Goal: Communication & Community: Answer question/provide support

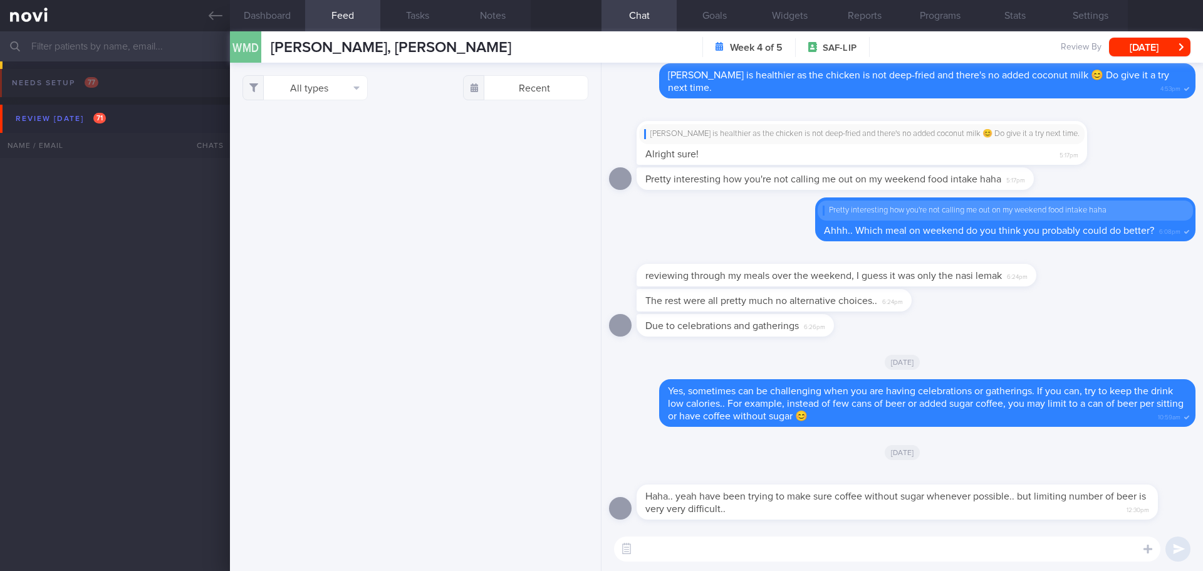
select select "7"
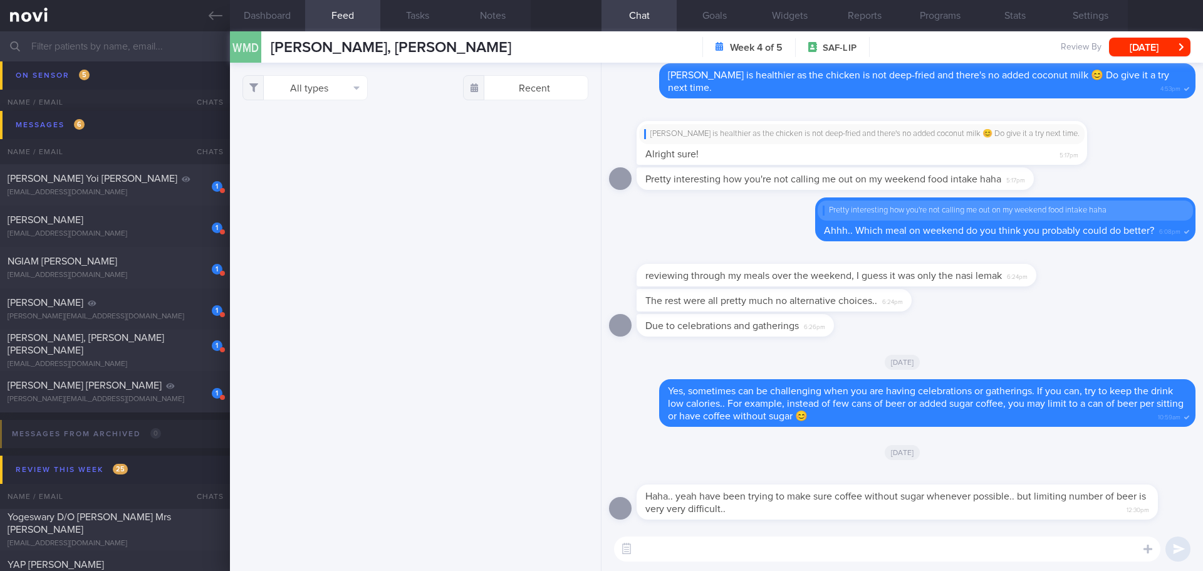
scroll to position [1, 0]
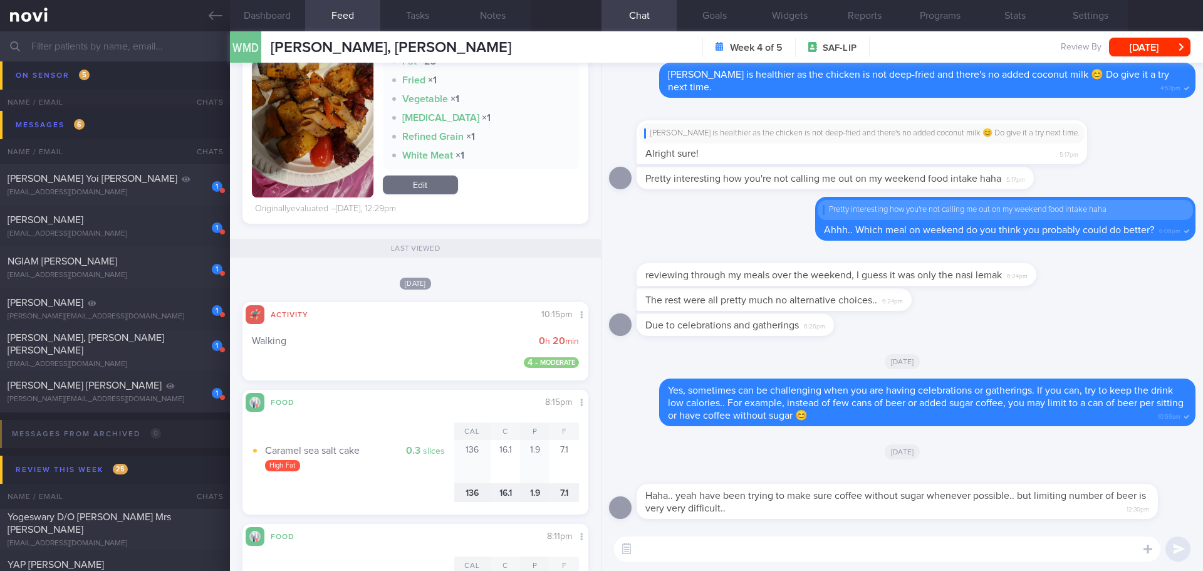
click at [780, 551] on textarea at bounding box center [887, 548] width 546 height 25
click at [846, 543] on textarea at bounding box center [887, 548] width 546 height 25
type textarea "T"
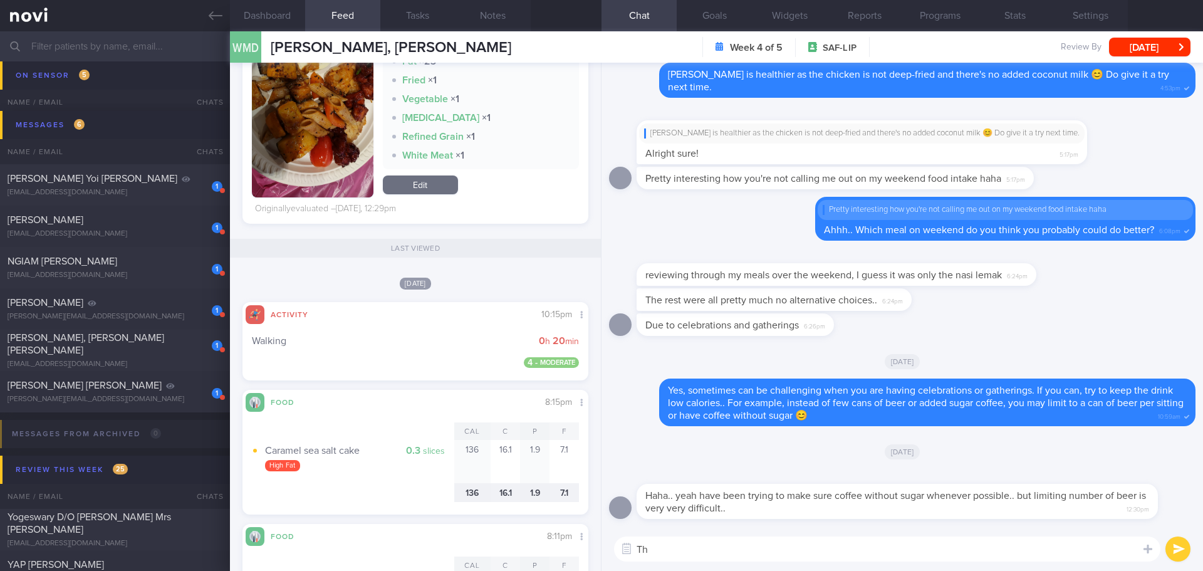
type textarea "T"
type textarea "D"
type textarea "M"
click at [864, 553] on textarea "Having drinks without sugar is a progress, Donald!" at bounding box center [887, 548] width 546 height 25
click at [911, 548] on textarea "Having drinks without sugar is a progress, [PERSON_NAME]! 👍🏻" at bounding box center [887, 548] width 546 height 25
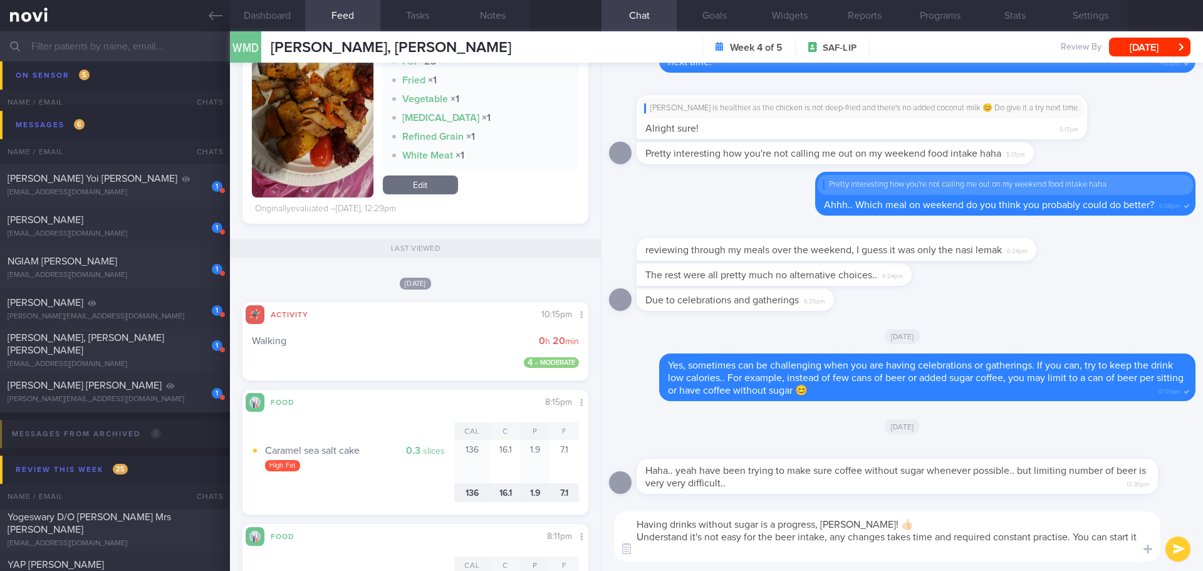
scroll to position [0, 0]
click at [840, 547] on textarea "Having drinks without sugar is a progress, Donald! 👍🏻 Understand it's not easy …" at bounding box center [887, 536] width 546 height 50
click at [854, 548] on textarea "Having drinks without sugar is a progress, Donald! 👍🏻 Understand it's not easy …" at bounding box center [887, 536] width 546 height 50
click at [875, 549] on textarea "Having drinks without sugar is a progress, Donald! 👍🏻 Understand it's not easy …" at bounding box center [887, 536] width 546 height 50
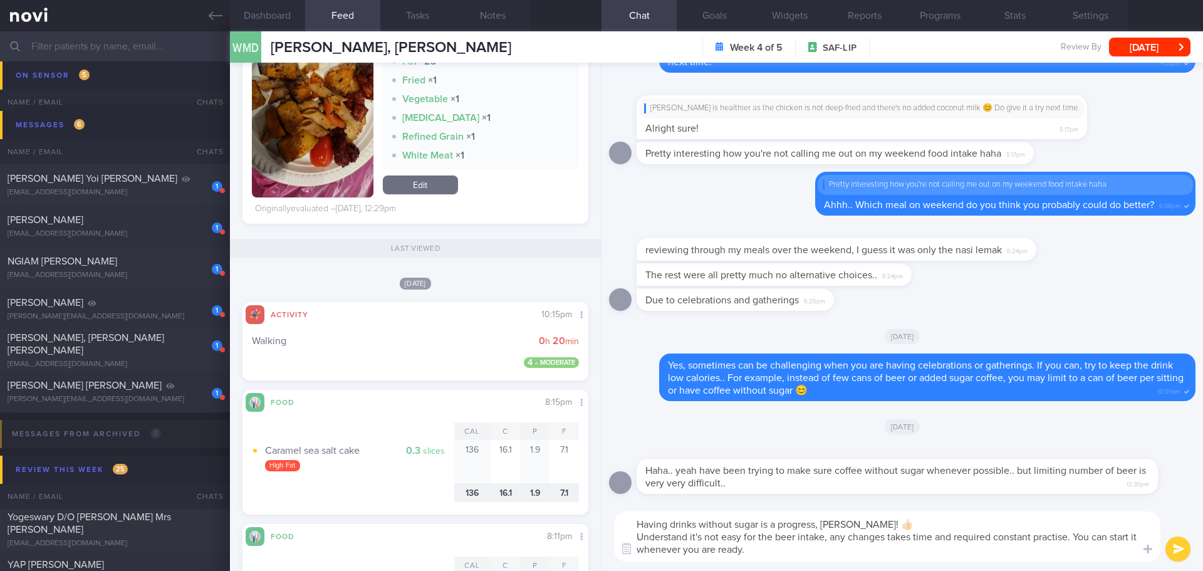
click at [875, 549] on textarea "Having drinks without sugar is a progress, Donald! 👍🏻 Understand it's not easy …" at bounding box center [887, 536] width 546 height 50
click at [893, 551] on textarea "Having drinks without sugar is a progress, Donald! 👍🏻 Understand it's not easy …" at bounding box center [887, 536] width 546 height 50
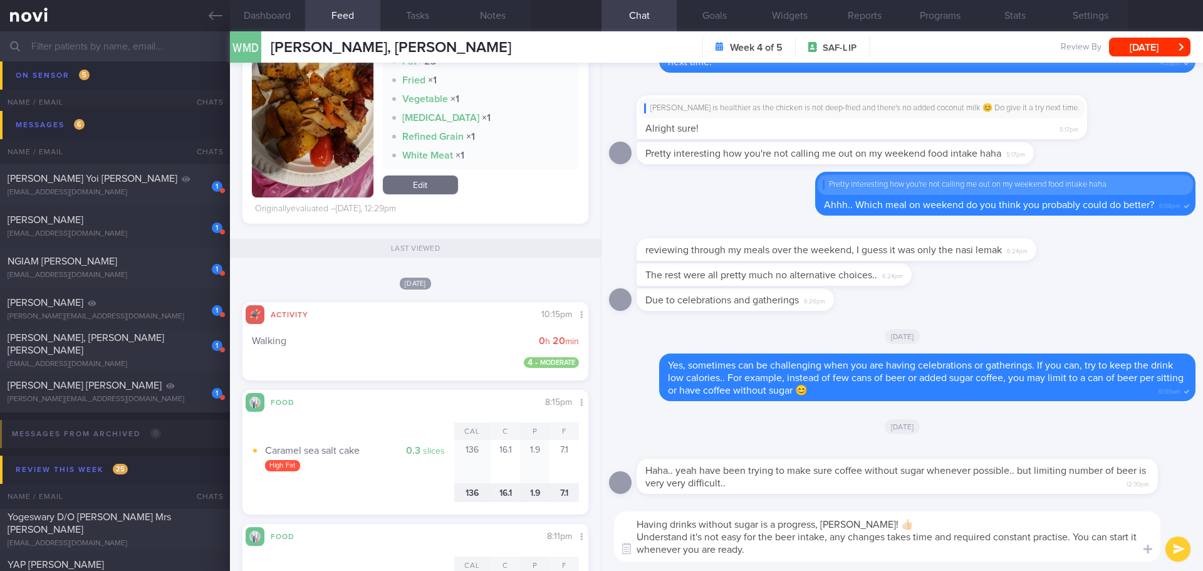
click at [893, 551] on textarea "Having drinks without sugar is a progress, Donald! 👍🏻 Understand it's not easy …" at bounding box center [887, 536] width 546 height 50
click at [1055, 548] on textarea "Having drinks without sugar is a progress, Donald! 👍🏻 Understand it's not easy …" at bounding box center [887, 536] width 546 height 50
type textarea "Having drinks without sugar is a progress, Donald! 👍🏻 Understand it's not easy …"
click at [1179, 552] on button "submit" at bounding box center [1178, 548] width 25 height 25
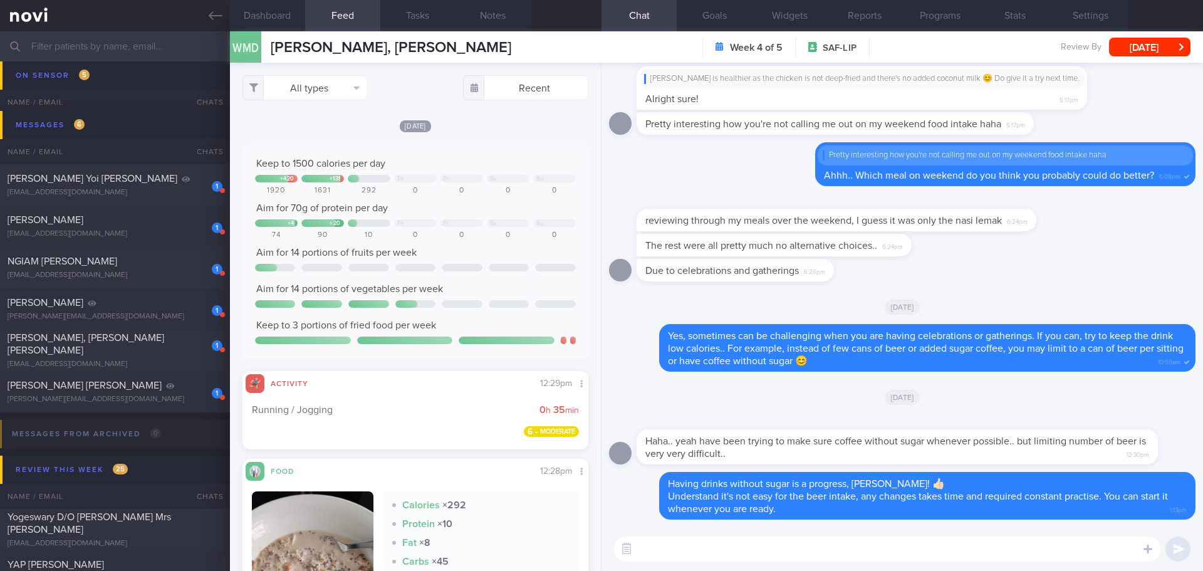
scroll to position [251, 0]
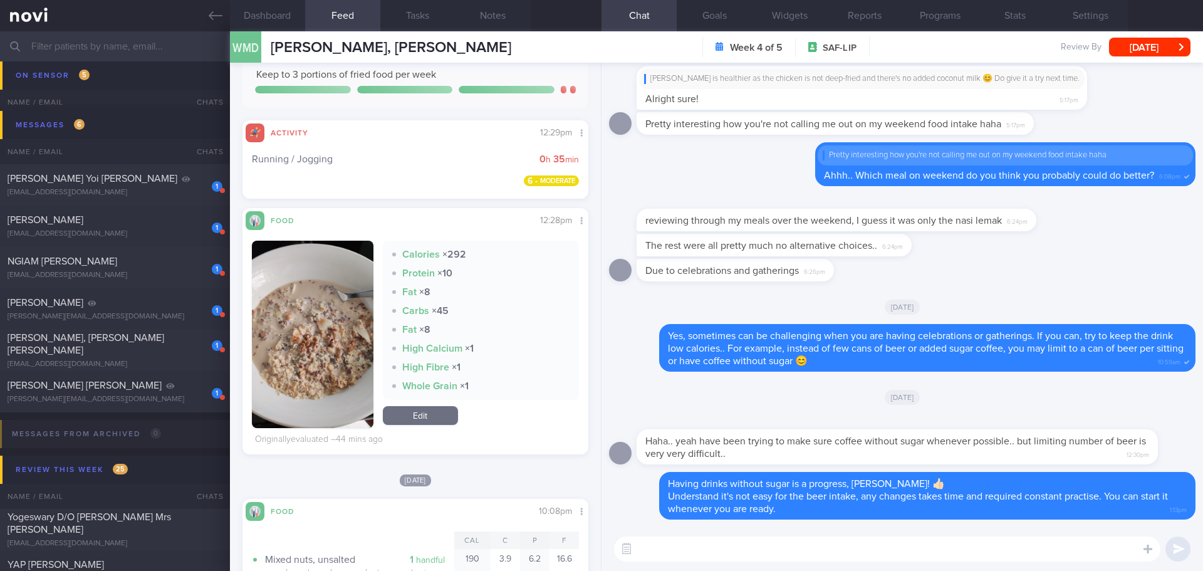
click at [350, 339] on button "button" at bounding box center [313, 334] width 122 height 187
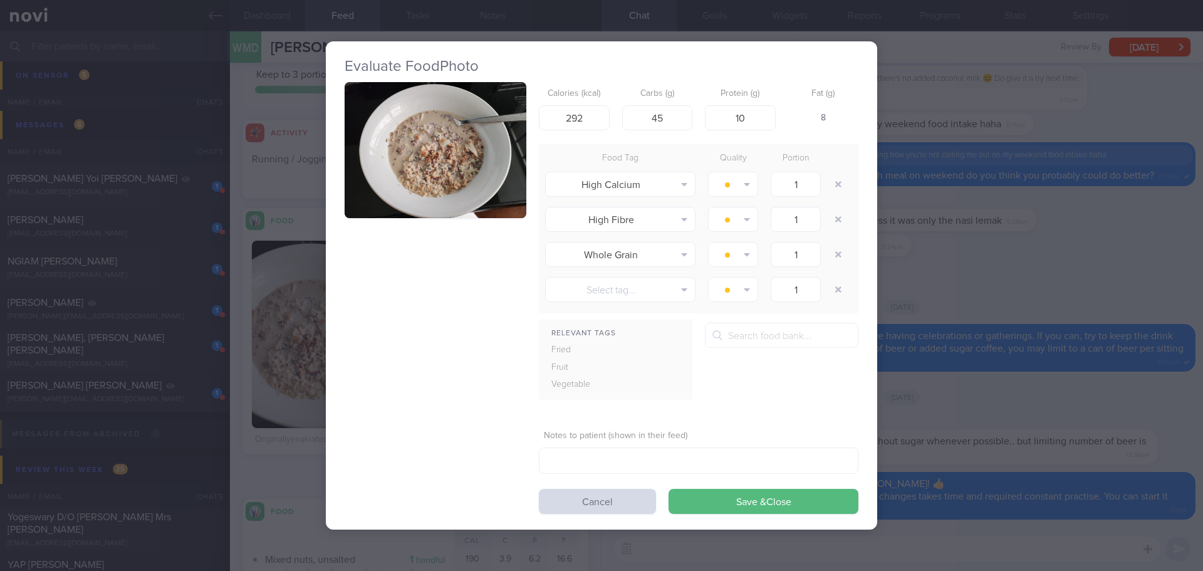
click at [434, 172] on button "button" at bounding box center [436, 150] width 182 height 137
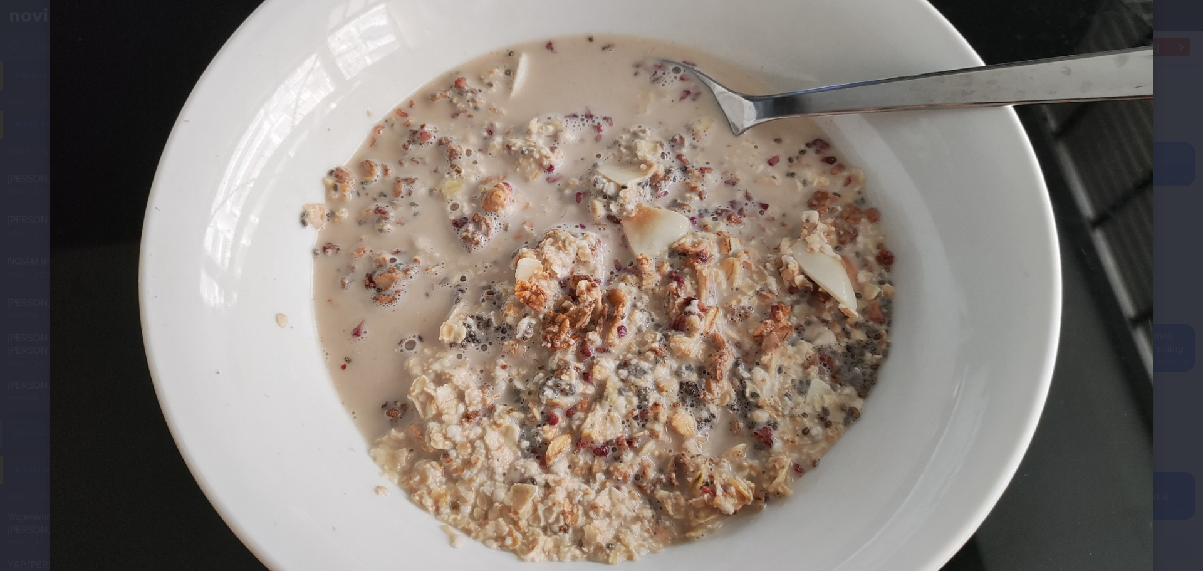
scroll to position [188, 0]
click at [1158, 277] on div at bounding box center [601, 275] width 1203 height 927
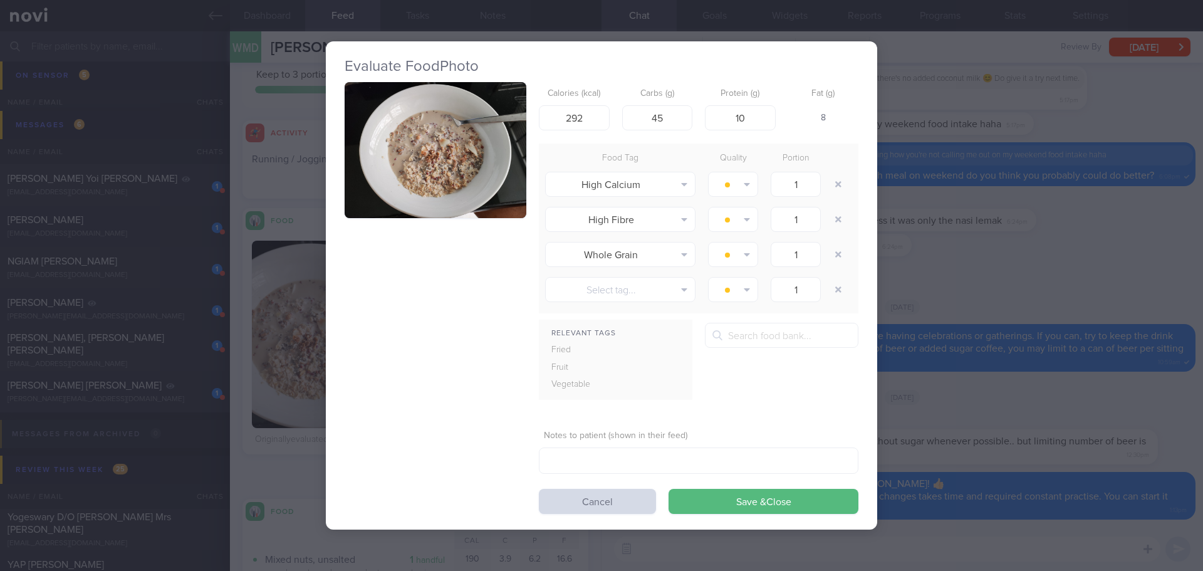
click at [1146, 269] on div "Evaluate Food Photo Calories (kcal) 292 Carbs (g) 45 Protein (g) 10 Fat (g) 8 F…" at bounding box center [601, 285] width 1203 height 571
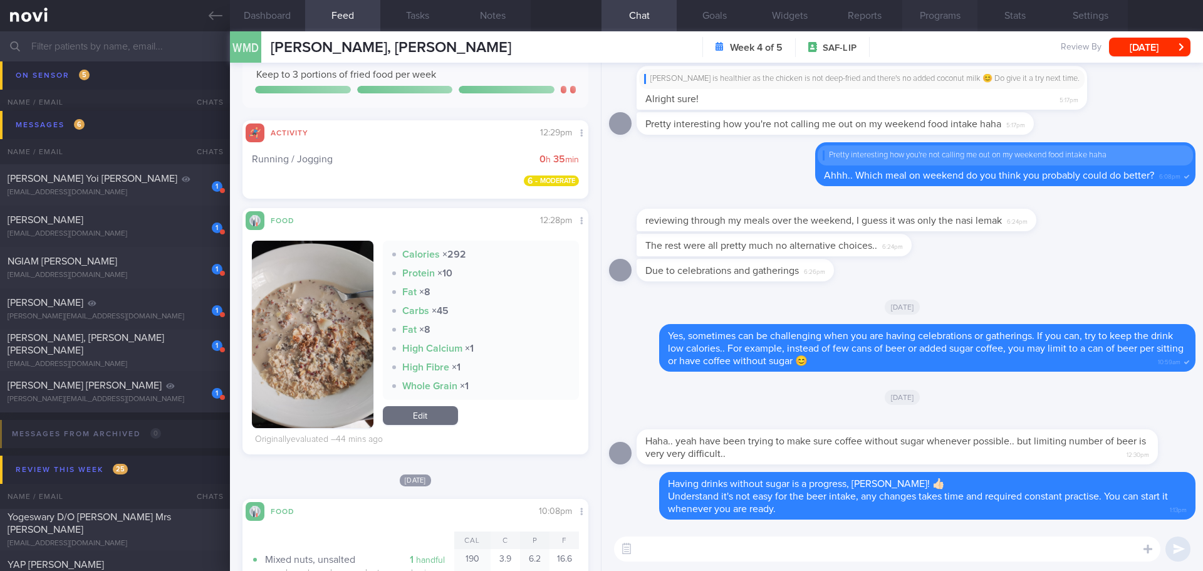
click at [954, 26] on button "Programs" at bounding box center [939, 15] width 75 height 31
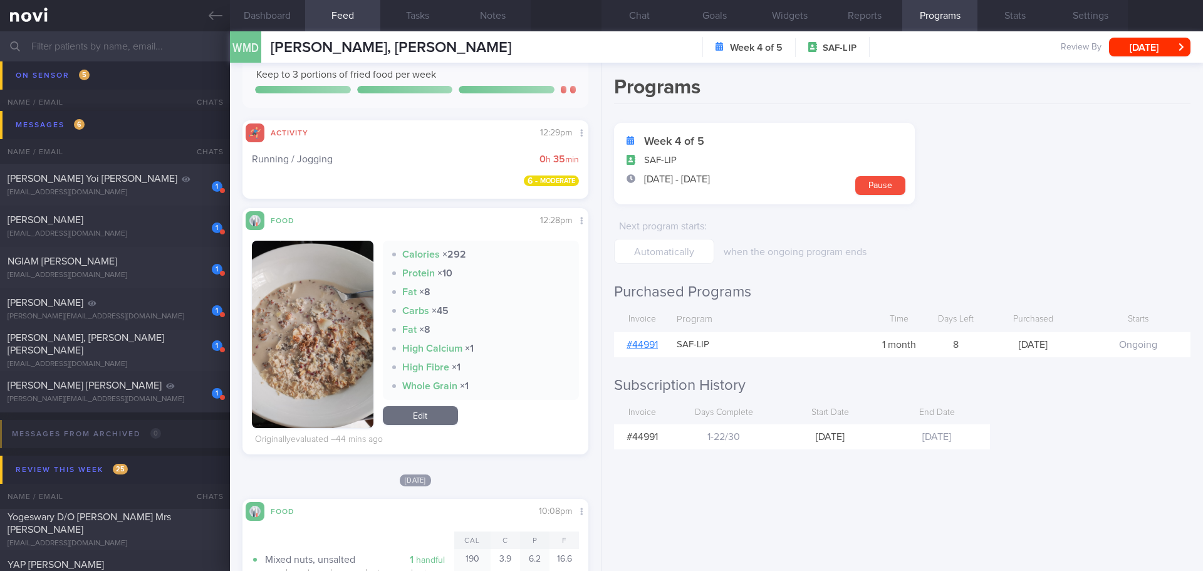
click at [637, 338] on div "# 44991" at bounding box center [642, 344] width 56 height 25
click at [637, 343] on link "# 44991" at bounding box center [642, 345] width 31 height 10
click at [991, 194] on form "Week 4 of 5 SAF-LIP 22 Jul - 20 Aug Pause Next program starts : when the ongoin…" at bounding box center [902, 193] width 577 height 141
click at [657, 16] on button "Chat" at bounding box center [639, 15] width 75 height 31
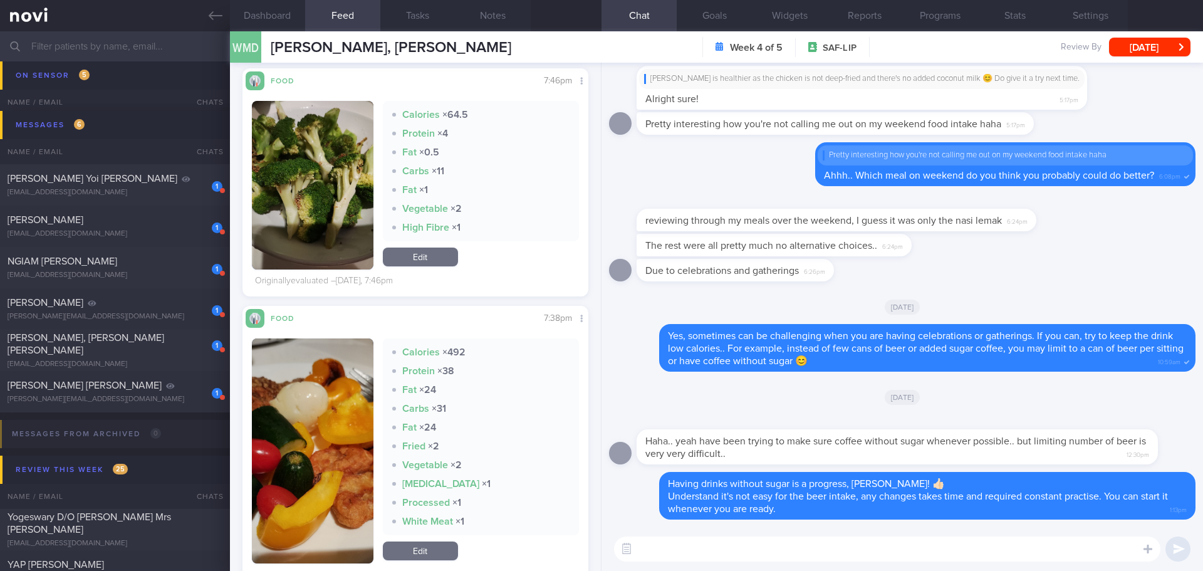
scroll to position [1003, 0]
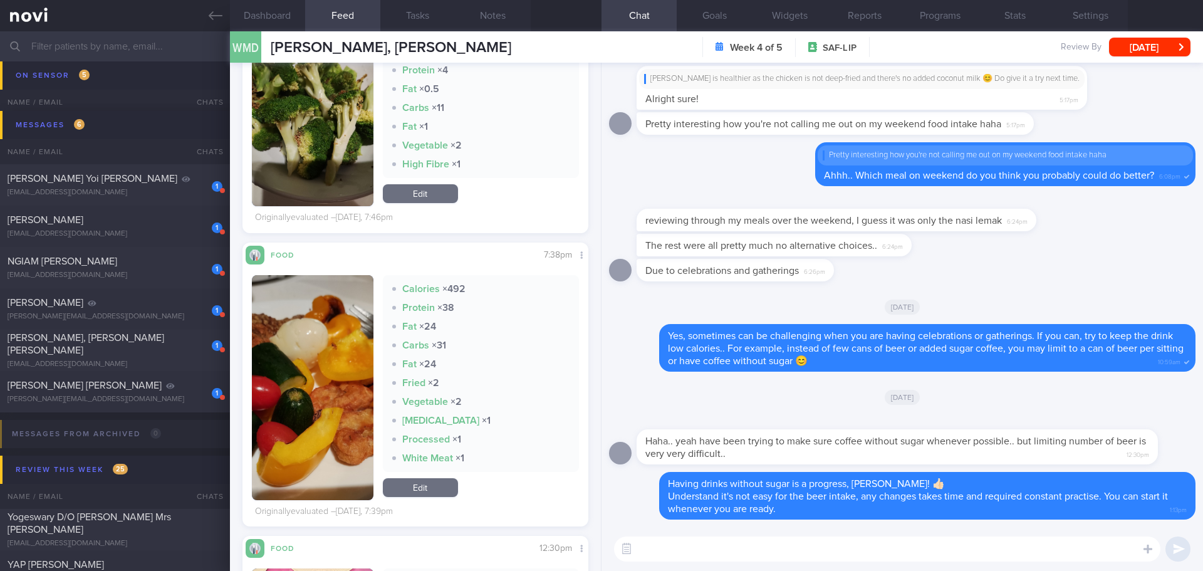
click at [306, 360] on button "button" at bounding box center [313, 387] width 122 height 225
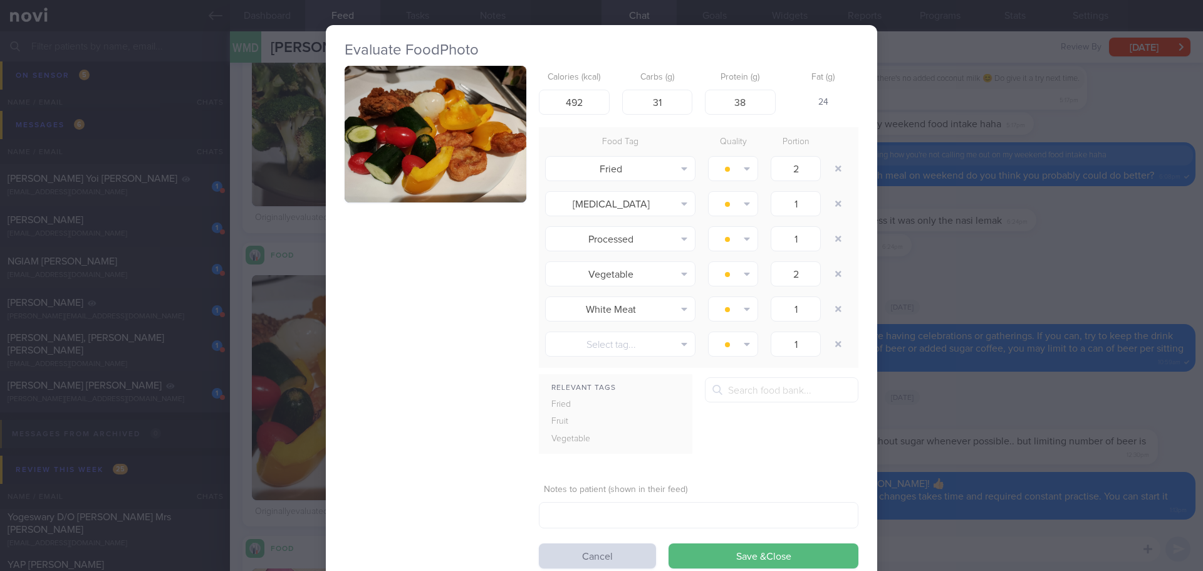
click at [412, 150] on button "button" at bounding box center [436, 134] width 182 height 137
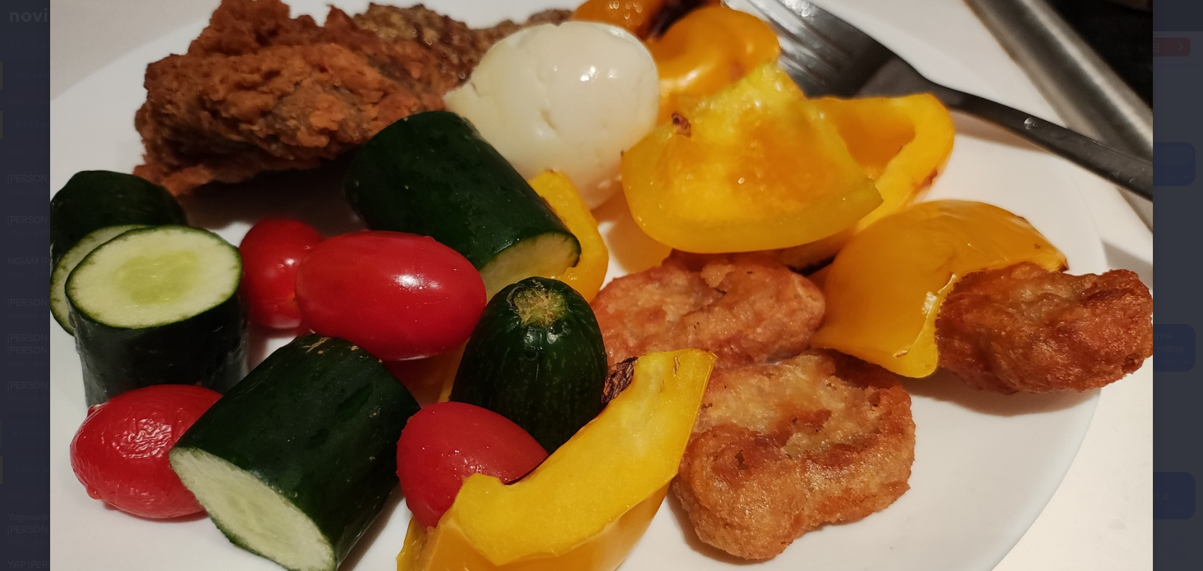
scroll to position [188, 0]
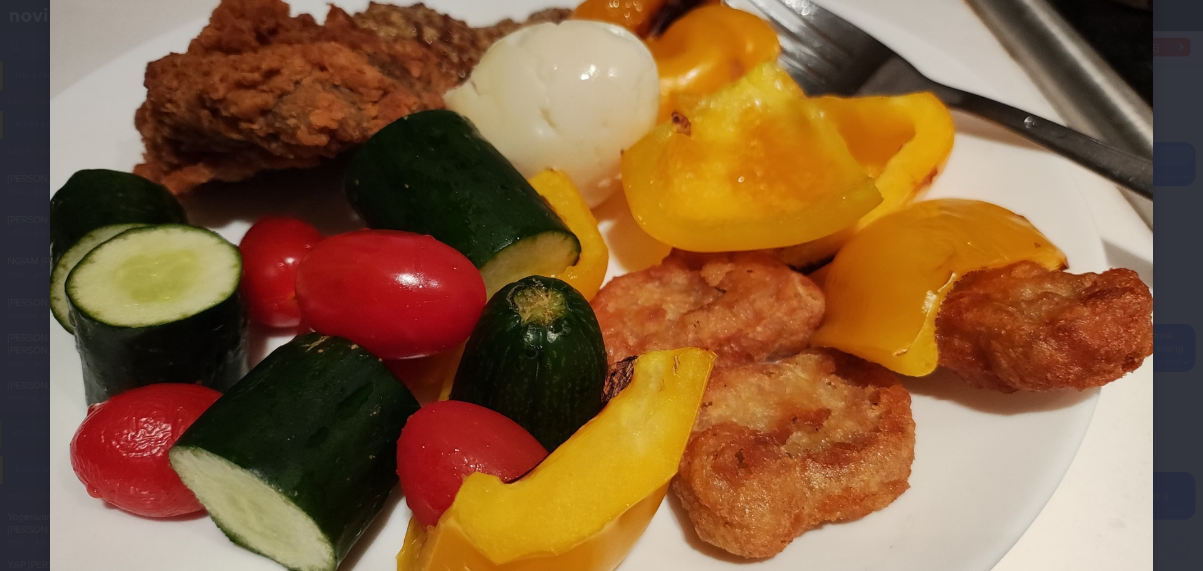
click at [1150, 299] on div at bounding box center [601, 275] width 1203 height 927
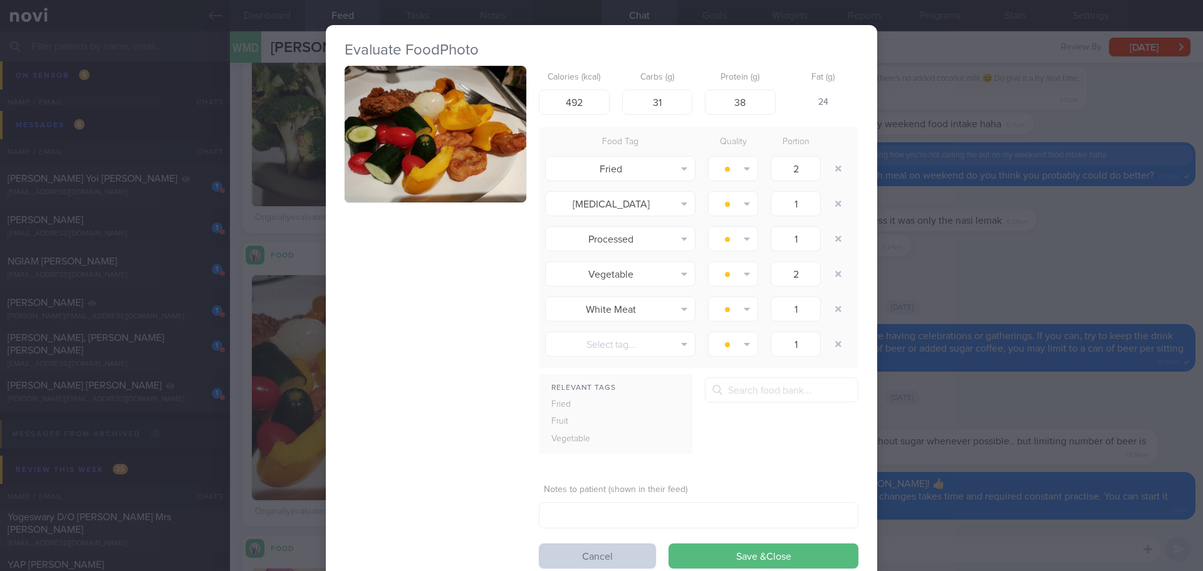
click at [605, 548] on button "Cancel" at bounding box center [597, 555] width 117 height 25
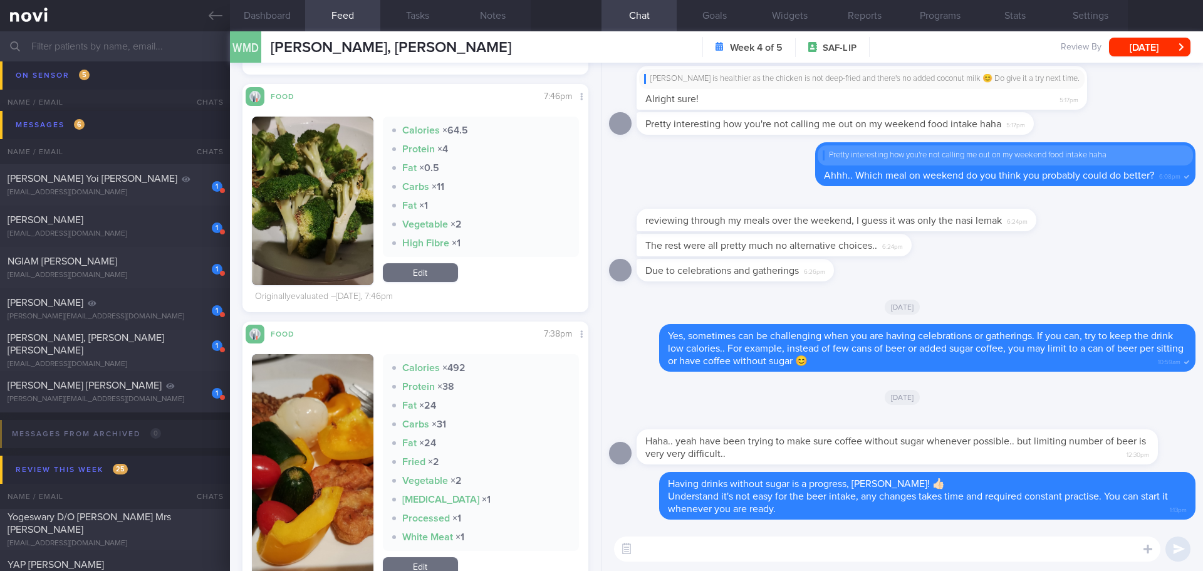
scroll to position [1065, 0]
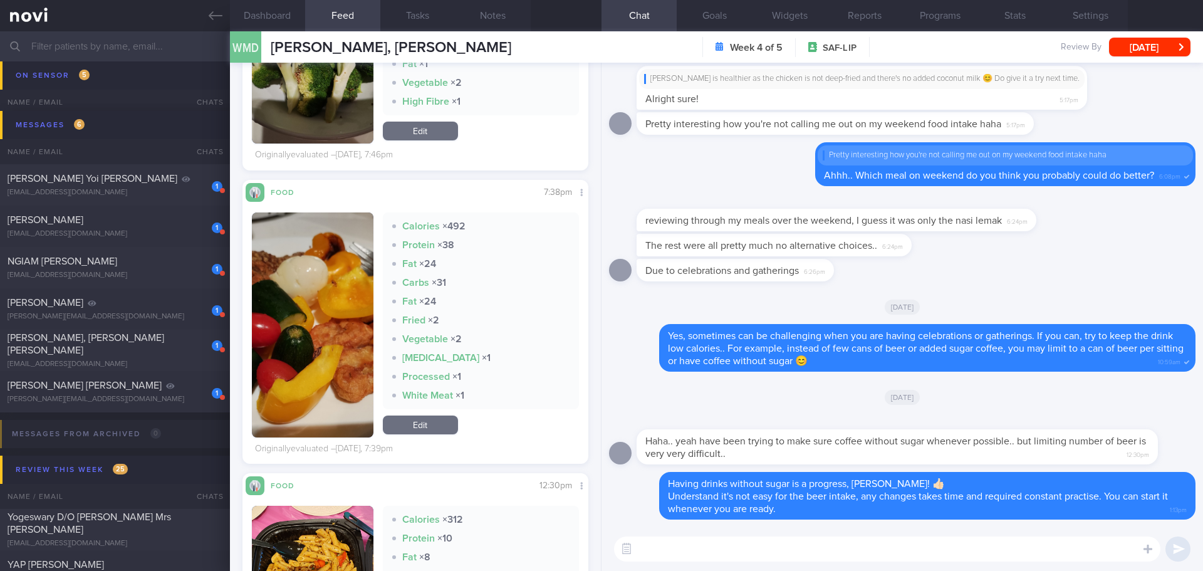
click at [738, 551] on textarea at bounding box center [887, 548] width 546 height 25
type textarea "v"
type textarea "Your vegetables intake was great [DATE]!"
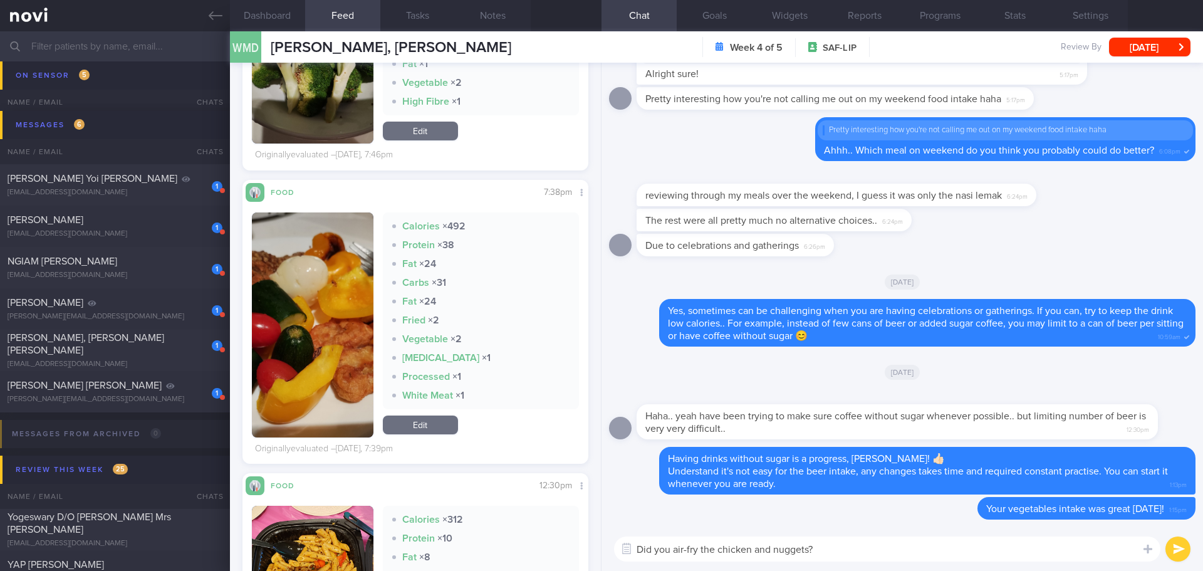
type textarea "Did you air-fry the chicken and nuggets?"
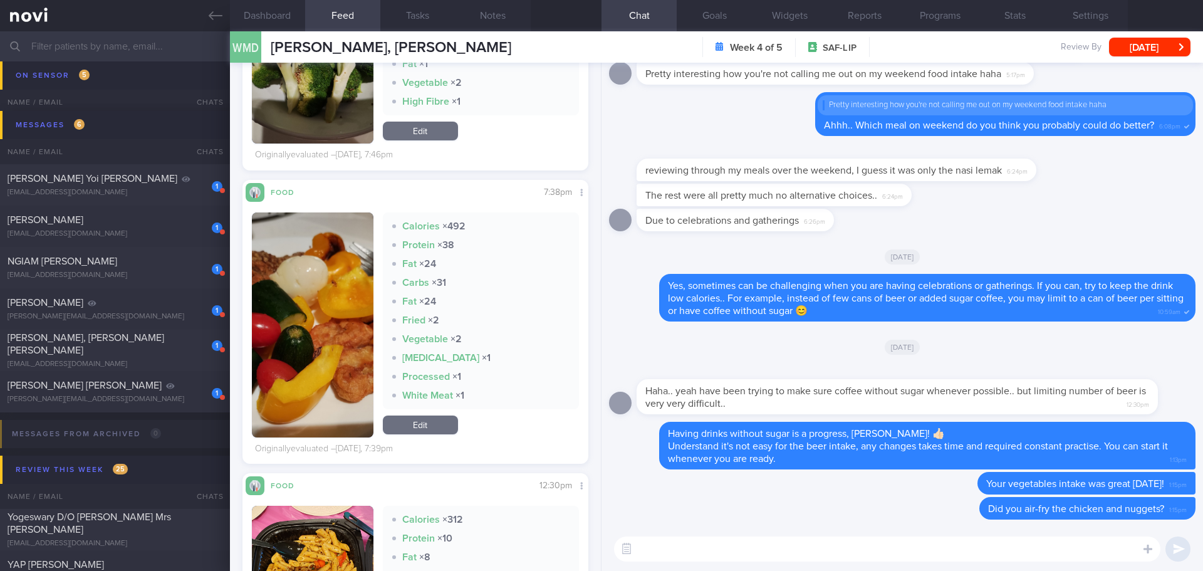
click at [298, 288] on button "button" at bounding box center [313, 324] width 122 height 225
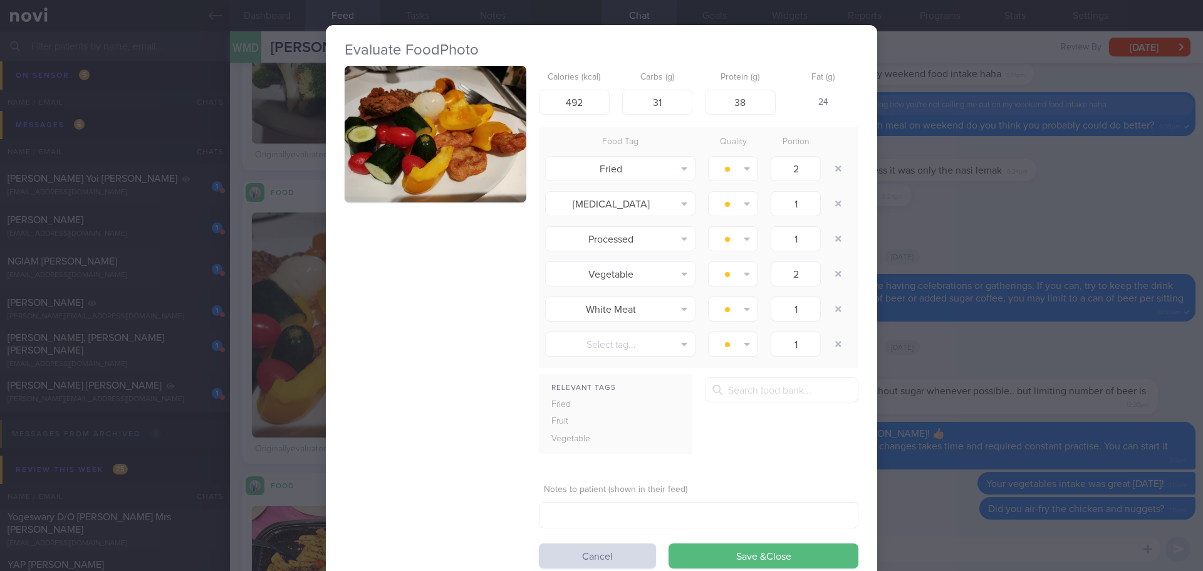
click at [391, 135] on button "button" at bounding box center [436, 134] width 182 height 137
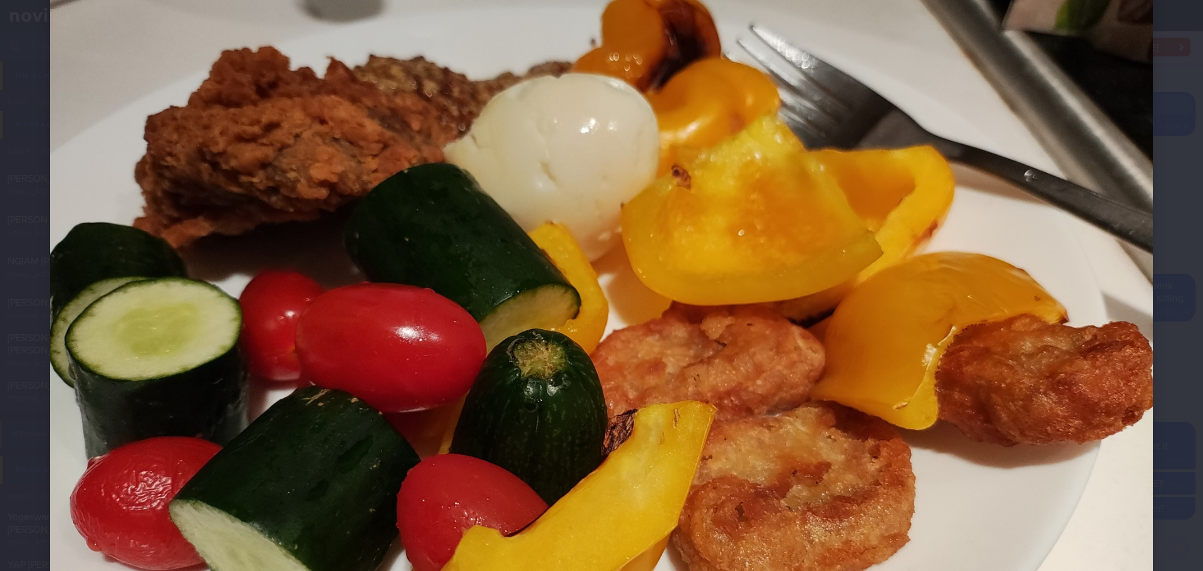
scroll to position [125, 0]
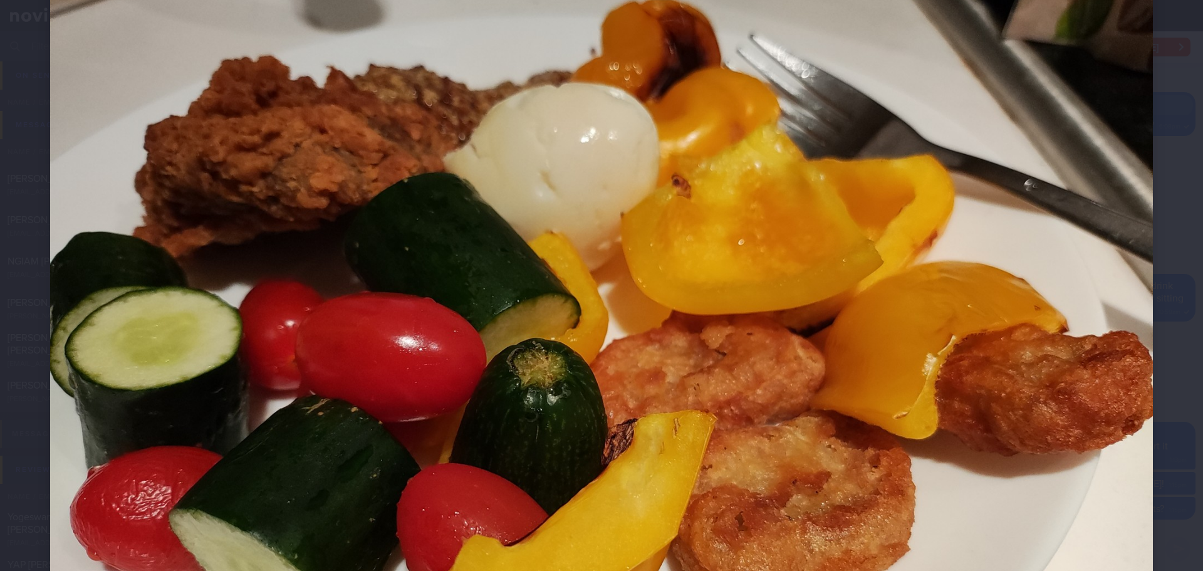
click at [1161, 207] on div at bounding box center [601, 338] width 1203 height 927
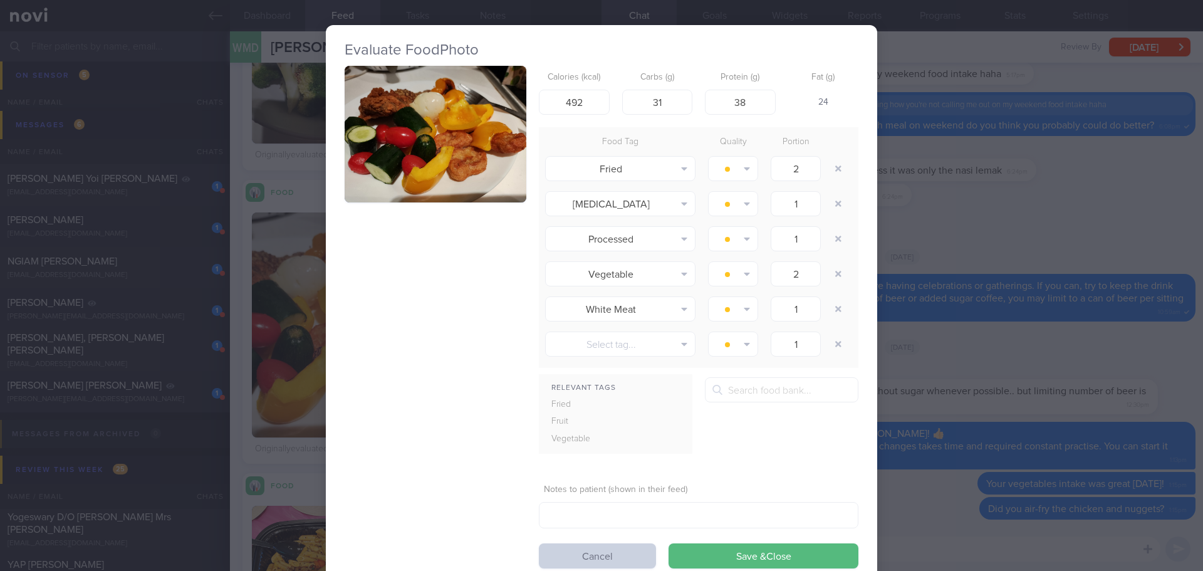
click at [642, 550] on button "Cancel" at bounding box center [597, 555] width 117 height 25
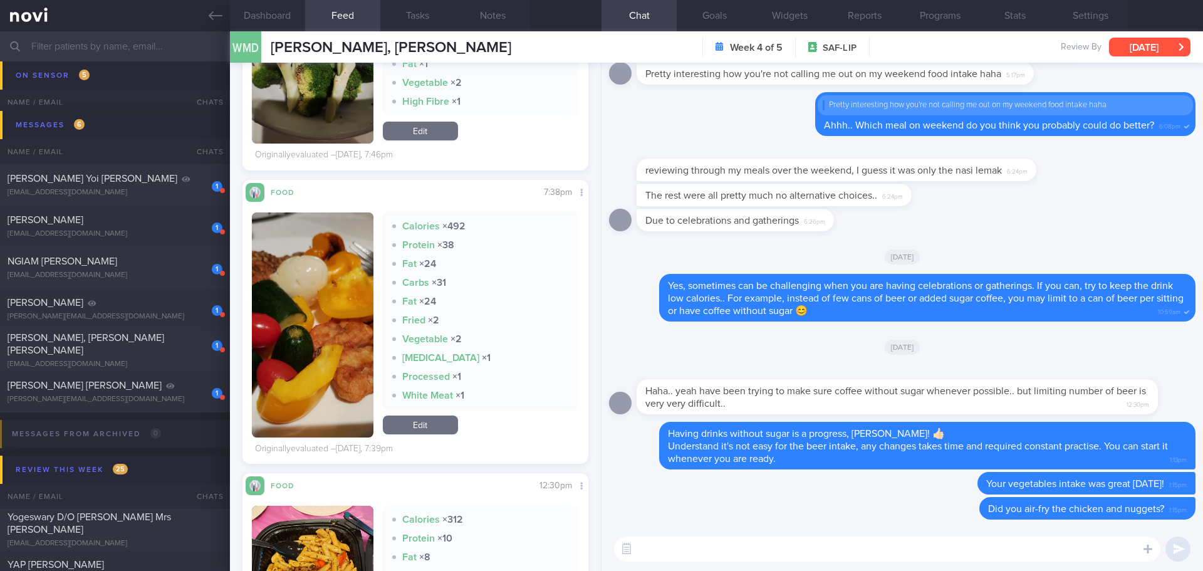
click at [1132, 48] on button "[DATE]" at bounding box center [1149, 47] width 81 height 19
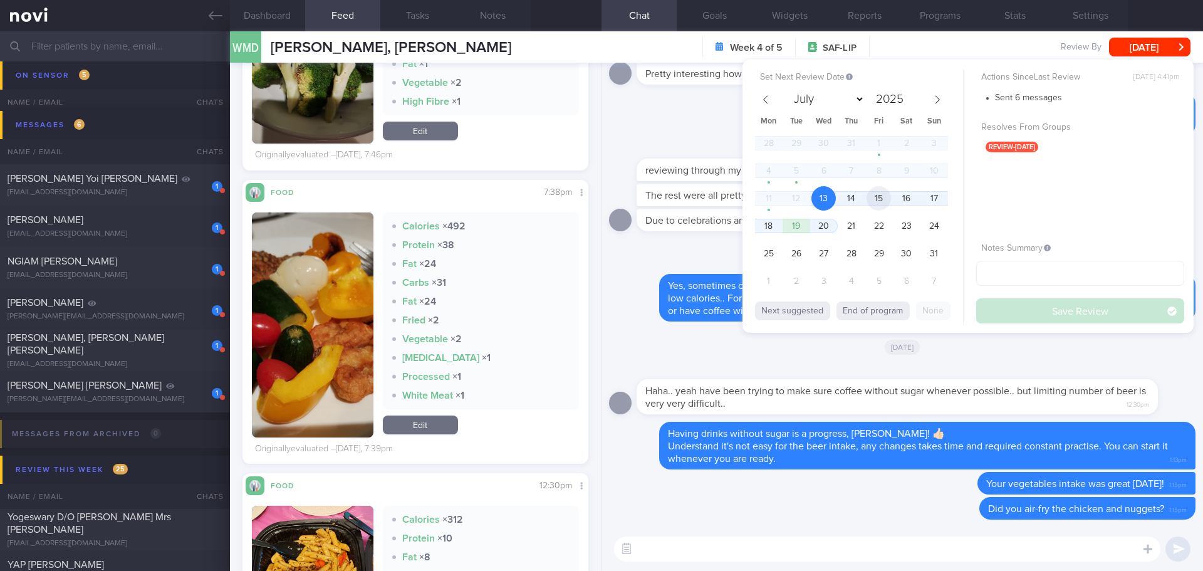
click at [868, 199] on span "15" at bounding box center [879, 198] width 24 height 24
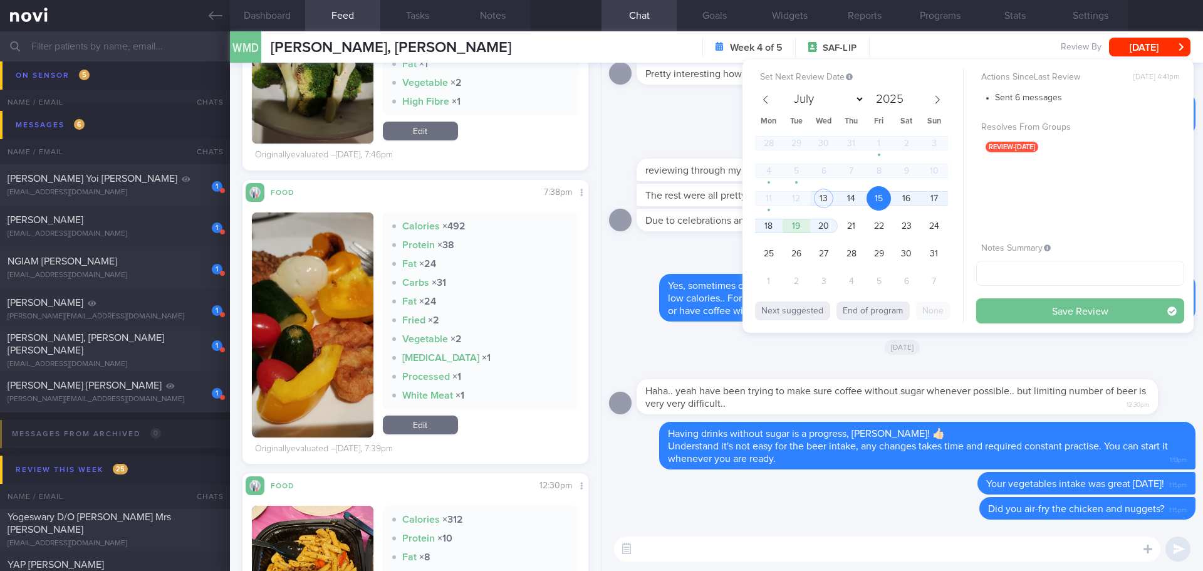
click at [1005, 305] on button "Save Review" at bounding box center [1080, 310] width 208 height 25
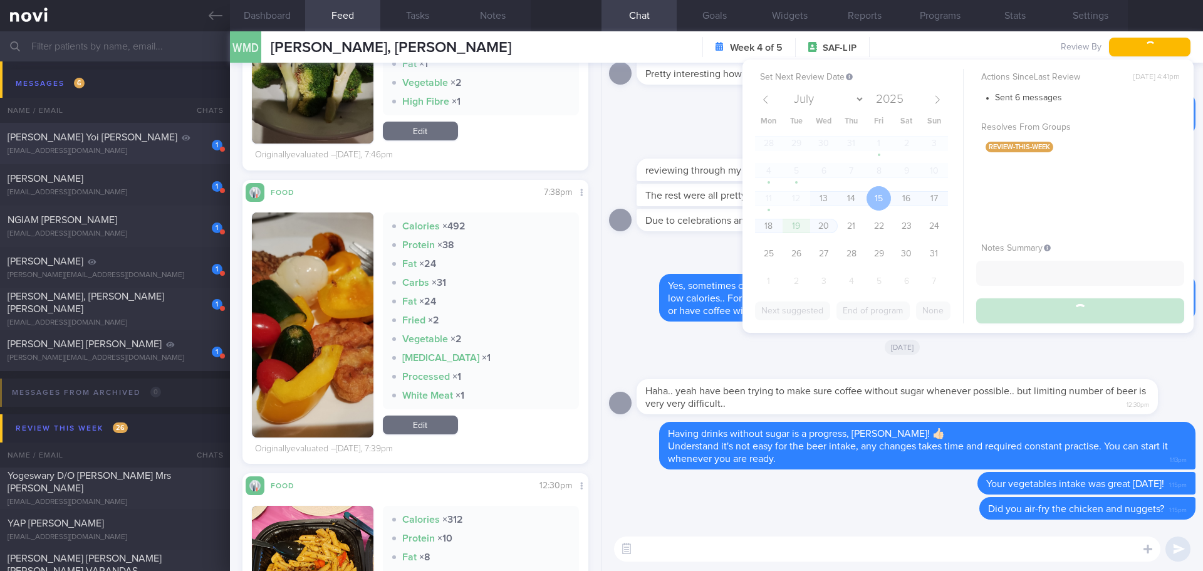
scroll to position [3217, 0]
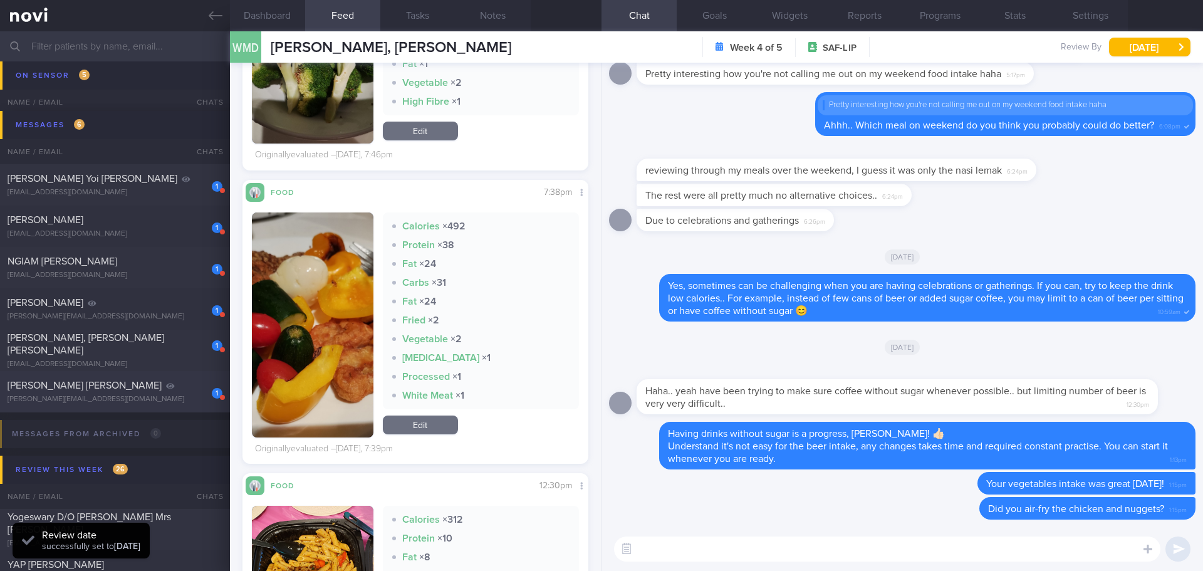
click at [75, 390] on div "DUNPHY BENJAMIN MICHAEL" at bounding box center [114, 385] width 212 height 13
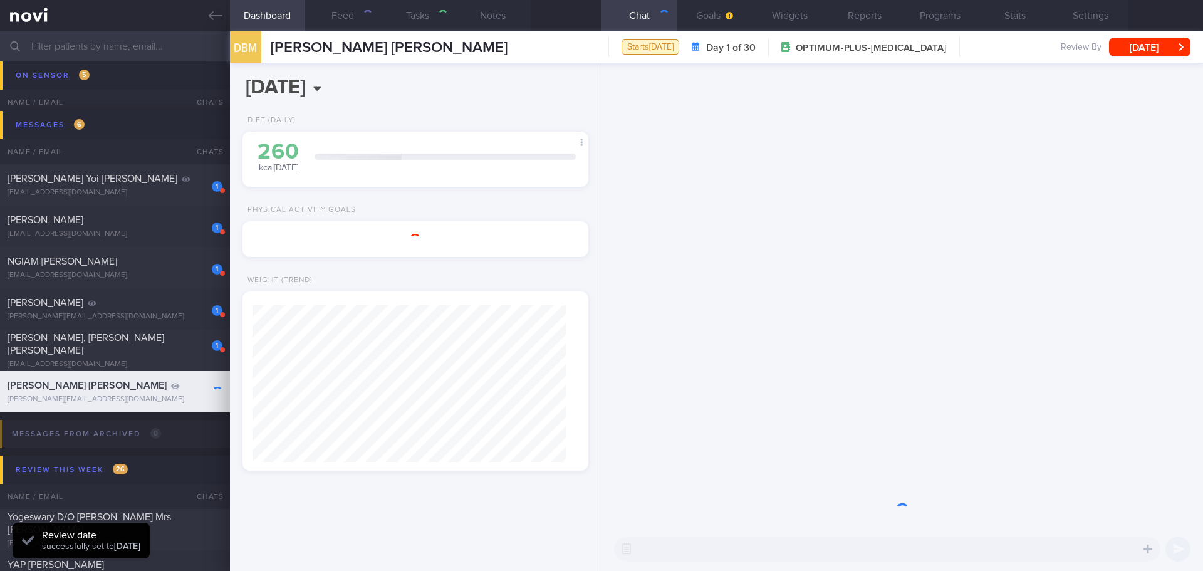
type input "check appt"
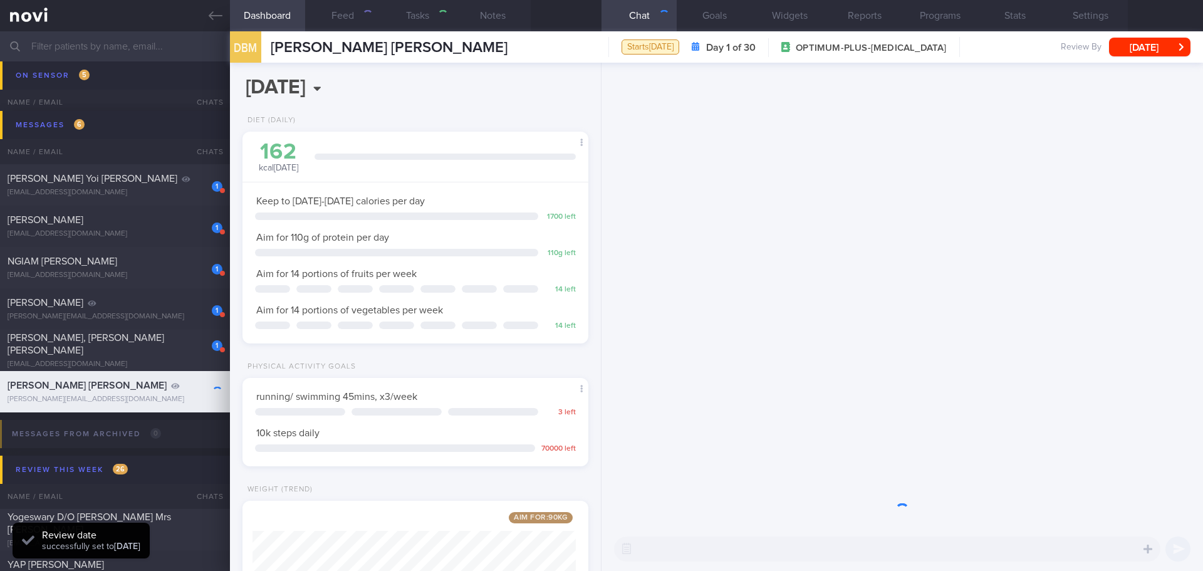
scroll to position [626480, 626341]
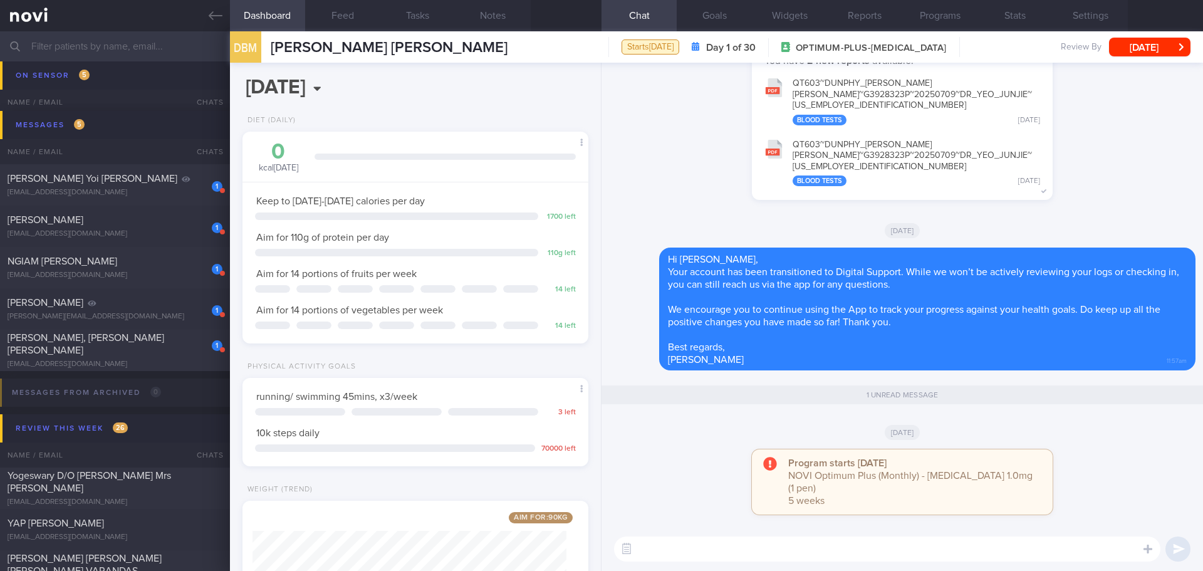
click at [708, 212] on div "You have 2 new reports available: QT603~DUNPHY_ BENJAMIN_ MICHAEL~G3928323P~202…" at bounding box center [902, 128] width 587 height 169
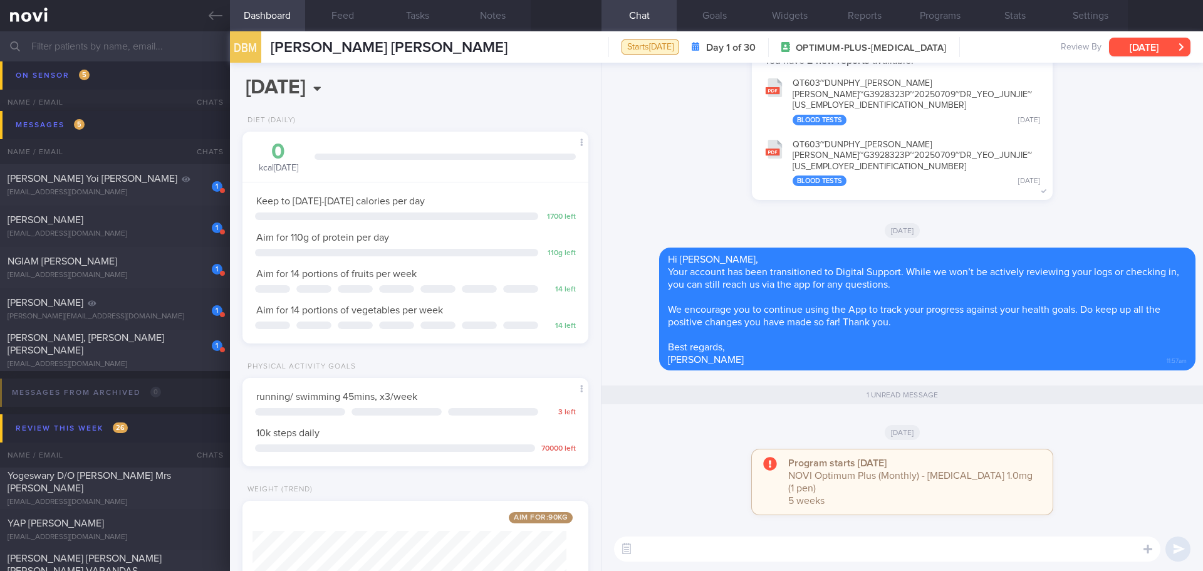
click at [1154, 47] on button "[DATE]" at bounding box center [1149, 47] width 81 height 19
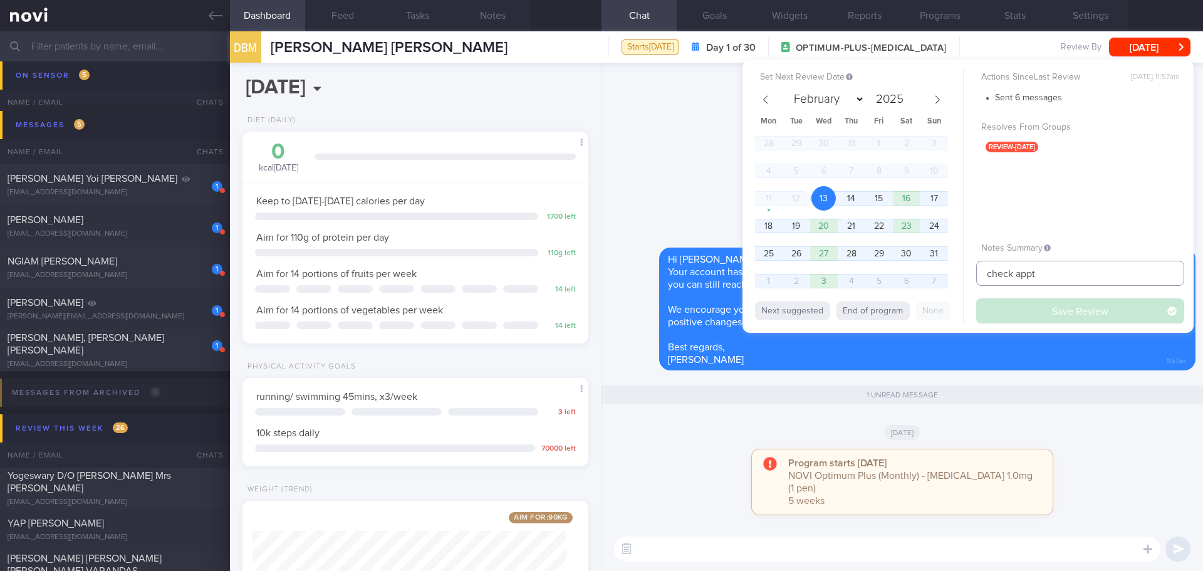
drag, startPoint x: 1052, startPoint y: 271, endPoint x: 971, endPoint y: 272, distance: 80.2
click at [977, 276] on input "check appt" at bounding box center [1080, 273] width 208 height 25
click at [1080, 283] on input "check appt" at bounding box center [1080, 273] width 208 height 25
click at [850, 315] on button "End of program" at bounding box center [873, 310] width 73 height 19
select select "8"
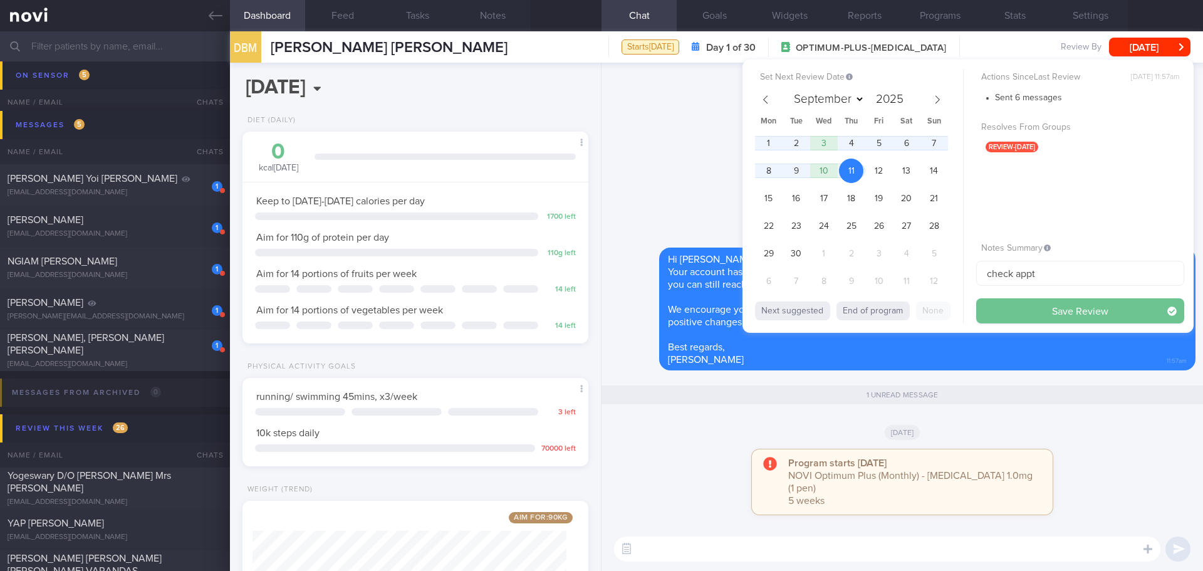
click at [1013, 315] on button "Save Review" at bounding box center [1080, 310] width 208 height 25
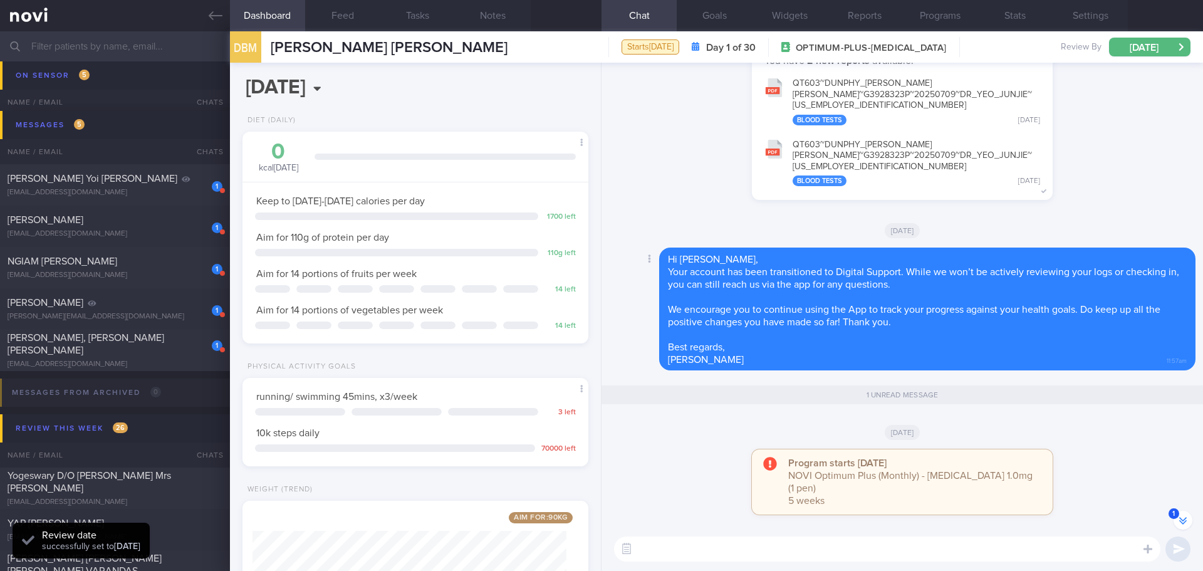
scroll to position [-377, 0]
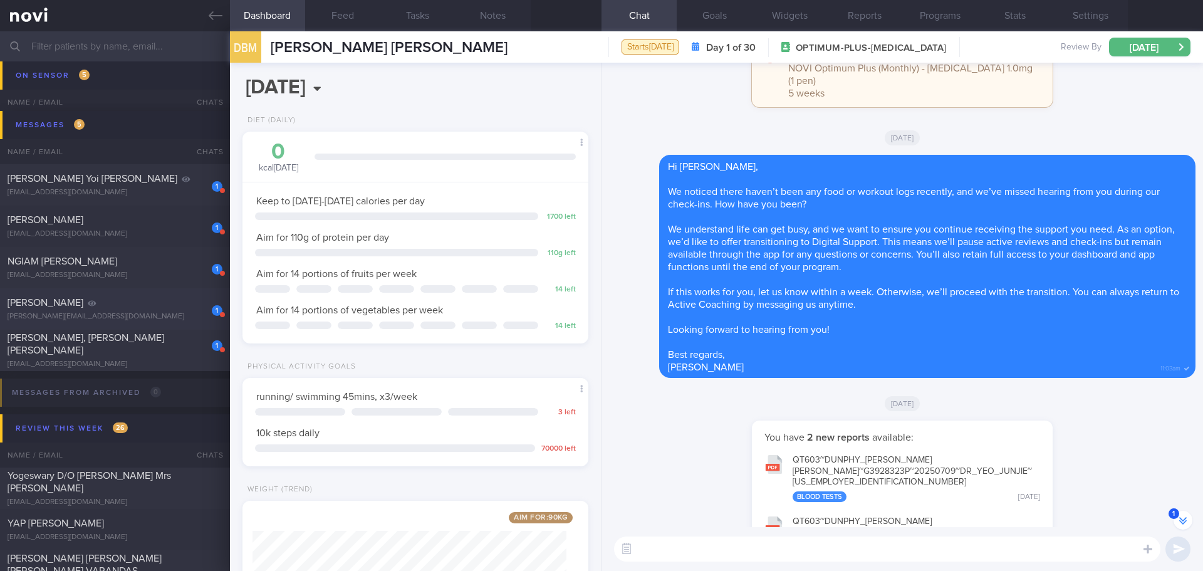
click at [131, 296] on div "1 LEE YUAN leann.312@gmail.com 7 days ago OPTIMUM-PLUS-MOUNJARO to check appt" at bounding box center [601, 308] width 1203 height 41
type input "to check appt"
select select "7"
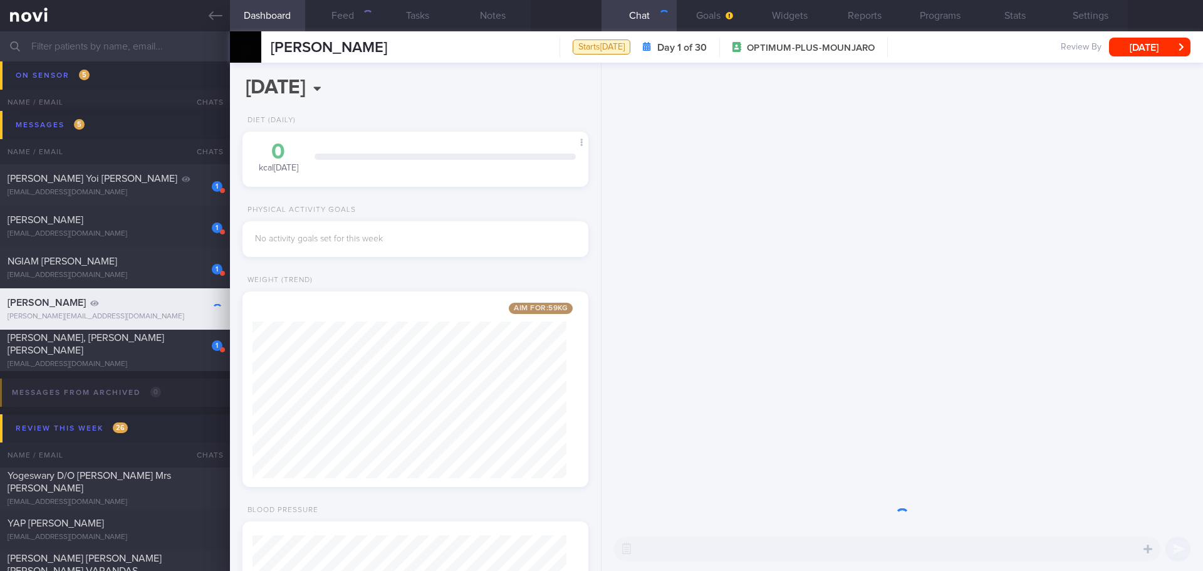
scroll to position [157, 315]
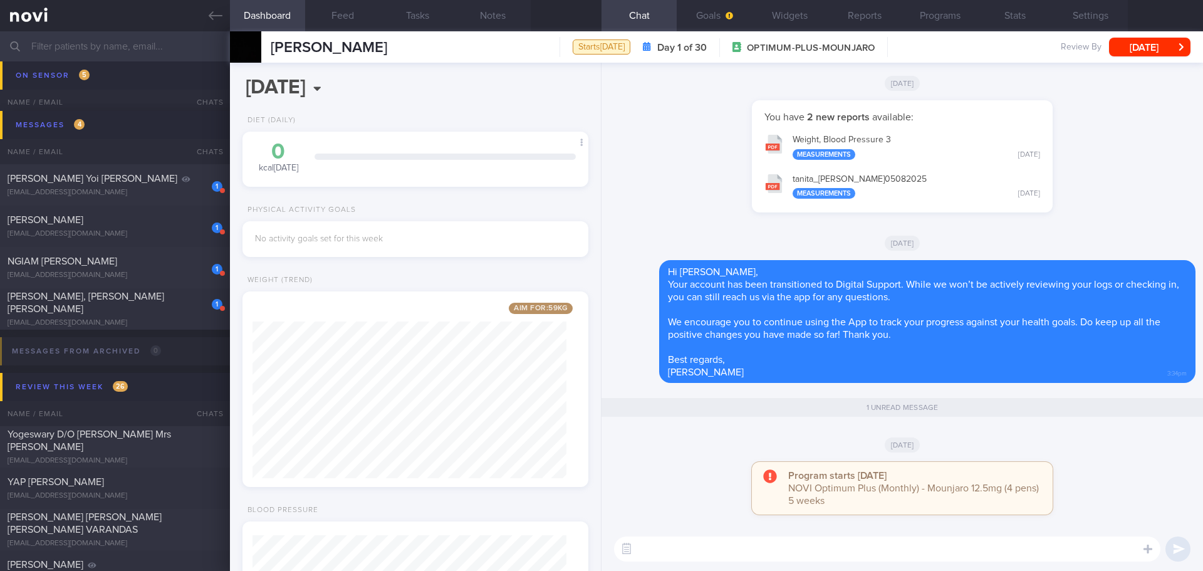
click at [1134, 52] on button "[DATE]" at bounding box center [1149, 47] width 81 height 19
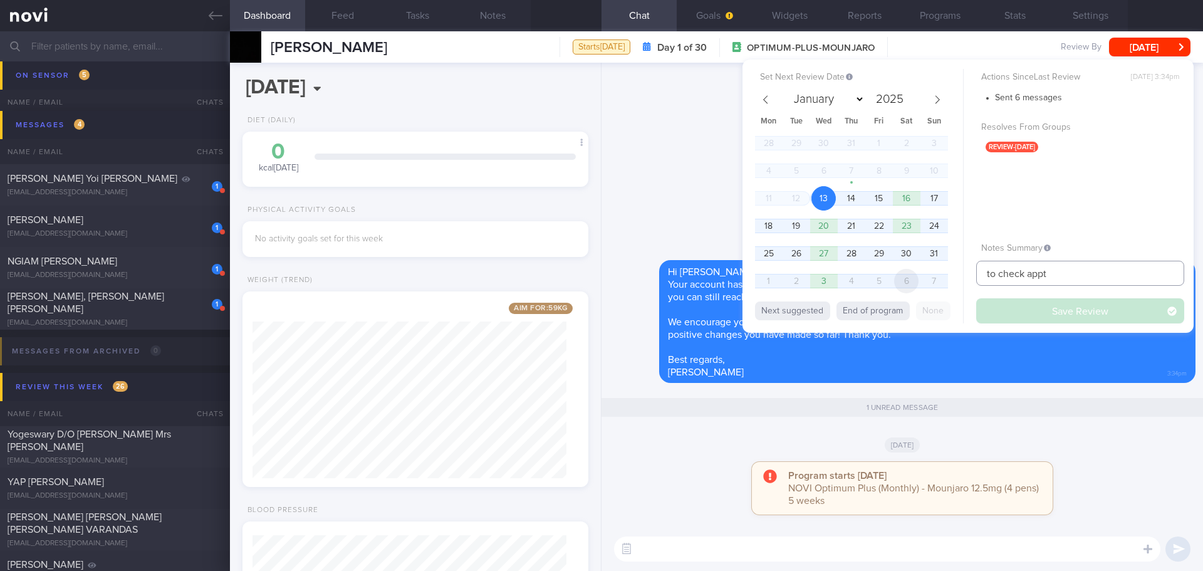
drag, startPoint x: 1041, startPoint y: 272, endPoint x: 914, endPoint y: 289, distance: 127.7
click at [914, 289] on div "Set Next Review Date 13 Aug 2025 January February March April May June July Aug…" at bounding box center [968, 196] width 451 height 273
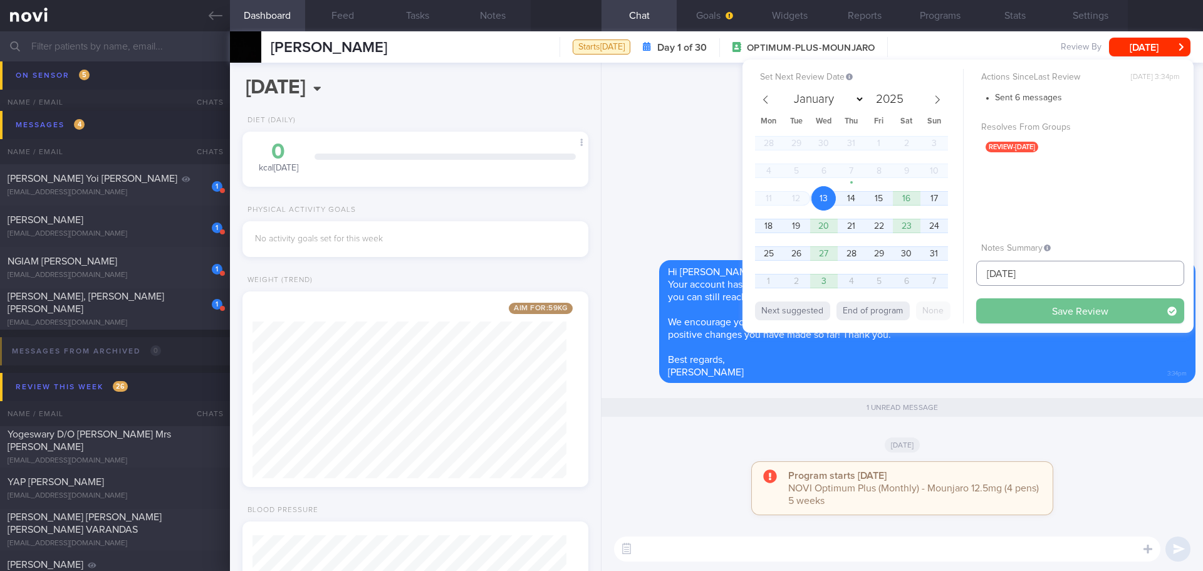
type input "[DATE]"
click at [1032, 302] on button "Save Review" at bounding box center [1080, 310] width 208 height 25
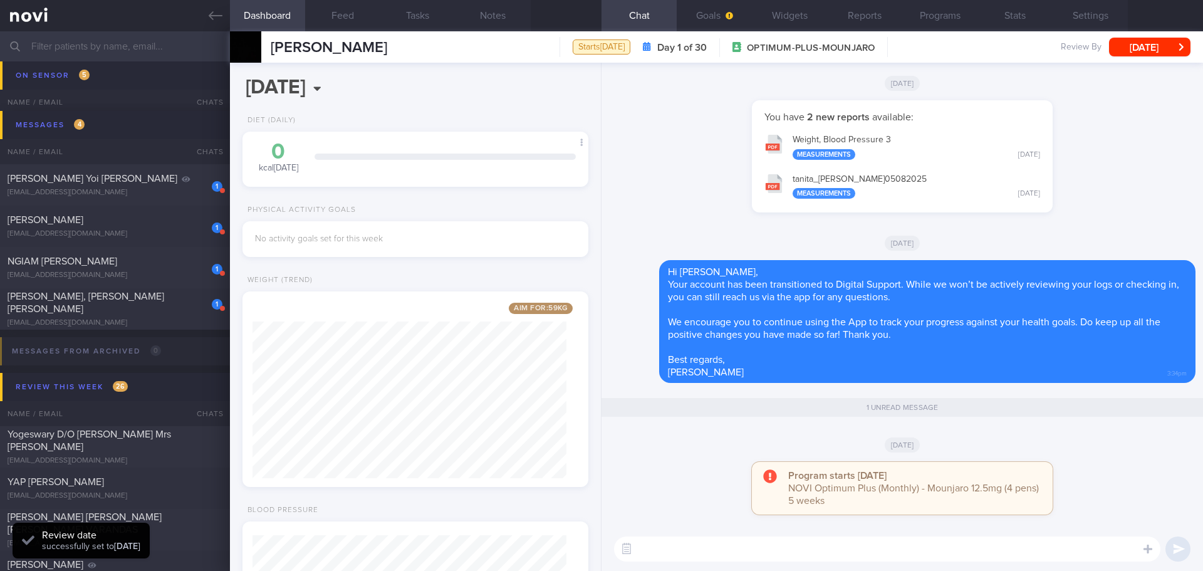
click at [770, 550] on textarea at bounding box center [887, 548] width 546 height 25
type textarea "n"
click at [623, 547] on button "button" at bounding box center [626, 549] width 23 height 23
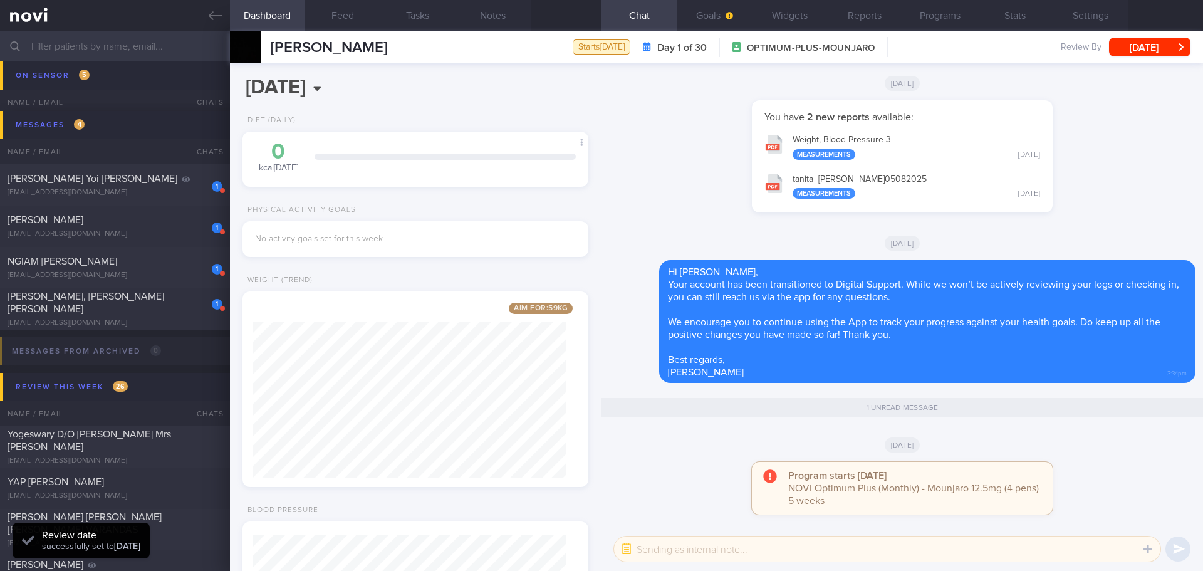
click at [643, 551] on textarea at bounding box center [887, 548] width 546 height 25
type textarea "next appt [DATE]"
click at [1174, 548] on button "submit" at bounding box center [1178, 548] width 25 height 25
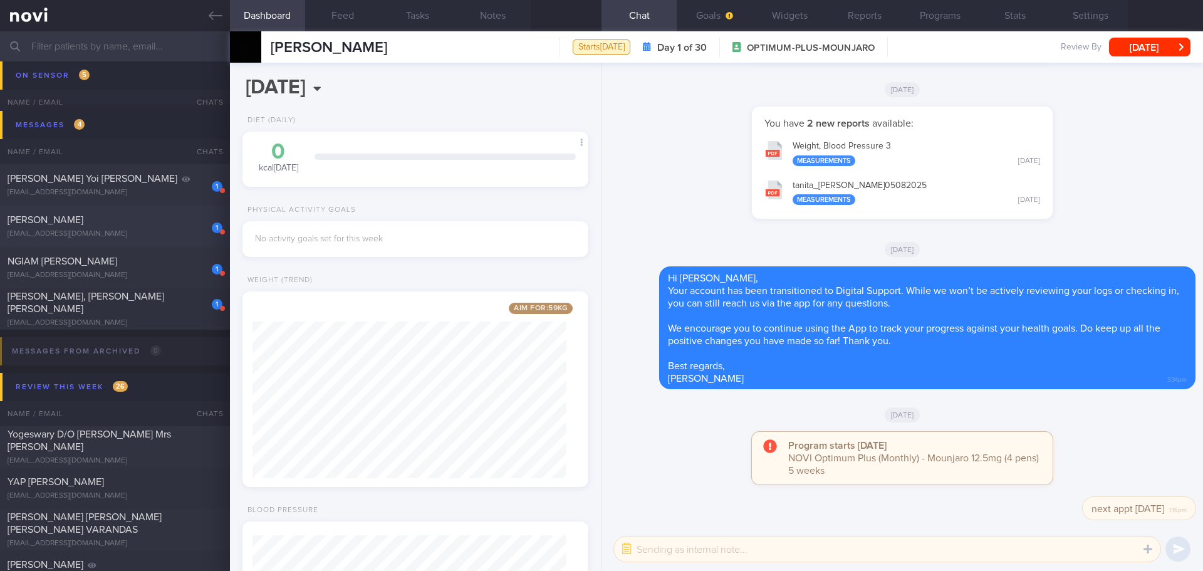
click at [171, 223] on div "[PERSON_NAME]" at bounding box center [114, 220] width 212 height 13
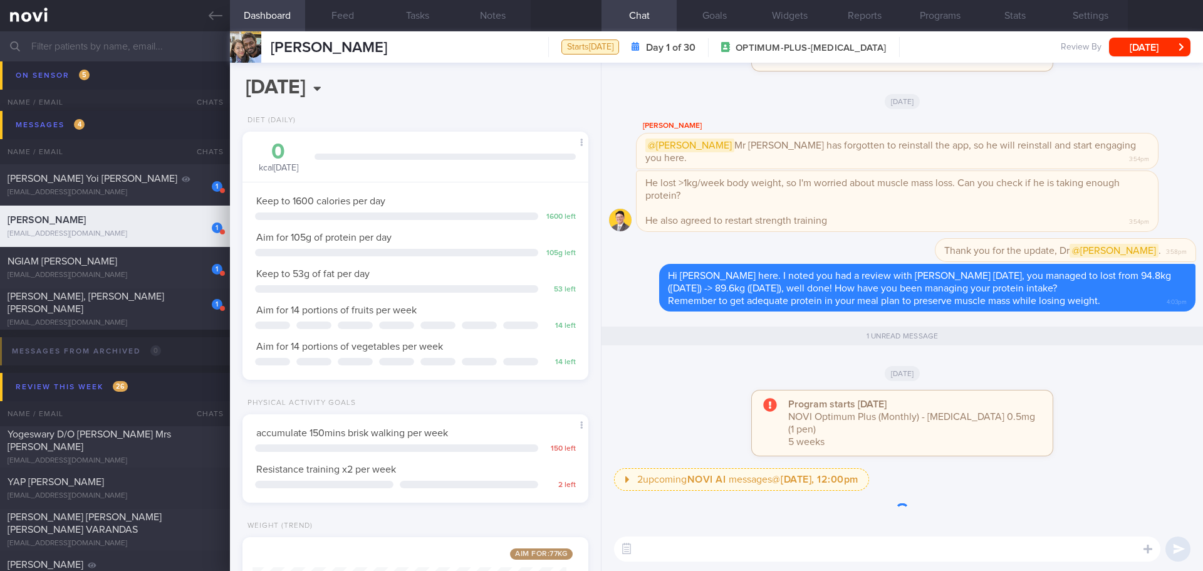
scroll to position [1, 0]
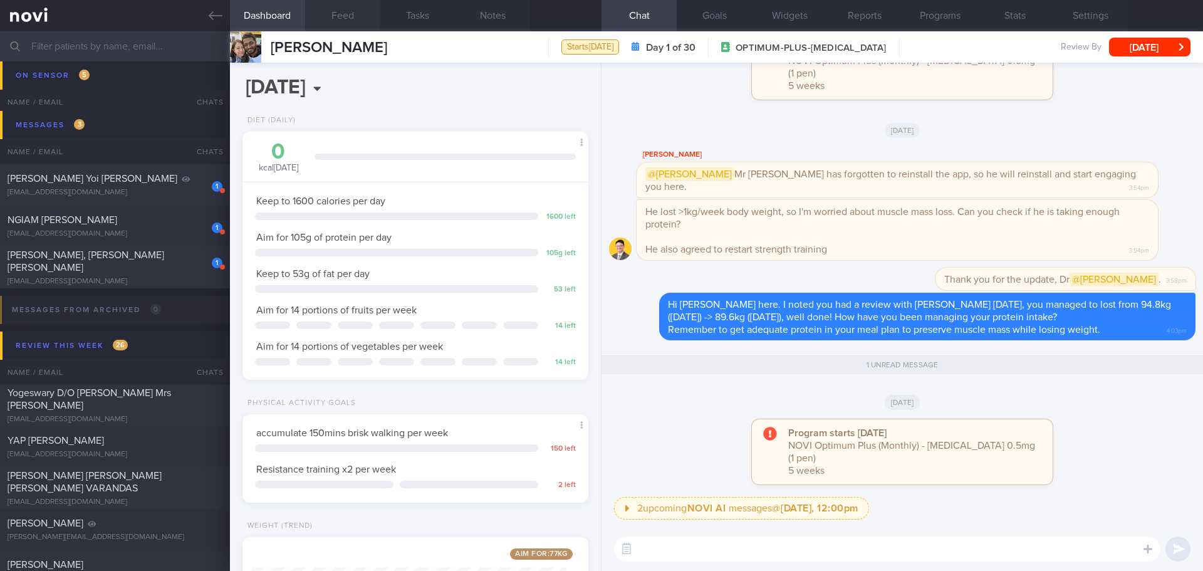
click at [353, 19] on button "Feed" at bounding box center [342, 15] width 75 height 31
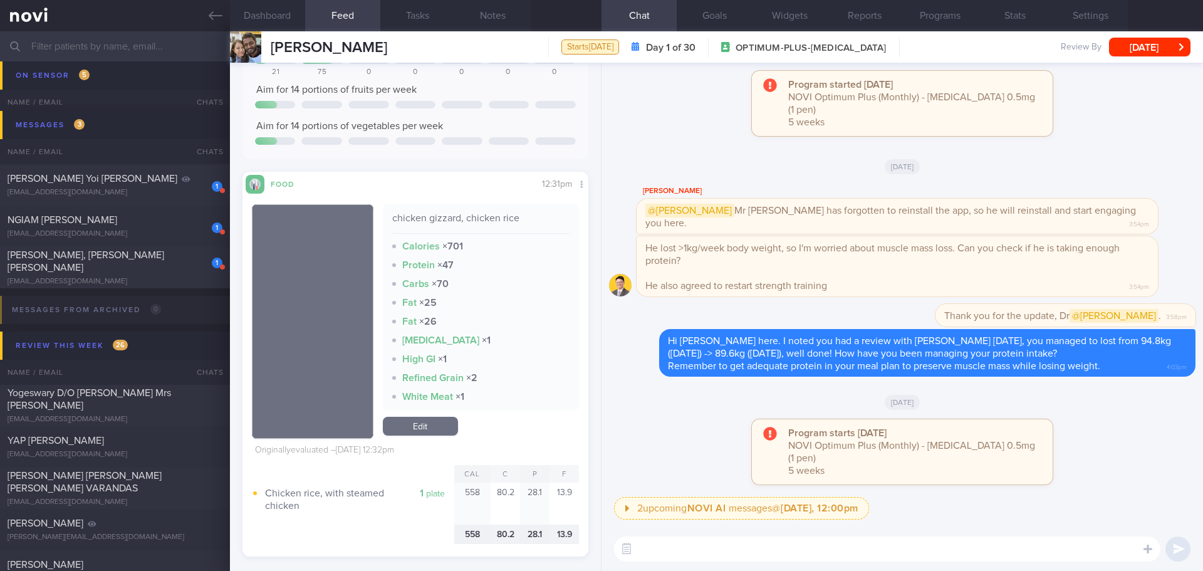
scroll to position [501, 0]
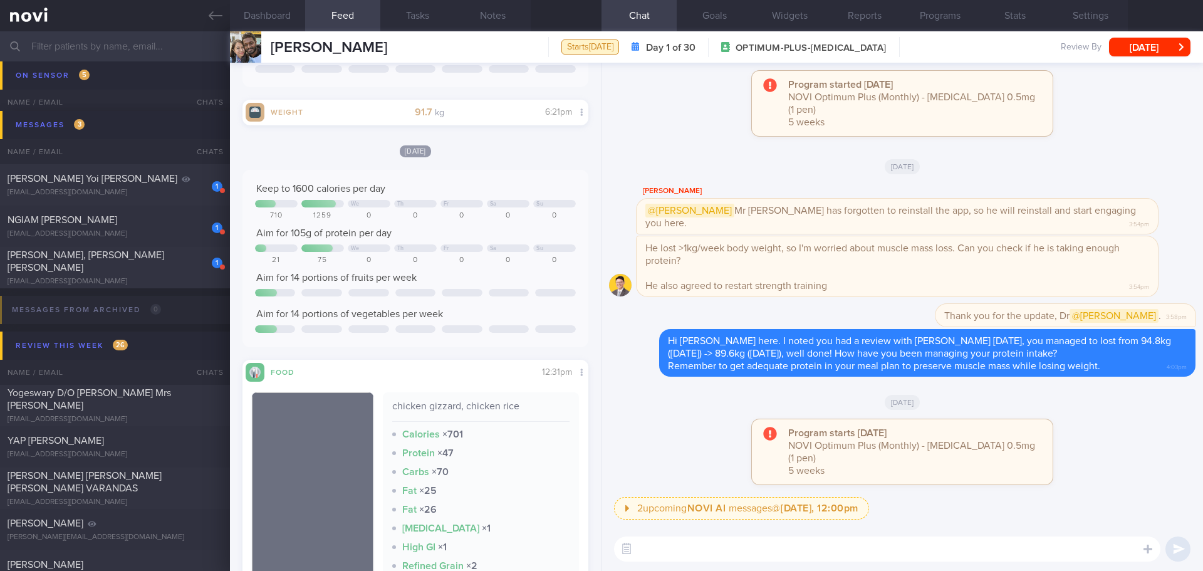
click at [665, 556] on textarea at bounding box center [887, 548] width 546 height 25
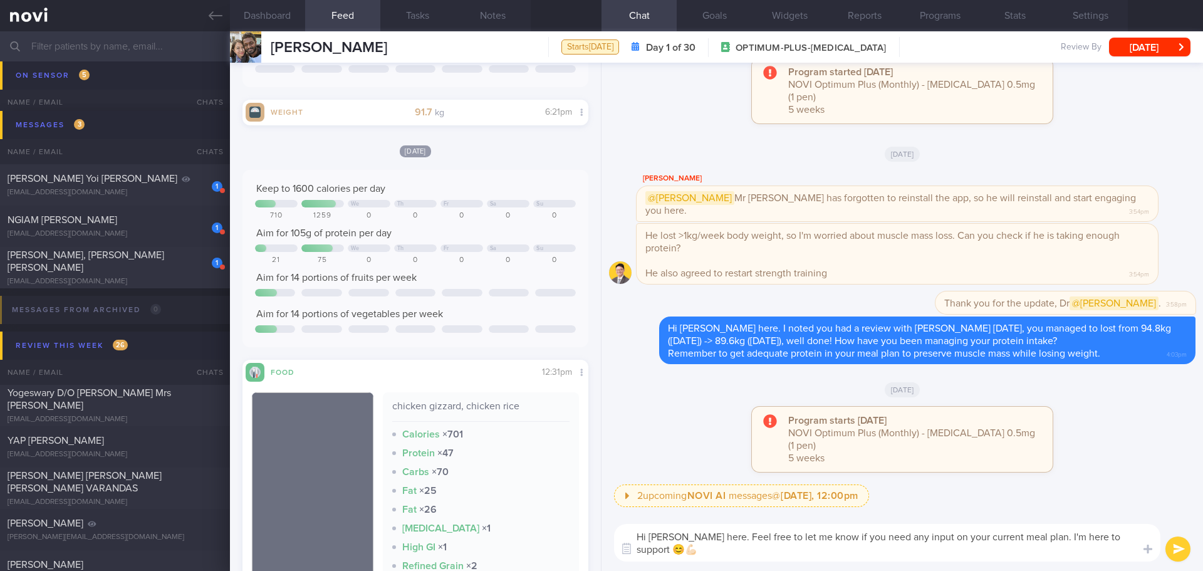
type textarea "Hi Vivekraj, Elizabeth here. Feel free to let me know if you need any input on …"
click at [492, 415] on div "chicken gizzard, chicken rice" at bounding box center [481, 411] width 178 height 22
click at [945, 553] on textarea "Hi Vivekraj, Elizabeth here. Feel free to let me know if you need any input on …" at bounding box center [887, 543] width 546 height 38
click at [1175, 552] on button "submit" at bounding box center [1178, 548] width 25 height 25
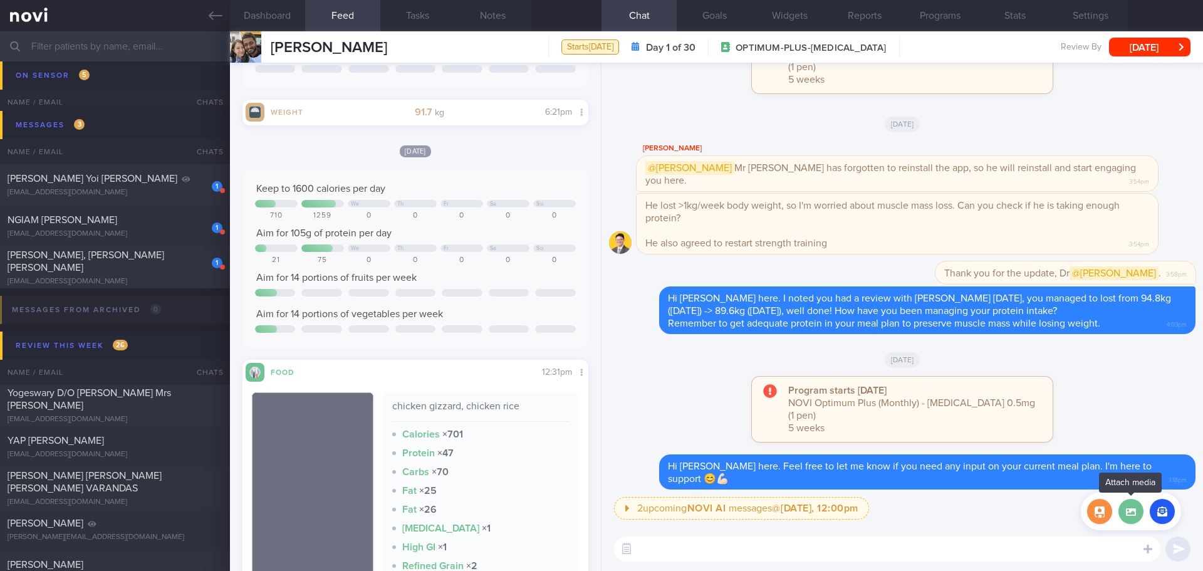
click at [1125, 513] on label at bounding box center [1131, 511] width 25 height 25
click at [0, 0] on input "file" at bounding box center [0, 0] width 0 height 0
click at [1095, 517] on button "button" at bounding box center [1099, 511] width 25 height 25
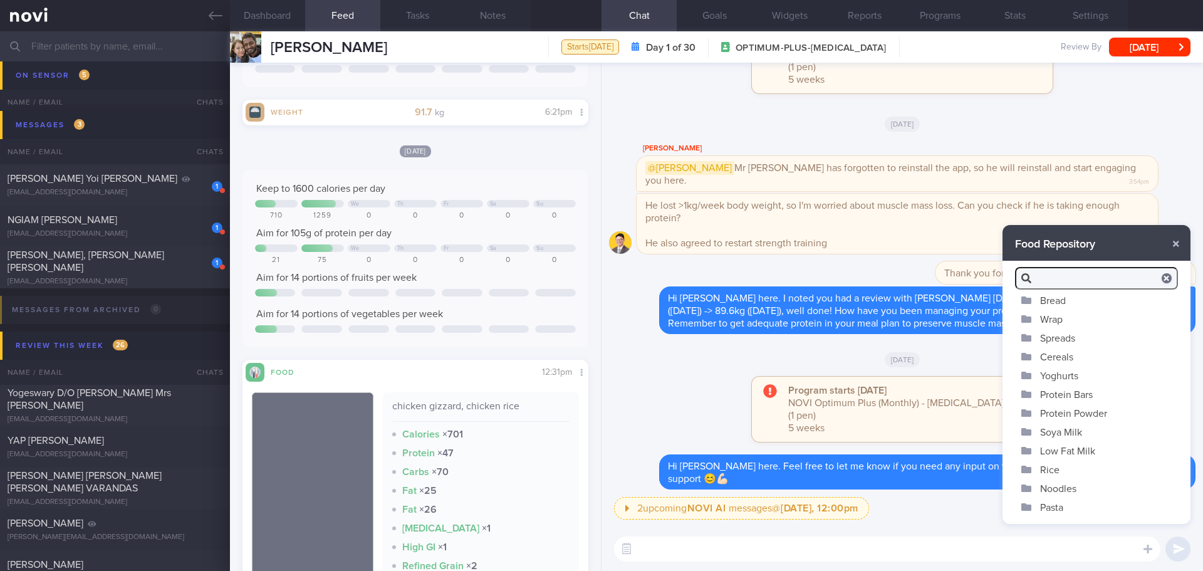
click at [1063, 411] on button "Protein Powder" at bounding box center [1097, 413] width 188 height 19
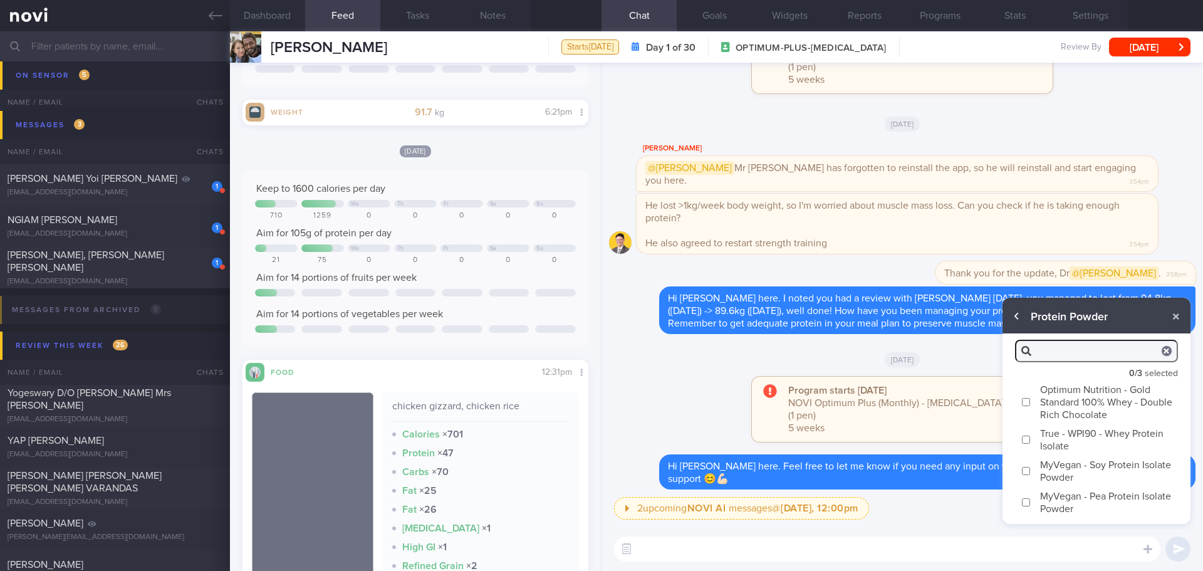
click at [1018, 323] on button "button" at bounding box center [1017, 316] width 23 height 23
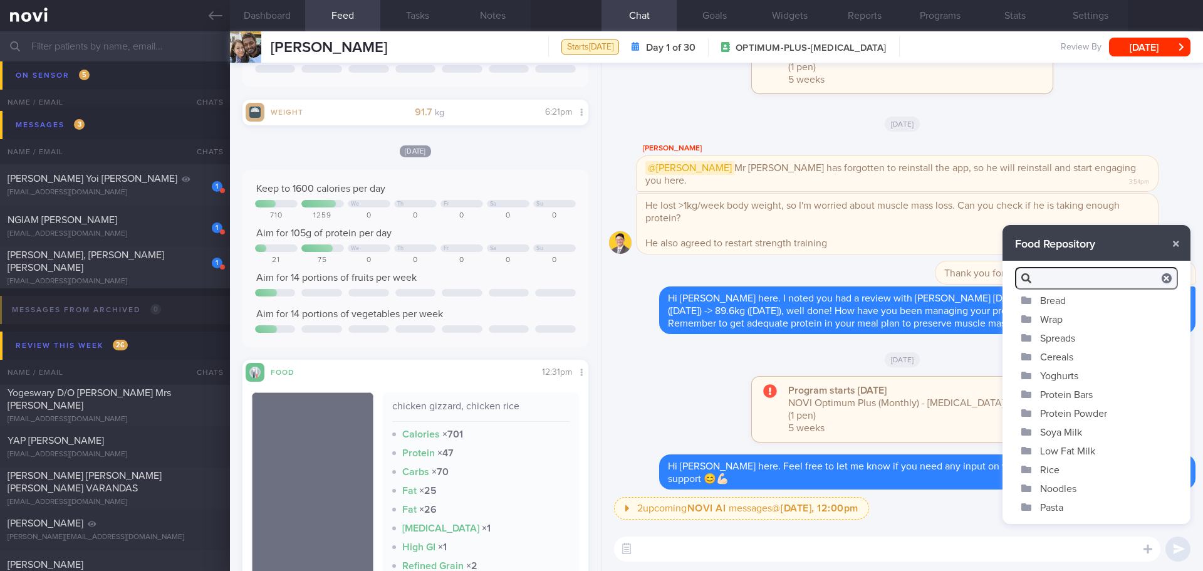
scroll to position [105, 0]
click at [1177, 250] on button "button" at bounding box center [1176, 243] width 23 height 23
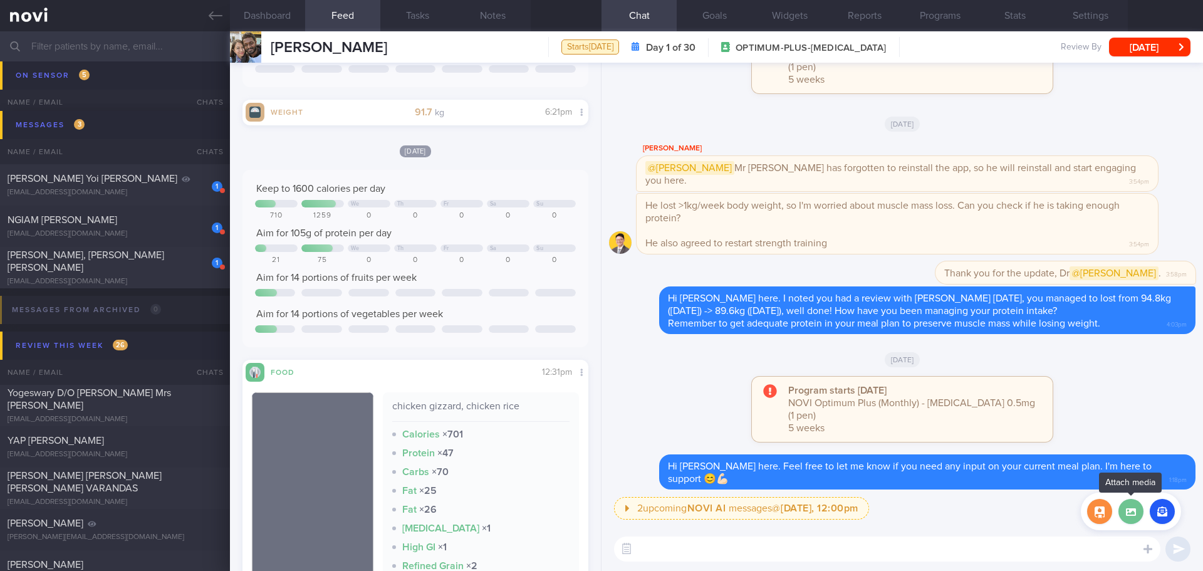
click at [1139, 510] on label at bounding box center [1131, 511] width 25 height 25
click at [0, 0] on input "file" at bounding box center [0, 0] width 0 height 0
click at [1169, 511] on button "button" at bounding box center [1162, 511] width 25 height 25
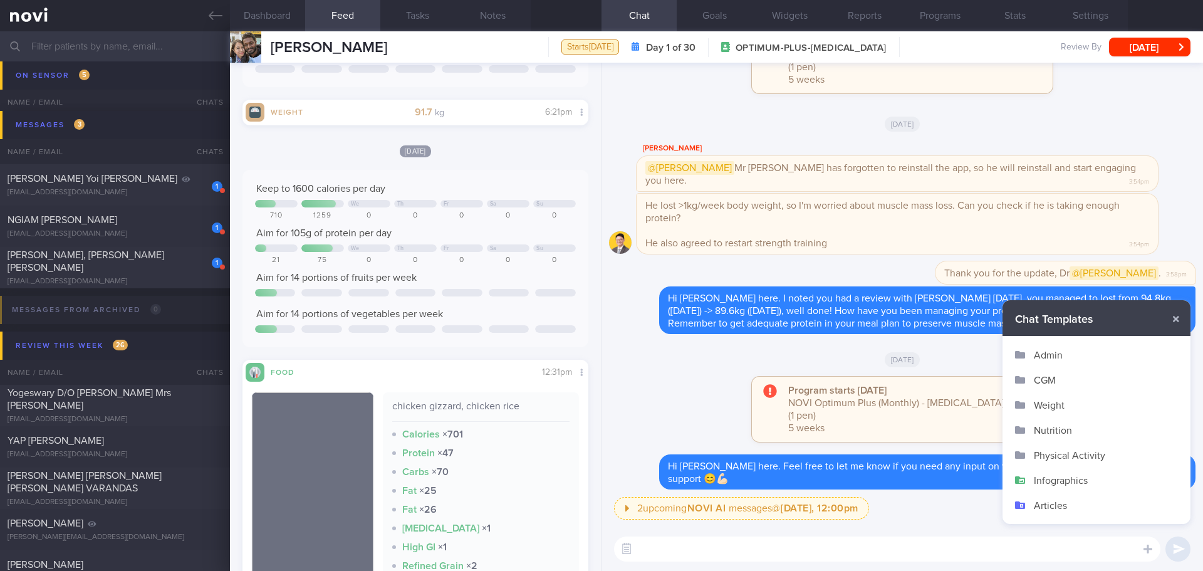
click at [1083, 481] on button "Infographics" at bounding box center [1097, 479] width 188 height 25
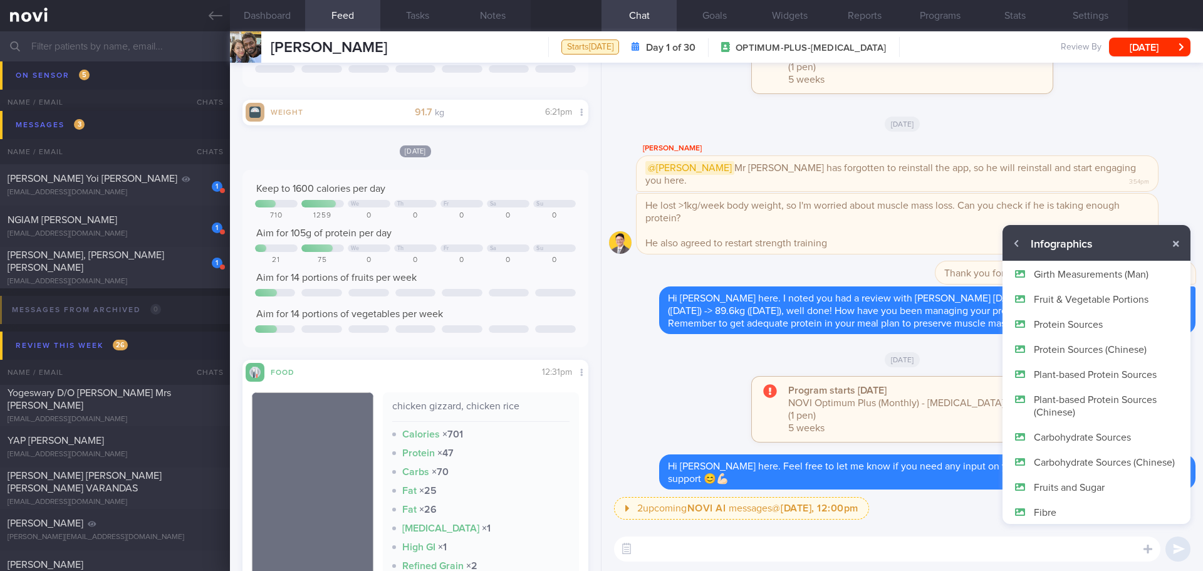
scroll to position [13, 0]
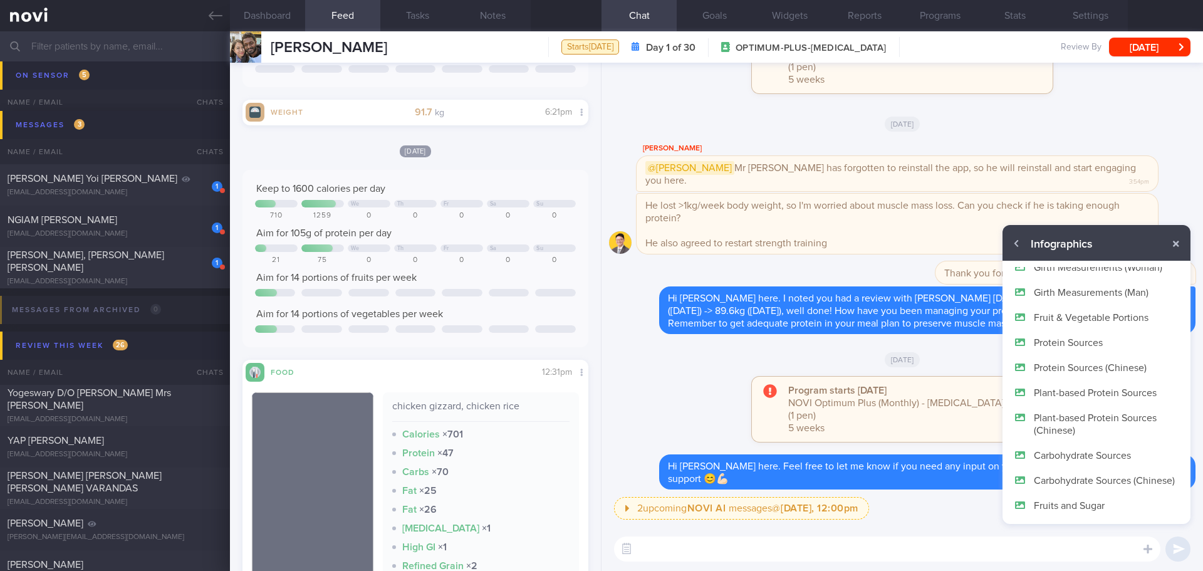
click at [1083, 349] on button "Protein Sources" at bounding box center [1097, 342] width 188 height 25
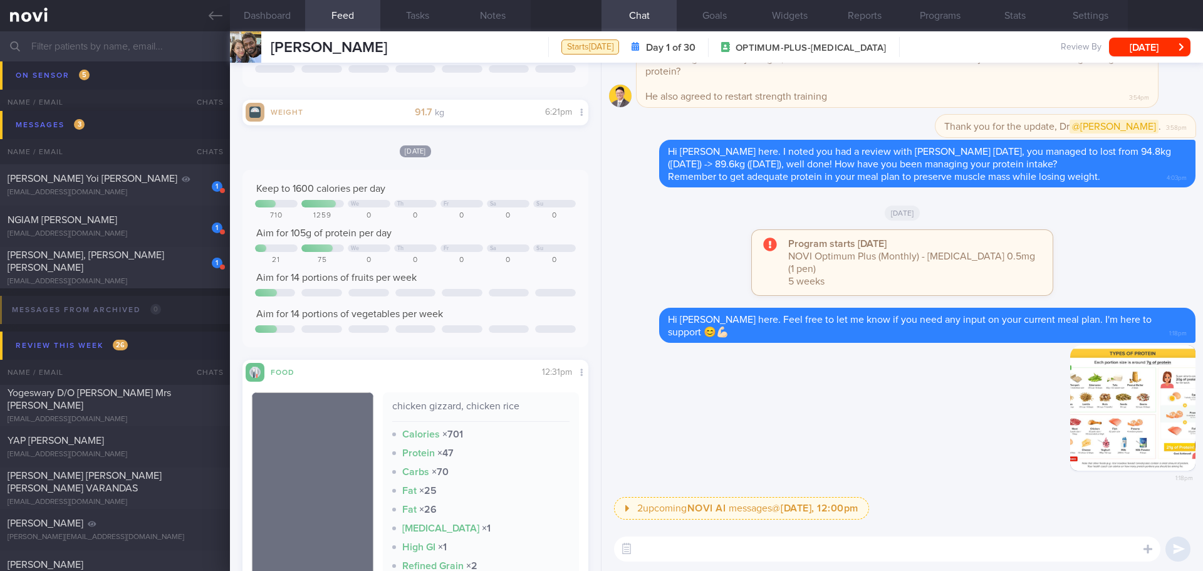
scroll to position [0, 0]
click at [981, 421] on div "Delete 1:18pm" at bounding box center [902, 421] width 587 height 152
click at [1144, 47] on button "[DATE]" at bounding box center [1149, 47] width 81 height 19
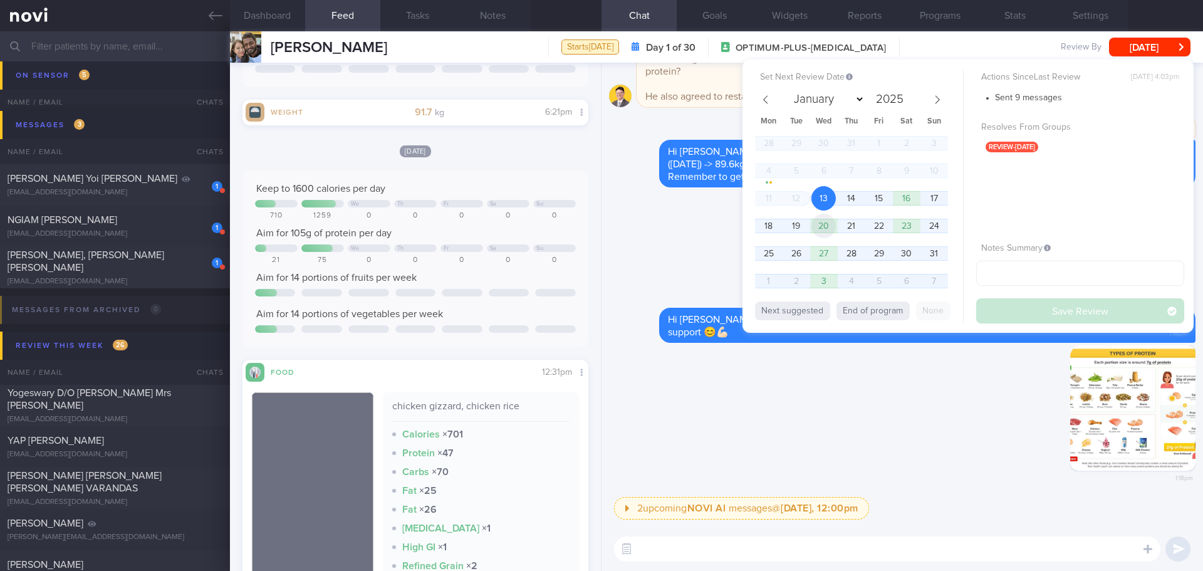
click at [820, 232] on span "20" at bounding box center [824, 226] width 24 height 24
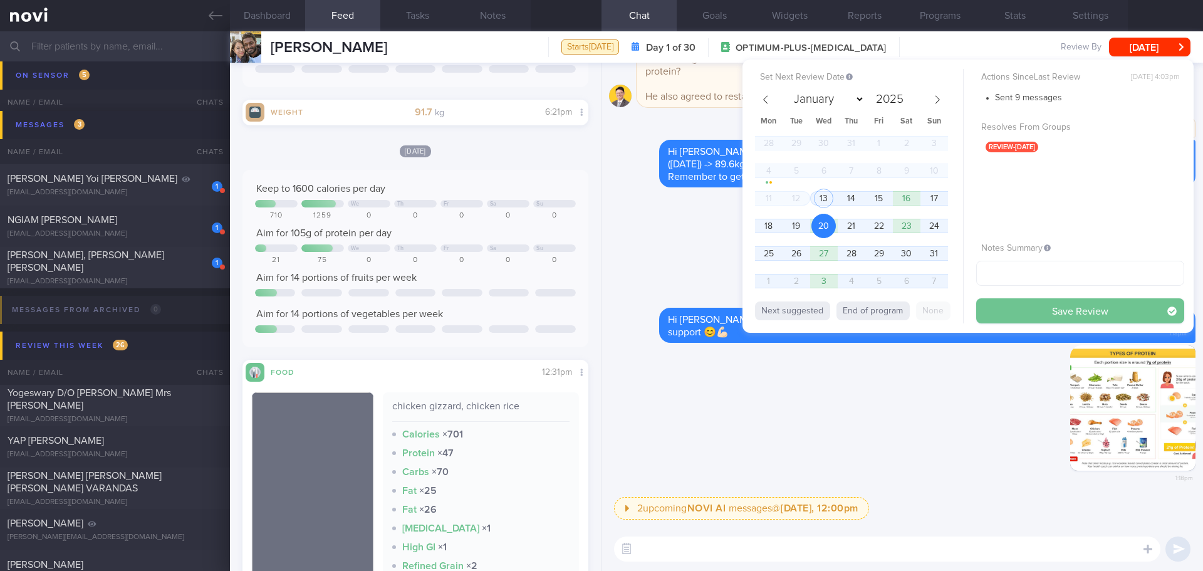
click at [1078, 308] on button "Save Review" at bounding box center [1080, 310] width 208 height 25
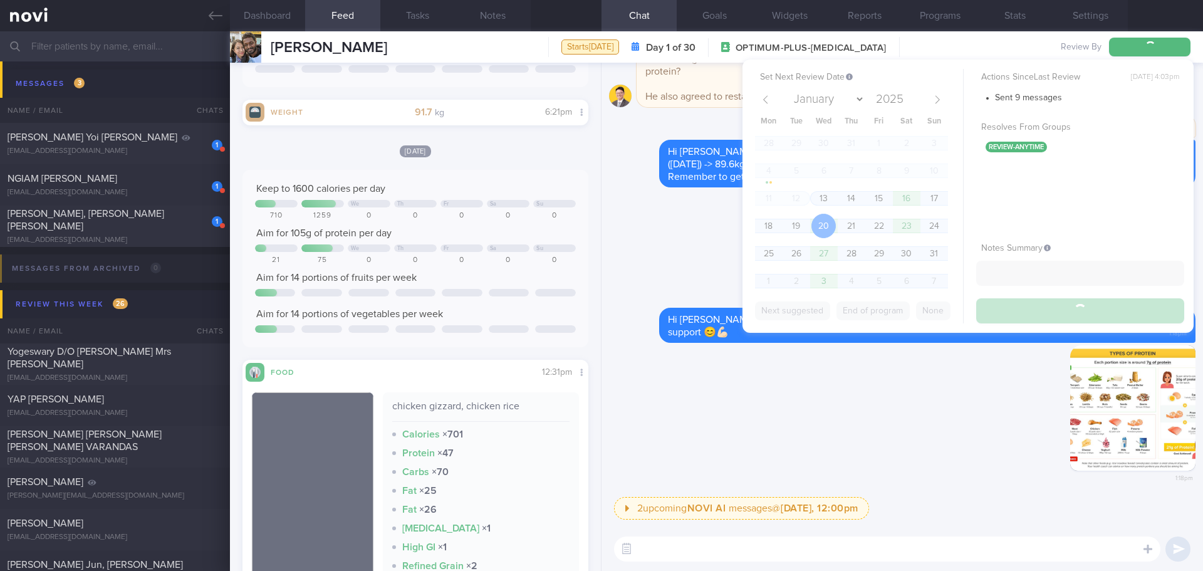
scroll to position [3135, 0]
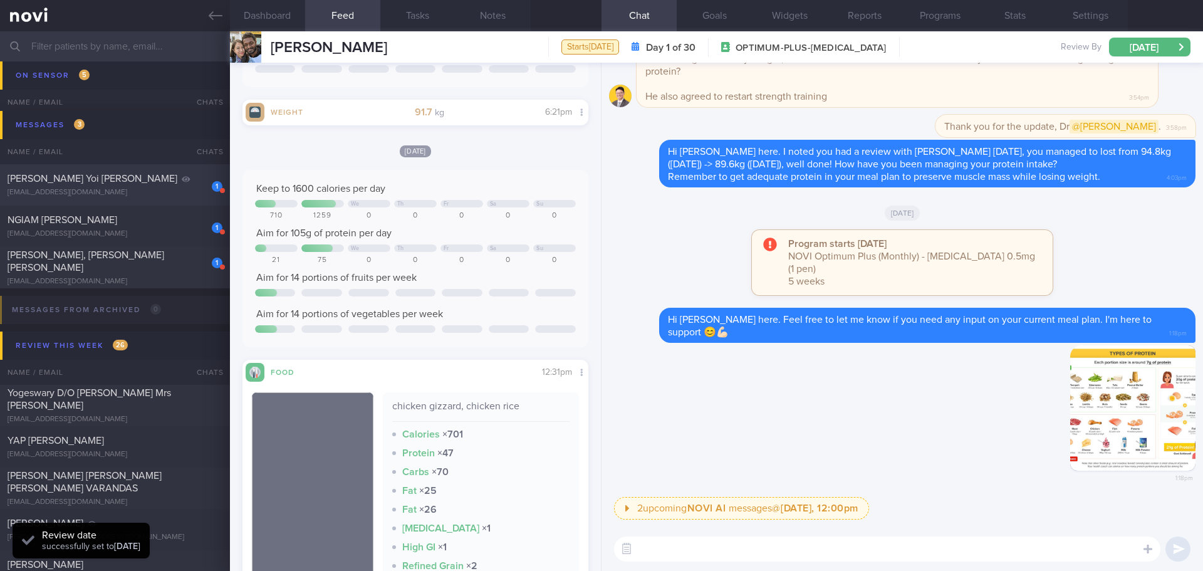
click at [161, 191] on div "siewgabriel@gmail.com" at bounding box center [115, 192] width 215 height 9
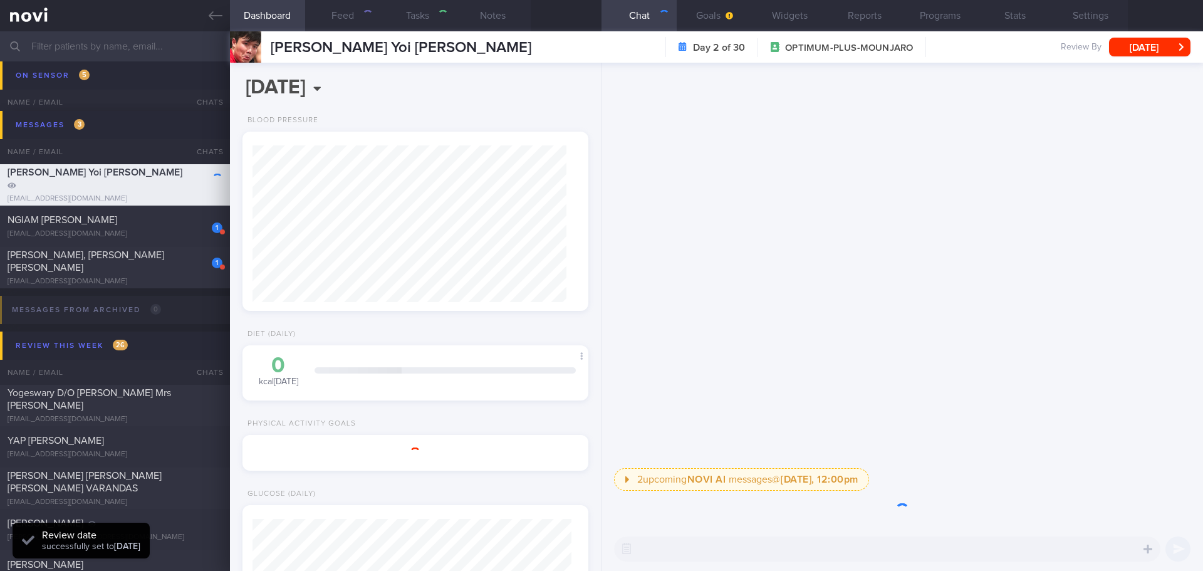
type input "do not disturb"
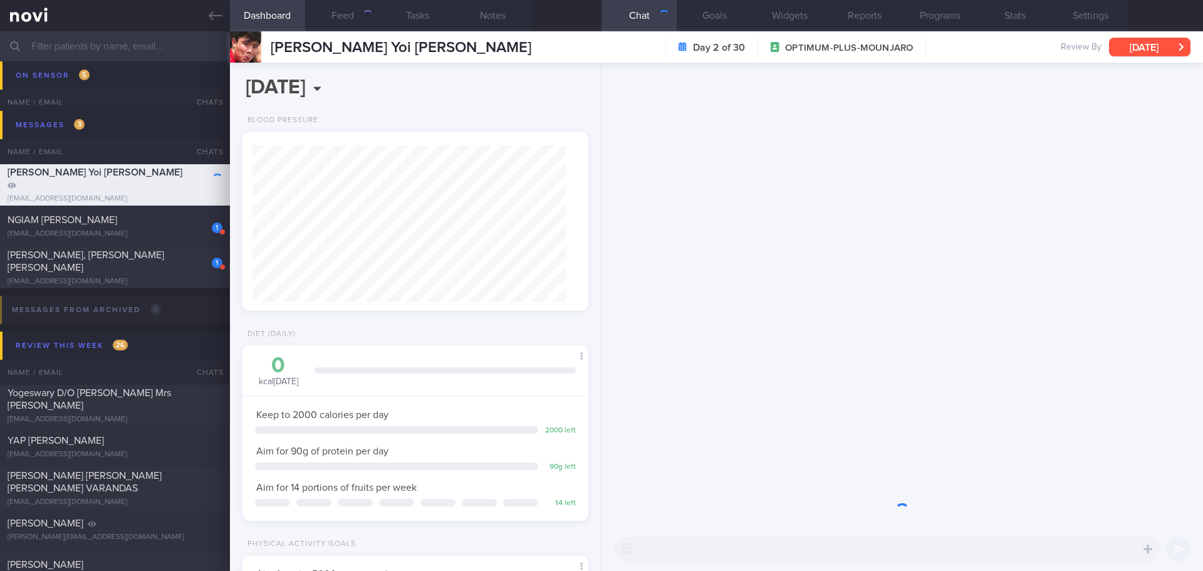
scroll to position [157, 315]
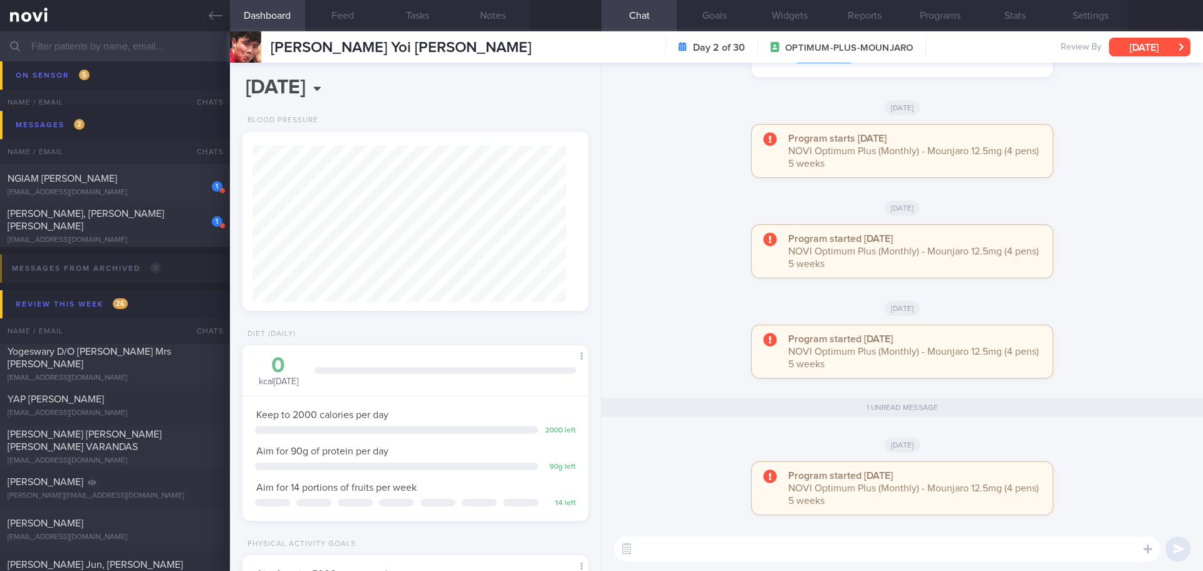
click at [1157, 49] on button "Tue, 12 Aug" at bounding box center [1149, 47] width 81 height 19
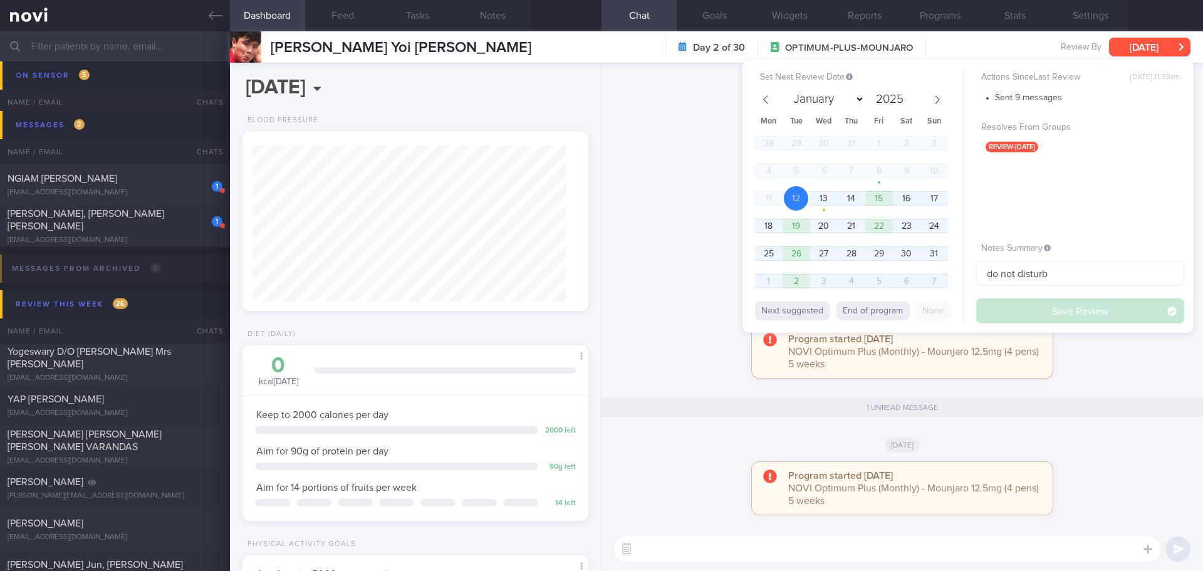
click at [1157, 49] on button "Tue, 12 Aug" at bounding box center [1149, 47] width 81 height 19
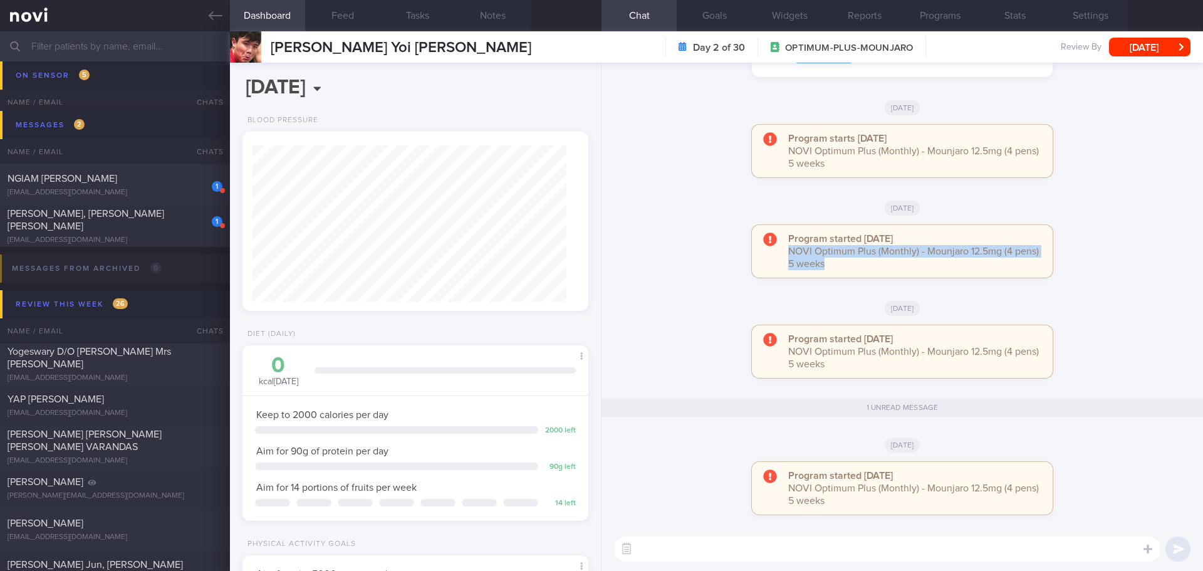
drag, startPoint x: 1158, startPoint y: 259, endPoint x: 1166, endPoint y: 187, distance: 72.5
click at [1157, 254] on div "Program started yesterday NOVI Optimum Plus (Monthly) - Mounjaro 12.5mg (4 pens…" at bounding box center [902, 257] width 587 height 65
click at [1152, 46] on button "Tue, 12 Aug" at bounding box center [1149, 47] width 81 height 19
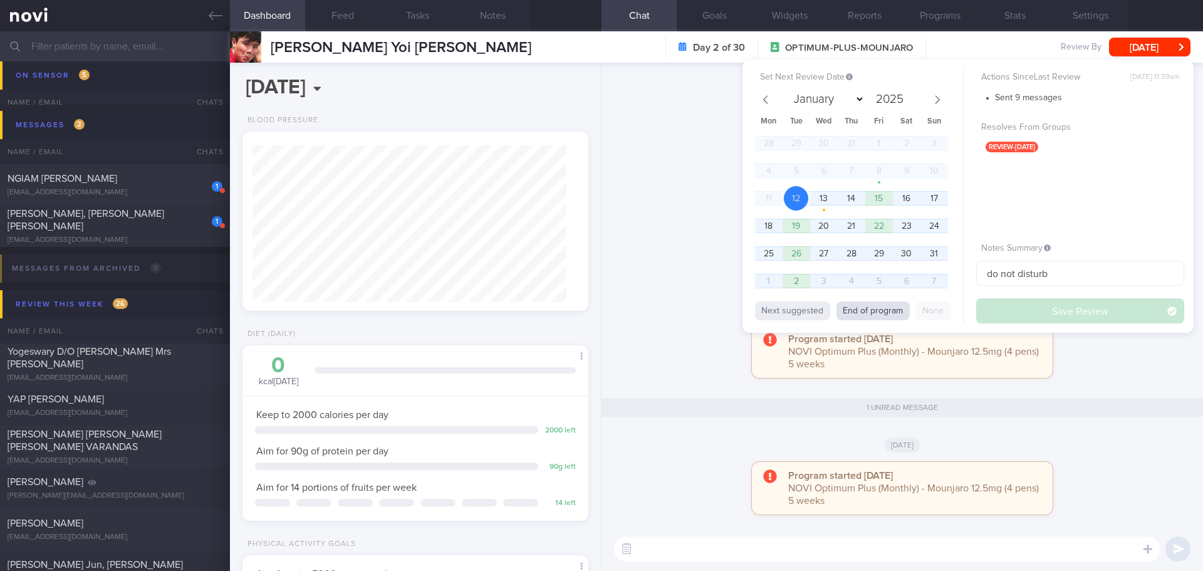
click at [886, 308] on button "End of program" at bounding box center [873, 310] width 73 height 19
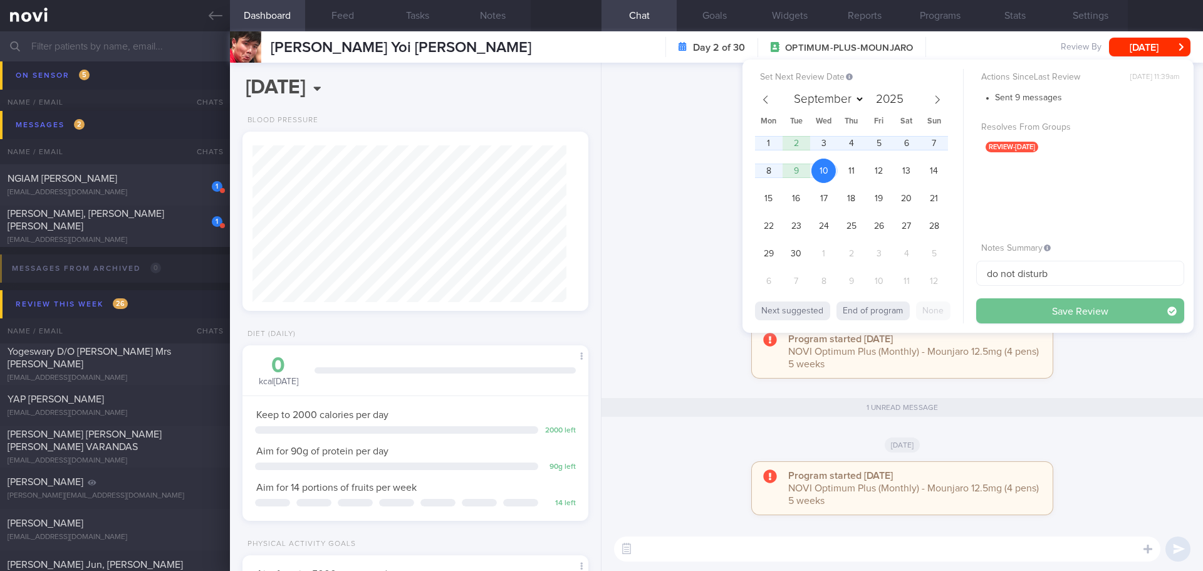
click at [1024, 309] on button "Save Review" at bounding box center [1080, 310] width 208 height 25
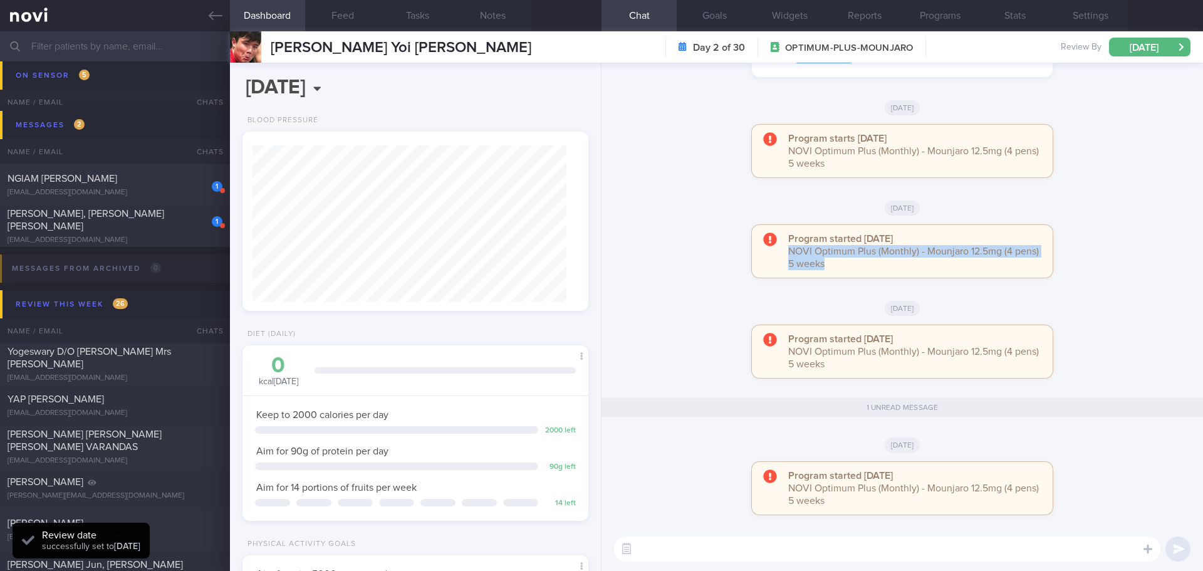
scroll to position [159, 320]
click at [1075, 22] on button "Settings" at bounding box center [1090, 15] width 75 height 31
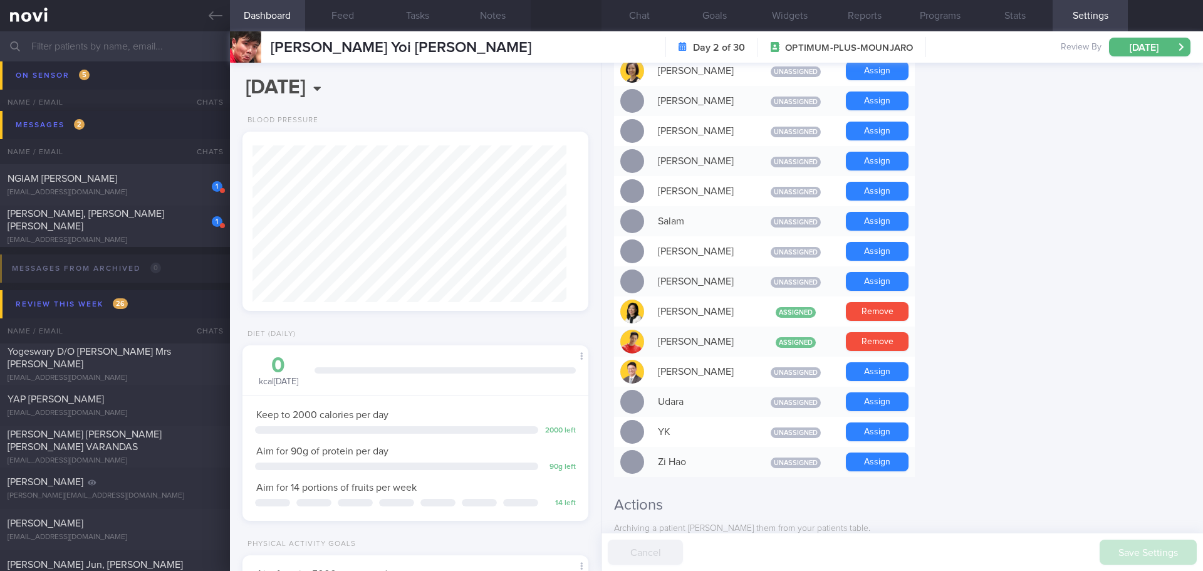
scroll to position [877, 0]
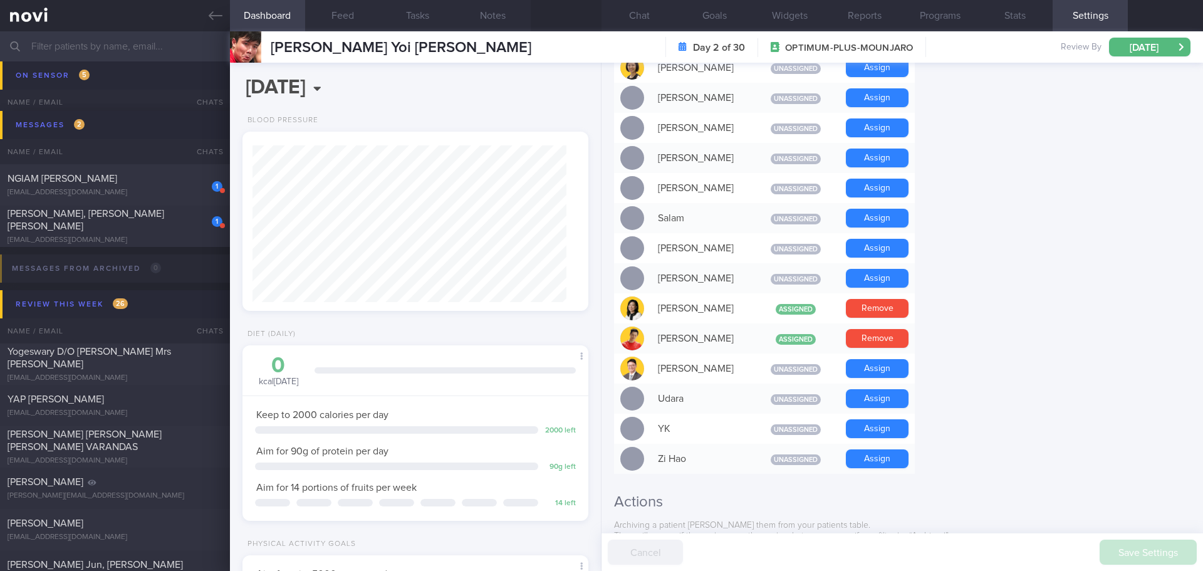
click at [633, 14] on button "Chat" at bounding box center [639, 15] width 75 height 31
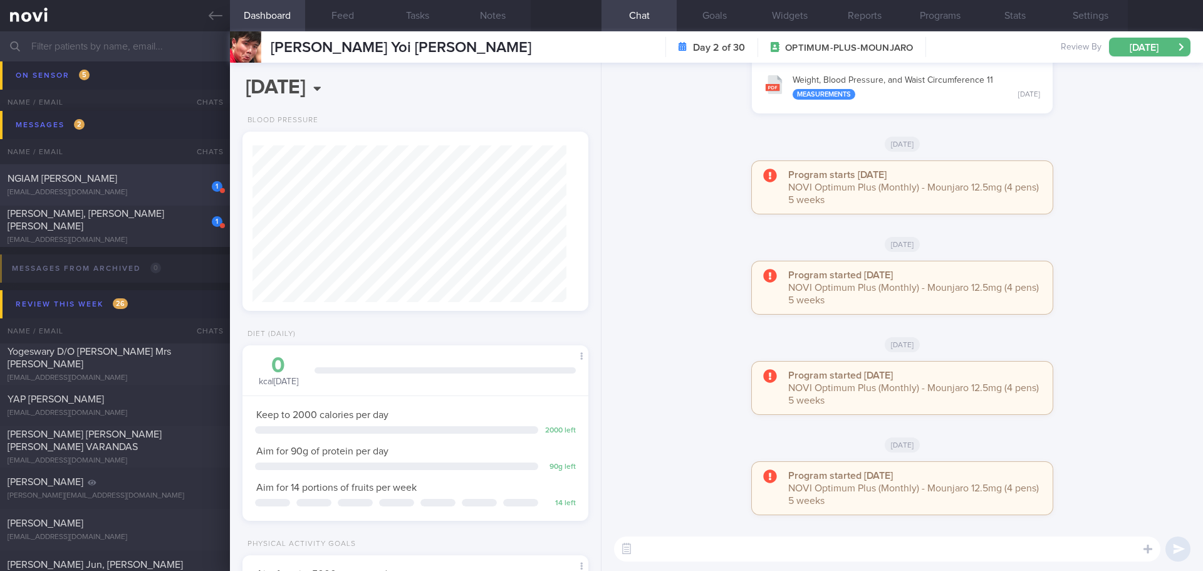
click at [150, 181] on div "NGIAM [PERSON_NAME]" at bounding box center [114, 178] width 212 height 13
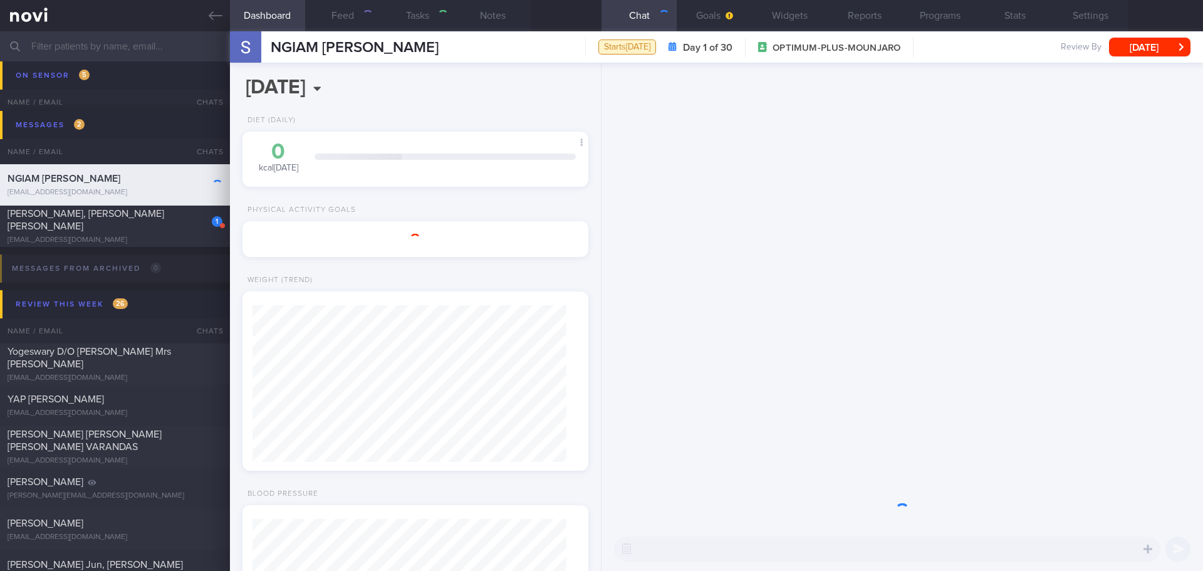
select select "7"
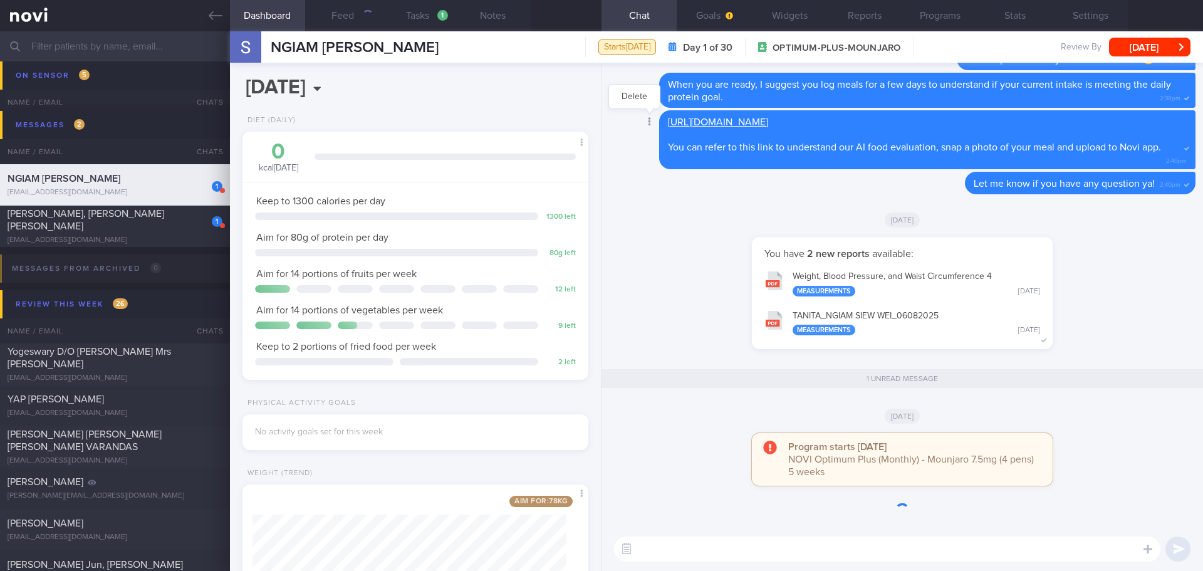
scroll to position [175, 315]
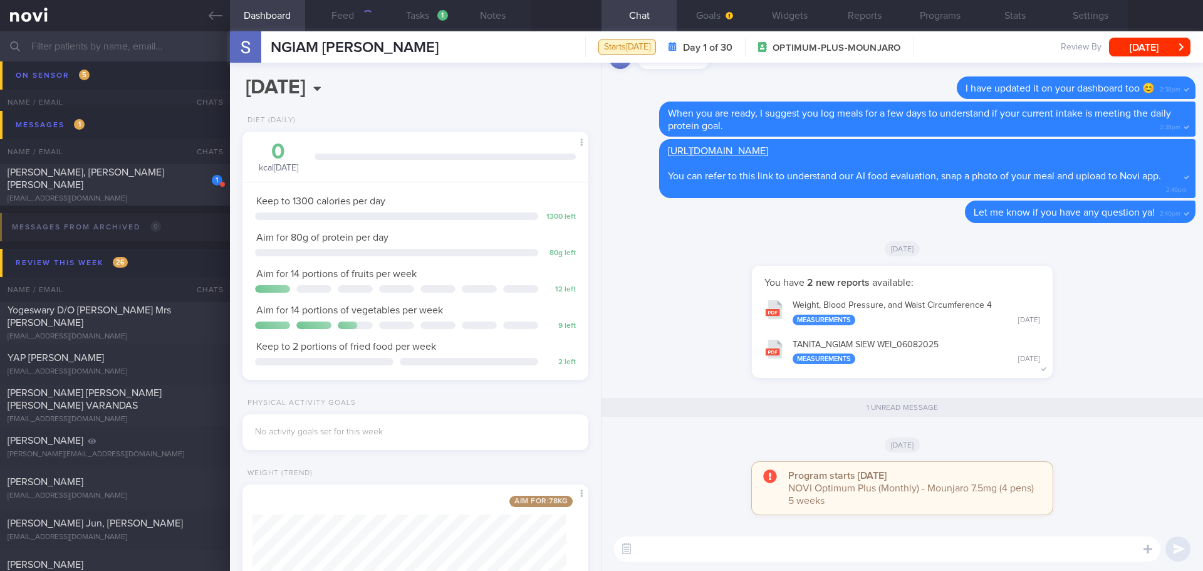
click at [712, 238] on div "[DATE]" at bounding box center [902, 248] width 587 height 35
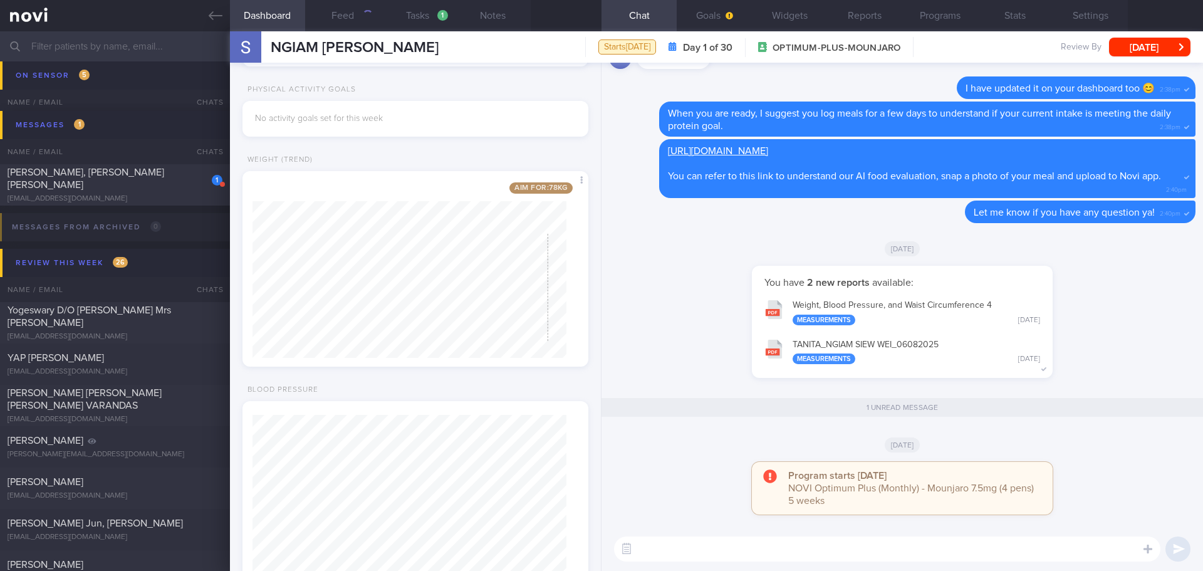
scroll to position [0, 0]
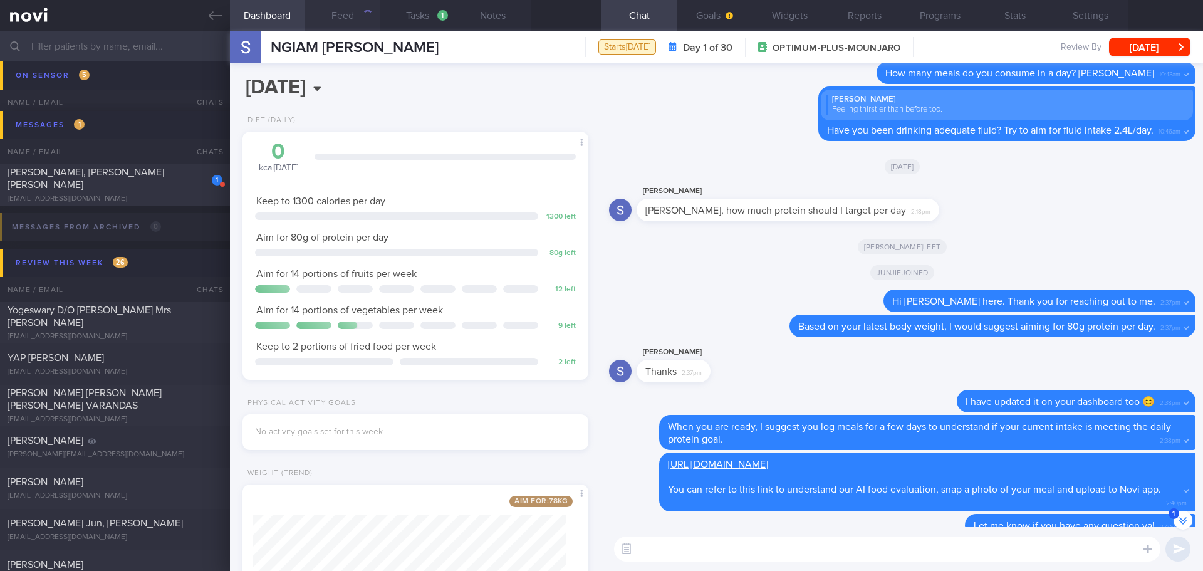
click at [351, 14] on button "Feed" at bounding box center [342, 15] width 75 height 31
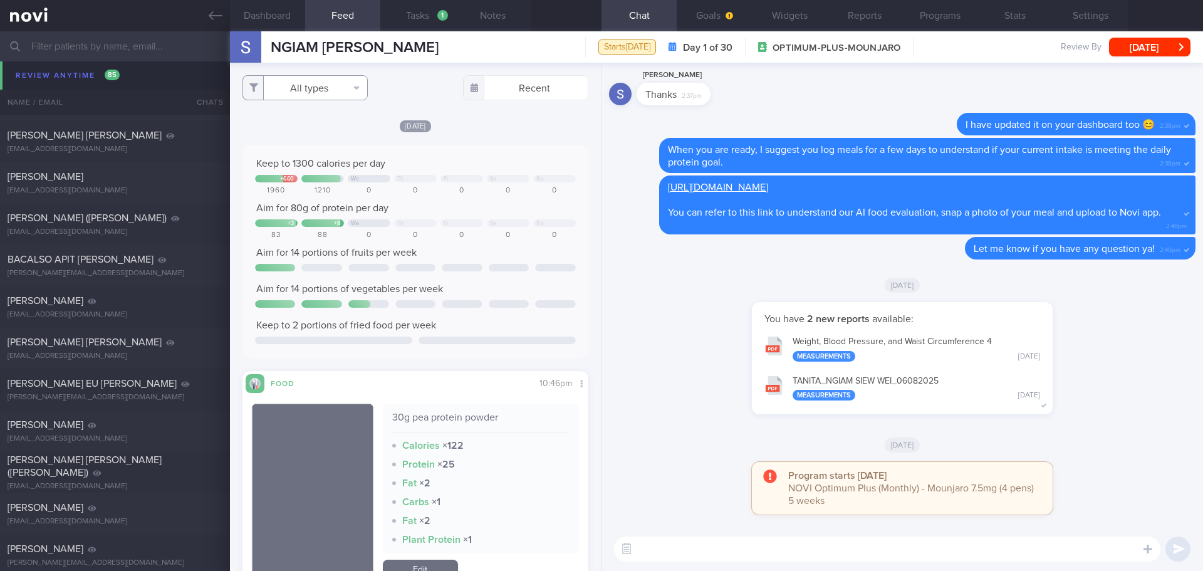
click at [346, 95] on button "All types" at bounding box center [305, 87] width 125 height 25
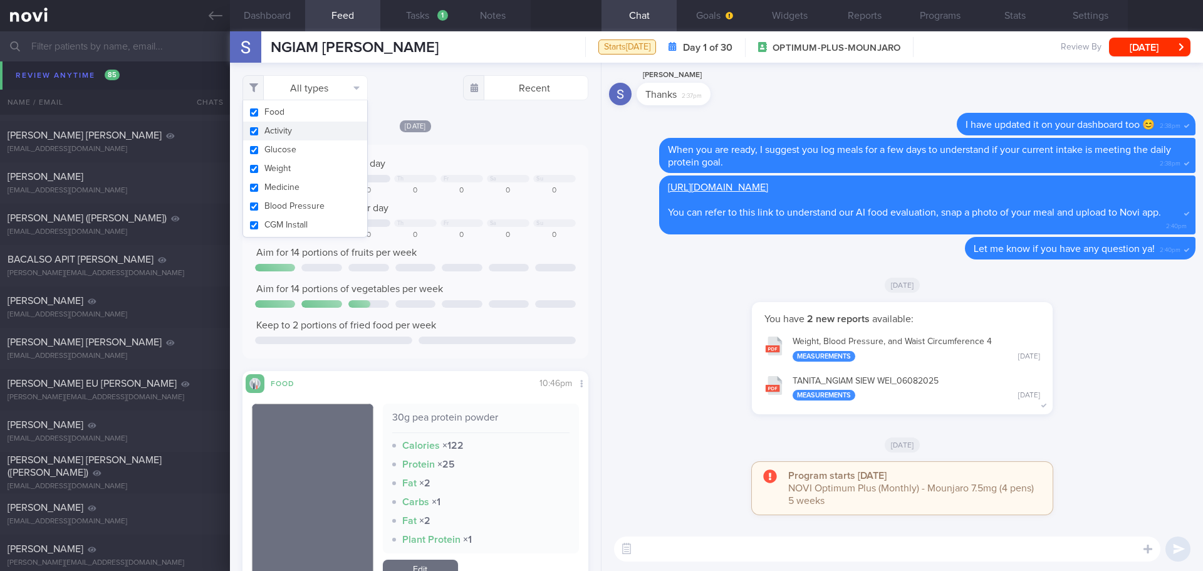
click at [321, 132] on button "Activity" at bounding box center [305, 131] width 124 height 19
checkbox input "false"
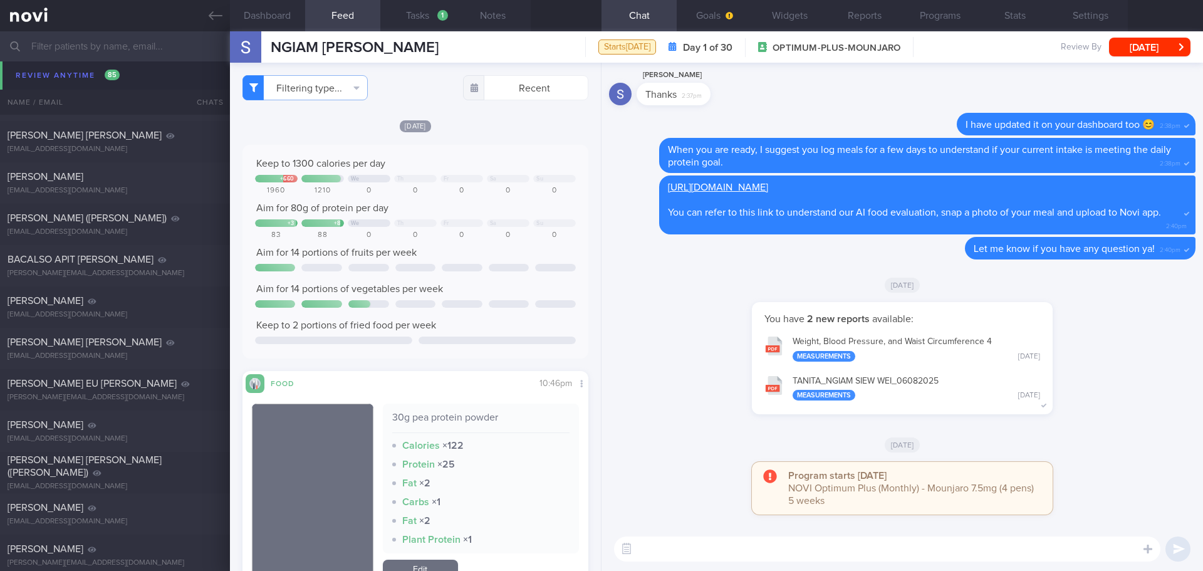
click at [355, 85] on button "Filtering type..." at bounding box center [305, 87] width 125 height 25
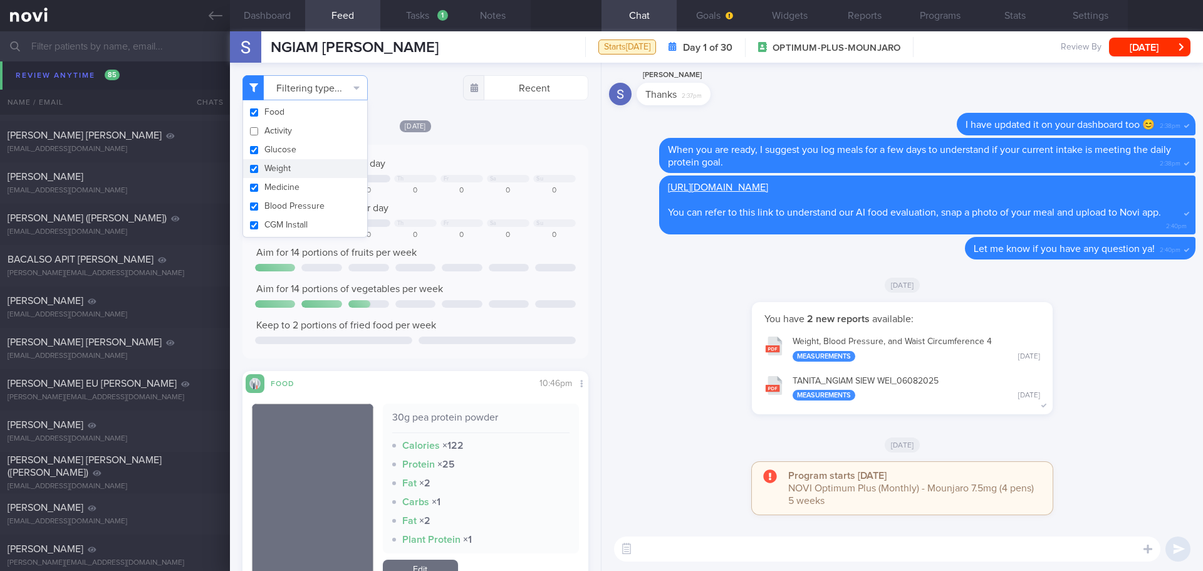
click at [295, 168] on button "Weight" at bounding box center [305, 168] width 124 height 19
checkbox input "false"
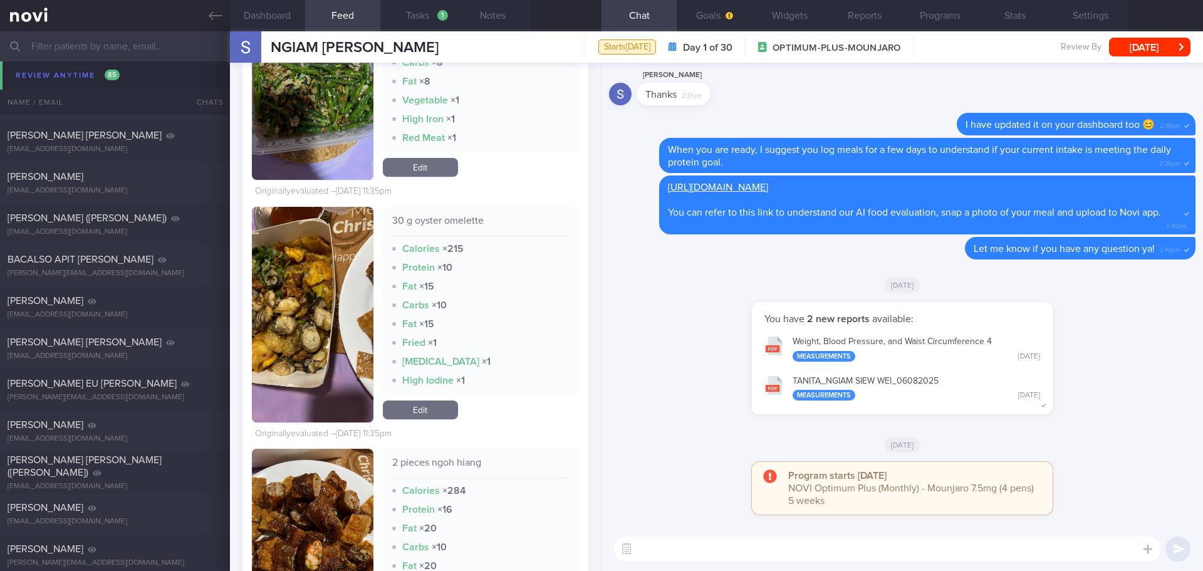
click at [332, 238] on button "button" at bounding box center [313, 315] width 122 height 216
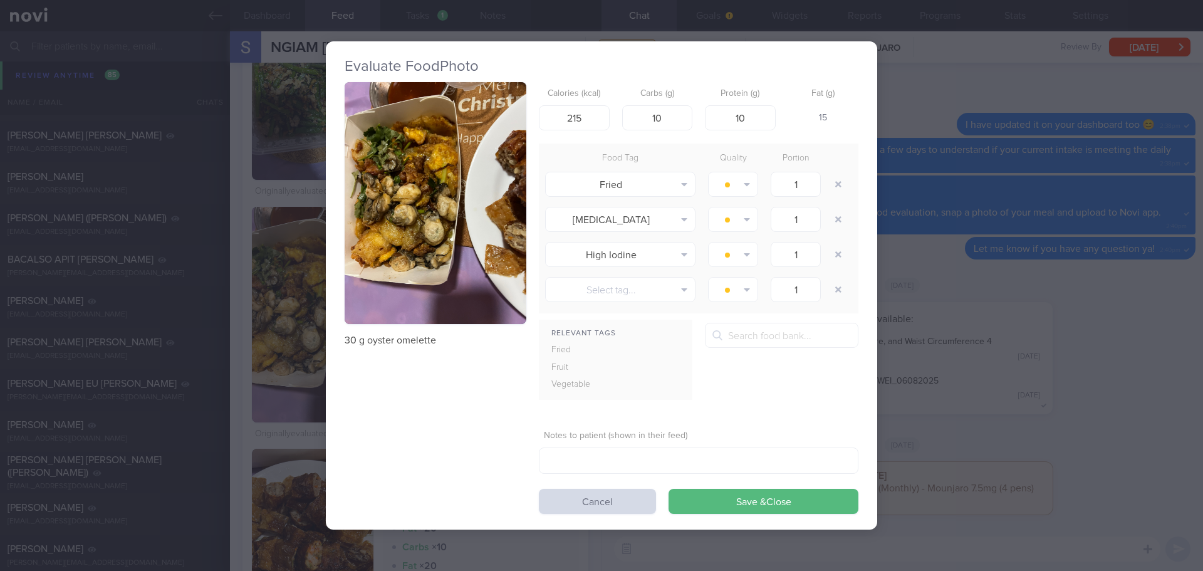
click at [446, 180] on button "button" at bounding box center [436, 203] width 182 height 243
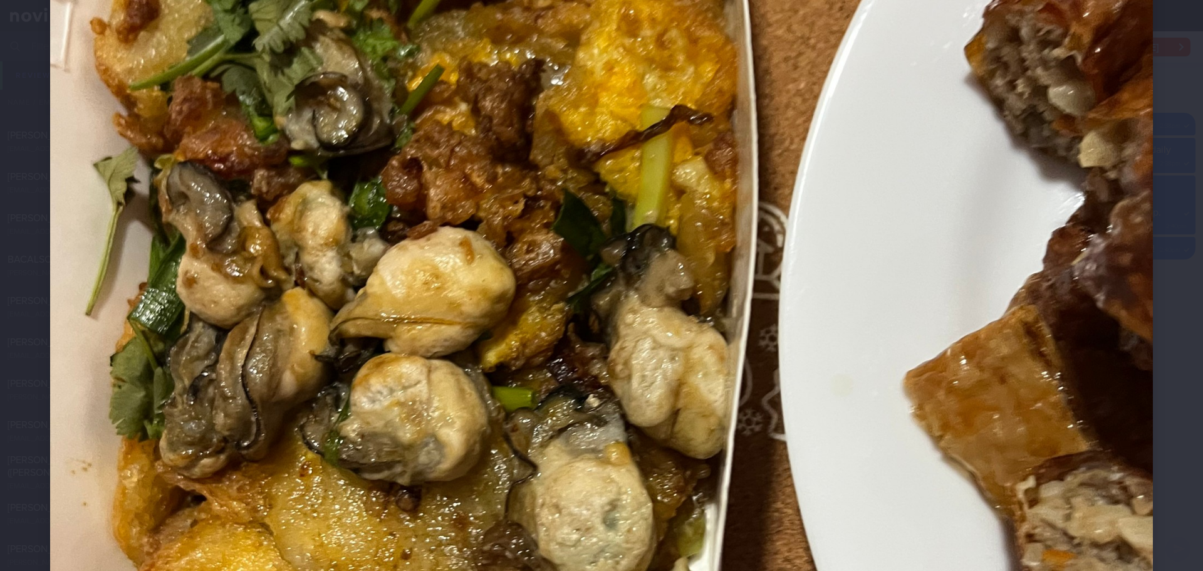
click at [1172, 282] on div at bounding box center [601, 346] width 1203 height 1571
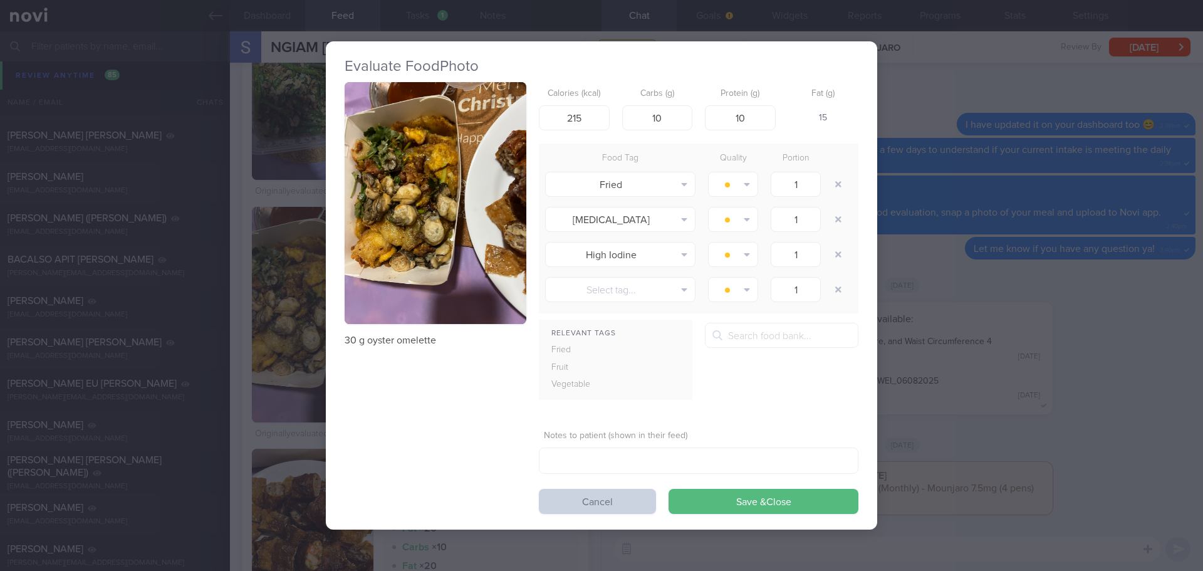
click at [556, 503] on button "Cancel" at bounding box center [597, 501] width 117 height 25
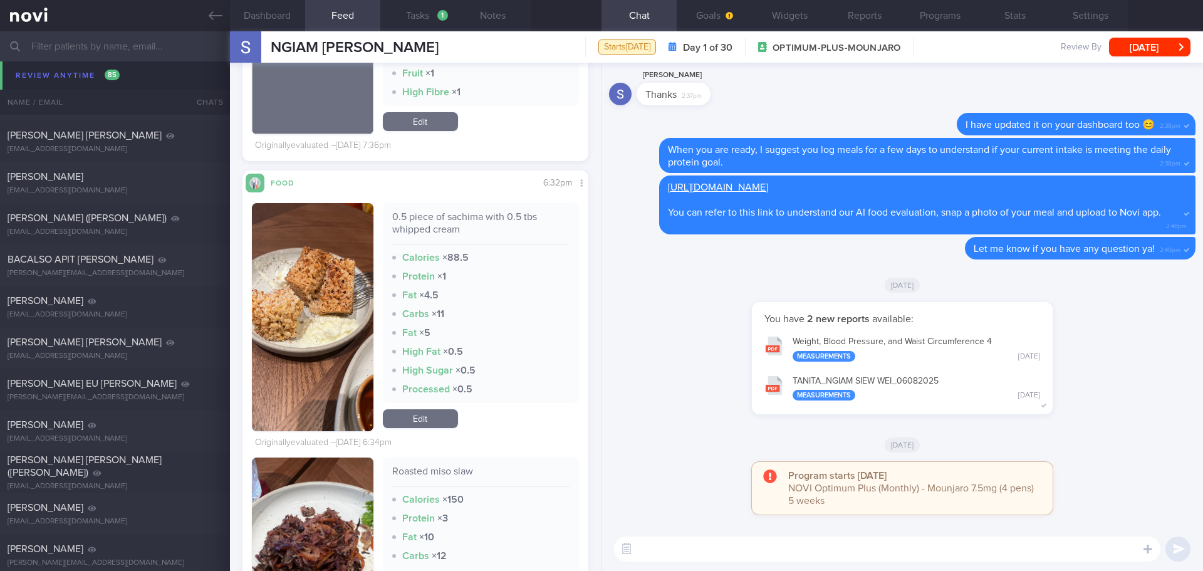
click at [343, 295] on button "button" at bounding box center [313, 317] width 122 height 228
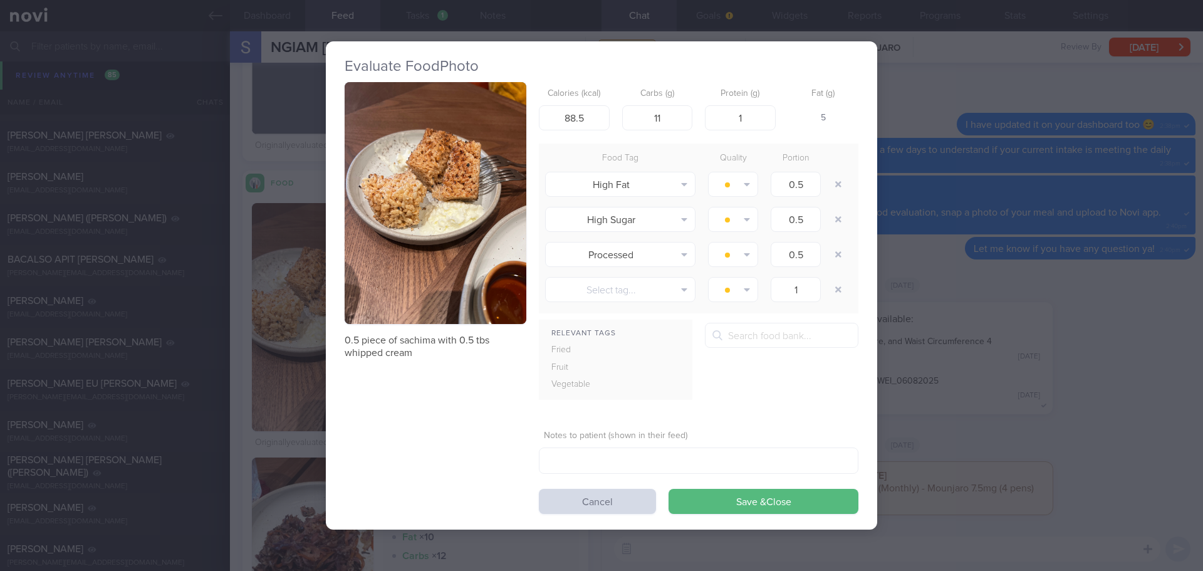
click at [444, 205] on button "button" at bounding box center [436, 203] width 182 height 243
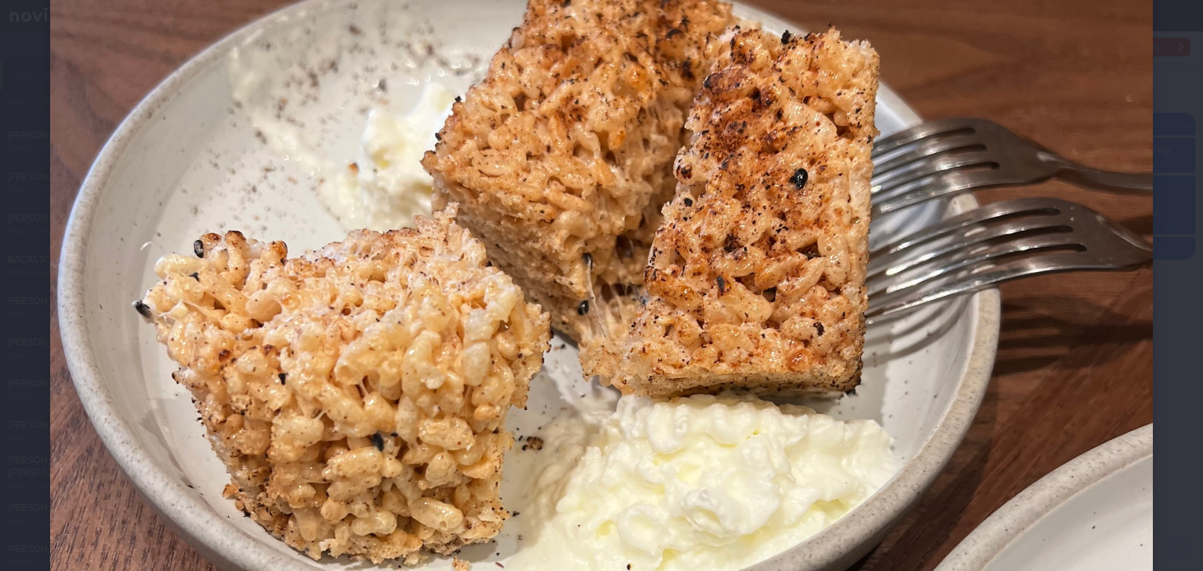
click at [1147, 253] on div at bounding box center [601, 409] width 1203 height 1571
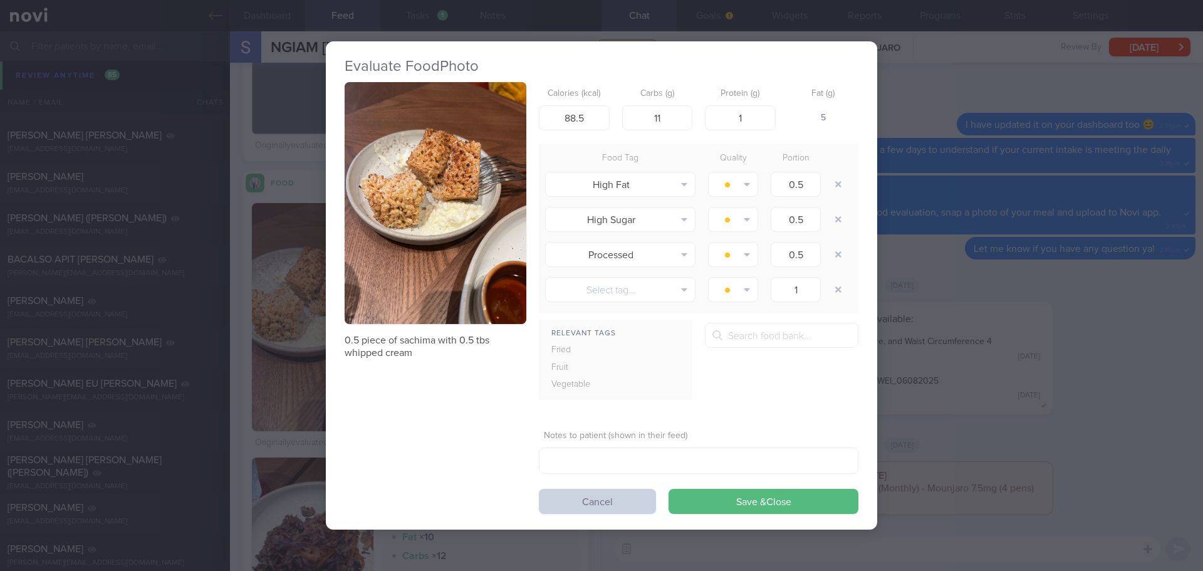
click at [615, 510] on button "Cancel" at bounding box center [597, 501] width 117 height 25
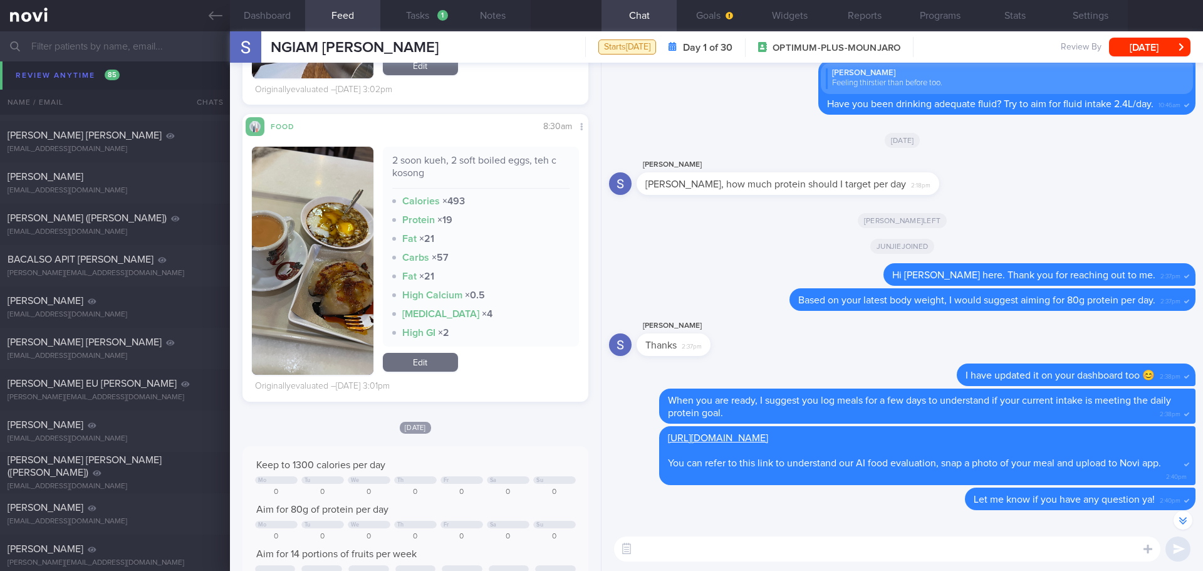
scroll to position [14439, 0]
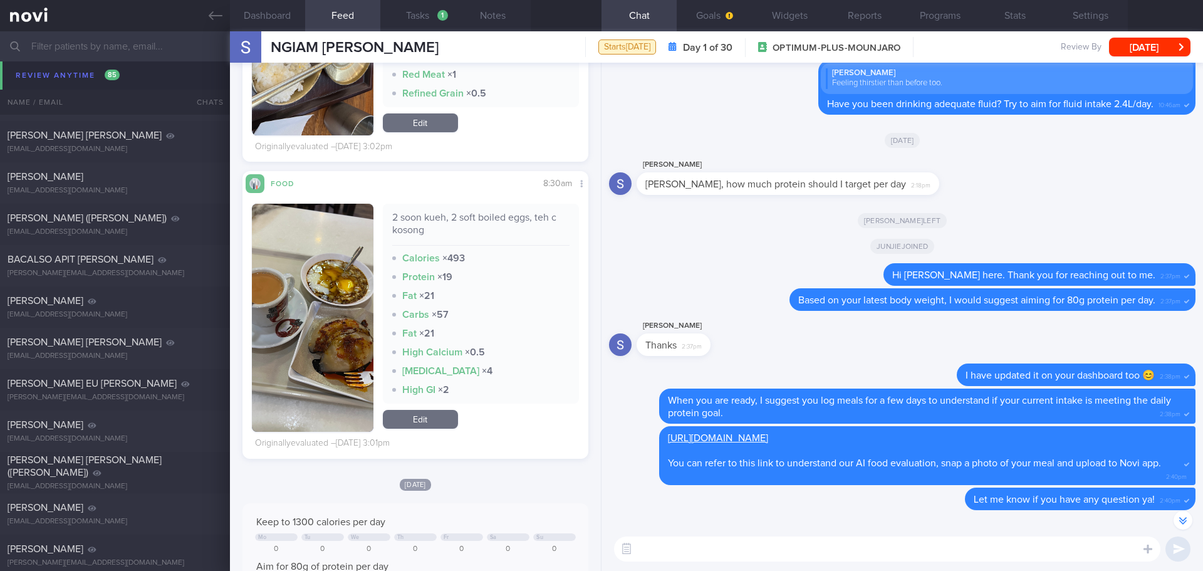
click at [349, 272] on button "button" at bounding box center [313, 318] width 122 height 228
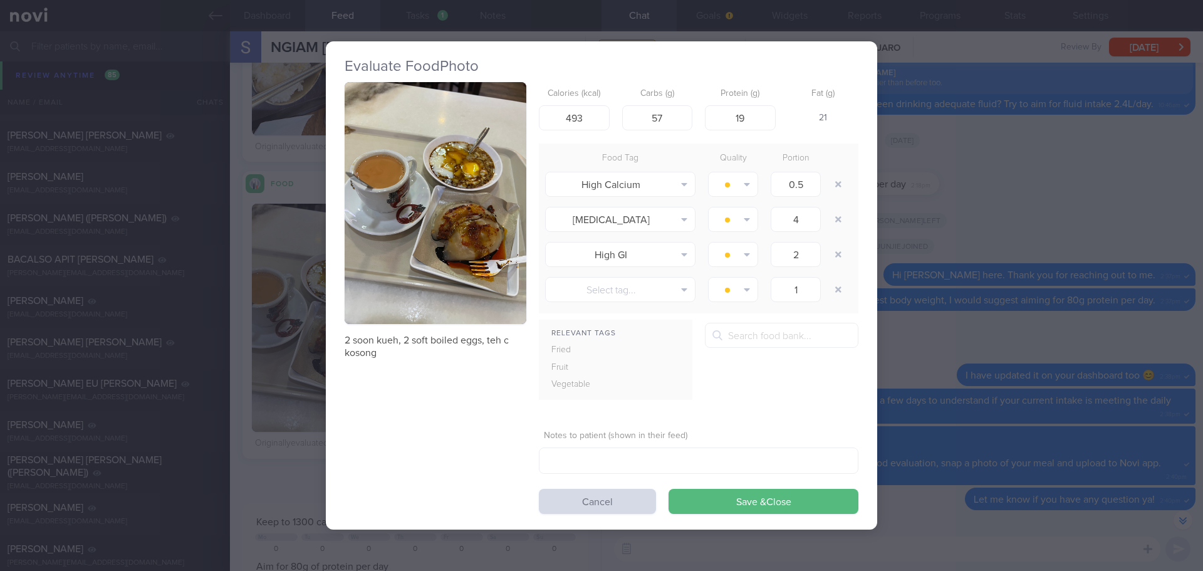
click at [503, 183] on button "button" at bounding box center [436, 203] width 182 height 243
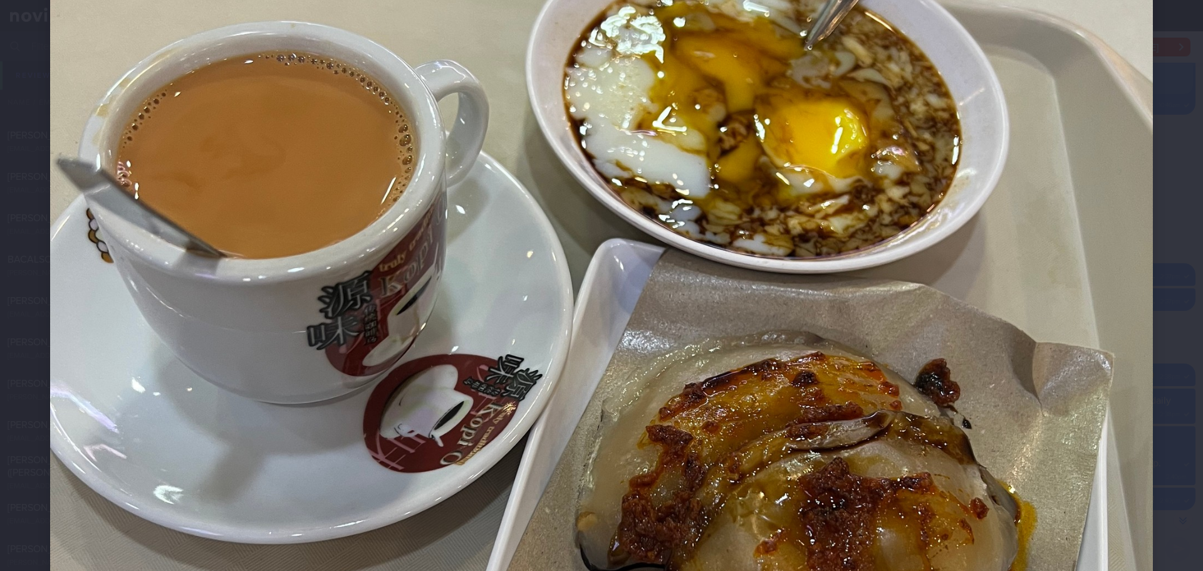
scroll to position [752, 0]
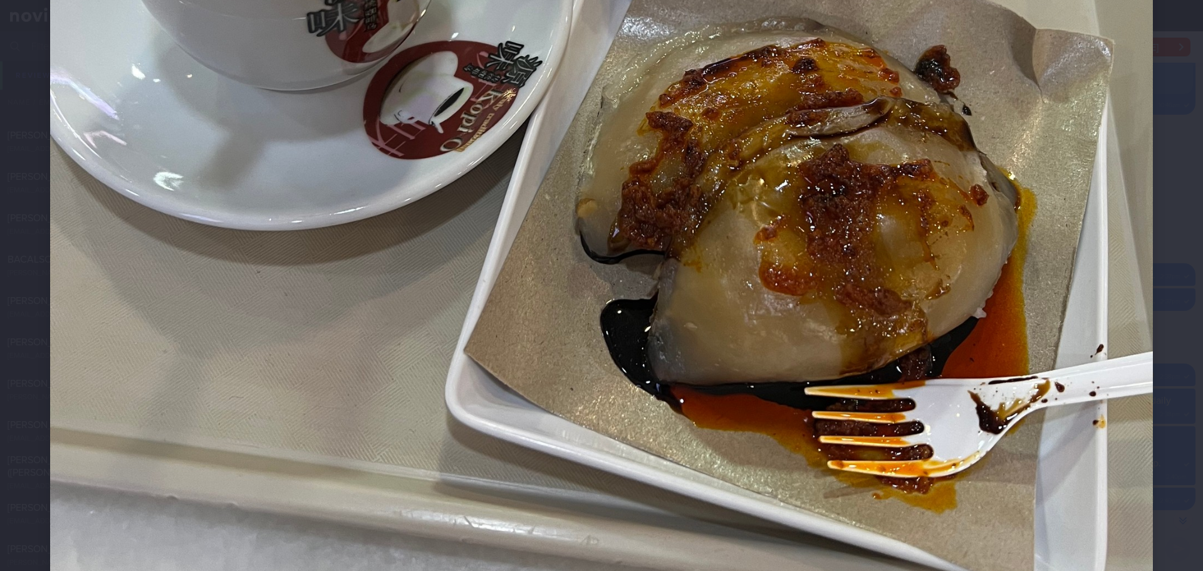
click at [1167, 296] on div at bounding box center [601, 33] width 1203 height 1571
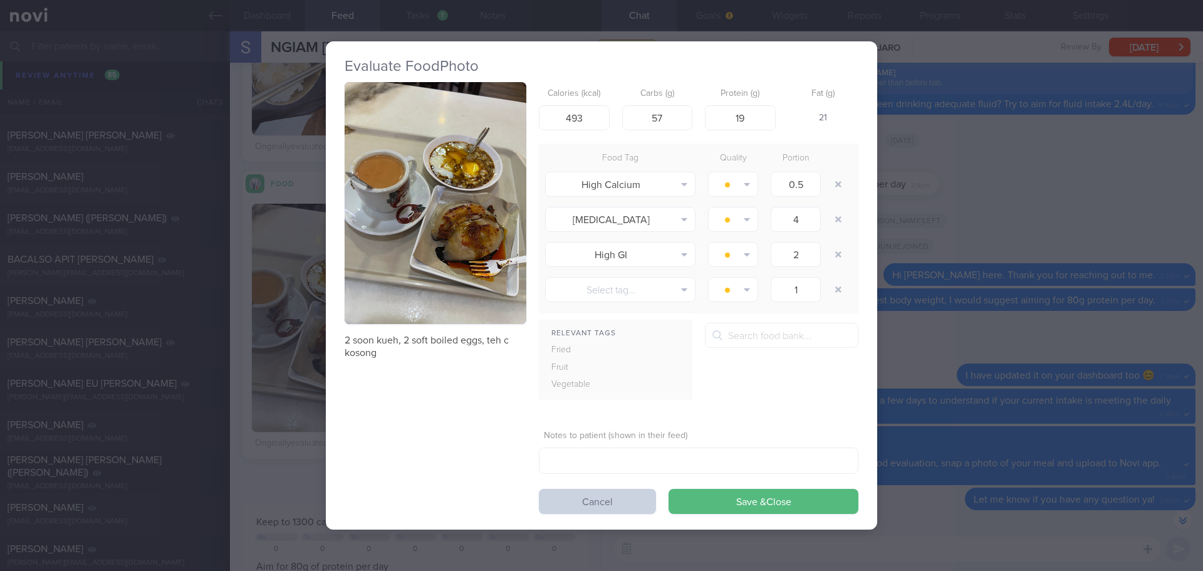
click at [596, 503] on button "Cancel" at bounding box center [597, 501] width 117 height 25
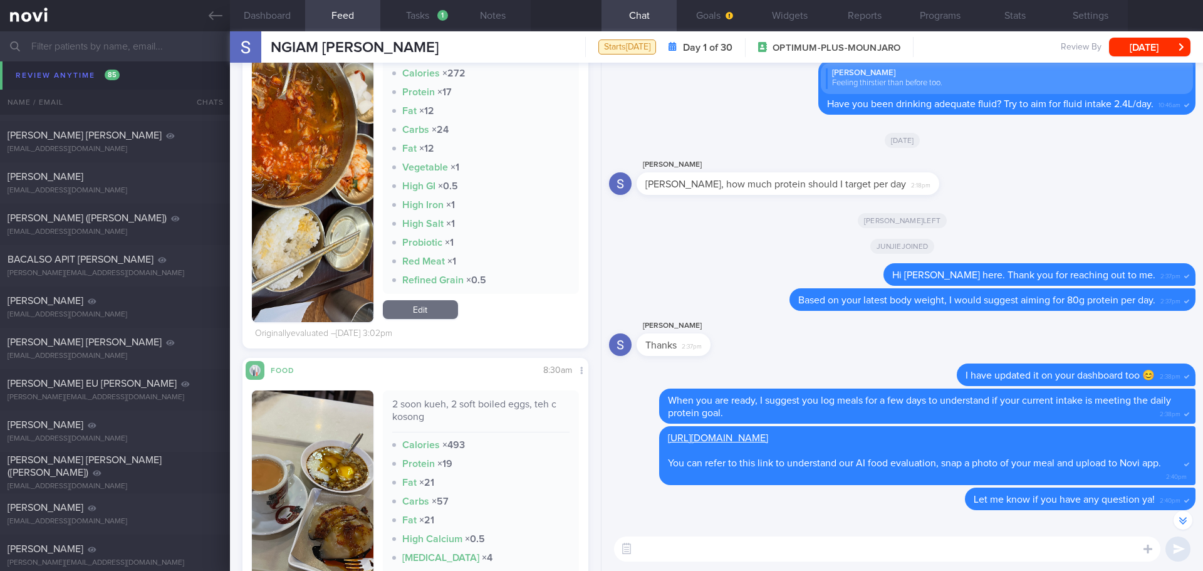
scroll to position [14126, 0]
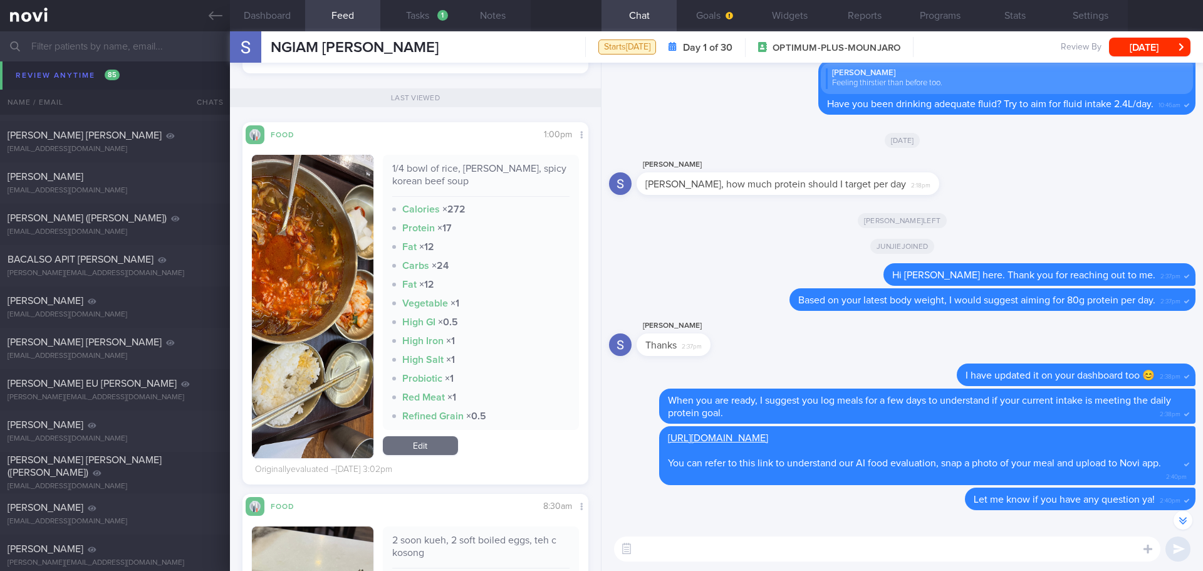
click at [53, 79] on div "LEONG CHEON WAI (Irene) irenelcwai@gmail.com Wed, 3 Sep 15 days ago 29/8/25" at bounding box center [601, 58] width 1203 height 41
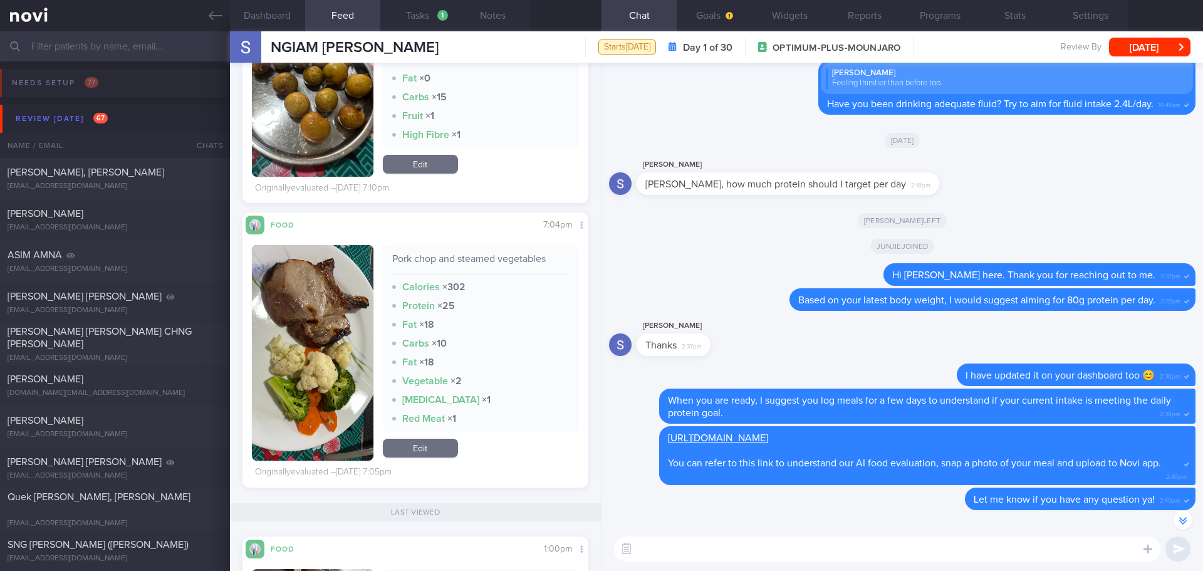
scroll to position [13687, 0]
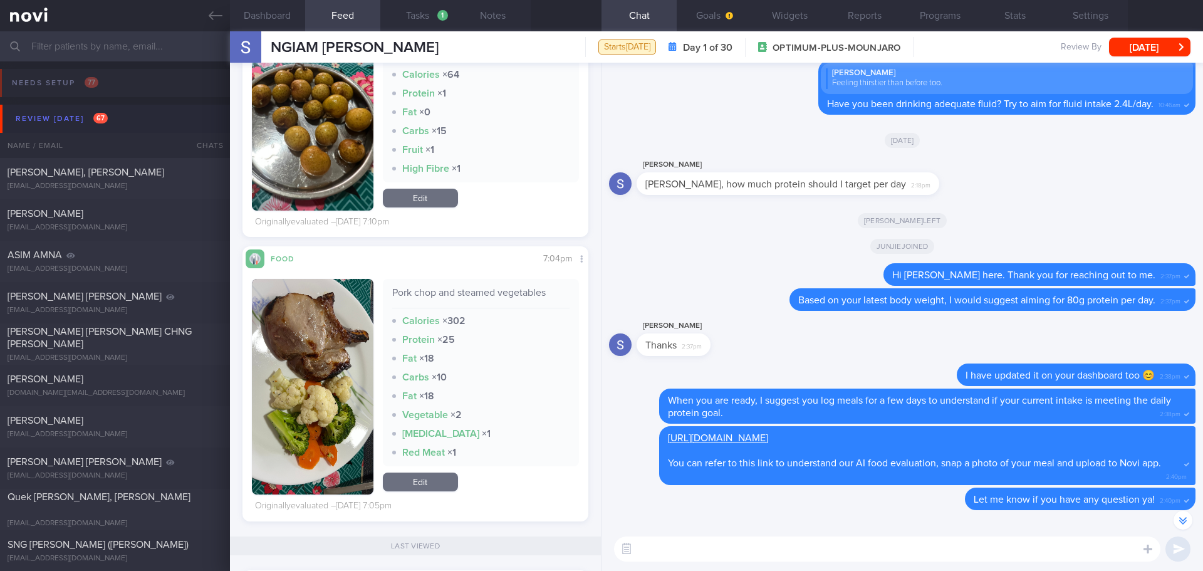
click at [288, 326] on button "button" at bounding box center [313, 387] width 122 height 216
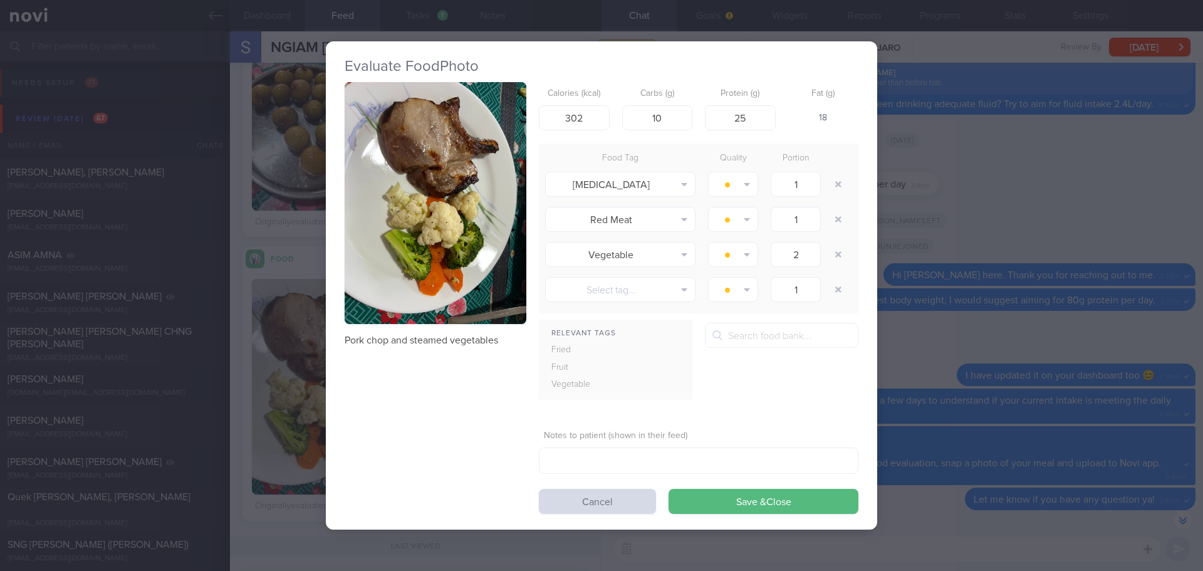
click at [372, 192] on button "button" at bounding box center [436, 203] width 182 height 243
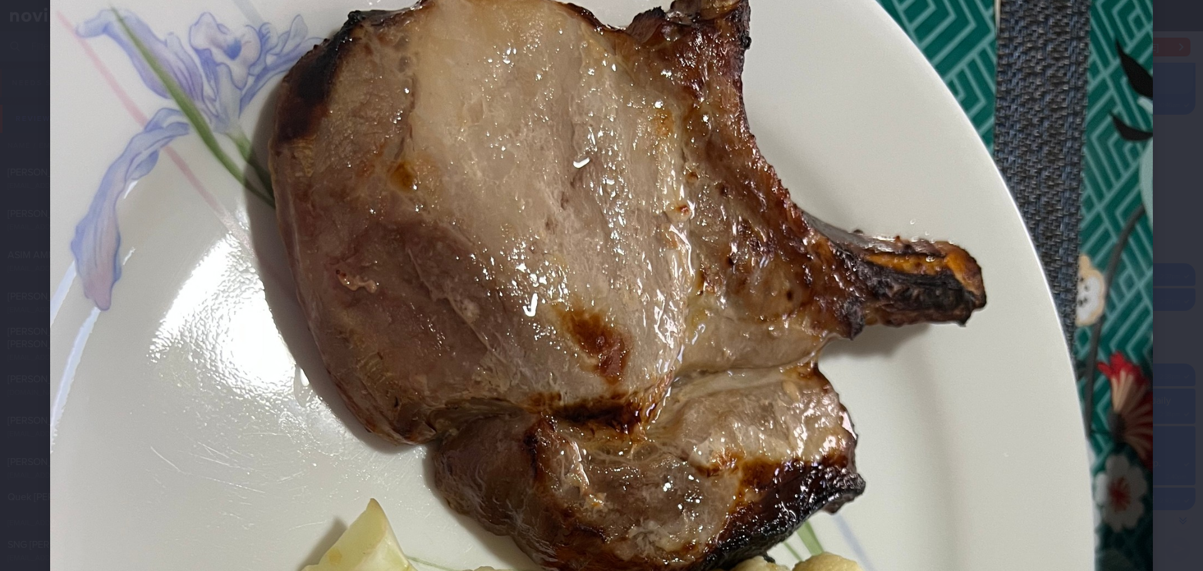
scroll to position [188, 0]
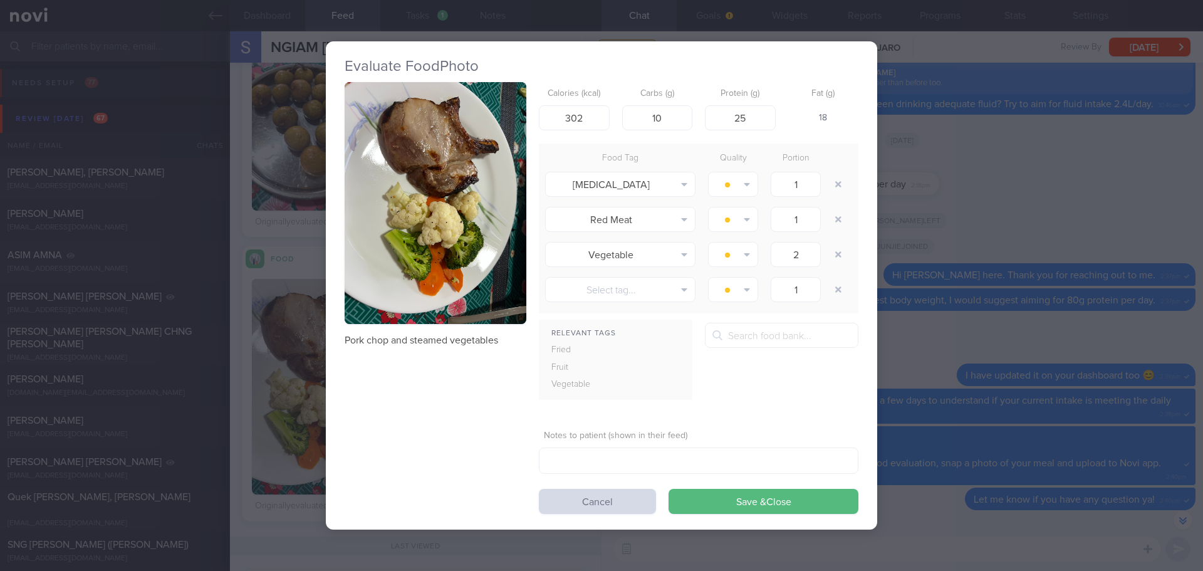
click at [1033, 214] on div "Evaluate Food Photo Pork chop and steamed vegetables Calories (kcal) 302 Carbs …" at bounding box center [601, 285] width 1203 height 571
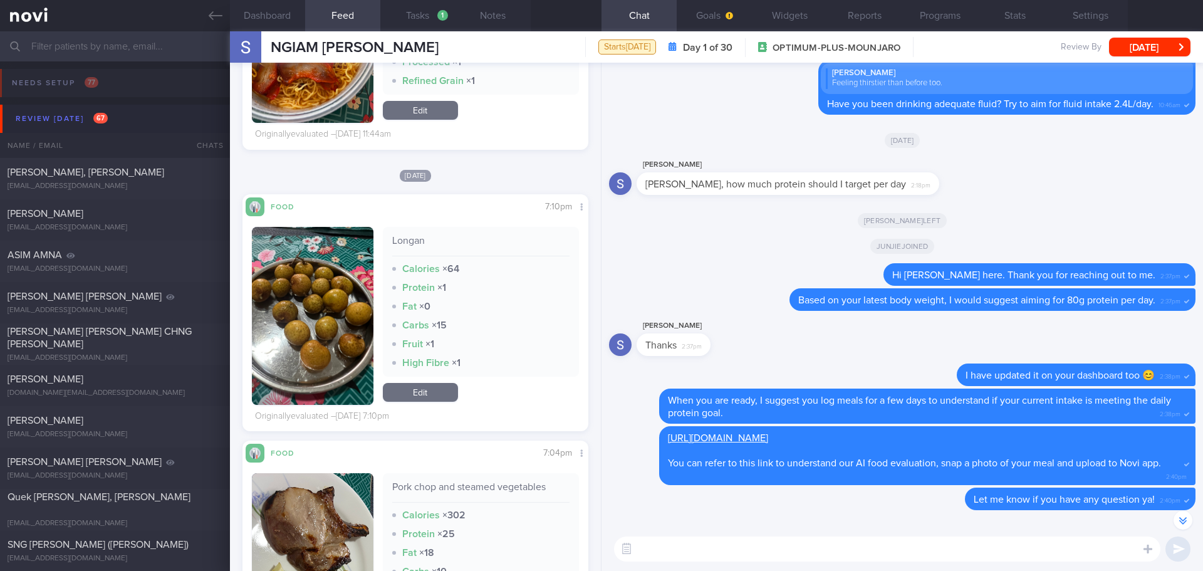
scroll to position [13499, 0]
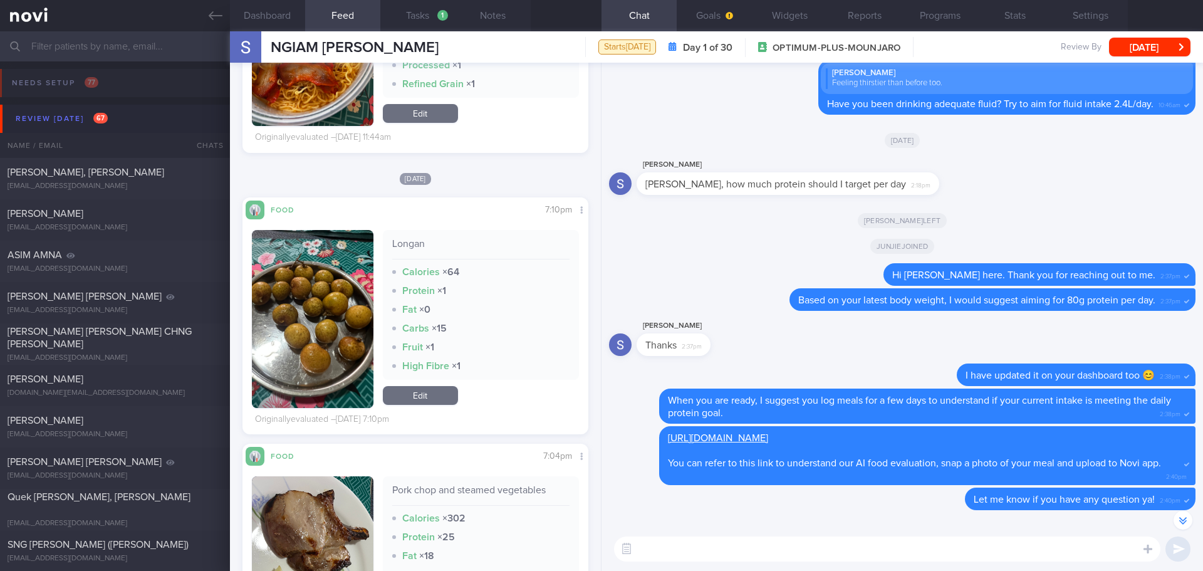
click at [293, 283] on button "button" at bounding box center [313, 319] width 122 height 178
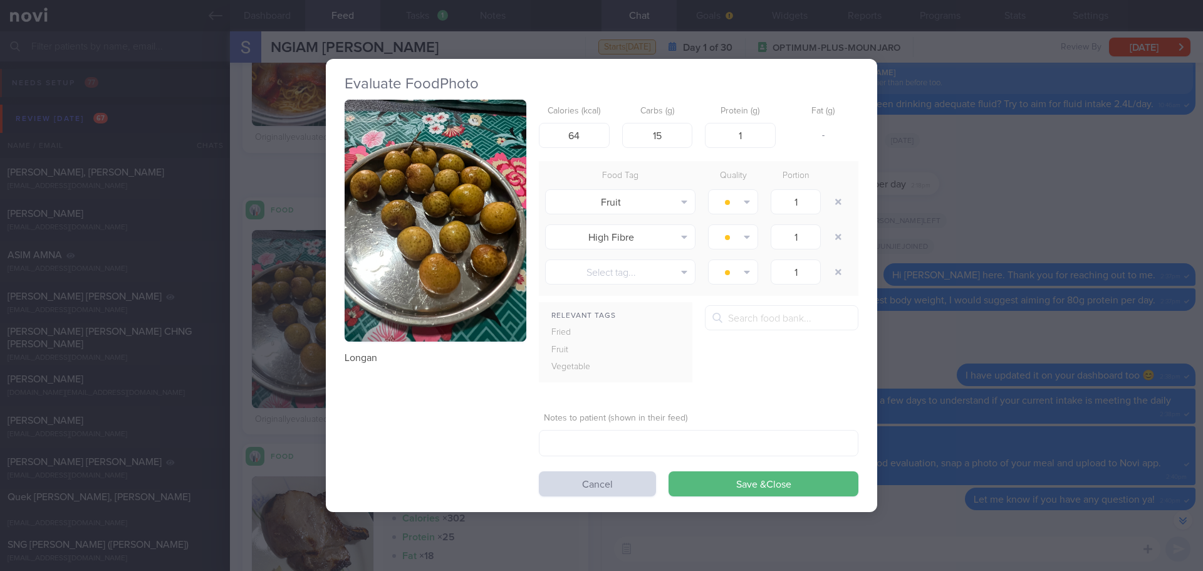
click at [394, 228] on button "button" at bounding box center [436, 221] width 182 height 243
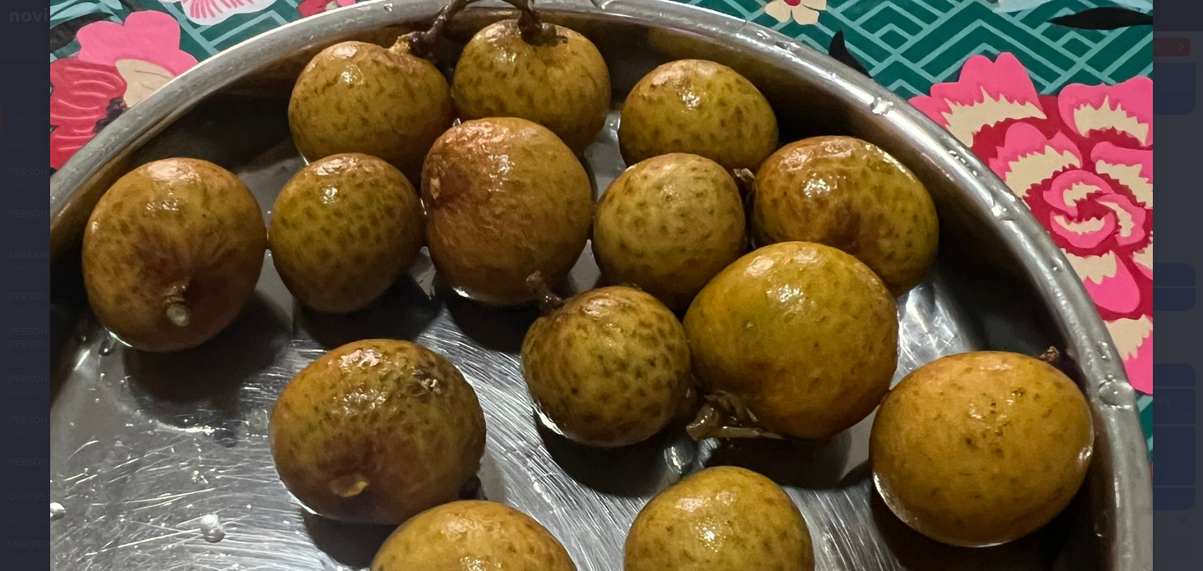
scroll to position [439, 0]
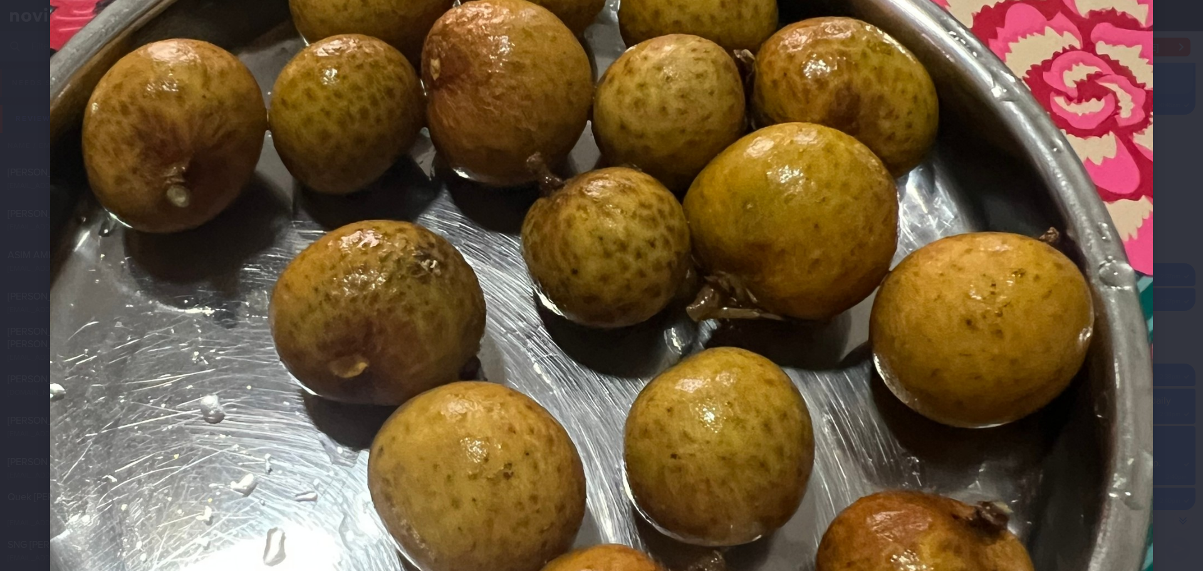
click at [1183, 263] on div at bounding box center [601, 346] width 1203 height 1571
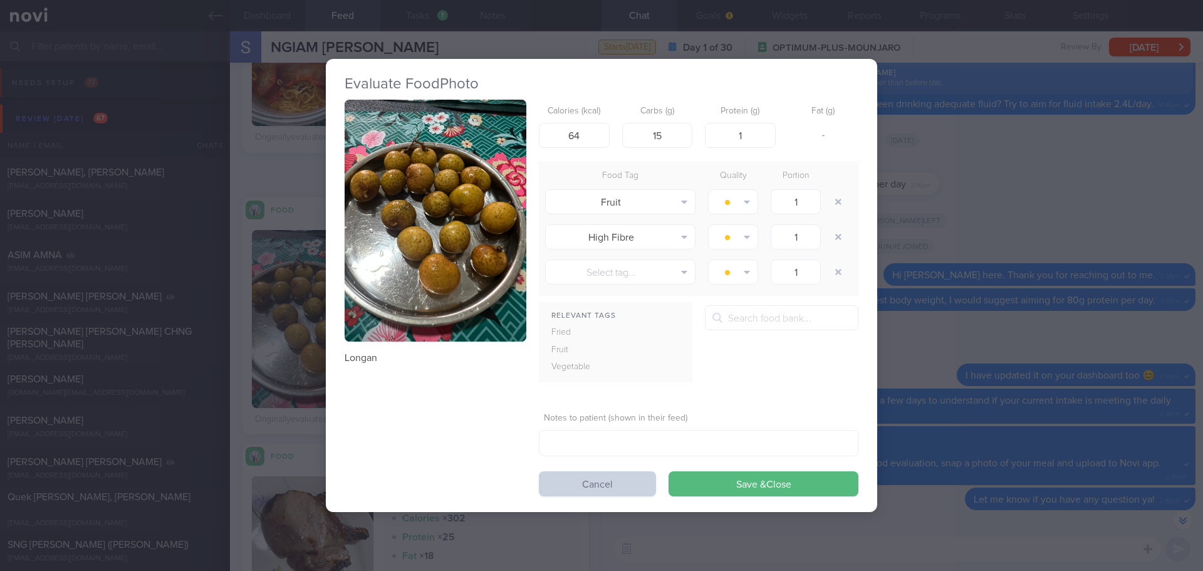
click at [565, 492] on button "Cancel" at bounding box center [597, 483] width 117 height 25
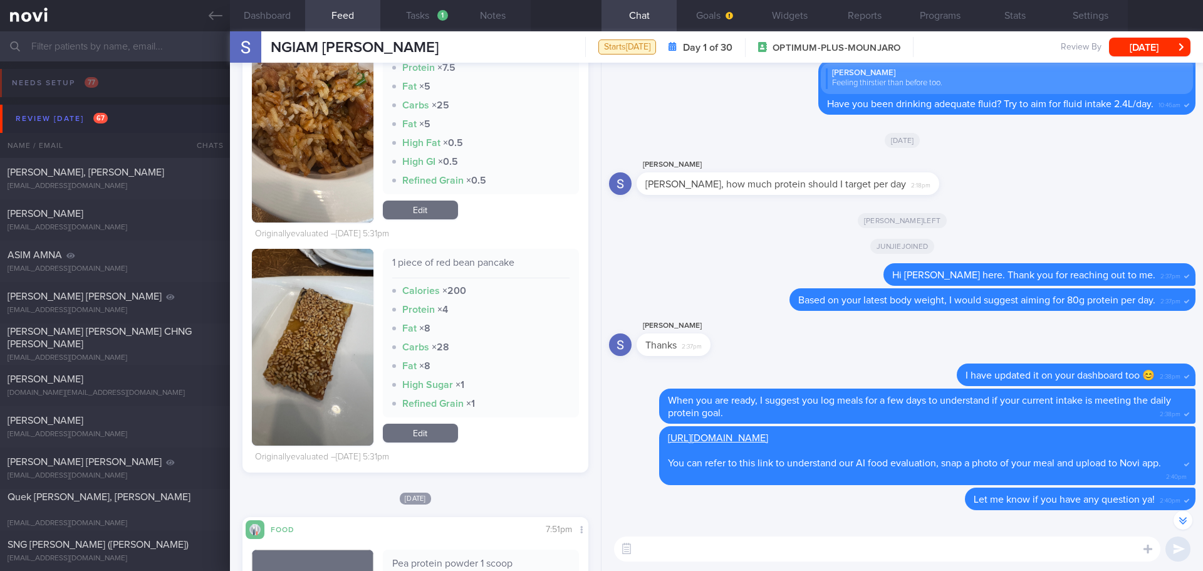
scroll to position [9291, 0]
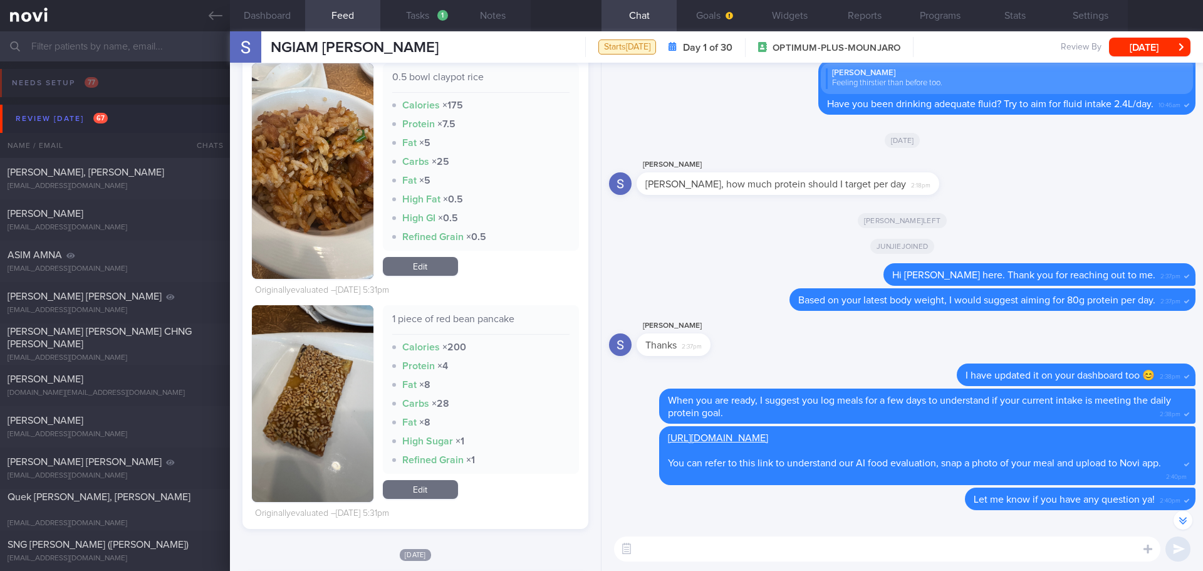
click at [327, 384] on button "button" at bounding box center [313, 403] width 122 height 197
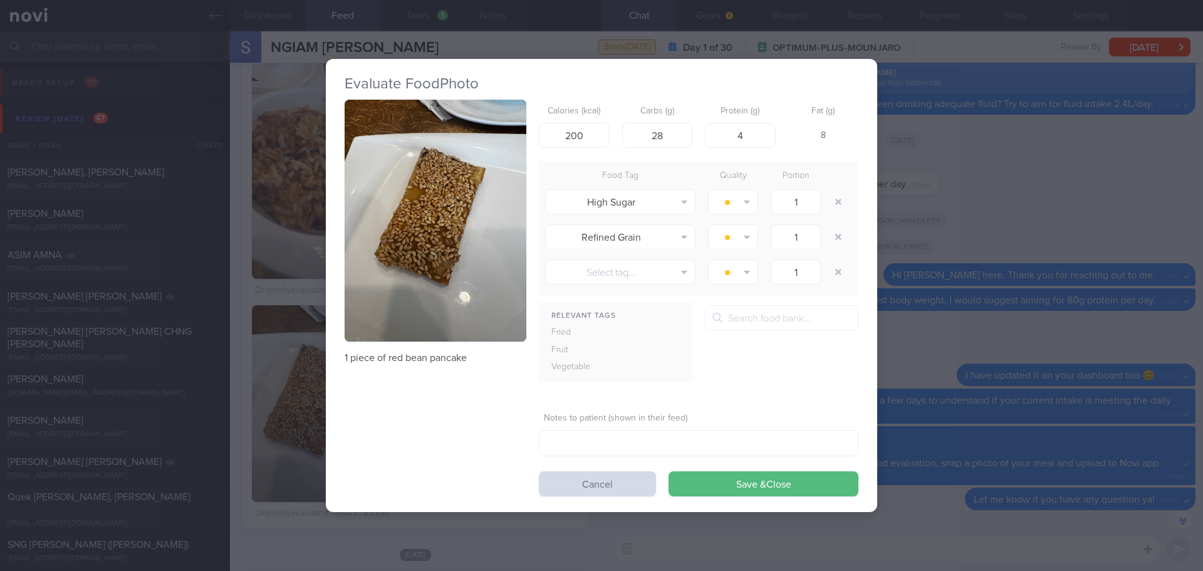
click at [503, 210] on button "button" at bounding box center [436, 221] width 182 height 243
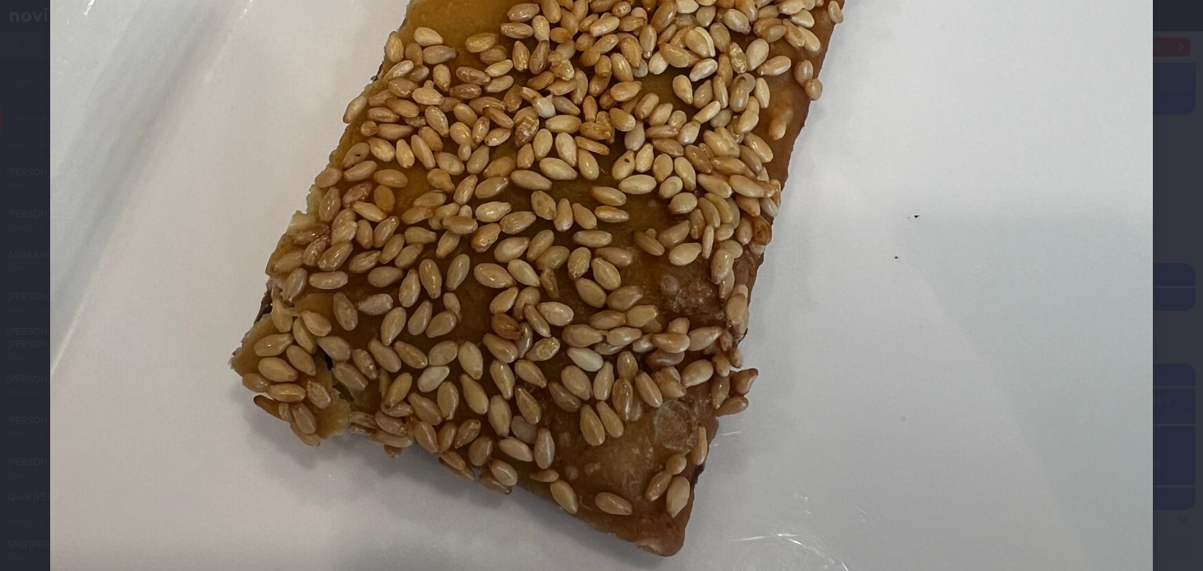
scroll to position [627, 0]
click at [1172, 320] on div at bounding box center [601, 158] width 1203 height 1571
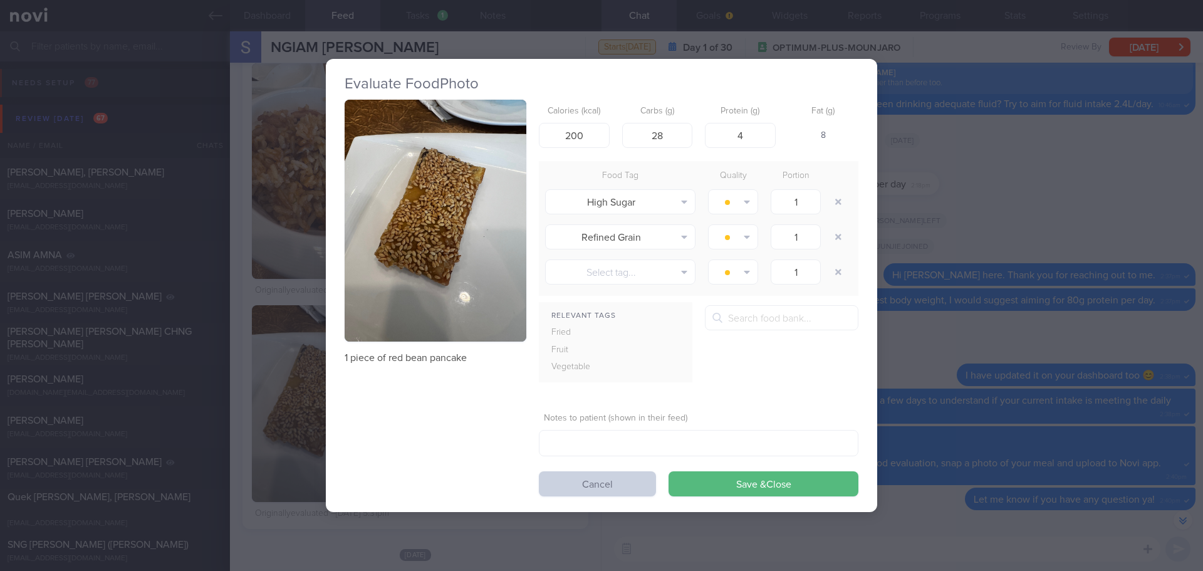
click at [580, 488] on button "Cancel" at bounding box center [597, 483] width 117 height 25
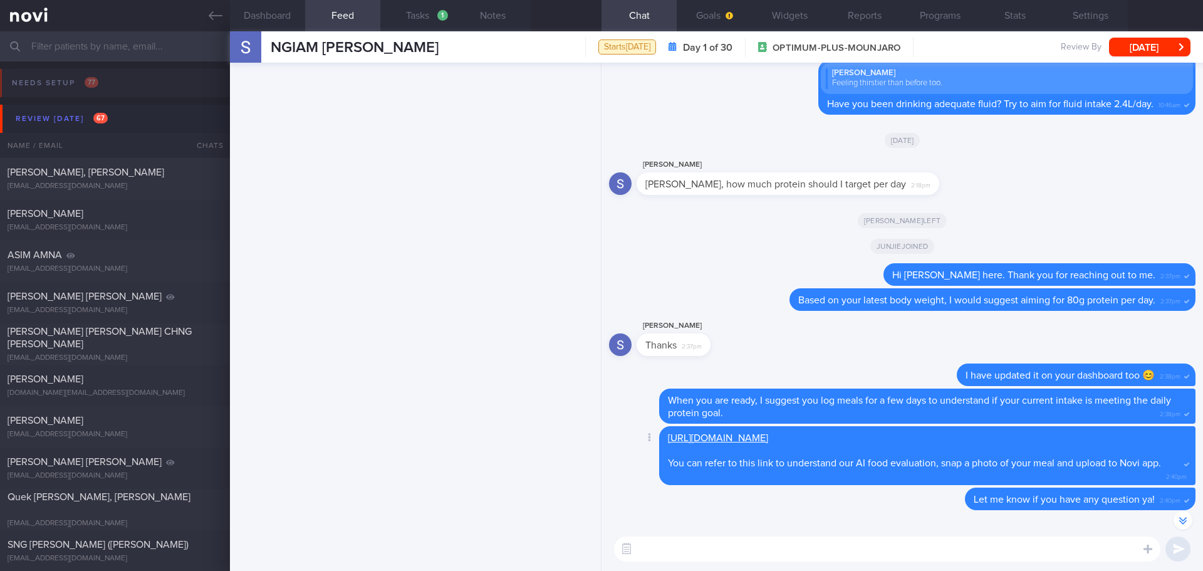
scroll to position [38, 0]
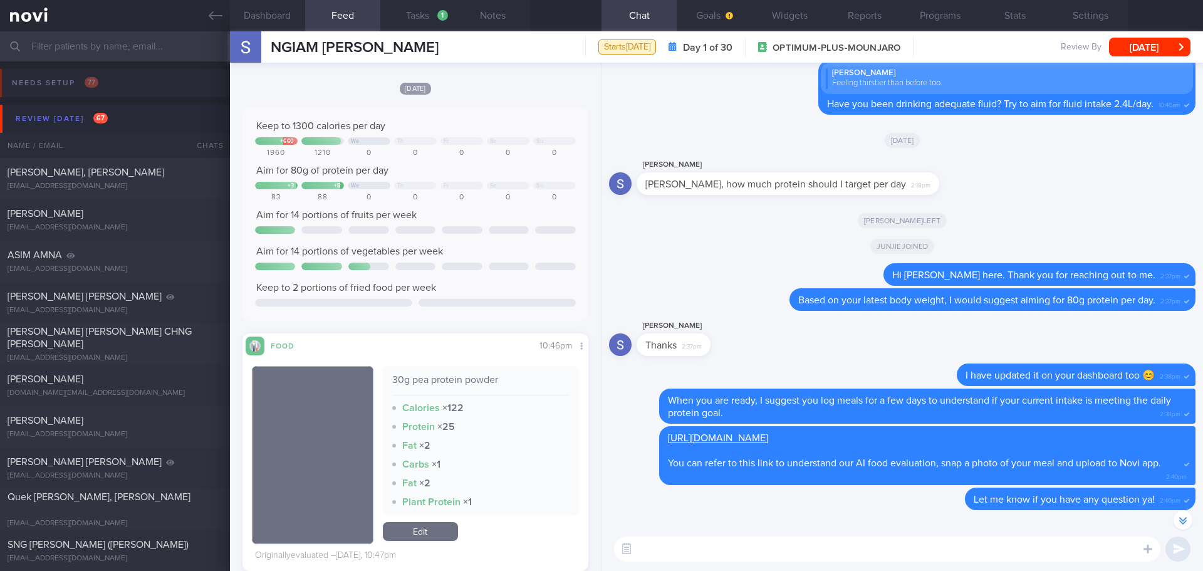
click at [719, 553] on textarea at bounding box center [887, 548] width 546 height 25
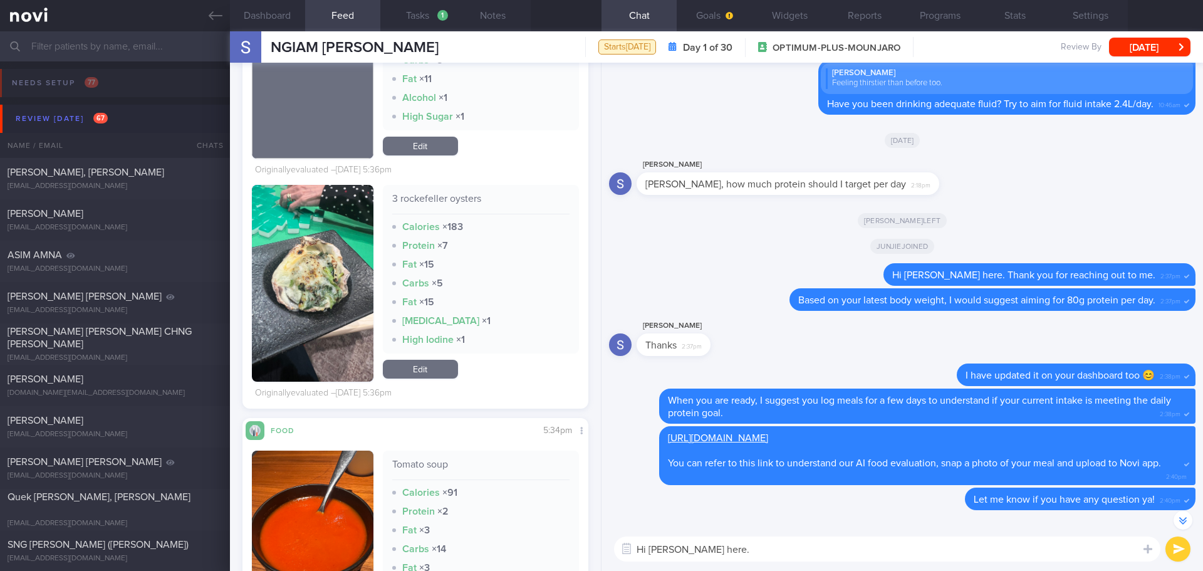
scroll to position [2983, 0]
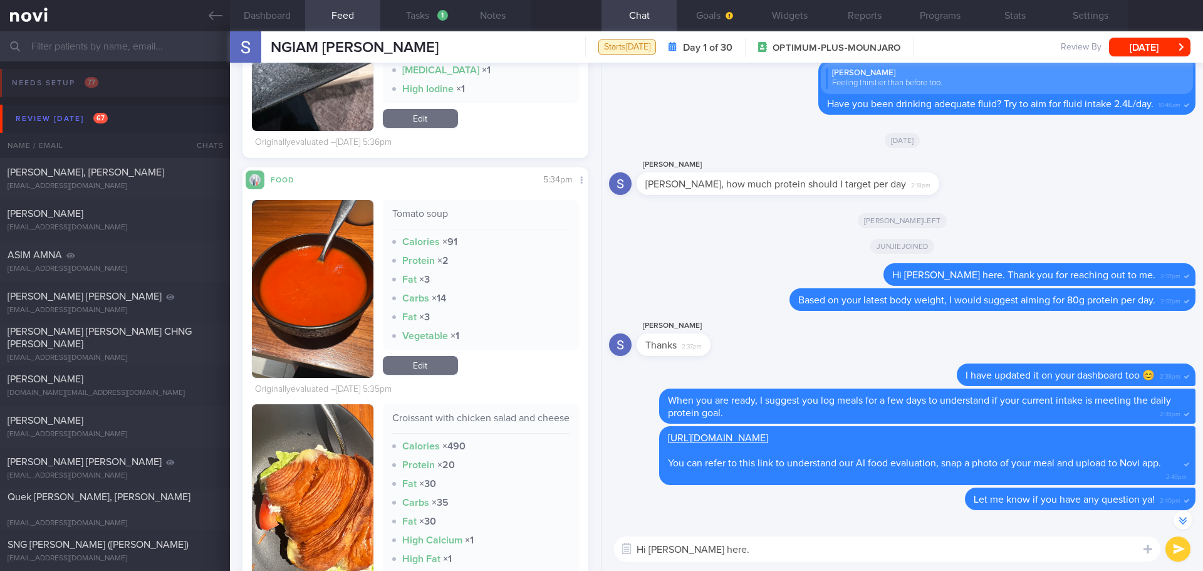
click at [778, 553] on textarea "Hi Ms Ngiam, Elizabeth here." at bounding box center [887, 548] width 546 height 25
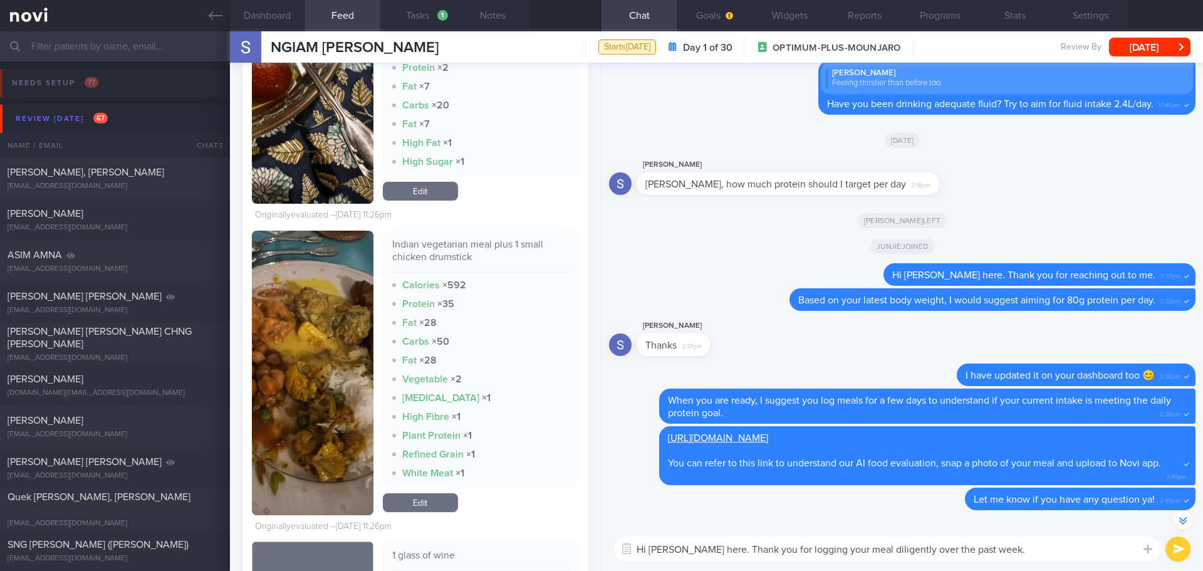
scroll to position [12168, 0]
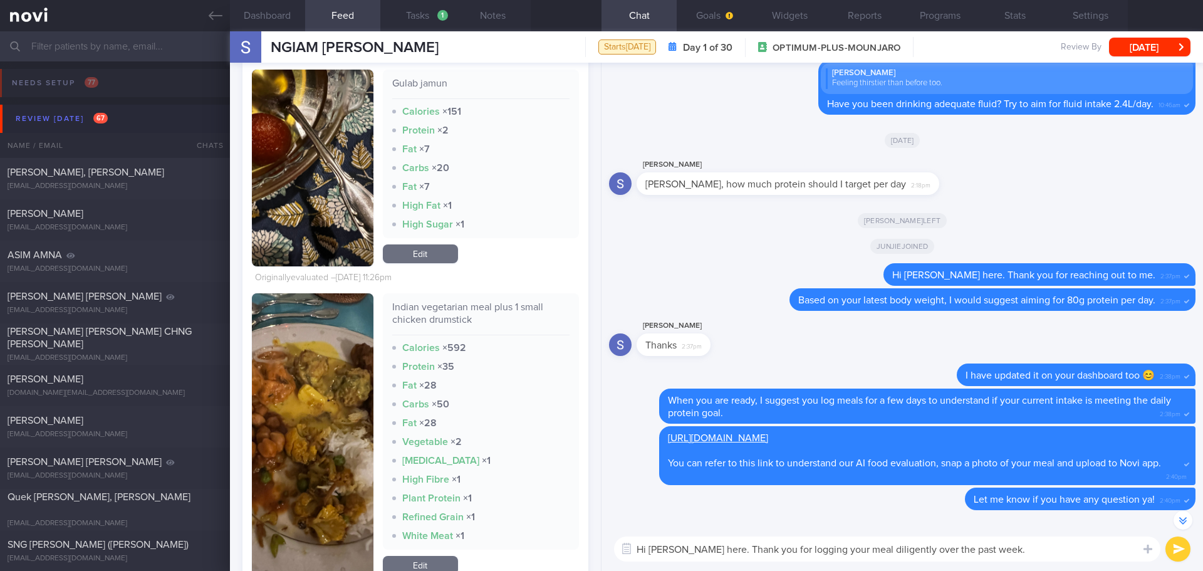
click at [306, 317] on img "button" at bounding box center [313, 435] width 122 height 285
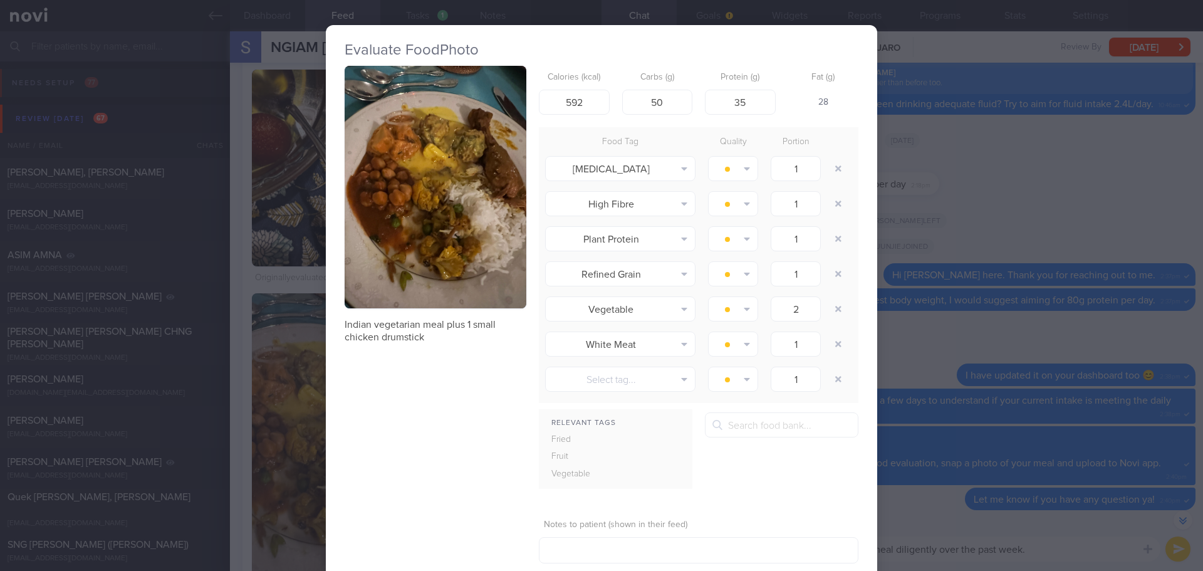
click at [375, 163] on button "button" at bounding box center [436, 187] width 182 height 243
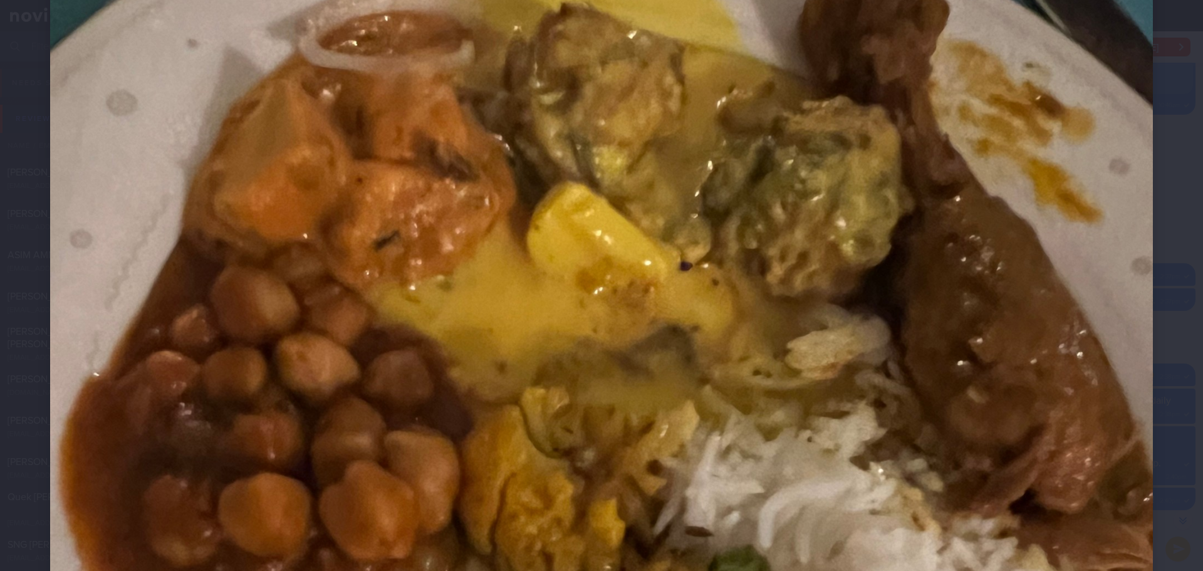
scroll to position [313, 0]
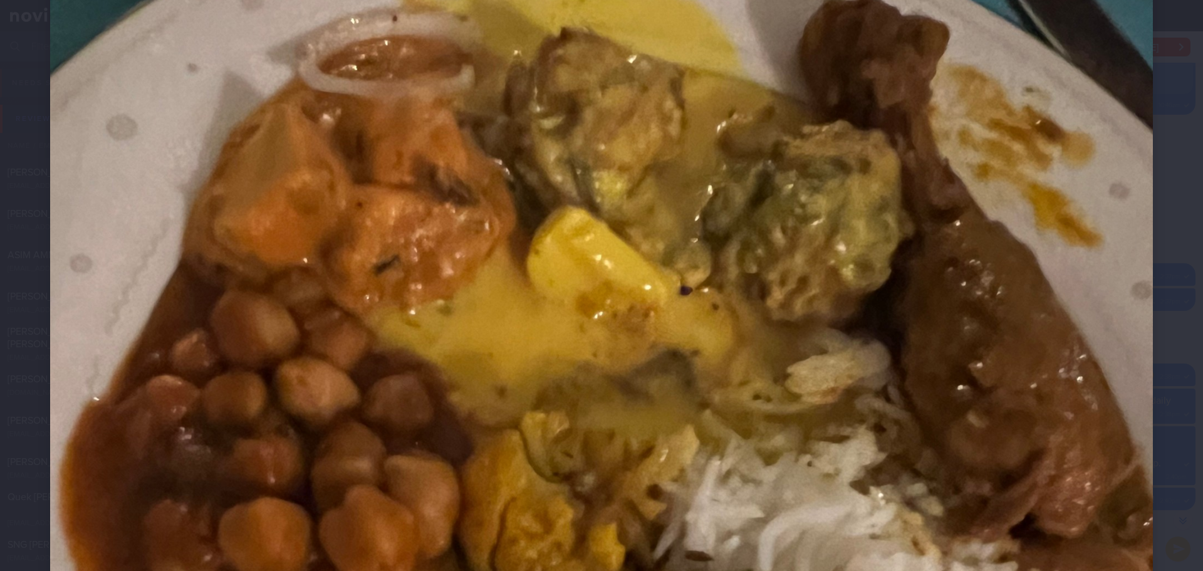
click at [1173, 261] on div at bounding box center [601, 472] width 1203 height 1571
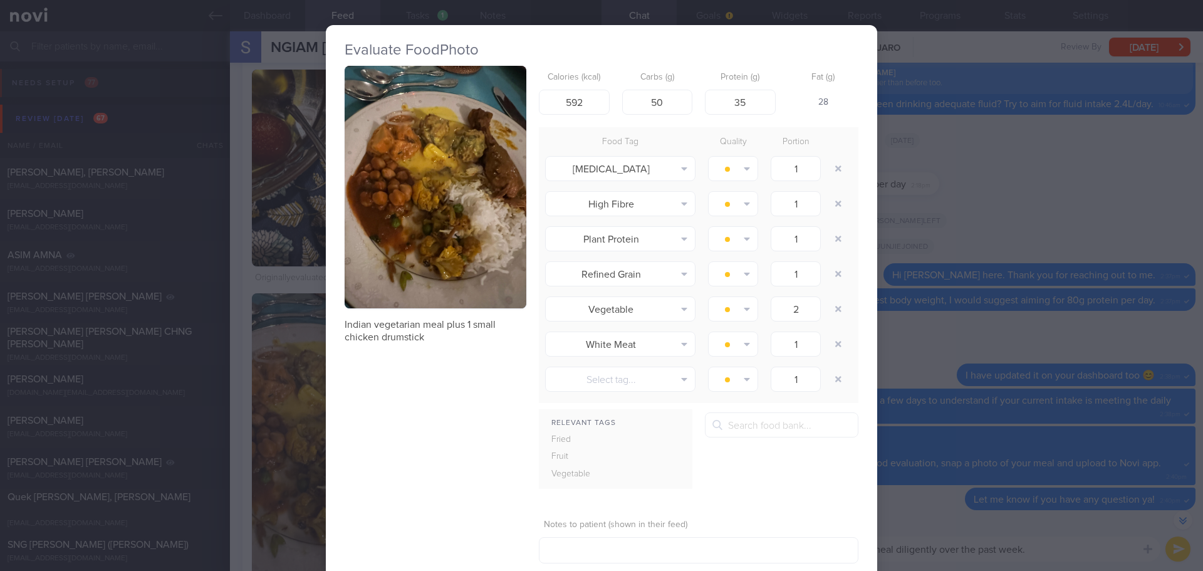
scroll to position [73, 0]
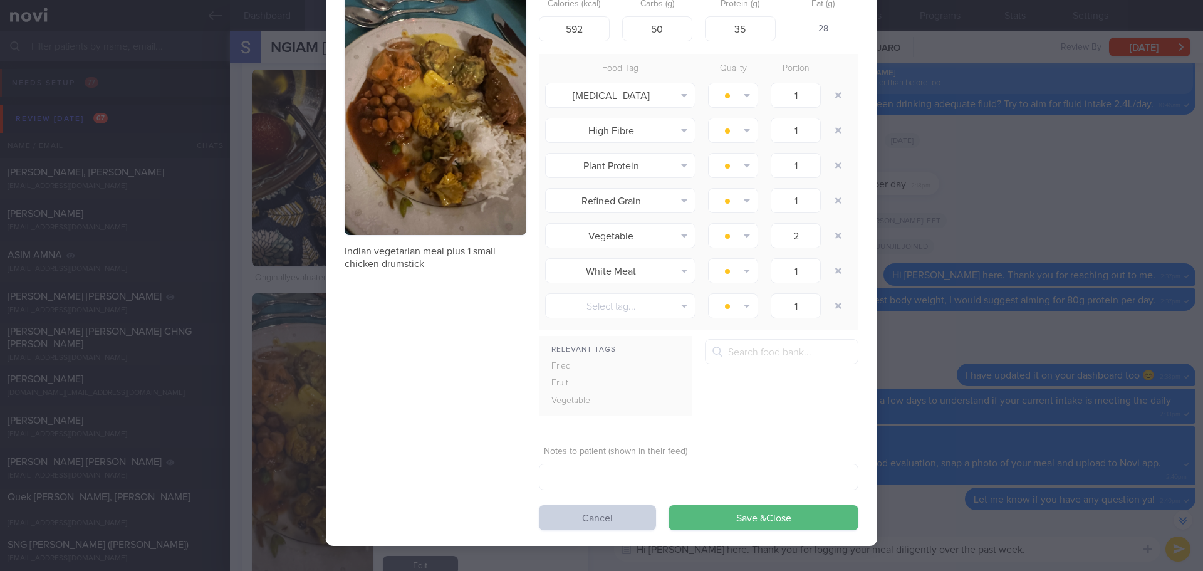
click at [593, 513] on button "Cancel" at bounding box center [597, 517] width 117 height 25
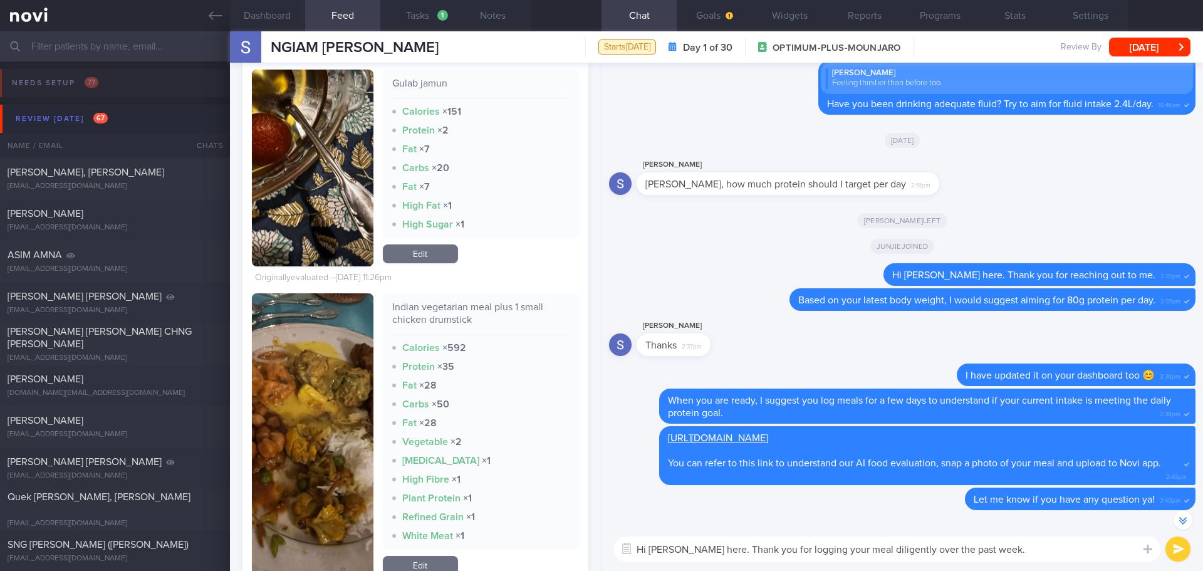
scroll to position [12042, 0]
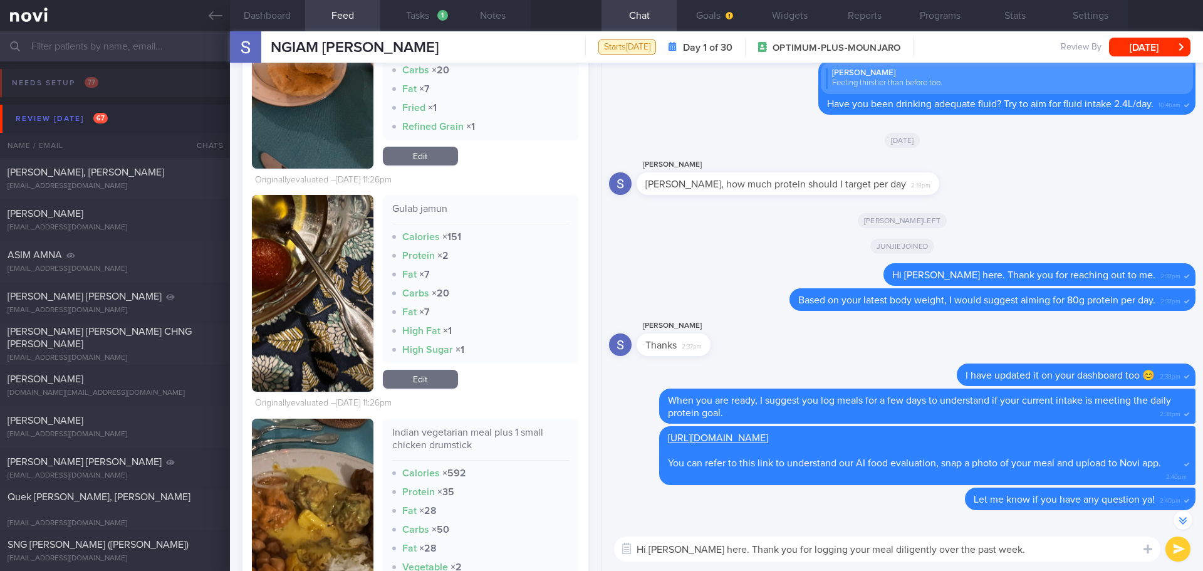
click at [300, 254] on button "button" at bounding box center [313, 293] width 122 height 197
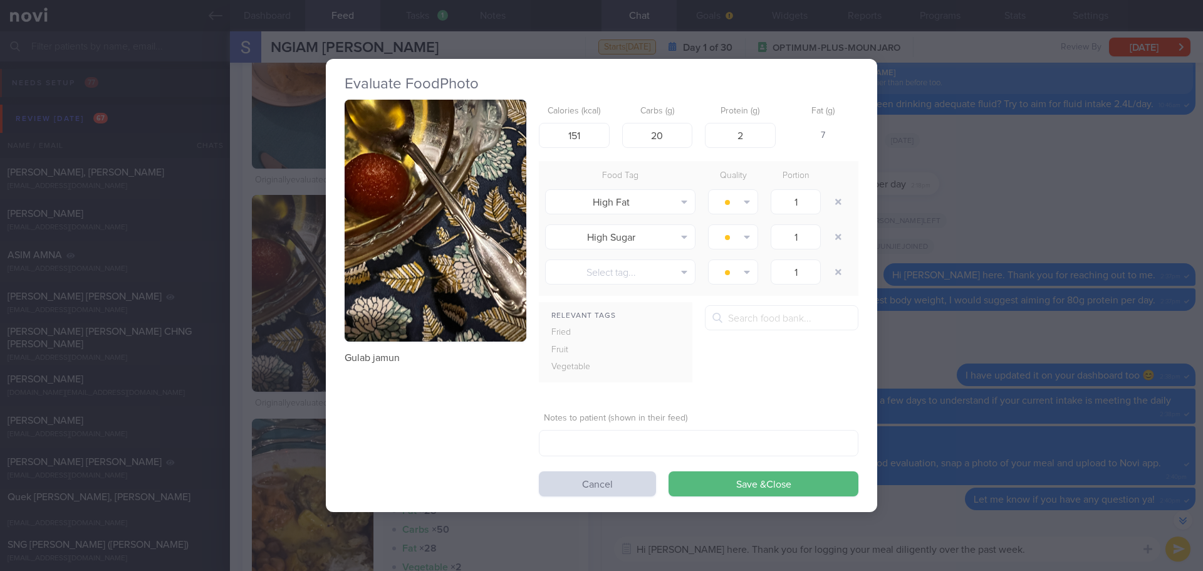
click at [362, 214] on button "button" at bounding box center [436, 221] width 182 height 243
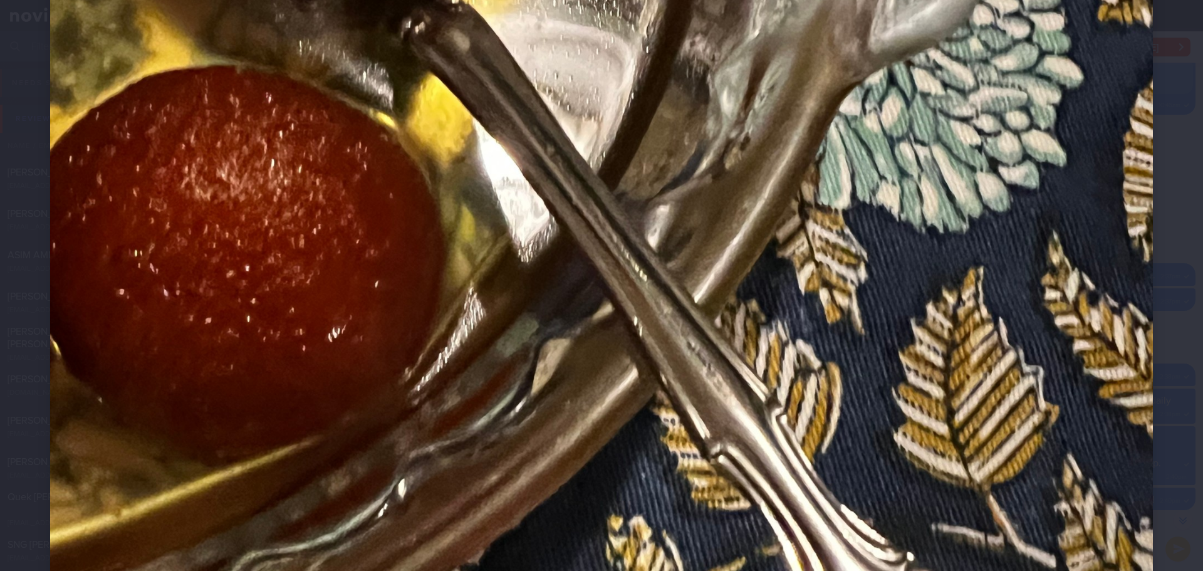
scroll to position [251, 0]
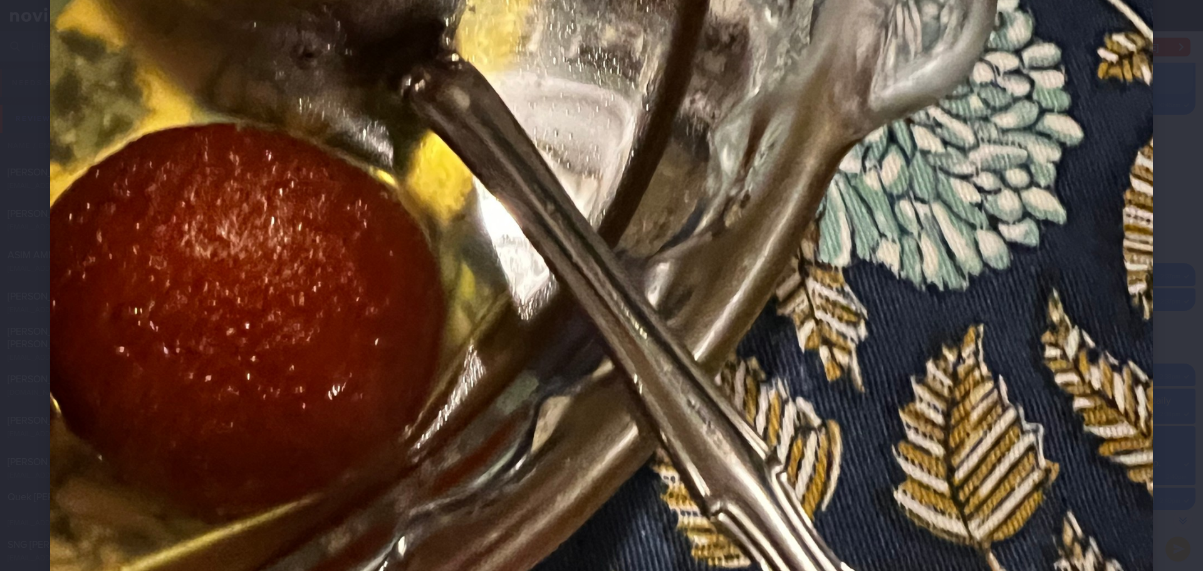
click at [1171, 278] on div at bounding box center [601, 534] width 1203 height 1571
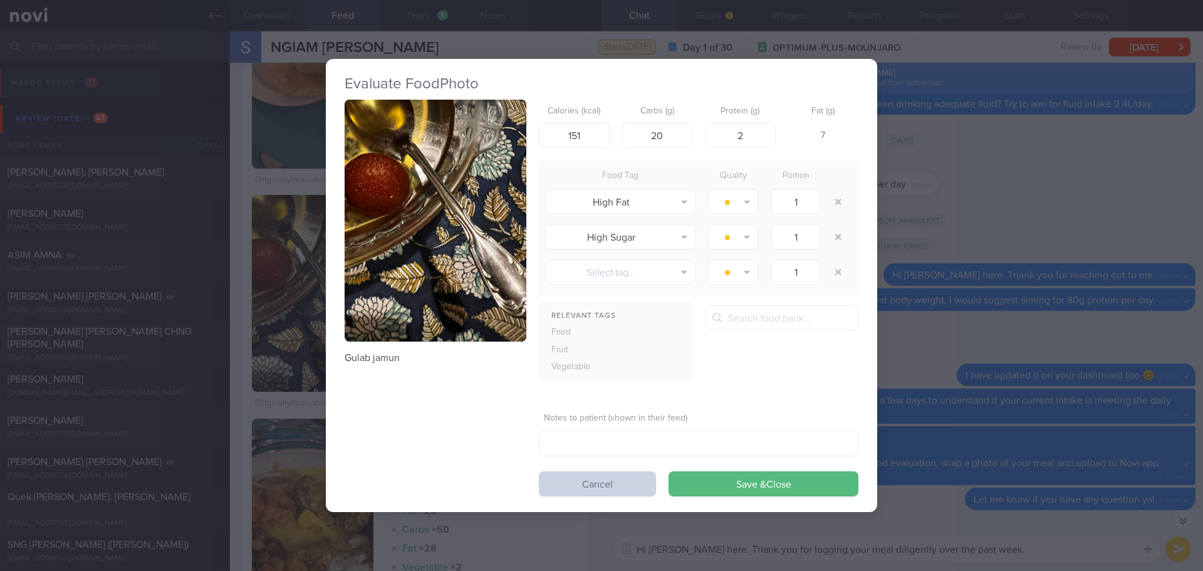
click at [633, 484] on button "Cancel" at bounding box center [597, 483] width 117 height 25
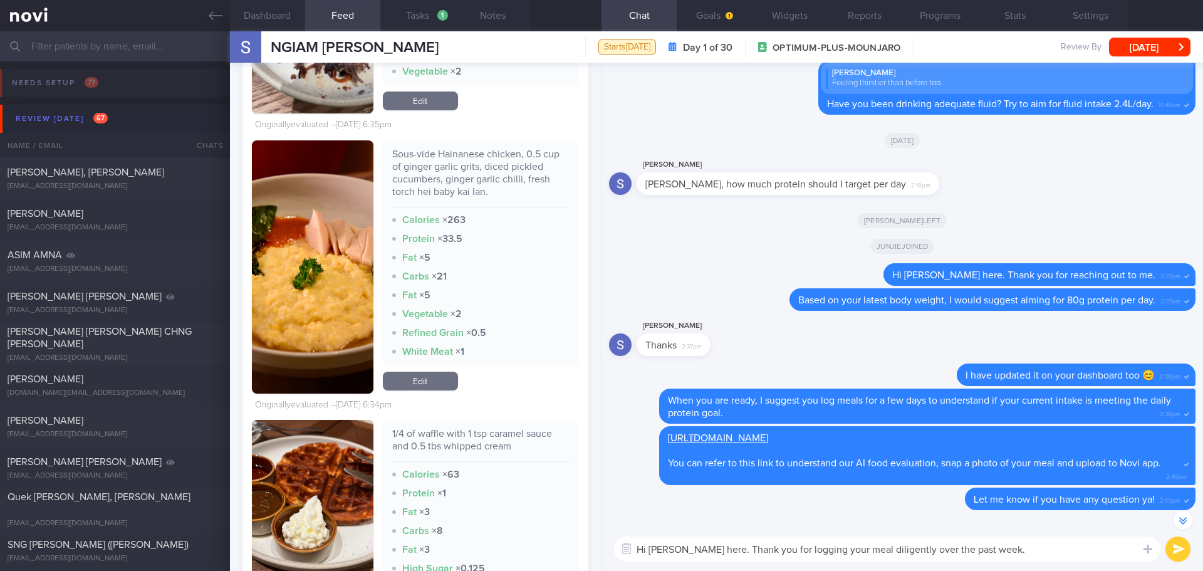
scroll to position [10726, 0]
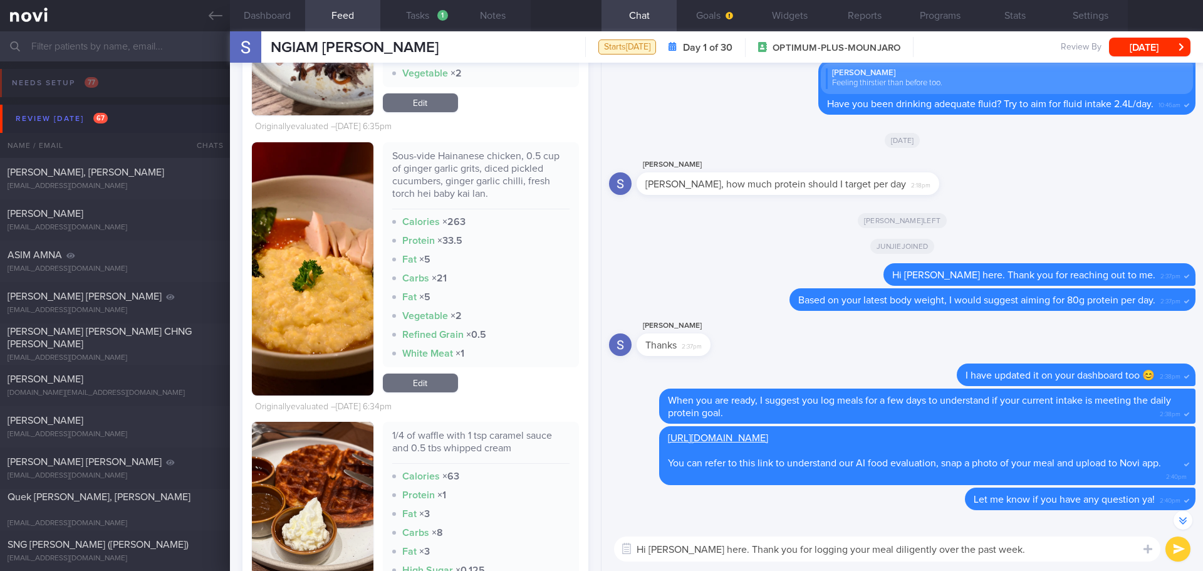
click at [1058, 553] on textarea "Hi Ms Ngiam, Elizabeth here. Thank you for logging your meal diligently over th…" at bounding box center [887, 548] width 546 height 25
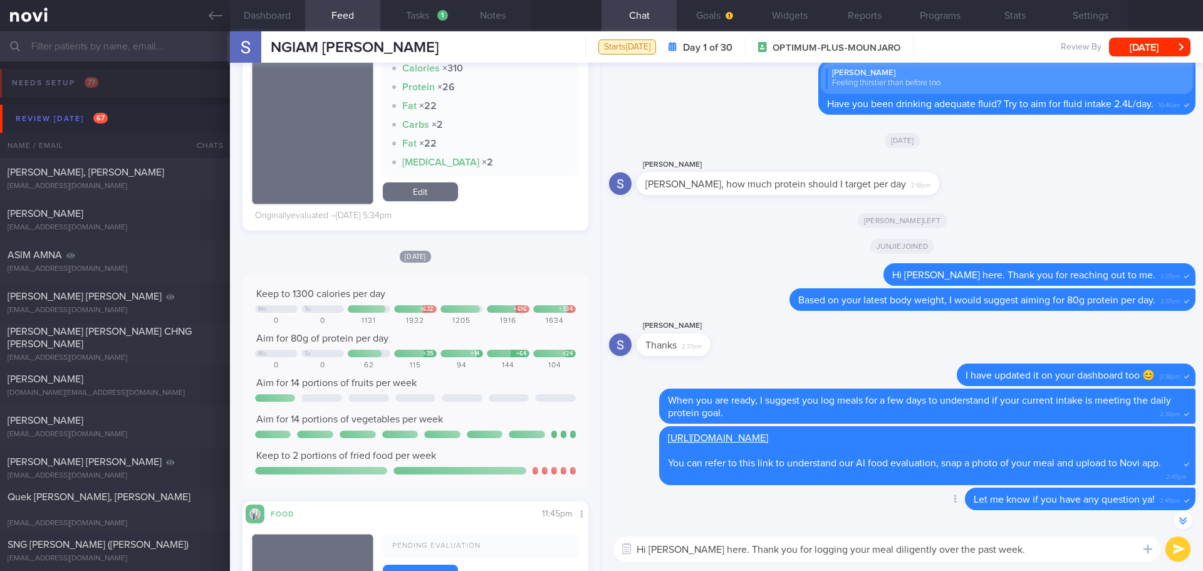
scroll to position [3871, 0]
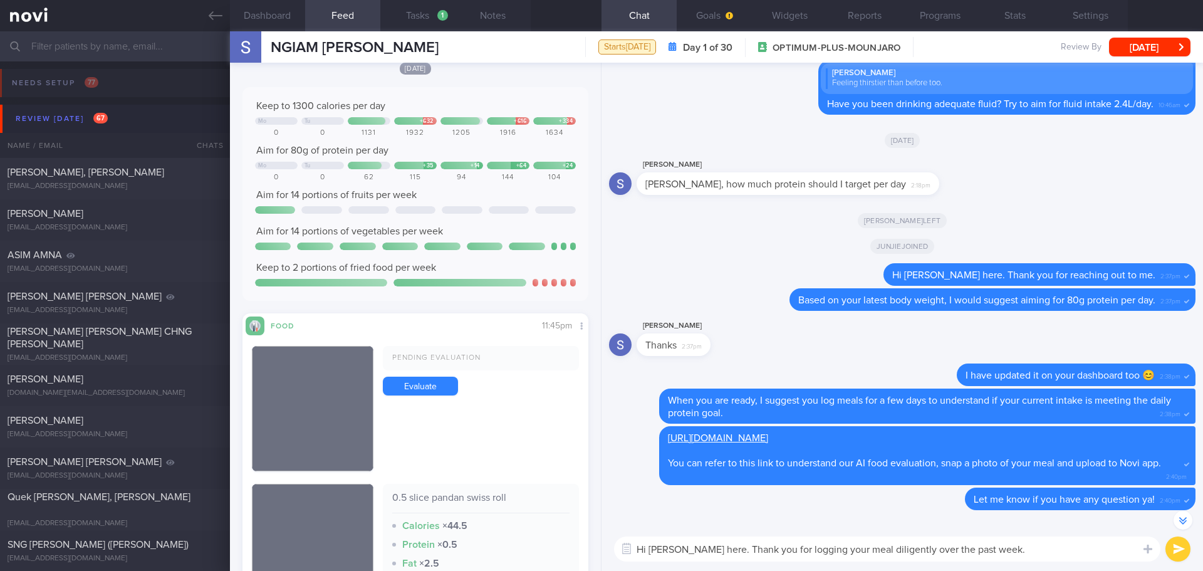
click at [1045, 556] on textarea "Hi Ms Ngiam, Elizabeth here. Thank you for logging your meal diligently over th…" at bounding box center [887, 548] width 546 height 25
type textarea "Hi Ms Ngiam, Elizabeth here. Thank you for logging your meal diligently over th…"
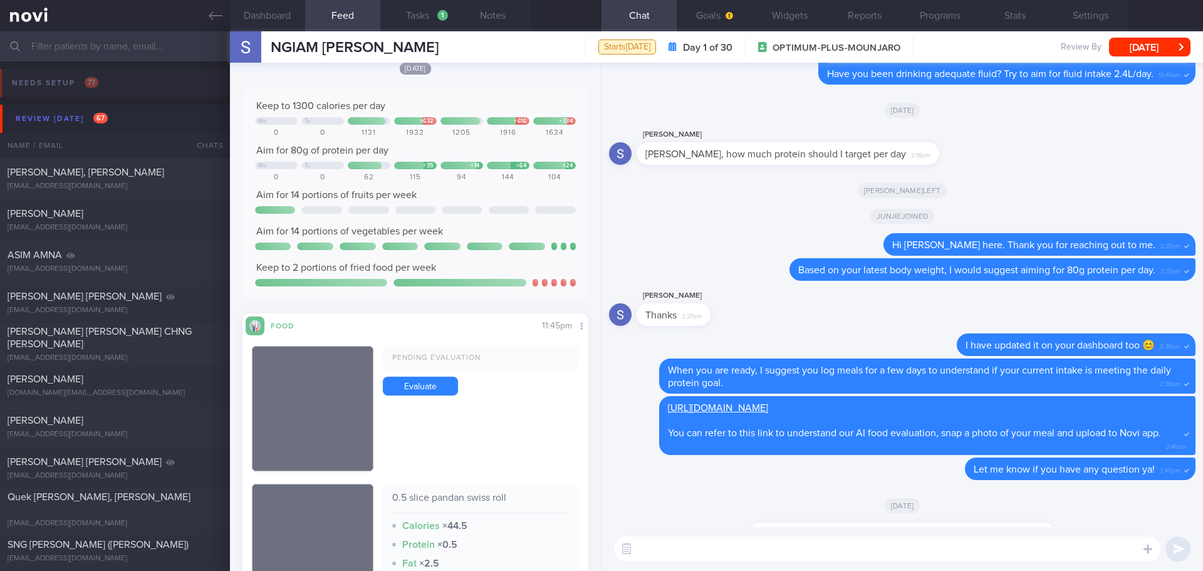
scroll to position [0, 0]
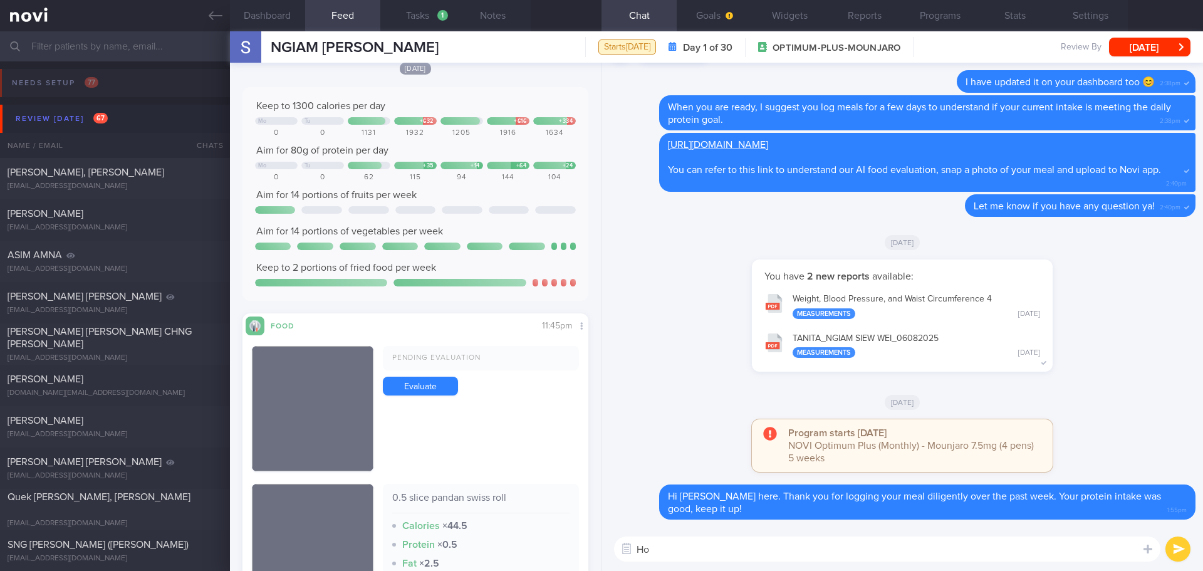
type textarea "H"
click at [949, 546] on textarea "I noticed calories intake on some days were exceeded the daily goal. It can hin…" at bounding box center [887, 548] width 546 height 25
type textarea "I noticed calories intake on some days were exceeded the daily goal. This can h…"
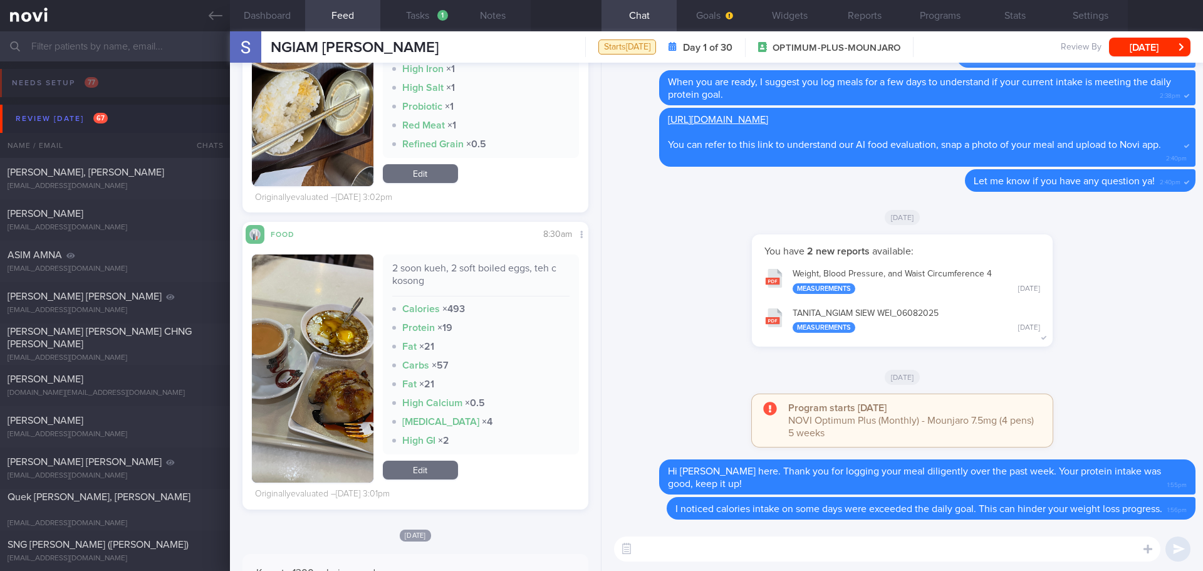
scroll to position [14399, 0]
click at [698, 553] on textarea at bounding box center [887, 548] width 546 height 25
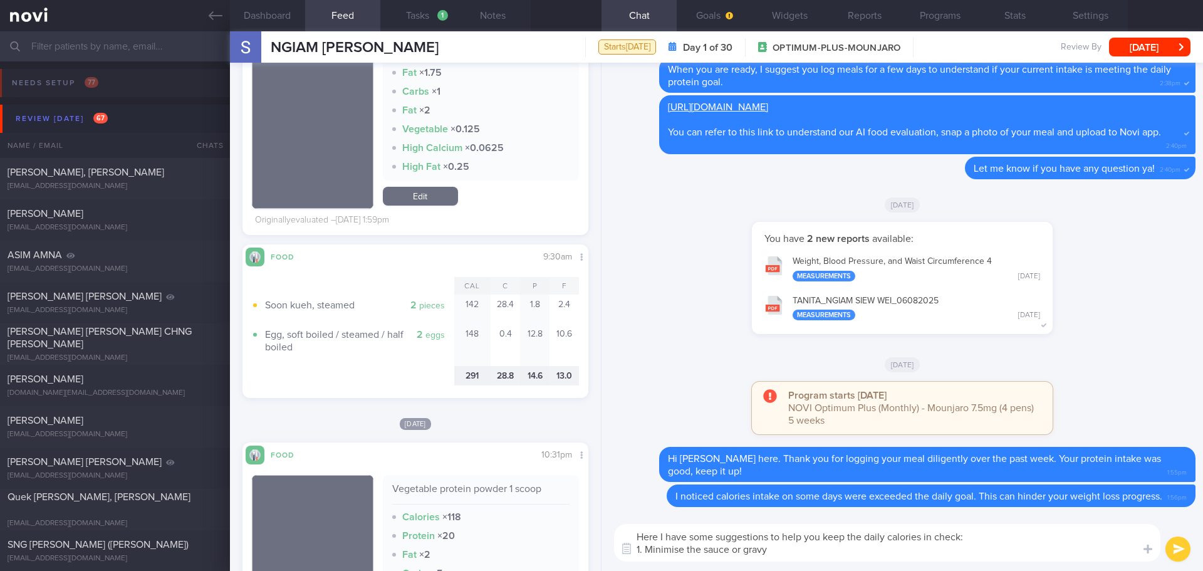
scroll to position [7076, 0]
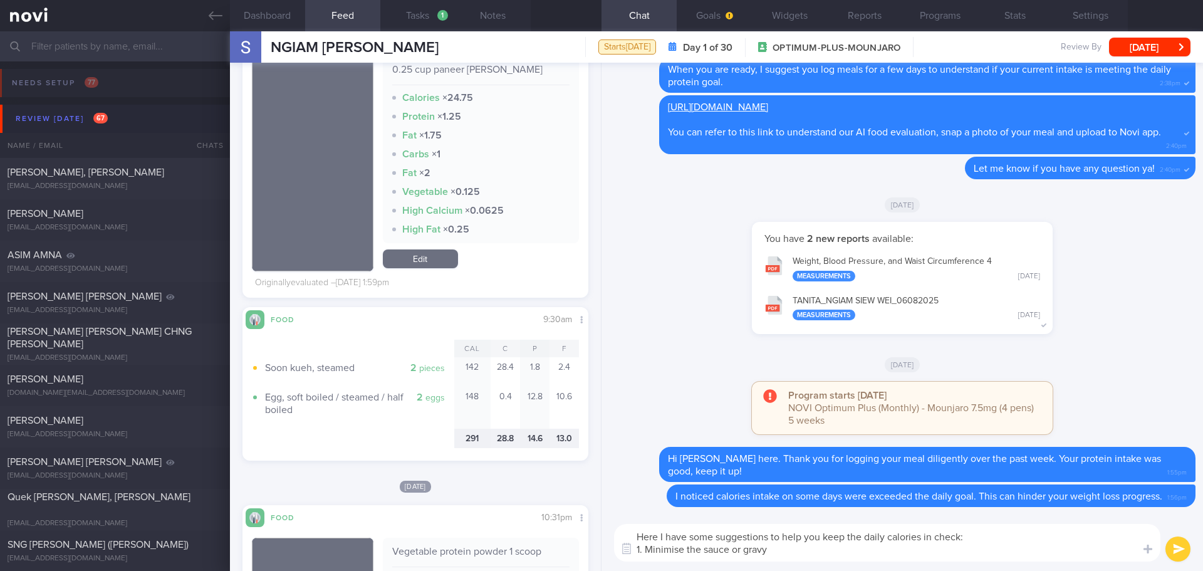
click at [793, 553] on textarea "Here I have some suggestions to help you keep the daily calories in check: 1. M…" at bounding box center [887, 543] width 546 height 38
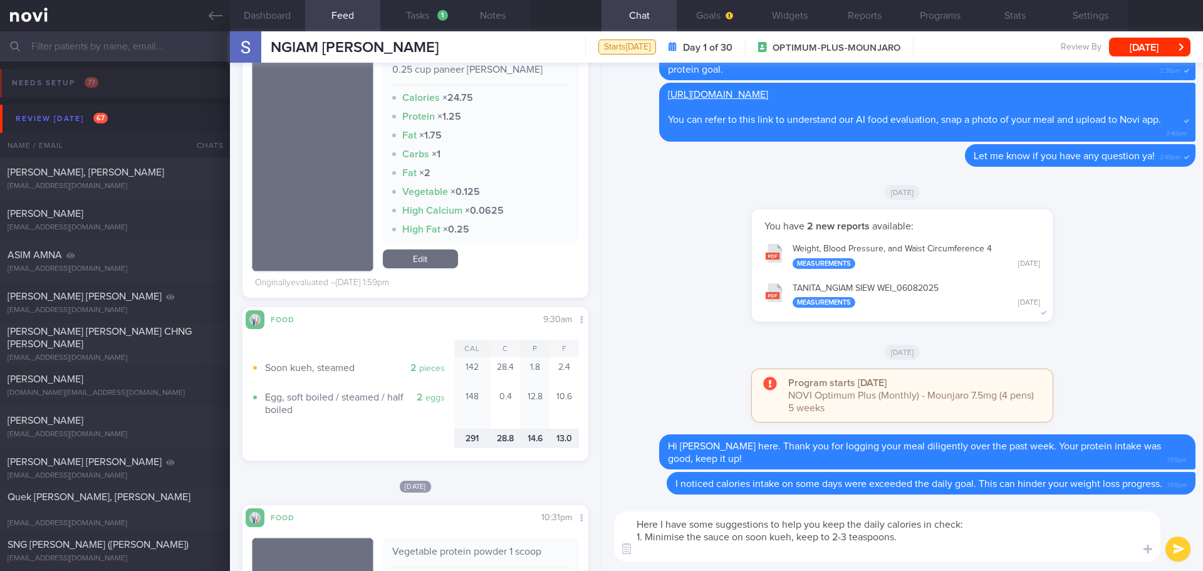
scroll to position [0, 0]
click at [733, 534] on textarea "Here I have some suggestions to help you keep the daily calories in check: 1. M…" at bounding box center [887, 536] width 546 height 50
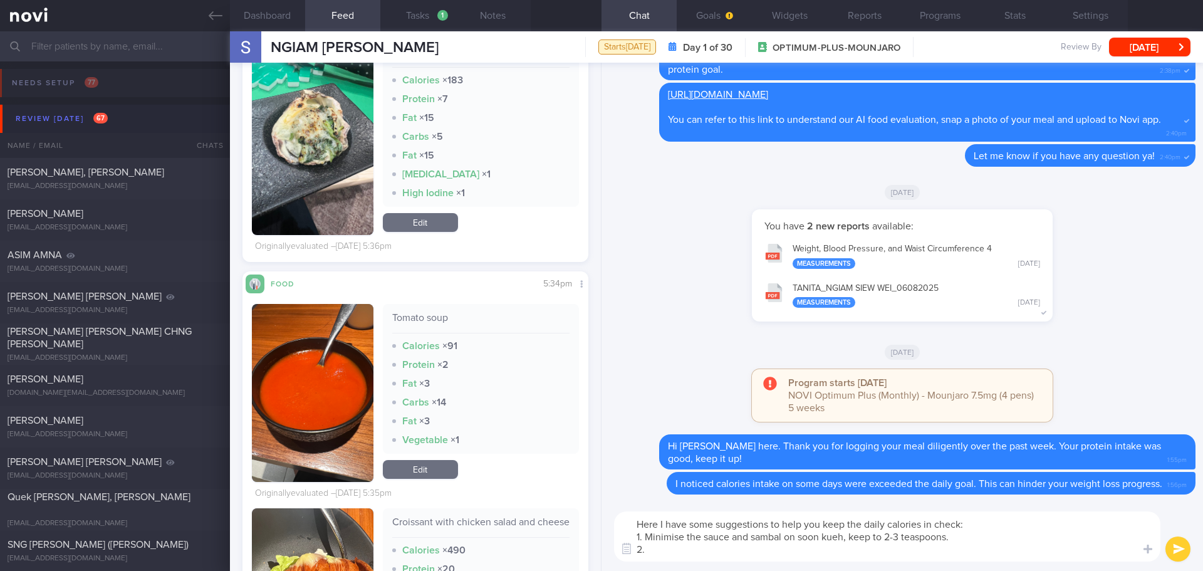
scroll to position [2743, 0]
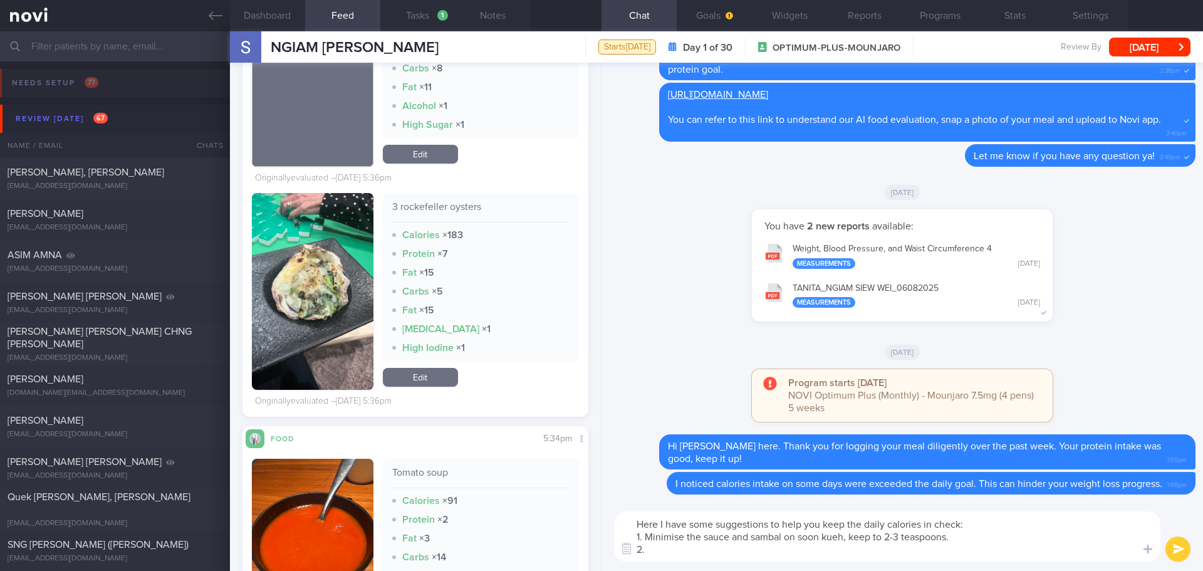
click at [321, 295] on button "button" at bounding box center [313, 291] width 122 height 197
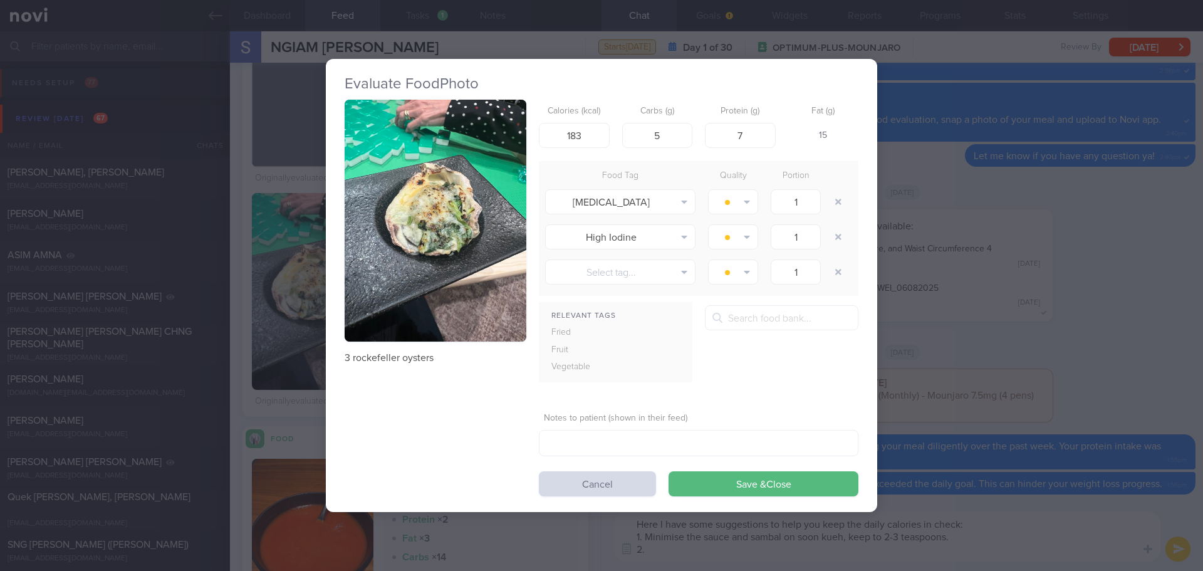
click at [397, 223] on button "button" at bounding box center [436, 221] width 182 height 243
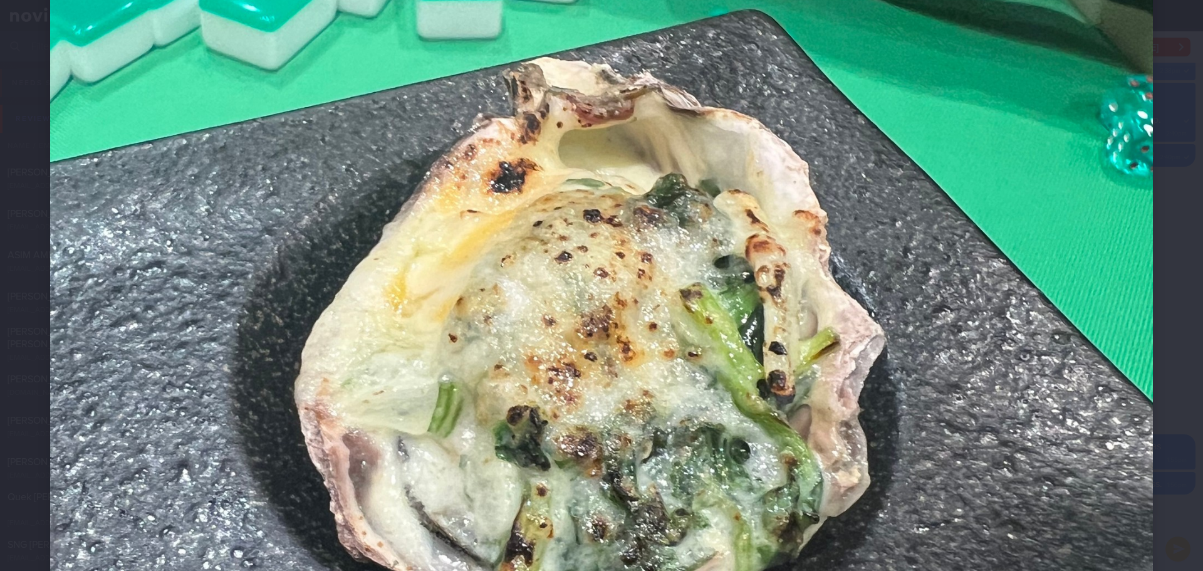
scroll to position [564, 0]
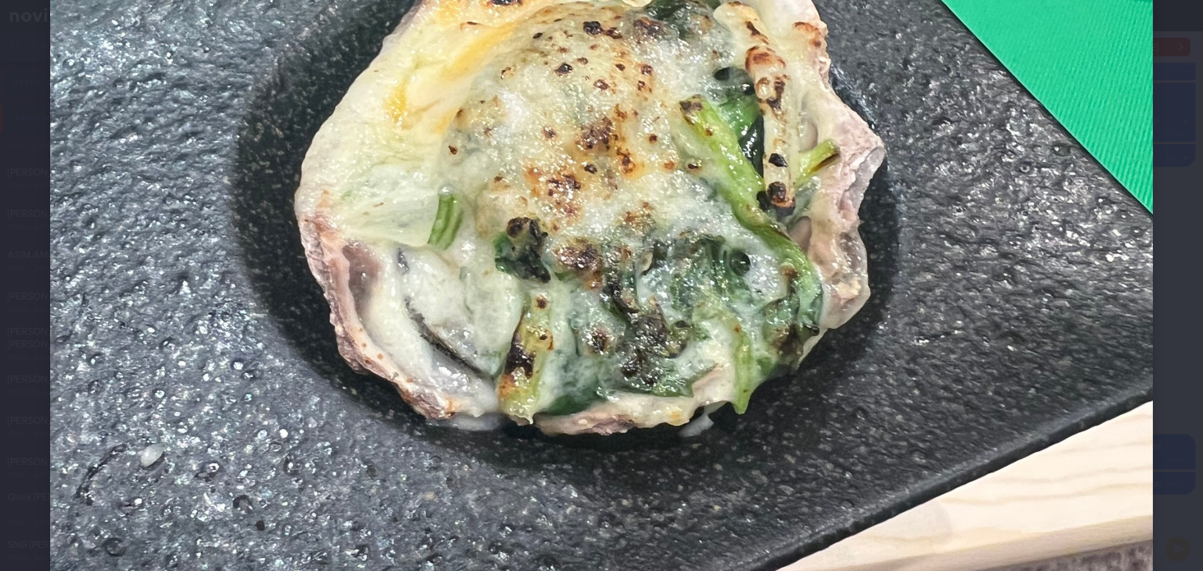
click at [1170, 271] on div at bounding box center [601, 221] width 1203 height 1571
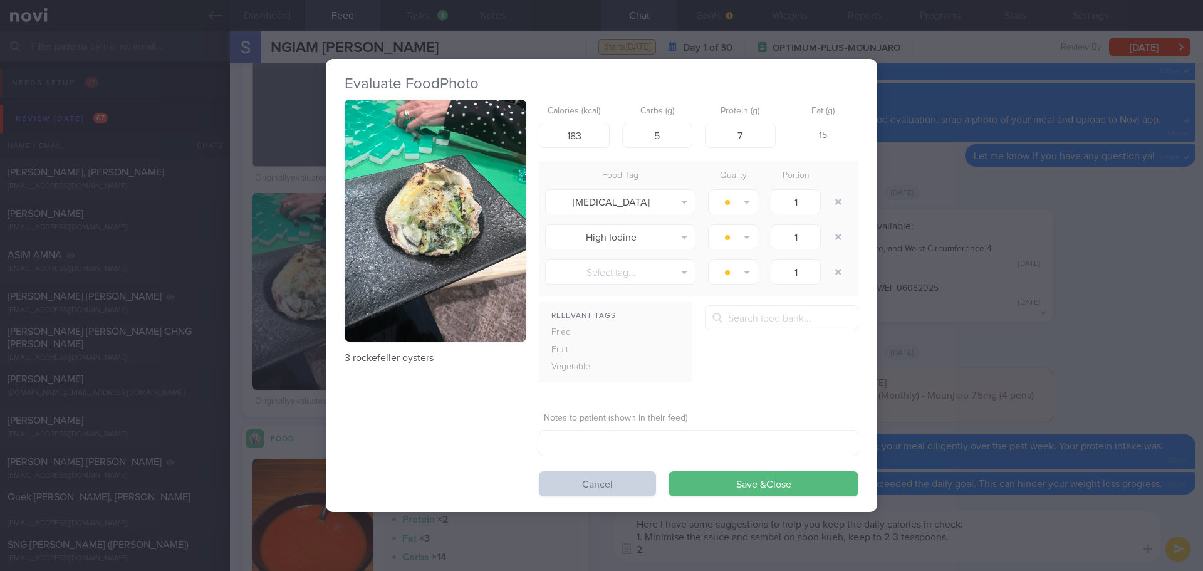
click at [604, 479] on button "Cancel" at bounding box center [597, 483] width 117 height 25
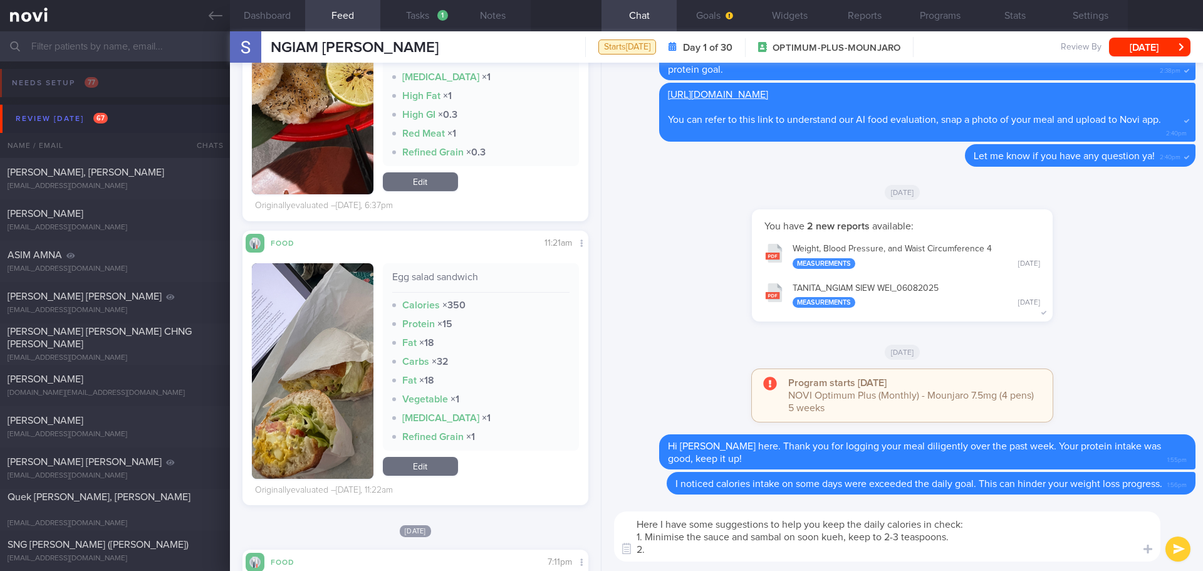
scroll to position [1408, 0]
click at [335, 346] on button "button" at bounding box center [313, 372] width 122 height 216
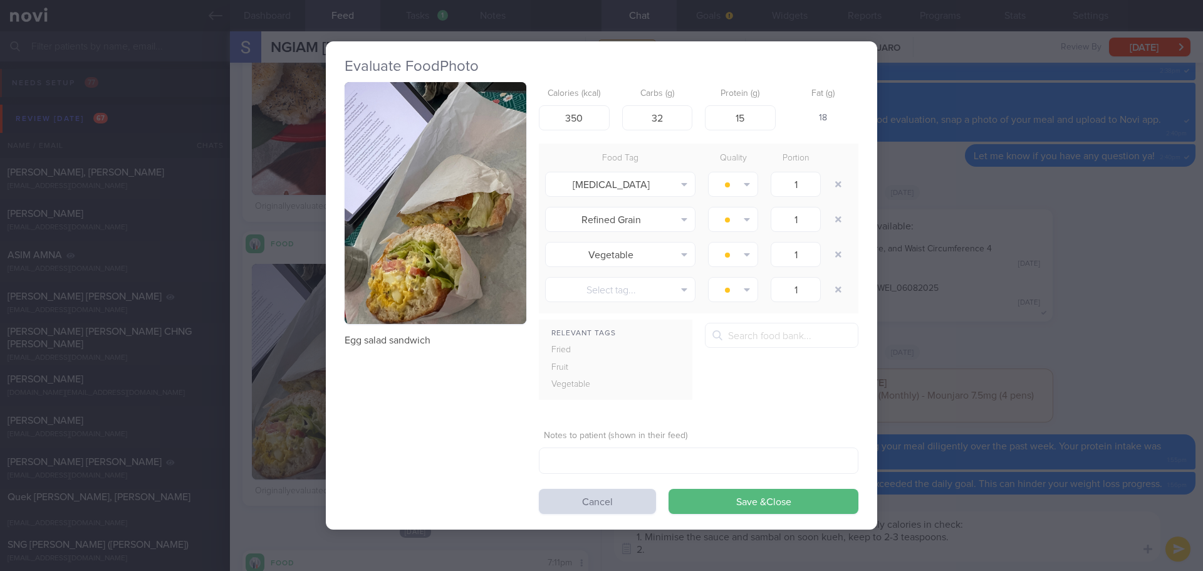
click at [451, 227] on button "button" at bounding box center [436, 203] width 182 height 243
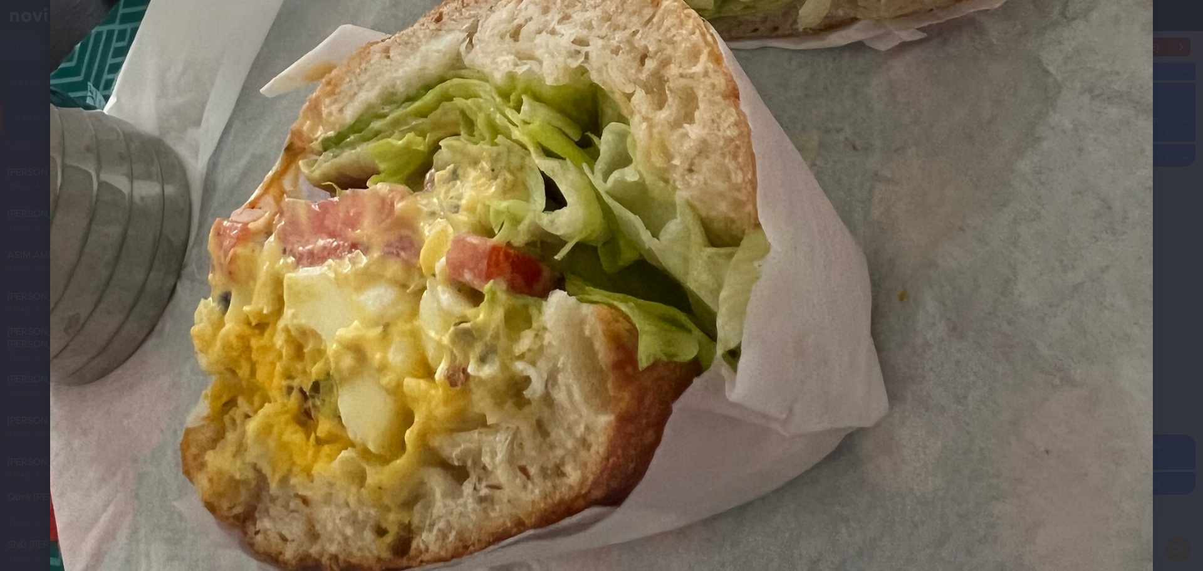
scroll to position [940, 0]
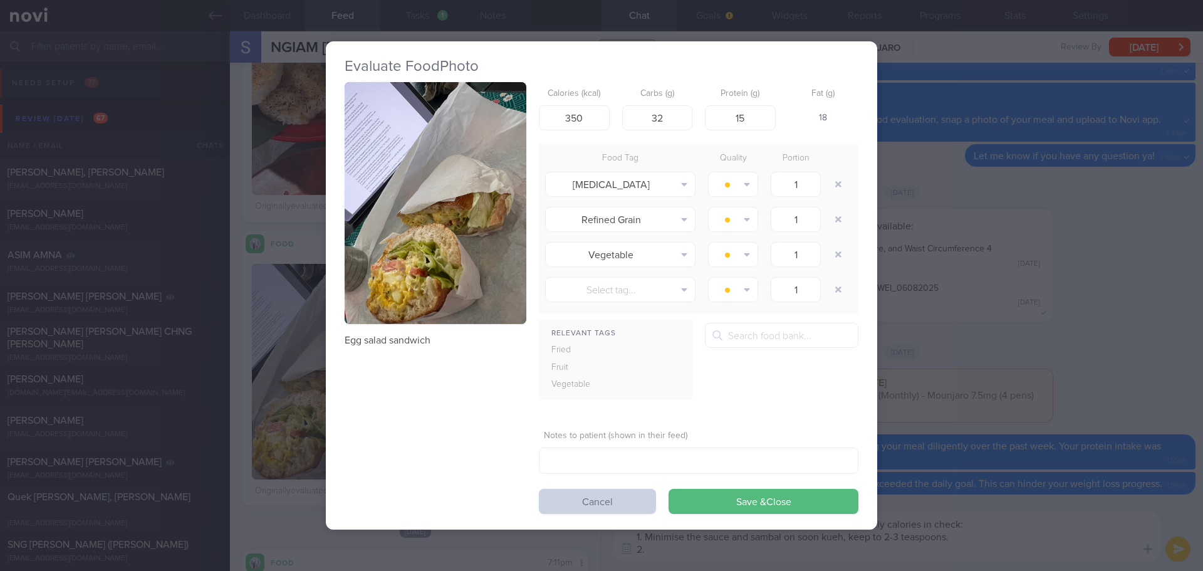
click at [588, 498] on button "Cancel" at bounding box center [597, 501] width 117 height 25
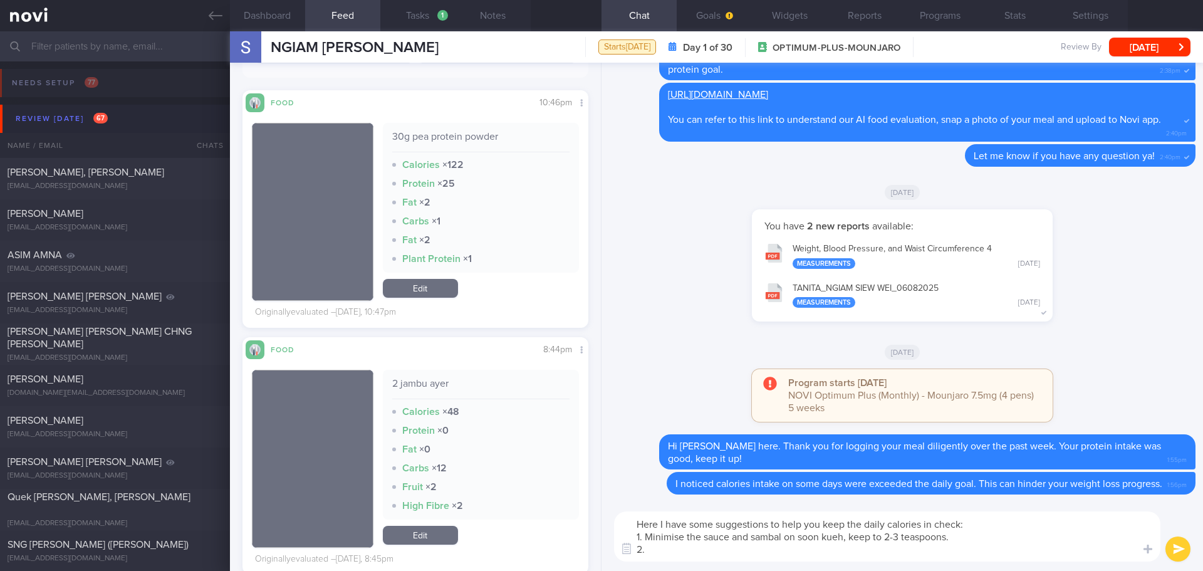
scroll to position [280, 0]
click at [675, 550] on textarea "Here I have some suggestions to help you keep the daily calories in check: 1. M…" at bounding box center [887, 536] width 546 height 50
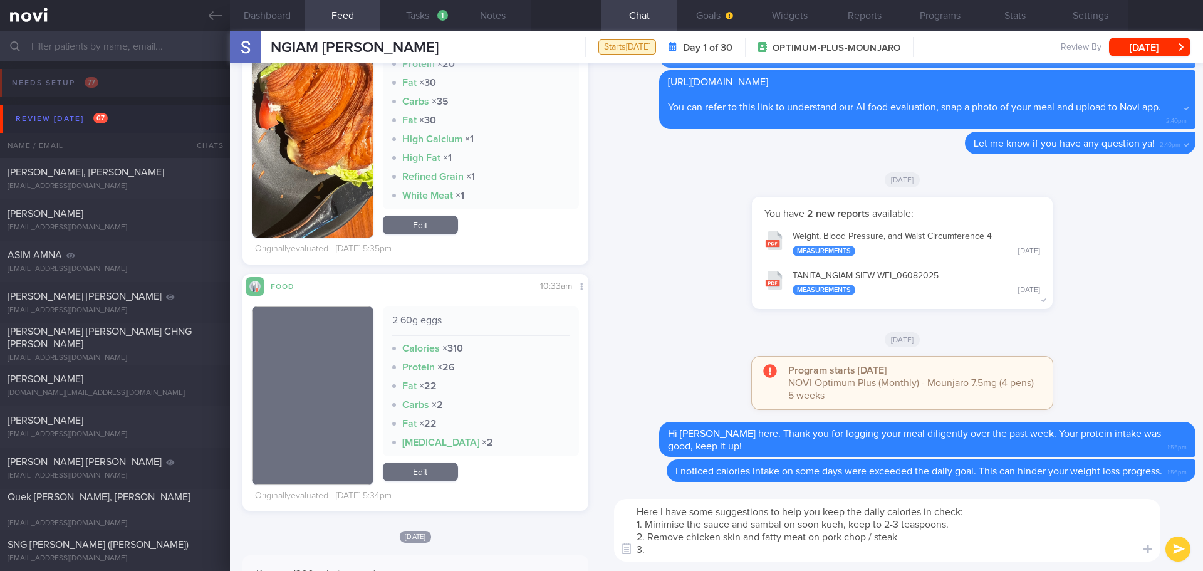
scroll to position [3196, 0]
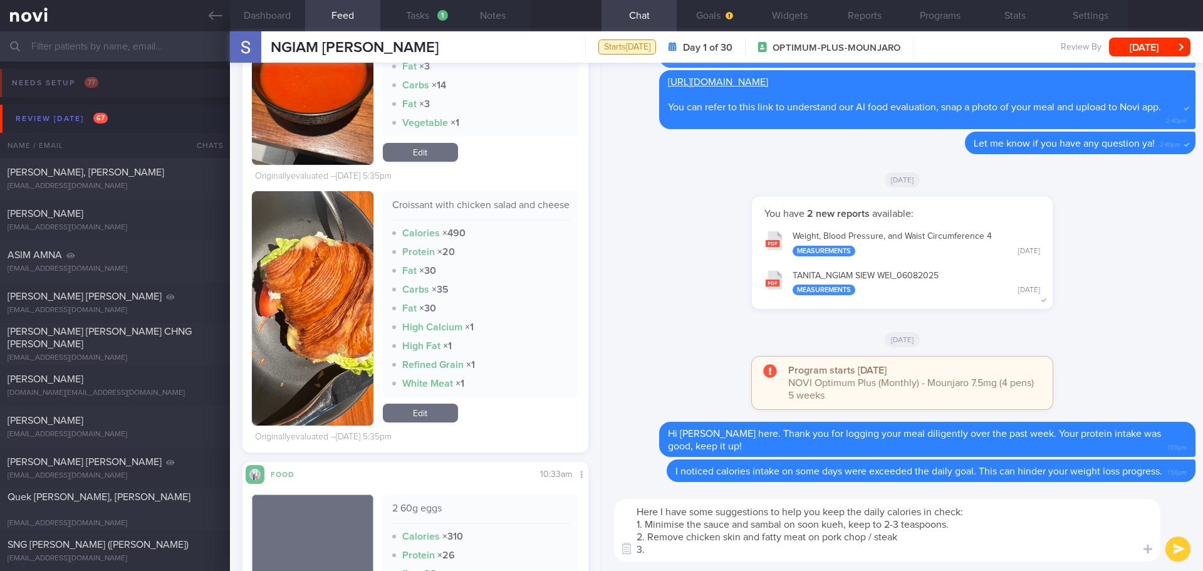
click at [309, 340] on button "button" at bounding box center [313, 308] width 122 height 234
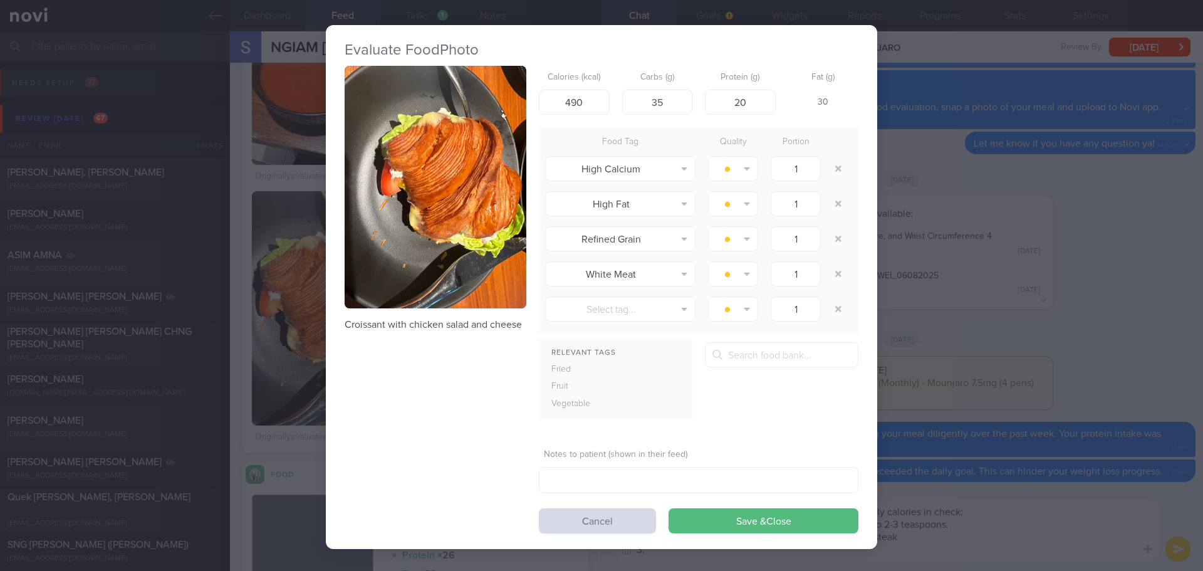
click at [399, 245] on button "button" at bounding box center [436, 187] width 182 height 243
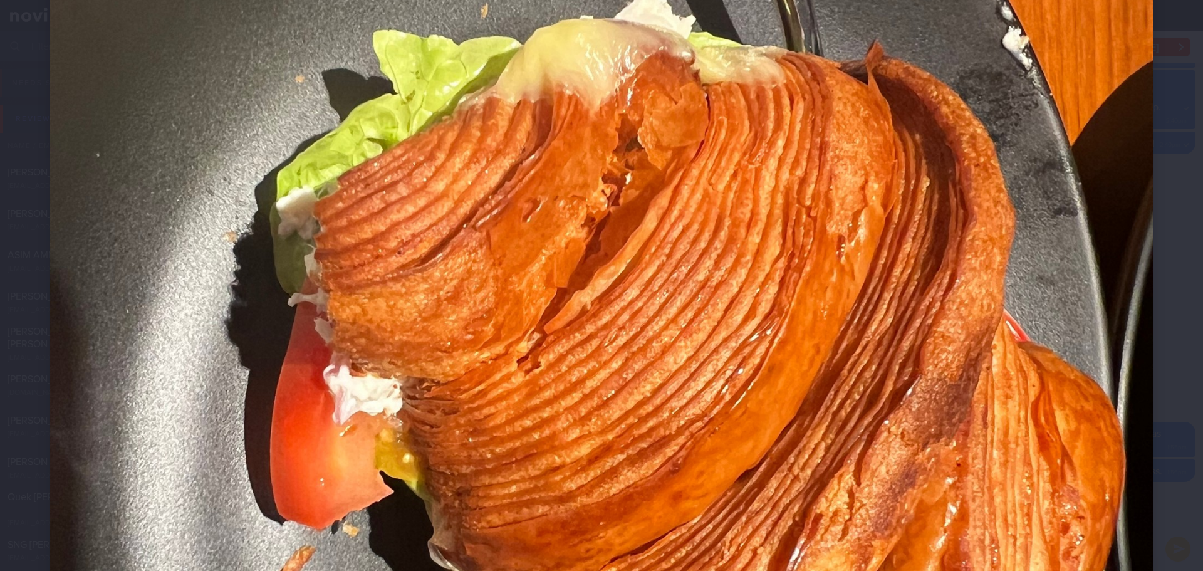
scroll to position [627, 0]
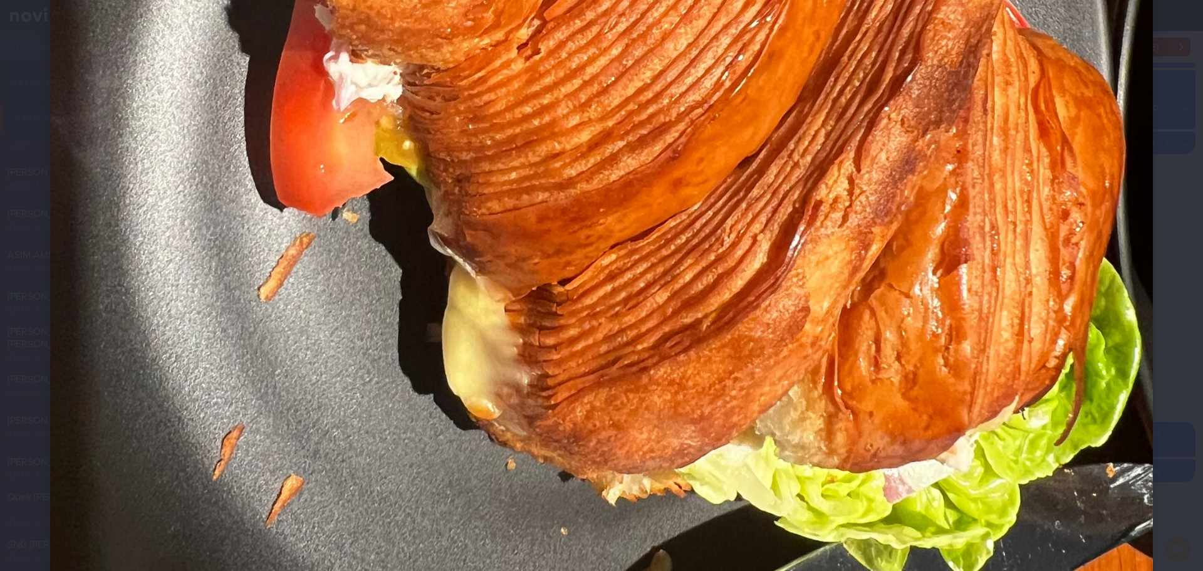
click at [1167, 279] on div at bounding box center [601, 158] width 1203 height 1571
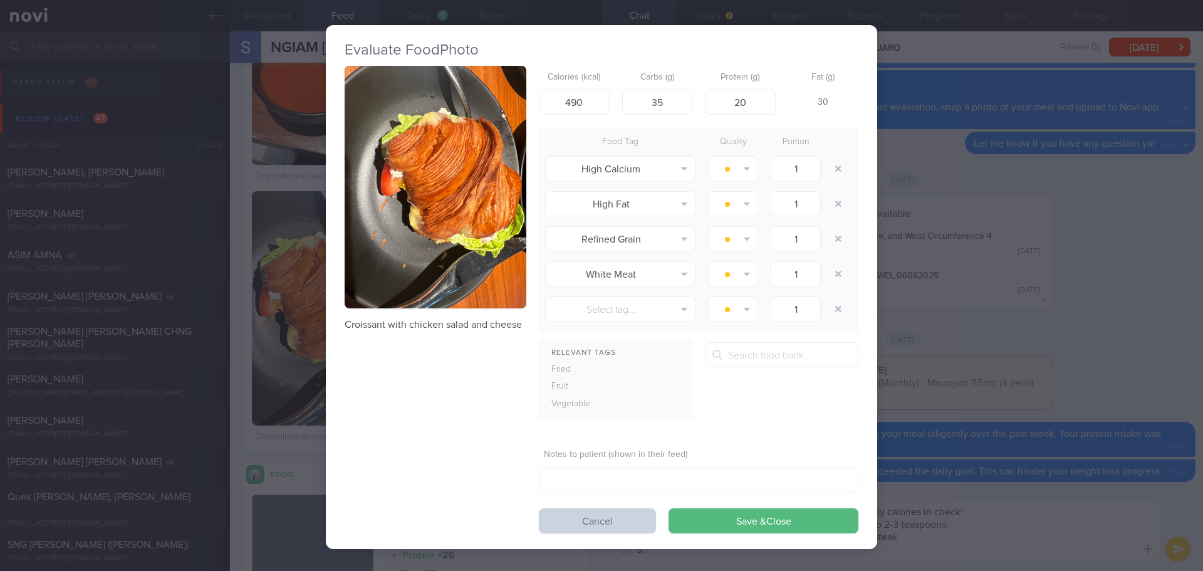
click at [626, 516] on button "Cancel" at bounding box center [597, 520] width 117 height 25
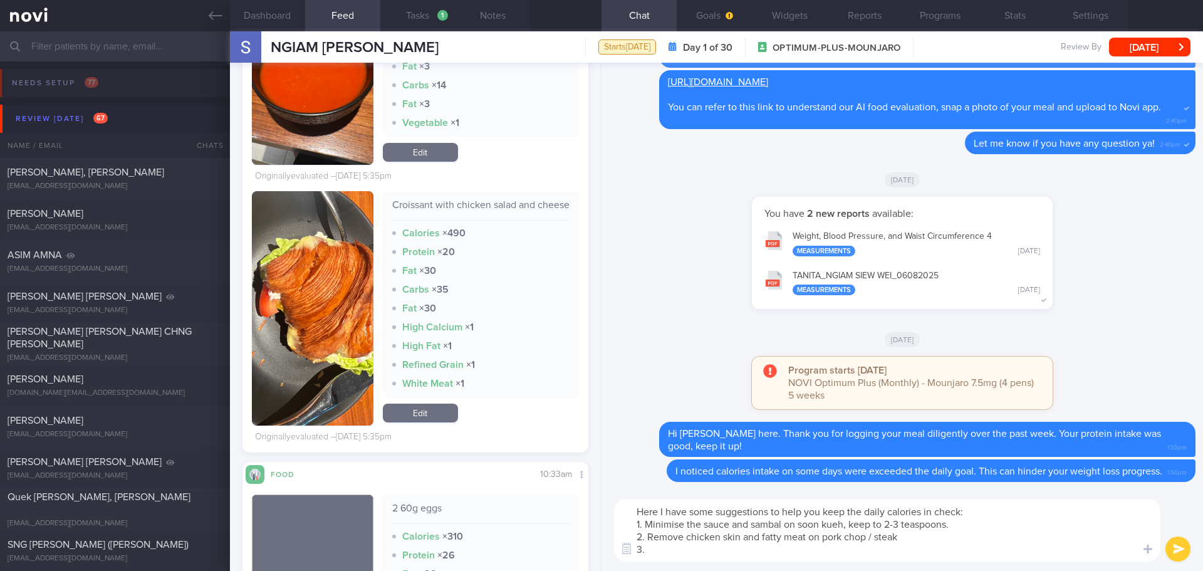
click at [650, 551] on textarea "Here I have some suggestions to help you keep the daily calories in check: 1. M…" at bounding box center [887, 530] width 546 height 63
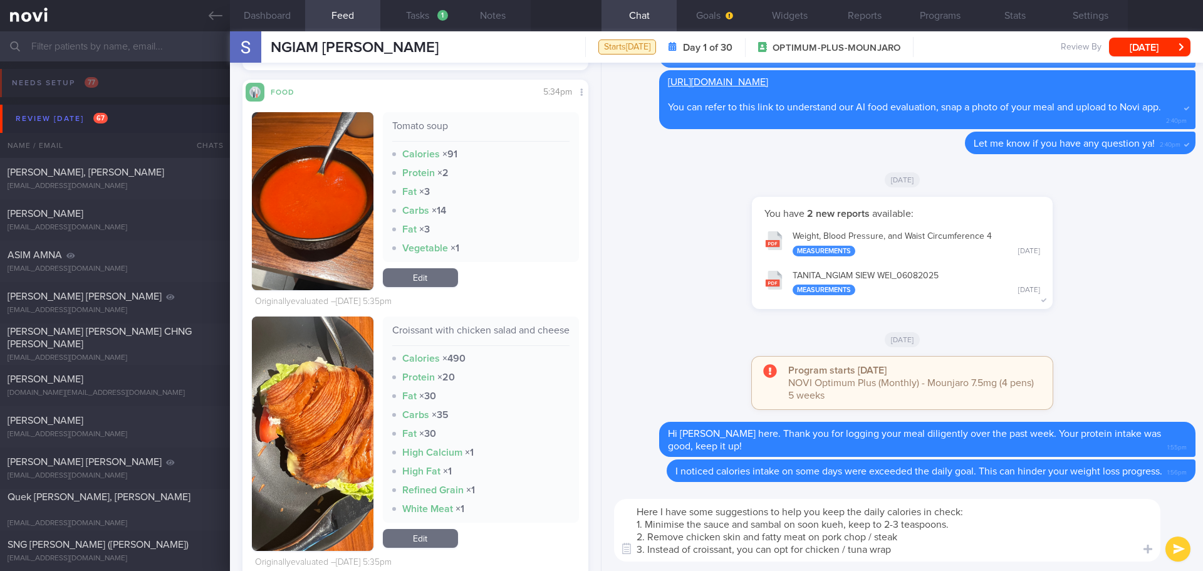
scroll to position [3572, 0]
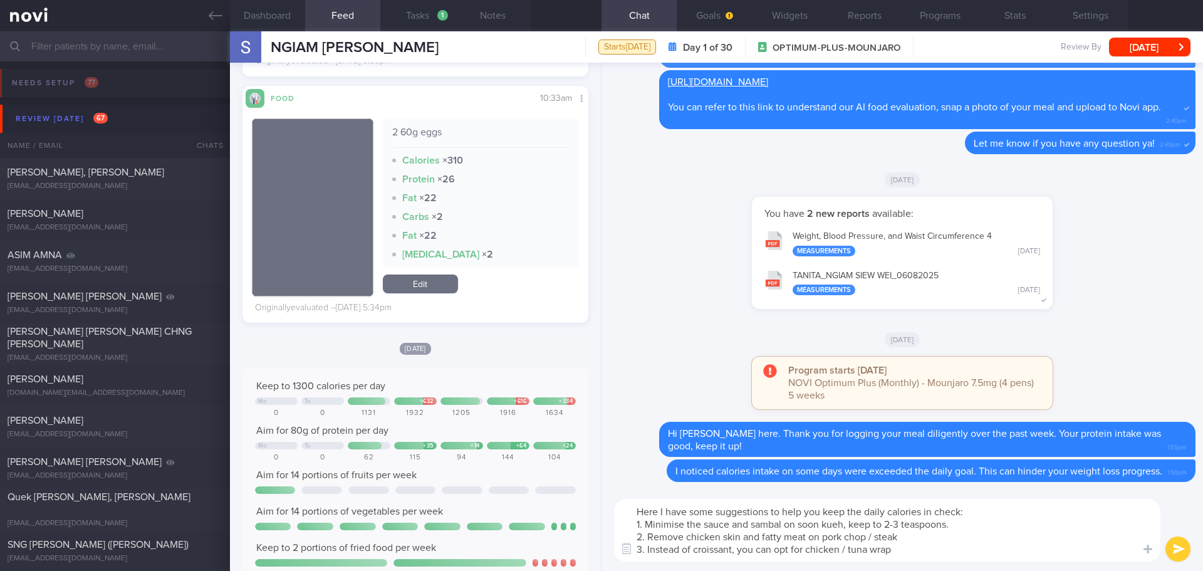
click at [894, 548] on textarea "Here I have some suggestions to help you keep the daily calories in check: 1. M…" at bounding box center [887, 530] width 546 height 63
type textarea "Here I have some suggestions to help you keep the daily calories in check: 1. M…"
click at [1171, 545] on button "submit" at bounding box center [1178, 548] width 25 height 25
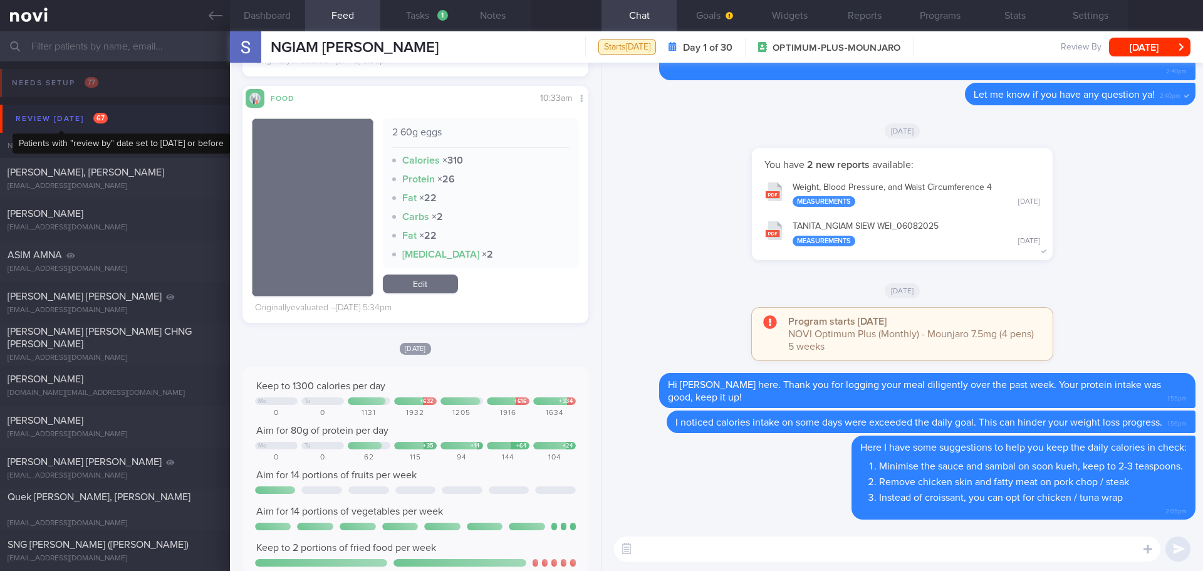
click at [80, 117] on div "Review today 67" at bounding box center [62, 118] width 98 height 17
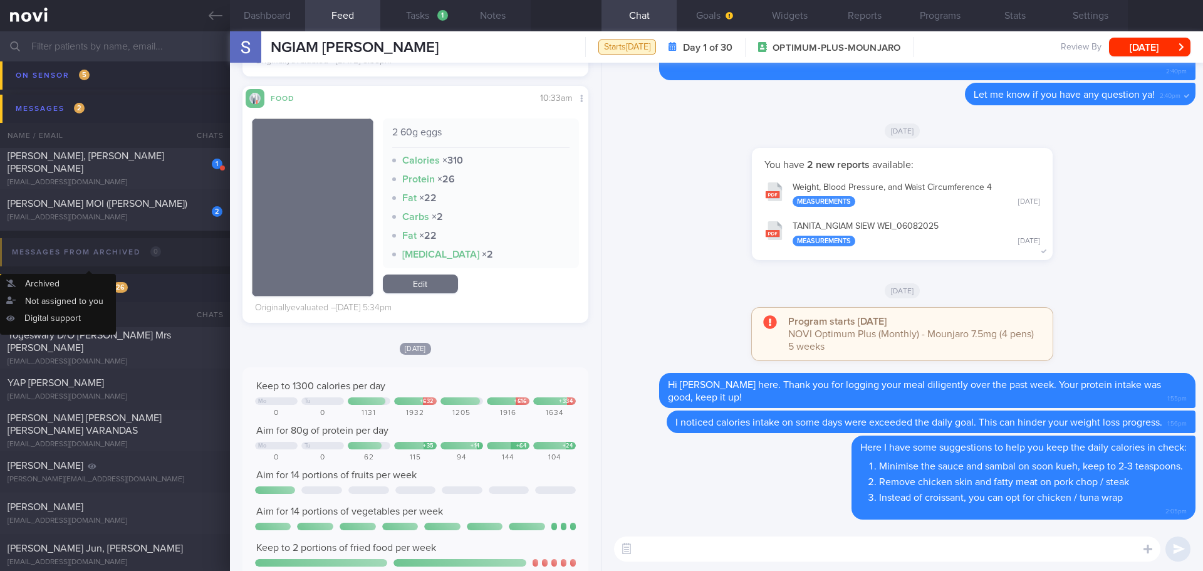
scroll to position [188, 0]
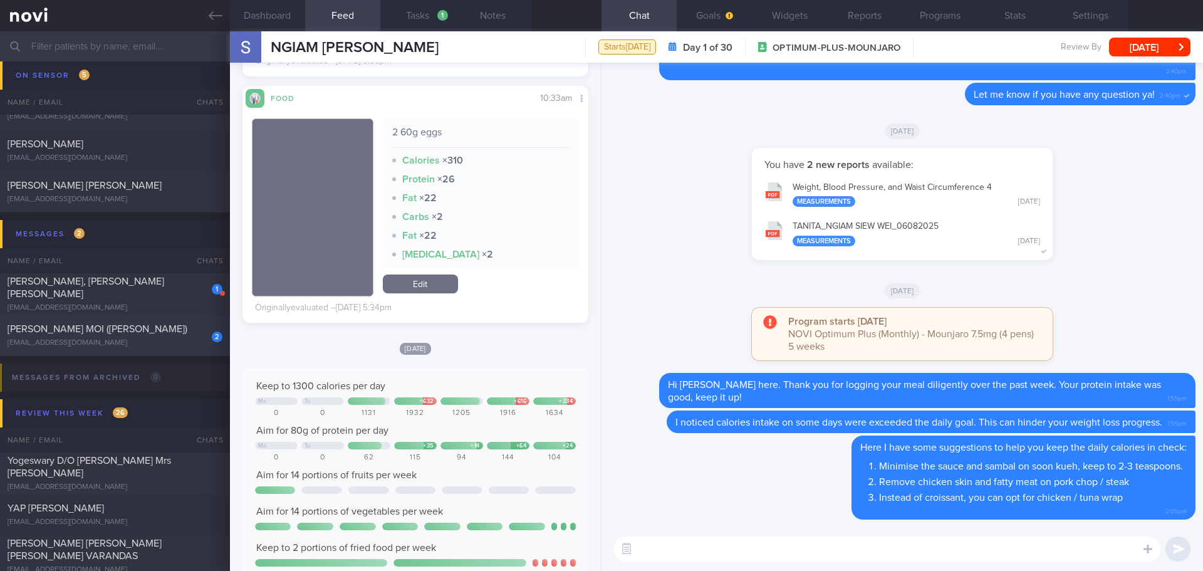
click at [174, 328] on div "[PERSON_NAME] MOI ([PERSON_NAME])" at bounding box center [114, 329] width 212 height 13
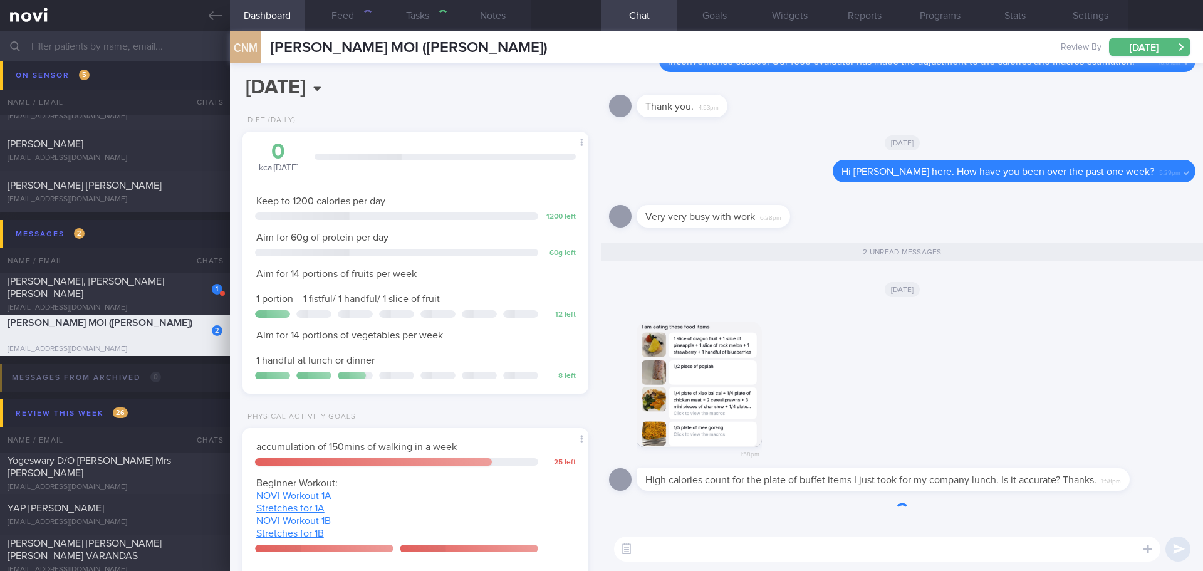
type input "[DATE]"
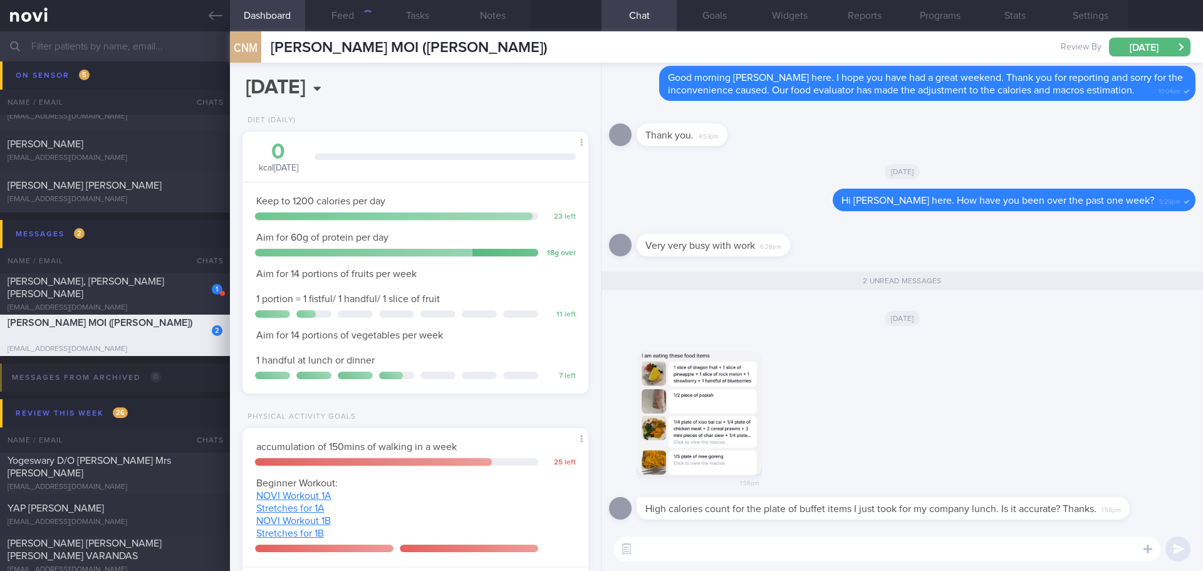
scroll to position [159, 320]
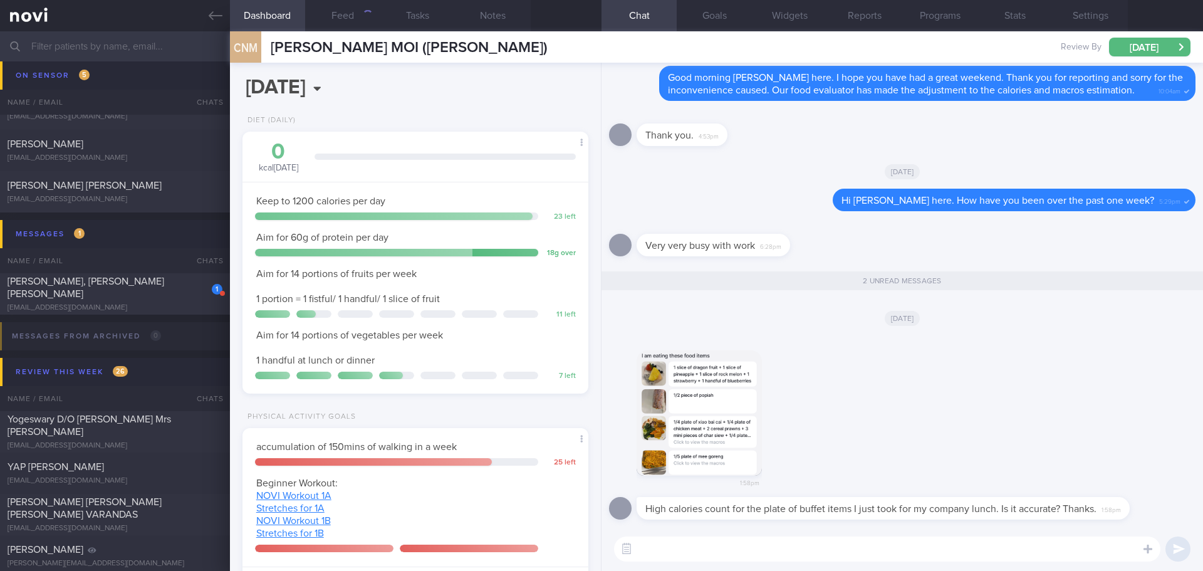
click at [732, 419] on button "button" at bounding box center [699, 412] width 125 height 125
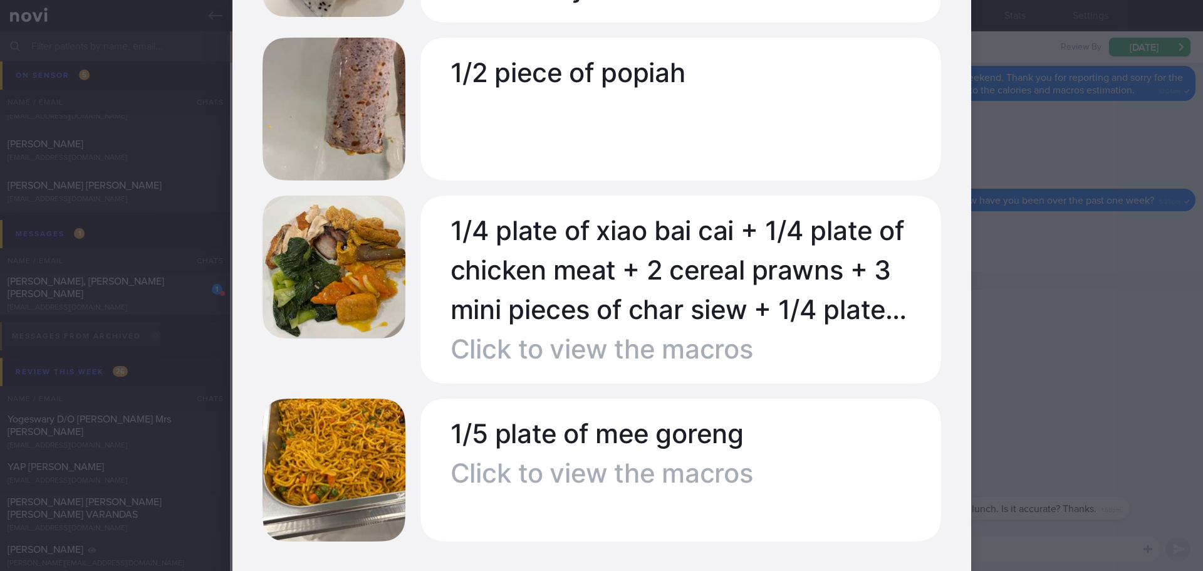
scroll to position [689, 0]
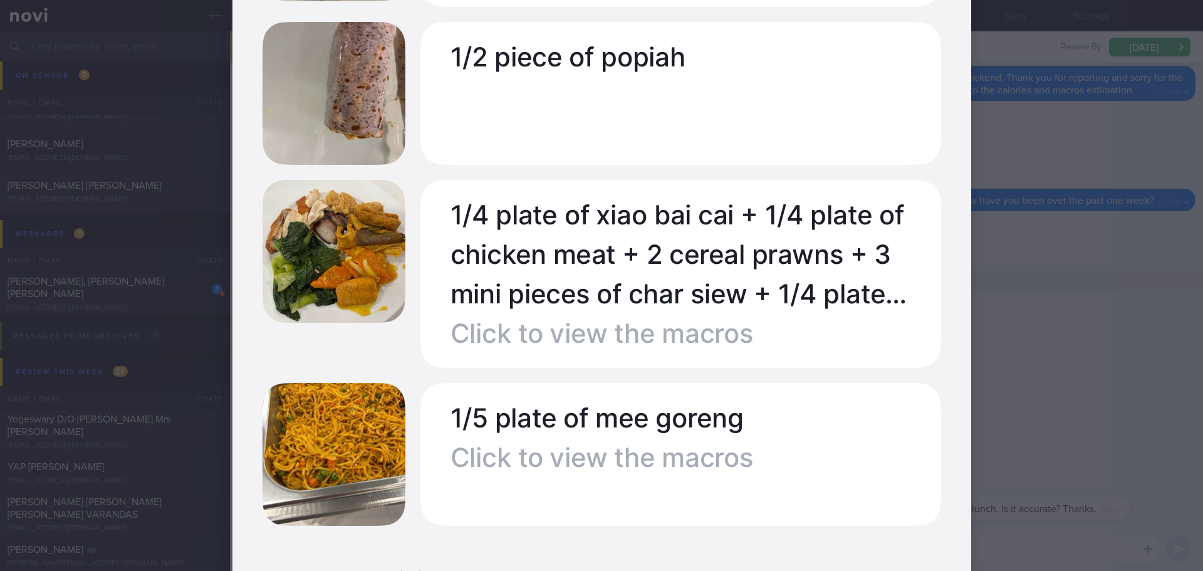
click at [996, 338] on div at bounding box center [601, 162] width 839 height 1702
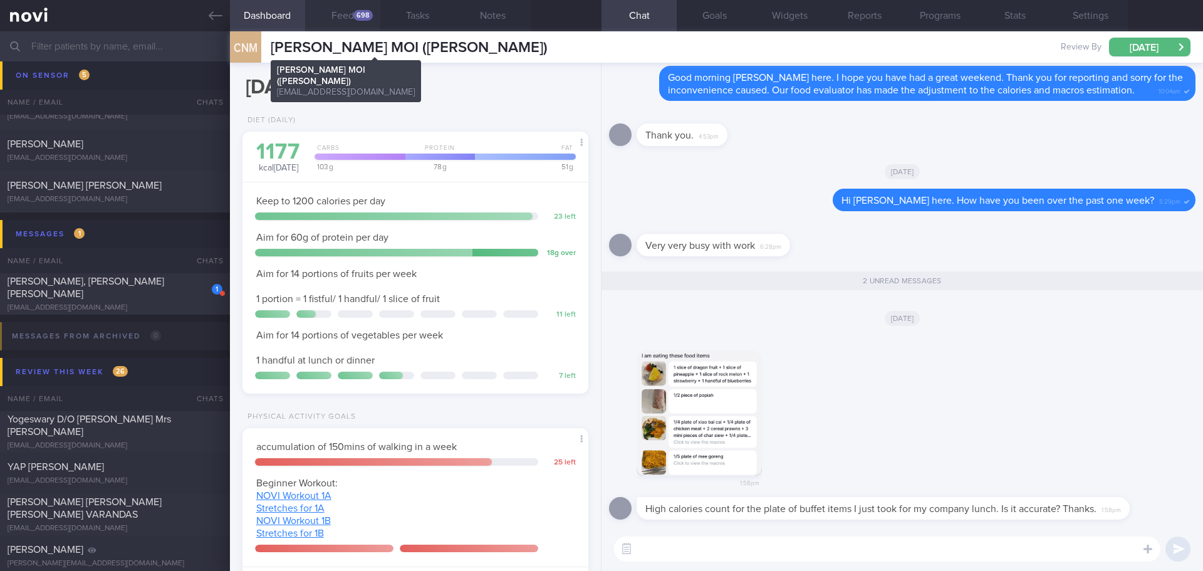
scroll to position [159, 320]
click at [355, 13] on div "698" at bounding box center [362, 15] width 19 height 11
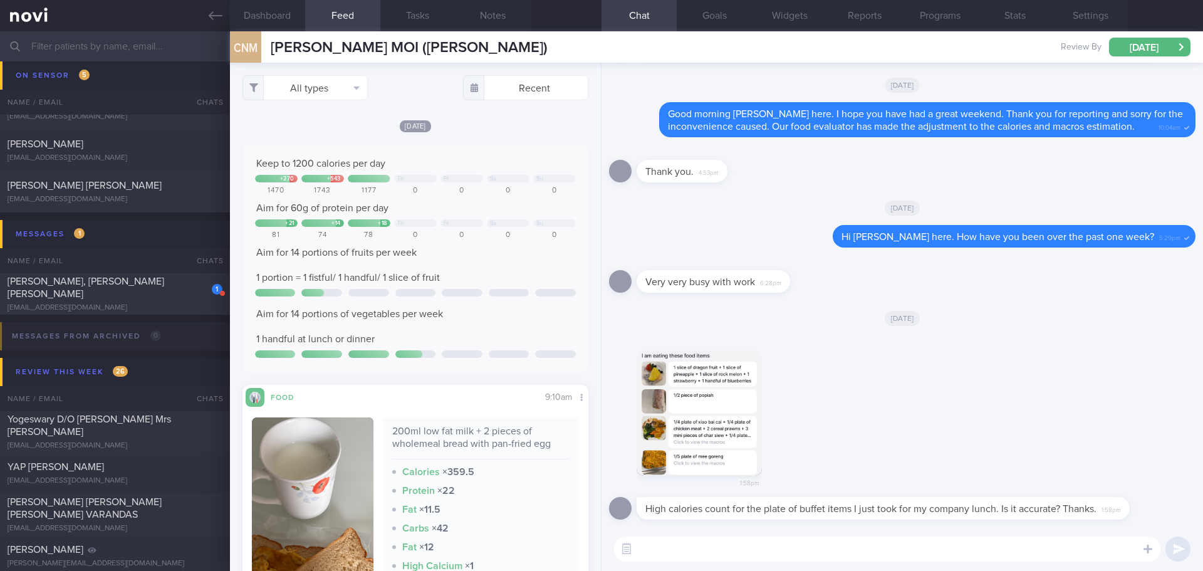
scroll to position [80, 321]
click at [350, 96] on button "All types" at bounding box center [305, 87] width 125 height 25
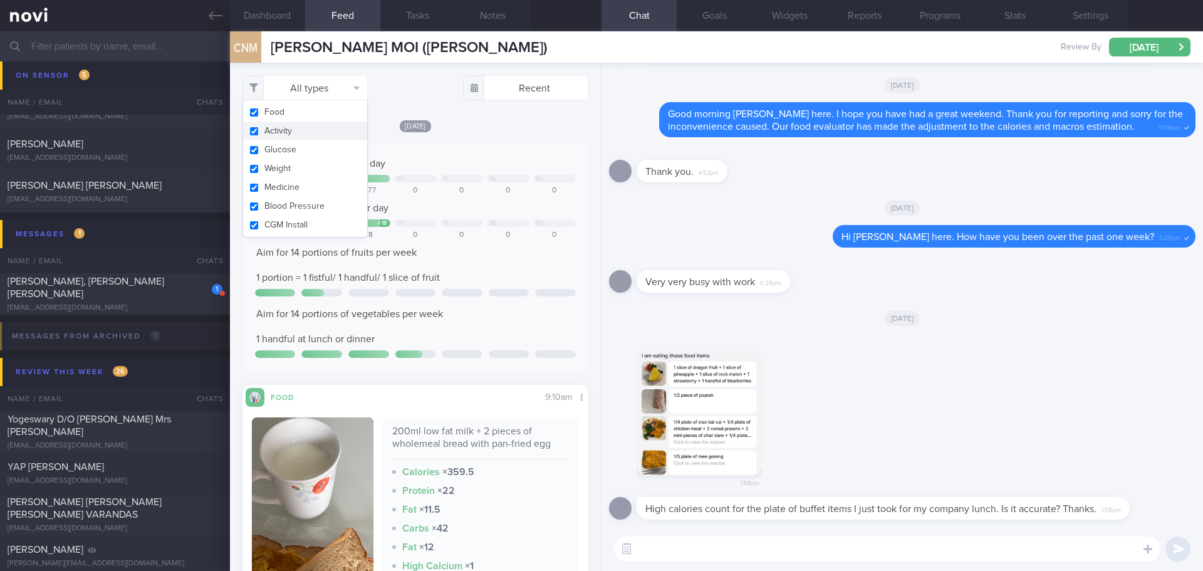
click at [318, 127] on button "Activity" at bounding box center [305, 131] width 124 height 19
checkbox input "false"
click at [486, 137] on div "Today Keep to 1200 calories per day + 270 + 543 Th Fr Sa Su 1470 1743 1177 0 0 …" at bounding box center [416, 405] width 346 height 572
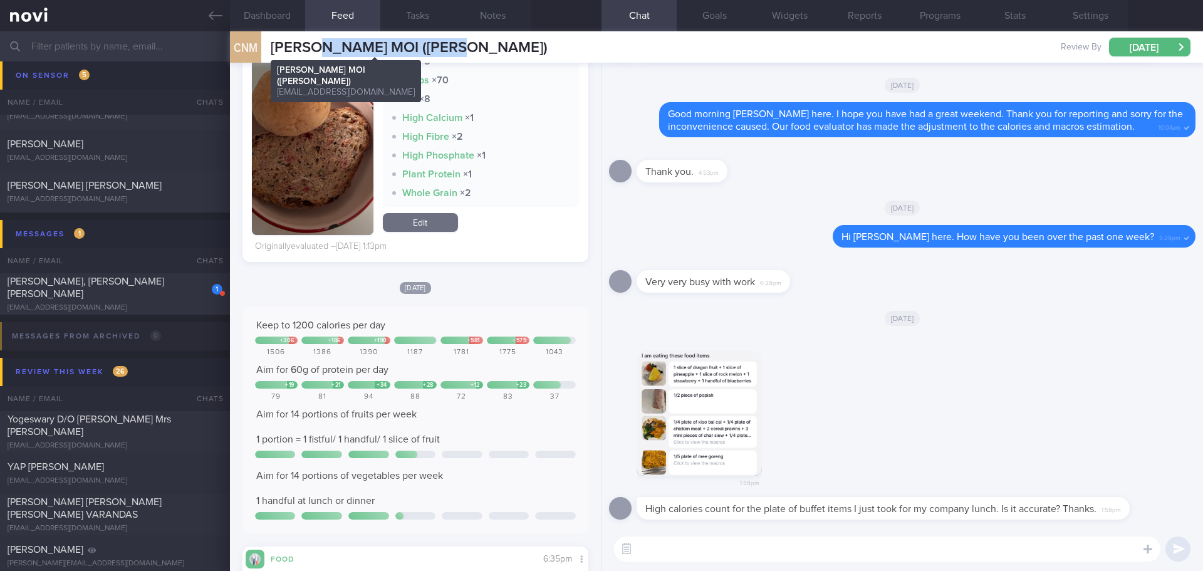
drag, startPoint x: 478, startPoint y: 46, endPoint x: 330, endPoint y: 50, distance: 147.3
click at [330, 50] on span "[PERSON_NAME] MOI ([PERSON_NAME])" at bounding box center [409, 47] width 277 height 15
copy span "NYUEN MOI (JOMINE)"
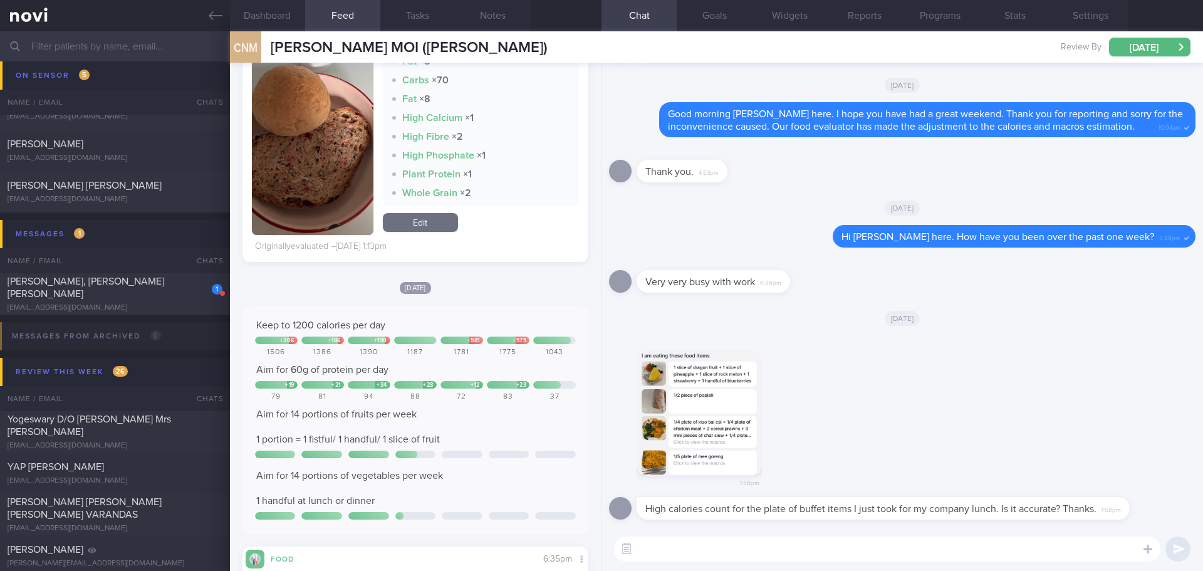
click at [825, 335] on div "1:58pm" at bounding box center [902, 416] width 587 height 162
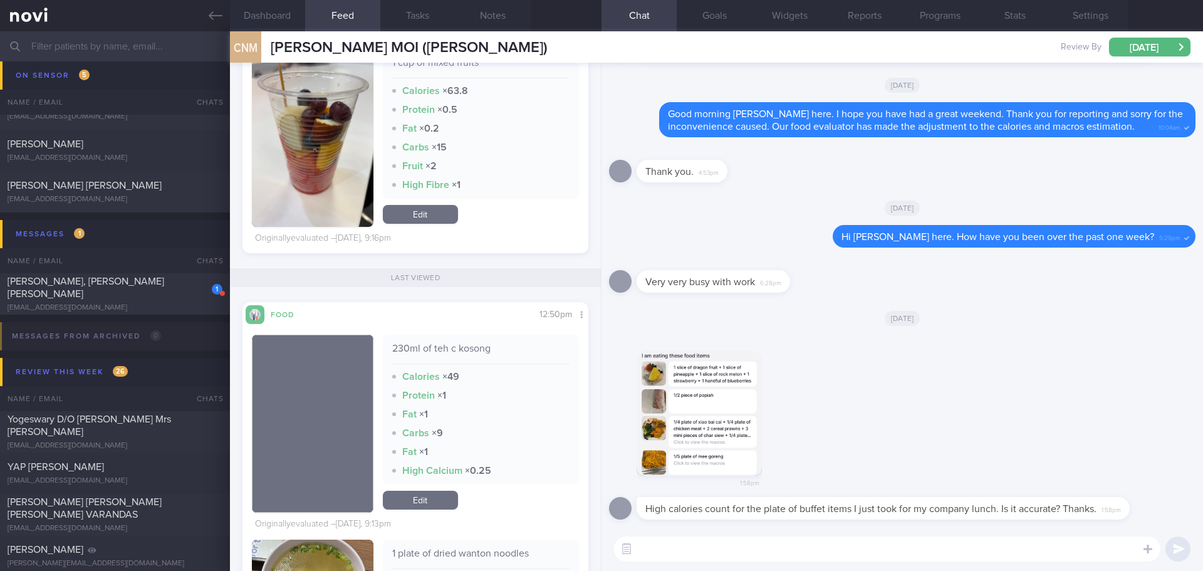
scroll to position [1422, 0]
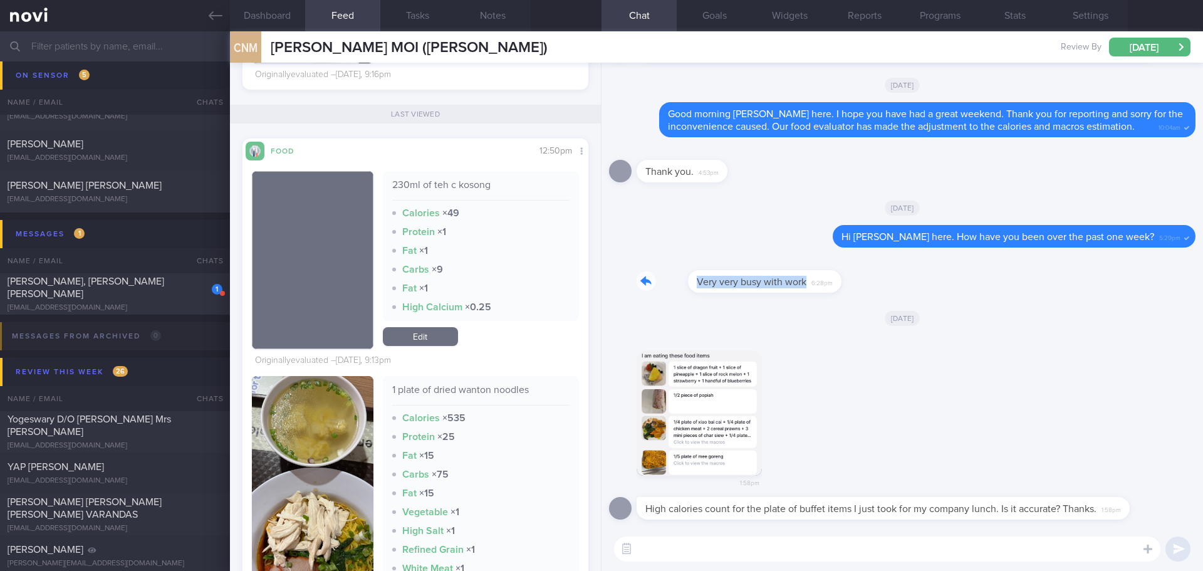
drag, startPoint x: 785, startPoint y: 286, endPoint x: 890, endPoint y: 286, distance: 105.3
click at [890, 286] on div "Very very busy with work 6:28pm" at bounding box center [902, 277] width 587 height 45
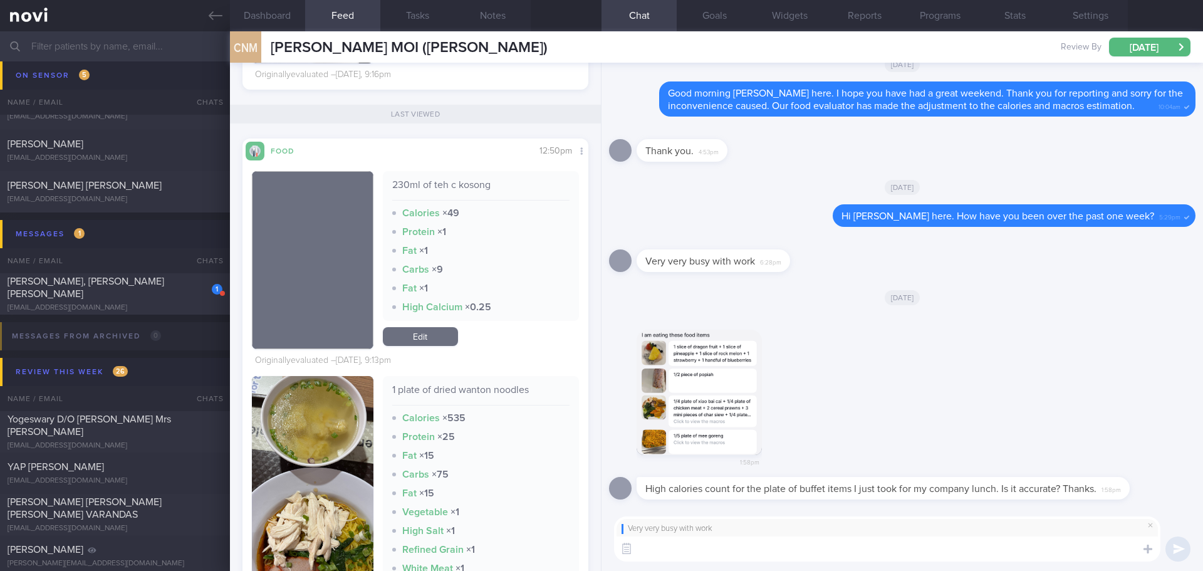
click at [800, 553] on textarea at bounding box center [887, 548] width 546 height 25
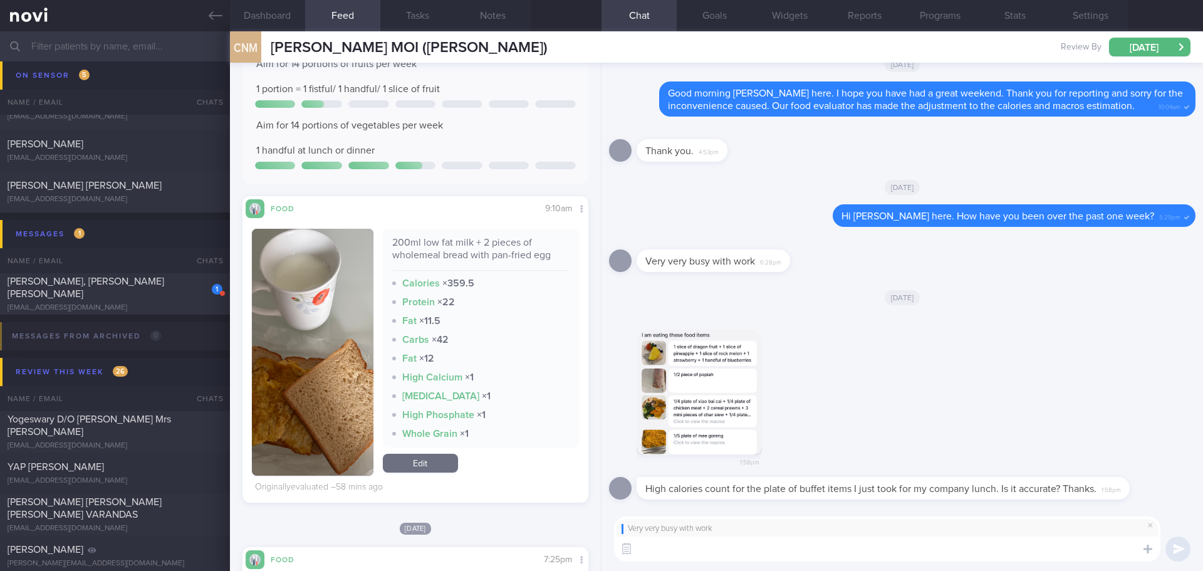
scroll to position [106, 0]
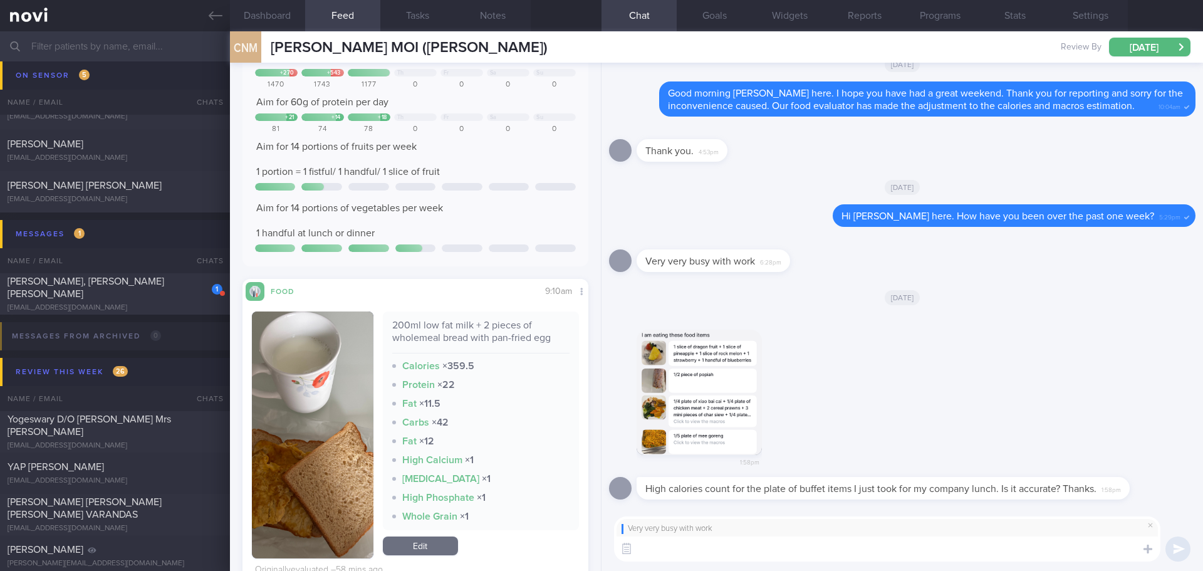
click at [798, 548] on textarea at bounding box center [887, 548] width 546 height 25
type textarea "Hope you are coping well, Jomine."
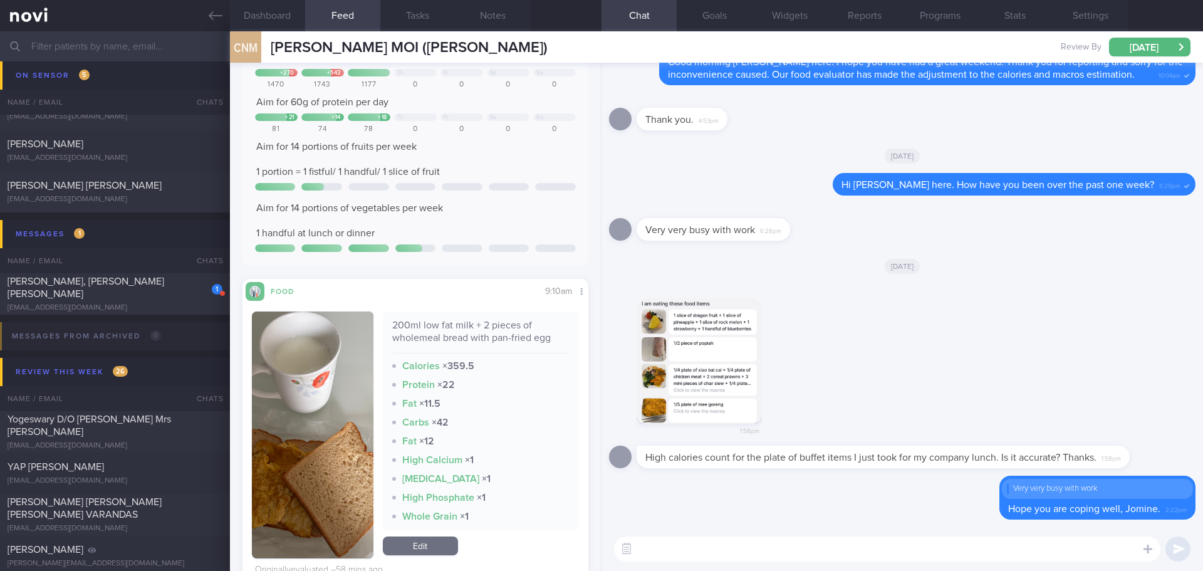
click at [706, 540] on textarea at bounding box center [887, 548] width 546 height 25
click at [706, 367] on button "button" at bounding box center [699, 360] width 125 height 125
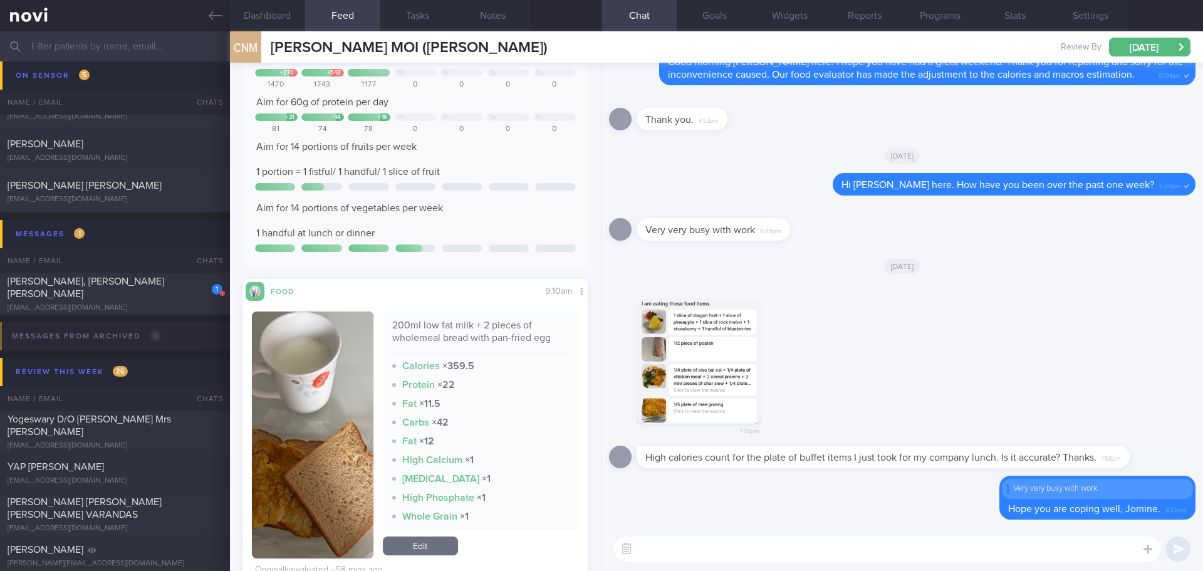
scroll to position [0, 0]
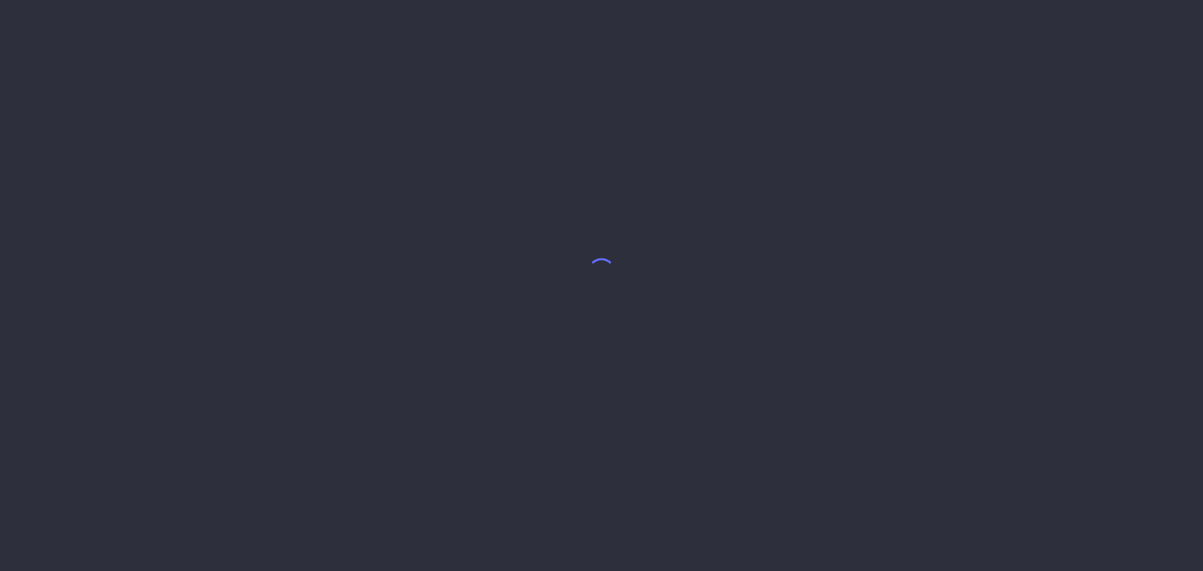
select select "7"
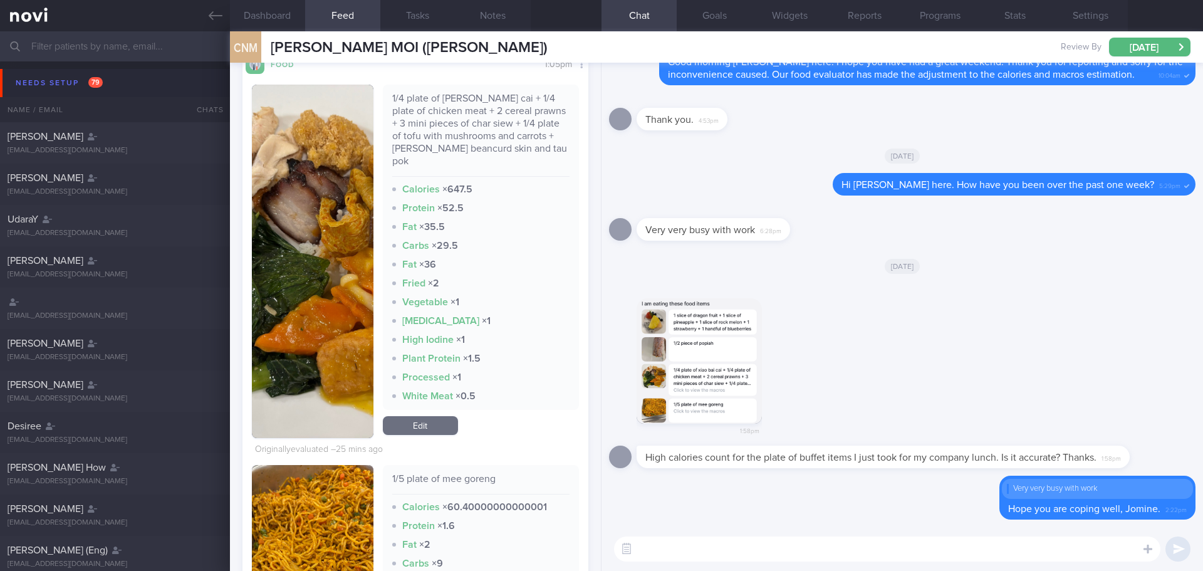
scroll to position [313, 0]
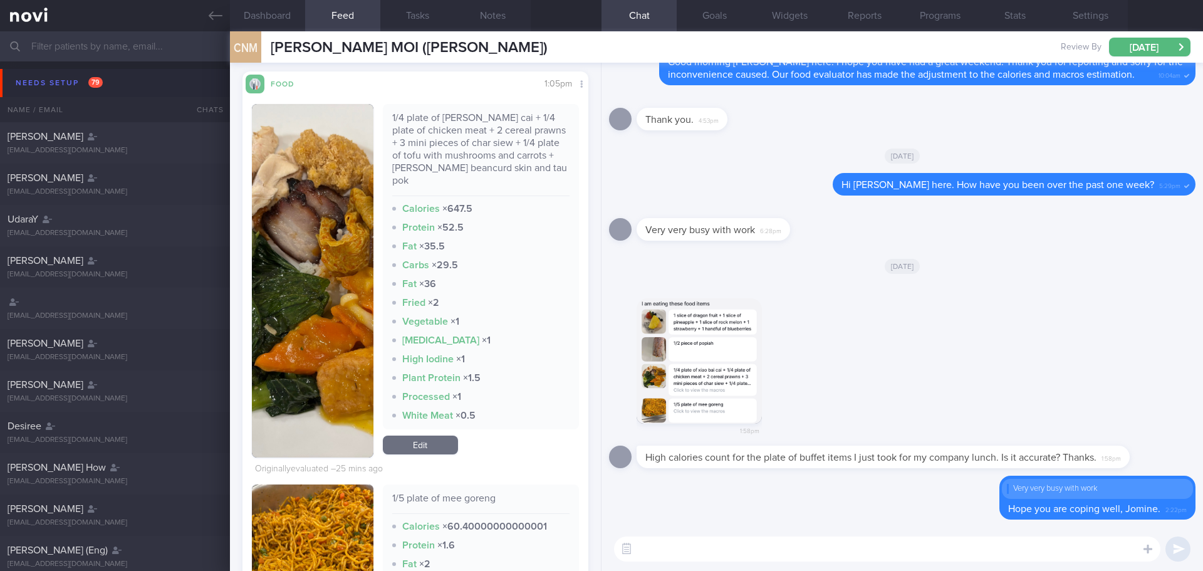
click at [314, 253] on button "button" at bounding box center [313, 280] width 122 height 353
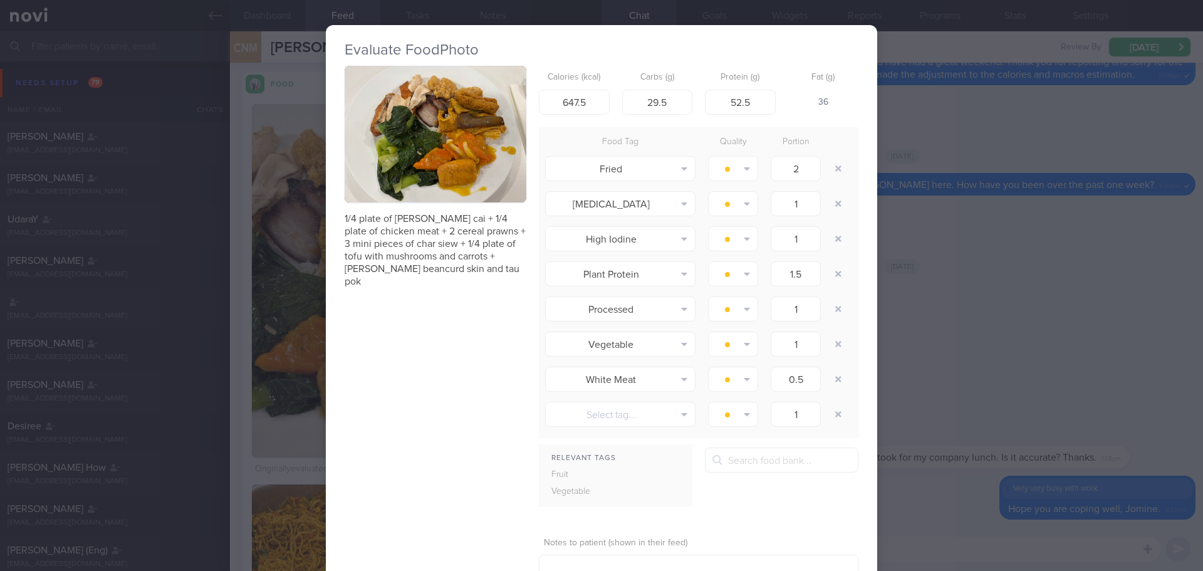
click at [415, 135] on button "button" at bounding box center [436, 134] width 182 height 137
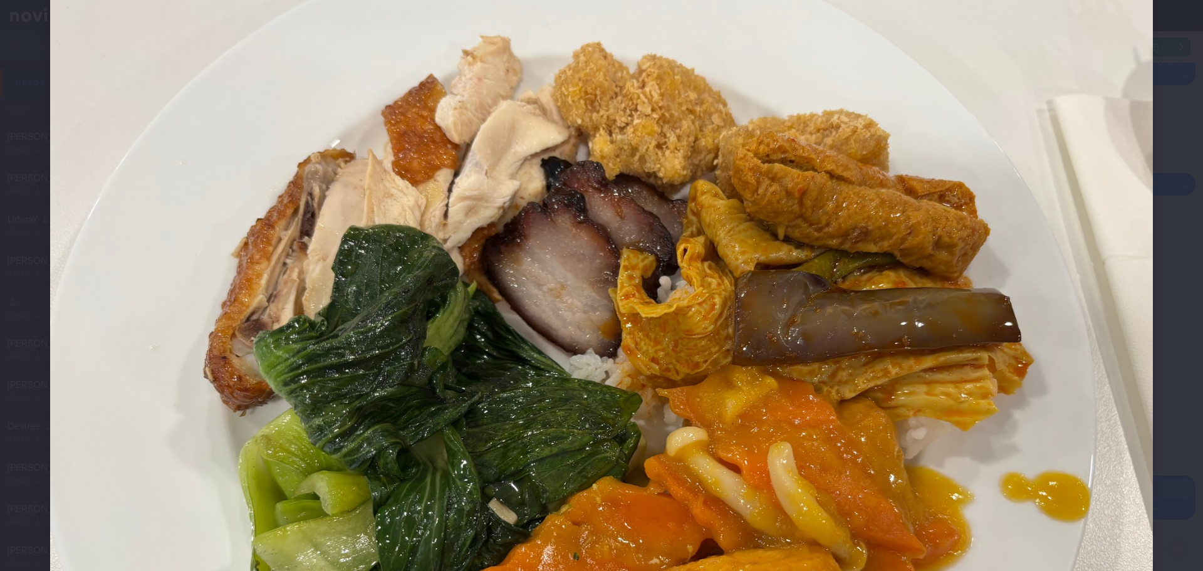
scroll to position [63, 0]
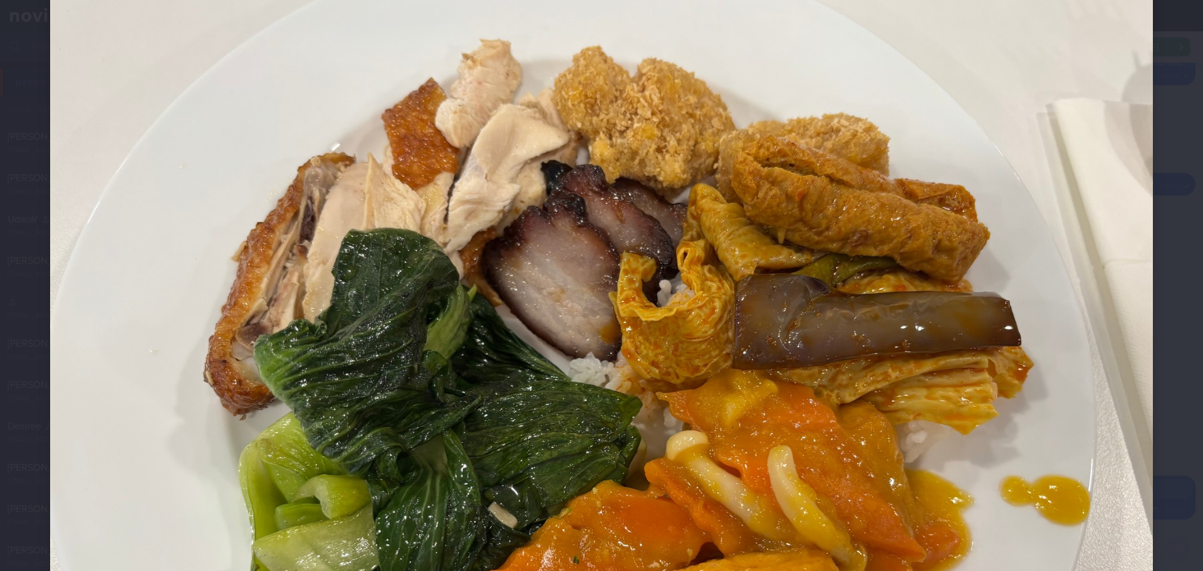
click at [1159, 275] on div at bounding box center [601, 400] width 1203 height 927
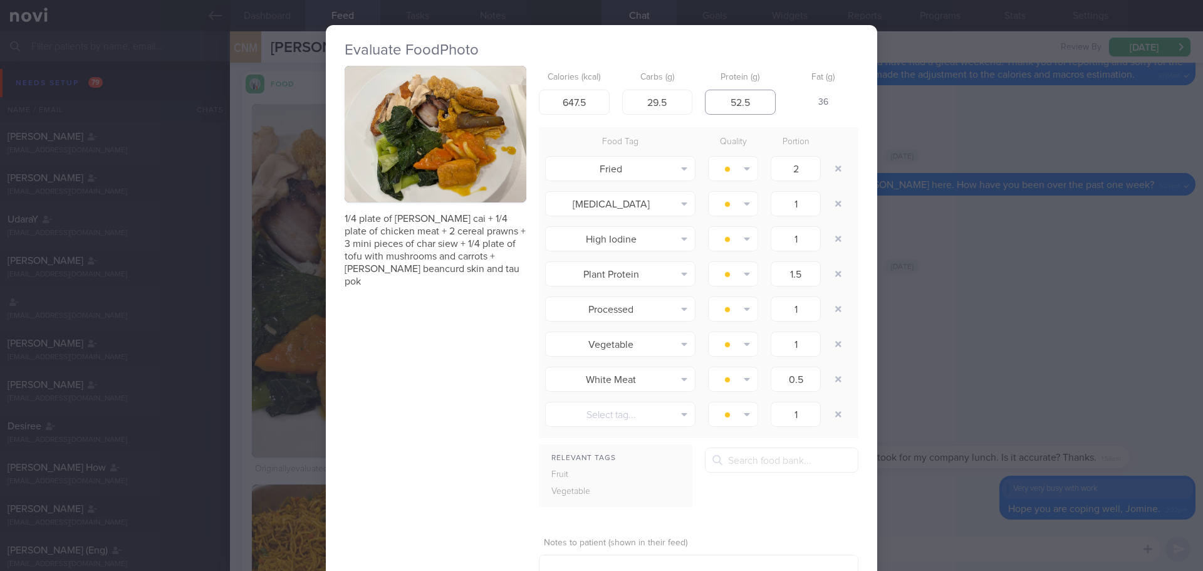
drag, startPoint x: 750, startPoint y: 103, endPoint x: 707, endPoint y: 102, distance: 42.6
click at [707, 102] on input "52.5" at bounding box center [740, 102] width 71 height 25
drag, startPoint x: 576, startPoint y: 102, endPoint x: 500, endPoint y: 107, distance: 76.0
click at [500, 107] on div "1/4 plate of xiao bai cai + 1/4 plate of chicken meat + 2 cereal prawns + 3 min…" at bounding box center [602, 343] width 514 height 555
type input "350"
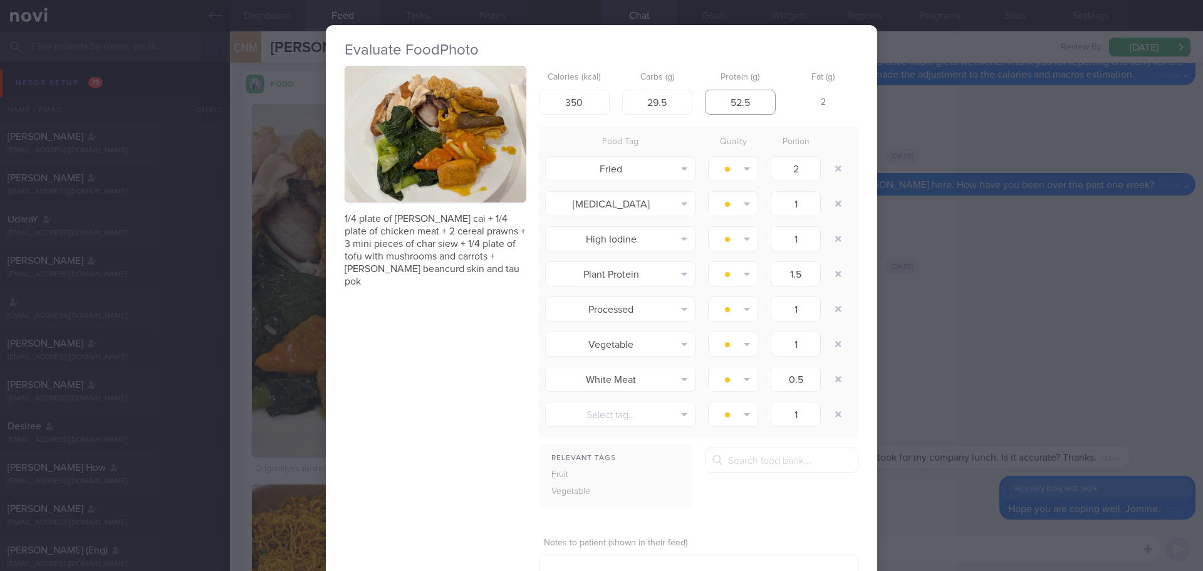
drag, startPoint x: 751, startPoint y: 93, endPoint x: 692, endPoint y: 110, distance: 61.1
click at [692, 110] on div "Calories (kcal) 350 Carbs (g) 29.5 Protein (g) 52.5 Fat (g) 2" at bounding box center [699, 91] width 320 height 50
type input "18"
drag, startPoint x: 676, startPoint y: 106, endPoint x: 625, endPoint y: 104, distance: 50.8
click at [625, 104] on input "29.5" at bounding box center [657, 102] width 71 height 25
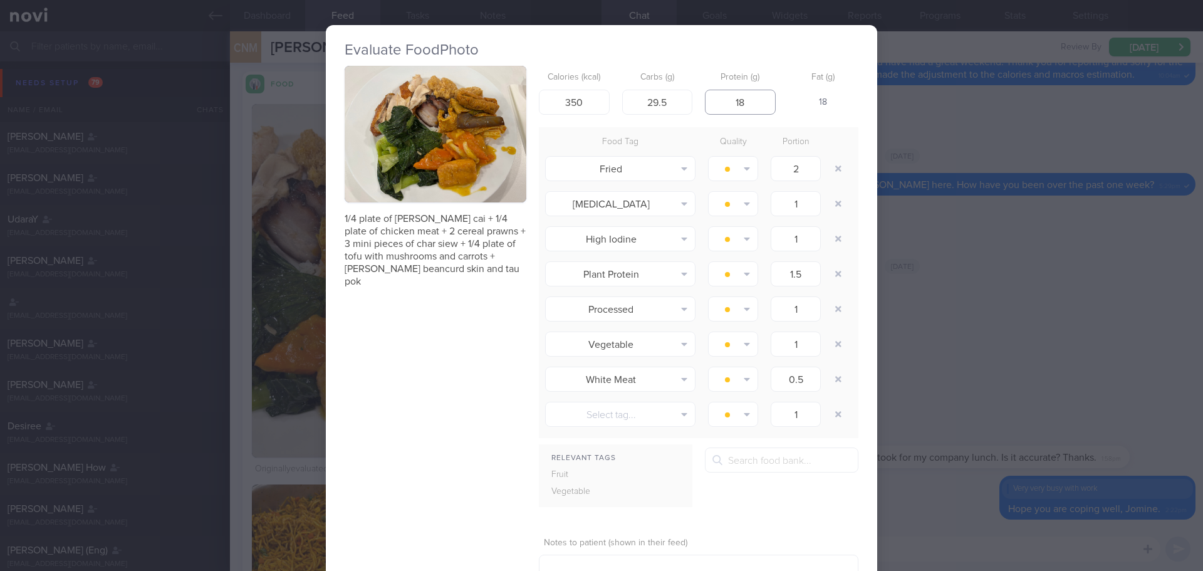
click at [746, 107] on input "18" at bounding box center [740, 102] width 71 height 25
drag, startPoint x: 744, startPoint y: 104, endPoint x: 722, endPoint y: 105, distance: 22.6
click at [722, 105] on input "18" at bounding box center [740, 102] width 71 height 25
click at [588, 103] on input "350" at bounding box center [574, 102] width 71 height 25
drag, startPoint x: 668, startPoint y: 105, endPoint x: 609, endPoint y: 105, distance: 58.9
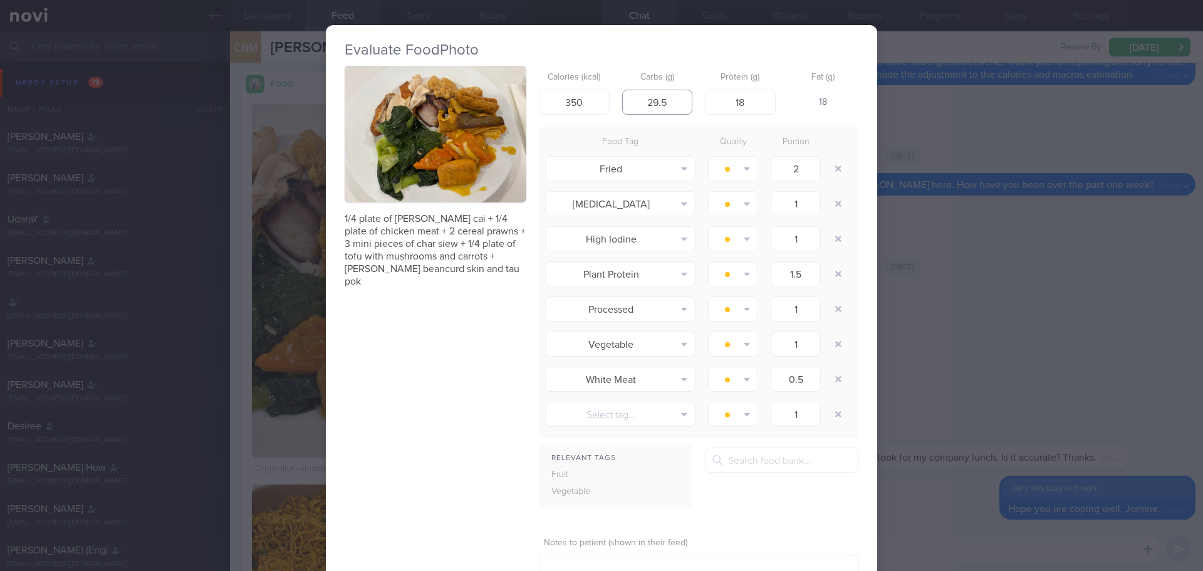
click at [609, 105] on div "Calories (kcal) 350 Carbs (g) 29.5 Protein (g) 18 Fat (g) 18" at bounding box center [699, 91] width 320 height 50
type input "2"
type input "15"
click at [589, 105] on input "350" at bounding box center [574, 102] width 71 height 25
drag, startPoint x: 589, startPoint y: 105, endPoint x: 579, endPoint y: 97, distance: 12.9
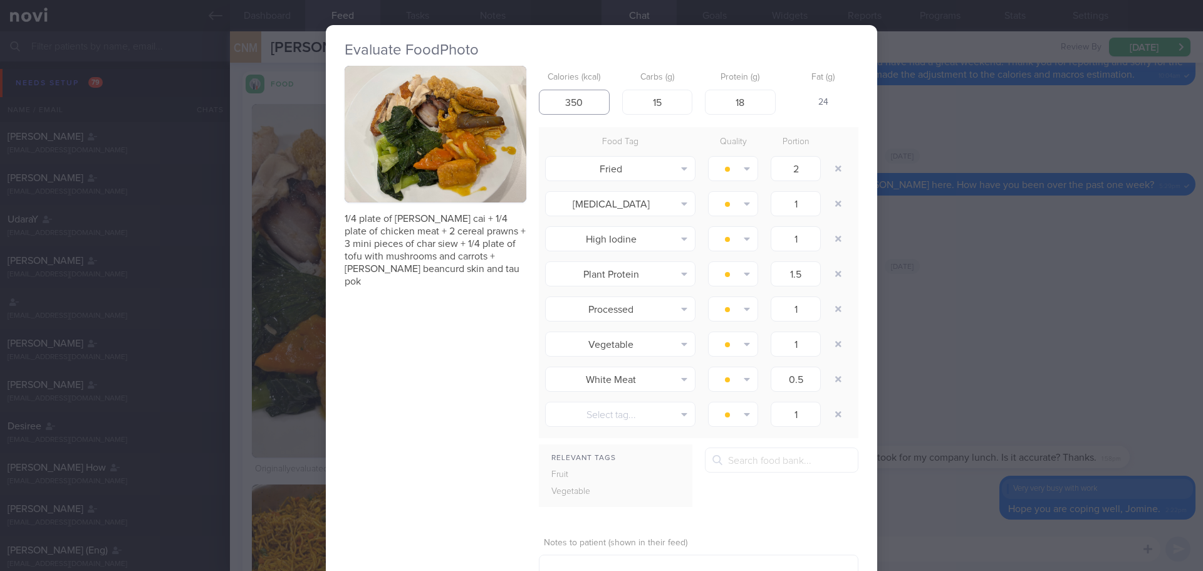
click at [570, 104] on input "350" at bounding box center [574, 102] width 71 height 25
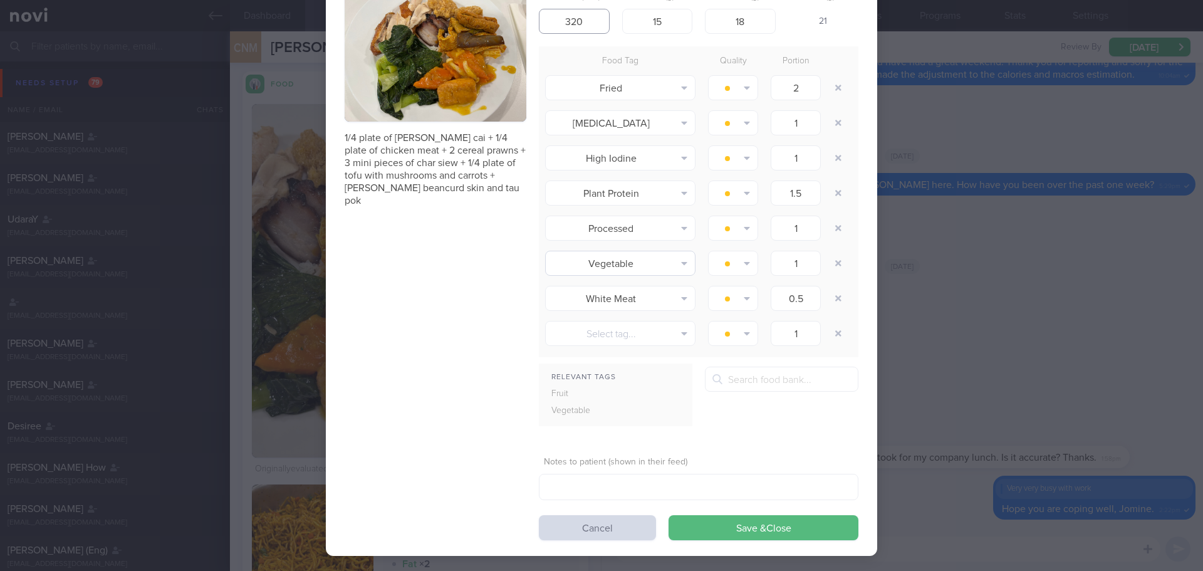
scroll to position [91, 0]
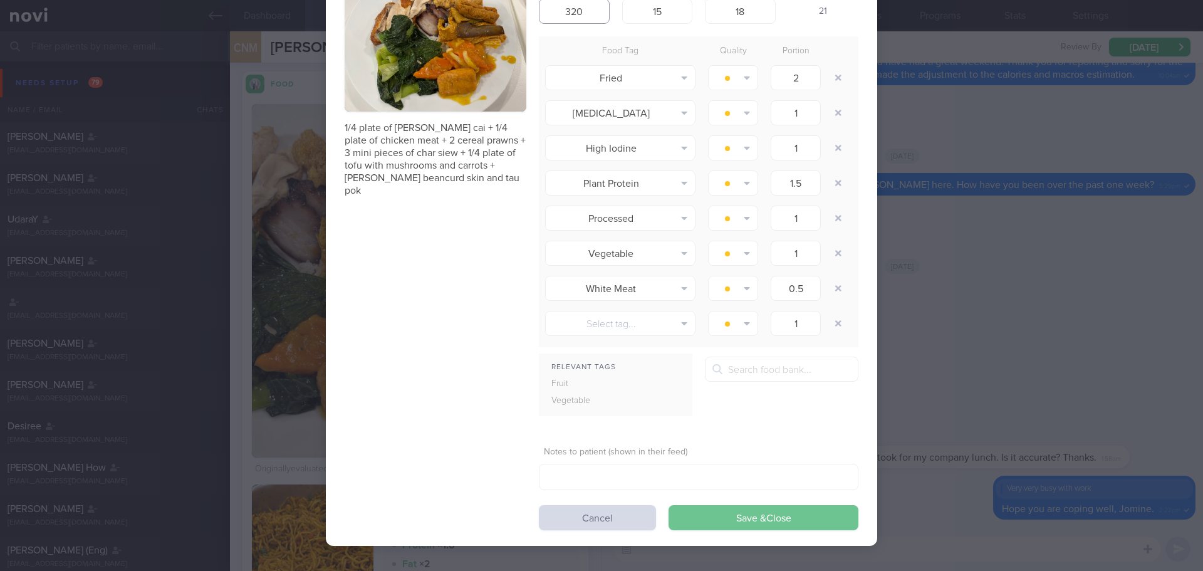
type input "320"
click at [788, 516] on button "Save & Close" at bounding box center [764, 517] width 190 height 25
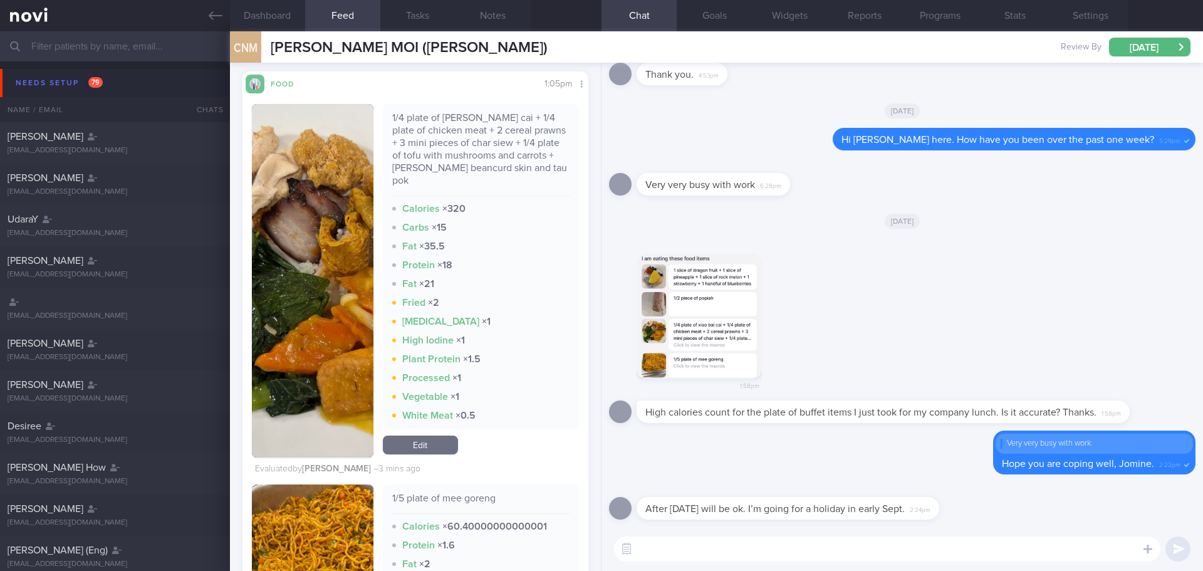
click at [862, 546] on textarea at bounding box center [887, 548] width 546 height 25
click at [861, 551] on textarea at bounding box center [887, 548] width 546 height 25
click at [861, 558] on textarea at bounding box center [887, 548] width 546 height 25
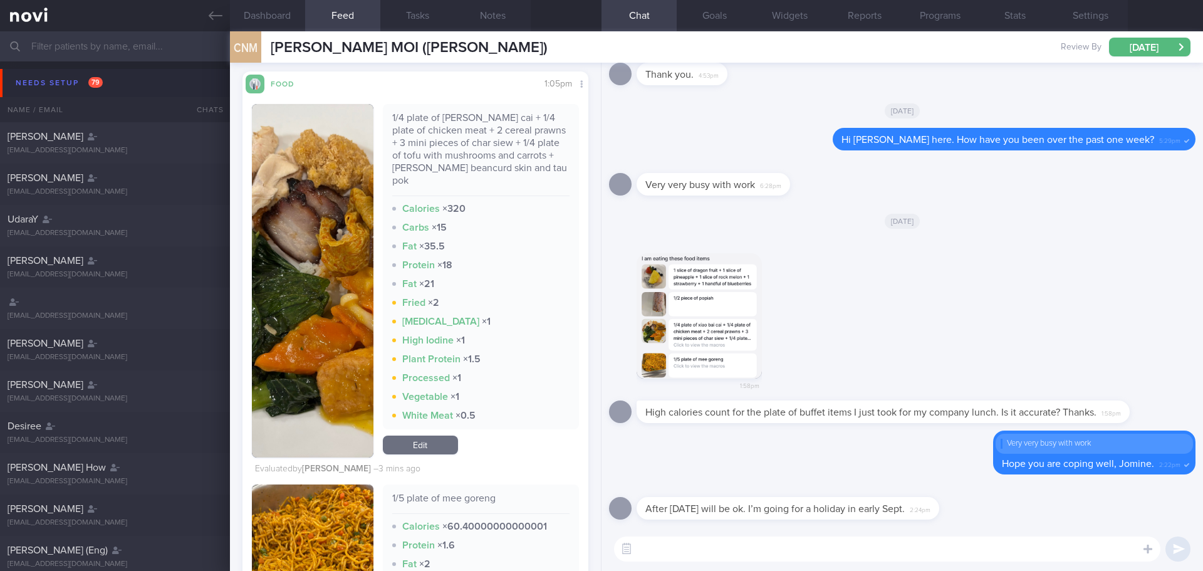
click at [861, 558] on textarea at bounding box center [887, 548] width 546 height 25
drag, startPoint x: 791, startPoint y: 421, endPoint x: 944, endPoint y: 417, distance: 152.3
click at [944, 417] on div "High calories count for the plate of buffet items I just took for my company lu…" at bounding box center [902, 411] width 531 height 23
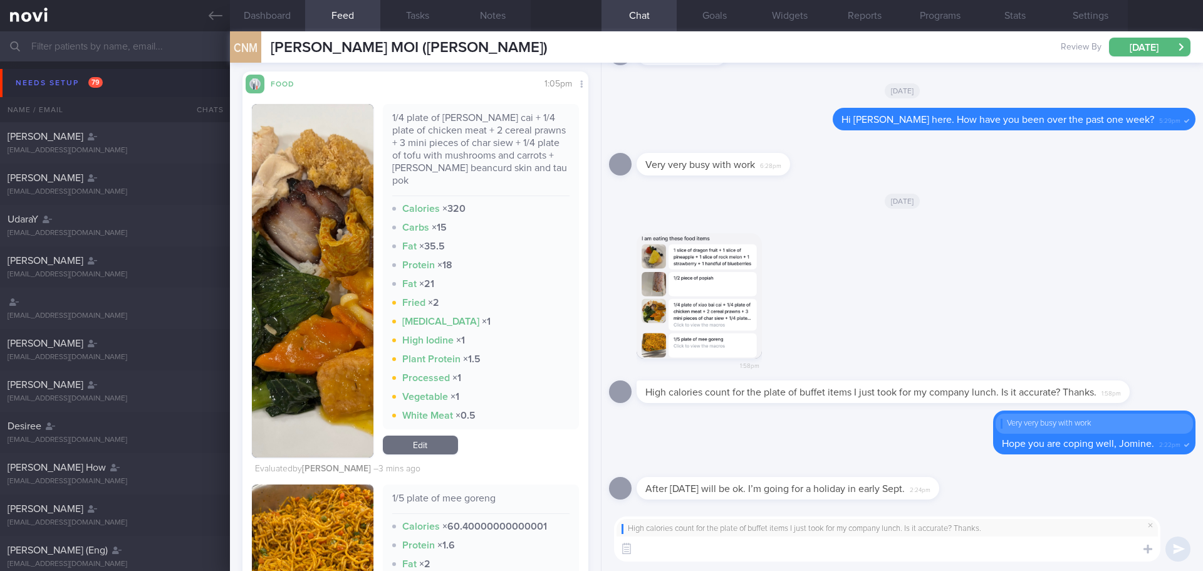
click at [720, 548] on textarea at bounding box center [887, 548] width 546 height 25
click at [306, 274] on button "button" at bounding box center [313, 280] width 122 height 353
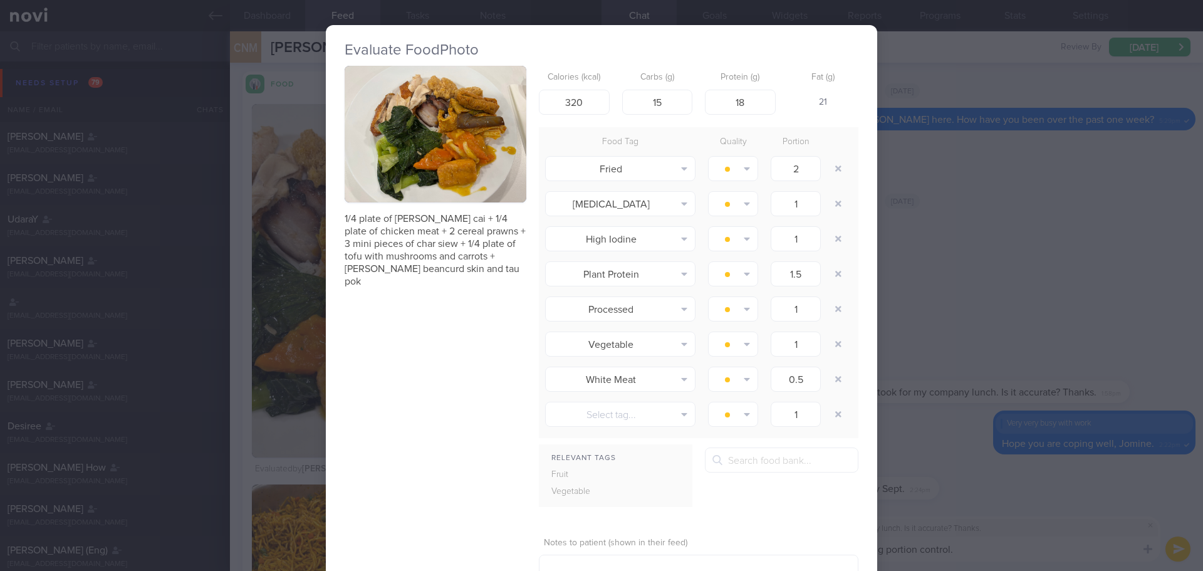
click at [948, 131] on div "Evaluate Food Photo 1/4 plate of xiao bai cai + 1/4 plate of chicken meat + 2 c…" at bounding box center [601, 285] width 1203 height 571
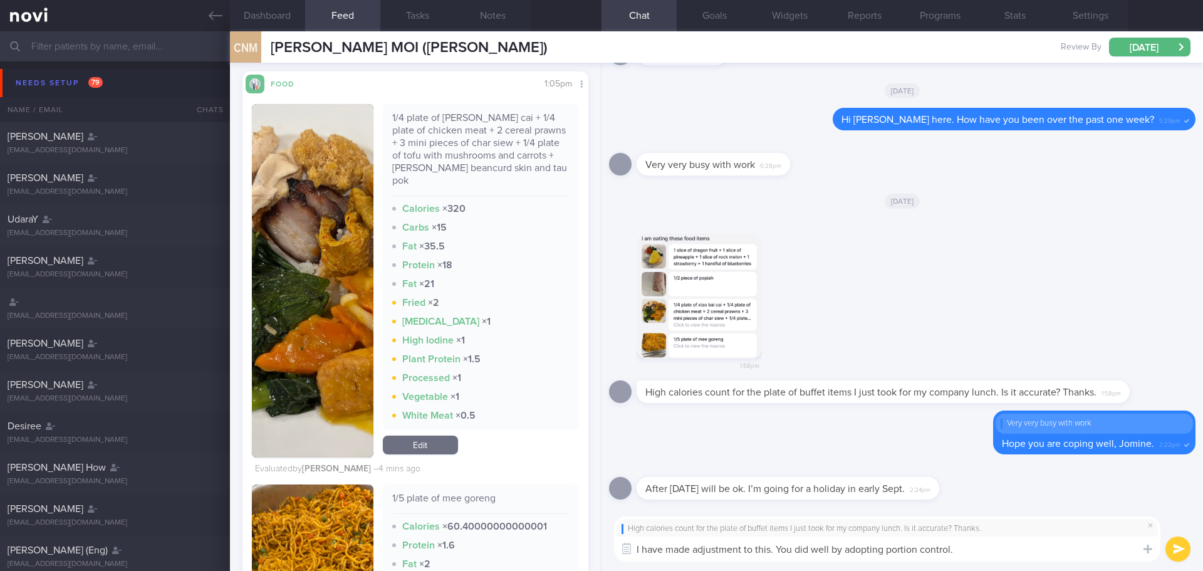
click at [956, 555] on textarea "I have made adjustment to this. You did well by adopting portion control." at bounding box center [887, 548] width 546 height 25
type textarea "I have made adjustment to this. You did well by adopting portion control and mi…"
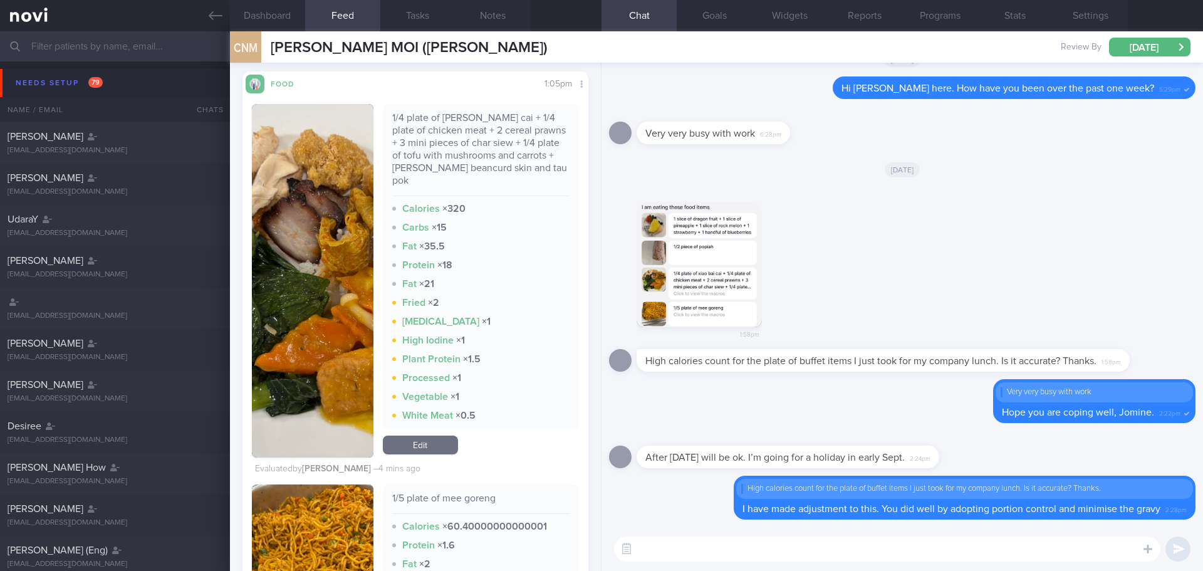
scroll to position [439, 0]
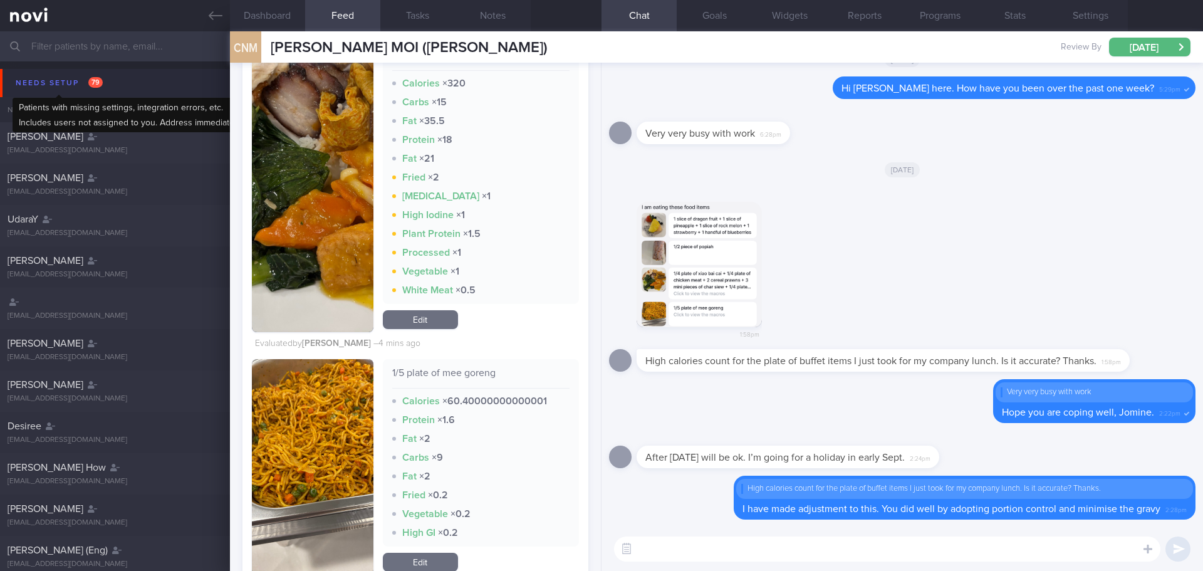
click at [65, 88] on div "Needs setup 79" at bounding box center [59, 83] width 93 height 17
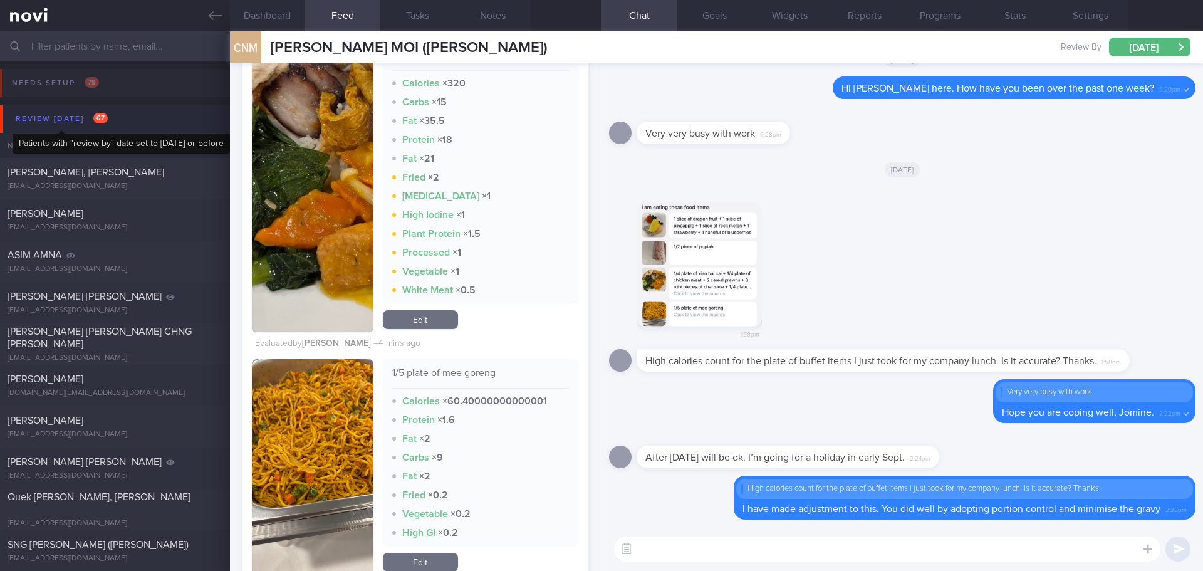
click at [46, 119] on div "Review today 67" at bounding box center [62, 118] width 98 height 17
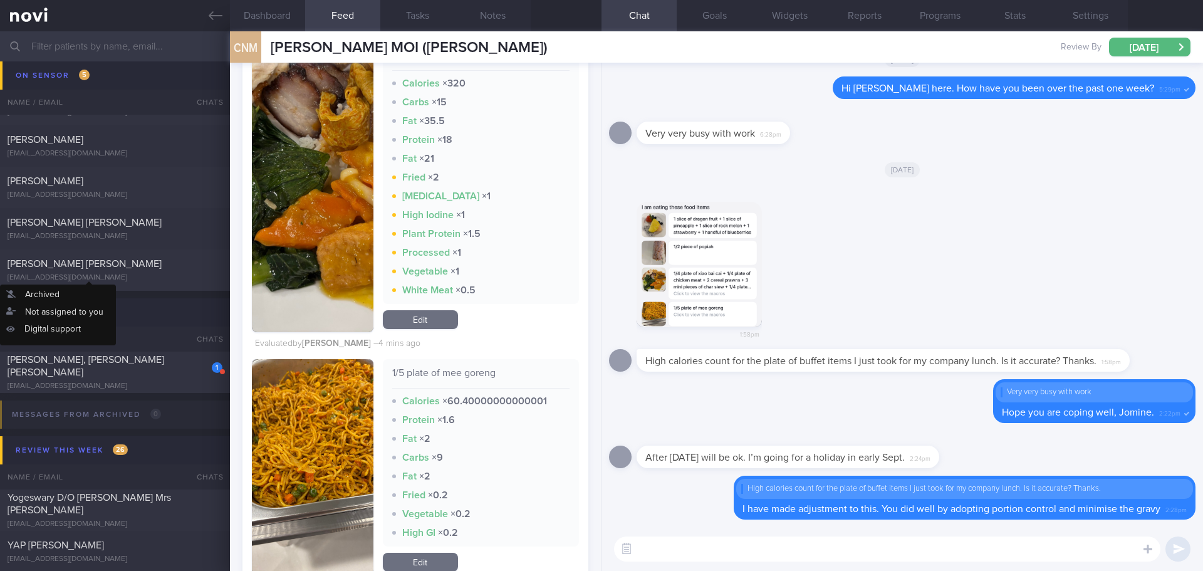
scroll to position [188, 0]
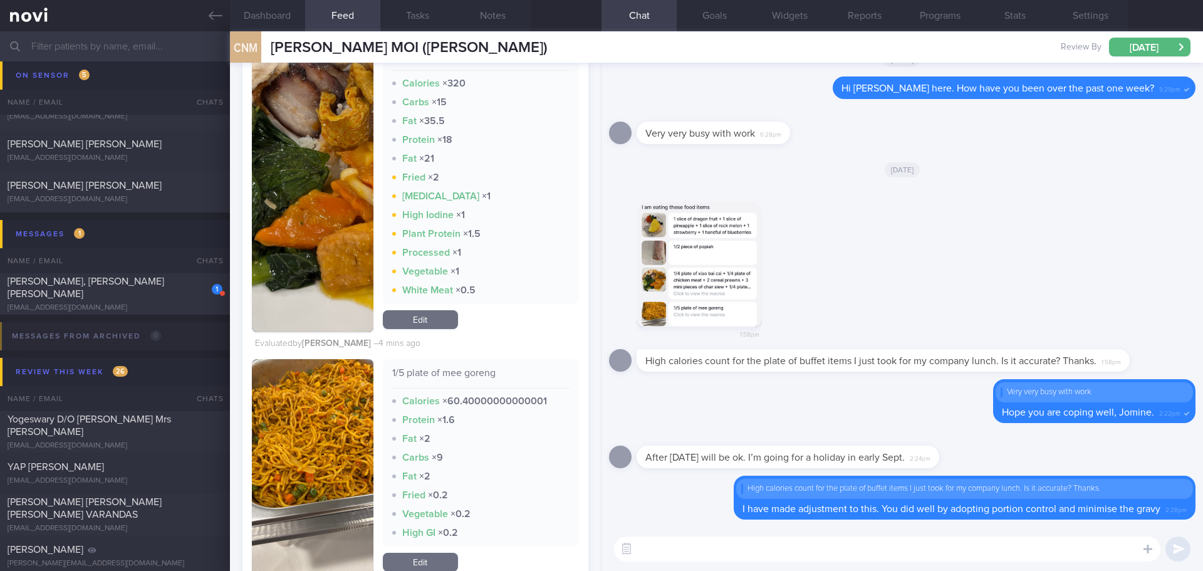
click at [699, 547] on textarea at bounding box center [887, 548] width 546 height 25
type textarea "I noticed there were low glucose readings at times, did you manage to calibrate…"
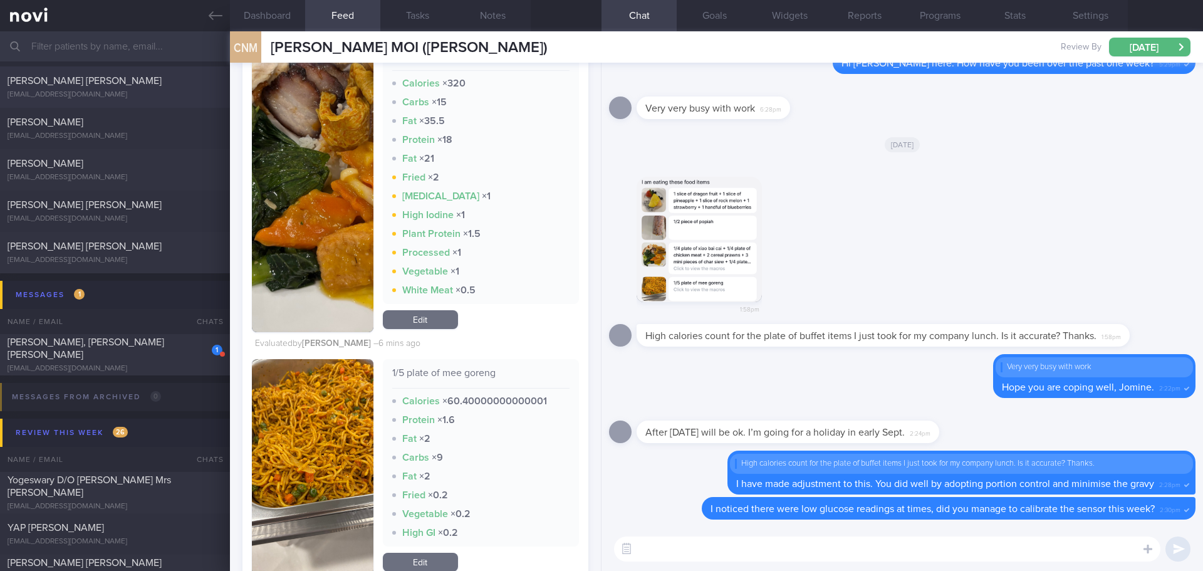
scroll to position [0, 0]
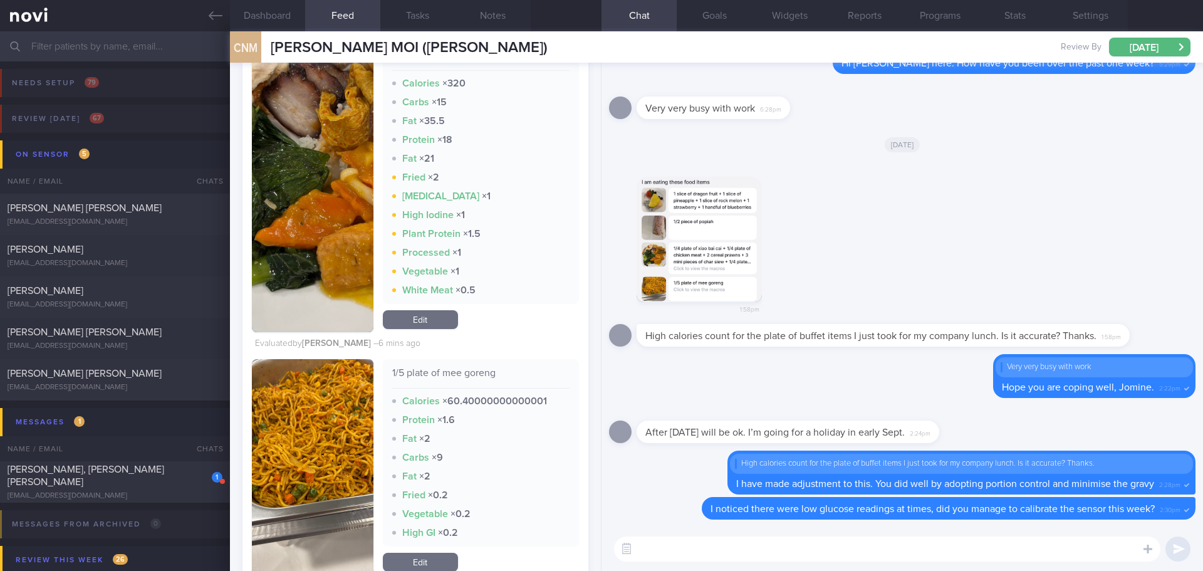
click at [176, 52] on input "text" at bounding box center [601, 46] width 1203 height 30
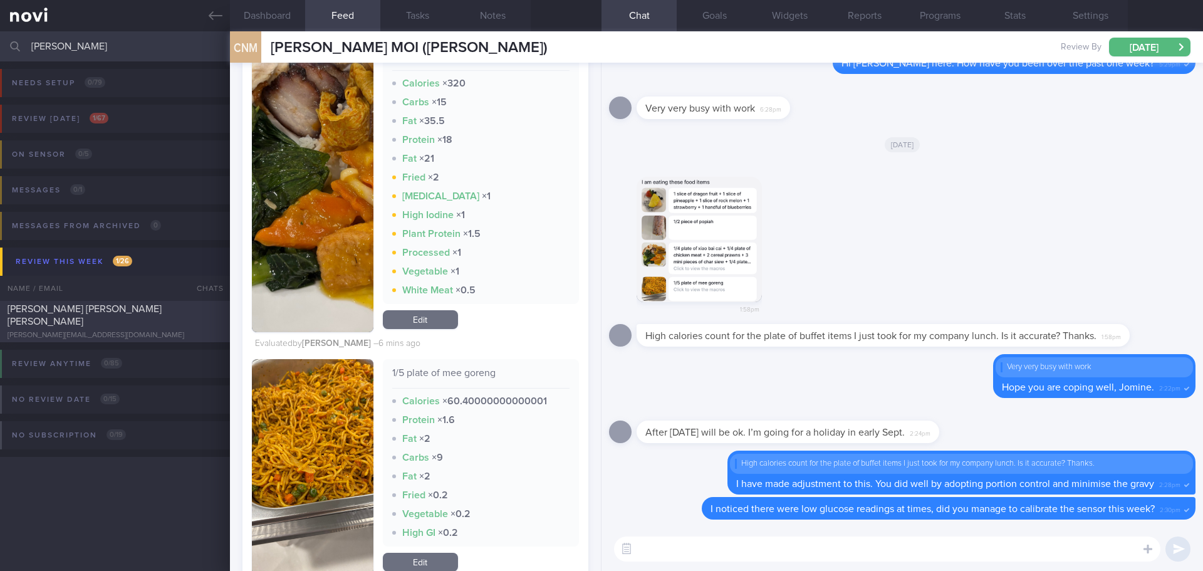
type input "joey"
click at [78, 321] on div "[PERSON_NAME] [PERSON_NAME] [PERSON_NAME]" at bounding box center [114, 315] width 212 height 25
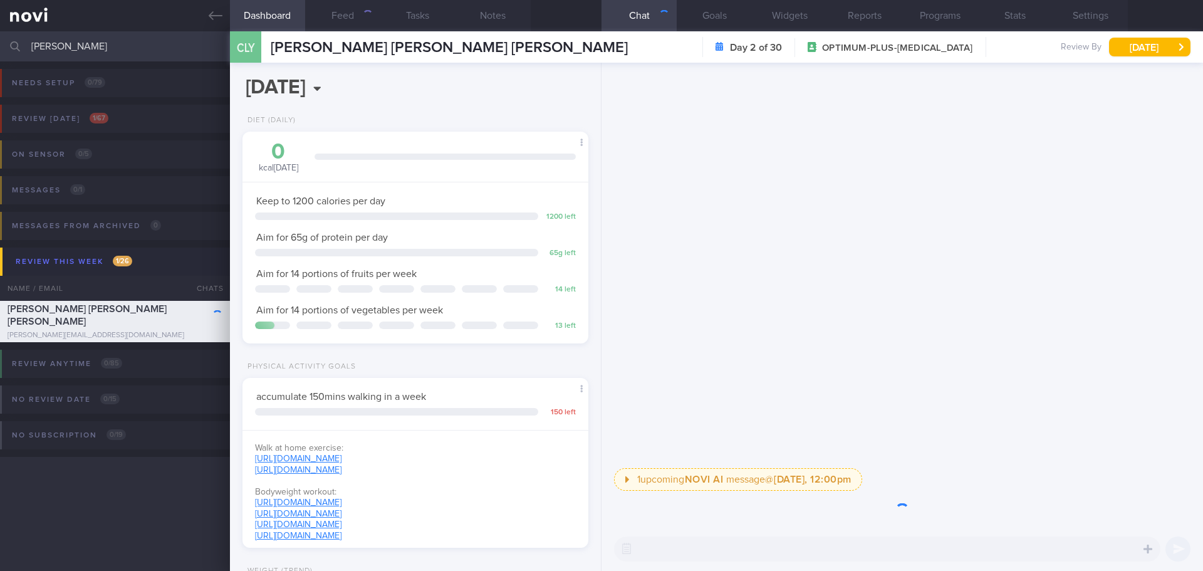
scroll to position [175, 315]
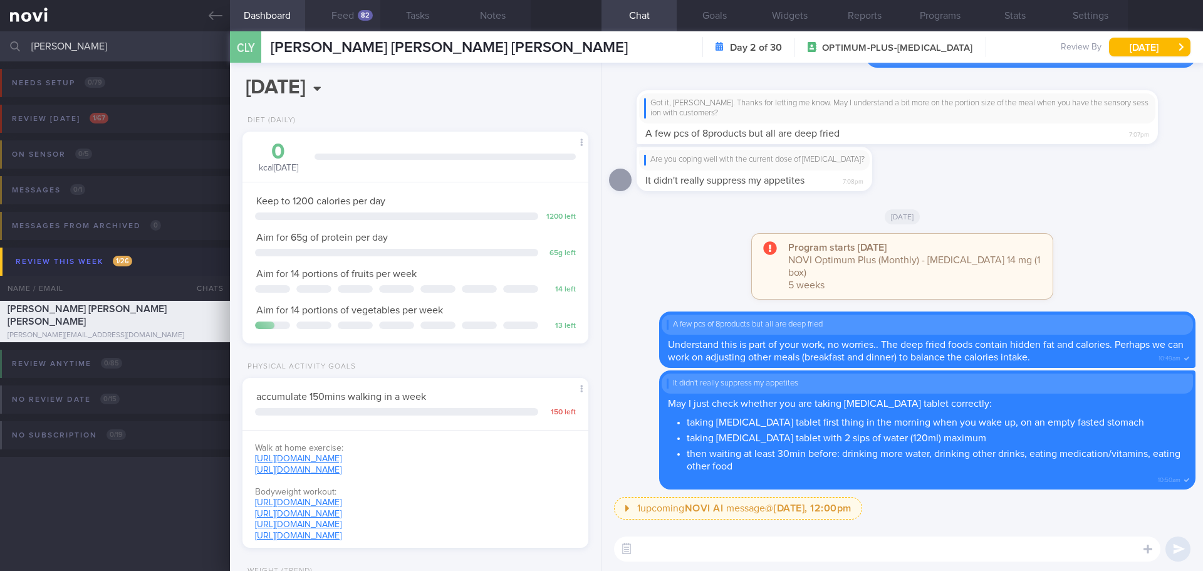
click at [350, 22] on button "Feed 82" at bounding box center [342, 15] width 75 height 31
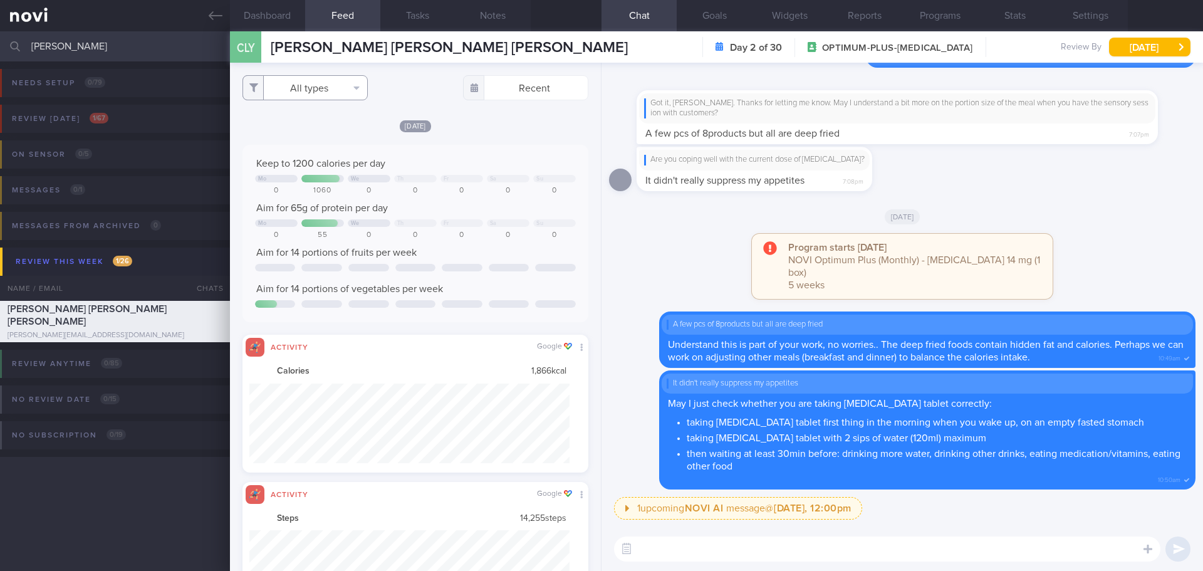
click at [339, 91] on button "All types" at bounding box center [305, 87] width 125 height 25
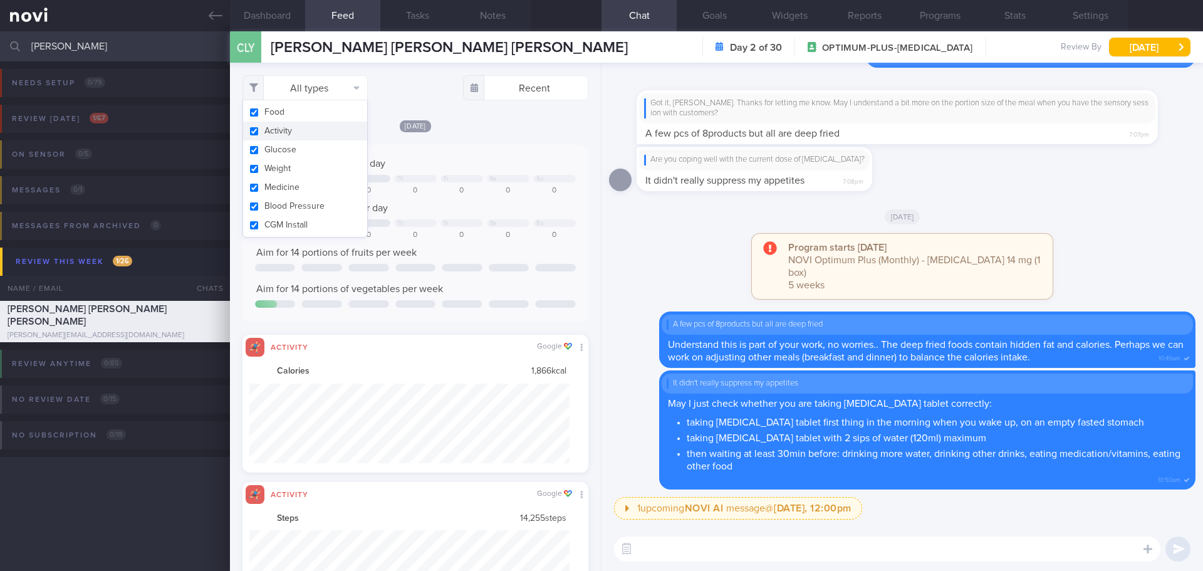
click at [323, 133] on button "Activity" at bounding box center [305, 131] width 124 height 19
checkbox input "false"
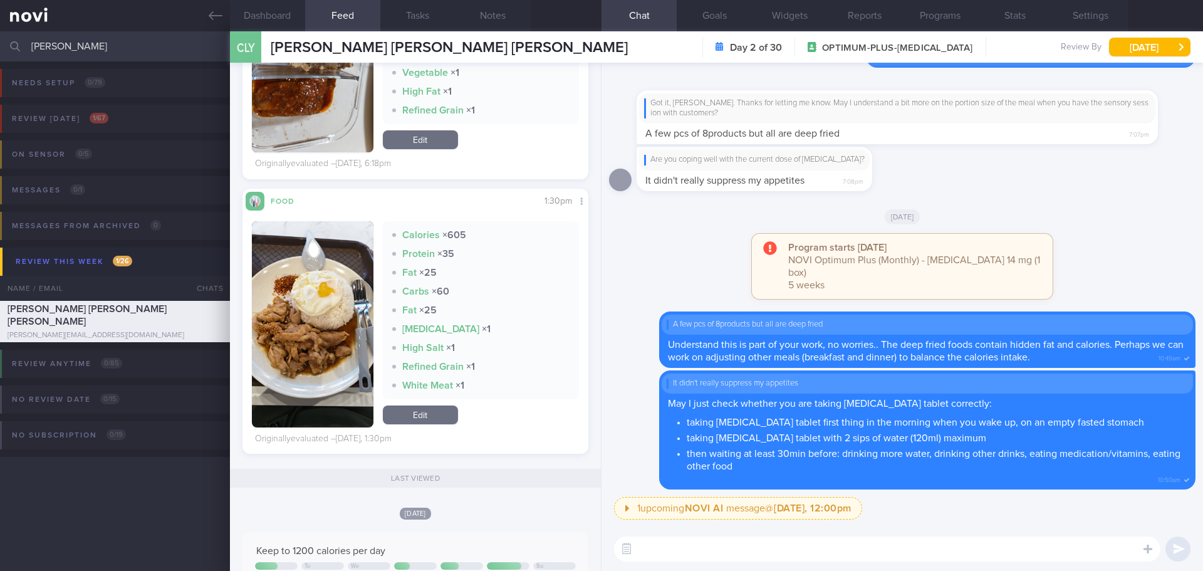
scroll to position [251, 0]
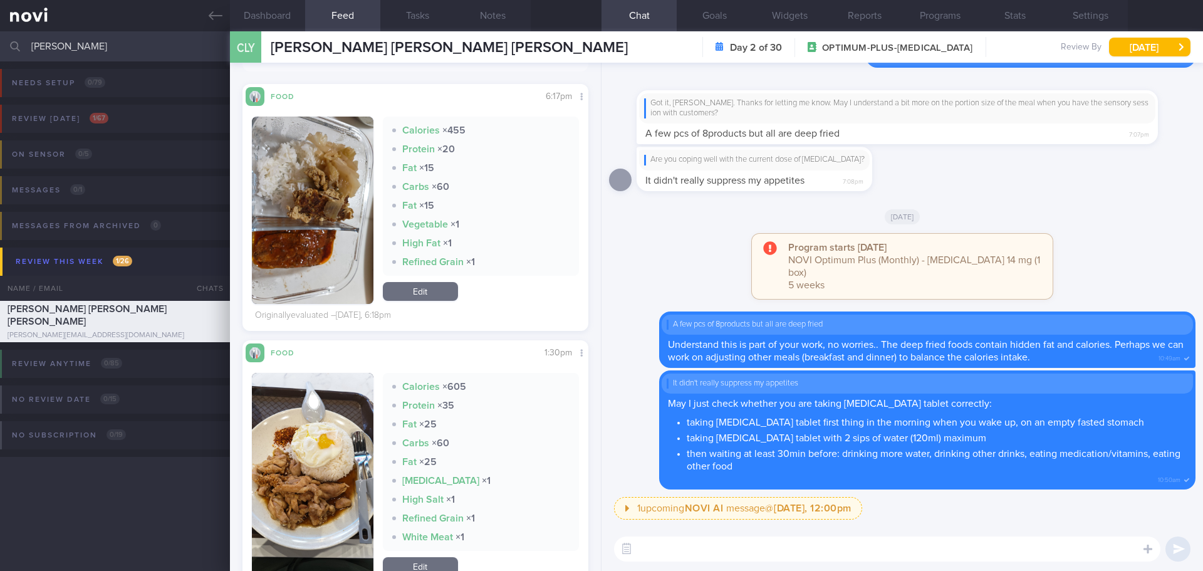
click at [326, 150] on button "button" at bounding box center [313, 210] width 122 height 187
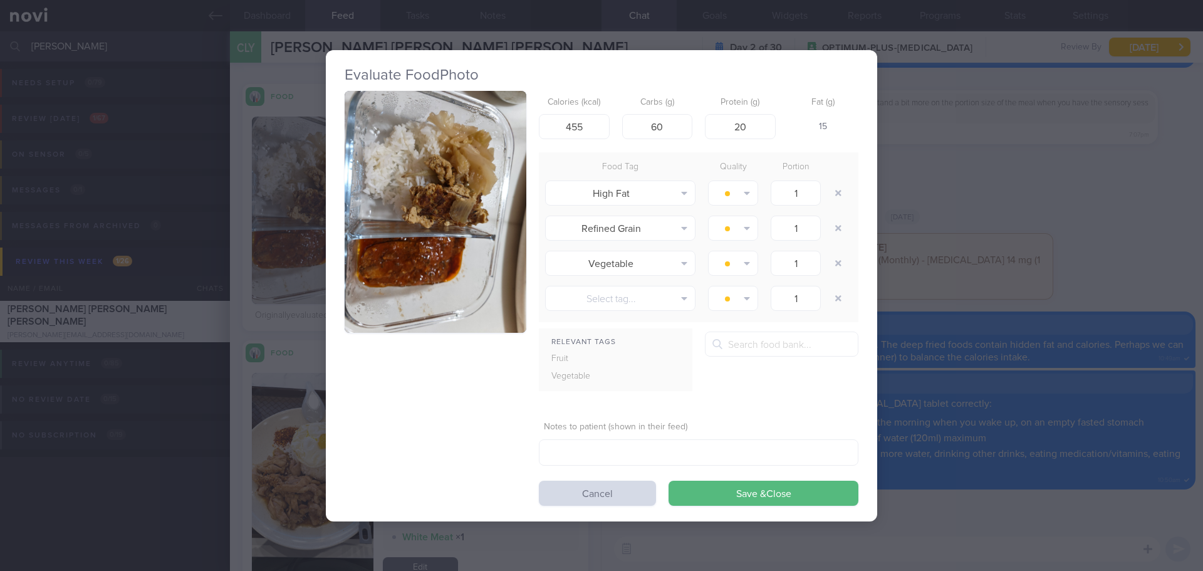
click at [384, 150] on button "button" at bounding box center [436, 212] width 182 height 243
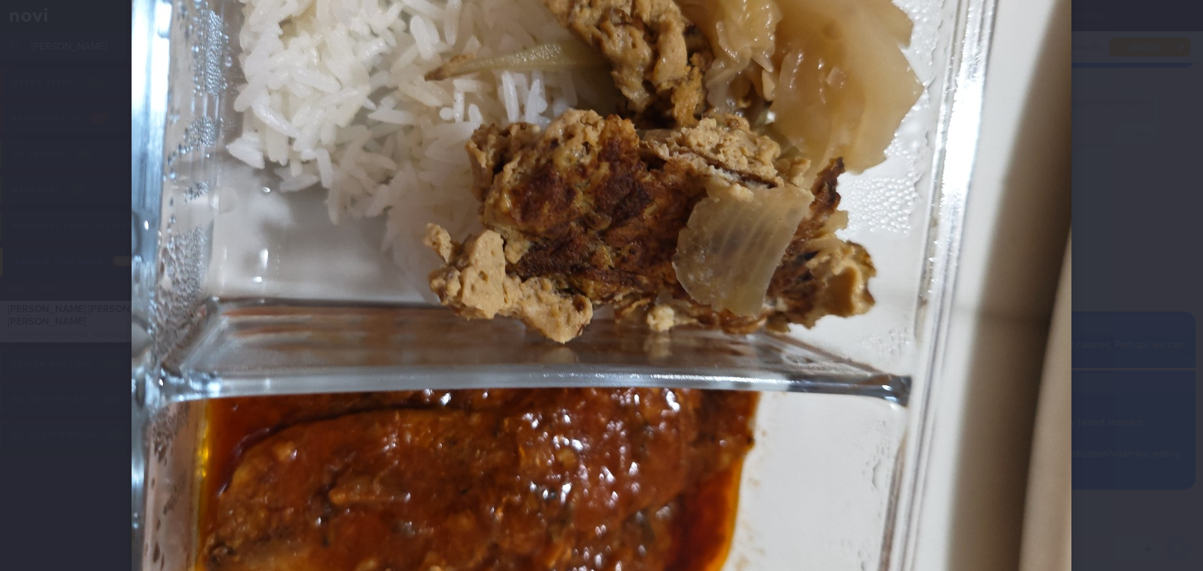
scroll to position [564, 0]
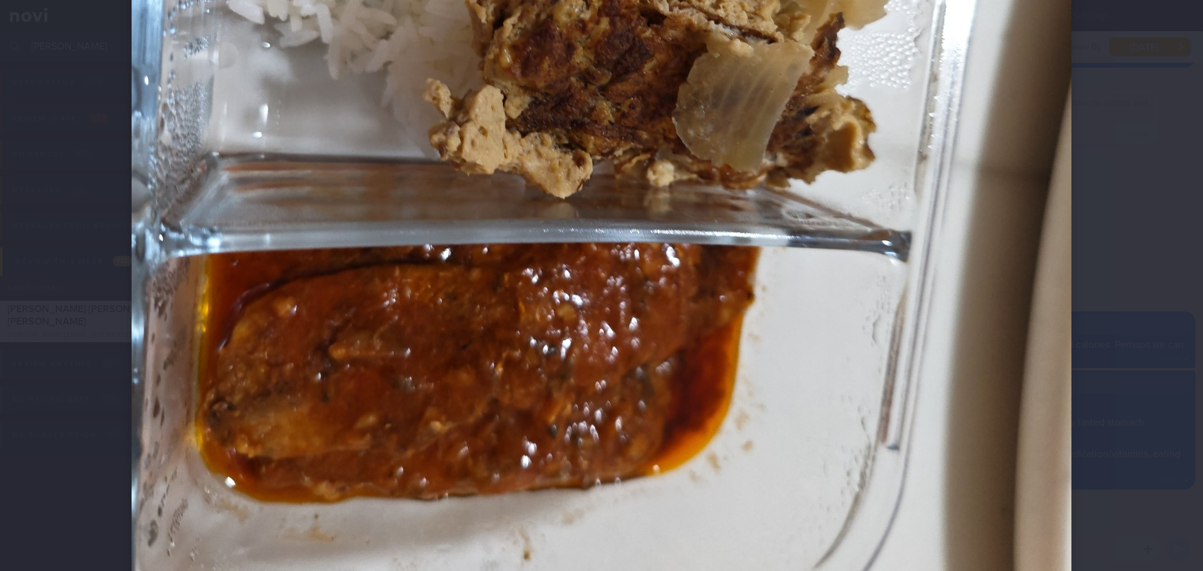
click at [1100, 234] on div at bounding box center [601, 113] width 1040 height 1354
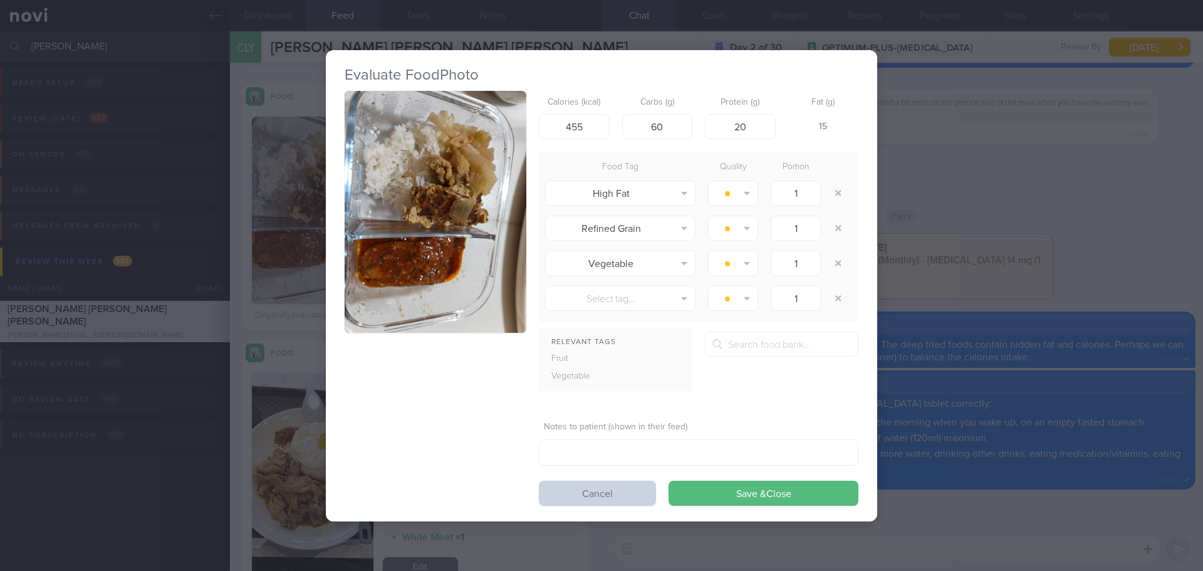
click at [634, 489] on button "Cancel" at bounding box center [597, 493] width 117 height 25
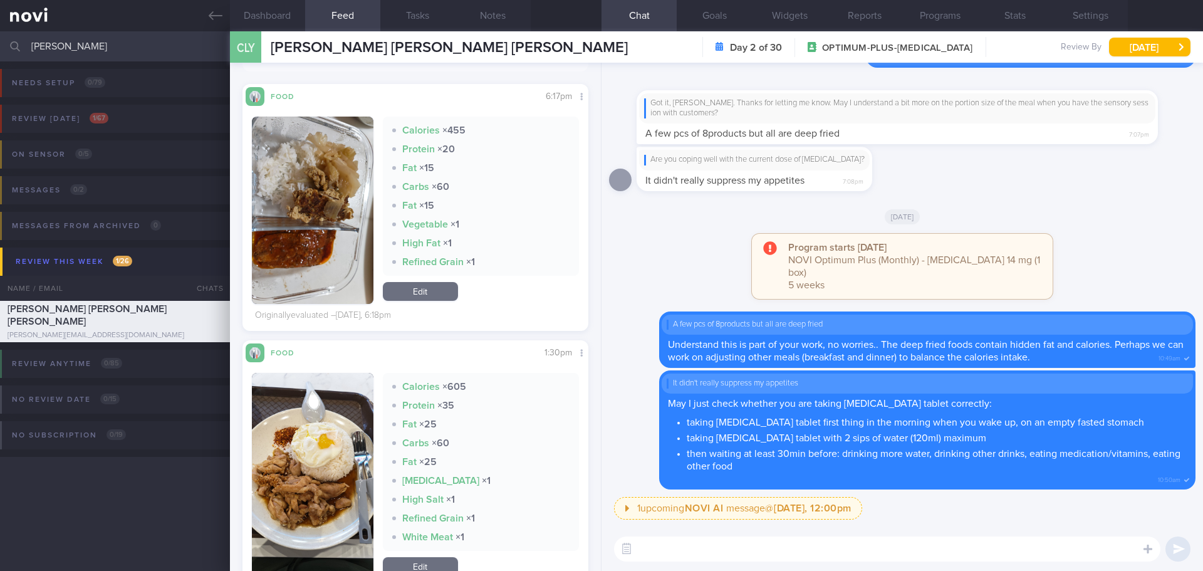
scroll to position [80, 0]
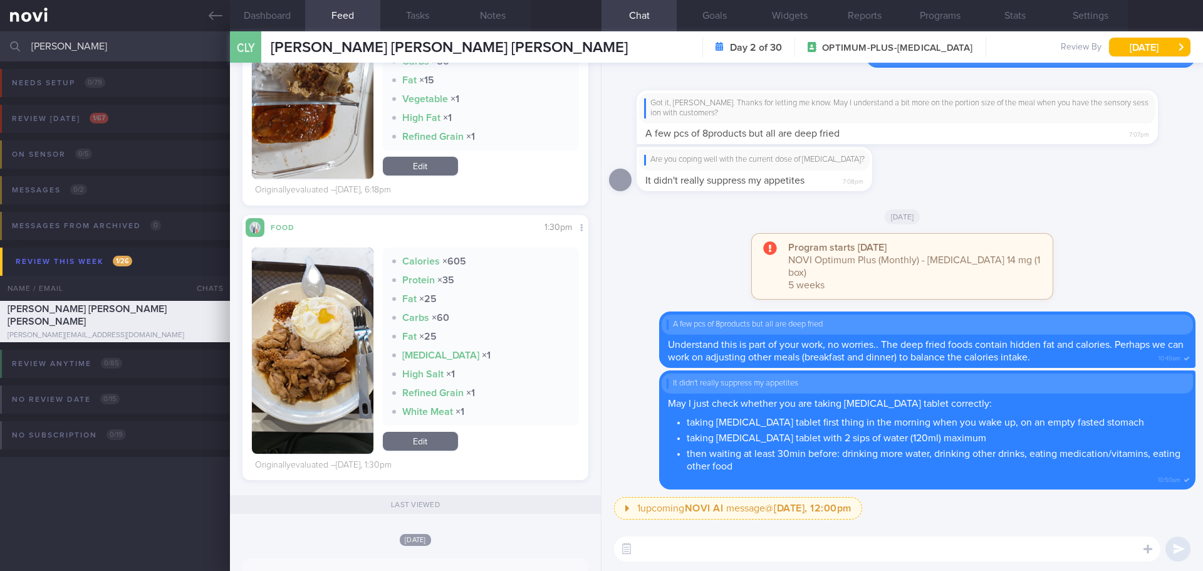
click at [755, 551] on textarea at bounding box center [887, 548] width 546 height 25
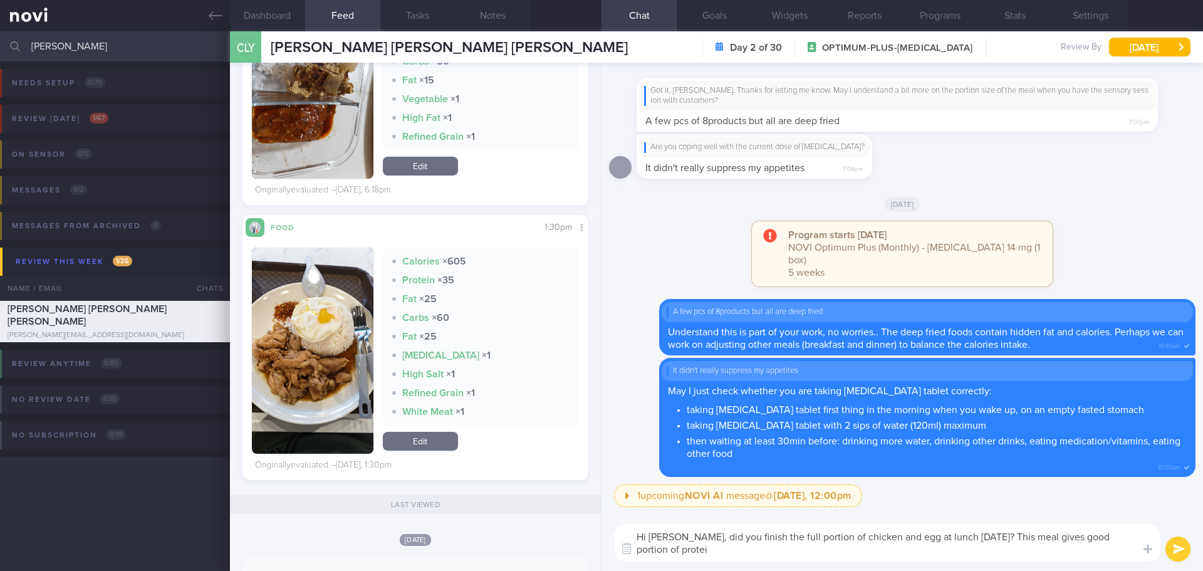
scroll to position [0, 0]
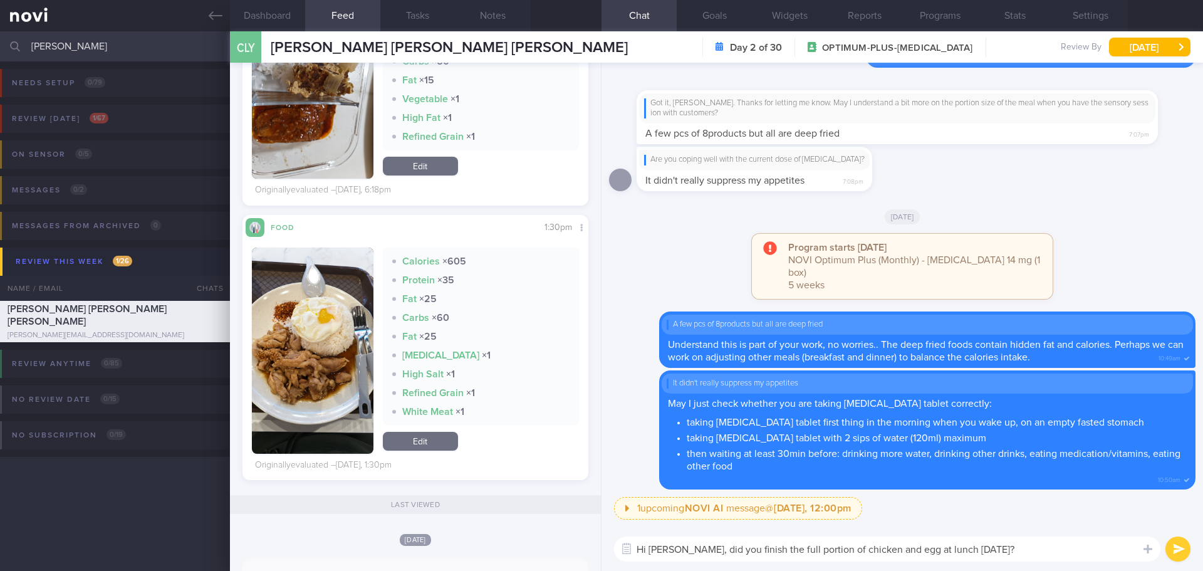
click at [674, 546] on textarea "Hi Joey, did you finish the full portion of chicken and egg at lunch yesterday?" at bounding box center [887, 548] width 546 height 25
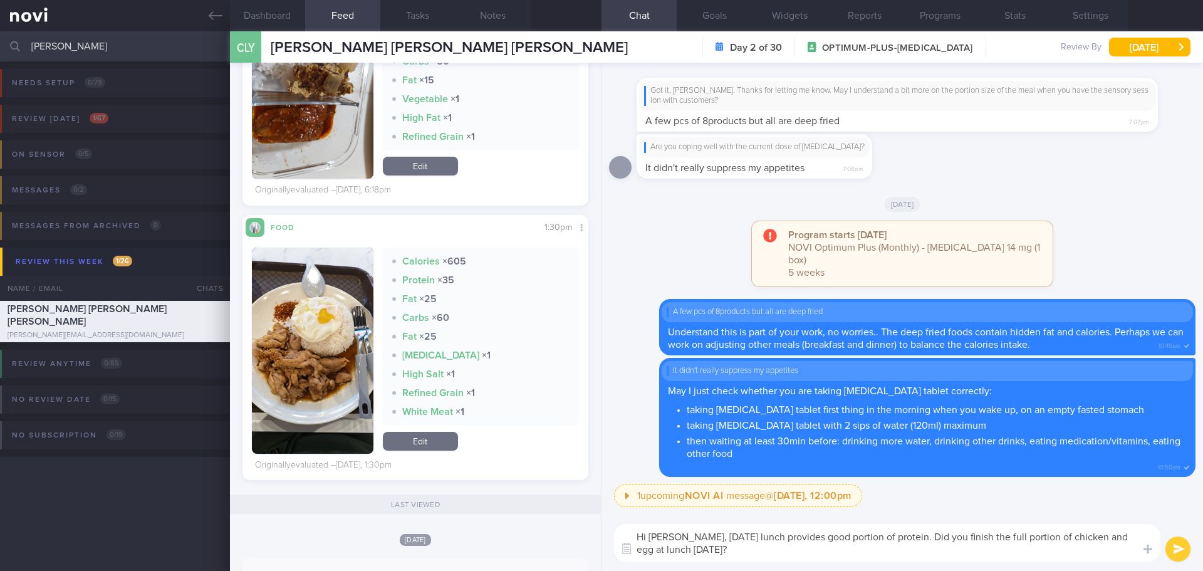
click at [756, 562] on div "Hi Joey, yesterday's lunch provides good portion of protein. Did you finish the…" at bounding box center [903, 542] width 602 height 56
drag, startPoint x: 702, startPoint y: 547, endPoint x: 627, endPoint y: 546, distance: 75.2
click at [627, 546] on div "Chat Templates Admin CGM Weight Nutrition Physical Activity Infographics Articl…" at bounding box center [903, 542] width 602 height 56
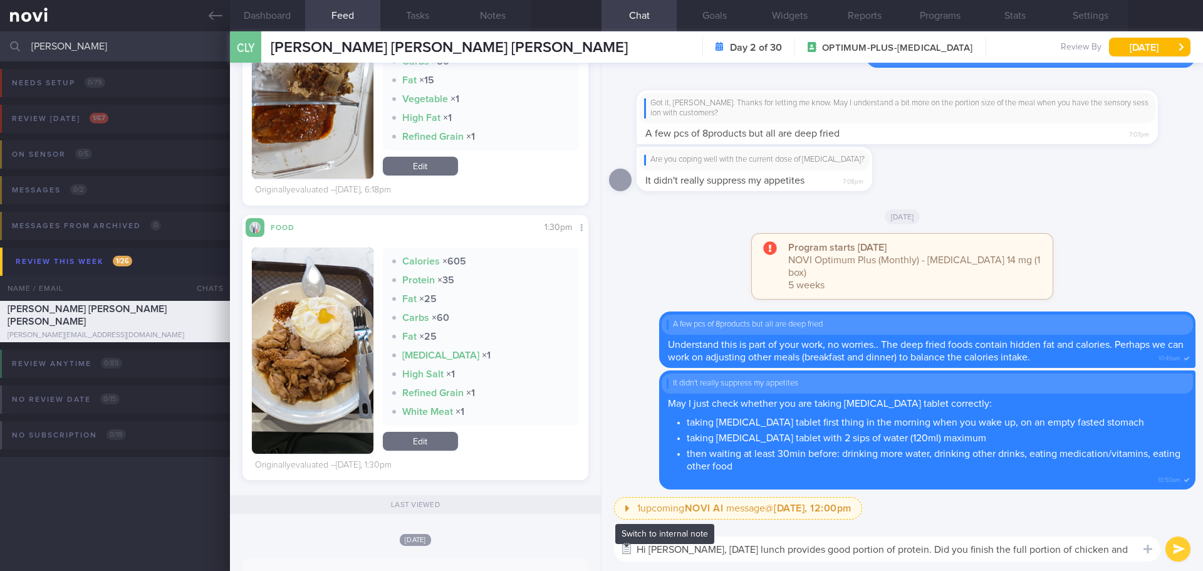
type textarea "Hi Joey, yesterday's lunch provides good portion of protein. Did you finish the…"
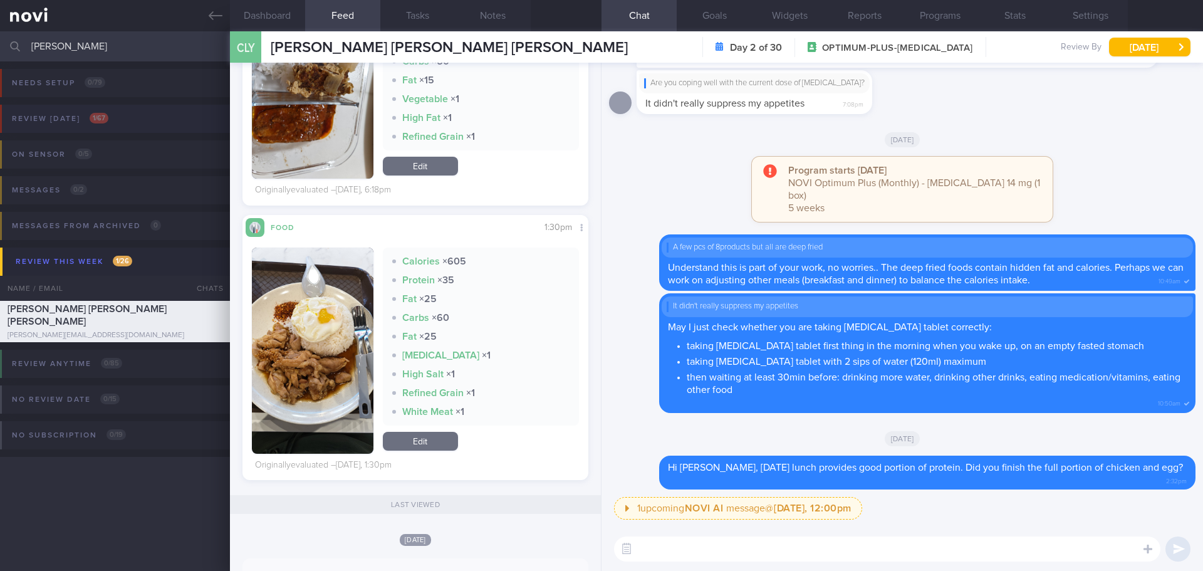
click at [132, 123] on button "Review today 1 / 67" at bounding box center [599, 123] width 1207 height 36
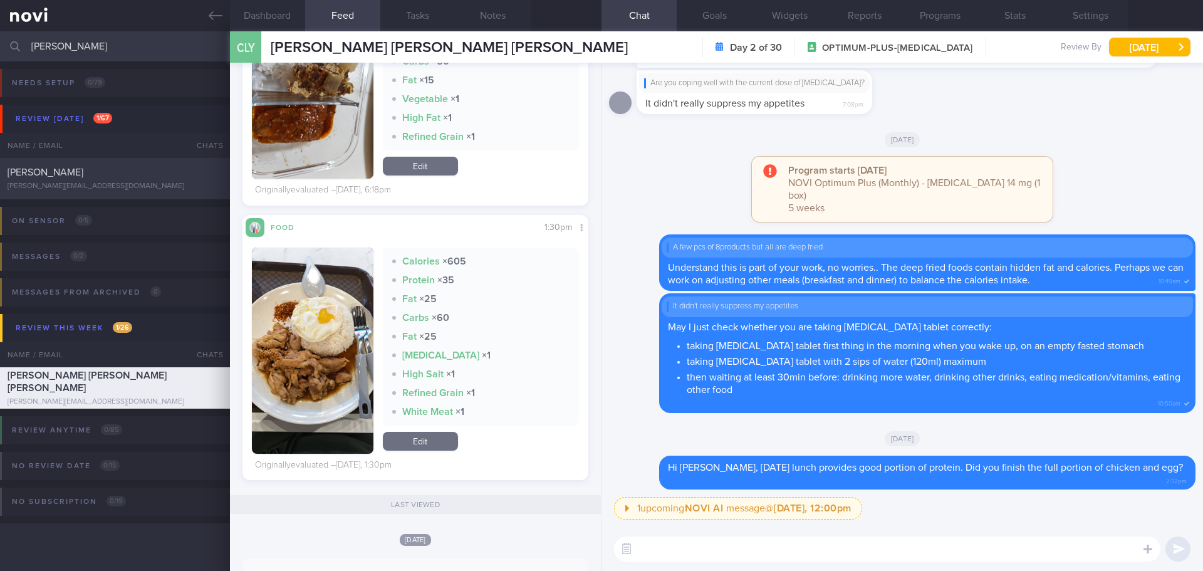
click at [110, 176] on div "[PERSON_NAME]" at bounding box center [114, 172] width 212 height 13
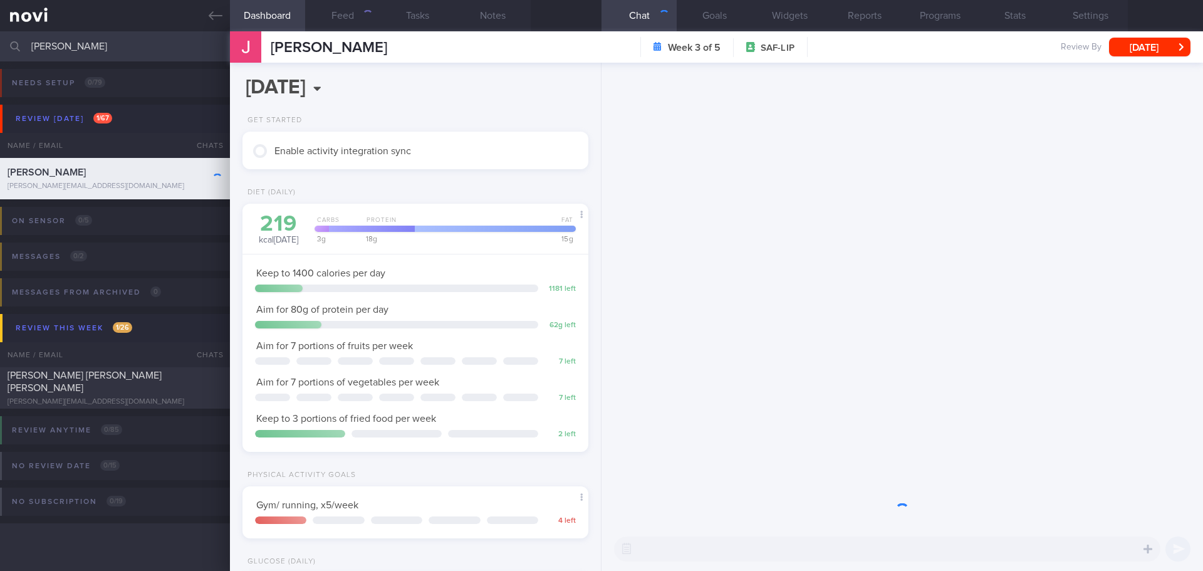
scroll to position [159, 320]
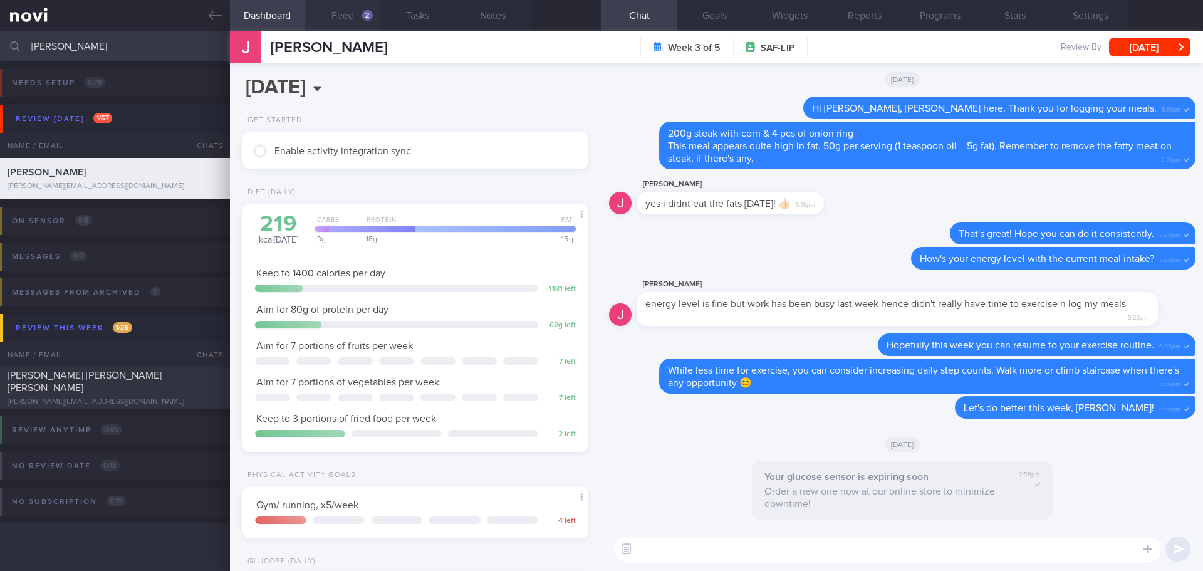
click at [317, 15] on button "Feed 2" at bounding box center [342, 15] width 75 height 31
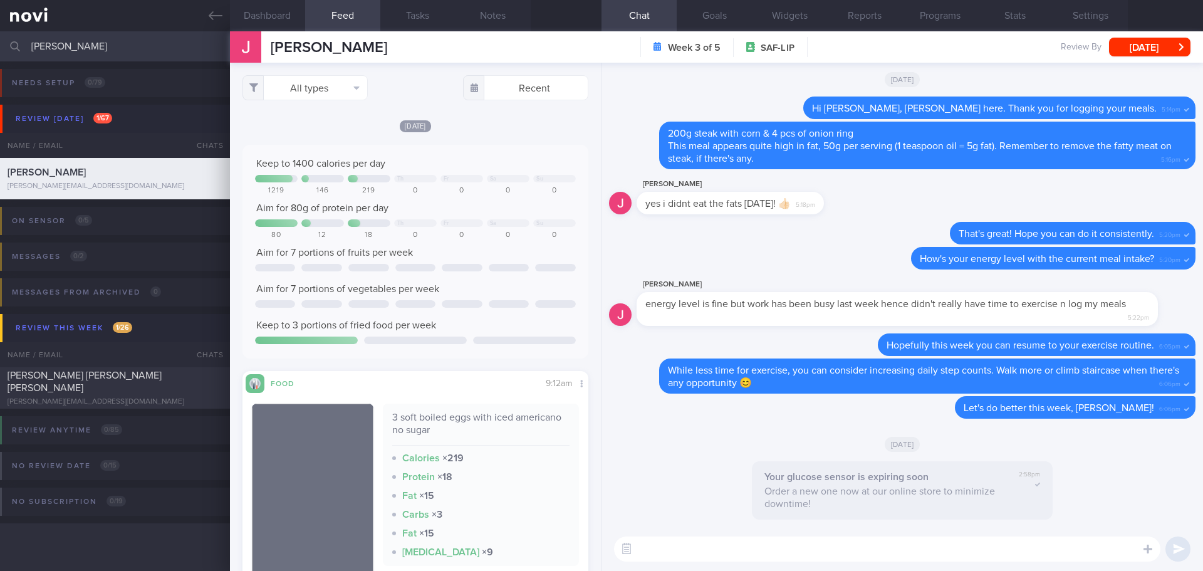
click at [644, 553] on textarea at bounding box center [887, 548] width 546 height 25
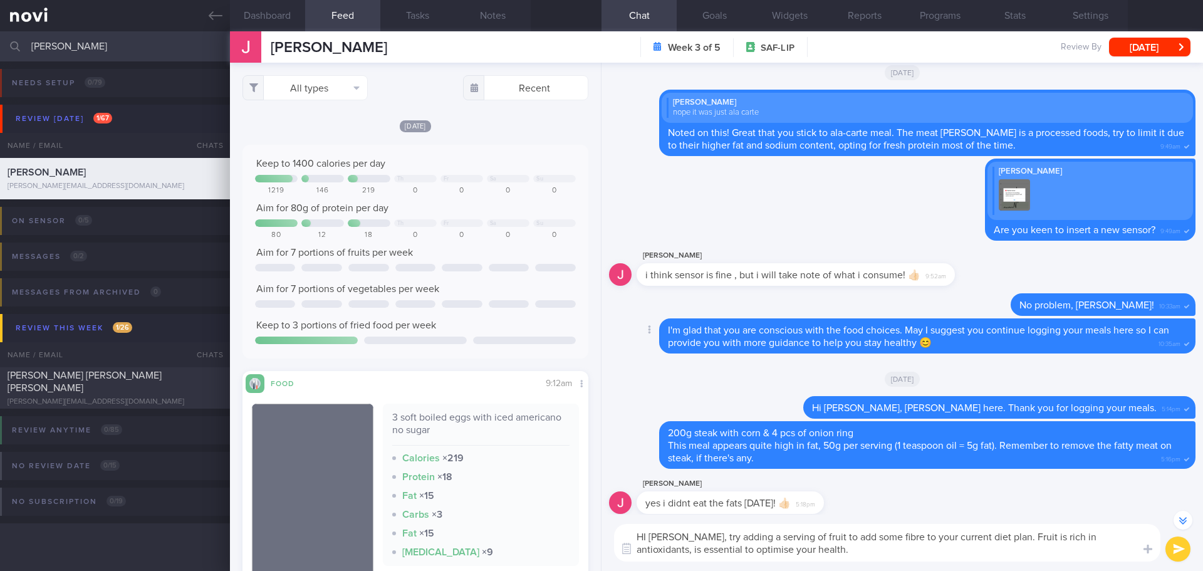
scroll to position [-313, 0]
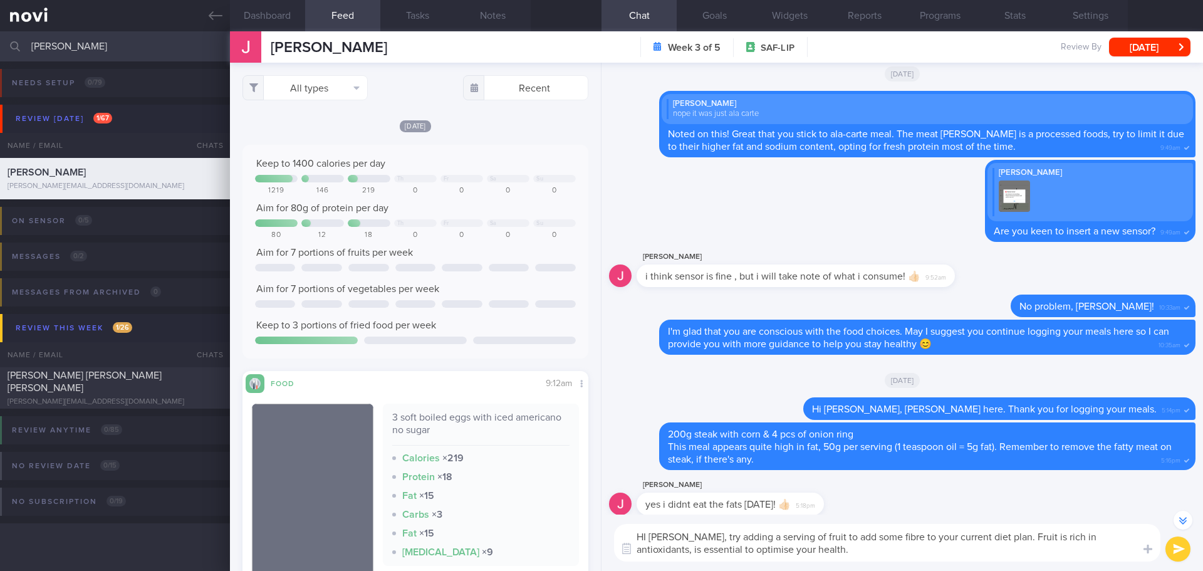
click at [796, 553] on textarea "HI Joey, try adding a serving of fruit to add some fibre to your current diet p…" at bounding box center [887, 543] width 546 height 38
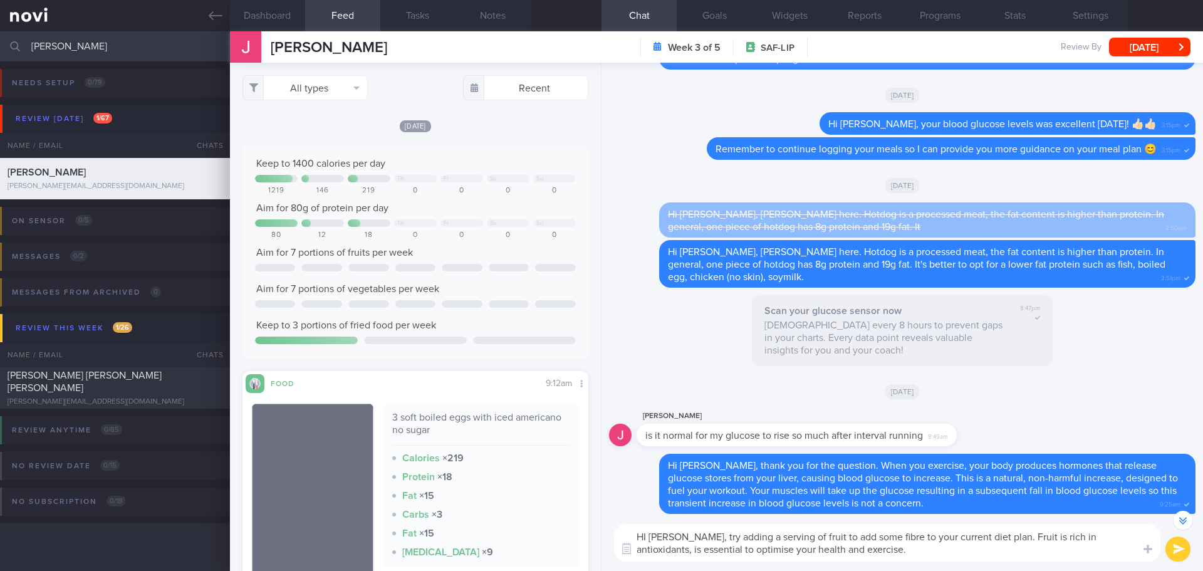
scroll to position [-1066, 0]
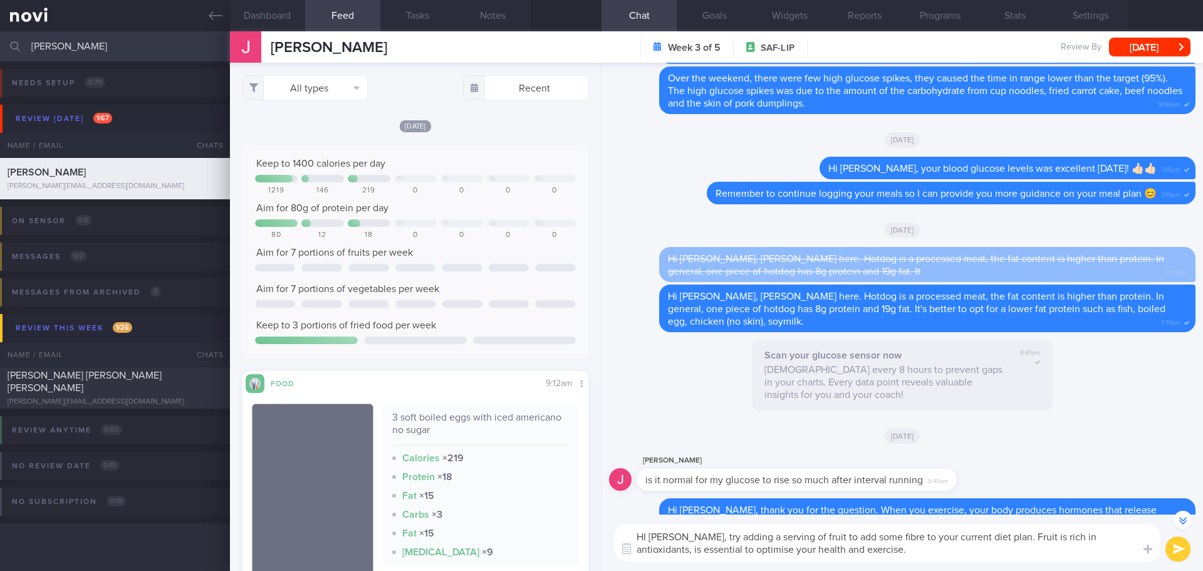
drag, startPoint x: 842, startPoint y: 549, endPoint x: 780, endPoint y: 550, distance: 61.4
click at [780, 550] on textarea "HI Joey, try adding a serving of fruit to add some fibre to your current diet p…" at bounding box center [887, 543] width 546 height 38
drag, startPoint x: 823, startPoint y: 537, endPoint x: 795, endPoint y: 538, distance: 28.9
click at [795, 538] on textarea "HI Joey, try adding a serving of fruit to add some fibre to your current diet p…" at bounding box center [887, 543] width 546 height 38
drag, startPoint x: 806, startPoint y: 535, endPoint x: 795, endPoint y: 535, distance: 11.3
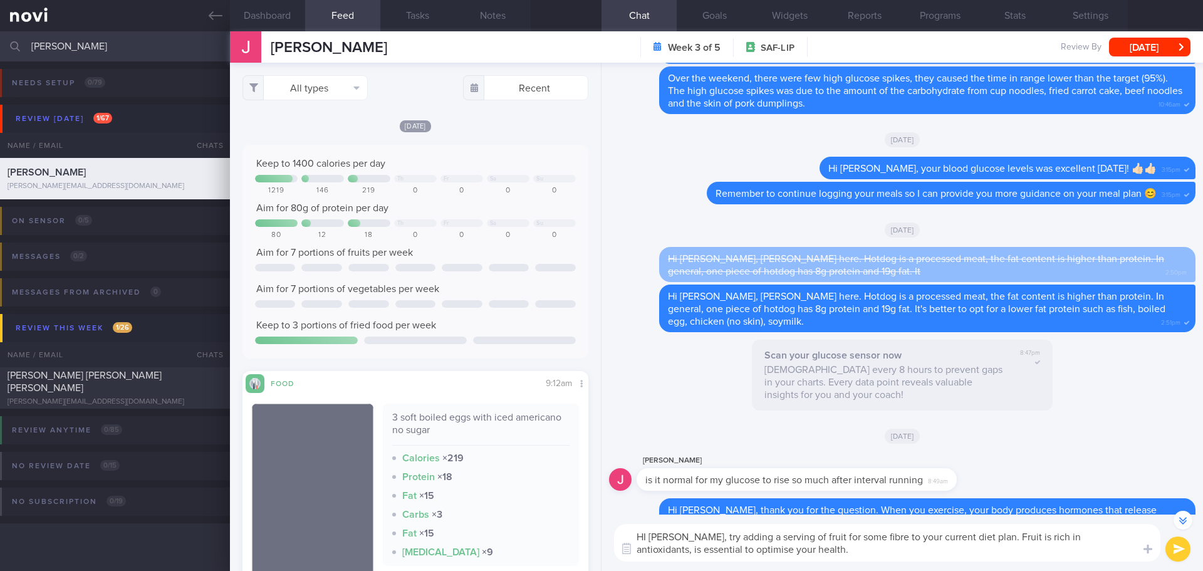
click at [795, 535] on textarea "HI Joey, try adding a serving of fruit for some fibre to your current diet plan…" at bounding box center [887, 543] width 546 height 38
click at [892, 535] on textarea "HI Joey, try adding a serving of fruit to increase the fibre to your current di…" at bounding box center [887, 543] width 546 height 38
type textarea "HI Joey, try adding a serving of fruit to increase the fibre in your current di…"
click at [1176, 550] on button "submit" at bounding box center [1178, 548] width 25 height 25
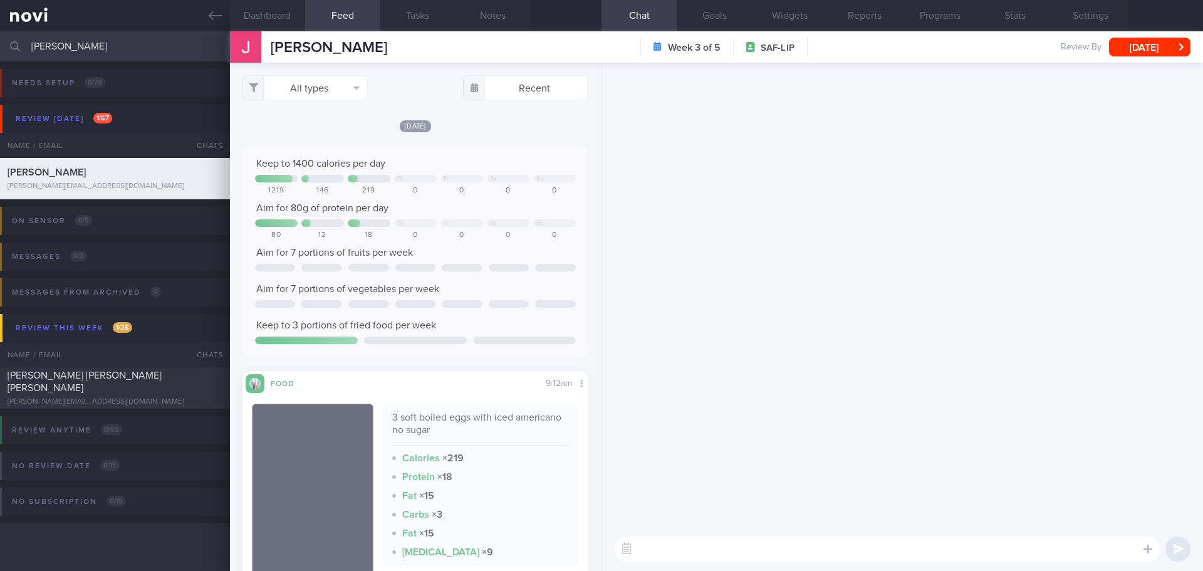
scroll to position [0, 0]
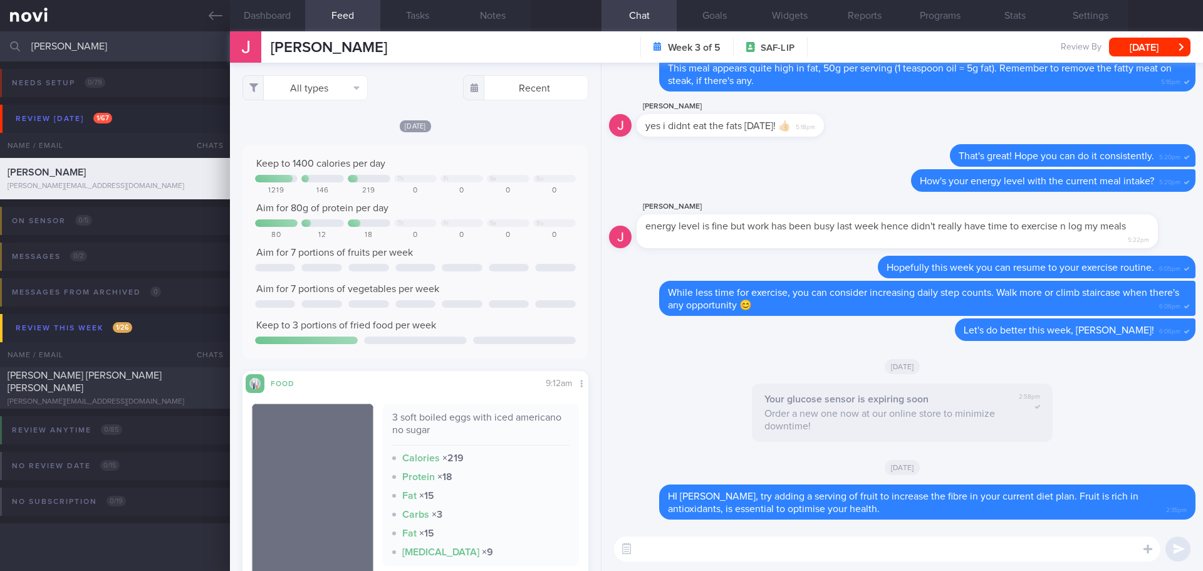
drag, startPoint x: 68, startPoint y: 41, endPoint x: 19, endPoint y: 51, distance: 49.9
click at [19, 51] on div "joey Assigned patients Assigned patients All active patients Archived patients" at bounding box center [601, 46] width 1203 height 30
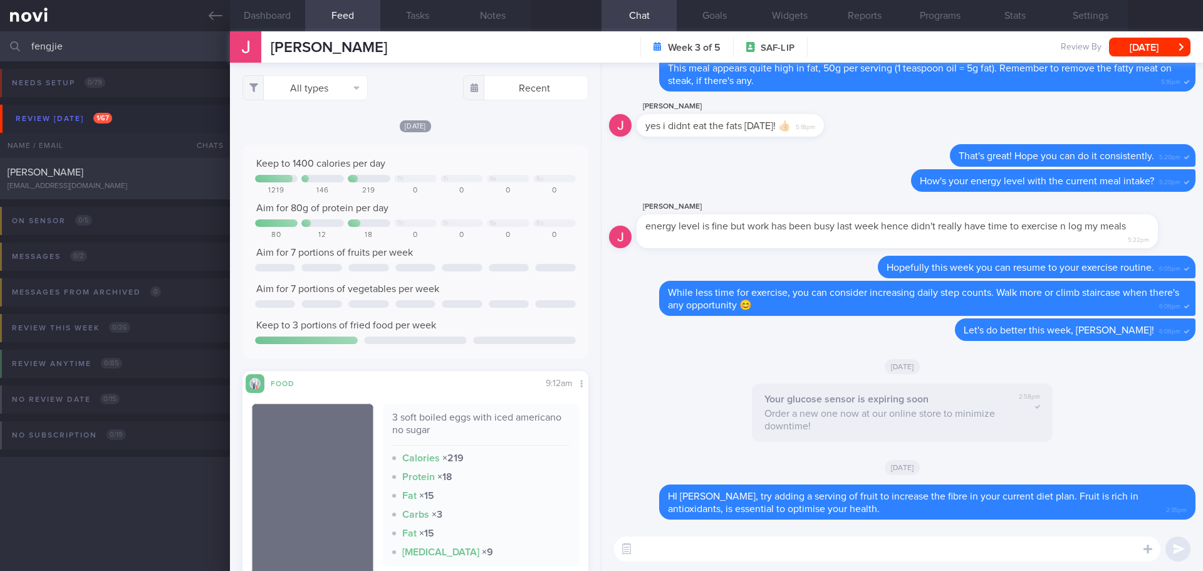
type input "fengjie"
drag, startPoint x: 103, startPoint y: 174, endPoint x: 676, endPoint y: 100, distance: 577.6
click at [103, 174] on div "[PERSON_NAME]" at bounding box center [114, 172] width 212 height 13
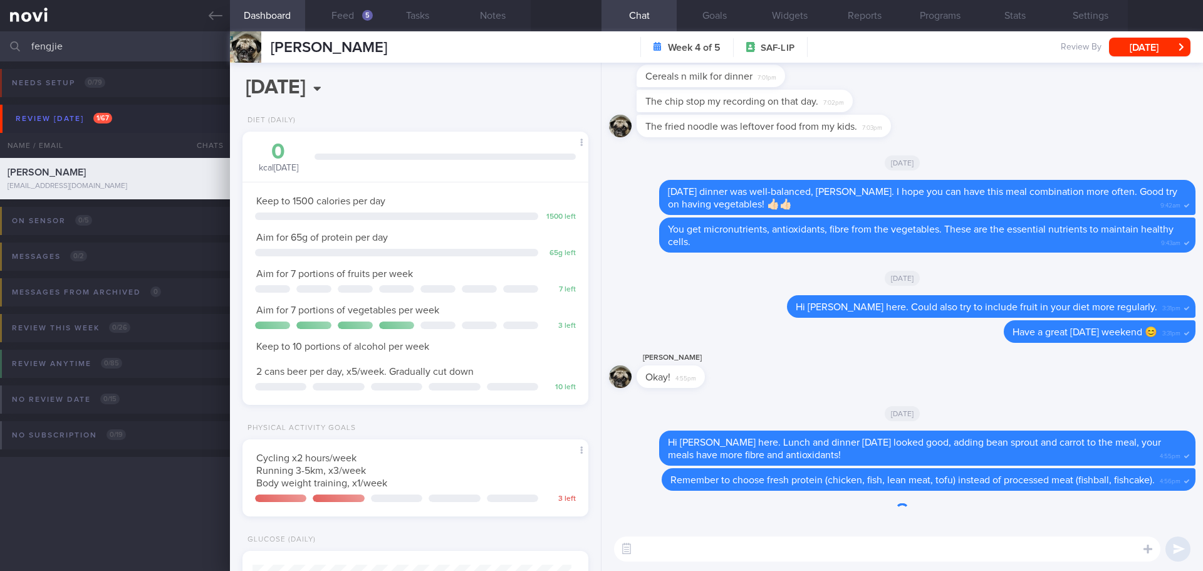
scroll to position [159, 320]
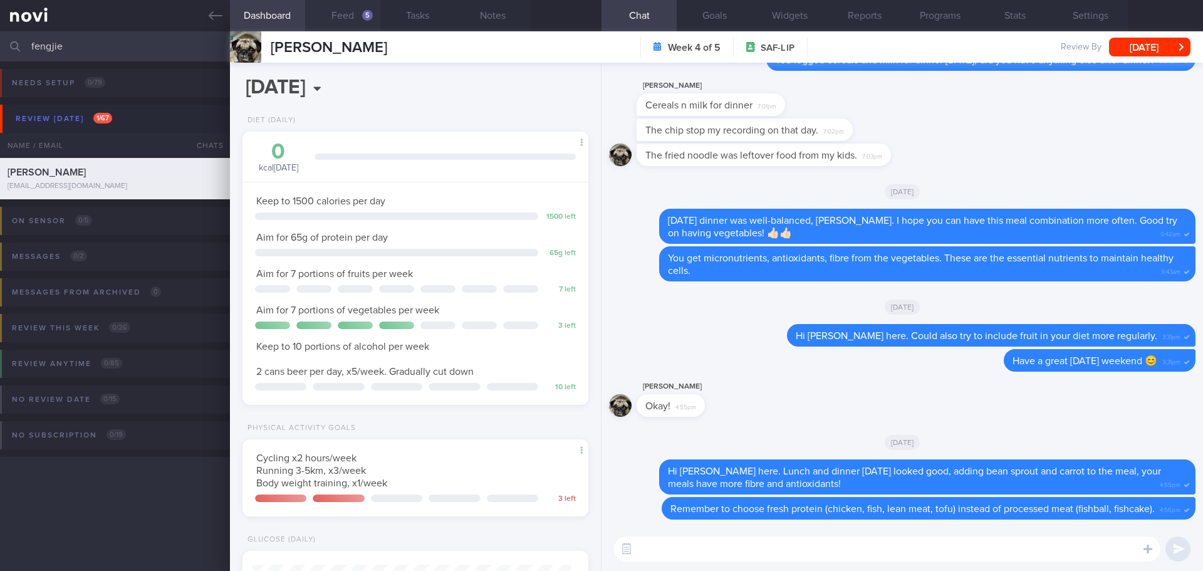
click at [357, 16] on button "Feed 5" at bounding box center [342, 15] width 75 height 31
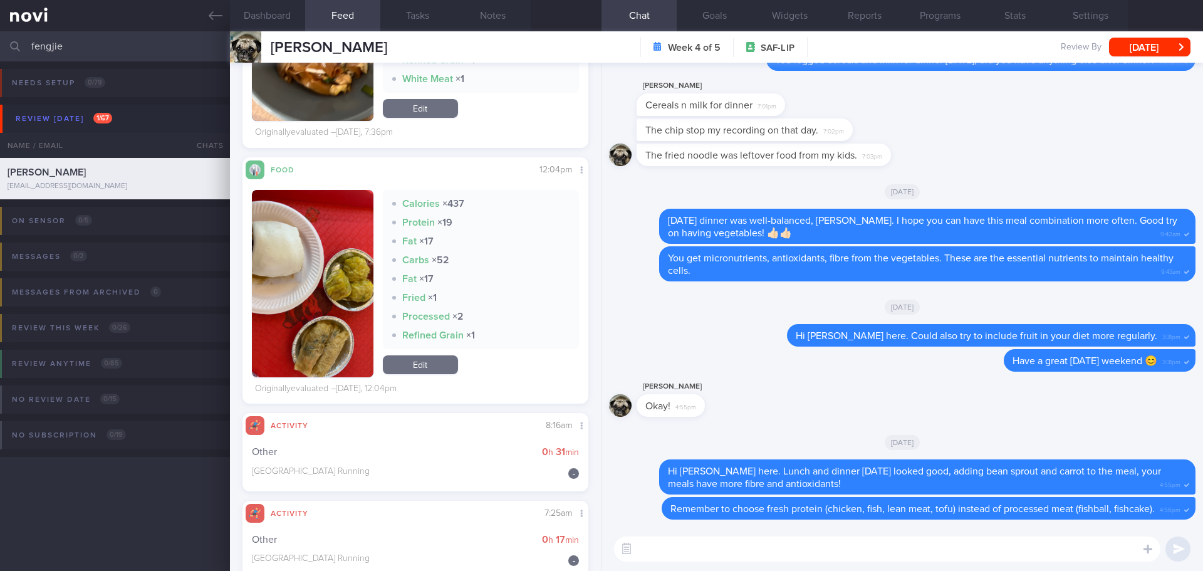
scroll to position [492, 0]
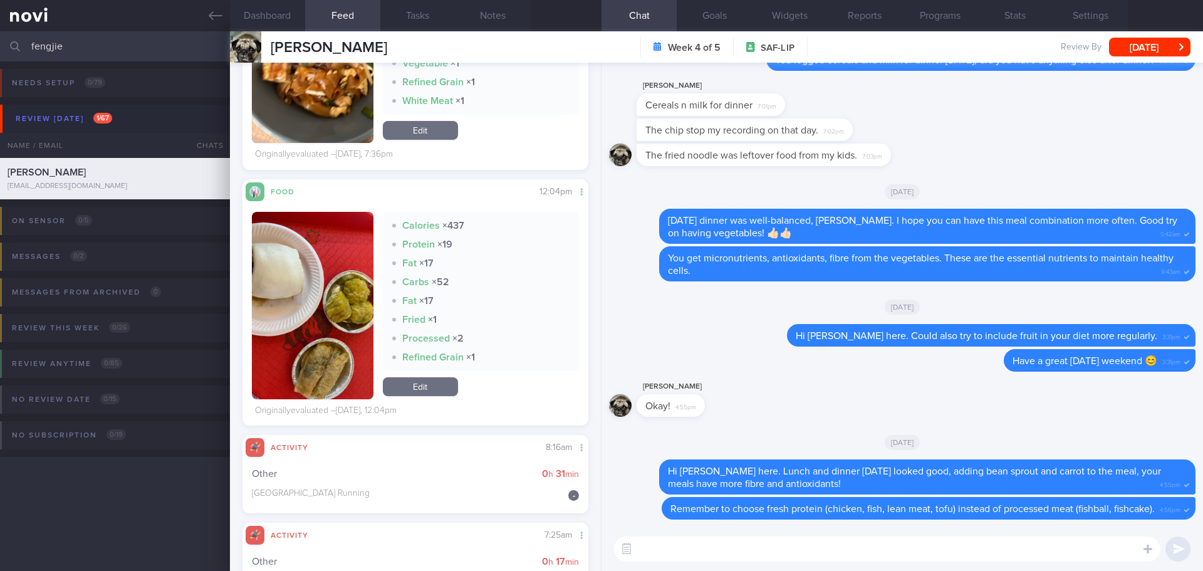
click at [320, 268] on button "button" at bounding box center [313, 305] width 122 height 187
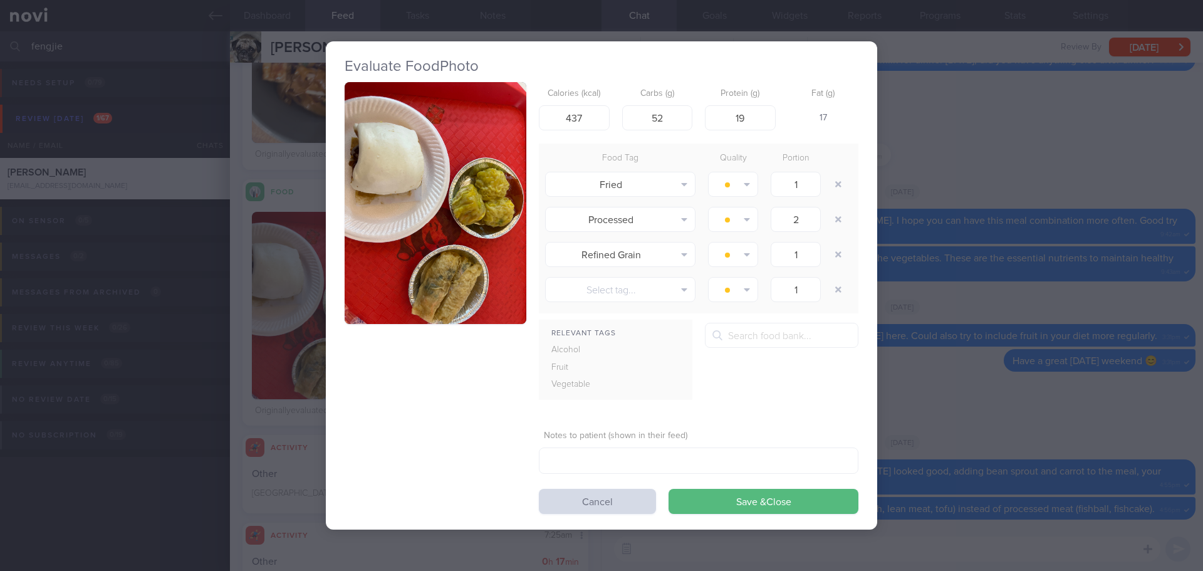
click at [403, 192] on button "button" at bounding box center [436, 203] width 182 height 243
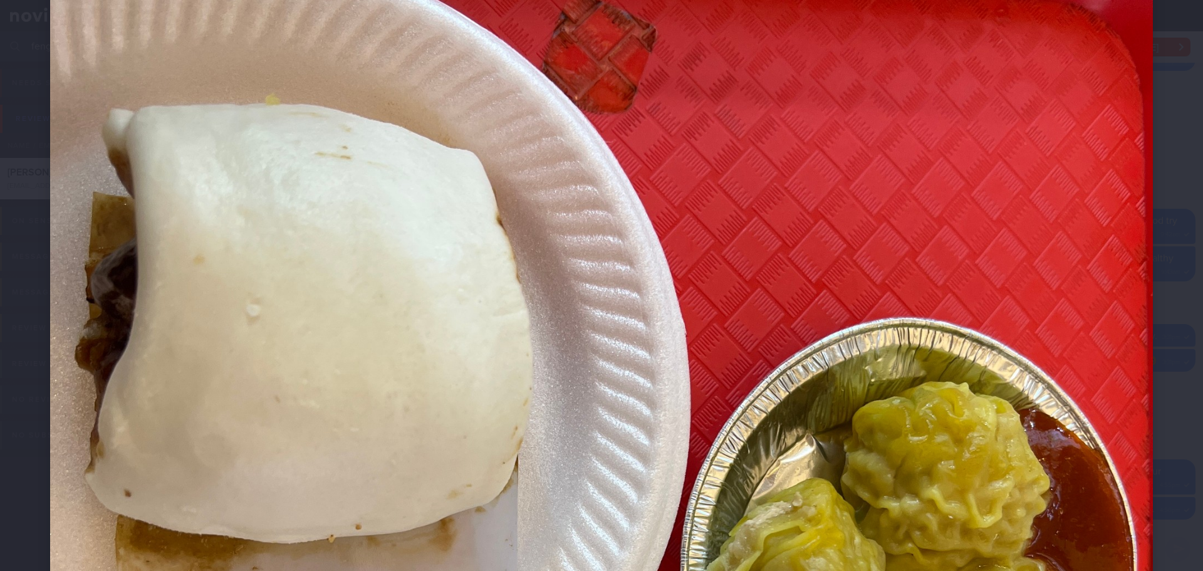
scroll to position [439, 0]
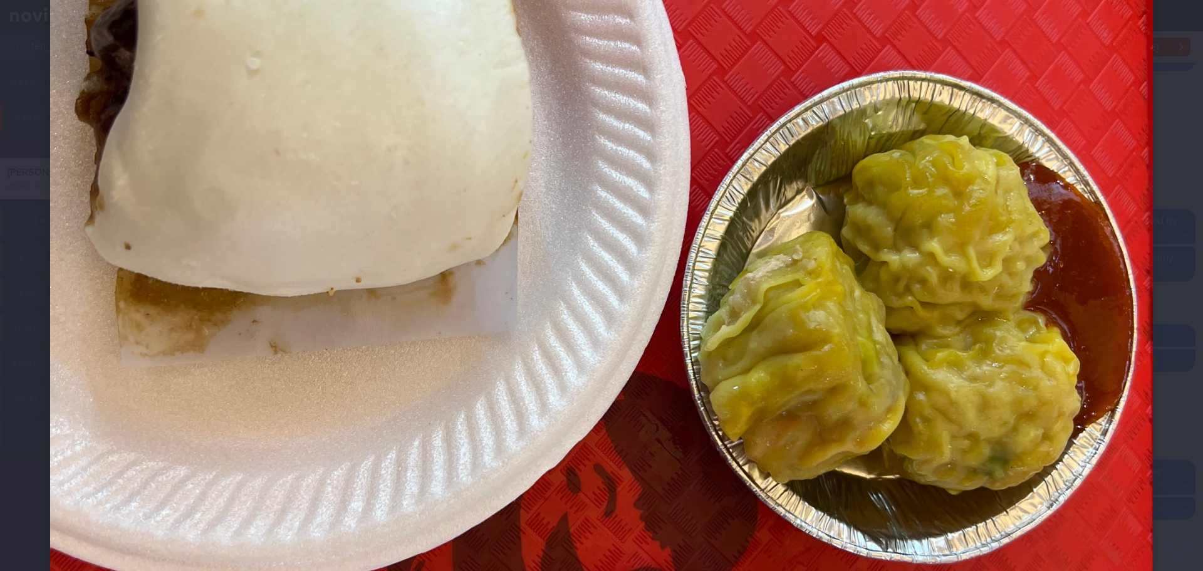
click at [1170, 304] on div at bounding box center [601, 346] width 1203 height 1571
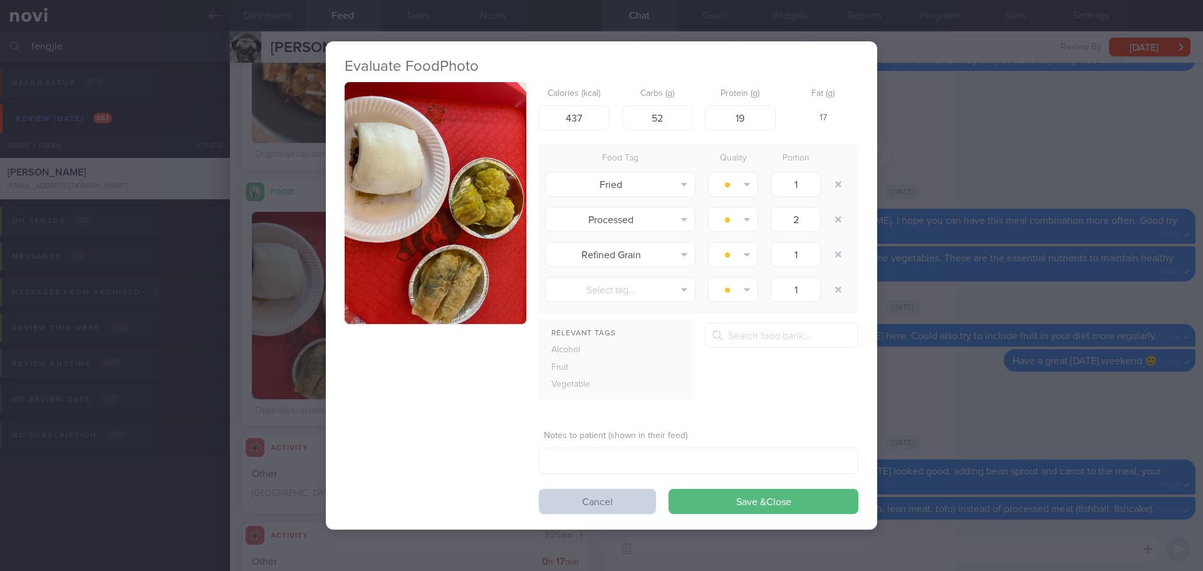
click at [624, 503] on button "Cancel" at bounding box center [597, 501] width 117 height 25
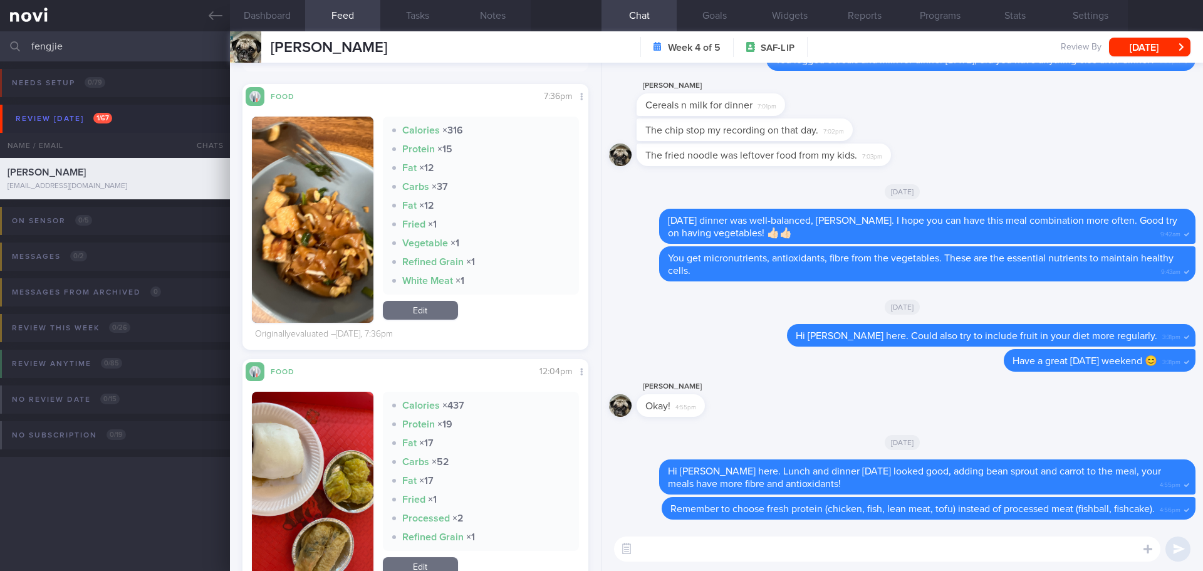
scroll to position [313, 0]
click at [444, 306] on link "Edit" at bounding box center [420, 309] width 75 height 19
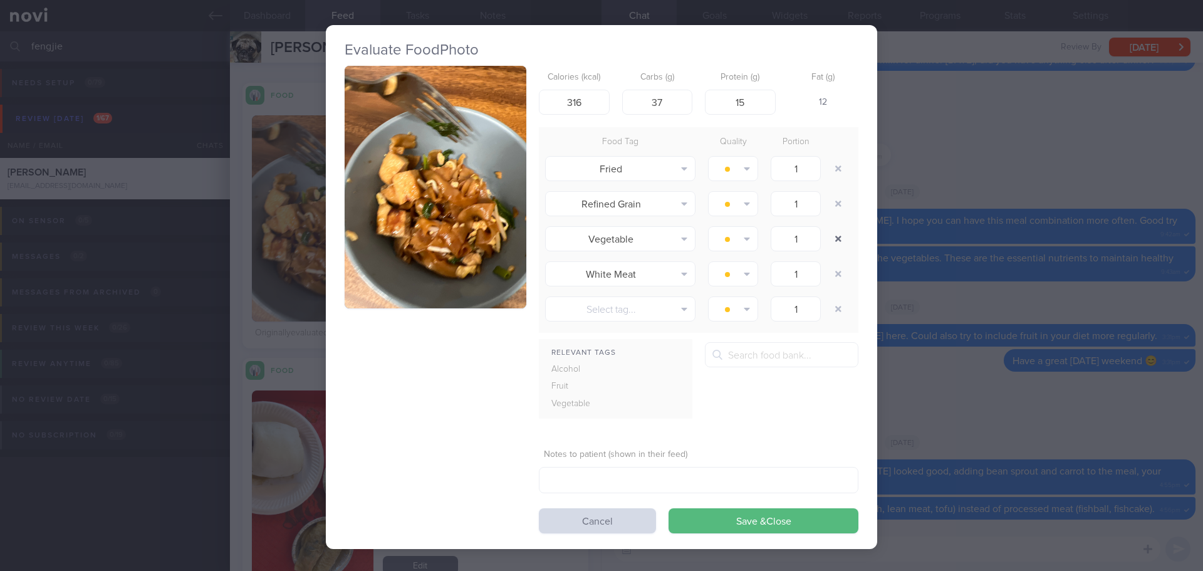
click at [831, 240] on button "button" at bounding box center [838, 238] width 23 height 23
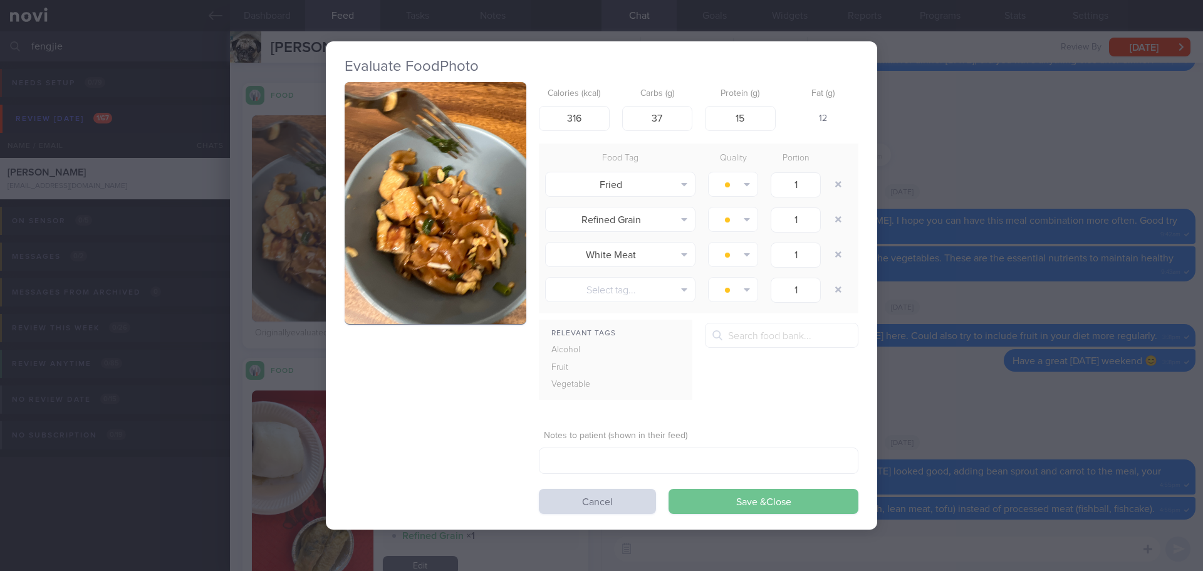
click at [789, 499] on button "Save & Close" at bounding box center [764, 501] width 190 height 25
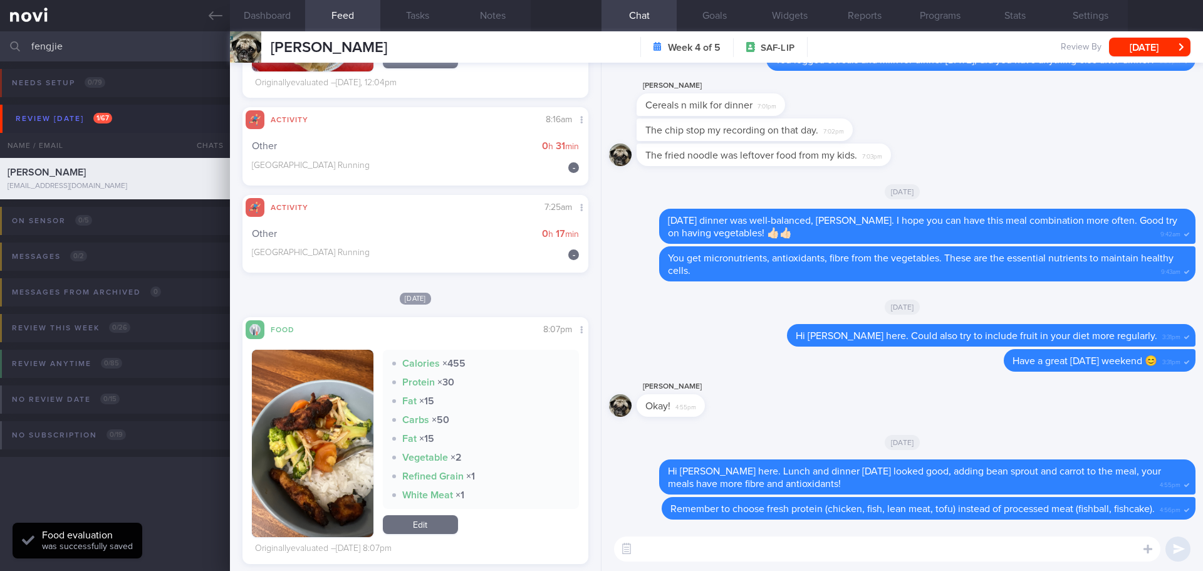
scroll to position [1003, 0]
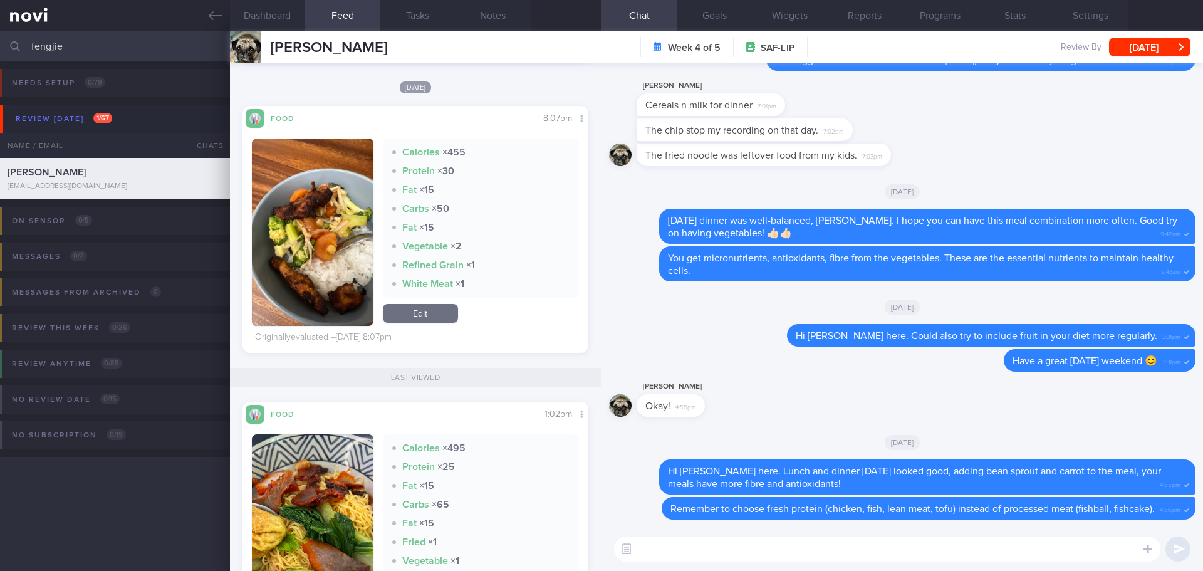
click at [321, 207] on button "button" at bounding box center [313, 231] width 122 height 187
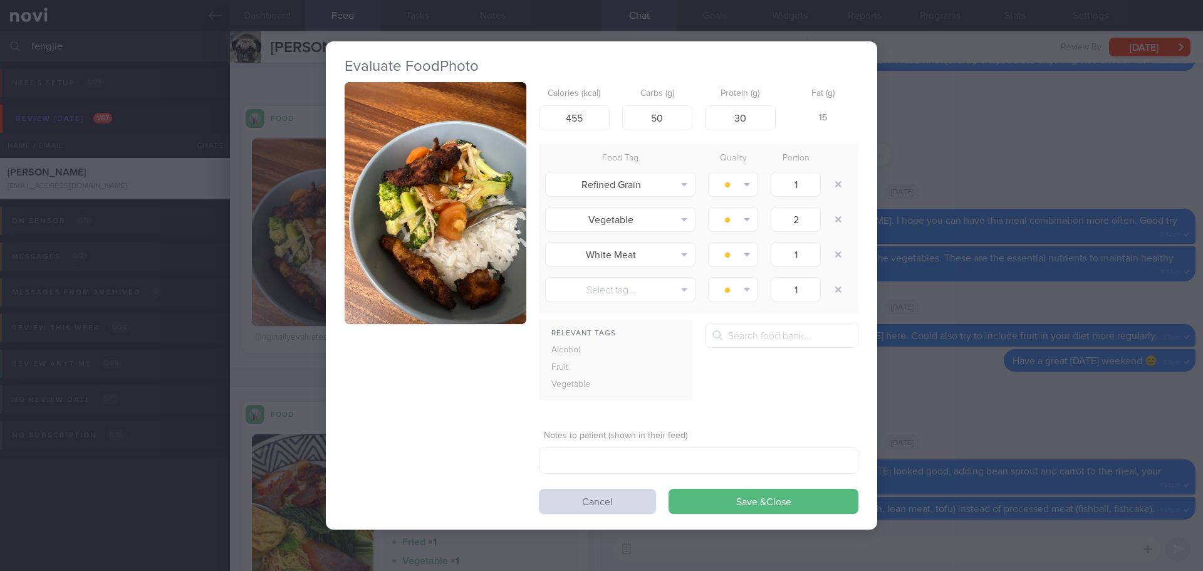
click at [411, 190] on button "button" at bounding box center [436, 203] width 182 height 243
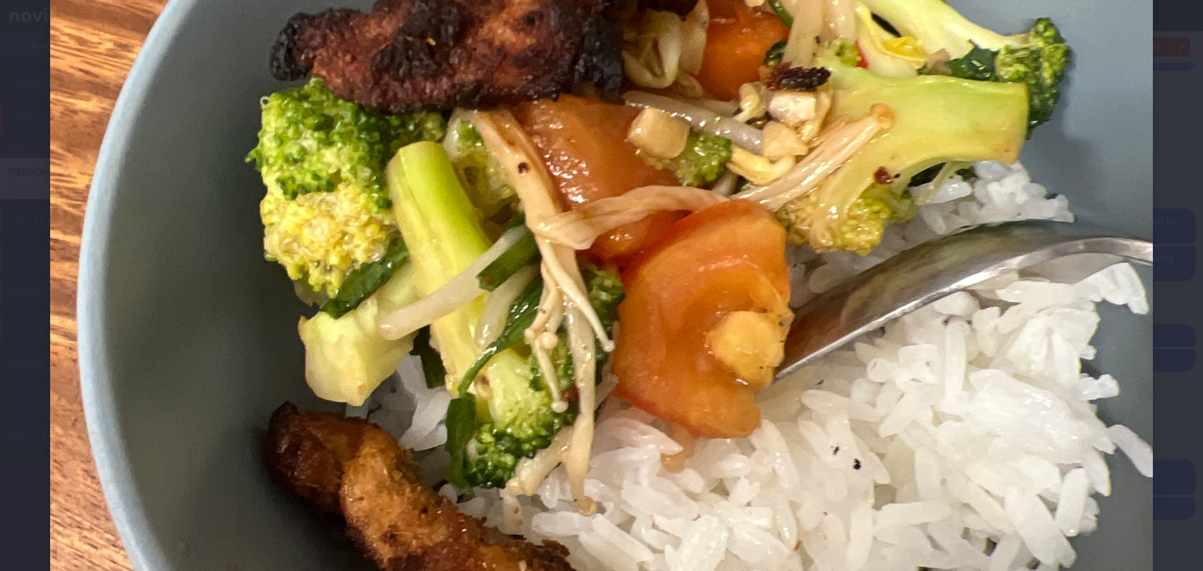
scroll to position [752, 0]
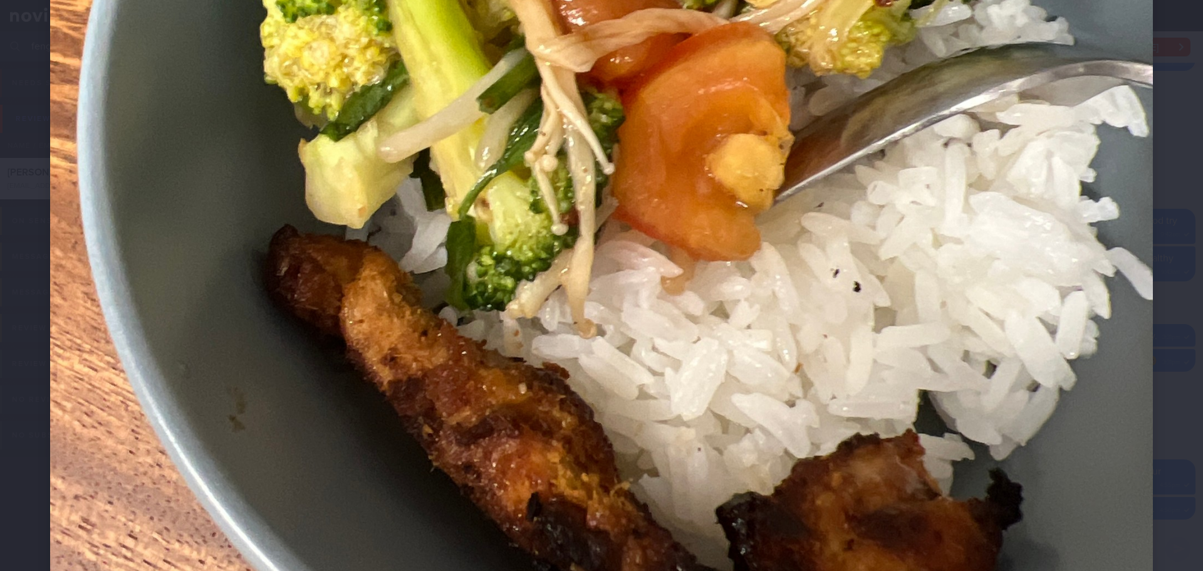
click at [1177, 290] on div at bounding box center [601, 33] width 1203 height 1571
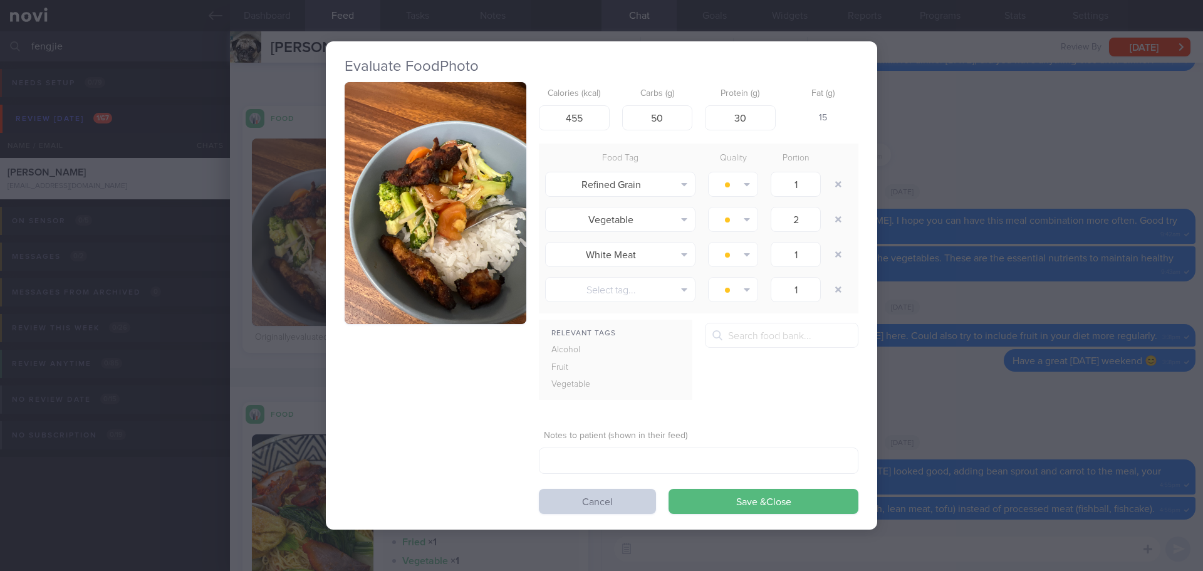
click at [644, 498] on button "Cancel" at bounding box center [597, 501] width 117 height 25
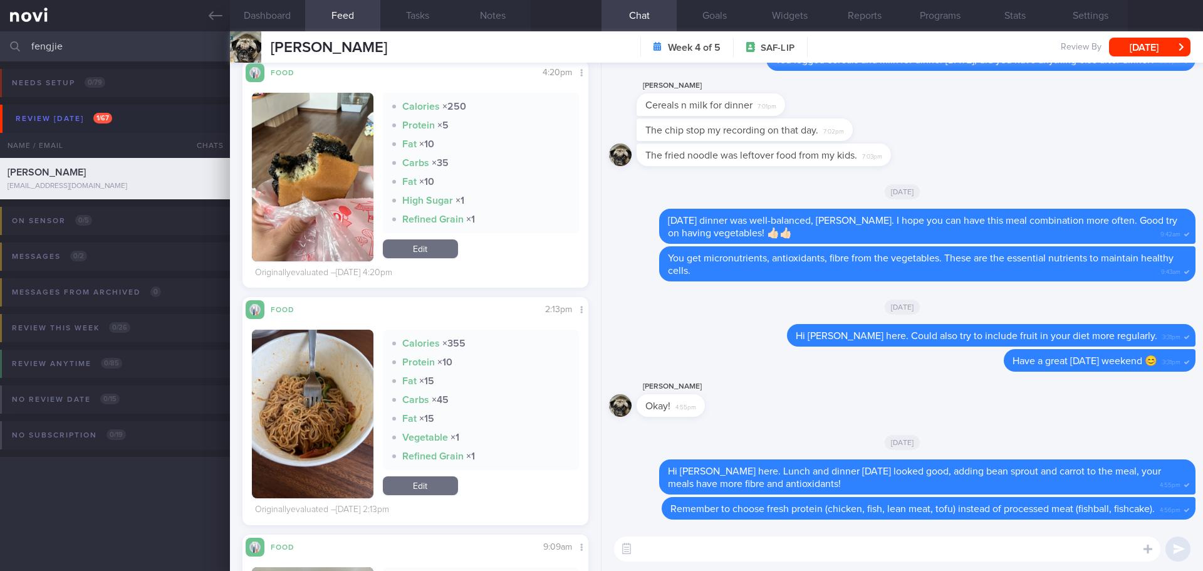
scroll to position [2319, 0]
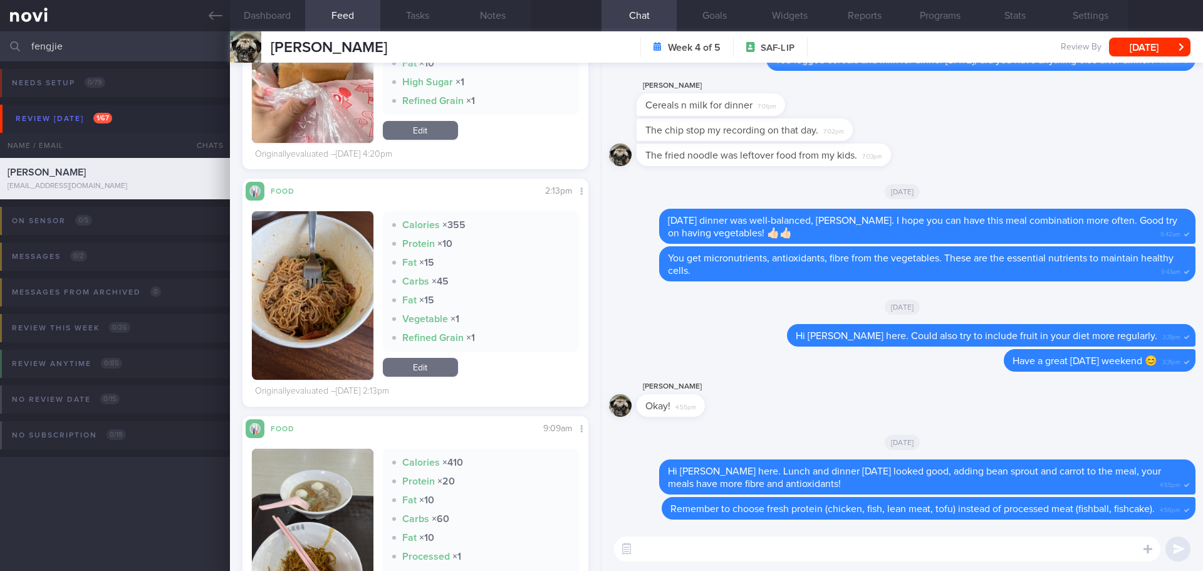
drag, startPoint x: 421, startPoint y: 362, endPoint x: 411, endPoint y: 365, distance: 10.5
click at [421, 362] on link "Edit" at bounding box center [420, 367] width 75 height 19
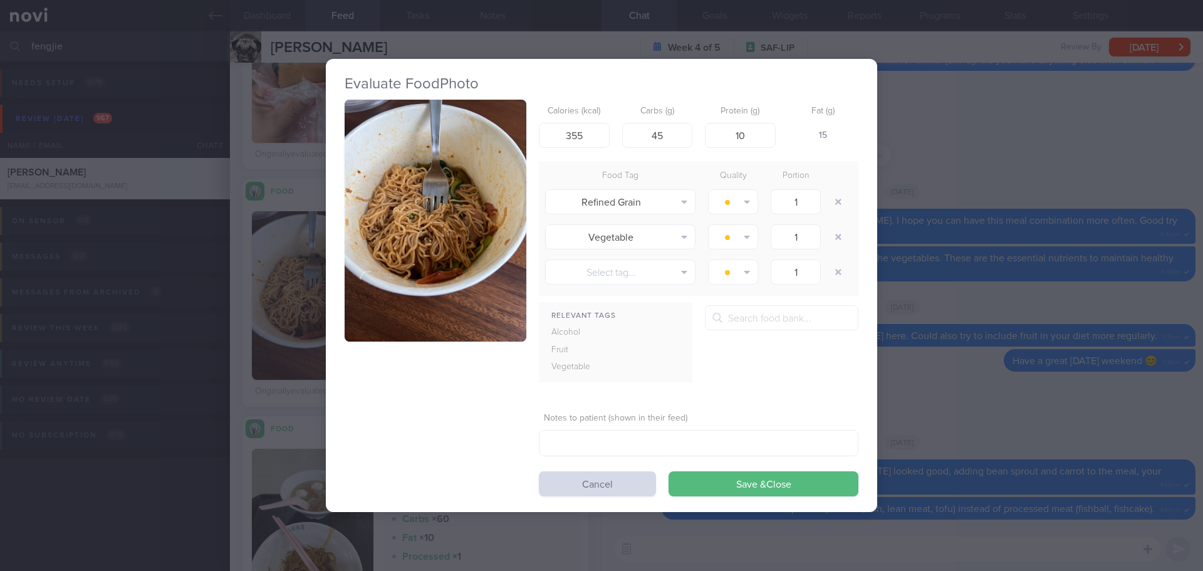
click at [997, 122] on div "Evaluate Food Photo Calories (kcal) 355 Carbs (g) 45 Protein (g) 10 Fat (g) 15 …" at bounding box center [601, 285] width 1203 height 571
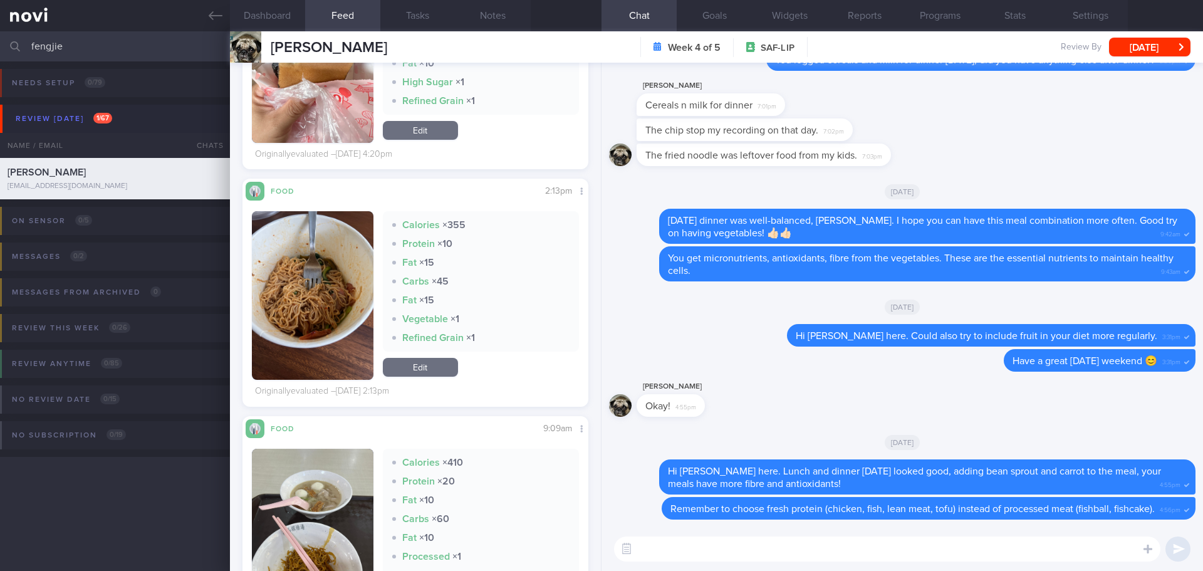
drag, startPoint x: 91, startPoint y: 48, endPoint x: -63, endPoint y: 55, distance: 153.7
click at [0, 55] on html "You are offline! Some functionality will be unavailable Patients New Users Coac…" at bounding box center [601, 285] width 1203 height 571
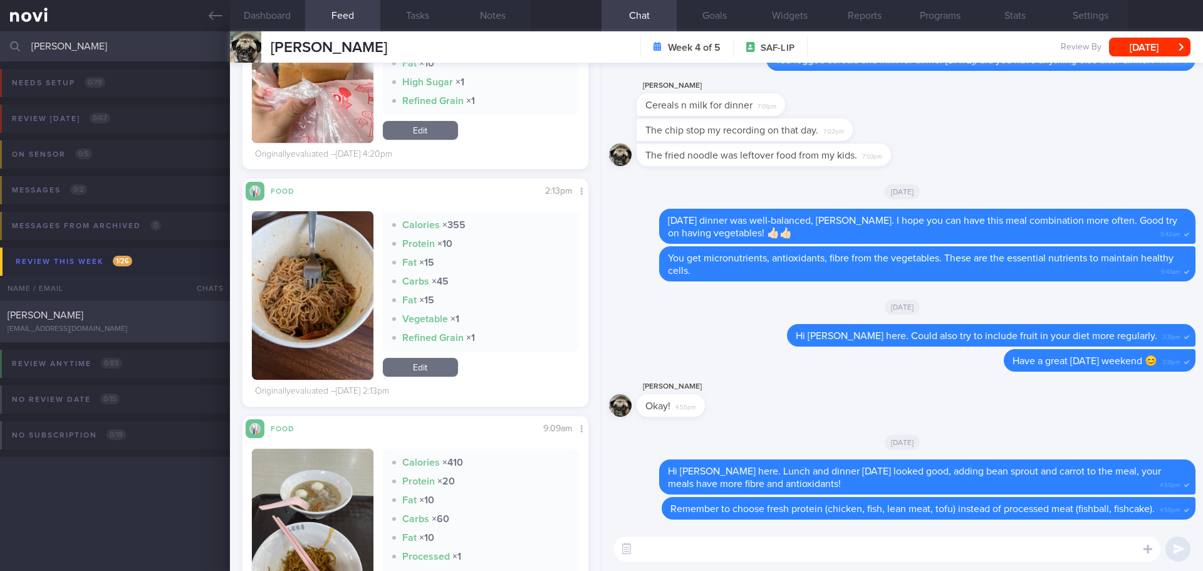
type input "yee wah"
click at [167, 324] on div "CHUA YEE WAH eva_chua01@yahoo.com.sg" at bounding box center [115, 321] width 230 height 25
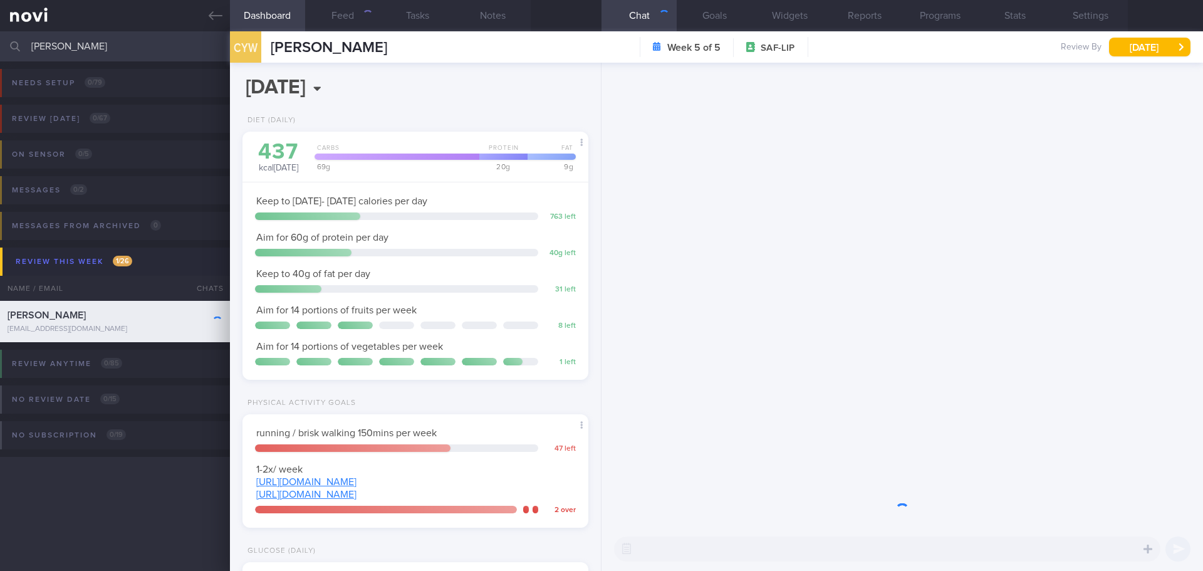
scroll to position [159, 320]
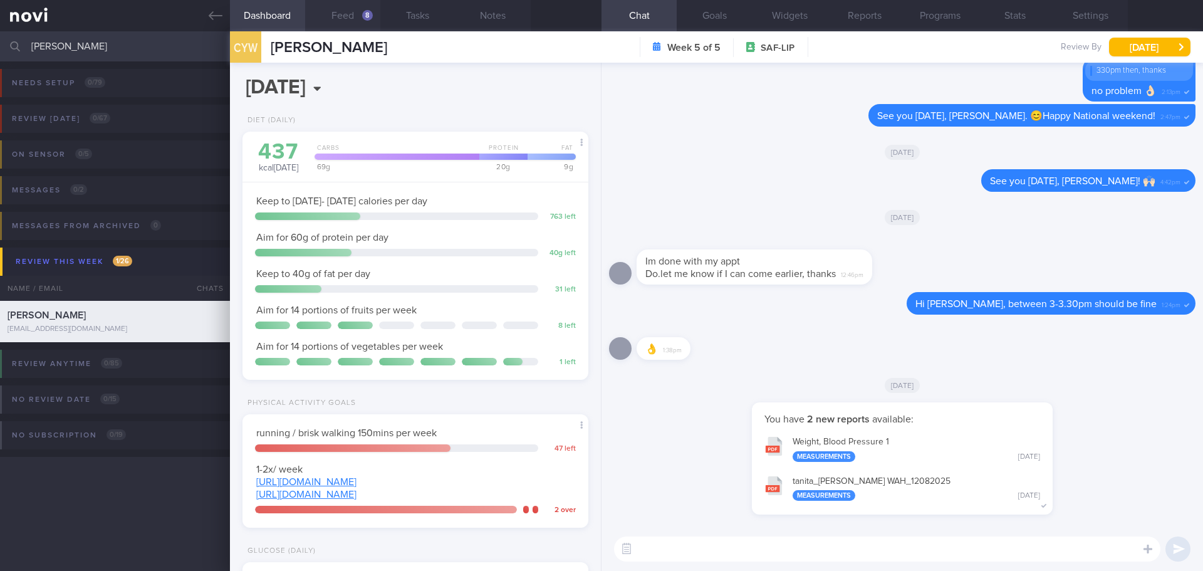
click at [356, 18] on button "Feed 8" at bounding box center [342, 15] width 75 height 31
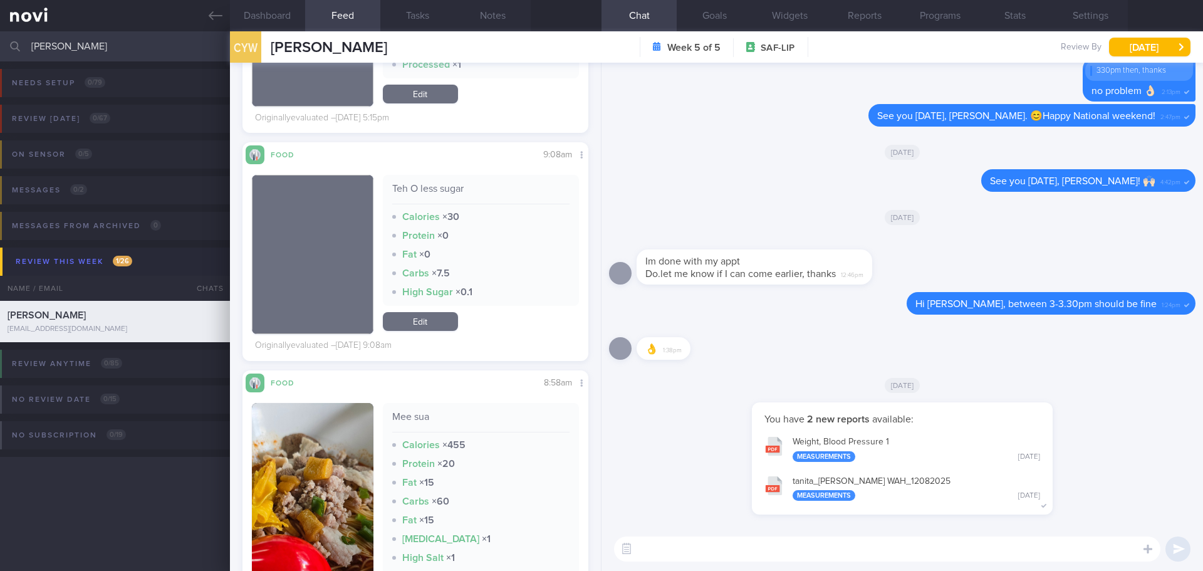
scroll to position [25819, 0]
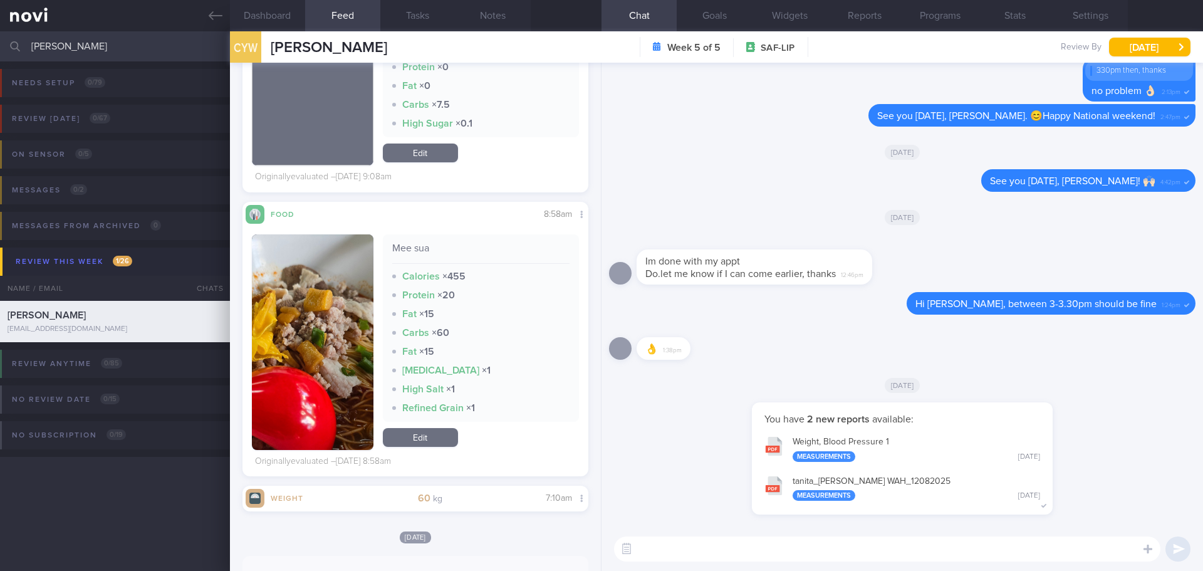
drag, startPoint x: 71, startPoint y: 42, endPoint x: -8, endPoint y: 49, distance: 78.6
click at [0, 49] on html "You are offline! Some functionality will be unavailable Patients New Users Coac…" at bounding box center [601, 285] width 1203 height 571
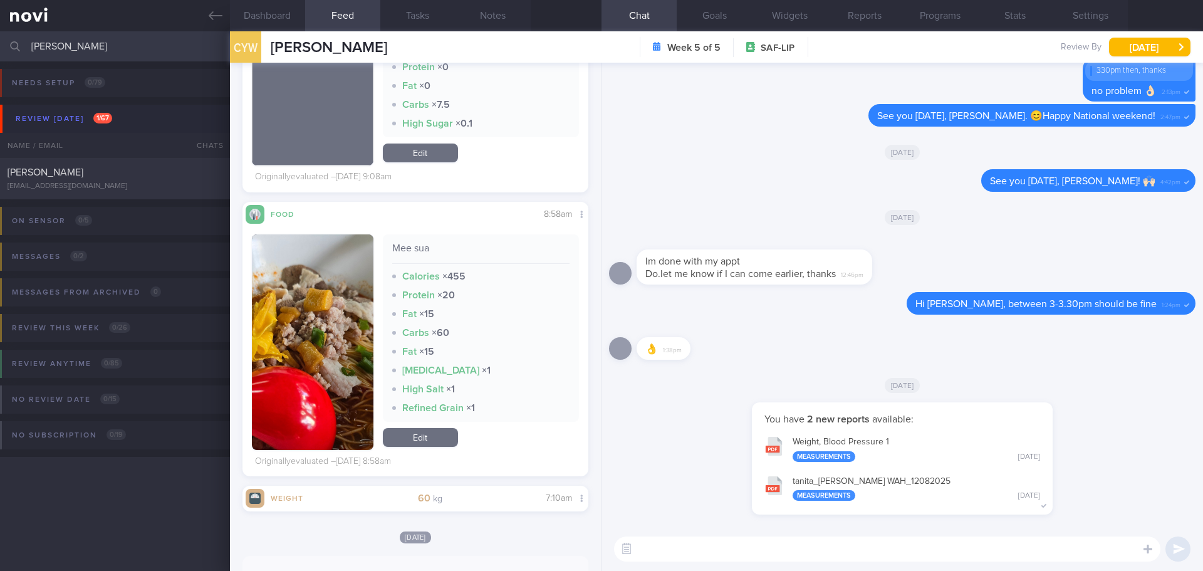
type input "feng jie"
click at [672, 404] on div "You have 2 new reports available: Weight, Blood Pressure 1 Measurements Yesterd…" at bounding box center [902, 464] width 587 height 125
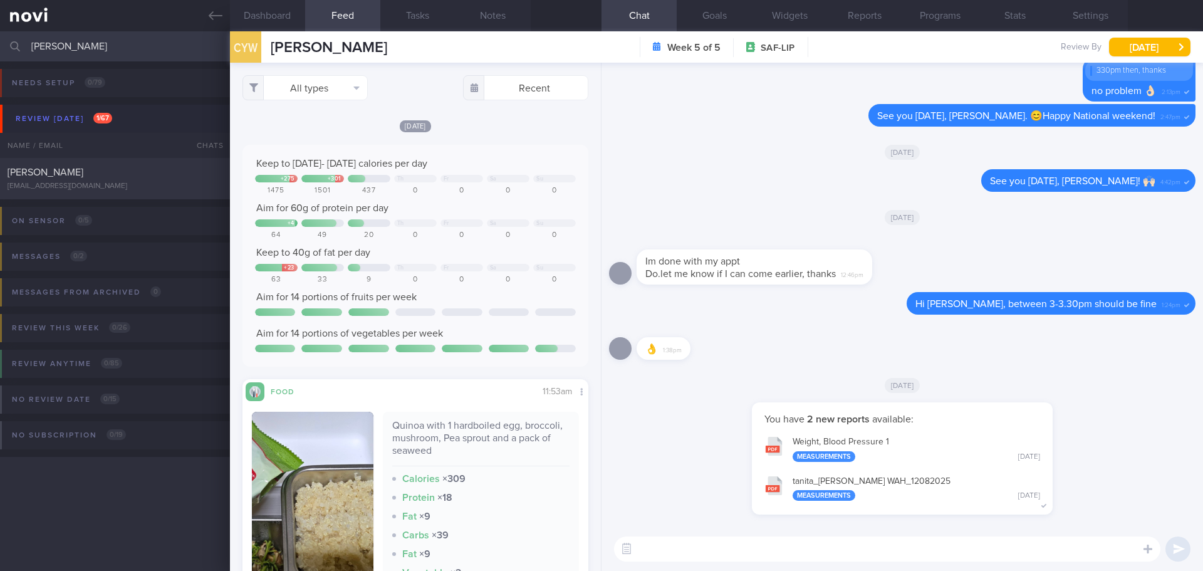
click at [752, 548] on textarea at bounding box center [887, 548] width 546 height 25
type textarea "H"
drag, startPoint x: 74, startPoint y: 46, endPoint x: -11, endPoint y: 66, distance: 87.4
click at [0, 66] on html "You are offline! Some functionality will be unavailable Patients New Users Coac…" at bounding box center [601, 285] width 1203 height 571
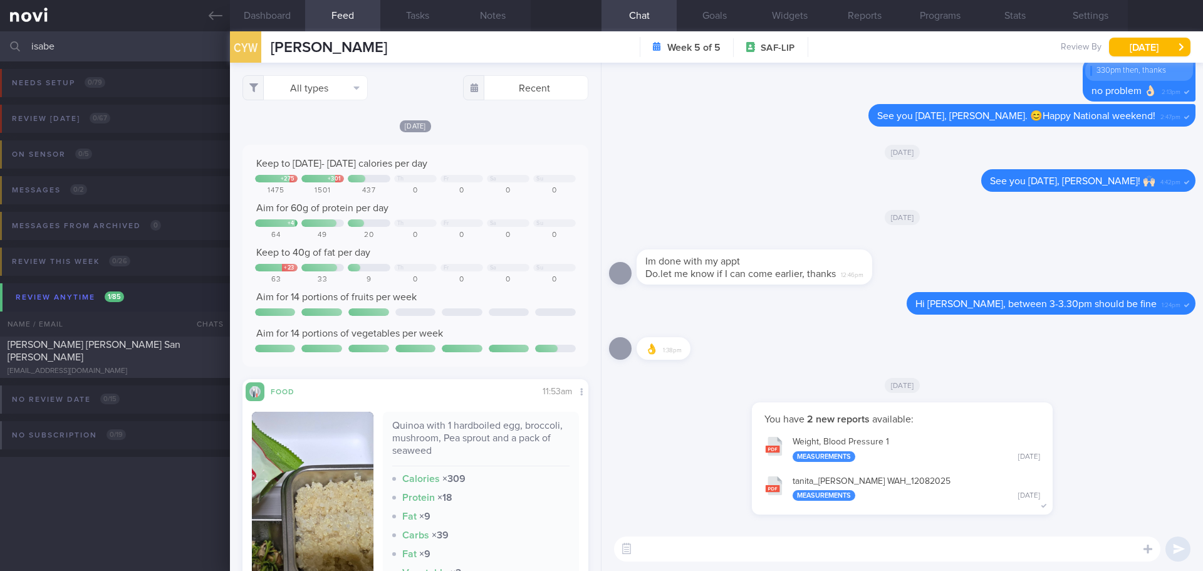
drag, startPoint x: 51, startPoint y: 49, endPoint x: -44, endPoint y: 53, distance: 96.0
click at [0, 53] on html "You are offline! Some functionality will be unavailable Patients New Users Coac…" at bounding box center [601, 285] width 1203 height 571
type input "e"
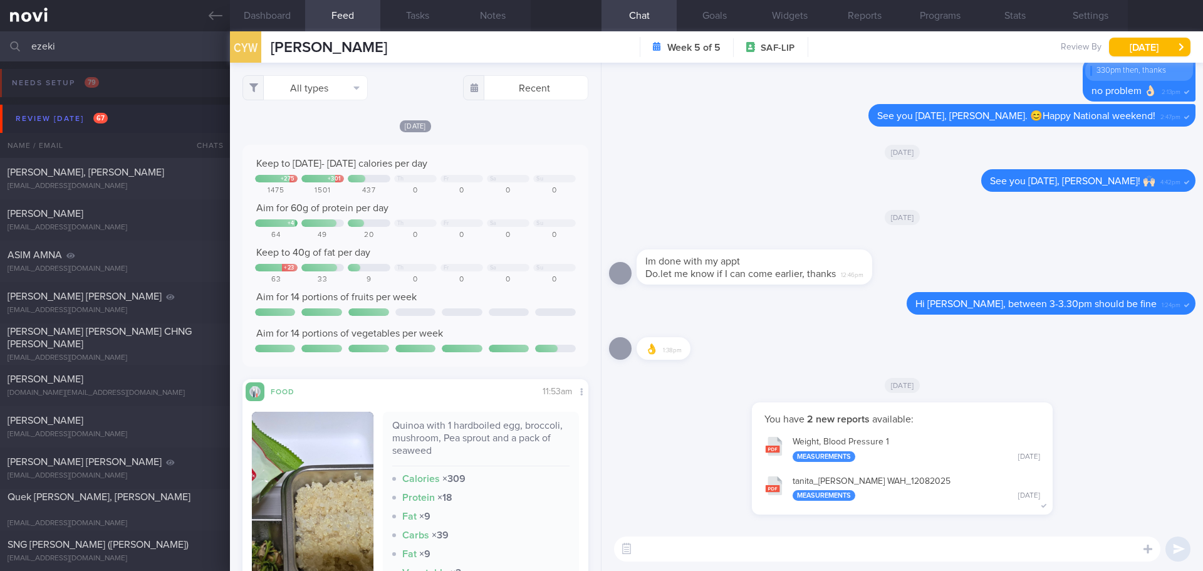
type input "ezekie"
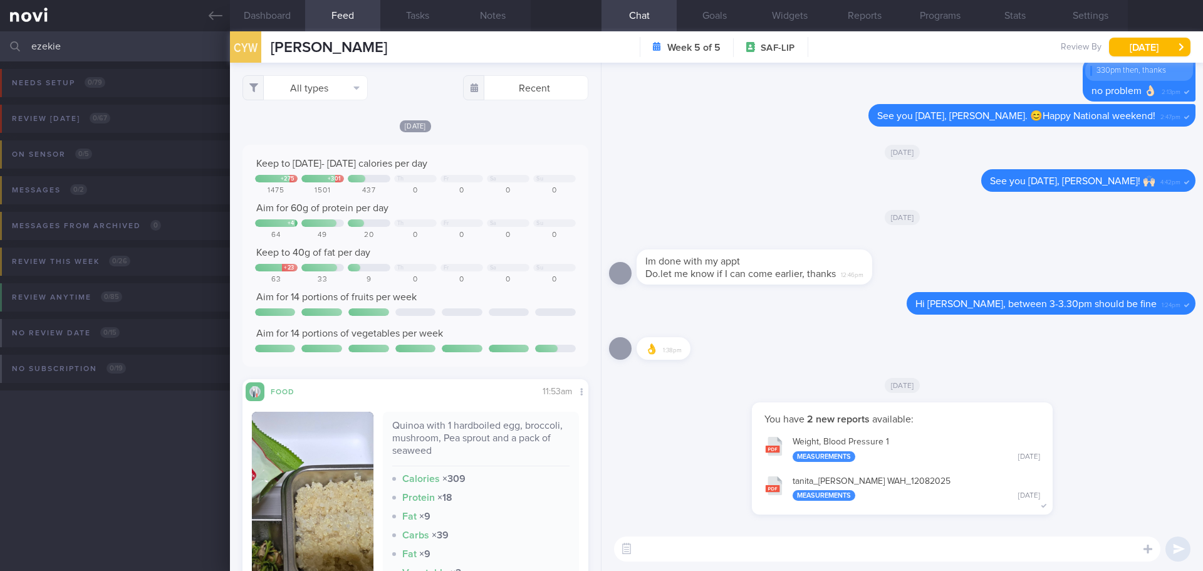
drag, startPoint x: 81, startPoint y: 48, endPoint x: -57, endPoint y: 59, distance: 138.3
click at [0, 59] on html "You are offline! Some functionality will be unavailable Patients New Users Coac…" at bounding box center [601, 285] width 1203 height 571
type input "n"
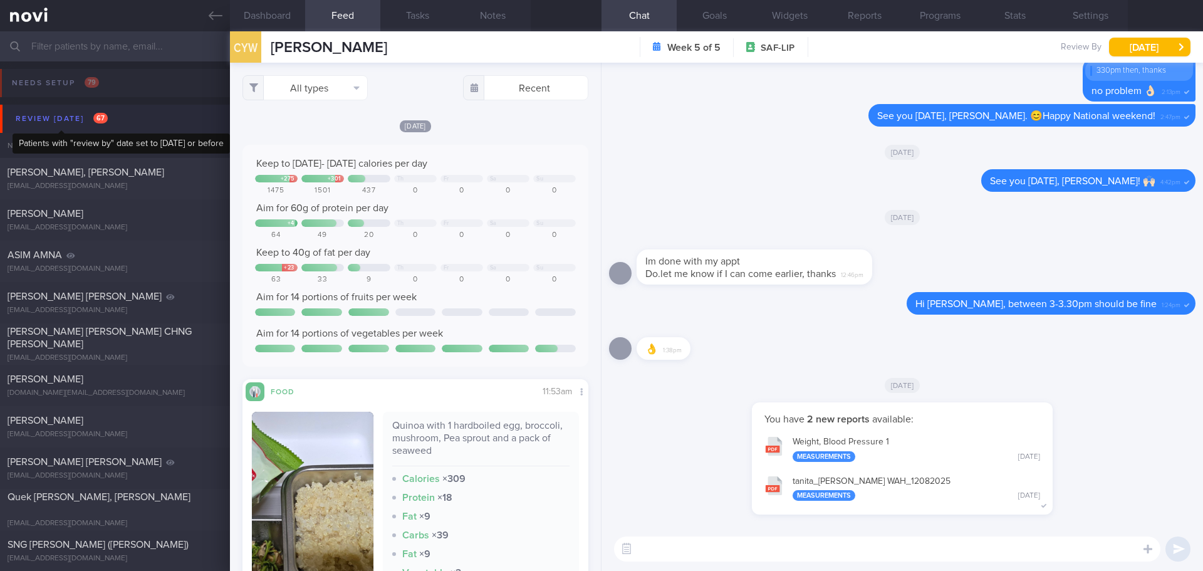
click at [66, 120] on div "Review today 67" at bounding box center [62, 118] width 98 height 17
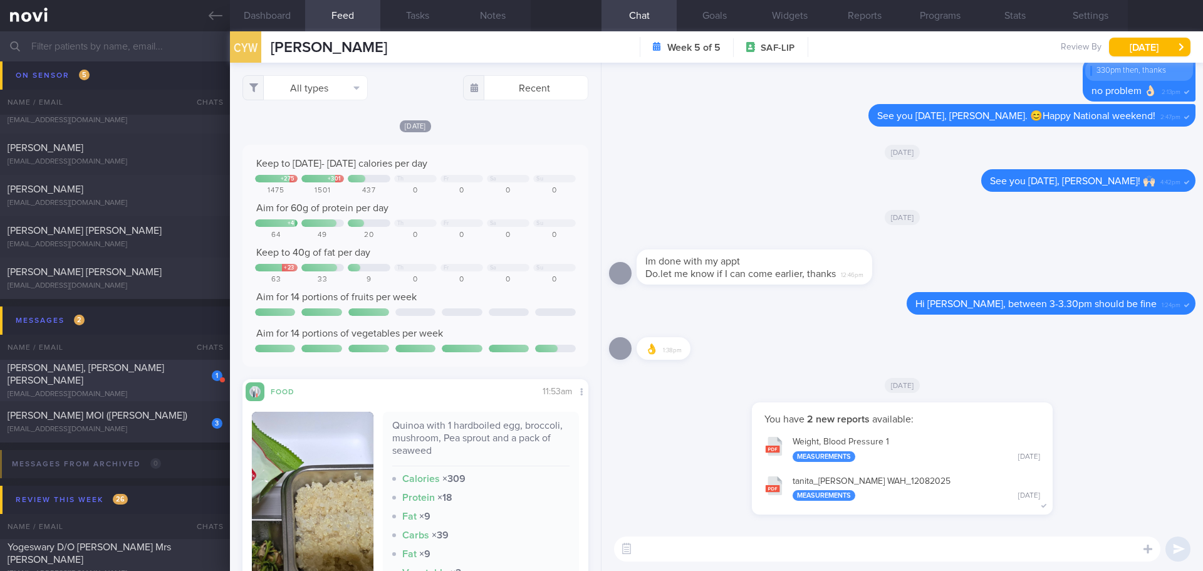
scroll to position [125, 0]
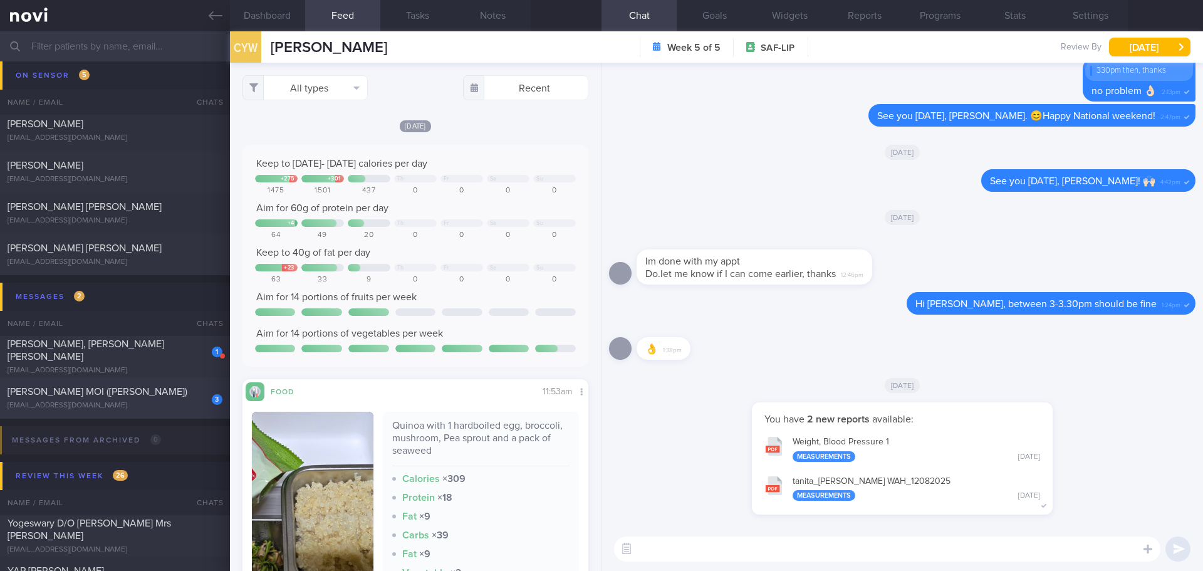
click at [148, 390] on div "[PERSON_NAME] MOI ([PERSON_NAME])" at bounding box center [114, 391] width 212 height 13
type input "[DATE]"
checkbox input "false"
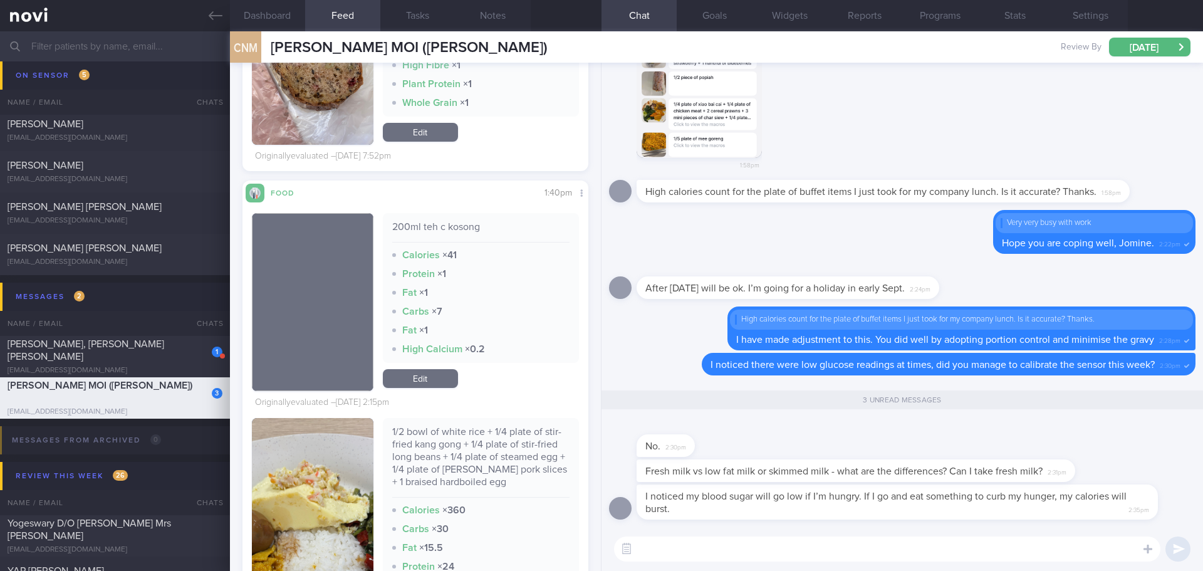
scroll to position [4951, 0]
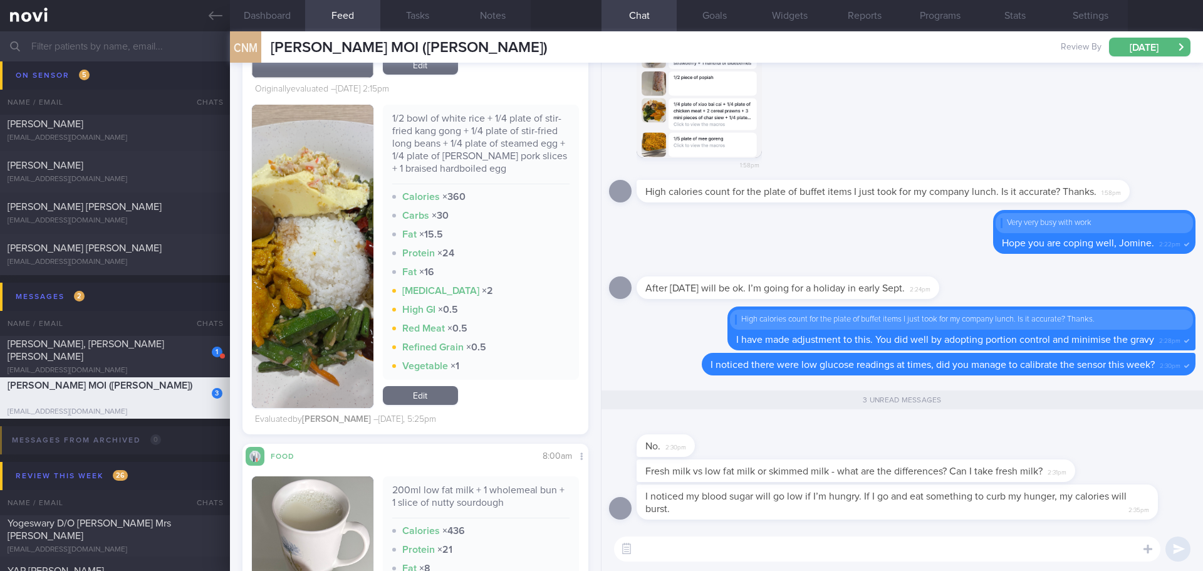
click at [277, 258] on button "button" at bounding box center [313, 256] width 122 height 303
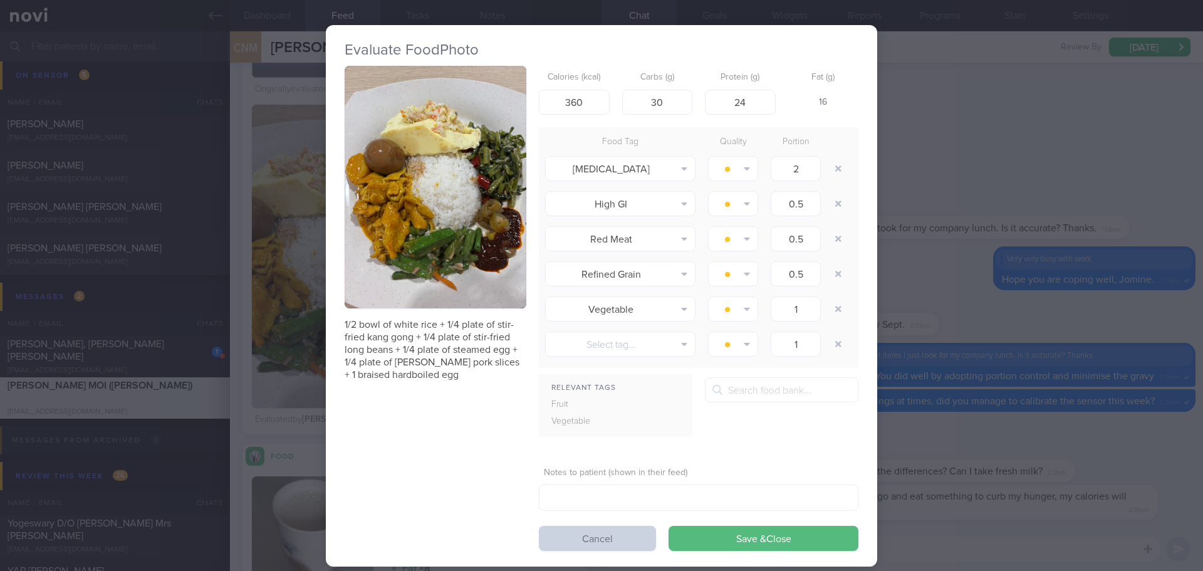
click at [568, 540] on button "Cancel" at bounding box center [597, 538] width 117 height 25
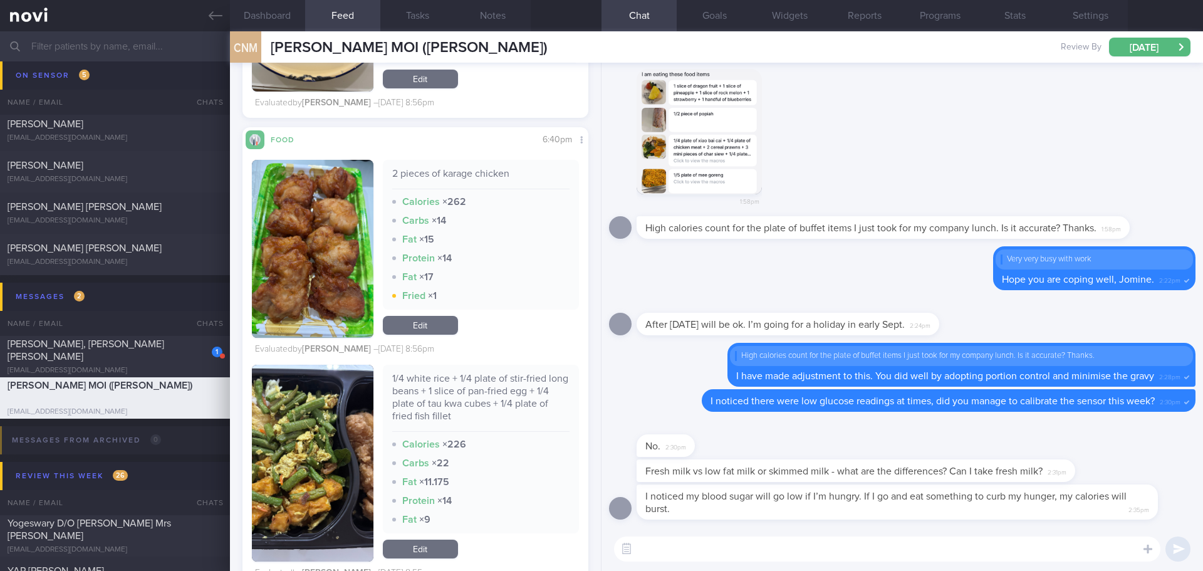
scroll to position [8711, 0]
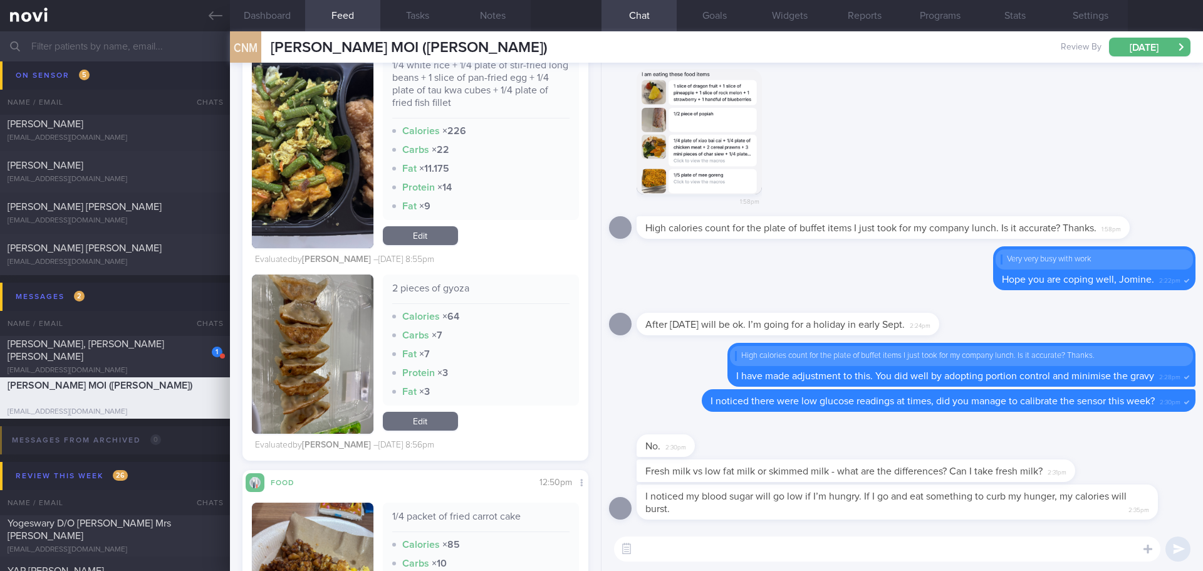
click at [836, 545] on textarea at bounding box center [887, 548] width 546 height 25
click at [834, 548] on textarea at bounding box center [887, 548] width 546 height 25
click at [718, 553] on textarea at bounding box center [887, 548] width 546 height 25
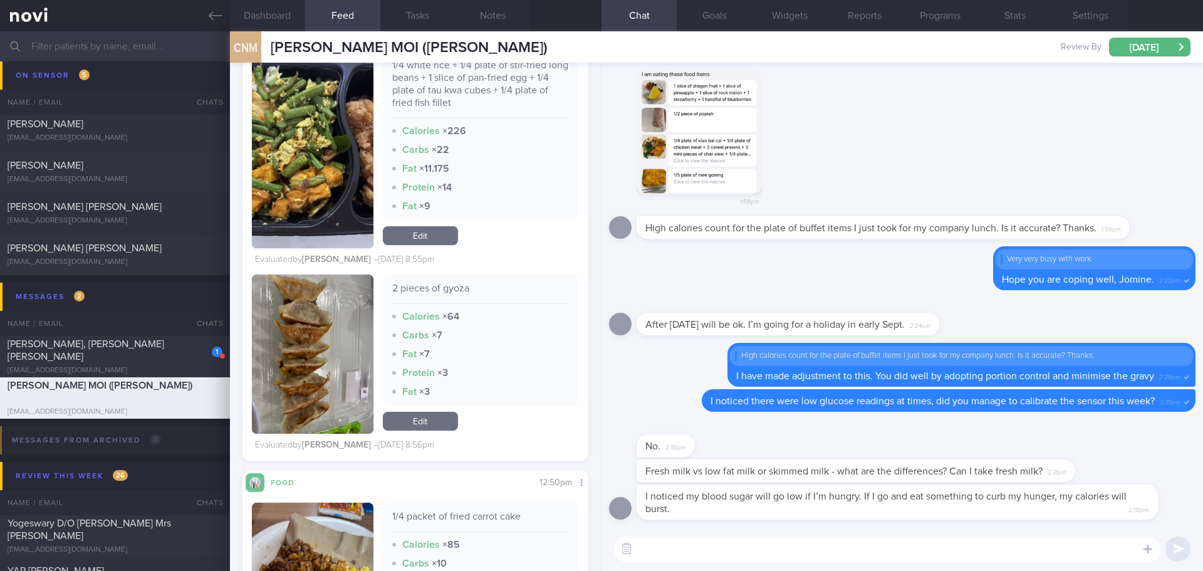
click at [1148, 464] on div "Fresh milk vs low fat milk or skimmed milk - what are the differences? Can I ta…" at bounding box center [902, 471] width 587 height 25
click at [1137, 508] on label at bounding box center [1131, 511] width 25 height 25
click at [0, 0] on input "file" at bounding box center [0, 0] width 0 height 0
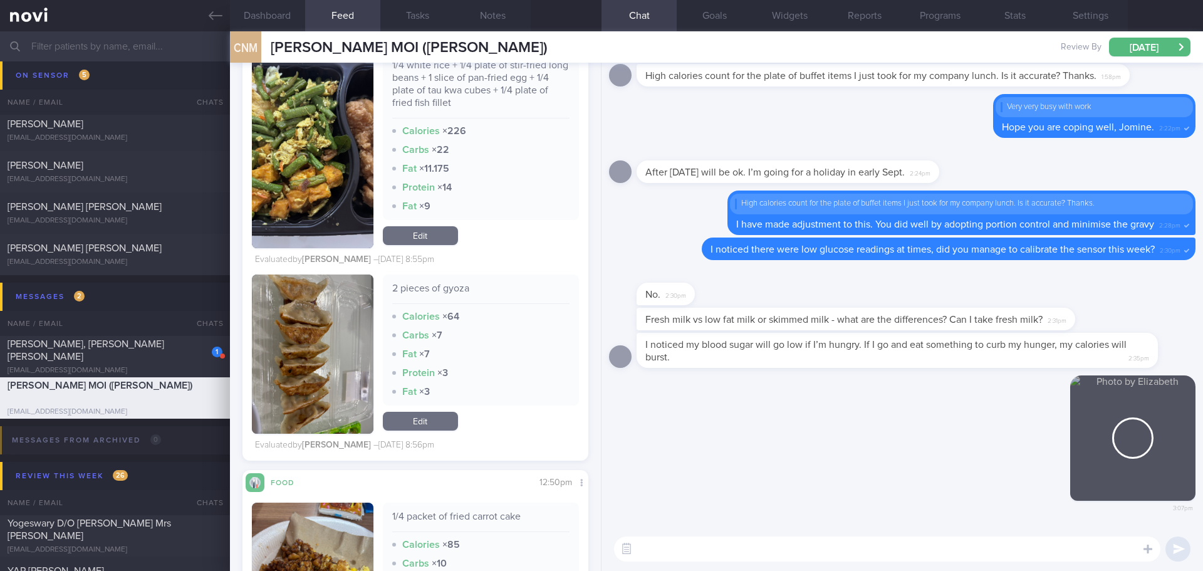
click at [813, 550] on textarea at bounding box center [887, 548] width 546 height 25
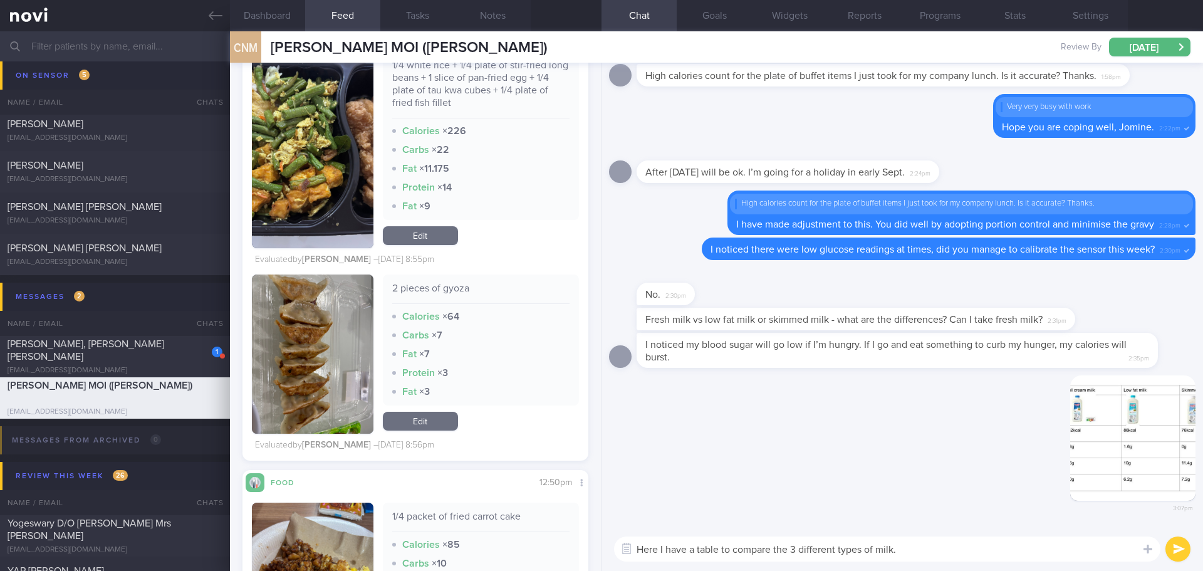
scroll to position [0, 0]
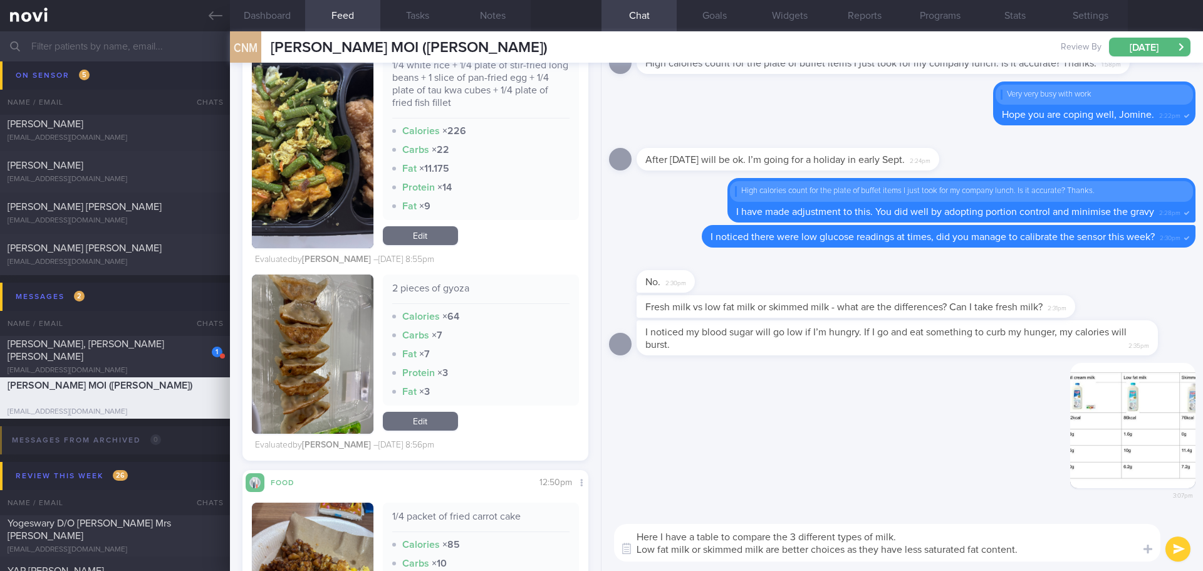
drag, startPoint x: 1018, startPoint y: 555, endPoint x: 630, endPoint y: 567, distance: 387.5
click at [630, 567] on div "Here I have a table to compare the 3 different types of milk. Low fat milk or s…" at bounding box center [903, 542] width 602 height 56
click at [1035, 554] on textarea "Here I have a table to compare the 3 different types of milk. Low fat milk or s…" at bounding box center [887, 543] width 546 height 38
click at [905, 549] on textarea "Here I have a table to compare the 3 different types of milk. Low fat milk or s…" at bounding box center [887, 543] width 546 height 38
click at [1035, 552] on textarea "Here I have a table to compare the 3 different types of milk. Low fat milk or s…" at bounding box center [887, 543] width 546 height 38
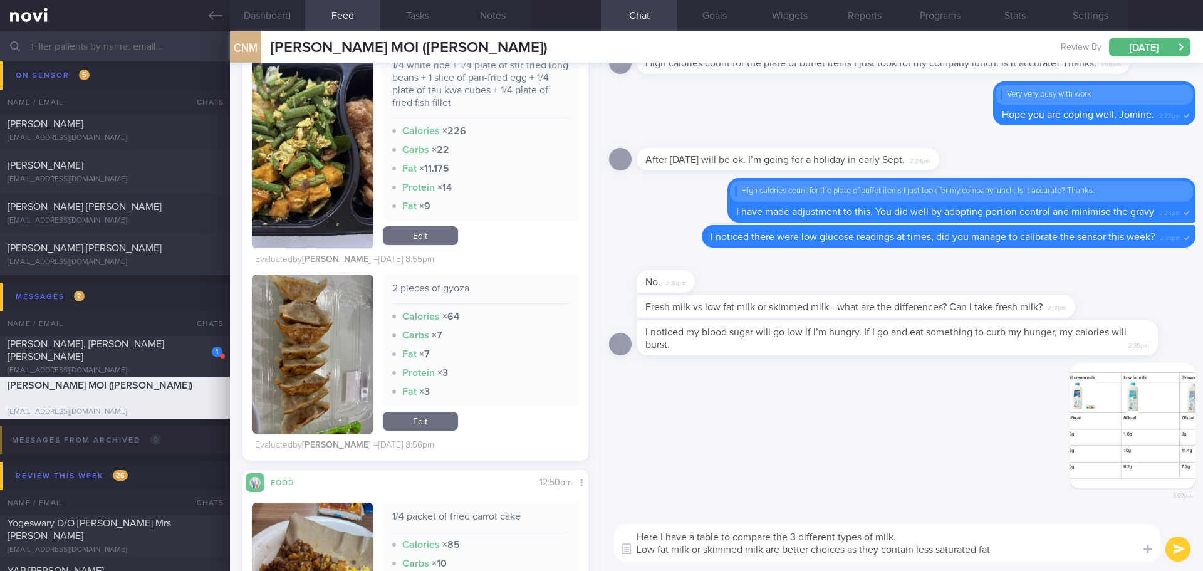
type textarea "Here I have a table to compare the 3 different types of milk. Low fat milk or s…"
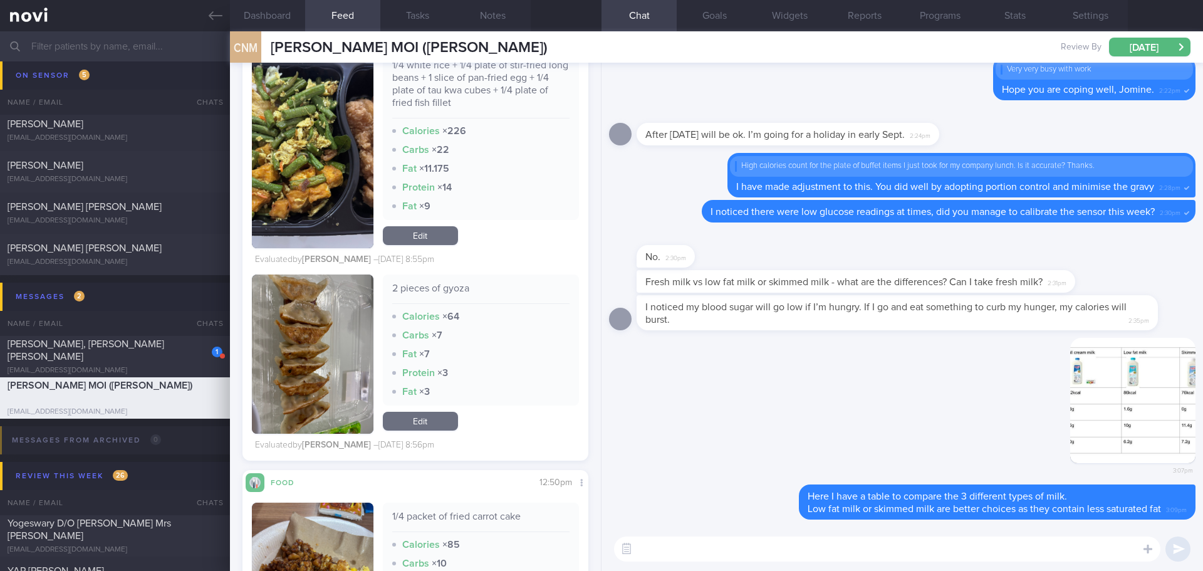
click at [1031, 551] on textarea at bounding box center [887, 548] width 546 height 25
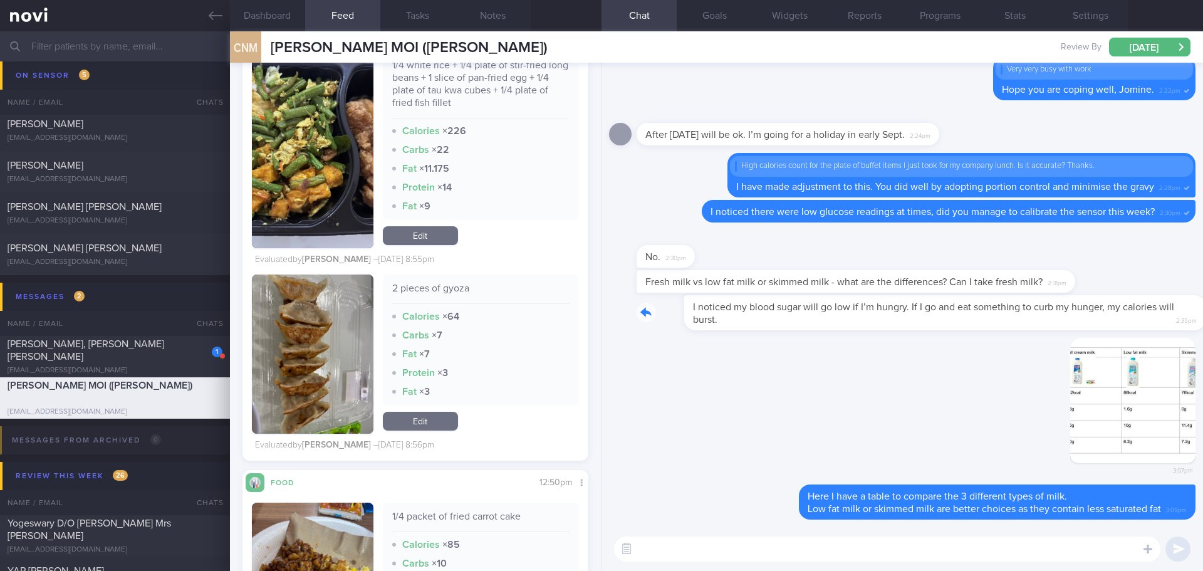
drag, startPoint x: 932, startPoint y: 317, endPoint x: 1019, endPoint y: 318, distance: 87.1
click at [1019, 318] on div "I noticed my blood sugar will go low if I’m hungry. If I go and eat something t…" at bounding box center [916, 312] width 559 height 35
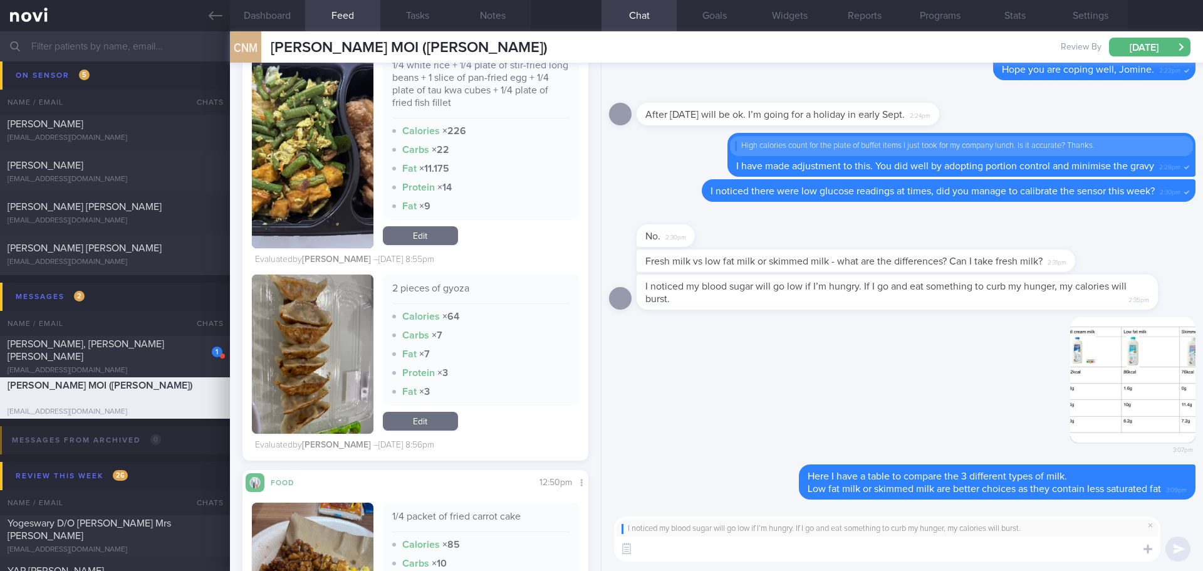
click at [889, 548] on textarea at bounding box center [887, 548] width 546 height 25
type textarea "I"
type textarea "Does this happen often? I would suggest to double check with glucometer to prev…"
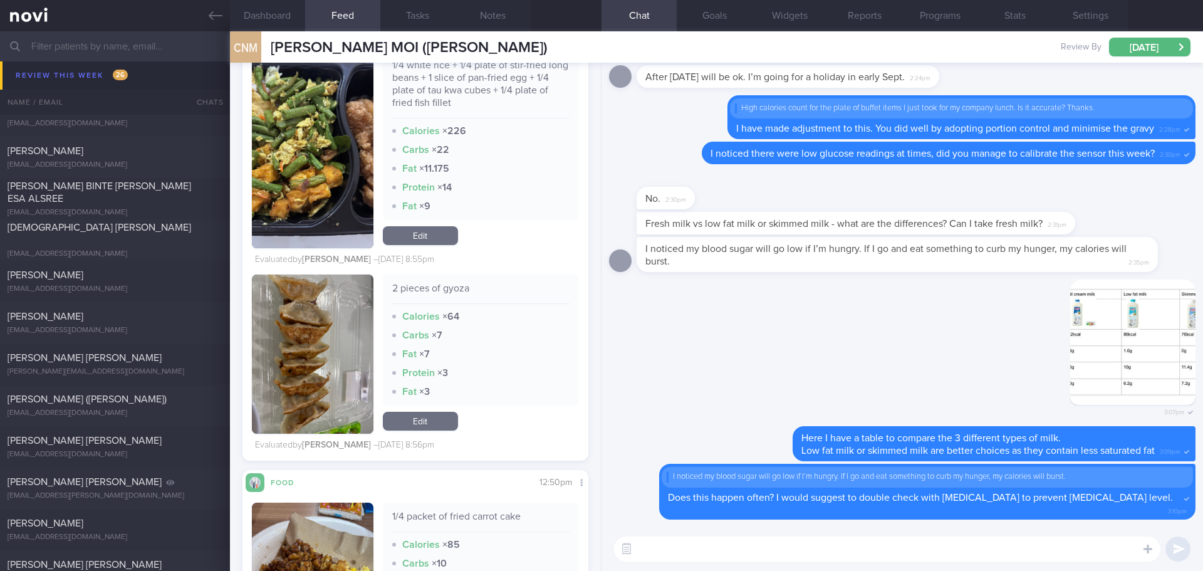
scroll to position [1003, 0]
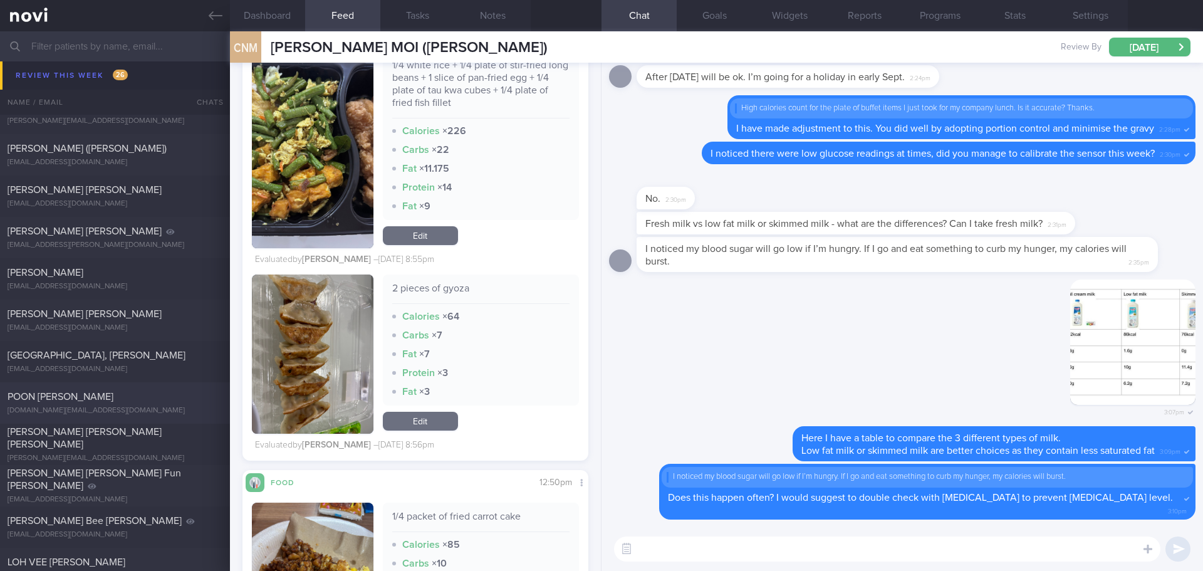
click at [112, 392] on div "POON [PERSON_NAME]" at bounding box center [114, 396] width 212 height 13
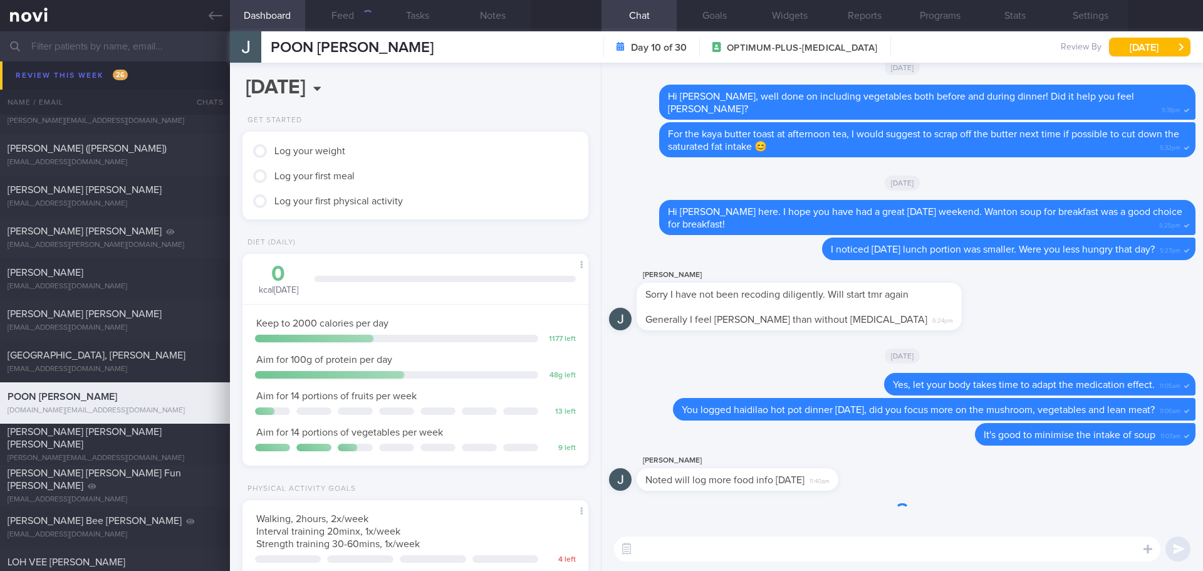
scroll to position [175, 315]
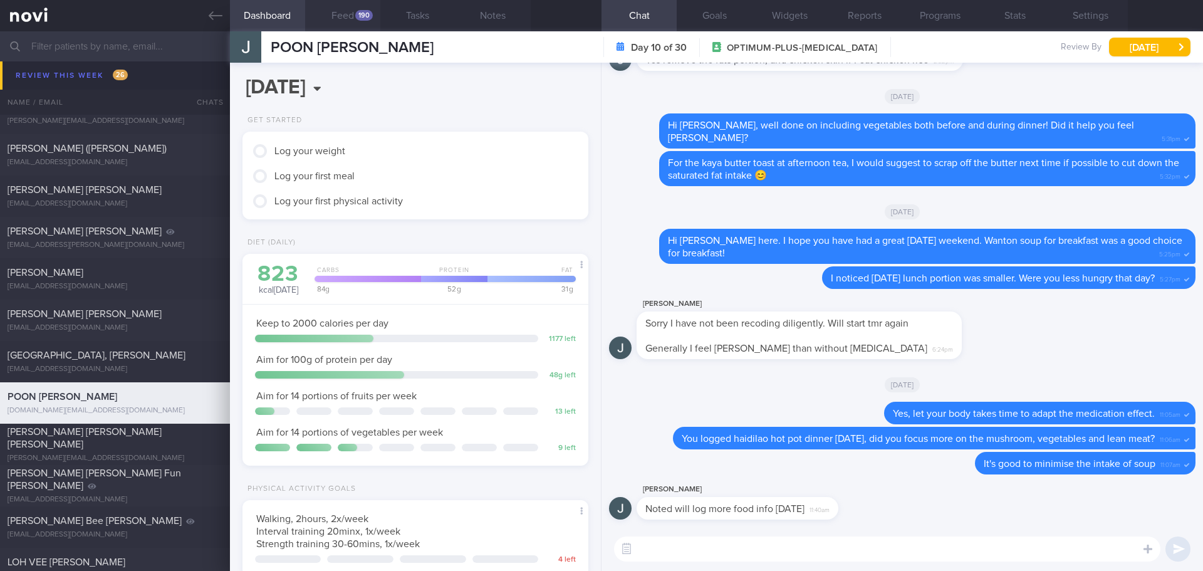
click at [351, 16] on button "Feed 190" at bounding box center [342, 15] width 75 height 31
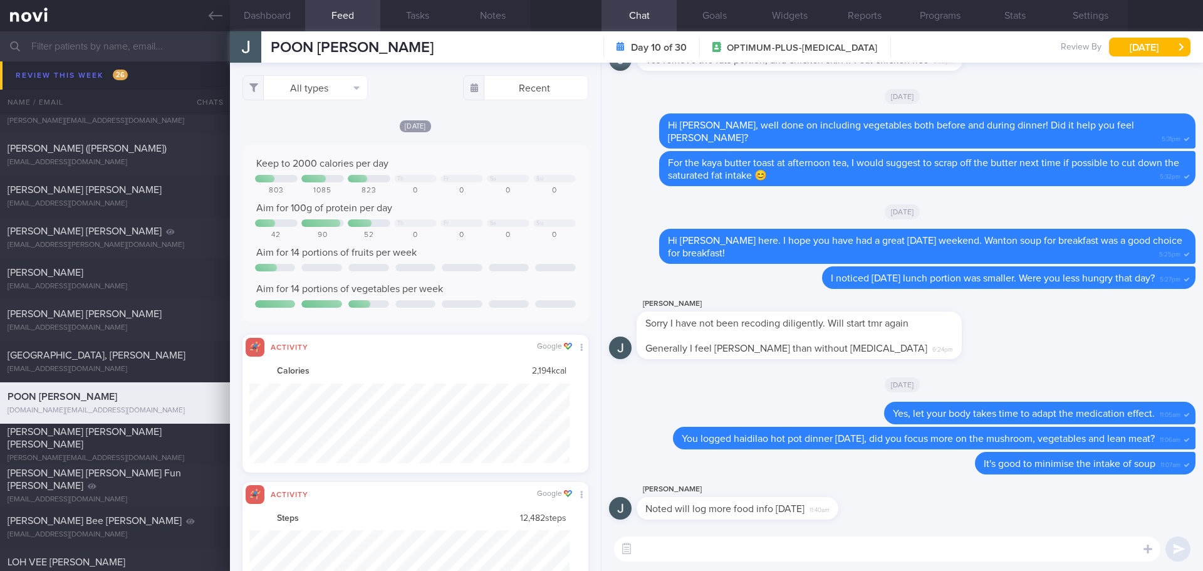
scroll to position [80, 321]
click at [350, 88] on button "All types" at bounding box center [305, 87] width 125 height 25
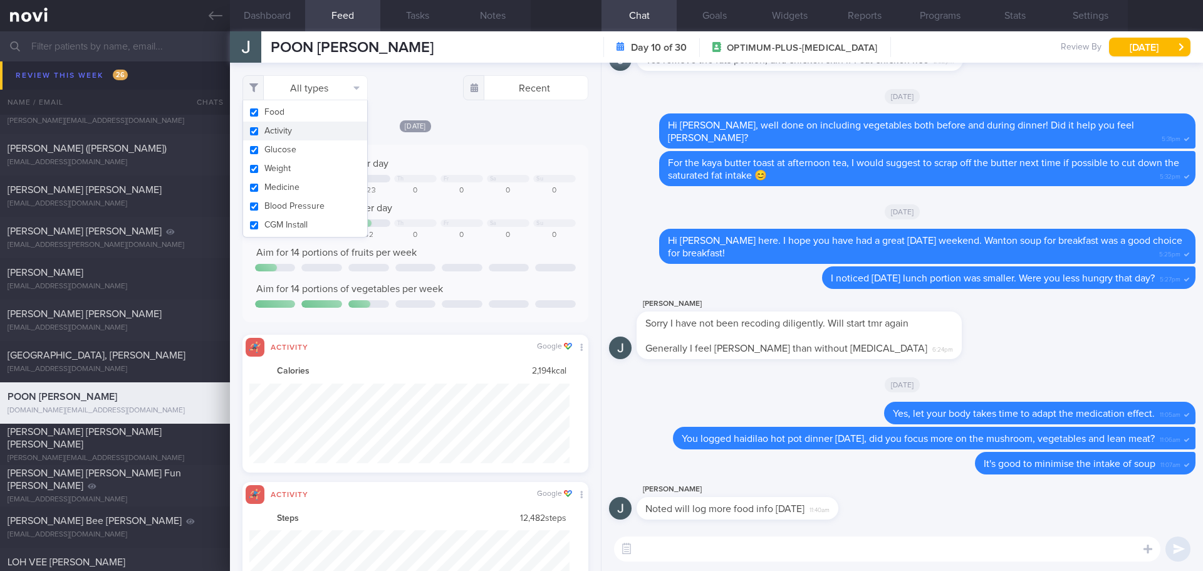
click at [308, 134] on button "Activity" at bounding box center [305, 131] width 124 height 19
checkbox input "false"
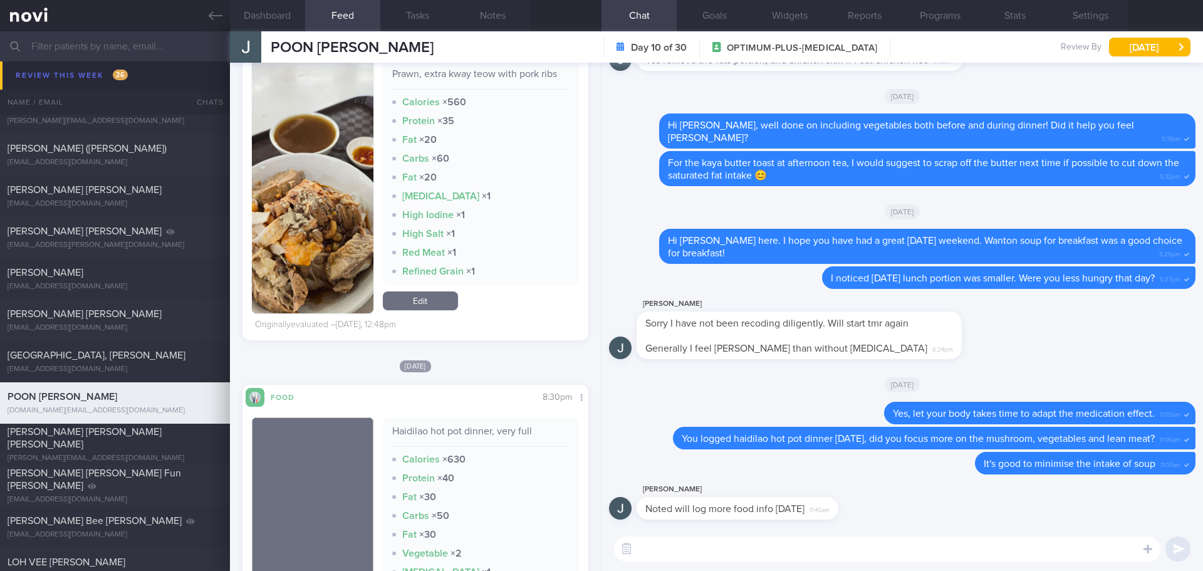
scroll to position [1745, 0]
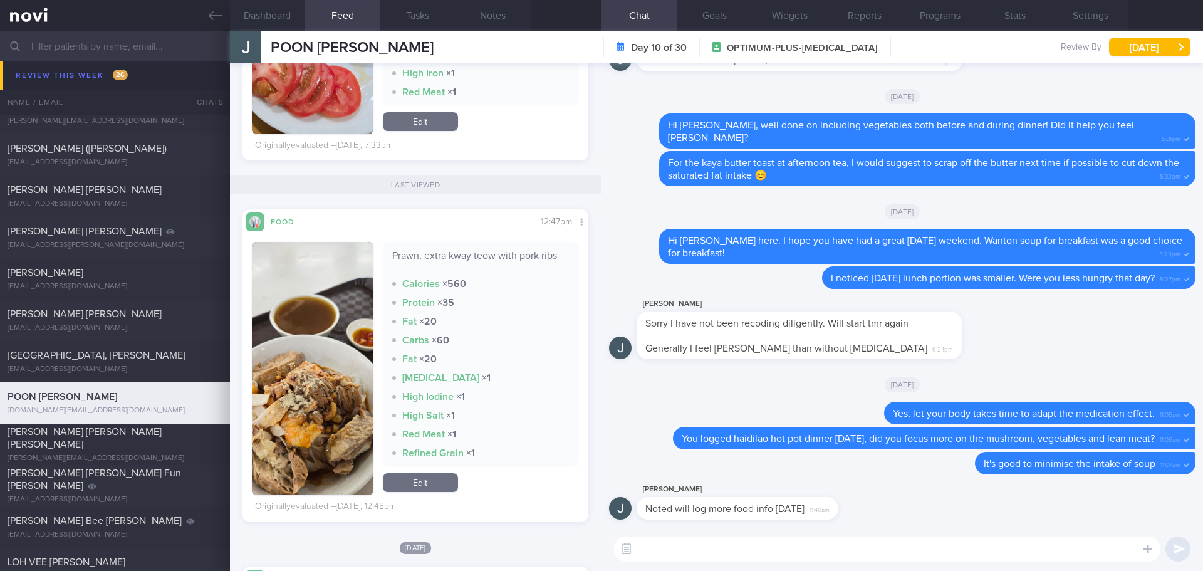
click at [335, 310] on button "button" at bounding box center [313, 368] width 122 height 253
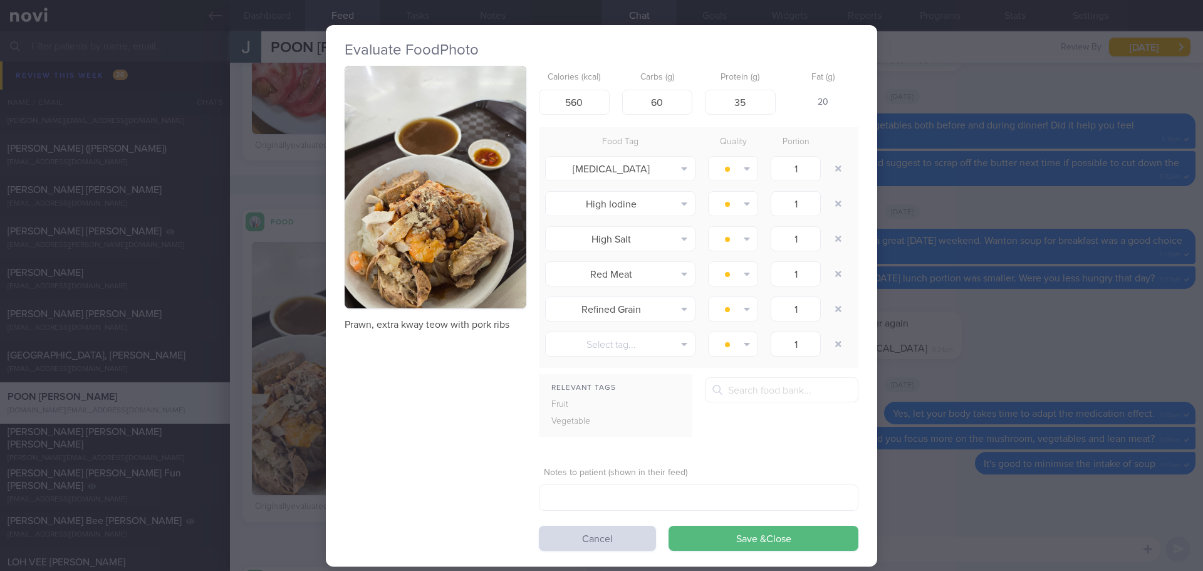
click at [407, 241] on button "button" at bounding box center [436, 187] width 182 height 243
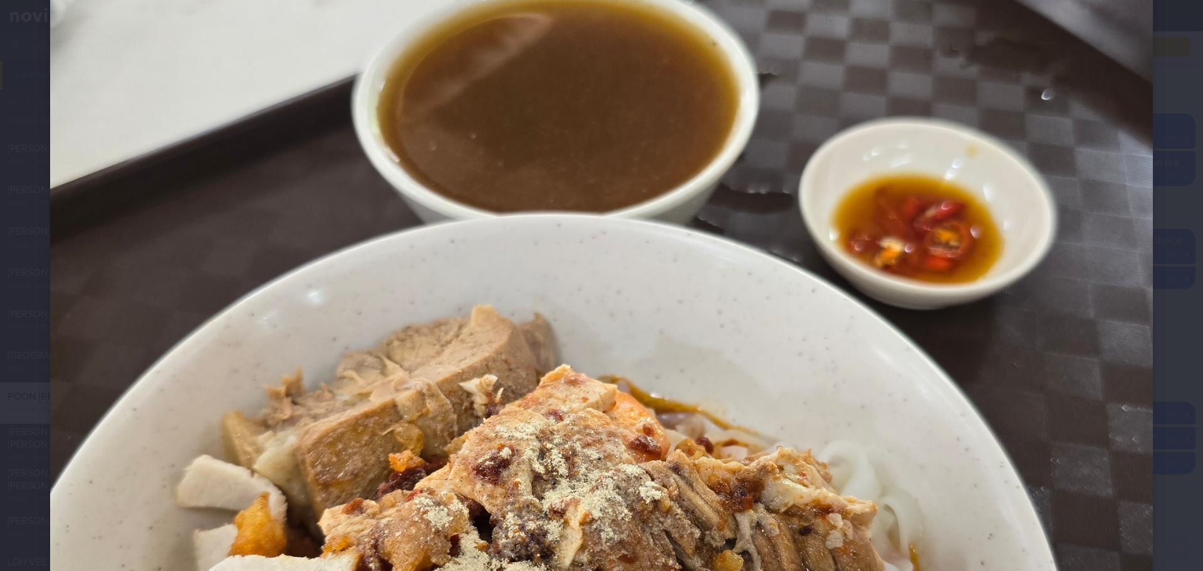
scroll to position [752, 0]
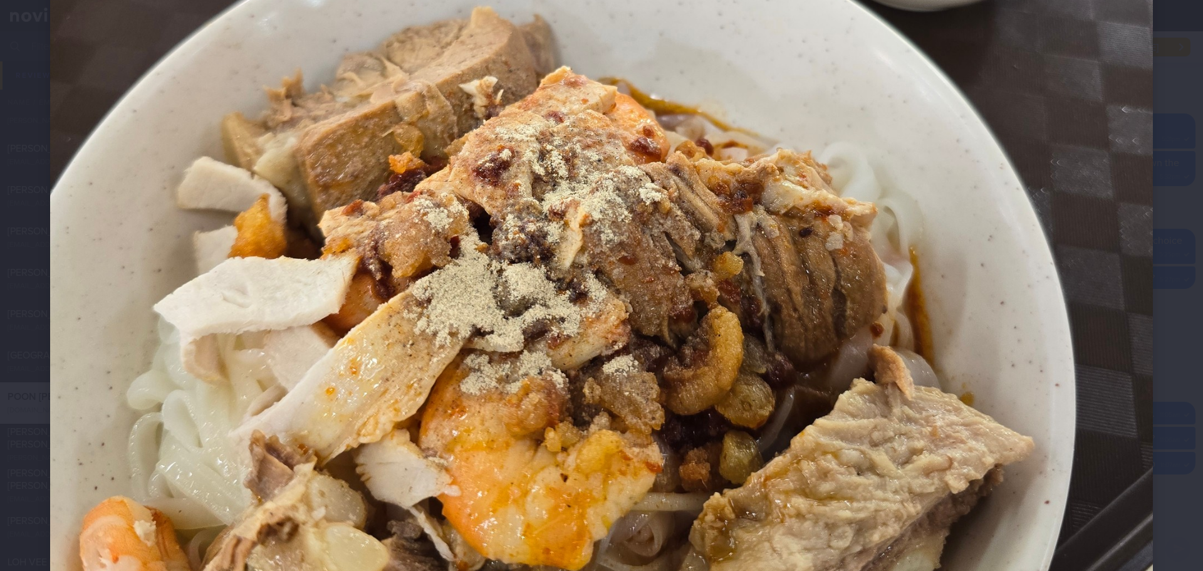
click at [1157, 279] on div at bounding box center [601, 111] width 1203 height 1571
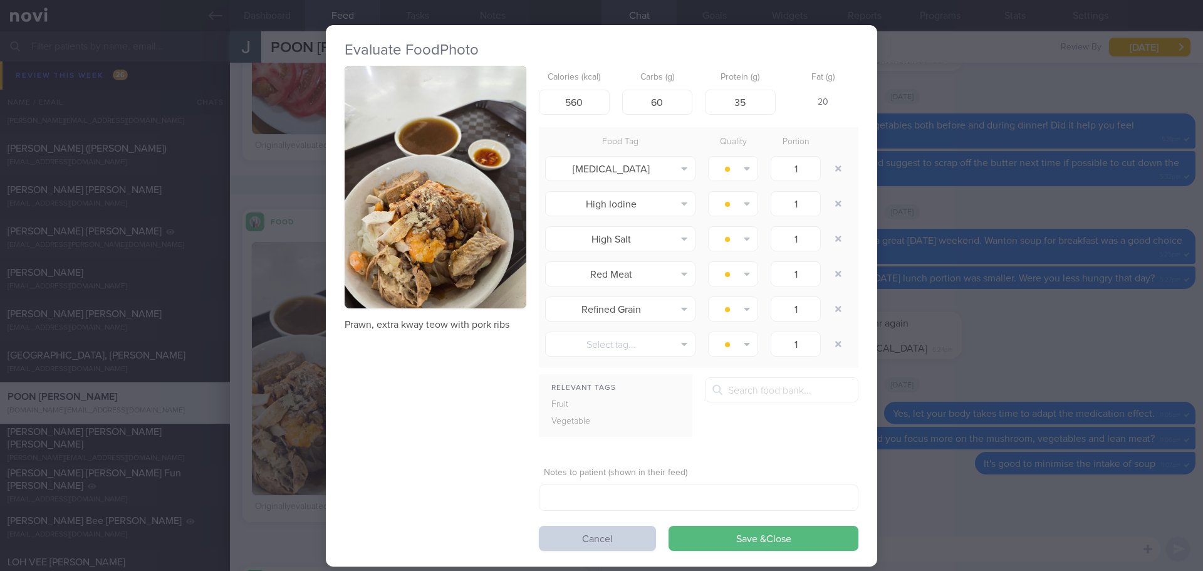
click at [617, 536] on button "Cancel" at bounding box center [597, 538] width 117 height 25
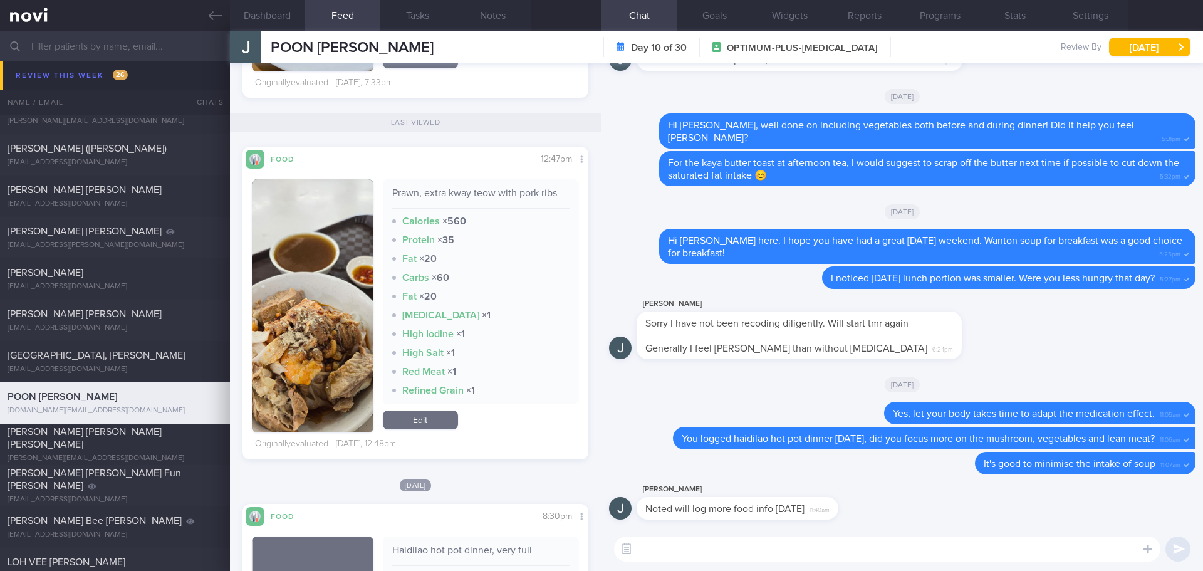
click at [699, 551] on textarea at bounding box center [887, 548] width 546 height 25
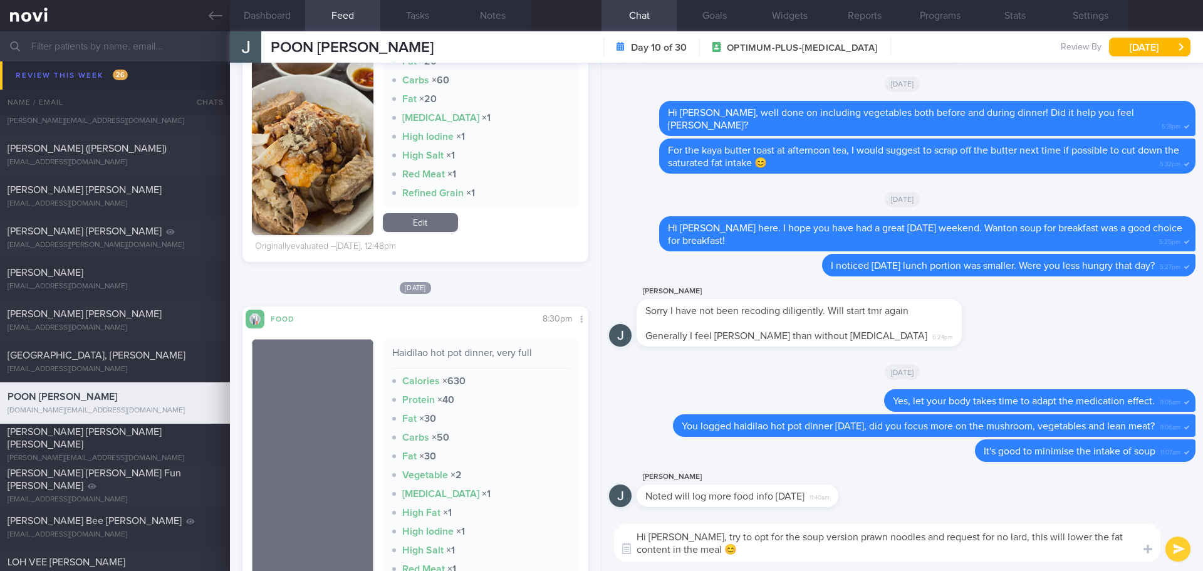
scroll to position [1611, 0]
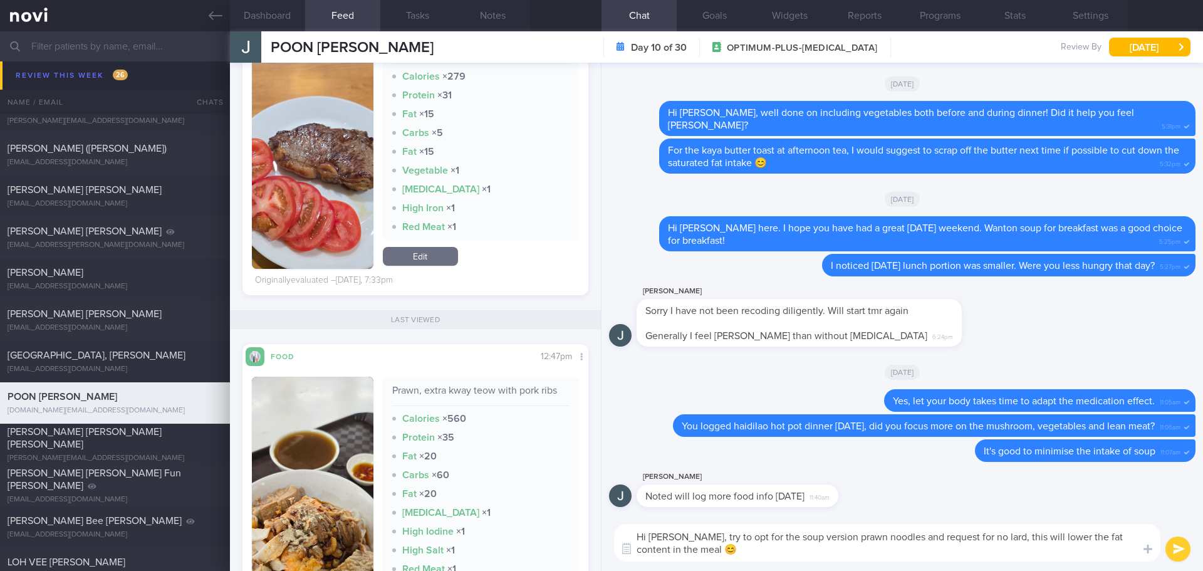
click at [733, 550] on textarea "Hi Jack, try to opt for the soup version prawn noodles and request for no lard,…" at bounding box center [887, 543] width 546 height 38
type textarea "Hi Jack, try to opt for the soup version prawn noodles and request for no lard,…"
click at [1184, 548] on button "submit" at bounding box center [1178, 548] width 25 height 25
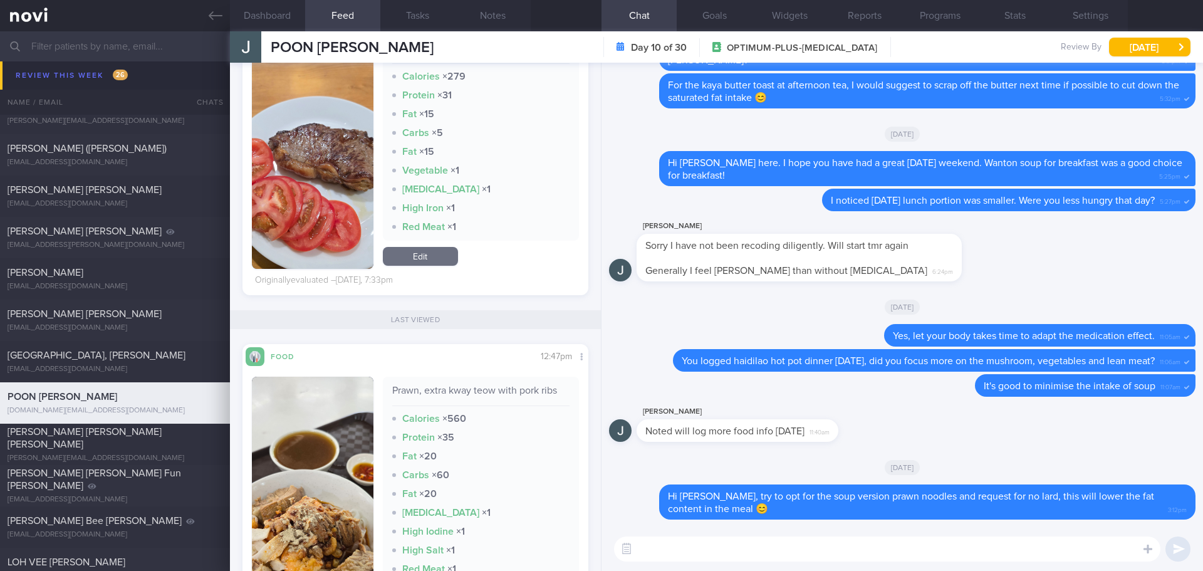
click at [1038, 555] on textarea at bounding box center [887, 548] width 546 height 25
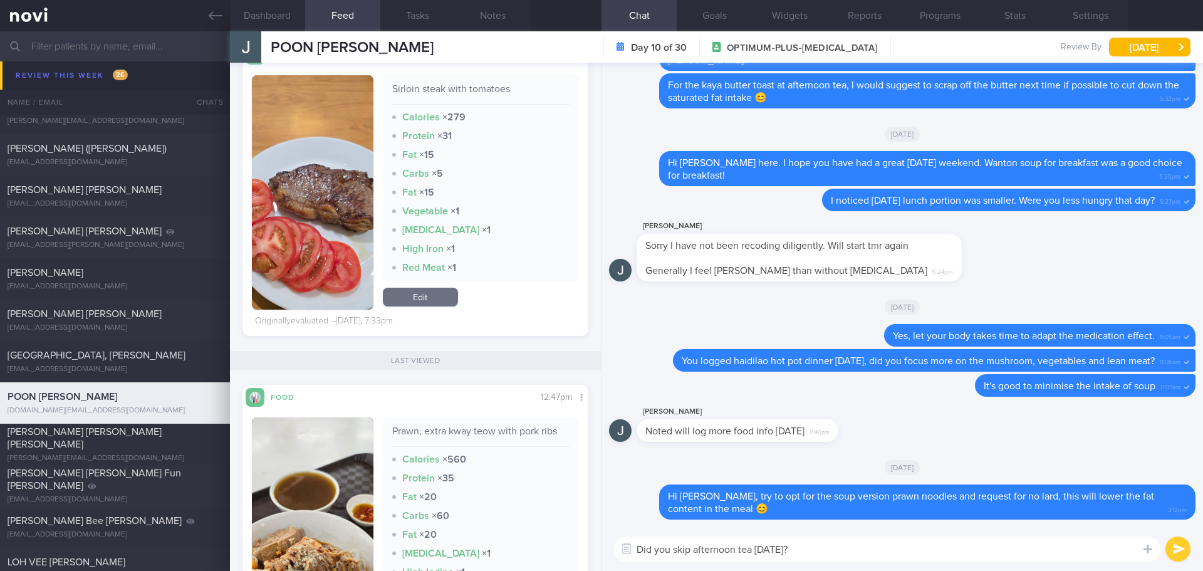
scroll to position [1548, 0]
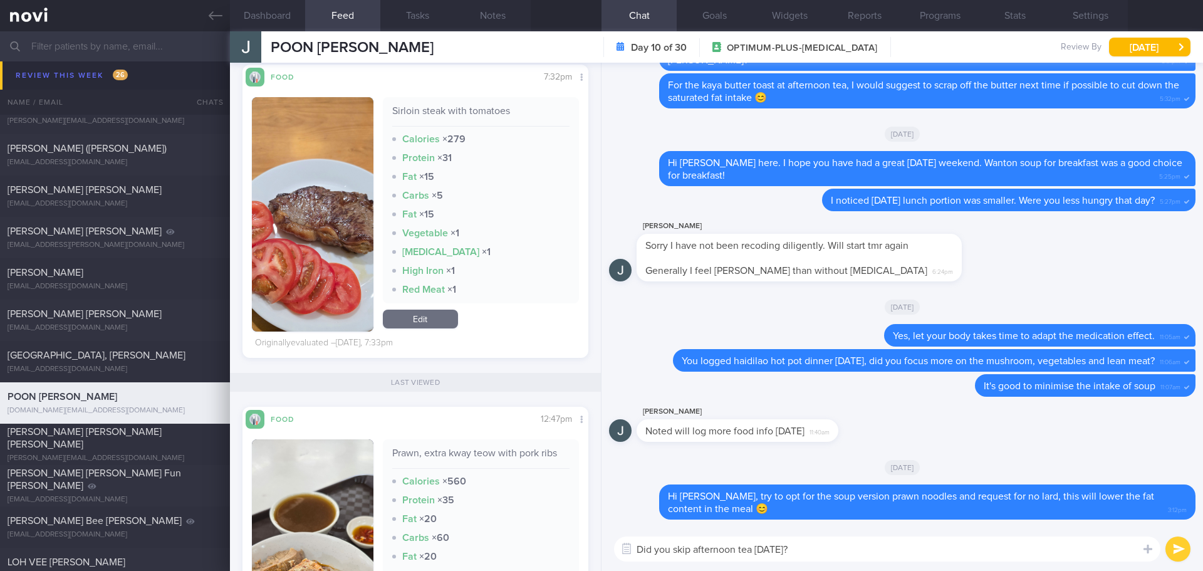
type textarea "Did you skip afternoon tea yesterday?"
click at [304, 214] on button "button" at bounding box center [313, 214] width 122 height 234
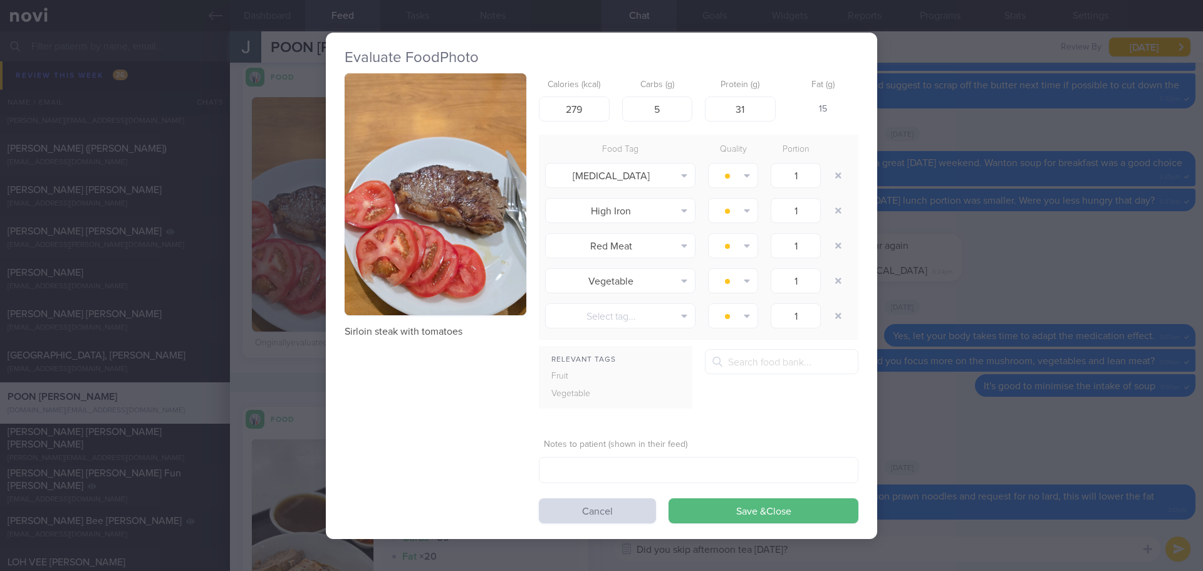
click at [370, 190] on button "button" at bounding box center [436, 194] width 182 height 243
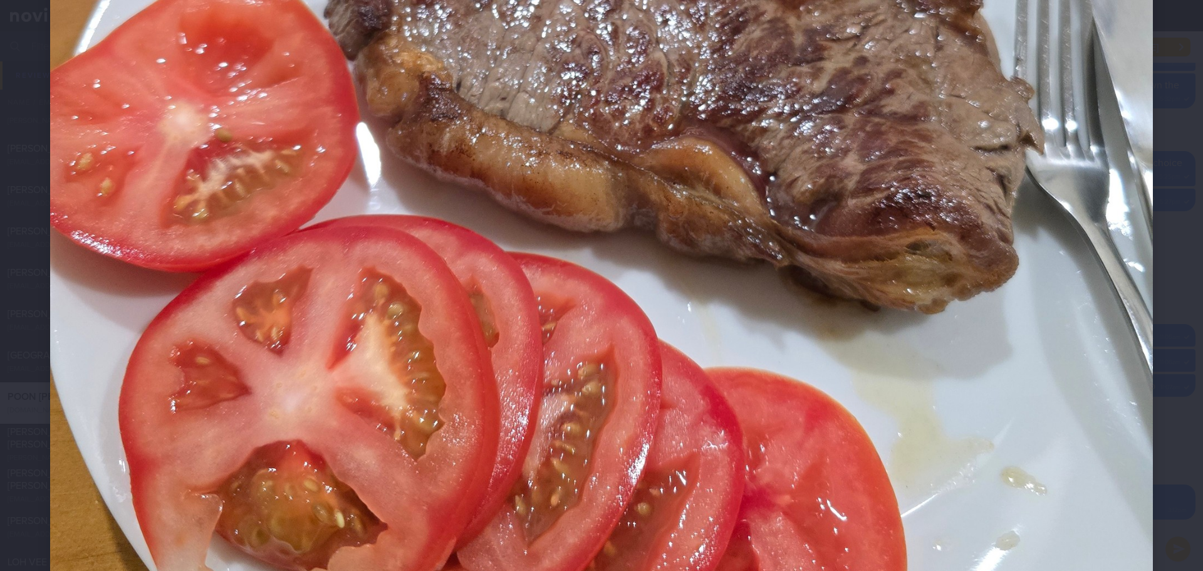
scroll to position [674, 0]
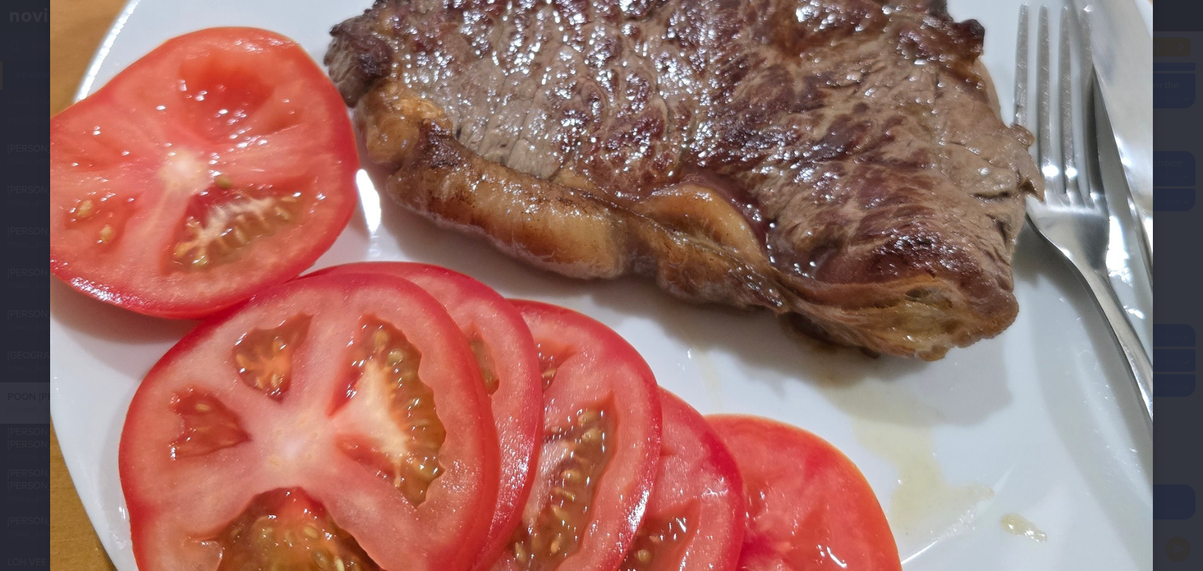
click at [1157, 201] on div at bounding box center [601, 111] width 1203 height 1571
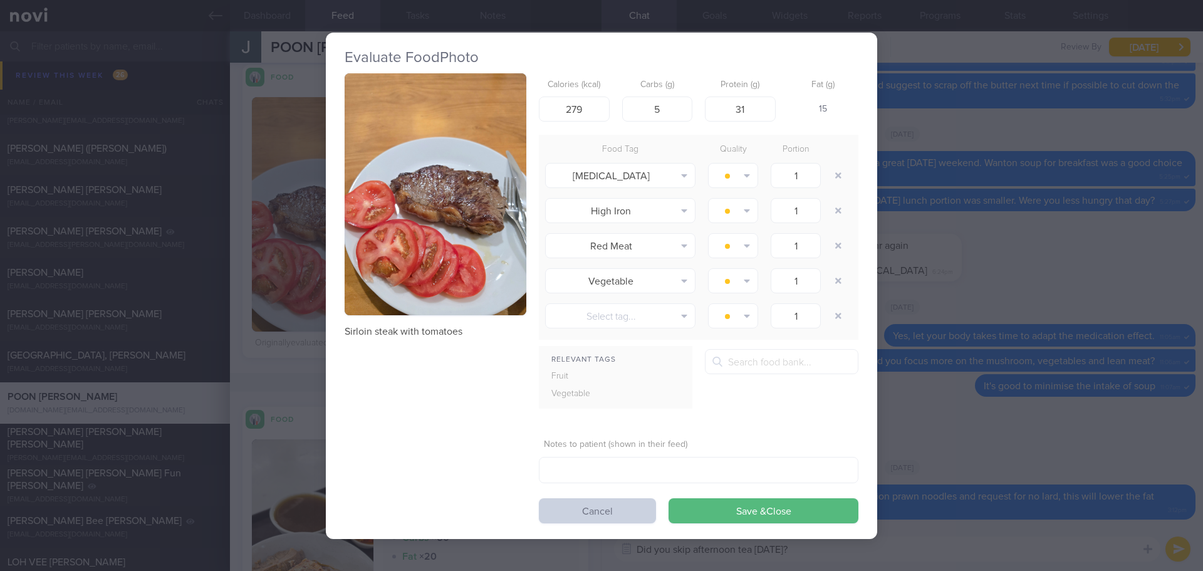
click at [619, 516] on button "Cancel" at bounding box center [597, 510] width 117 height 25
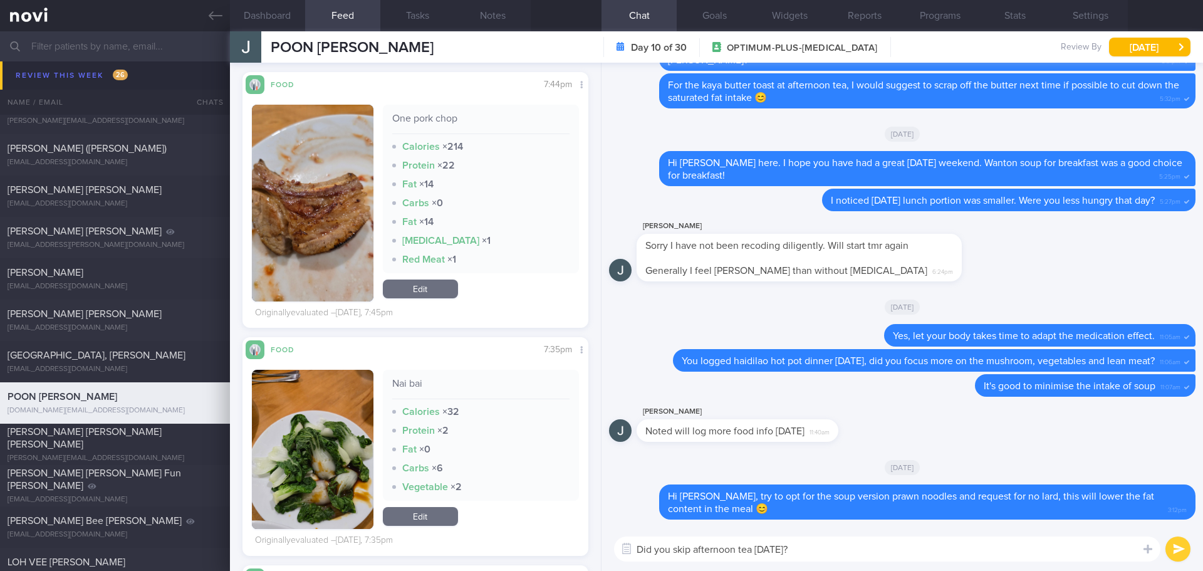
scroll to position [921, 0]
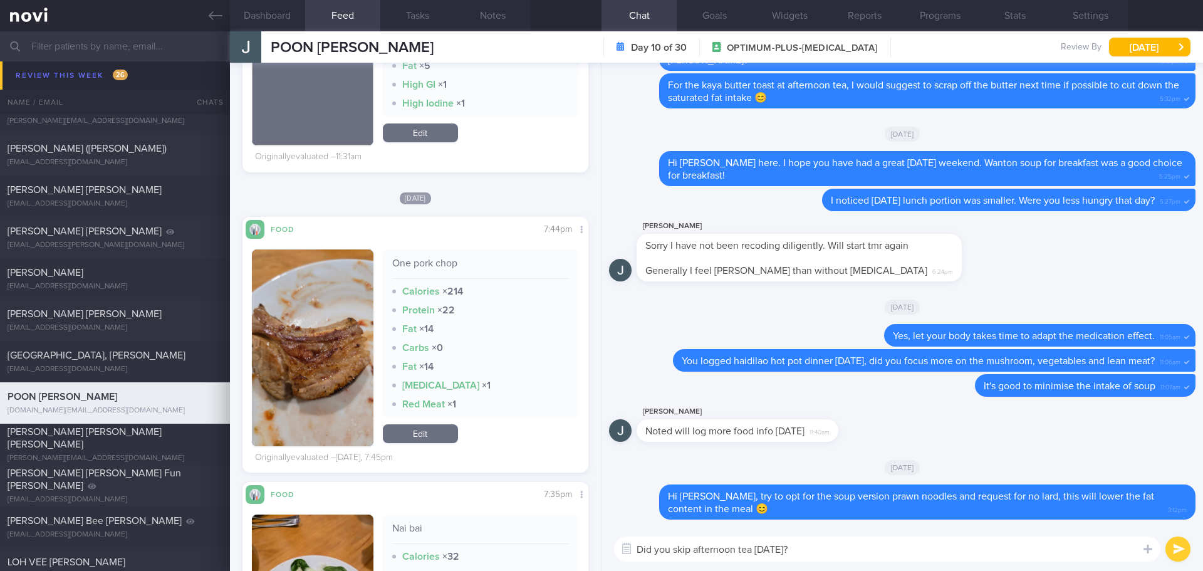
click at [287, 338] on button "button" at bounding box center [313, 347] width 122 height 197
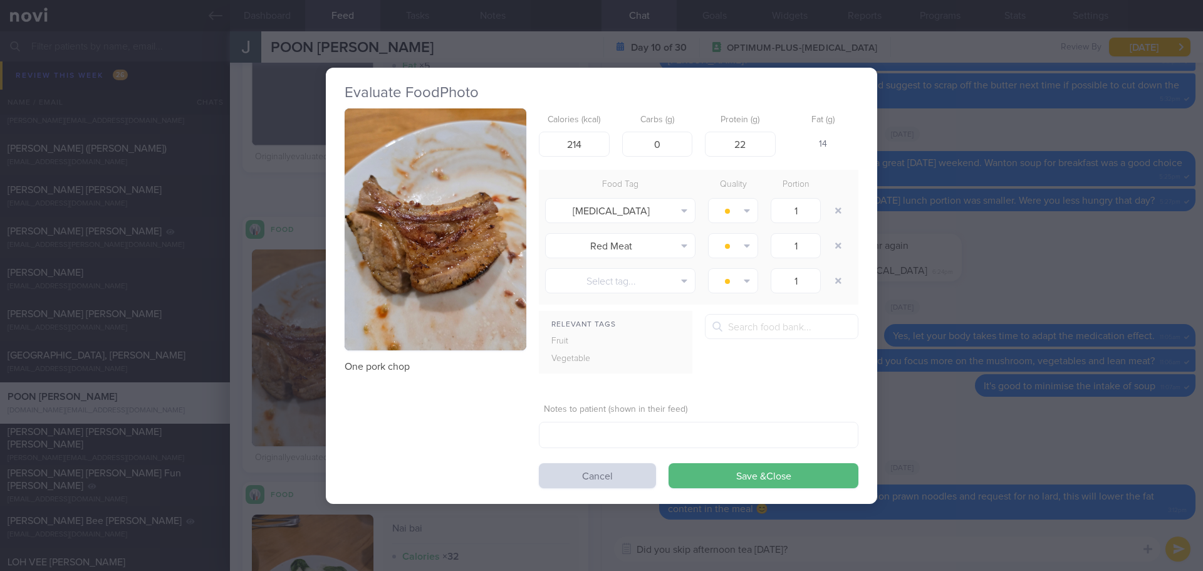
click at [436, 188] on button "button" at bounding box center [436, 229] width 182 height 243
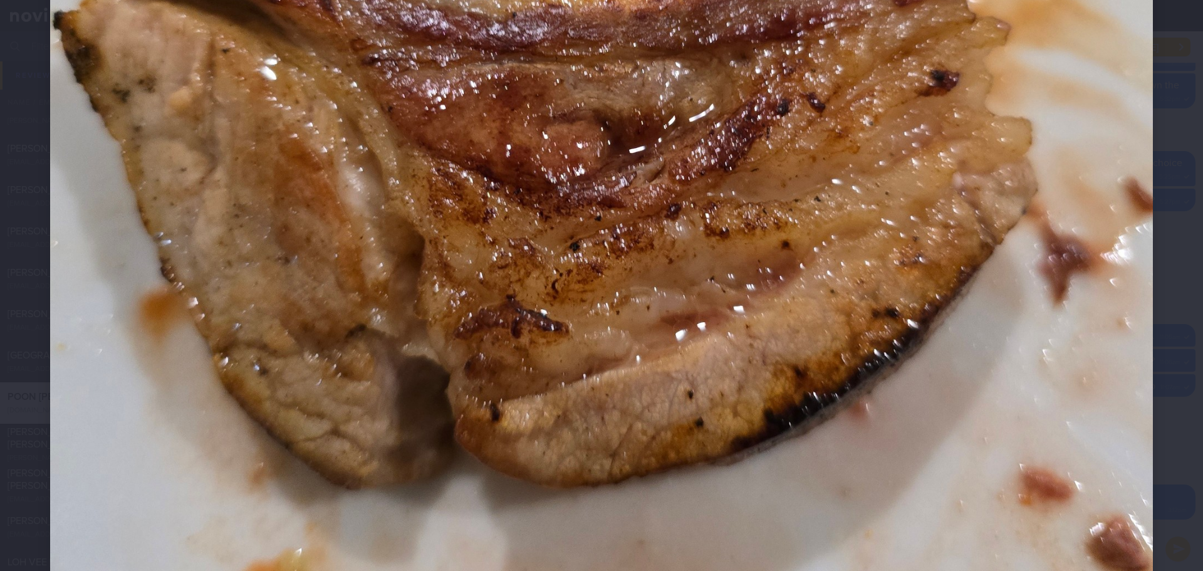
scroll to position [689, 0]
click at [1152, 250] on div at bounding box center [601, 96] width 1203 height 1571
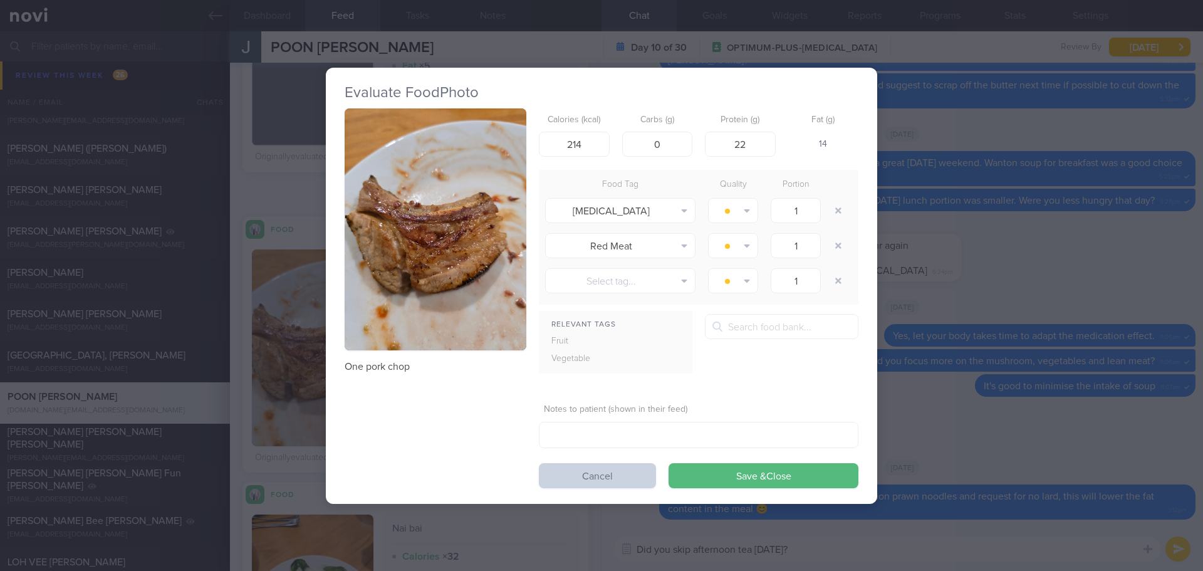
click at [598, 476] on button "Cancel" at bounding box center [597, 475] width 117 height 25
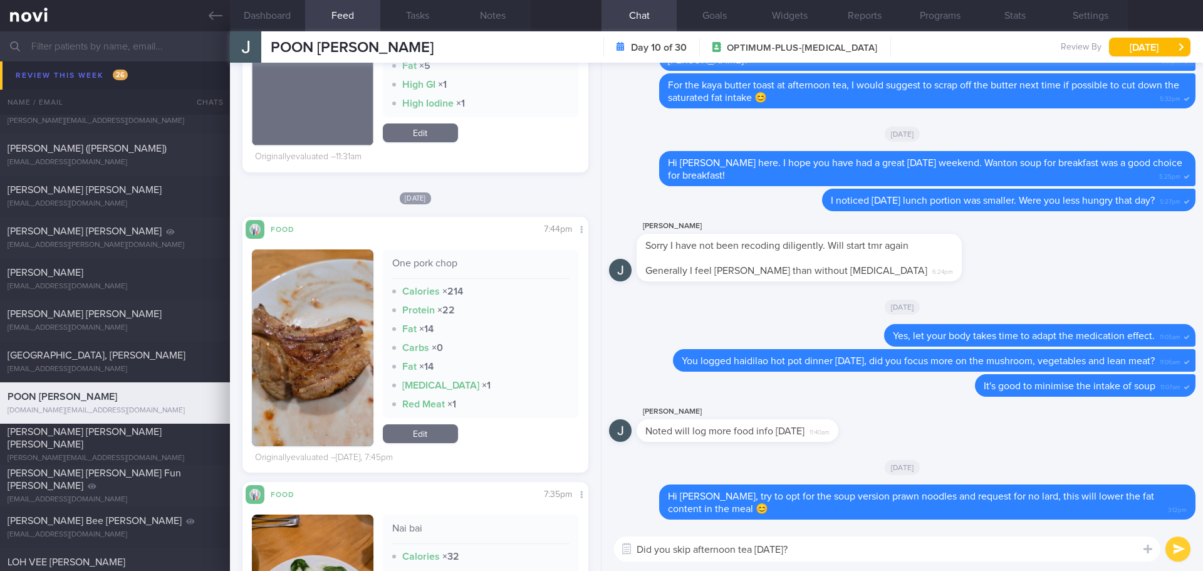
click at [899, 561] on div "Did you skip afternoon tea yesterday? Did you skip afternoon tea yesterday? ​ D…" at bounding box center [903, 549] width 602 height 44
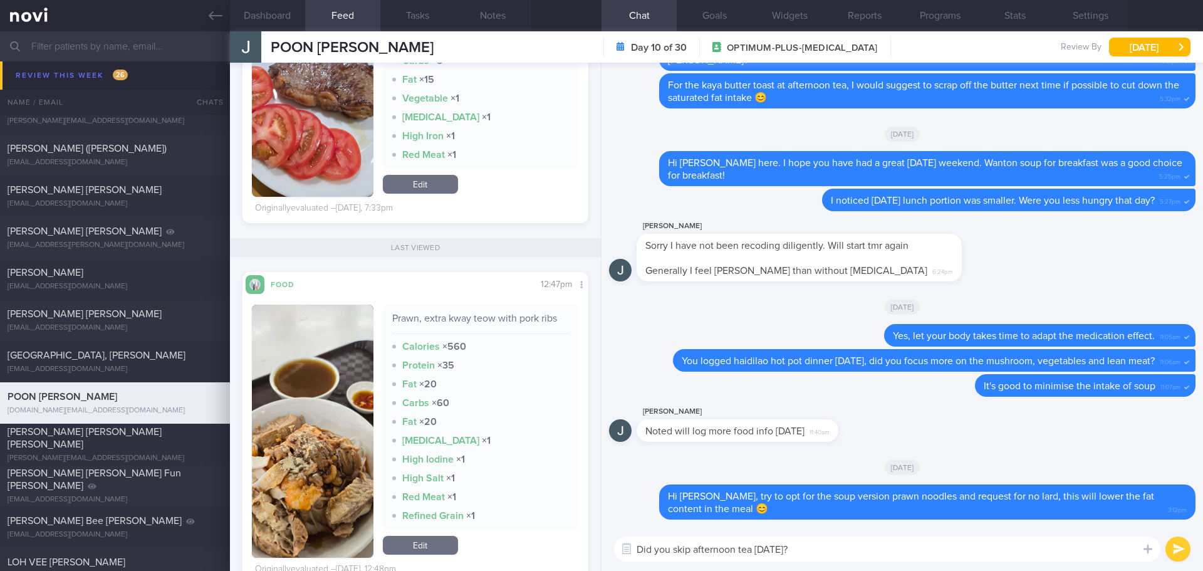
scroll to position [2049, 0]
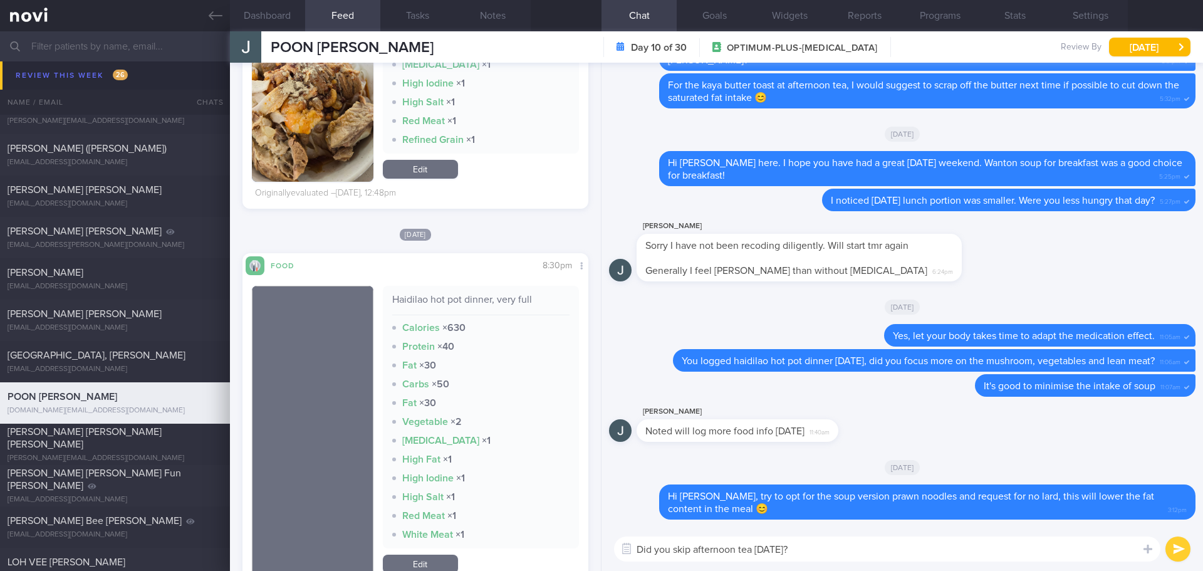
click at [1175, 546] on button "submit" at bounding box center [1178, 548] width 25 height 25
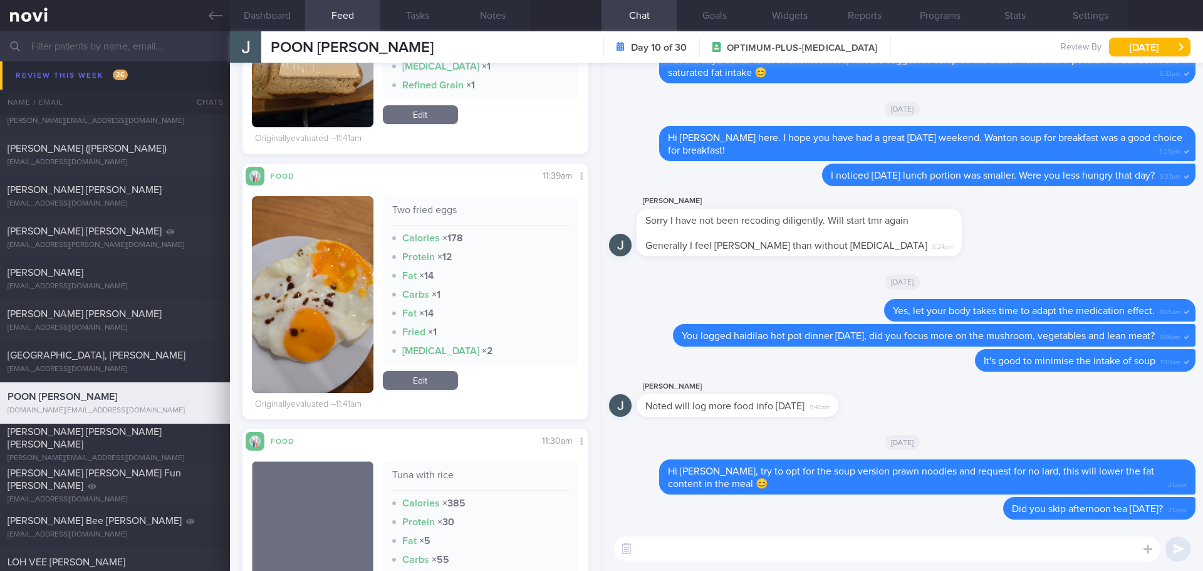
scroll to position [545, 0]
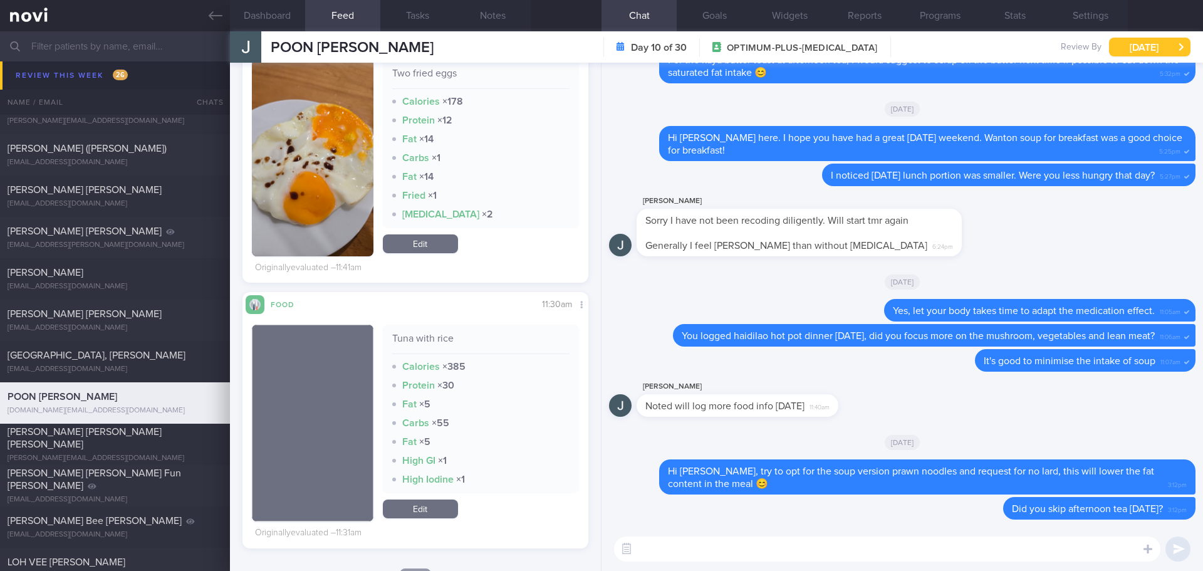
click at [1172, 43] on button "Thu, 14 Aug" at bounding box center [1149, 47] width 81 height 19
click at [889, 367] on div "Delete It's good to minimise the intake of soup 11:07am" at bounding box center [902, 364] width 587 height 30
click at [124, 285] on div "[EMAIL_ADDRESS][DOMAIN_NAME]" at bounding box center [115, 286] width 215 height 9
checkbox input "true"
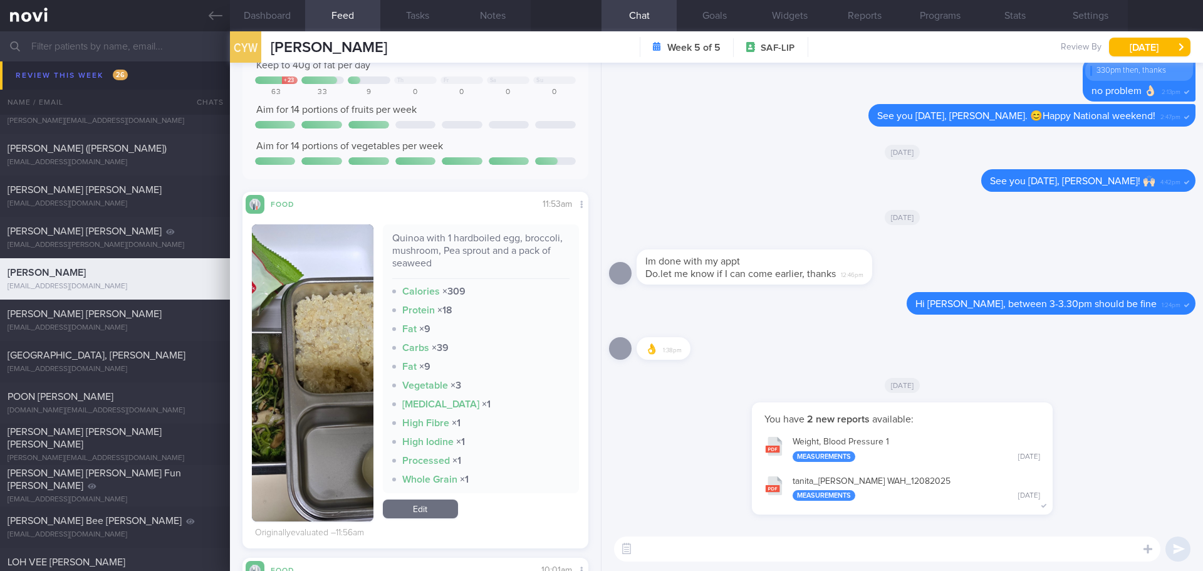
scroll to position [188, 0]
click at [339, 355] on button "button" at bounding box center [313, 372] width 122 height 297
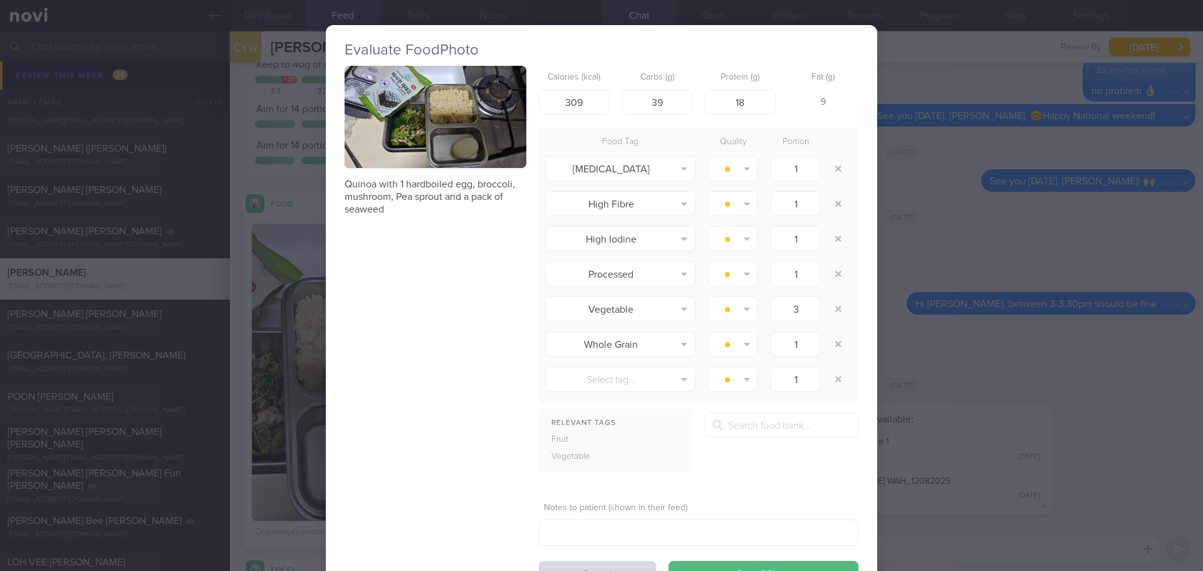
click at [400, 124] on button "button" at bounding box center [436, 117] width 182 height 102
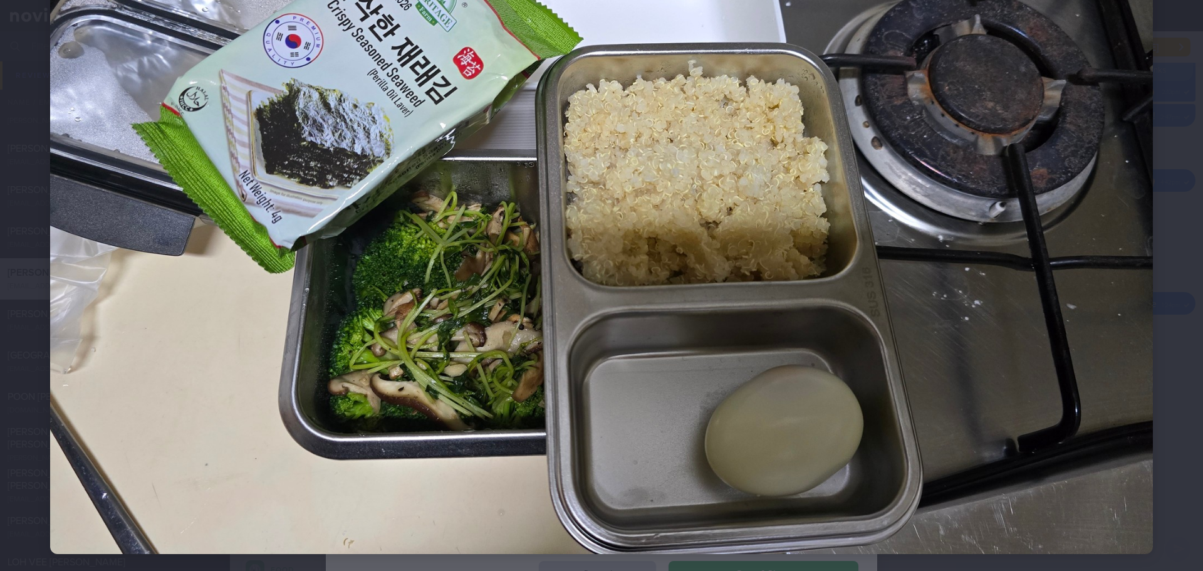
scroll to position [145, 0]
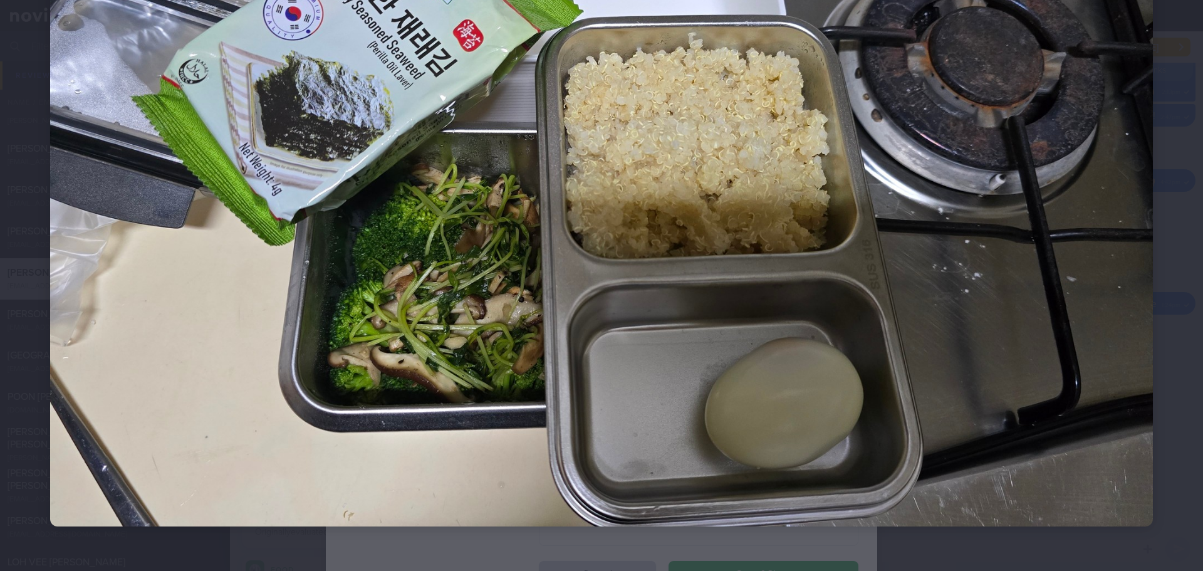
click at [1010, 326] on img at bounding box center [601, 215] width 1103 height 621
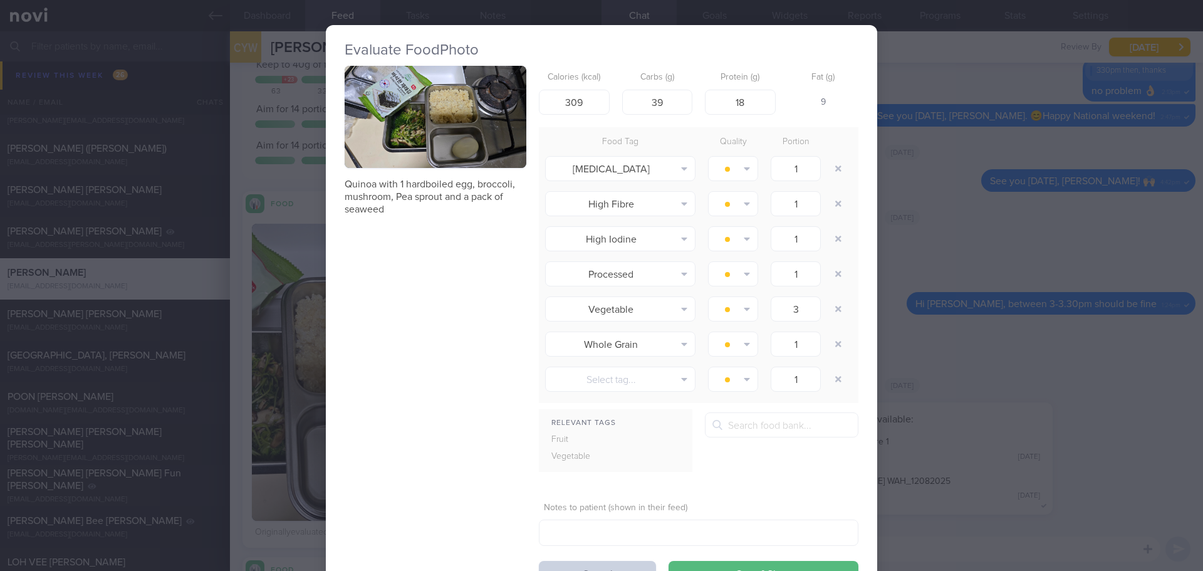
click at [580, 566] on button "Cancel" at bounding box center [597, 573] width 117 height 25
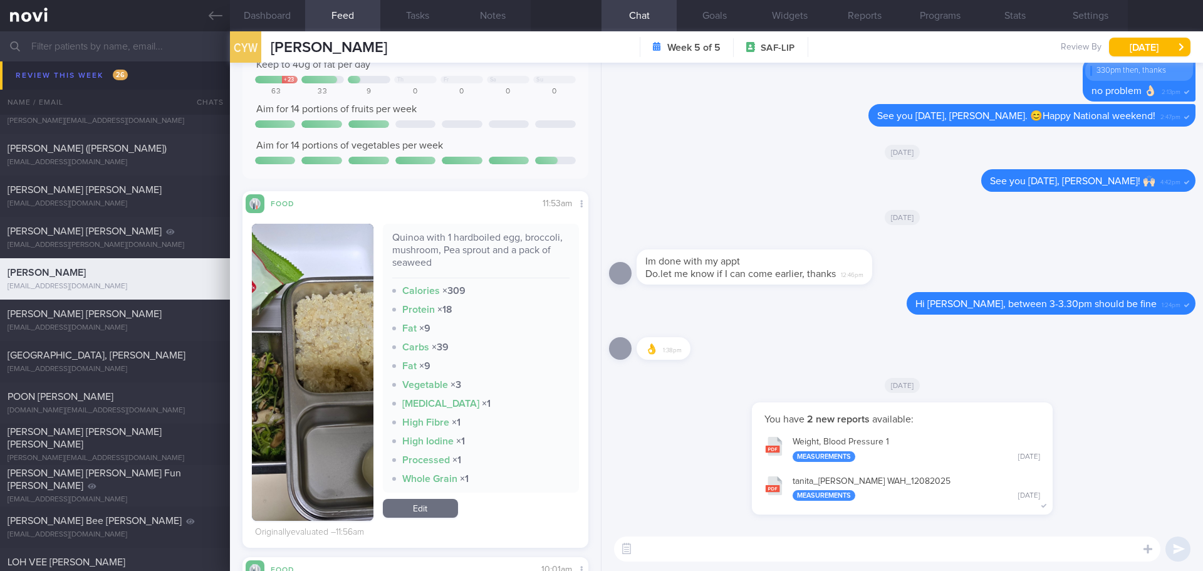
click at [671, 547] on textarea at bounding box center [887, 548] width 546 height 25
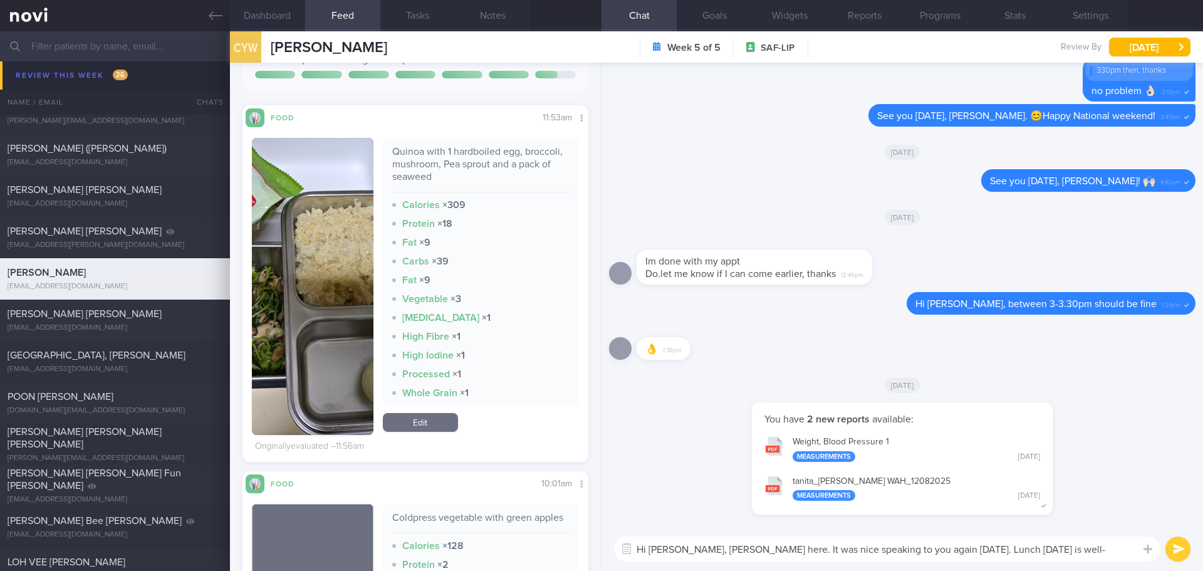
scroll to position [251, 0]
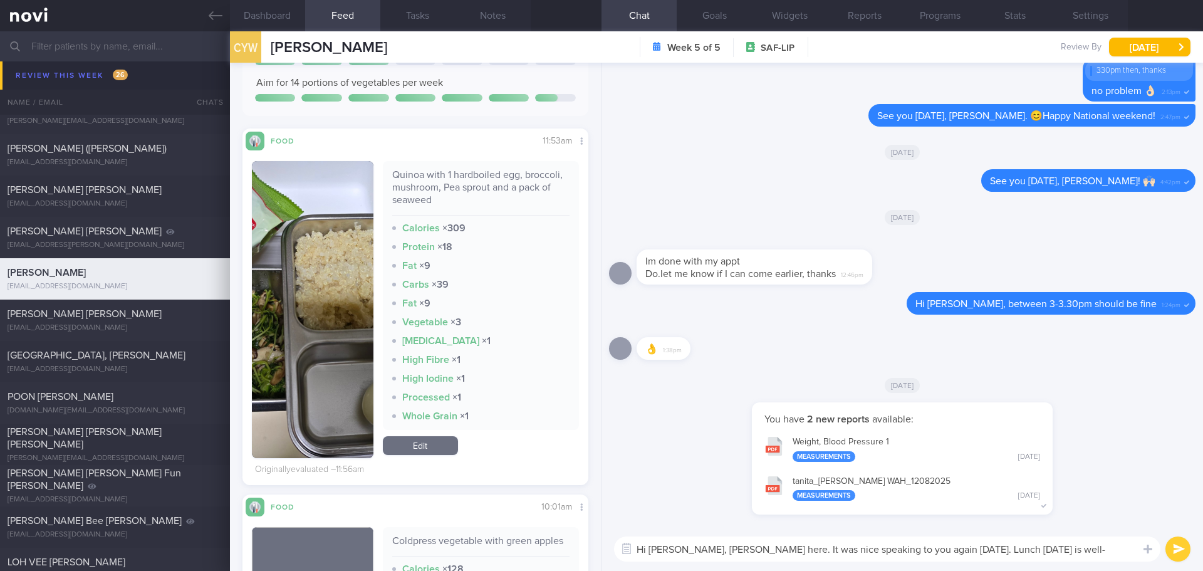
click at [1127, 551] on textarea "Hi Eva, Elizabeth here. It was nice speaking to you again yesterday. Lunch toda…" at bounding box center [887, 548] width 546 height 25
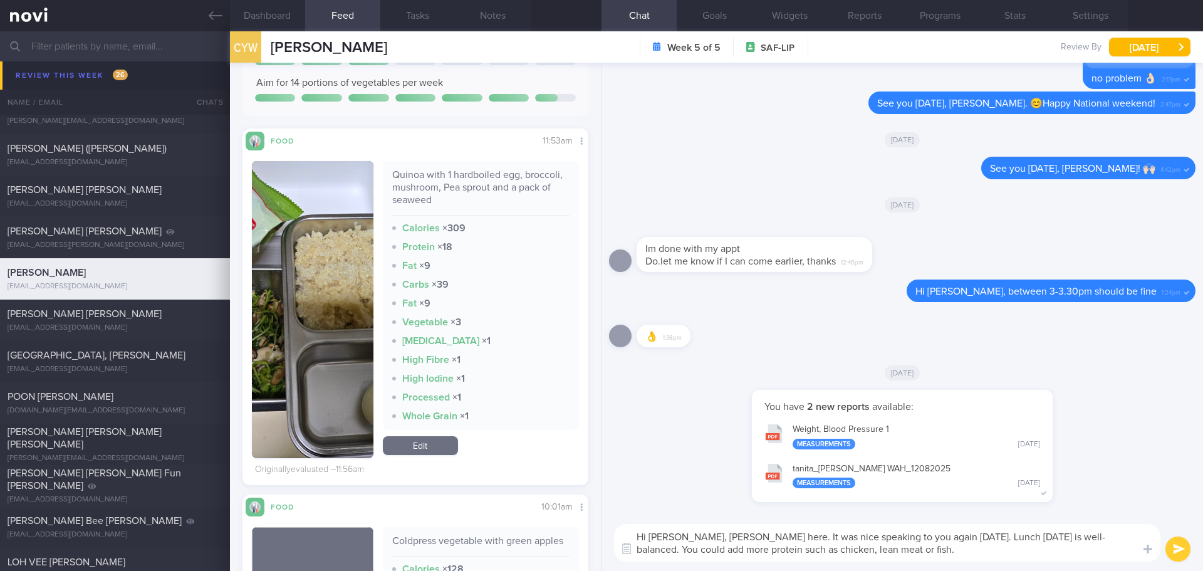
type textarea "Hi Eva, Elizabeth here. It was nice speaking to you again yesterday. Lunch toda…"
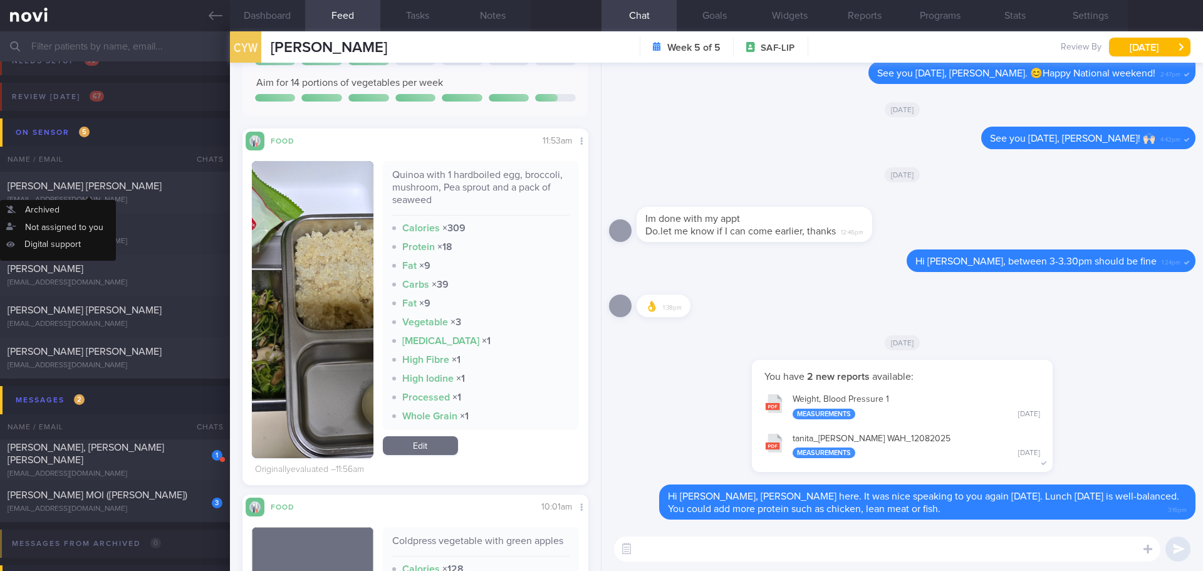
scroll to position [0, 0]
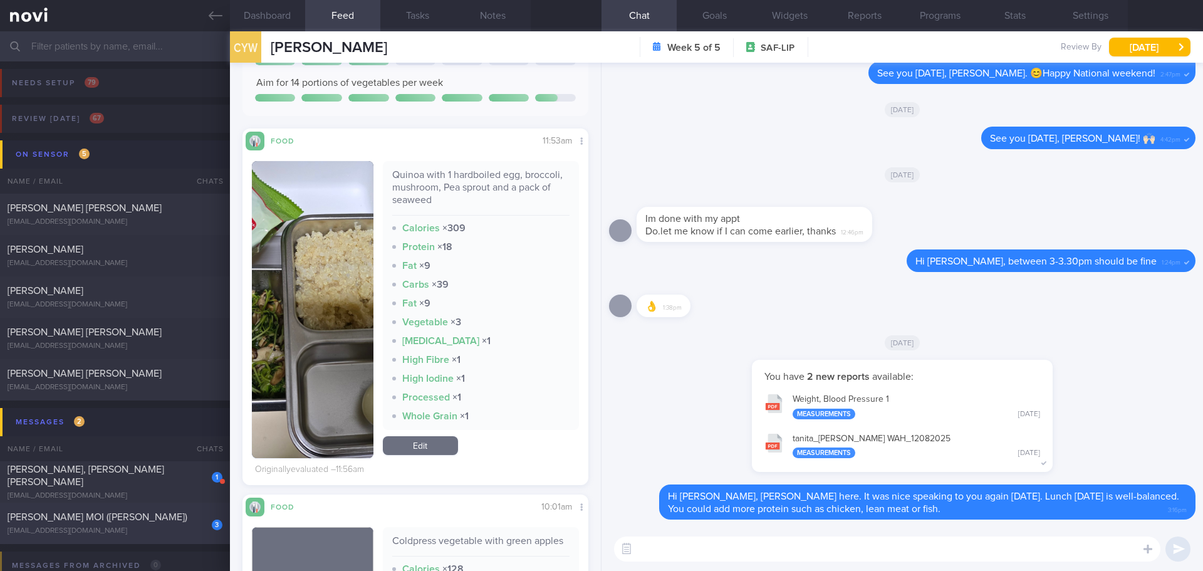
click at [142, 516] on span "[PERSON_NAME] MOI ([PERSON_NAME])" at bounding box center [98, 517] width 180 height 10
type input "[DATE]"
checkbox input "false"
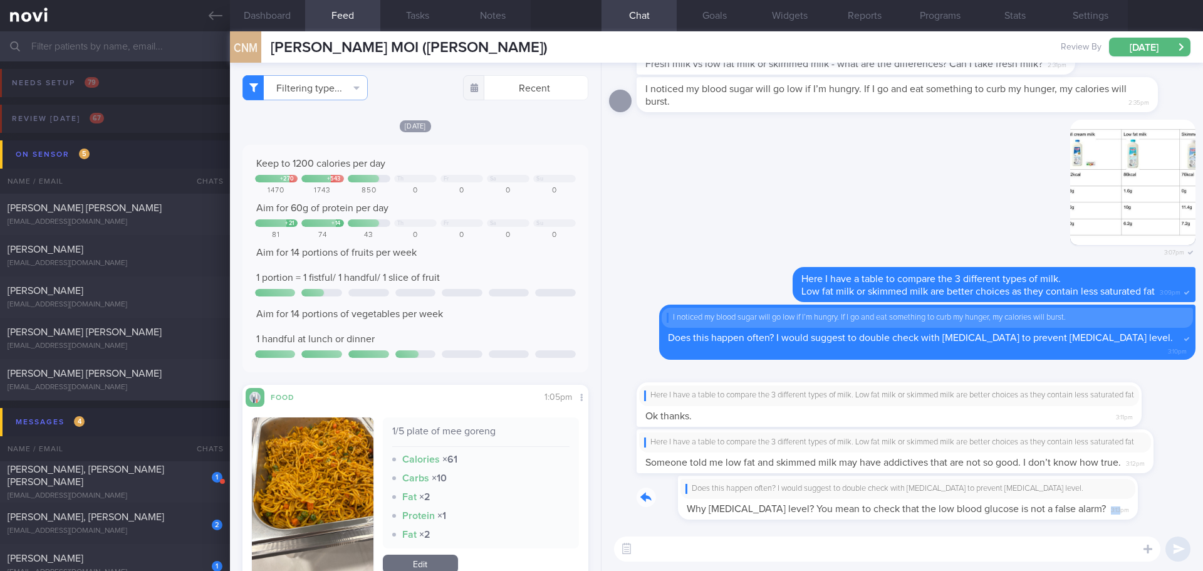
drag, startPoint x: 1089, startPoint y: 518, endPoint x: 1152, endPoint y: 516, distance: 63.3
click at [1152, 516] on div "Does this happen often? I would suggest to double check with glucometer to prev…" at bounding box center [902, 501] width 587 height 51
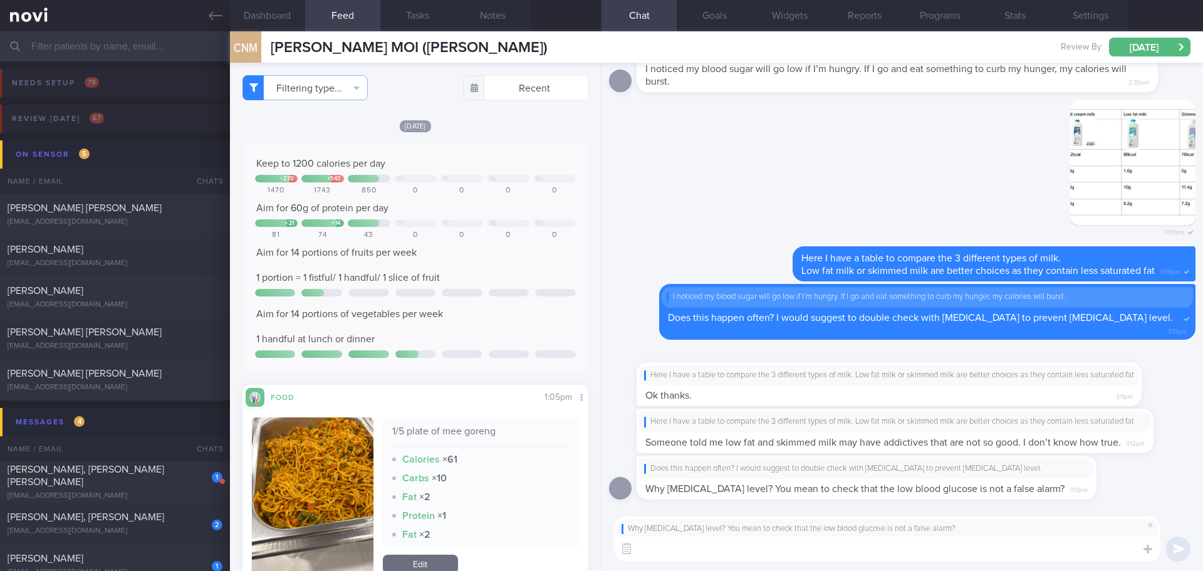
click at [1008, 550] on textarea at bounding box center [887, 548] width 546 height 25
click at [1151, 528] on span at bounding box center [1150, 525] width 15 height 15
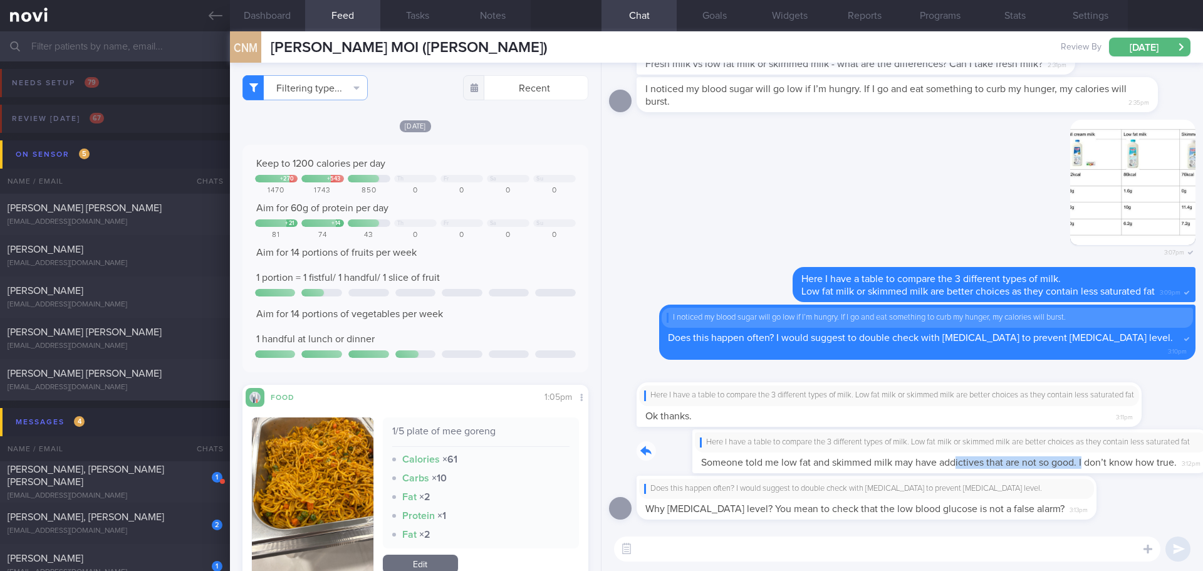
drag, startPoint x: 899, startPoint y: 467, endPoint x: 1029, endPoint y: 461, distance: 130.5
click at [1029, 461] on div "Here I have a table to compare the 3 different types of milk. Low fat milk or s…" at bounding box center [914, 451] width 555 height 44
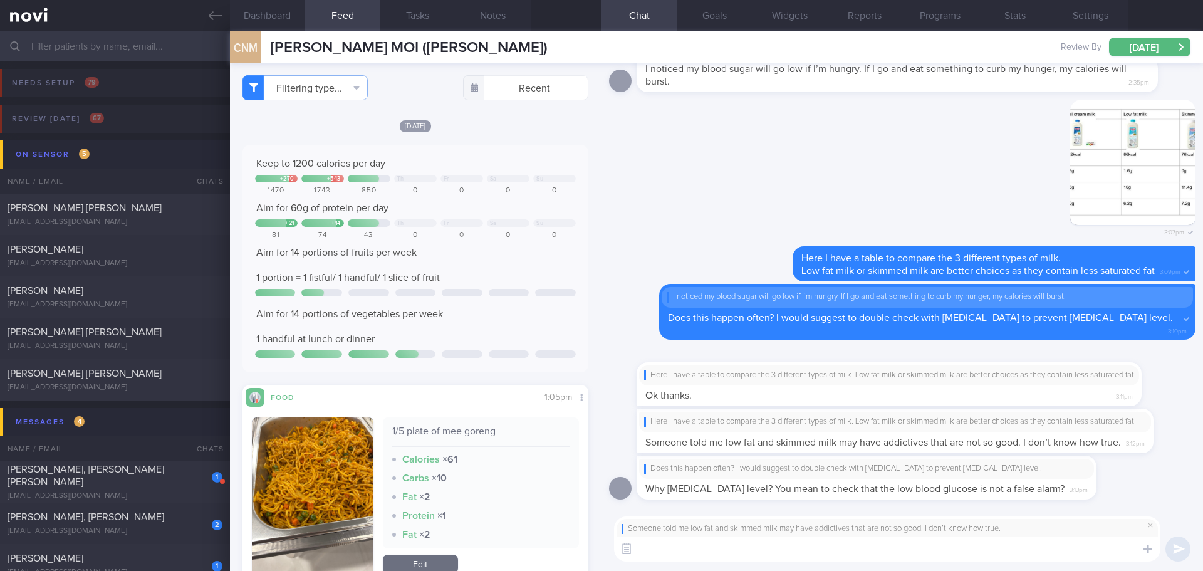
click at [929, 548] on textarea at bounding box center [887, 548] width 546 height 25
click at [873, 551] on textarea "It's good to check the ingredient list. Most of the milk" at bounding box center [887, 548] width 546 height 25
drag, startPoint x: 874, startPoint y: 548, endPoint x: 849, endPoint y: 552, distance: 24.8
click at [849, 552] on textarea "It's good to check the ingredient list. Most of the milk" at bounding box center [887, 548] width 546 height 25
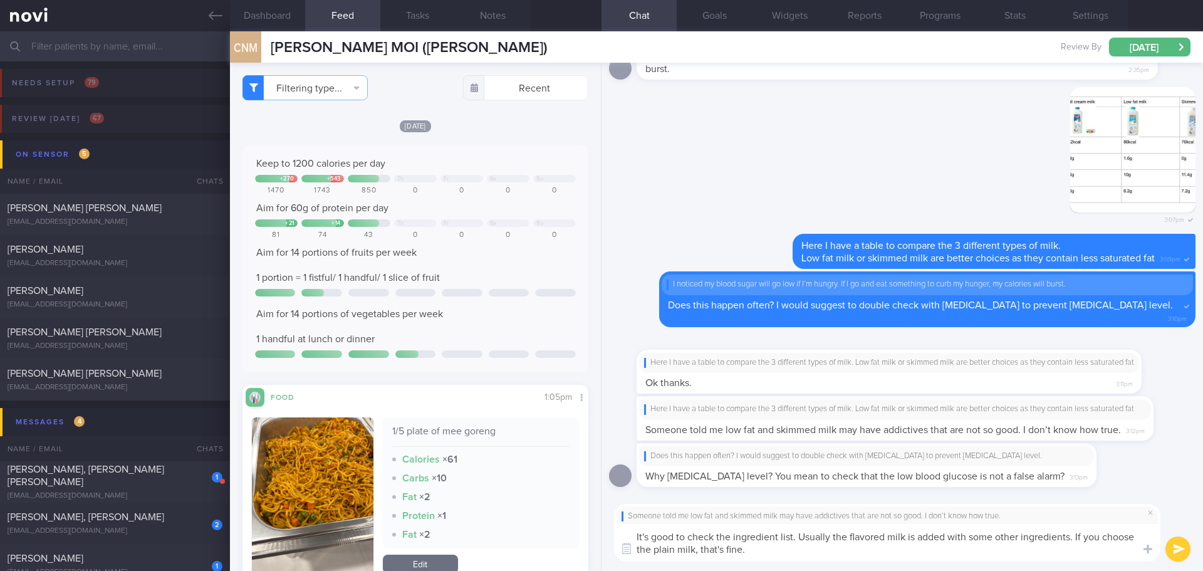
type textarea "It's good to check the ingredient list. Usually the flavored milk is added with…"
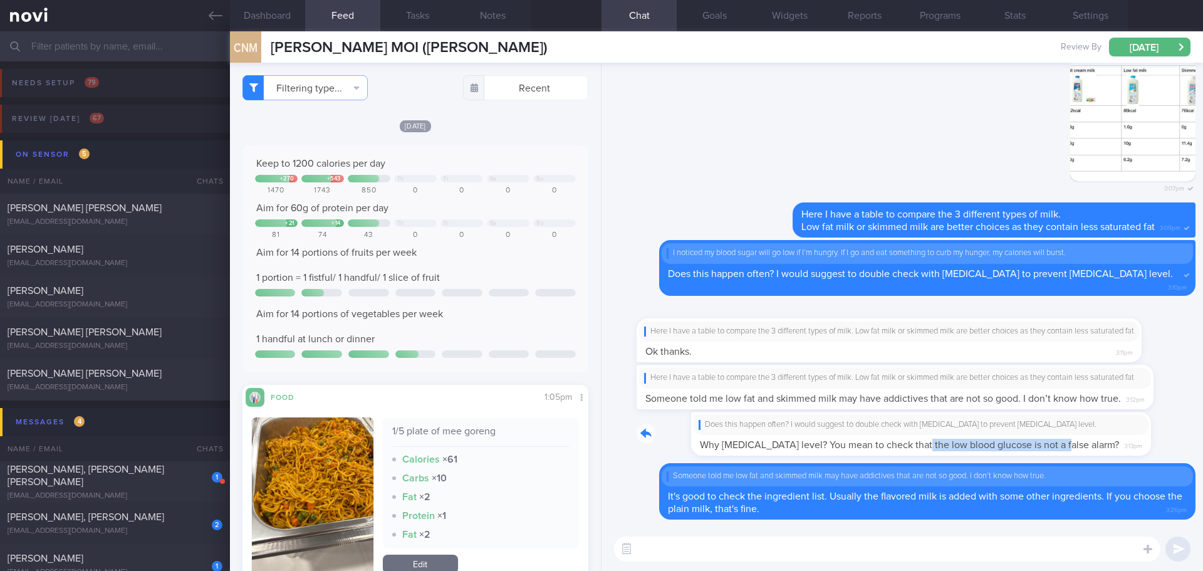
drag, startPoint x: 868, startPoint y: 451, endPoint x: 1011, endPoint y: 450, distance: 143.5
click at [1011, 450] on div "Does this happen often? I would suggest to double check with glucometer to prev…" at bounding box center [886, 434] width 498 height 44
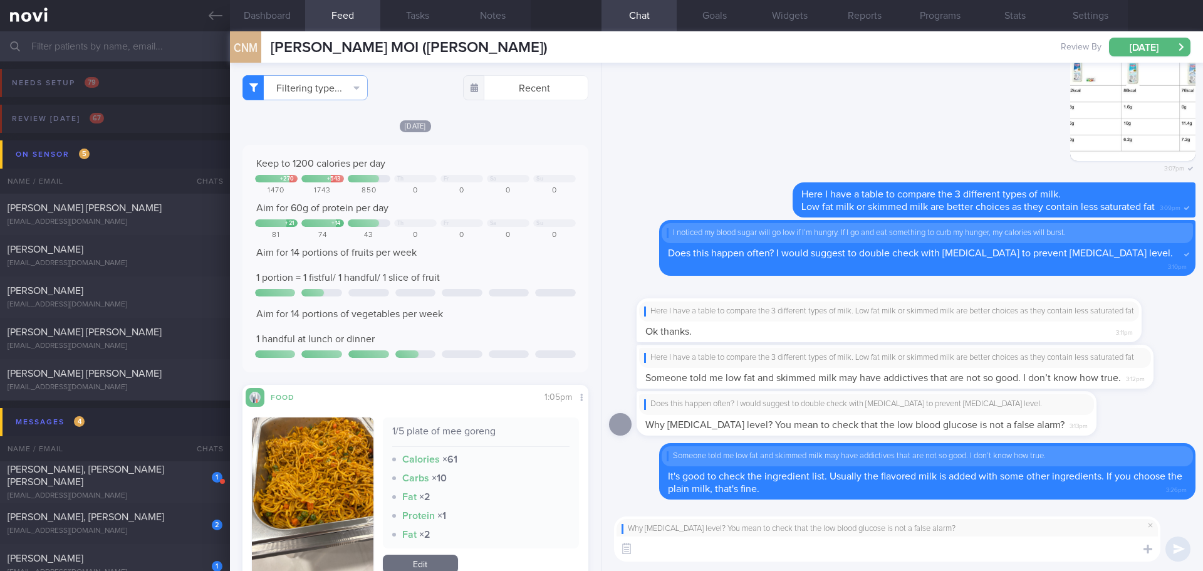
click at [861, 559] on textarea at bounding box center [887, 548] width 546 height 25
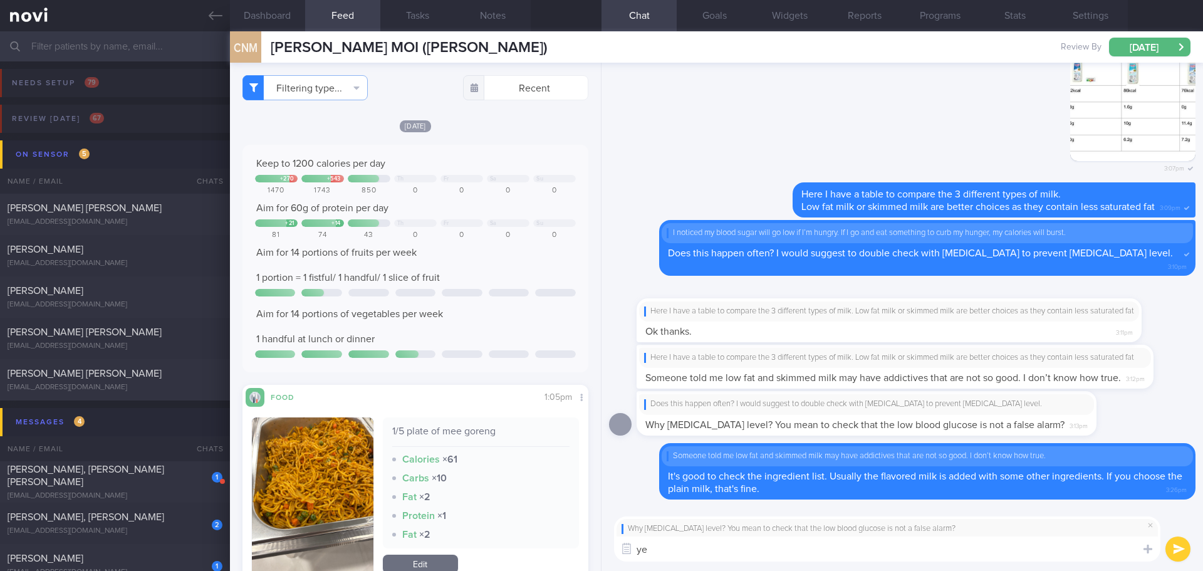
type textarea "y"
type textarea "Y"
drag, startPoint x: 1063, startPoint y: 546, endPoint x: 1025, endPoint y: 550, distance: 38.5
click at [1025, 550] on textarea "That's right, to make sure it's not a true low glucose readings and calibrate t…" at bounding box center [887, 548] width 546 height 25
type textarea "That's right, to make sure it's not a true low glucose readings and calibrate t…"
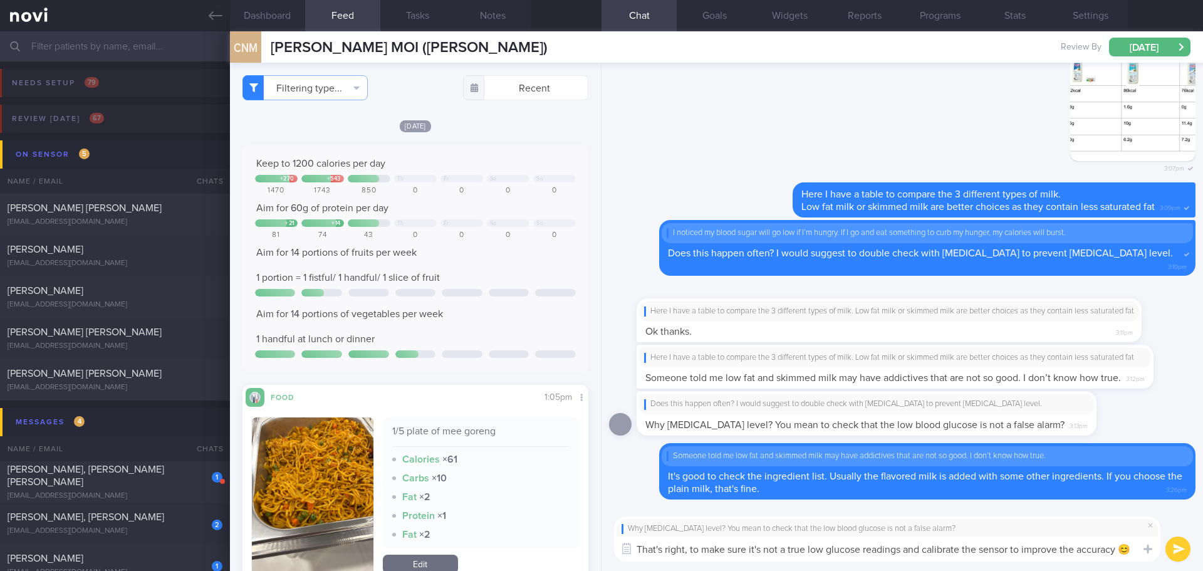
click at [1172, 543] on button "submit" at bounding box center [1178, 548] width 25 height 25
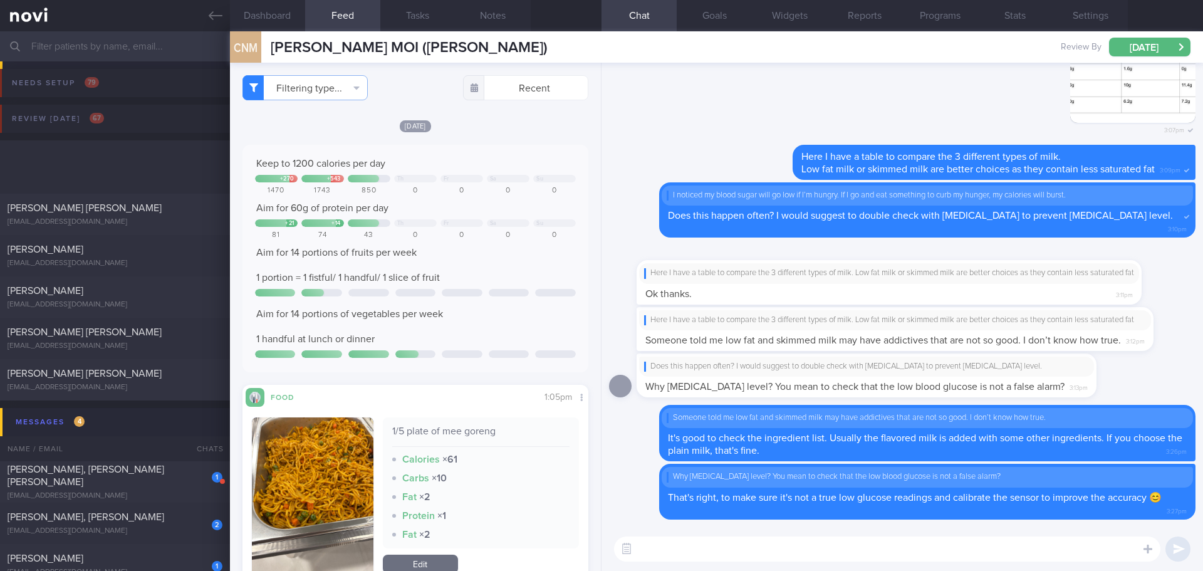
scroll to position [251, 0]
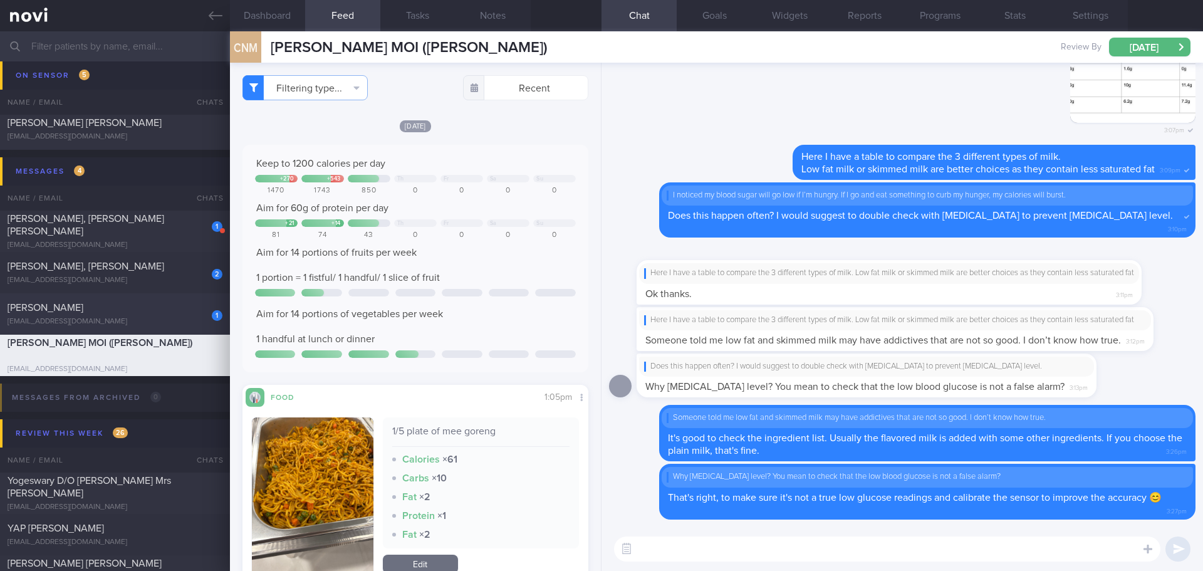
click at [128, 315] on div "1 CHUA YEE WAH eva_chua01@yahoo.com.sg" at bounding box center [115, 313] width 230 height 25
checkbox input "true"
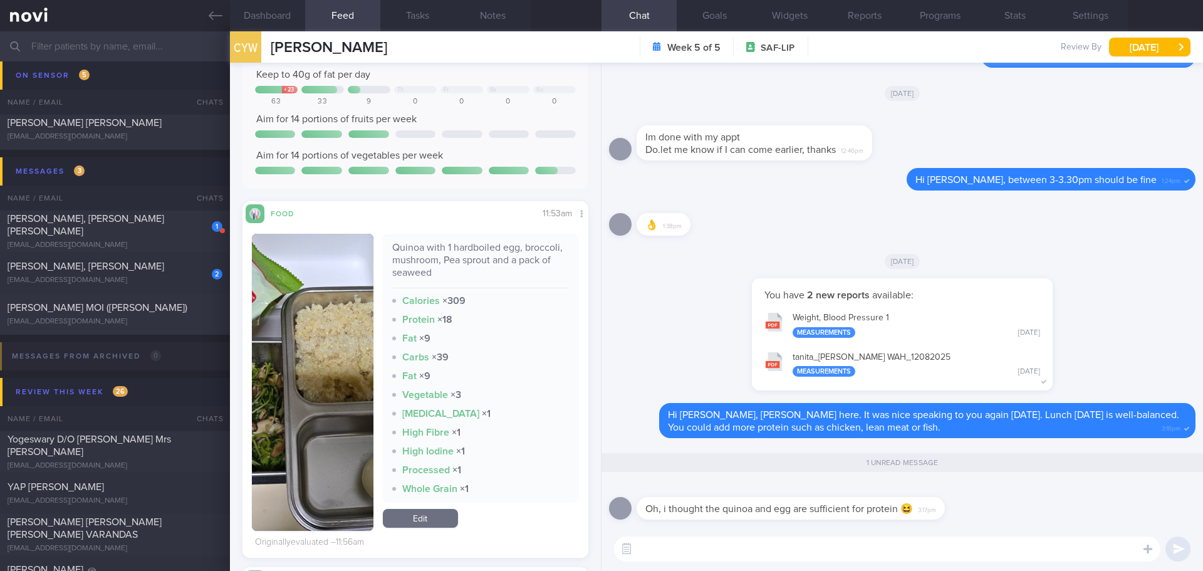
scroll to position [251, 0]
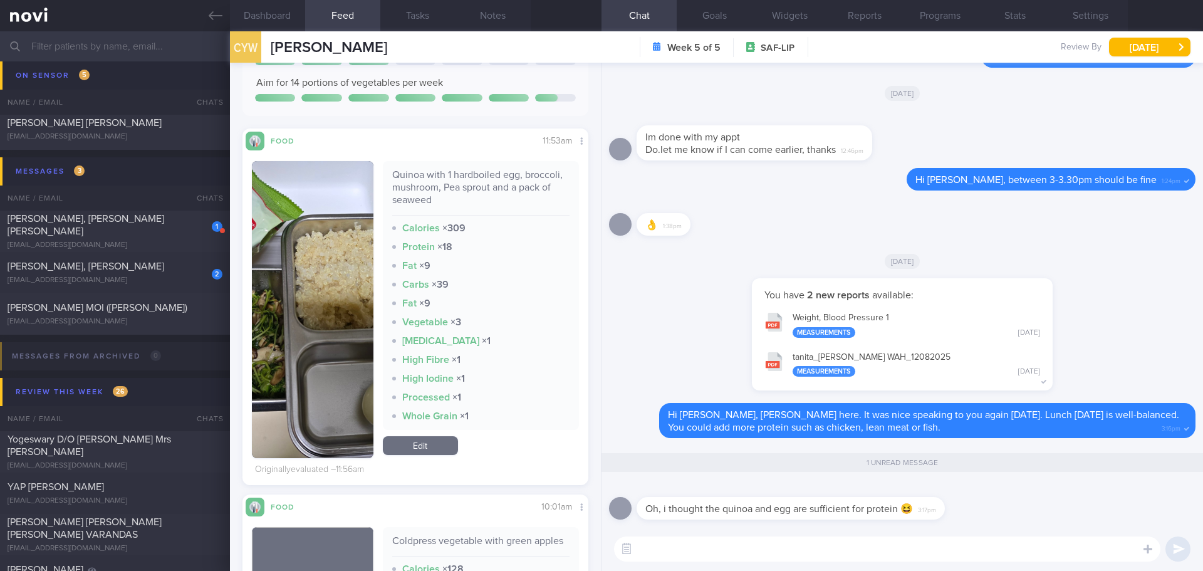
click at [397, 437] on link "Edit" at bounding box center [420, 445] width 75 height 19
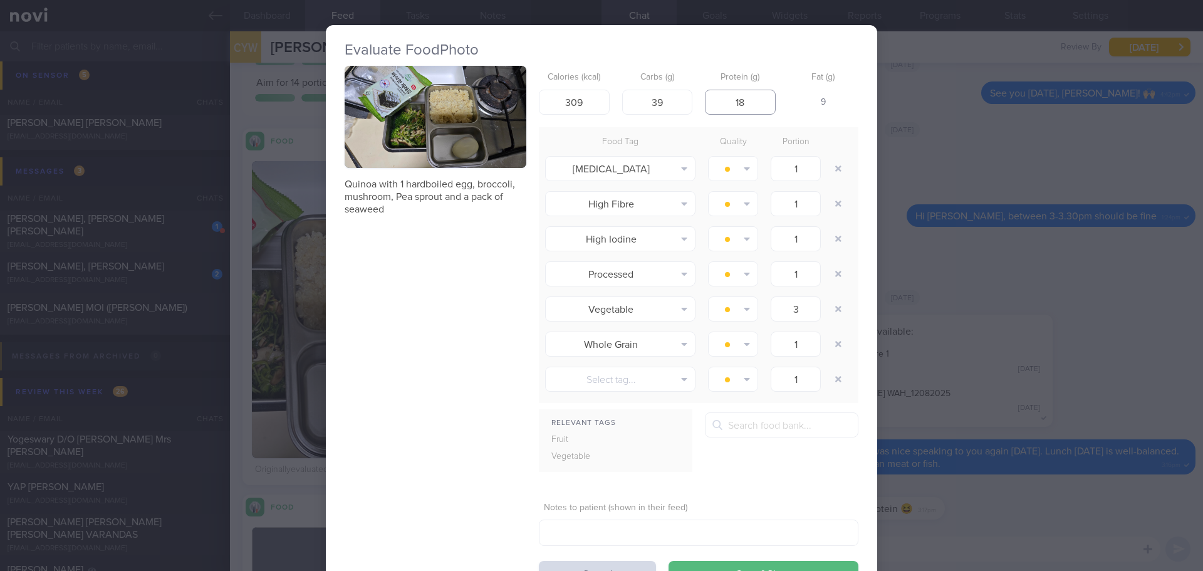
click at [741, 102] on input "18" at bounding box center [740, 102] width 71 height 25
type input "12"
drag, startPoint x: 569, startPoint y: 109, endPoint x: 541, endPoint y: 112, distance: 28.4
click at [541, 112] on input "309" at bounding box center [574, 102] width 71 height 25
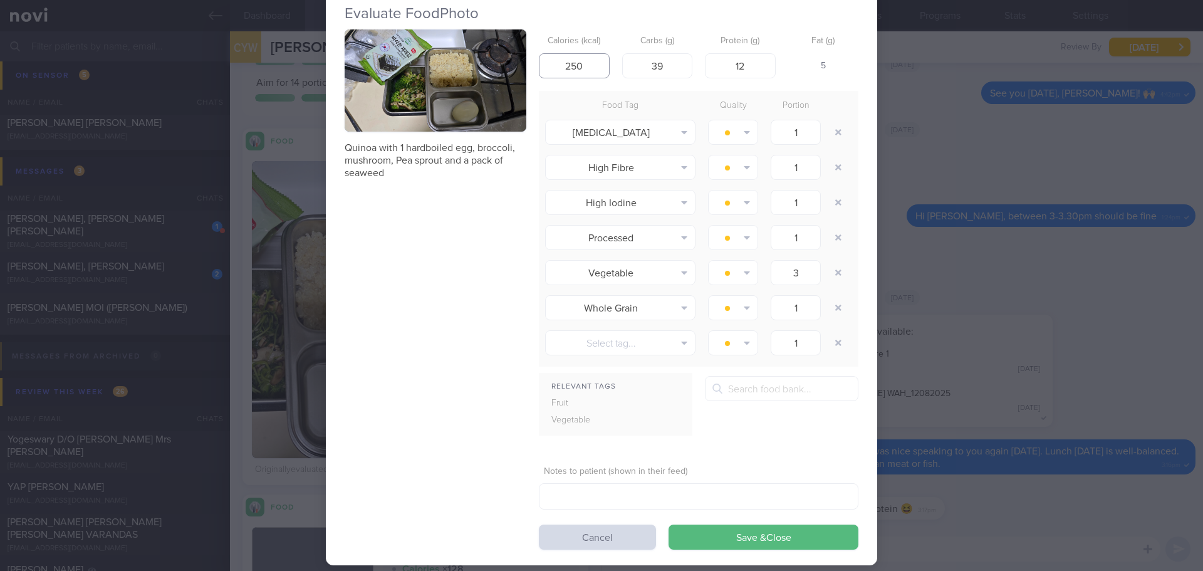
scroll to position [56, 0]
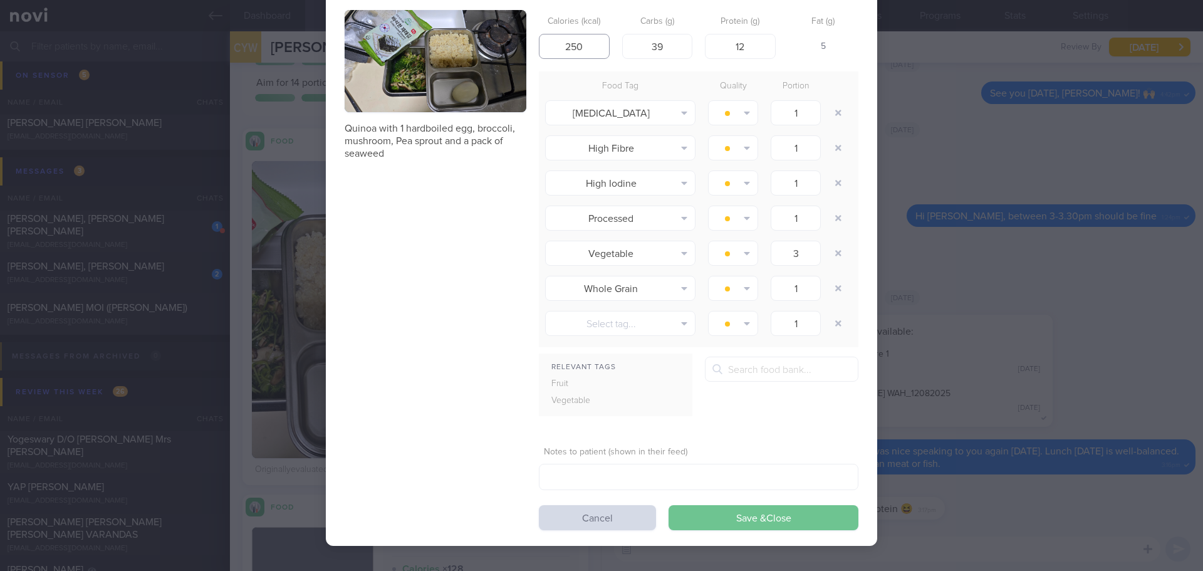
type input "250"
click at [751, 516] on button "Save & Close" at bounding box center [764, 517] width 190 height 25
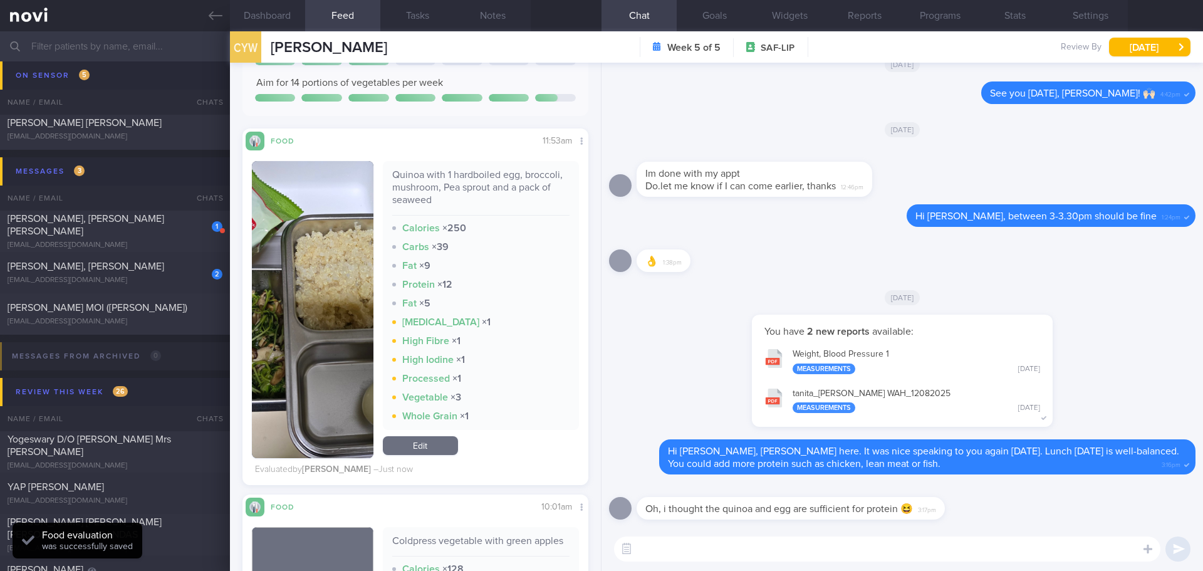
click at [933, 546] on textarea at bounding box center [887, 548] width 546 height 25
type textarea "P"
type textarea "Q"
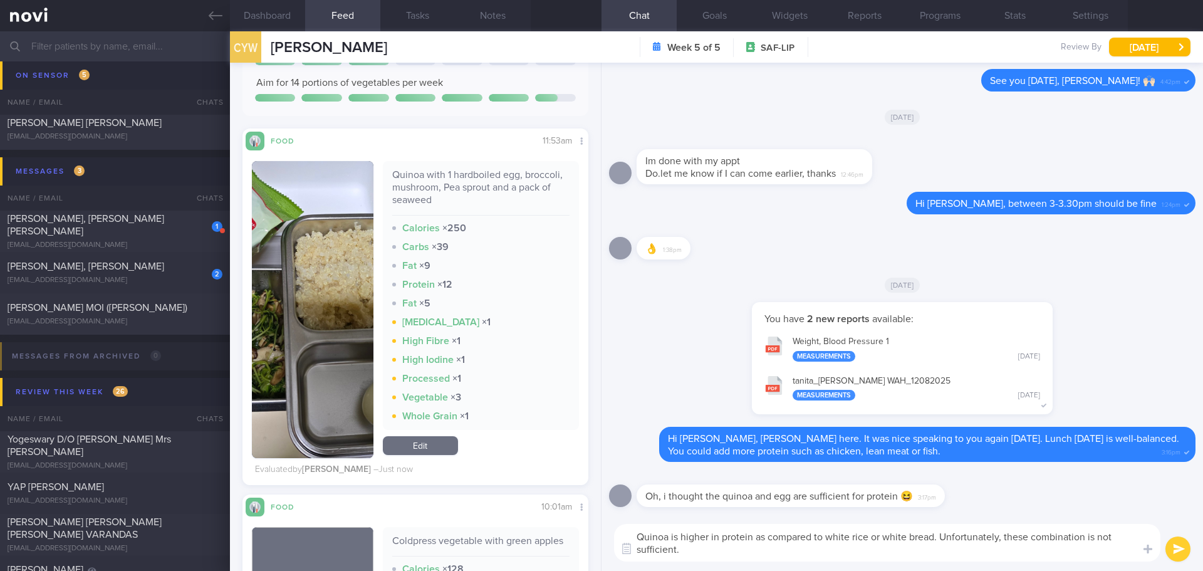
click at [1030, 536] on textarea "Quinoa is higher in protein as compared to white rice or white bread. Unfortuna…" at bounding box center [887, 543] width 546 height 38
click at [784, 551] on textarea "Quinoa is higher in protein as compared to white rice or white bread. Unfortuna…" at bounding box center [887, 543] width 546 height 38
click at [717, 547] on textarea "Quinoa is higher in protein as compared to white rice or white bread. Unfortuna…" at bounding box center [887, 543] width 546 height 38
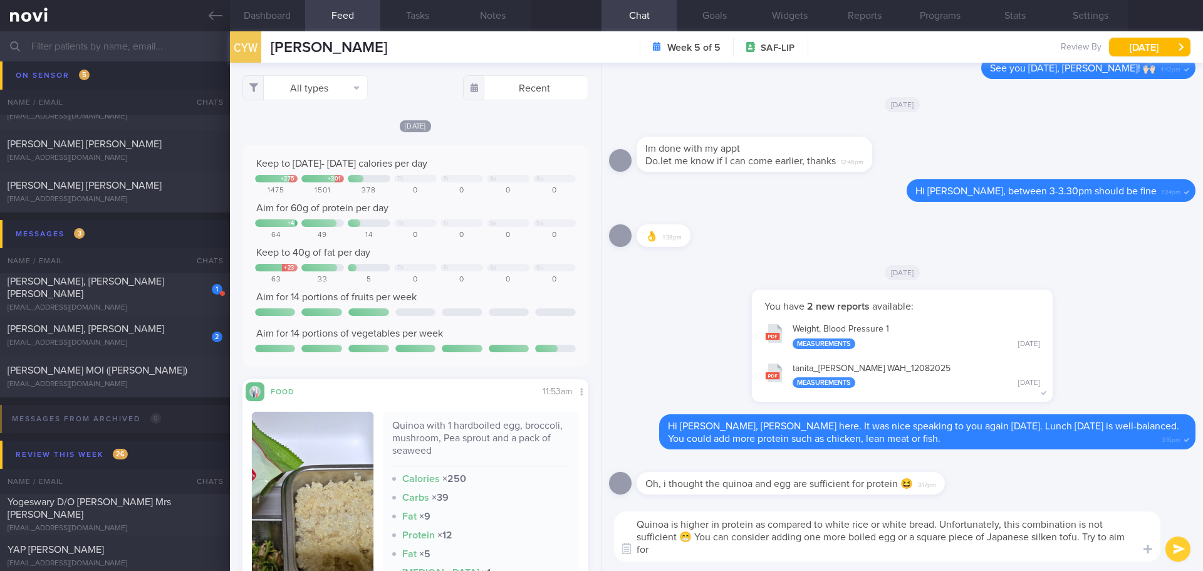
click at [728, 545] on textarea "Quinoa is higher in protein as compared to white rice or white bread. Unfortuna…" at bounding box center [887, 536] width 546 height 50
type textarea "Quinoa is higher in protein as compared to white rice or white bread. Unfortuna…"
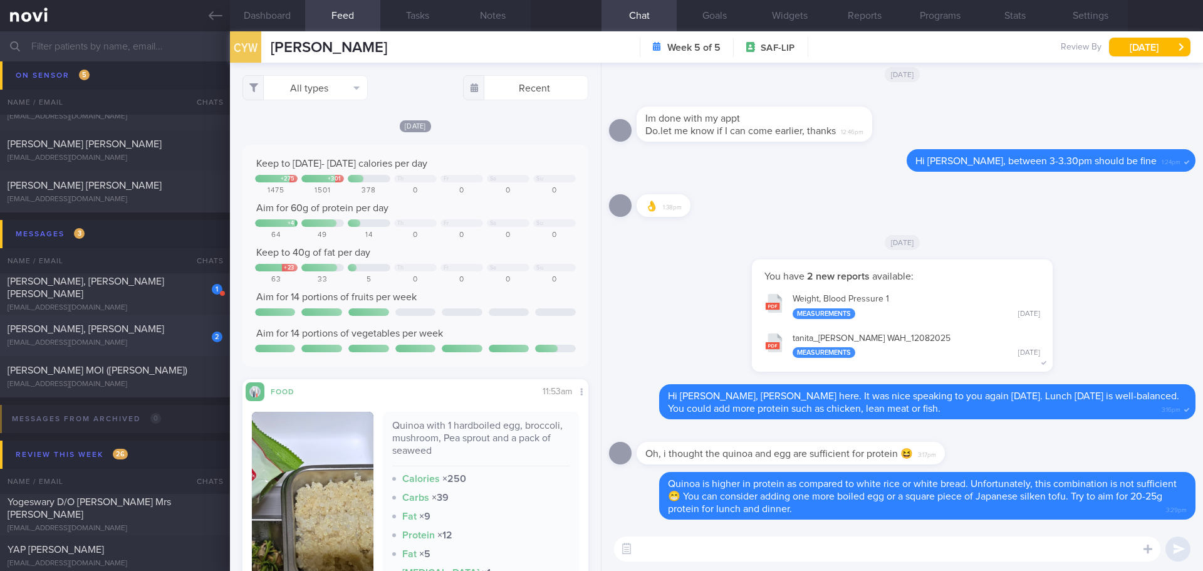
click at [88, 331] on span "[PERSON_NAME], [PERSON_NAME]" at bounding box center [86, 329] width 157 height 10
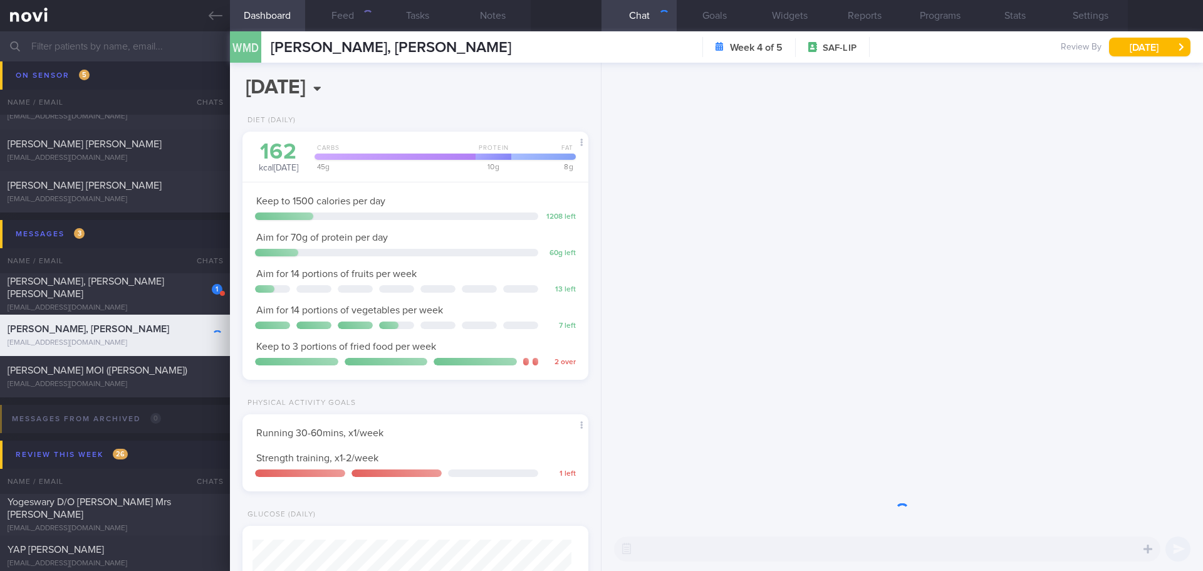
scroll to position [159, 320]
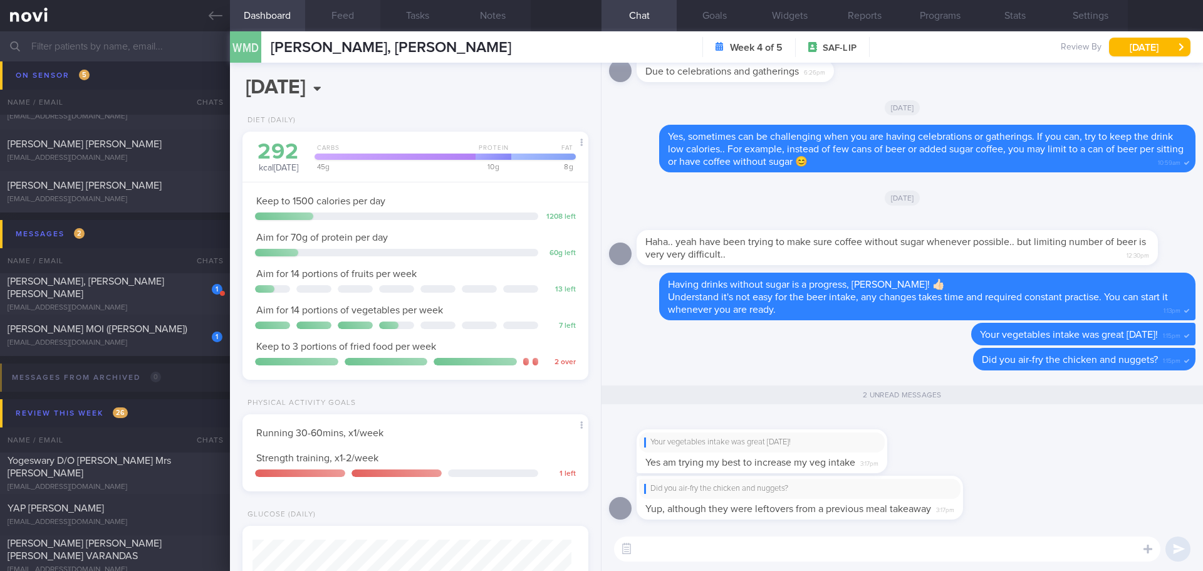
click at [324, 10] on button "Feed" at bounding box center [342, 15] width 75 height 31
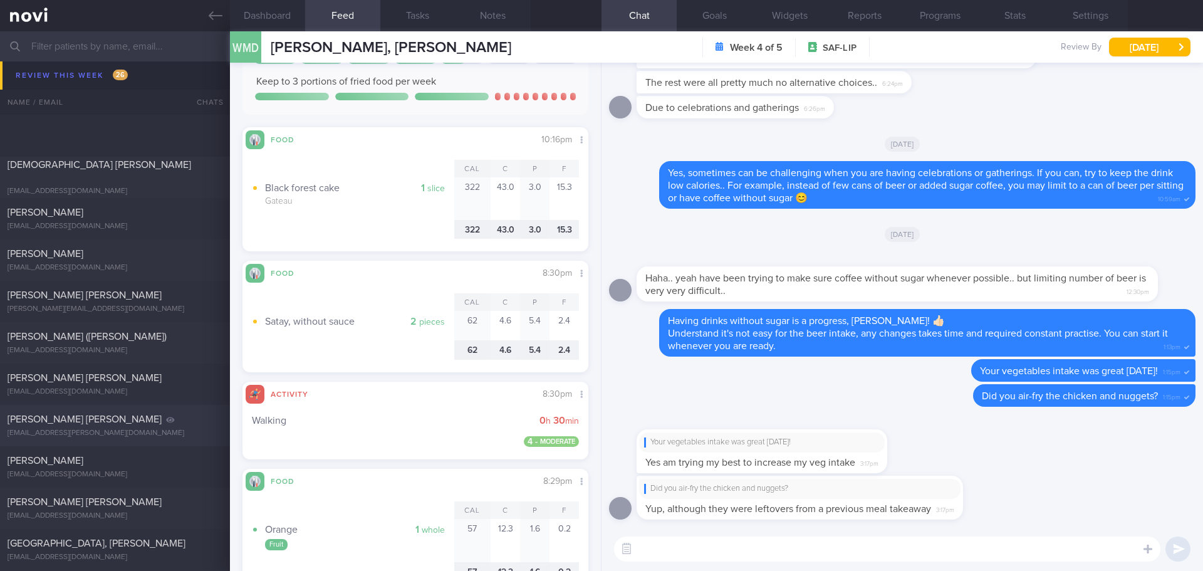
scroll to position [1128, 0]
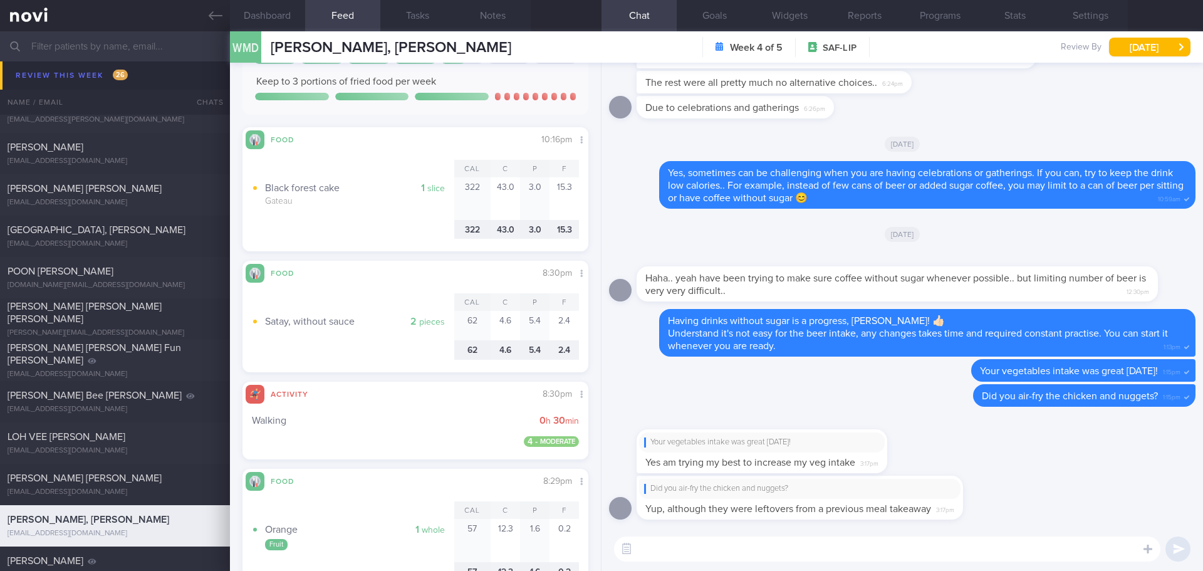
click at [897, 558] on textarea at bounding box center [887, 548] width 546 height 25
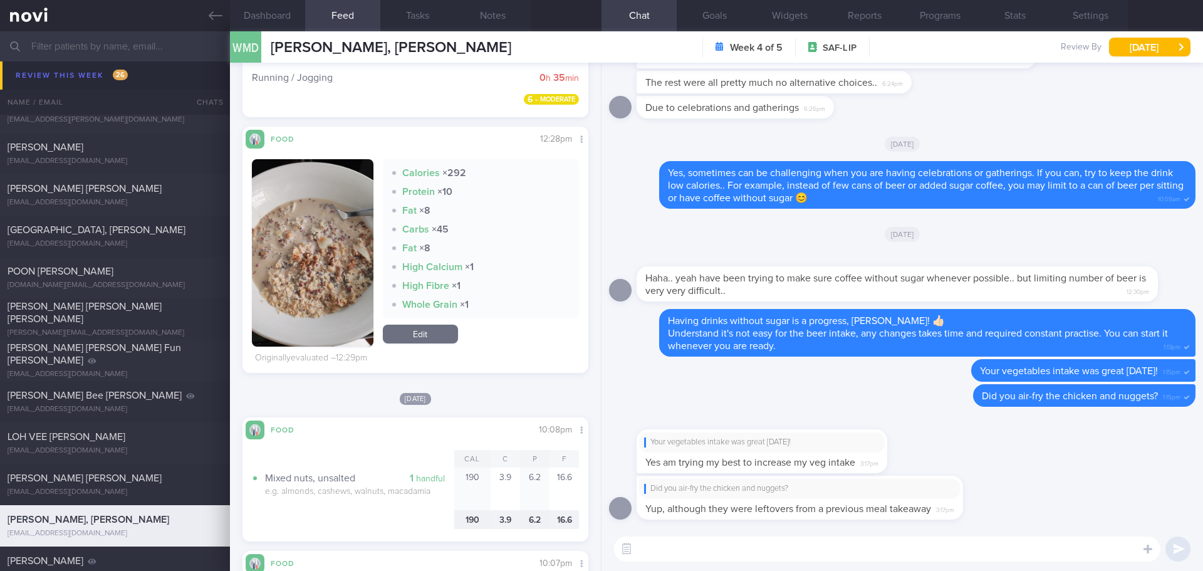
scroll to position [0, 0]
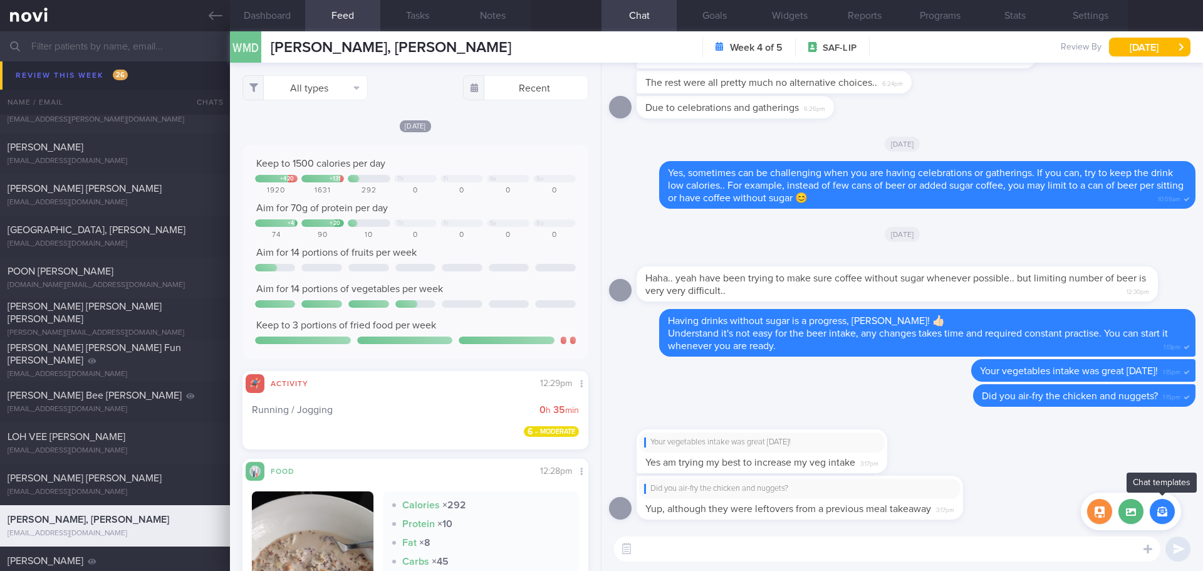
click at [1160, 514] on button "button" at bounding box center [1162, 511] width 25 height 25
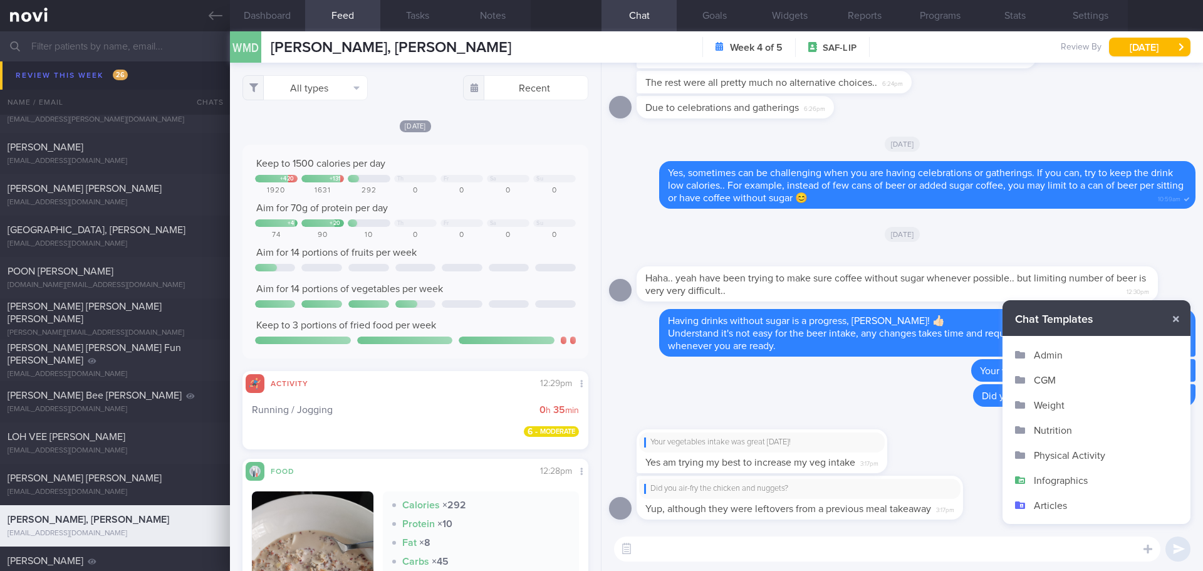
click at [1064, 478] on button "Infographics" at bounding box center [1097, 479] width 188 height 25
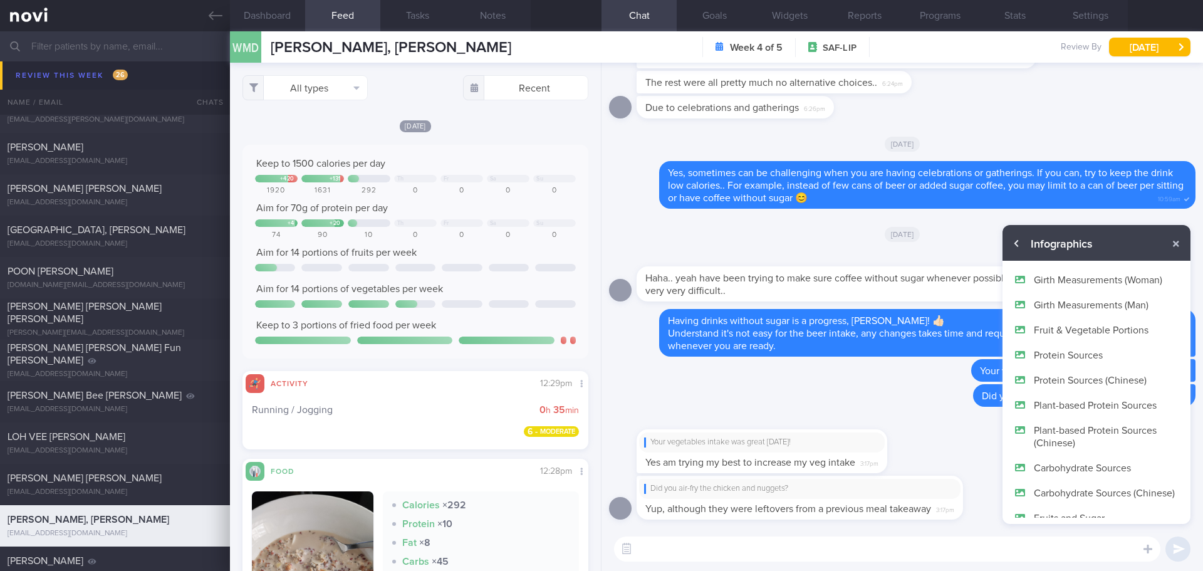
click at [1018, 248] on button "button" at bounding box center [1017, 243] width 23 height 23
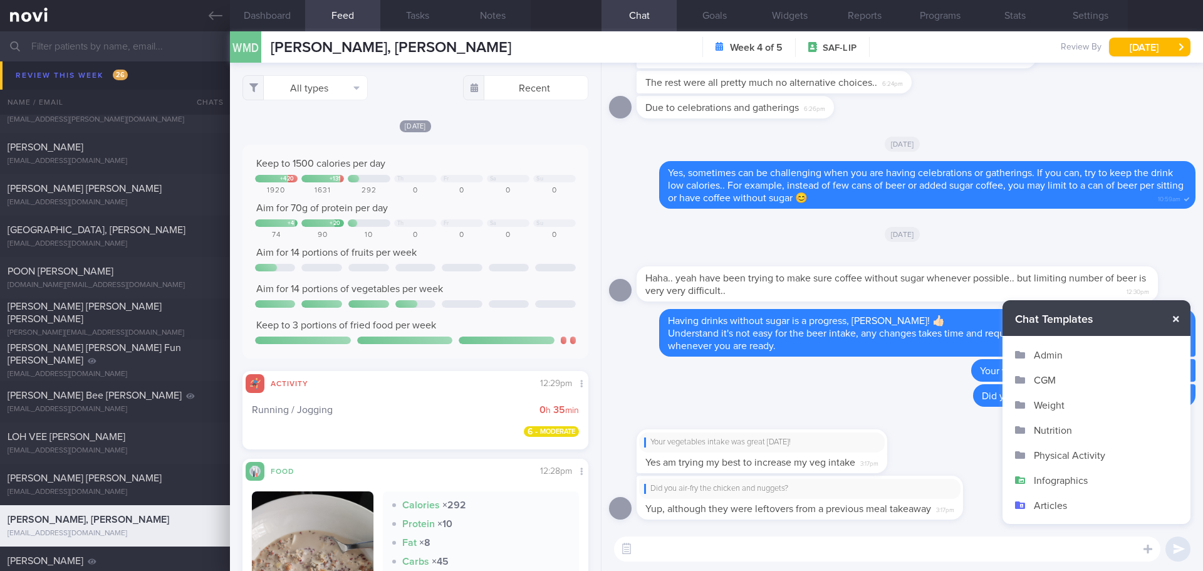
drag, startPoint x: 1172, startPoint y: 316, endPoint x: 1170, endPoint y: 328, distance: 11.6
click at [1173, 316] on button "button" at bounding box center [1176, 319] width 23 height 23
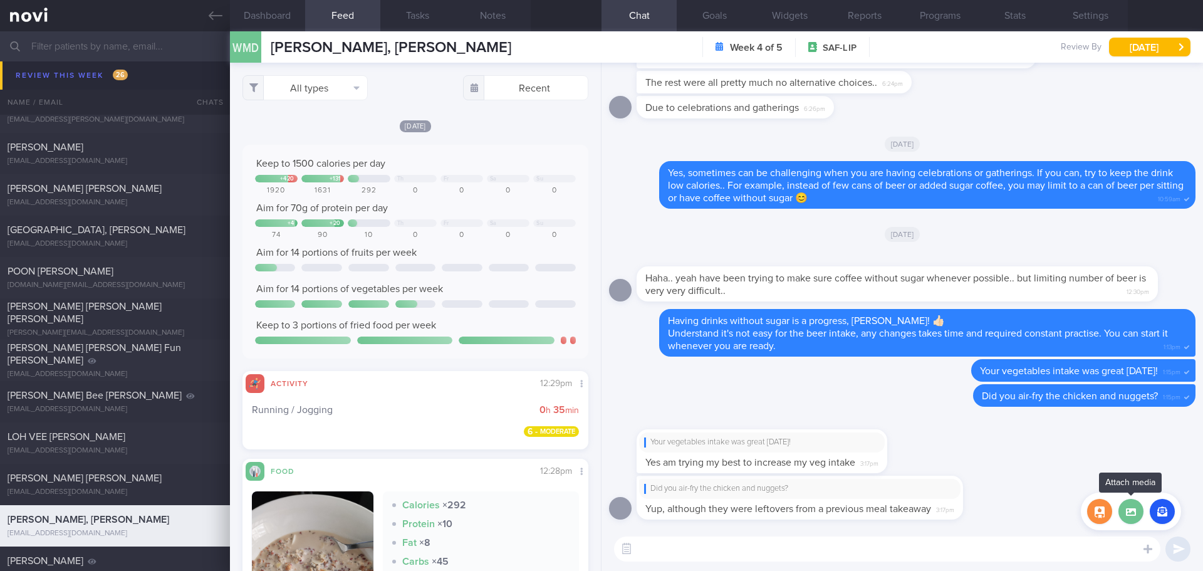
click at [1126, 513] on label at bounding box center [1131, 511] width 25 height 25
click at [0, 0] on input "file" at bounding box center [0, 0] width 0 height 0
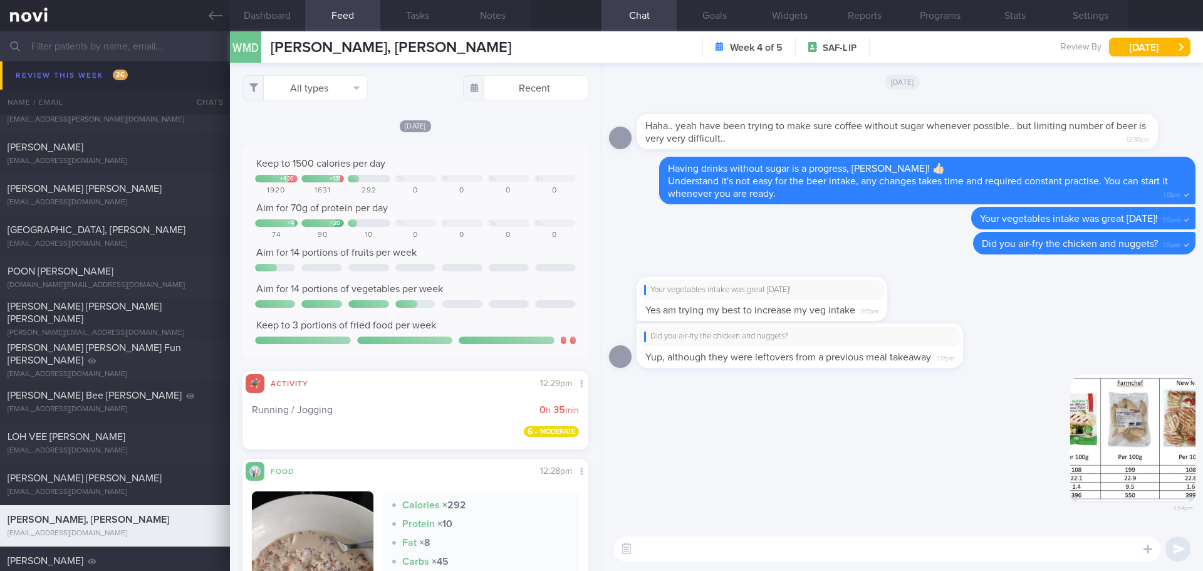
click at [782, 544] on textarea at bounding box center [887, 548] width 546 height 25
type textarea "Y"
type textarea "If you plan to prepare some protein at home, you may consider these. They can b…"
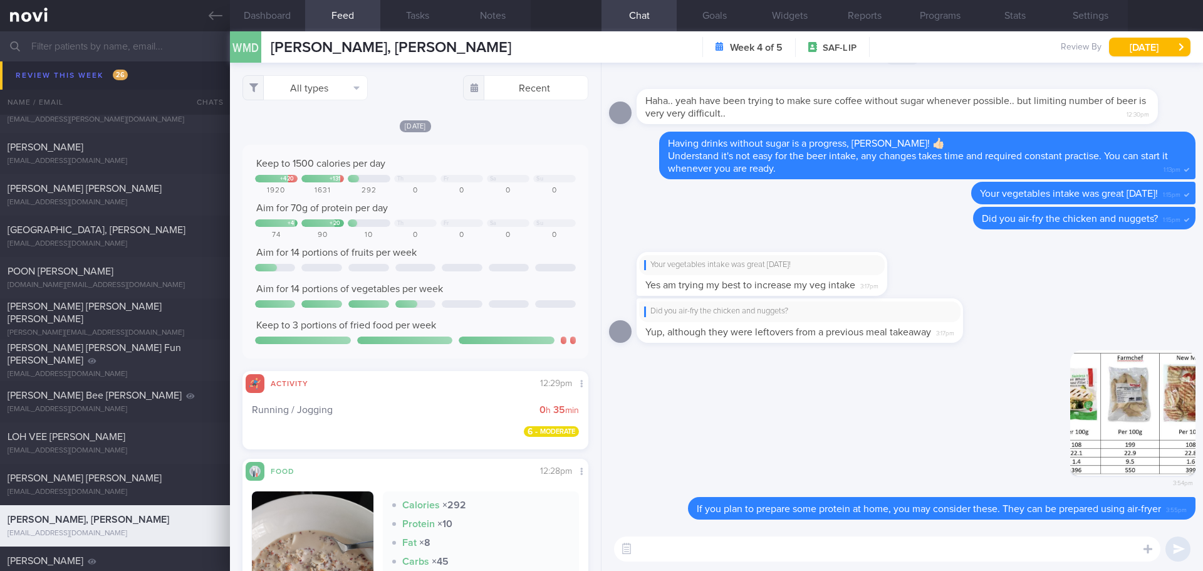
click at [84, 79] on div "[EMAIL_ADDRESS][DOMAIN_NAME]" at bounding box center [115, 78] width 215 height 9
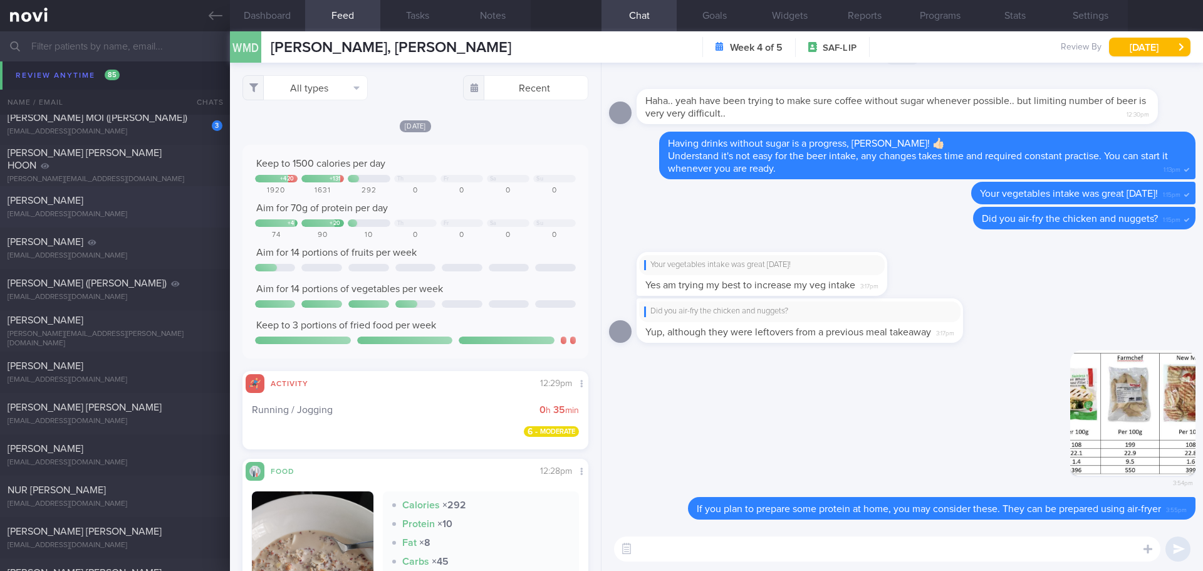
scroll to position [1817, 0]
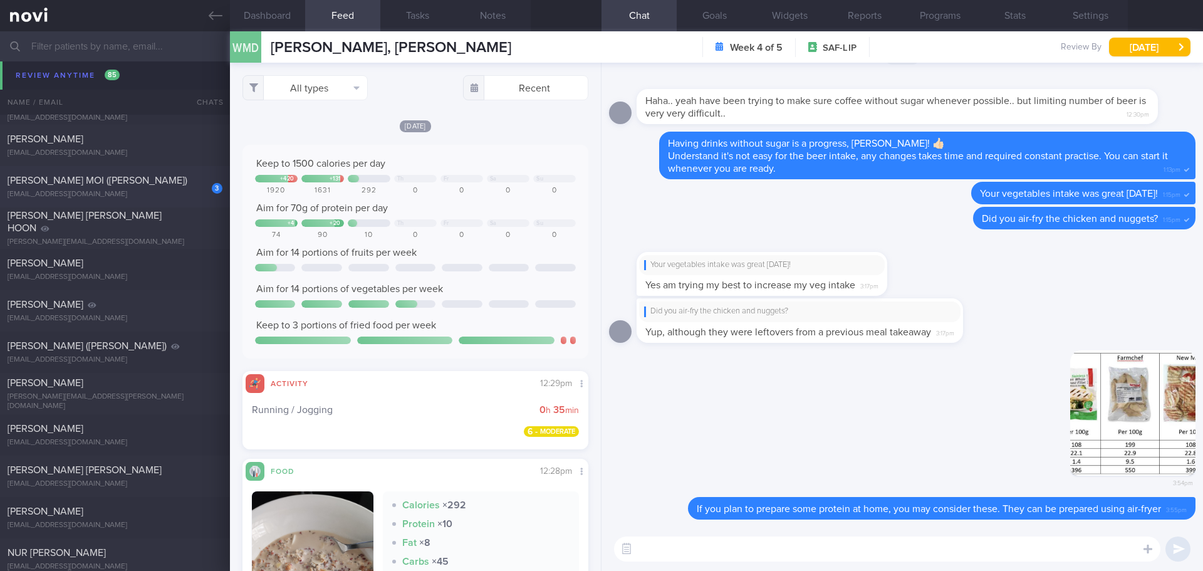
click at [146, 189] on div "3 CHONG NYUEN MOI (JOMINE) jomchong@singnet.com.sg" at bounding box center [115, 186] width 230 height 25
type input "[DATE]"
checkbox input "false"
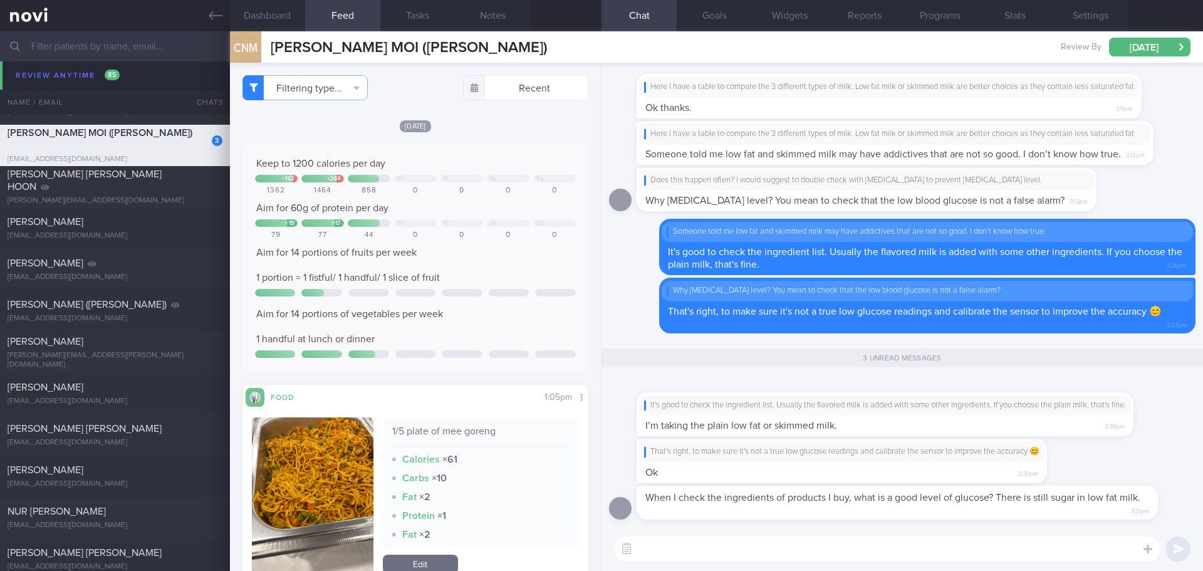
scroll to position [1776, 0]
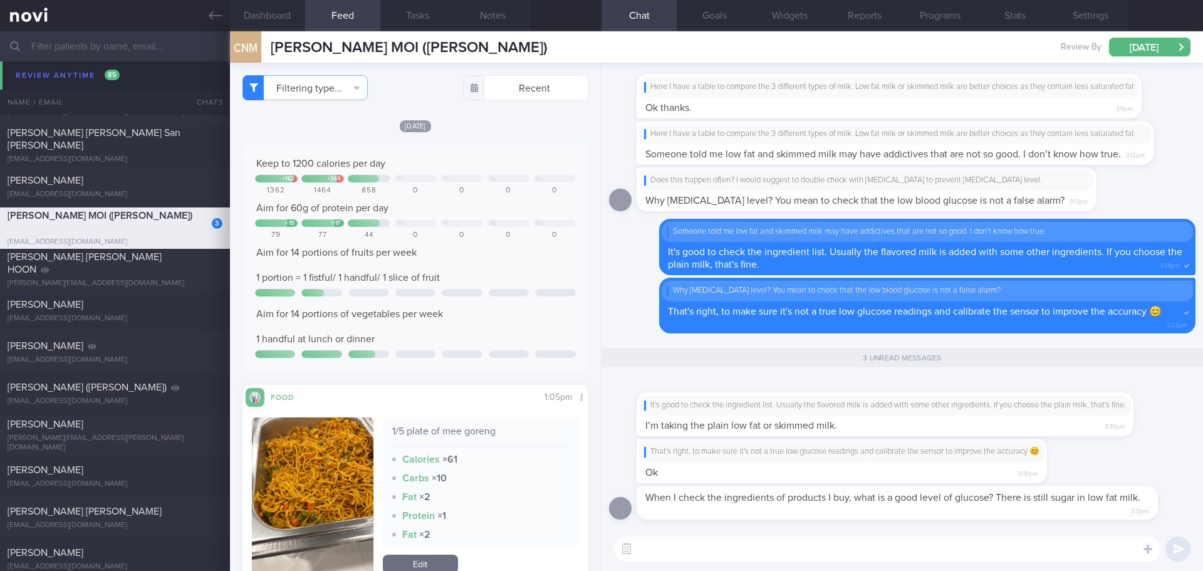
click at [750, 551] on textarea at bounding box center [887, 548] width 546 height 25
type textarea "T"
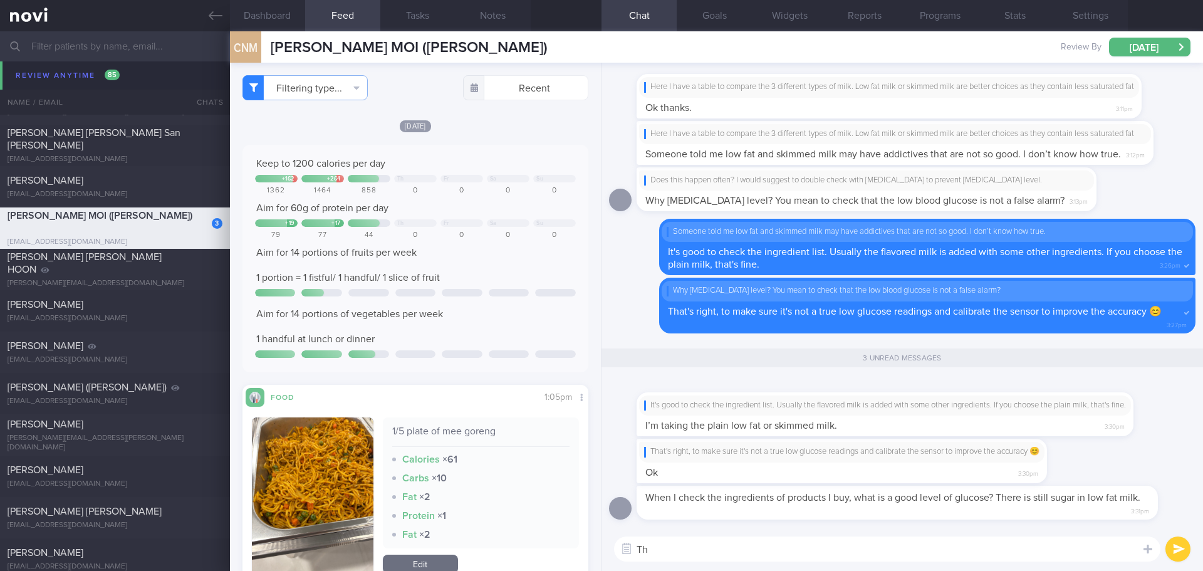
type textarea "T"
click at [1090, 553] on textarea "In general, all dairies contain carbohydrate (lactose and galactose), it's the …" at bounding box center [887, 548] width 546 height 25
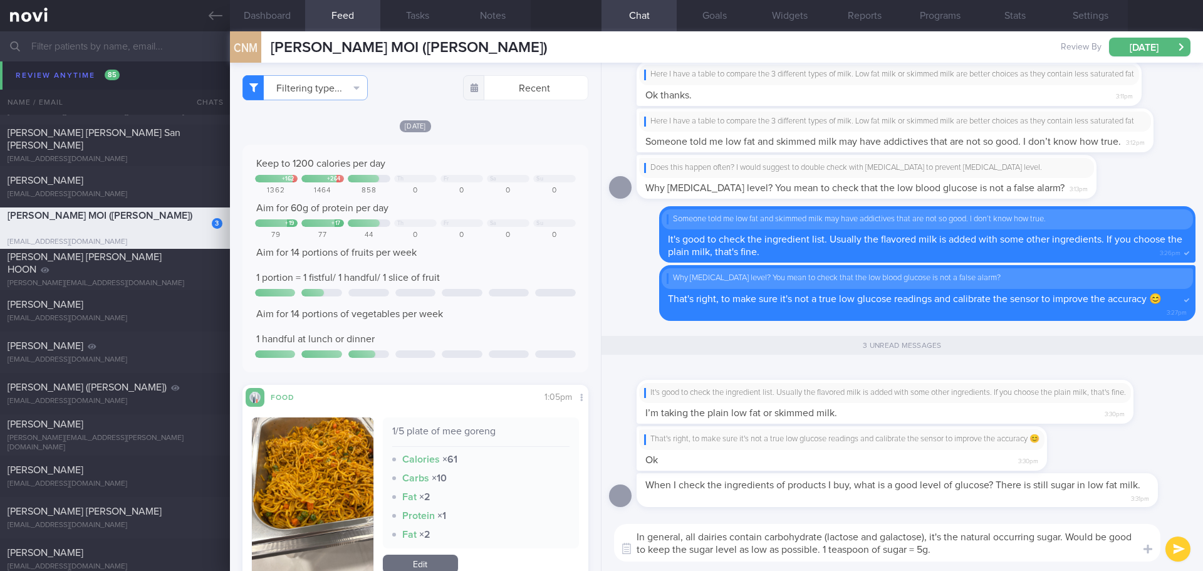
click at [819, 550] on textarea "In general, all dairies contain carbohydrate (lactose and galactose), it's the …" at bounding box center [887, 543] width 546 height 38
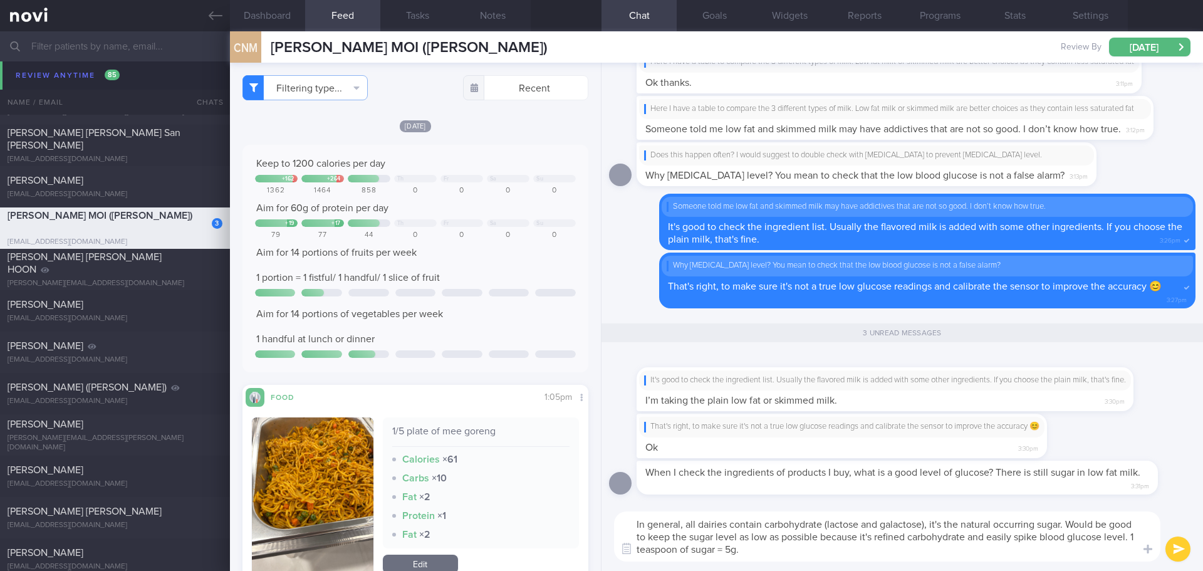
type textarea "In general, all dairies contain carbohydrate (lactose and galactose), it's the …"
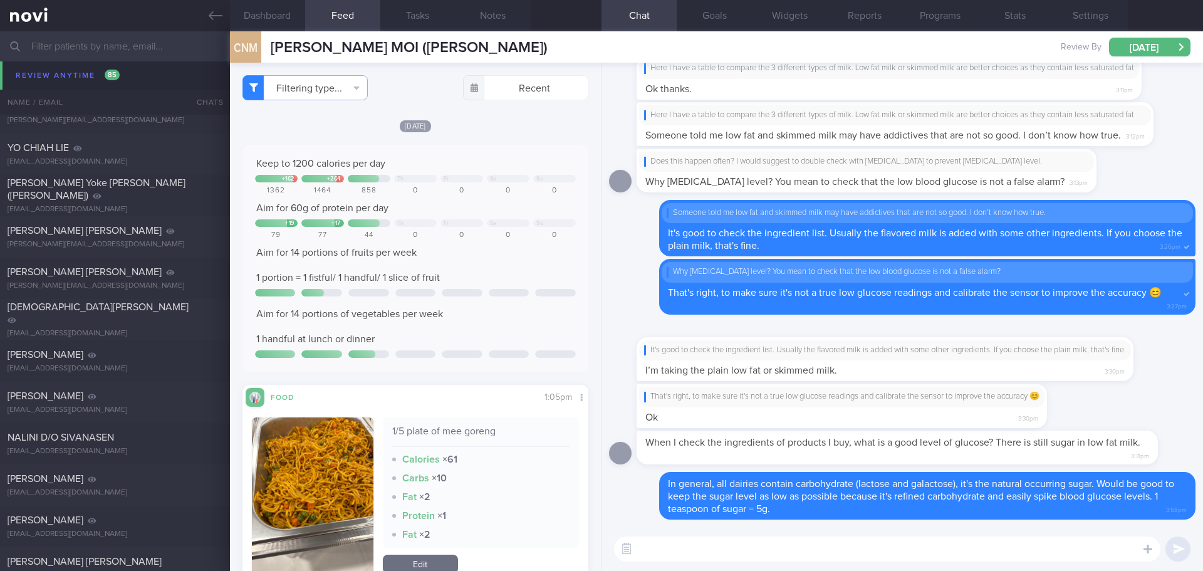
scroll to position [3343, 0]
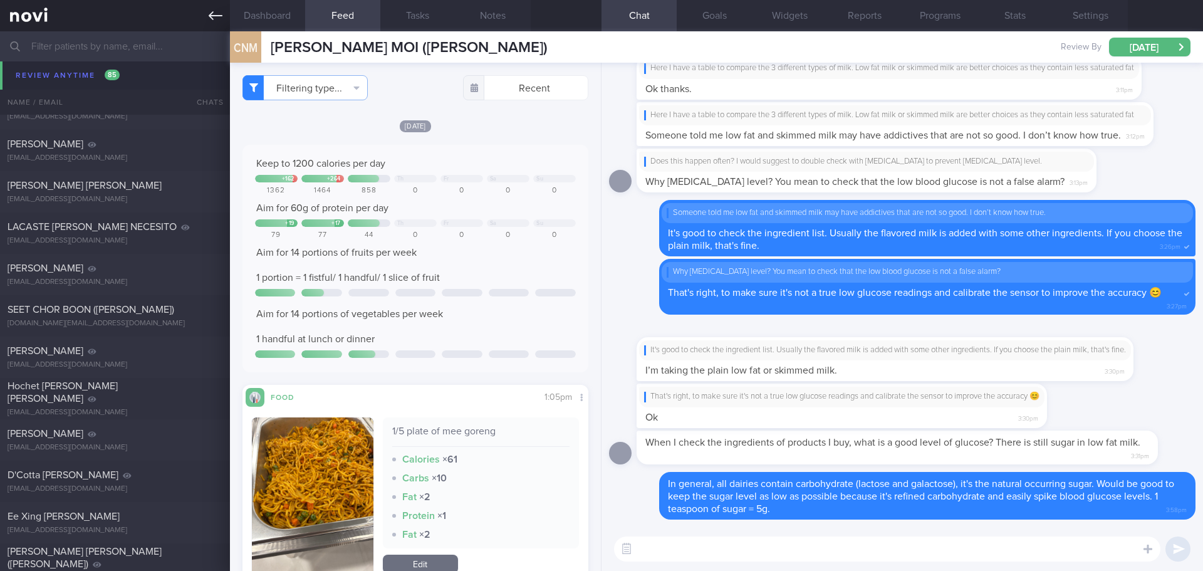
click at [199, 16] on link at bounding box center [115, 15] width 230 height 31
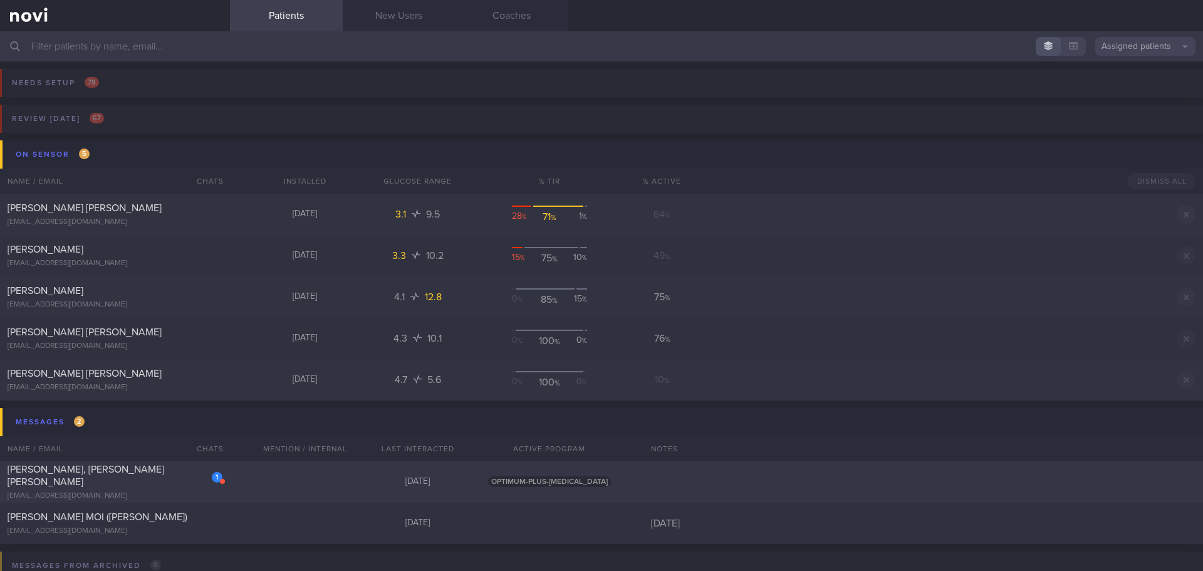
click at [262, 481] on div "1 LI SHUCHEN, DEBORAH DEBBY deborahdebbyli@gmail.com 6 days ago OPTIMUM-PLUS-RY…" at bounding box center [601, 481] width 1203 height 41
select select "7"
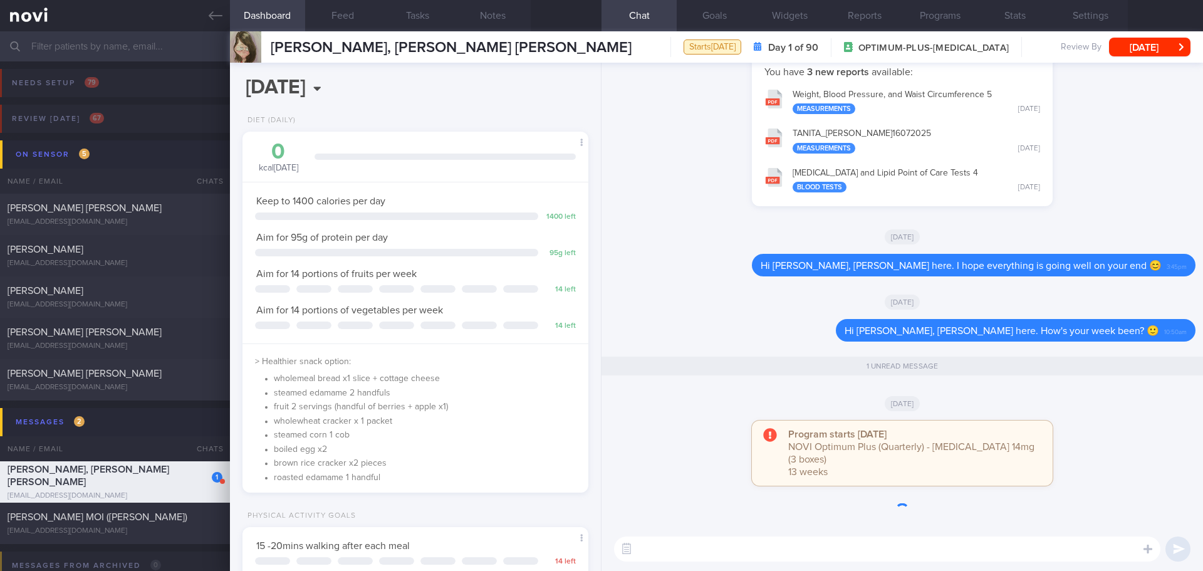
scroll to position [1, 0]
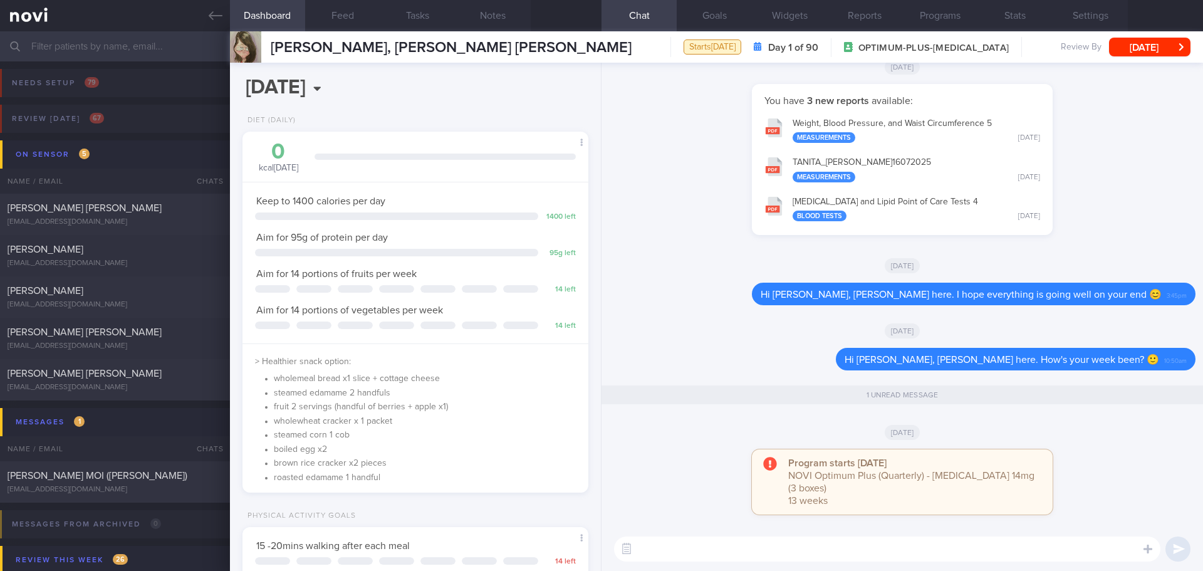
click at [1010, 431] on div "[DATE]" at bounding box center [902, 431] width 587 height 35
click at [1149, 40] on button "[DATE]" at bounding box center [1149, 47] width 81 height 19
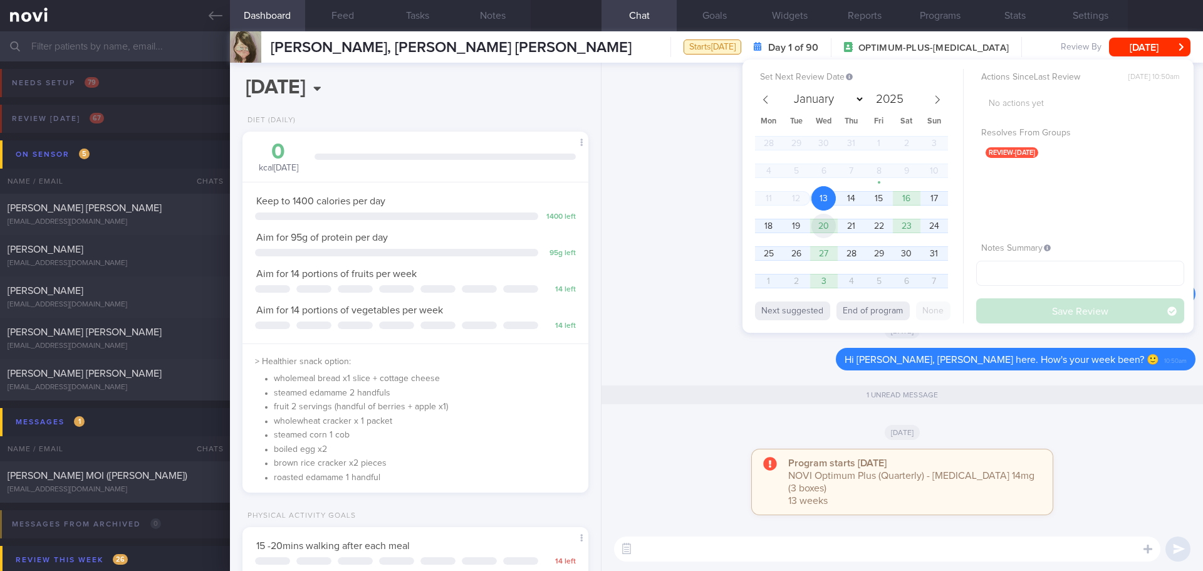
click at [831, 232] on span "20" at bounding box center [824, 226] width 24 height 24
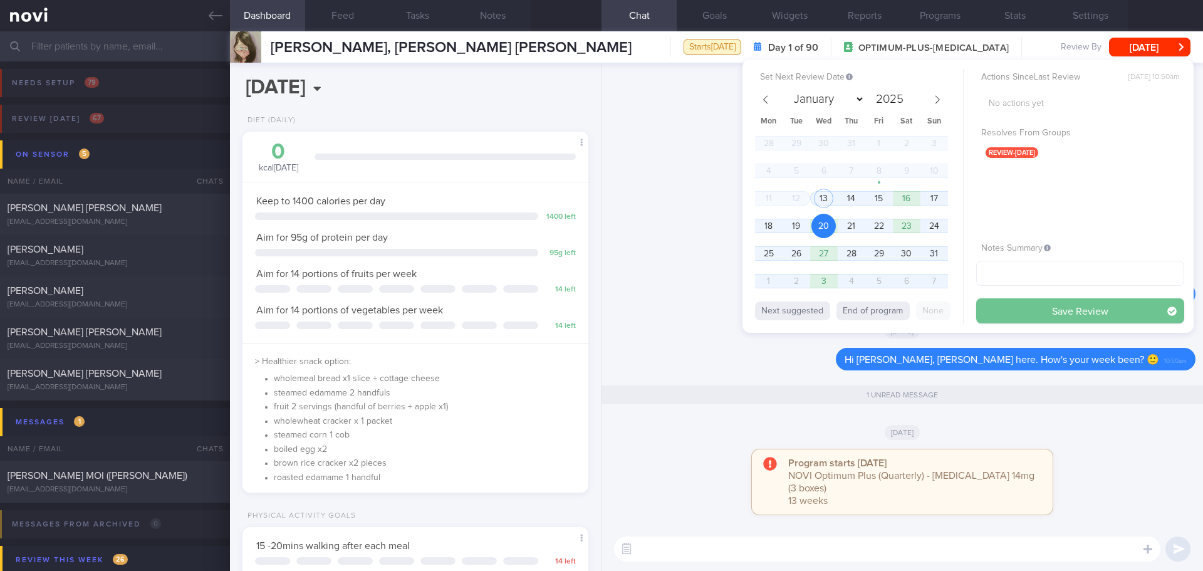
click at [991, 301] on button "Save Review" at bounding box center [1080, 310] width 208 height 25
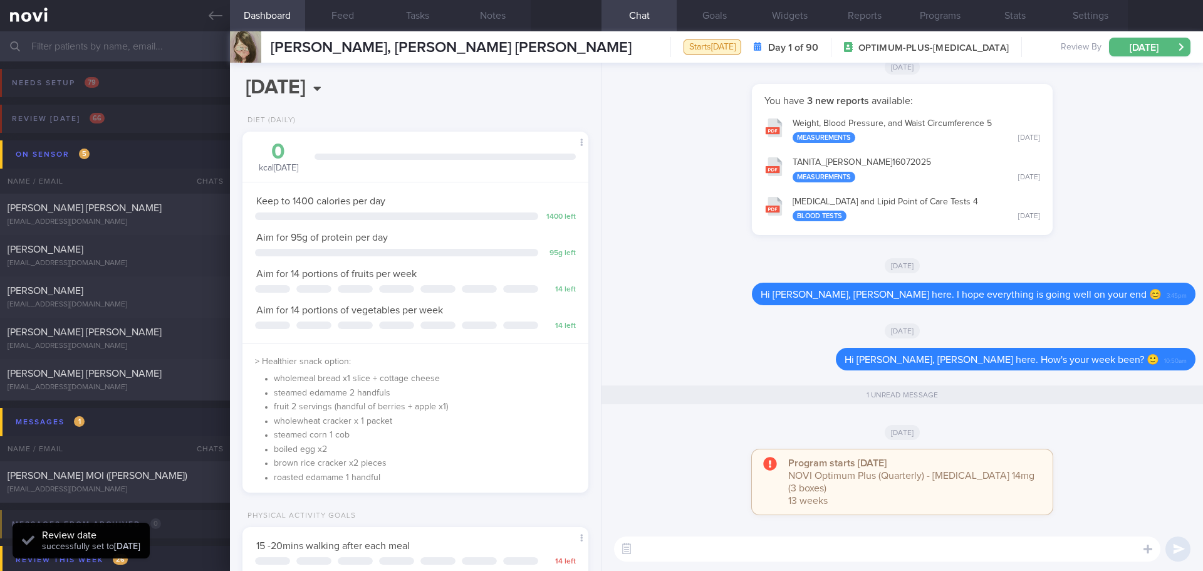
scroll to position [159, 320]
click at [662, 269] on div "[DATE]" at bounding box center [902, 265] width 587 height 35
click at [122, 212] on div "[PERSON_NAME] [PERSON_NAME]" at bounding box center [114, 208] width 212 height 13
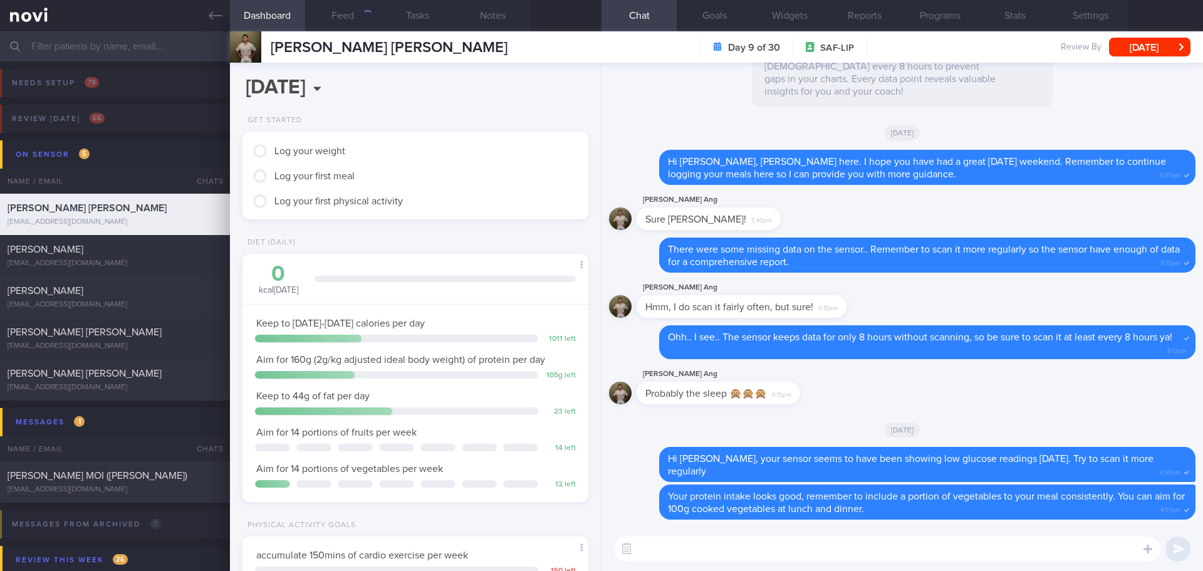
scroll to position [175, 315]
click at [350, 23] on button "Feed" at bounding box center [342, 15] width 75 height 31
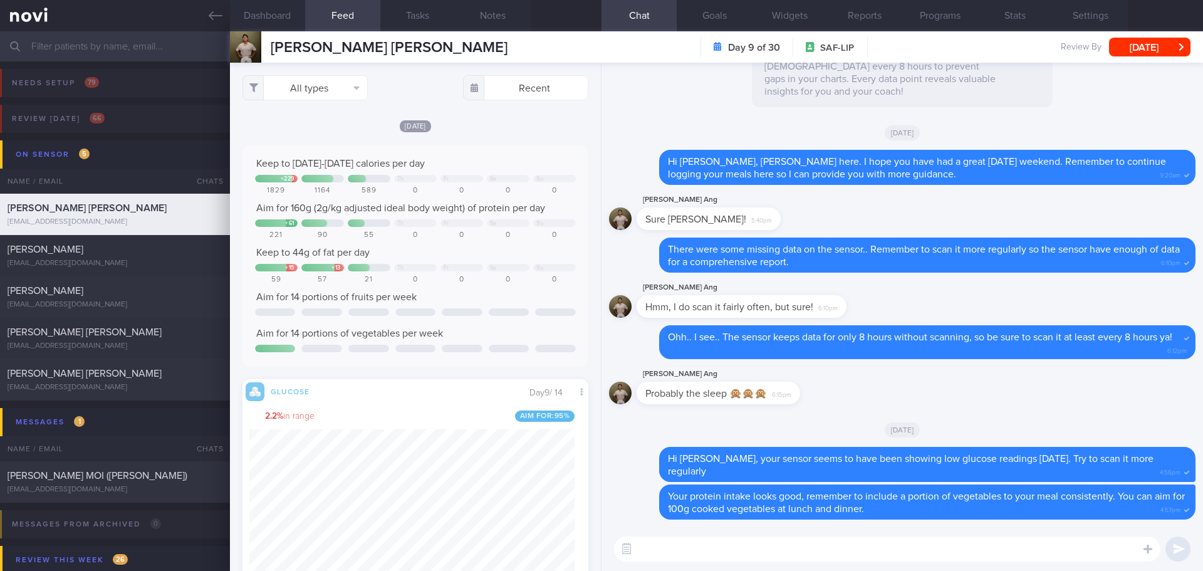
scroll to position [80, 321]
click at [347, 89] on button "All types" at bounding box center [305, 87] width 125 height 25
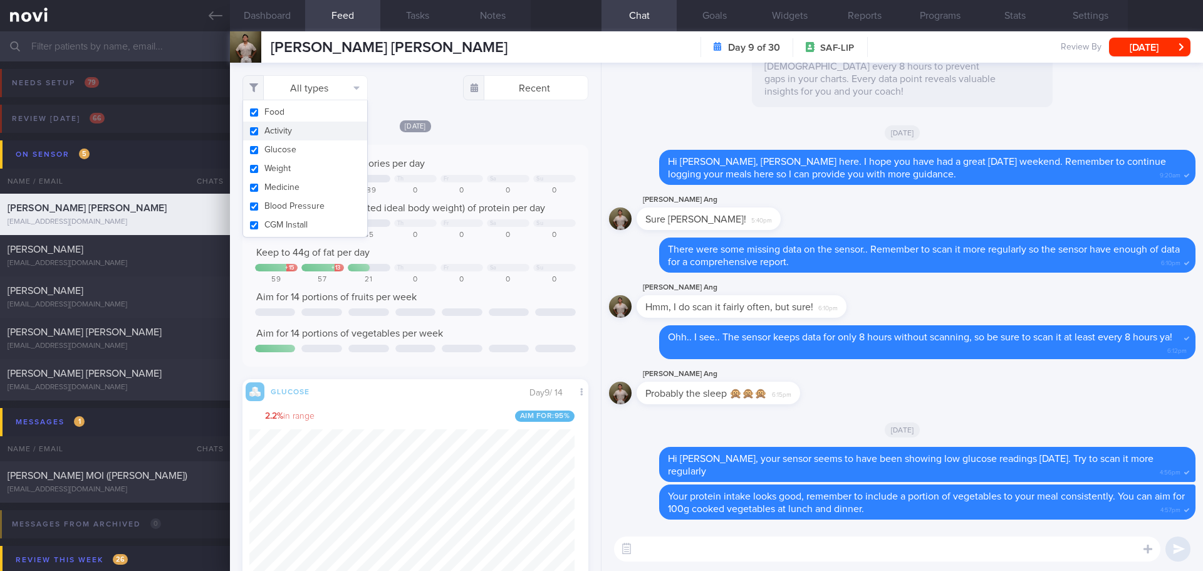
click at [323, 126] on button "Activity" at bounding box center [305, 131] width 124 height 19
checkbox input "false"
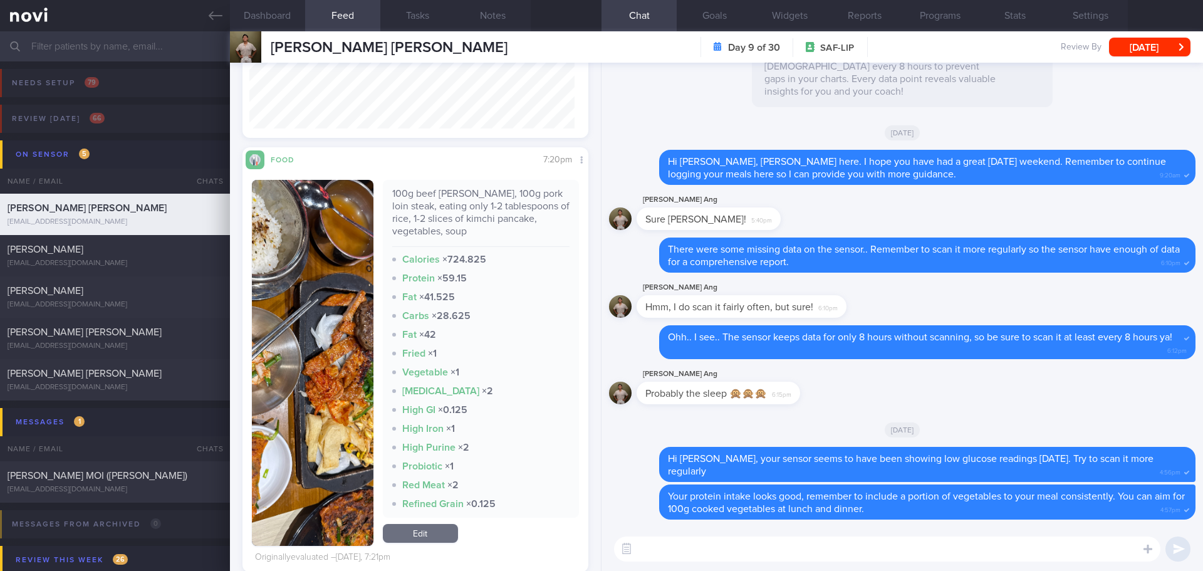
click at [357, 262] on img "button" at bounding box center [313, 363] width 122 height 366
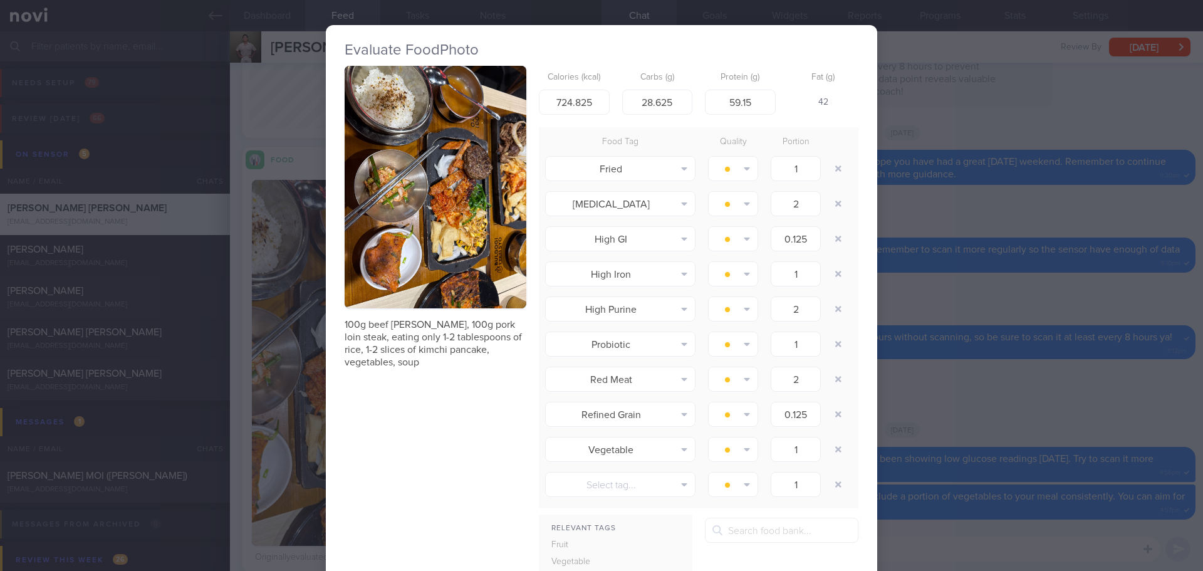
click at [447, 227] on button "button" at bounding box center [436, 187] width 182 height 243
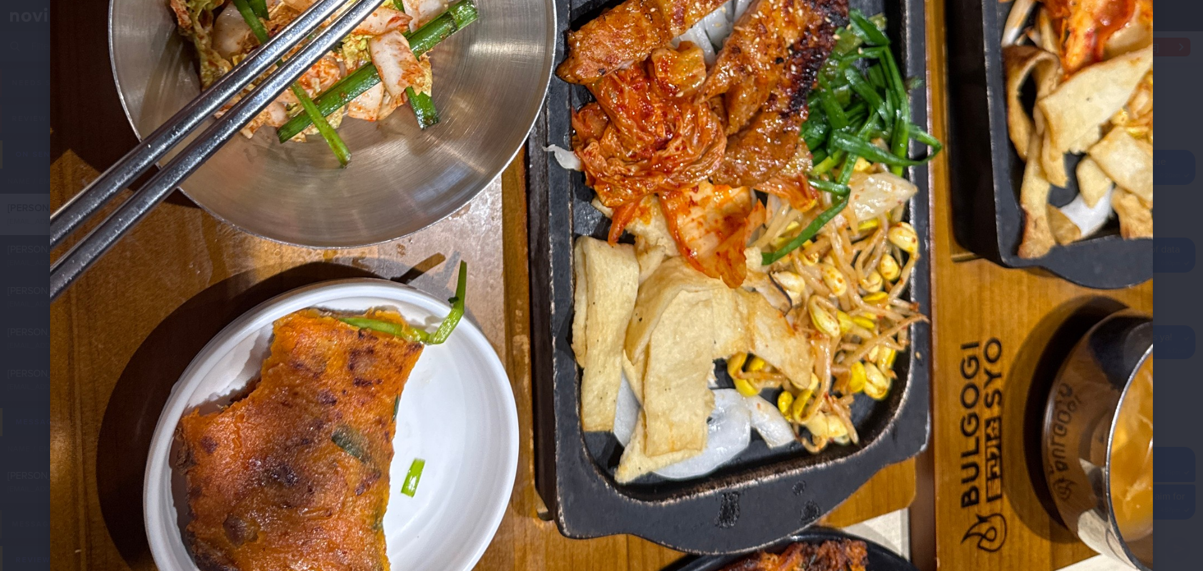
click at [1169, 239] on div at bounding box center [601, 33] width 1203 height 1571
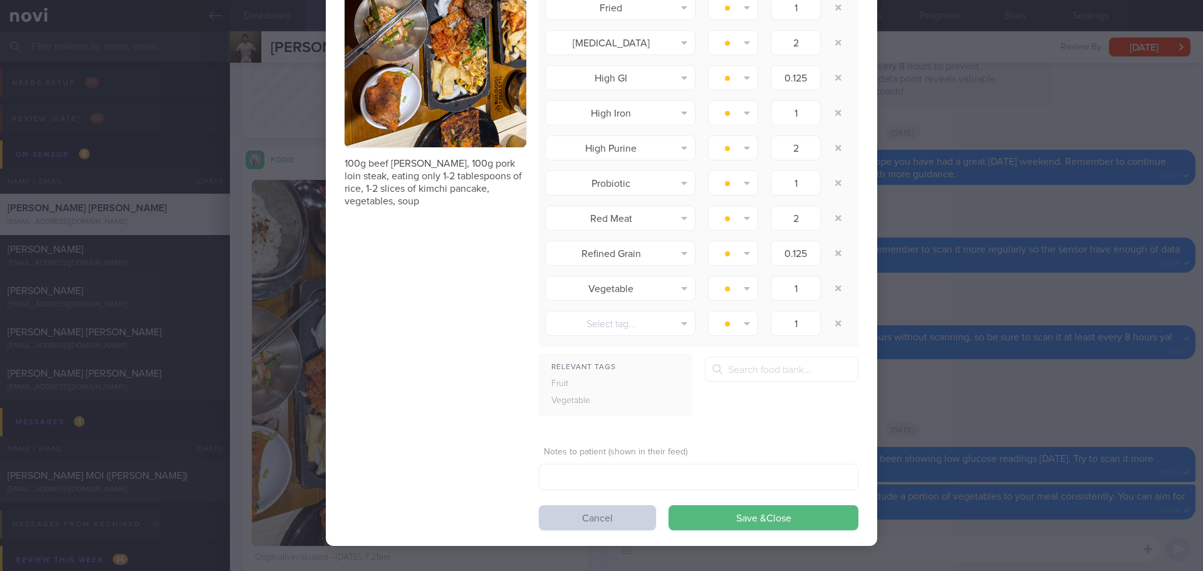
click at [633, 520] on button "Cancel" at bounding box center [597, 517] width 117 height 25
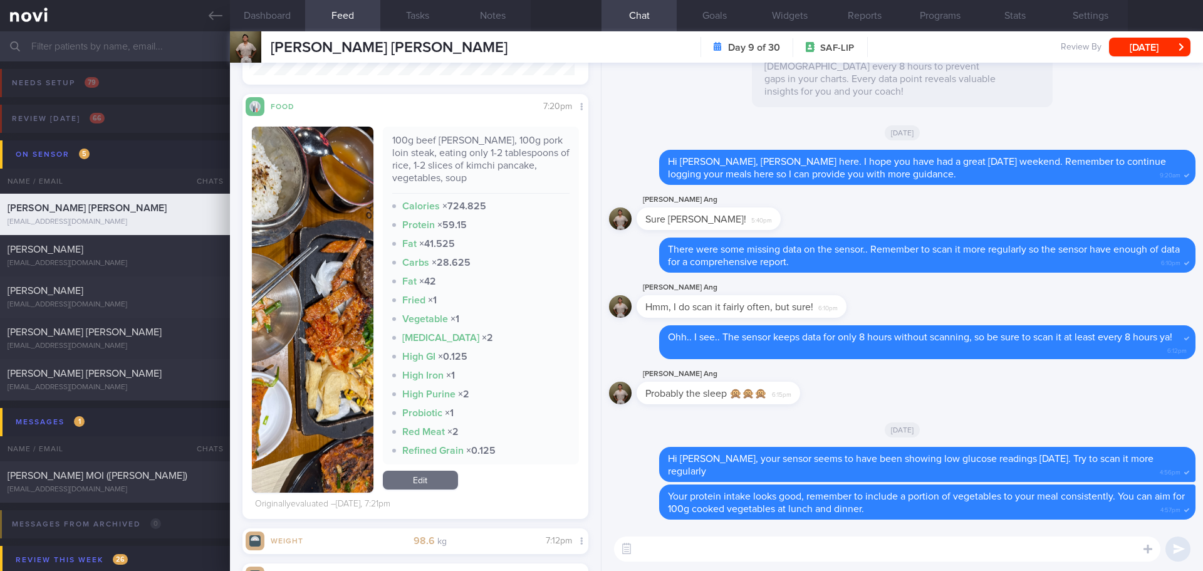
click at [719, 545] on textarea at bounding box center [887, 548] width 546 height 25
type textarea "H"
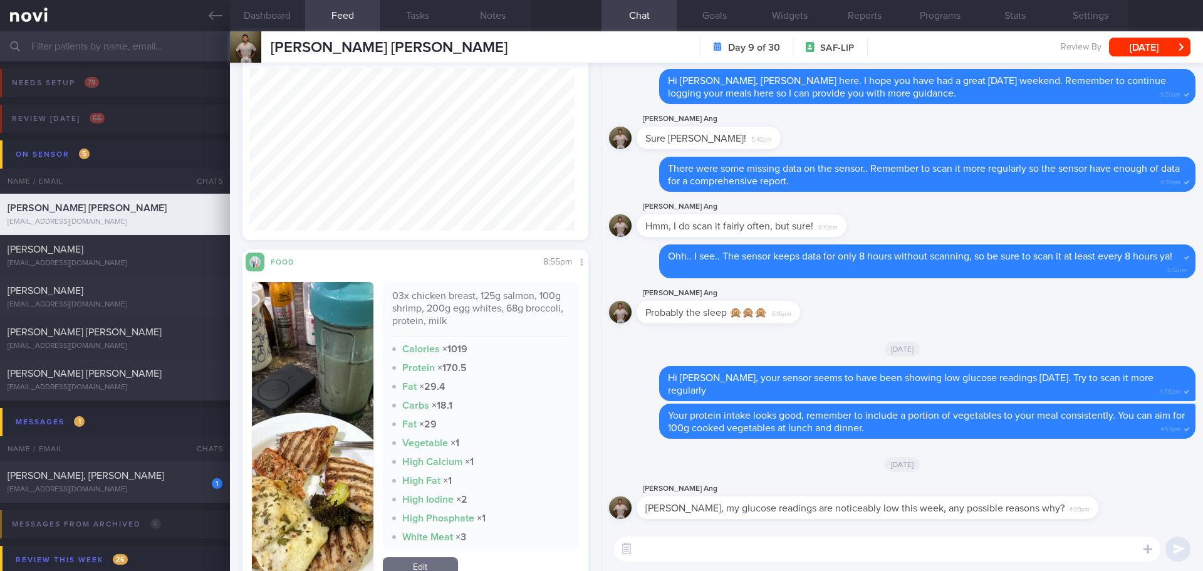
scroll to position [2579, 0]
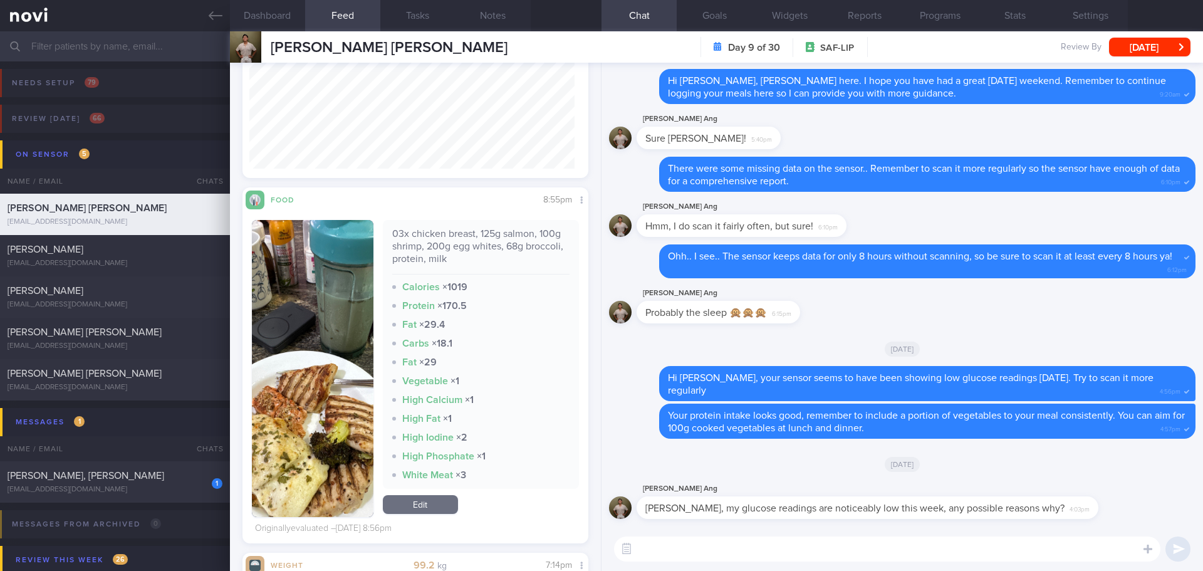
click at [732, 550] on textarea at bounding box center [887, 548] width 546 height 25
type textarea "I"
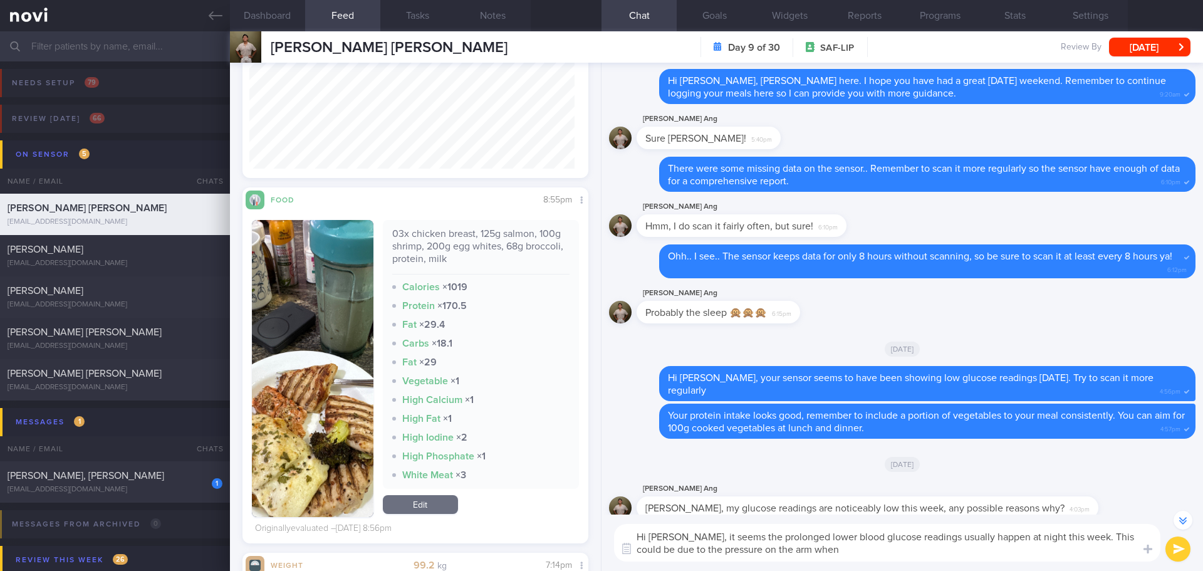
type textarea "Hi Timothy, it seems the prolonged lower blood glucose readings usually happen …"
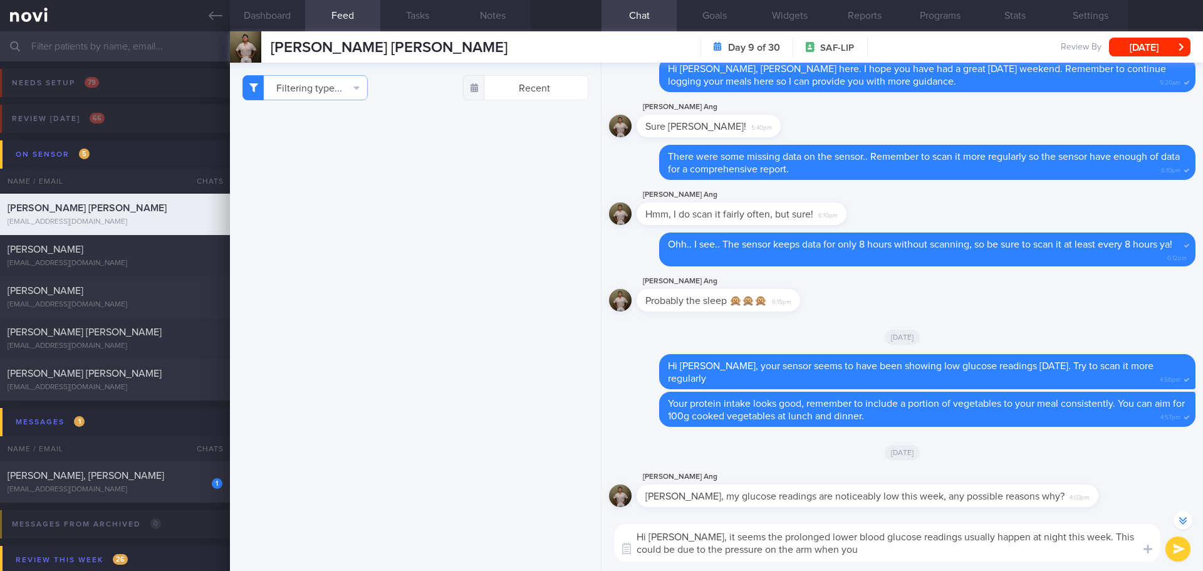
scroll to position [-12, 0]
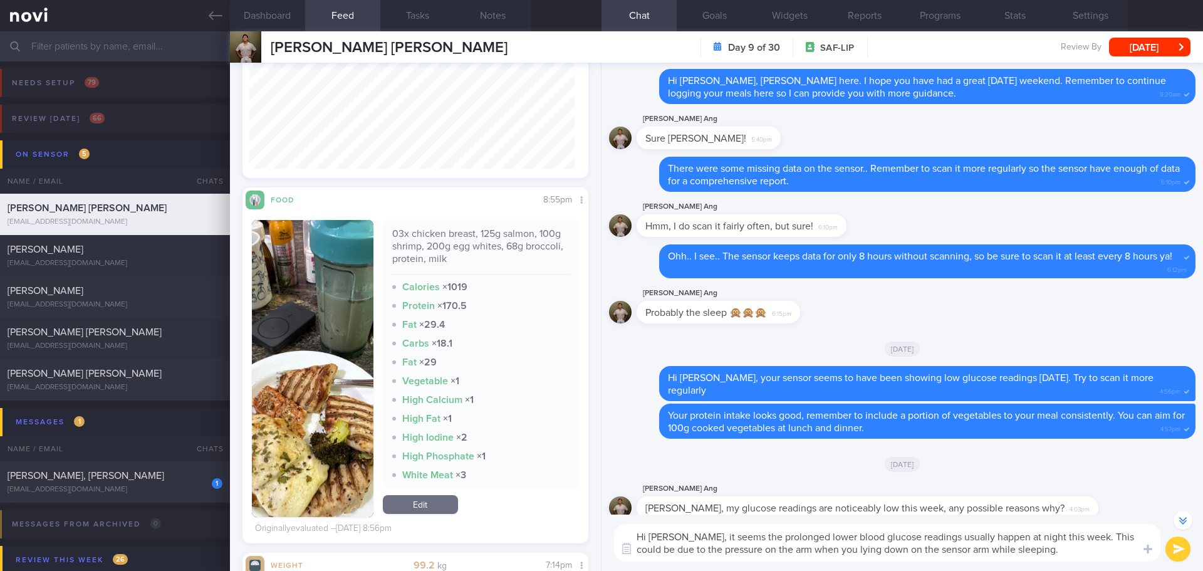
type textarea "Hi [PERSON_NAME], it seems the prolonged lower blood glucose readings usually h…"
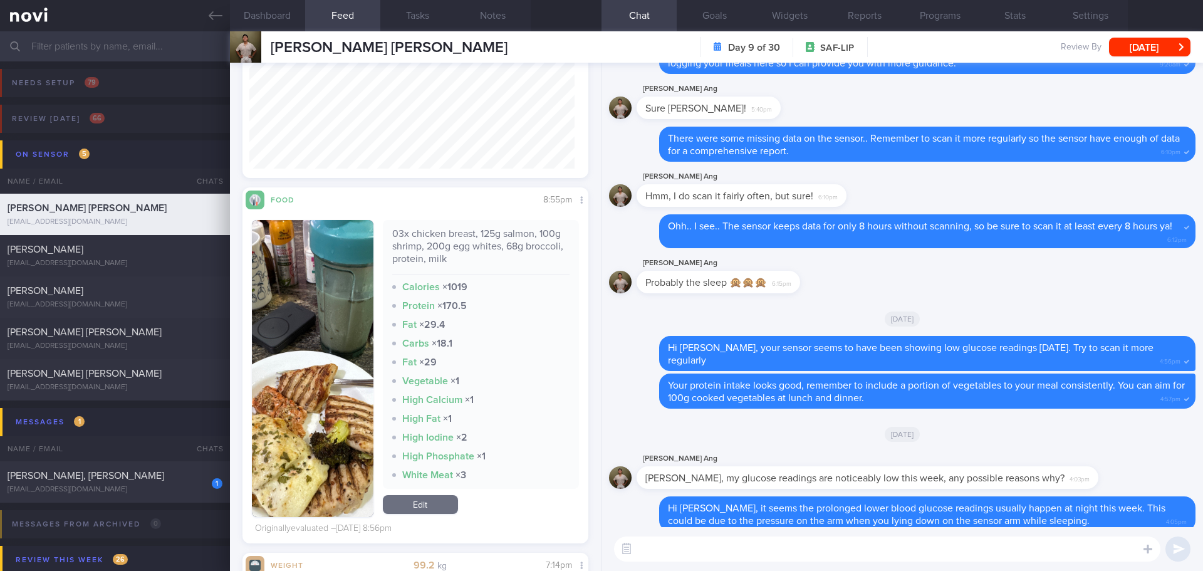
scroll to position [0, 0]
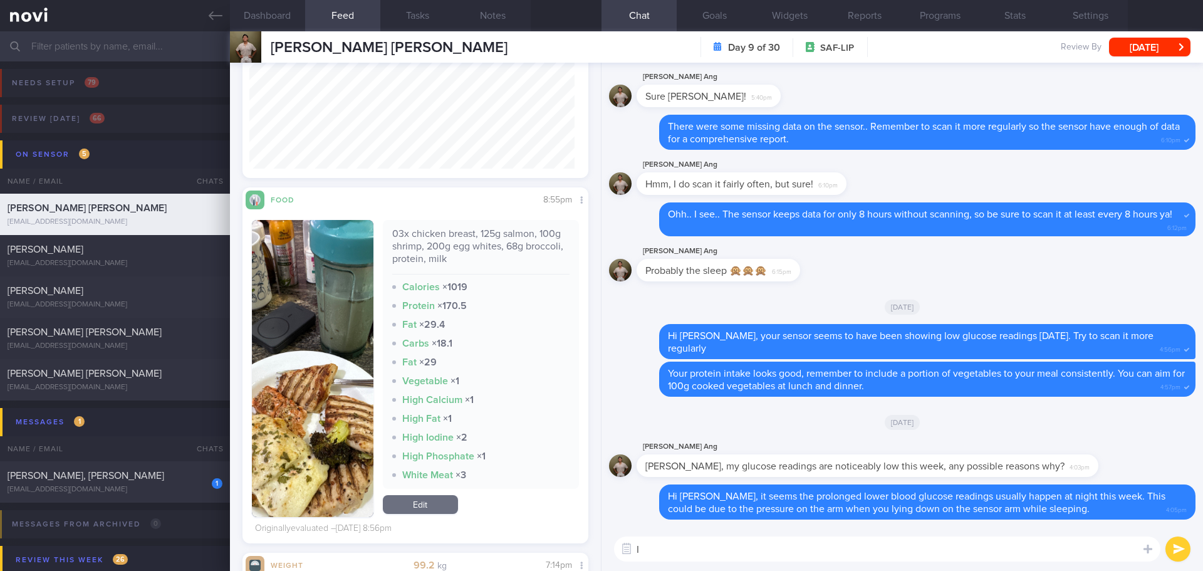
type textarea "I"
drag, startPoint x: 728, startPoint y: 552, endPoint x: 709, endPoint y: 551, distance: 18.2
click at [709, 551] on textarea "I would suggest you scan sensor more regularly to improve the accuracy" at bounding box center [887, 548] width 546 height 25
click at [730, 546] on textarea "I would suggest scan sensor more regularly to improve the accuracy" at bounding box center [887, 548] width 546 height 25
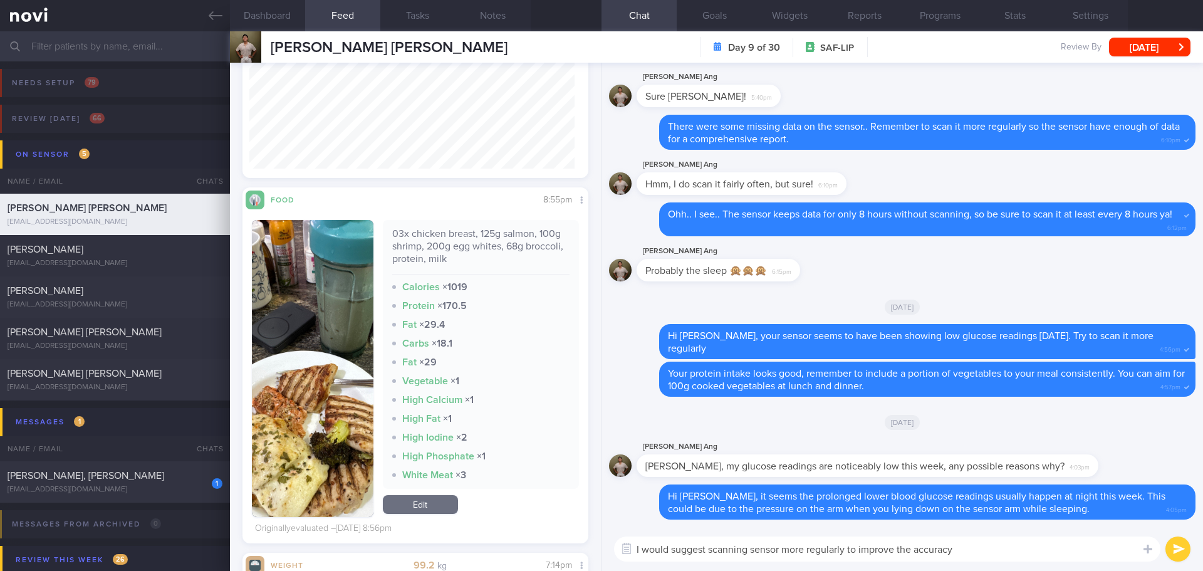
click at [1003, 548] on textarea "I would suggest scanning sensor more regularly to improve the accuracy" at bounding box center [887, 548] width 546 height 25
drag, startPoint x: 913, startPoint y: 548, endPoint x: 902, endPoint y: 553, distance: 12.3
click at [900, 551] on textarea "I would suggest scanning sensor more regularly to improve the accuracy" at bounding box center [887, 548] width 546 height 25
click at [976, 546] on textarea "I would suggest scanning sensor more regularly to improve its accuracy" at bounding box center [887, 548] width 546 height 25
click at [1011, 551] on textarea "I would suggest scanning sensor more regularly to improve its accuracy 😊" at bounding box center [887, 548] width 546 height 25
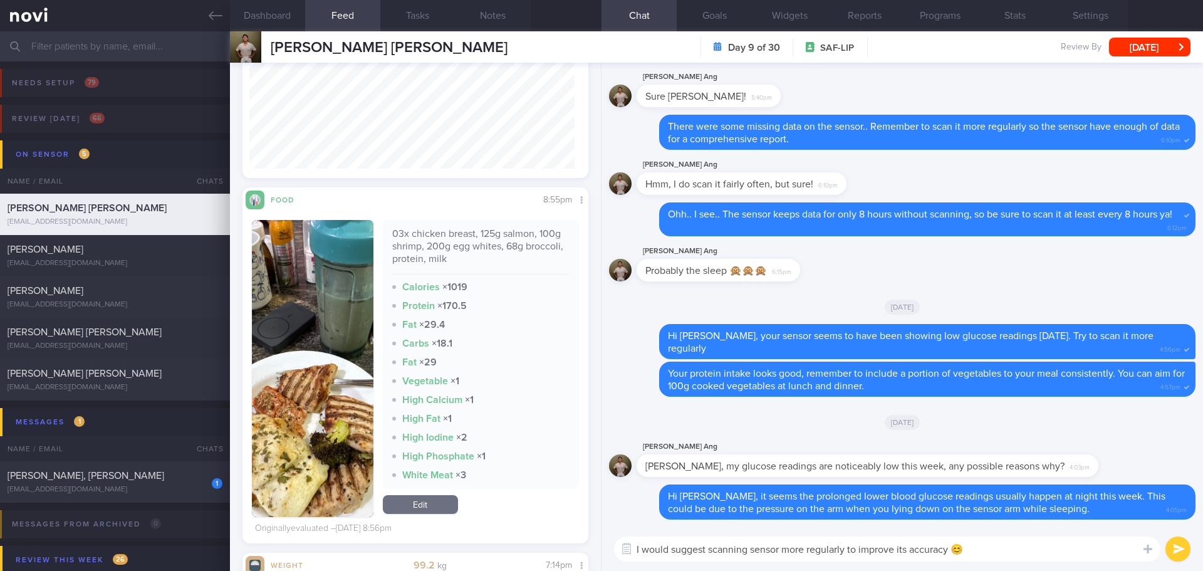
click at [999, 556] on textarea "I would suggest scanning sensor more regularly to improve its accuracy 😊" at bounding box center [887, 548] width 546 height 25
type textarea "I would suggest scanning sensor more regularly to improve its accuracy 😊"
click at [1172, 548] on button "submit" at bounding box center [1178, 548] width 25 height 25
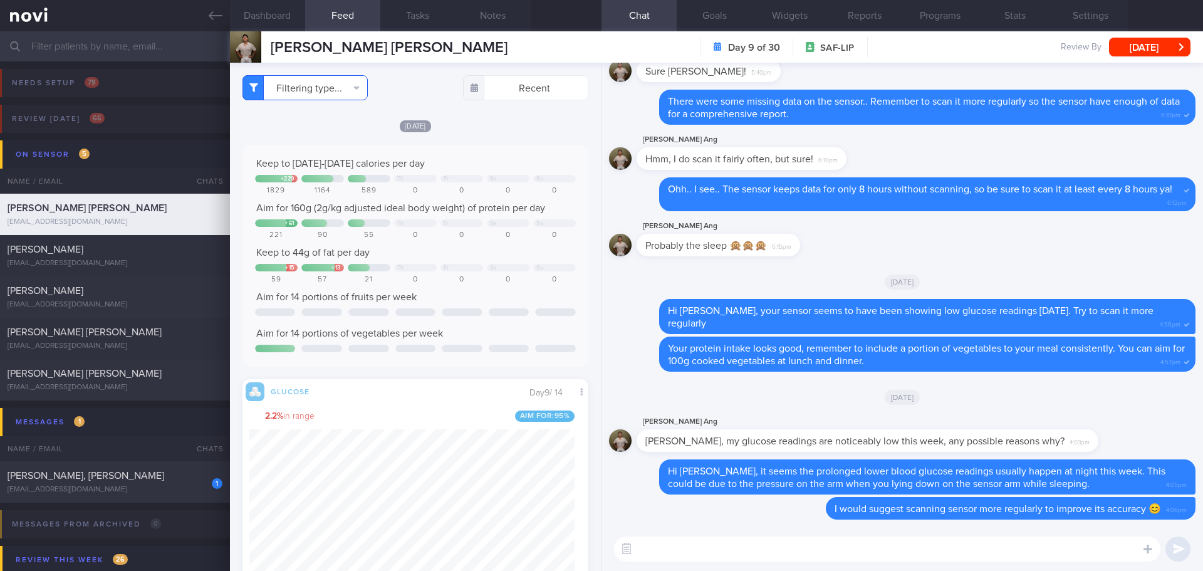
click at [356, 93] on button "Filtering type..." at bounding box center [305, 87] width 125 height 25
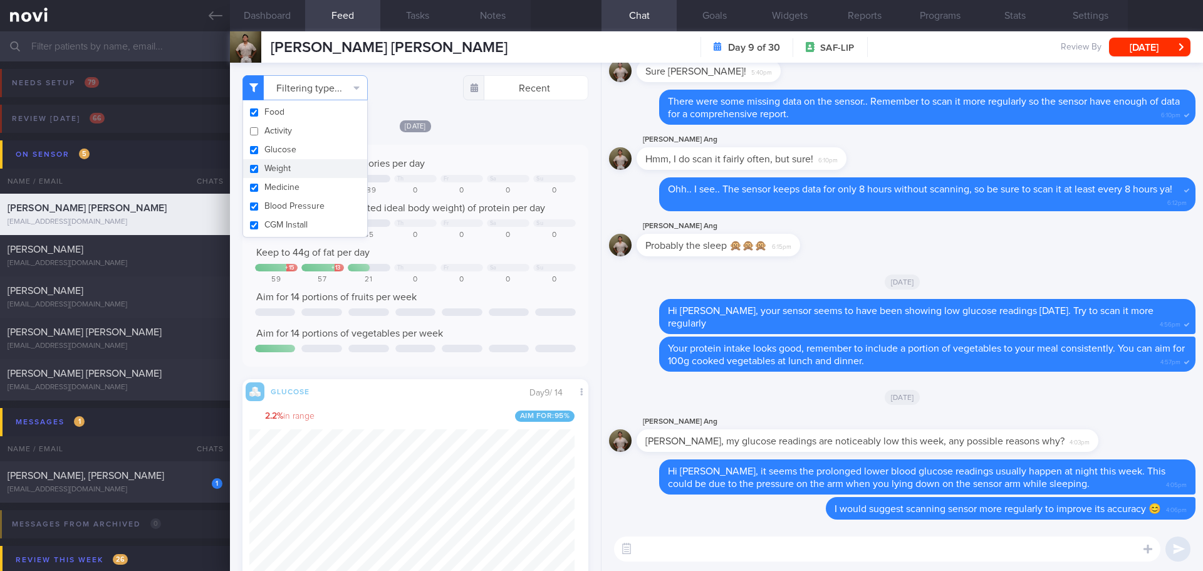
click at [321, 166] on button "Weight" at bounding box center [305, 168] width 124 height 19
click at [484, 127] on div "[DATE]" at bounding box center [416, 125] width 346 height 13
checkbox input "false"
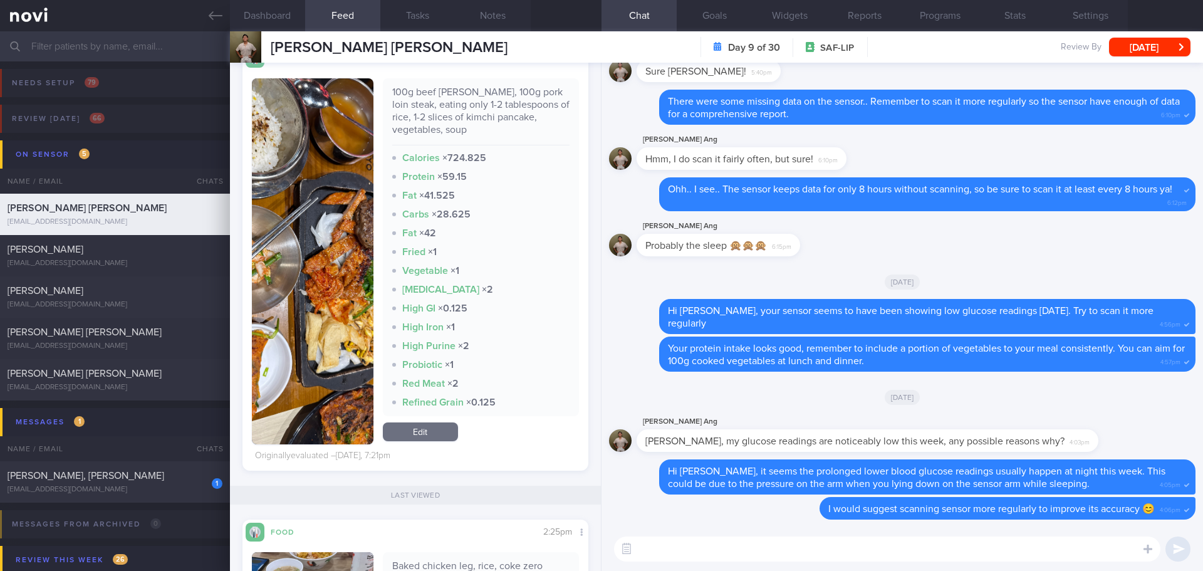
scroll to position [1316, 0]
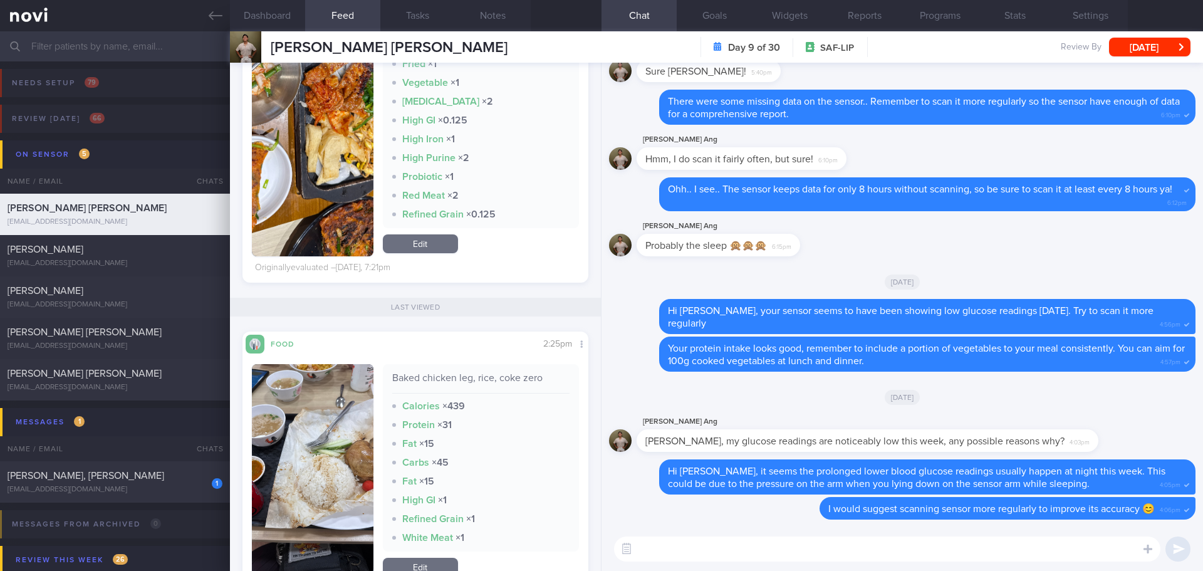
click at [645, 543] on textarea at bounding box center [887, 548] width 546 height 25
type textarea "F"
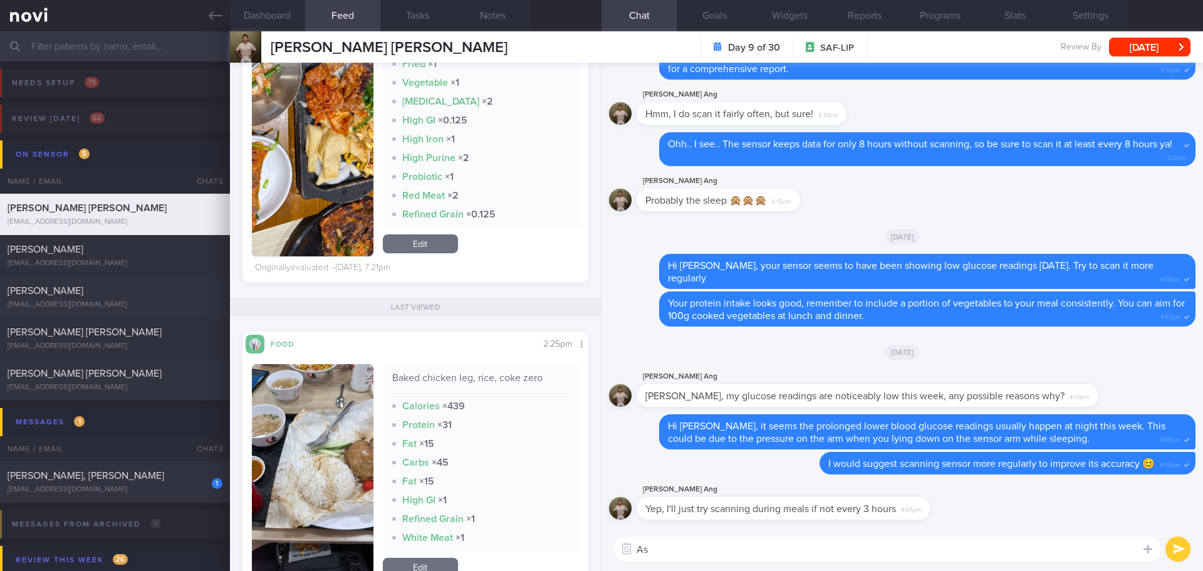
type textarea "A"
type textarea "That's great!"
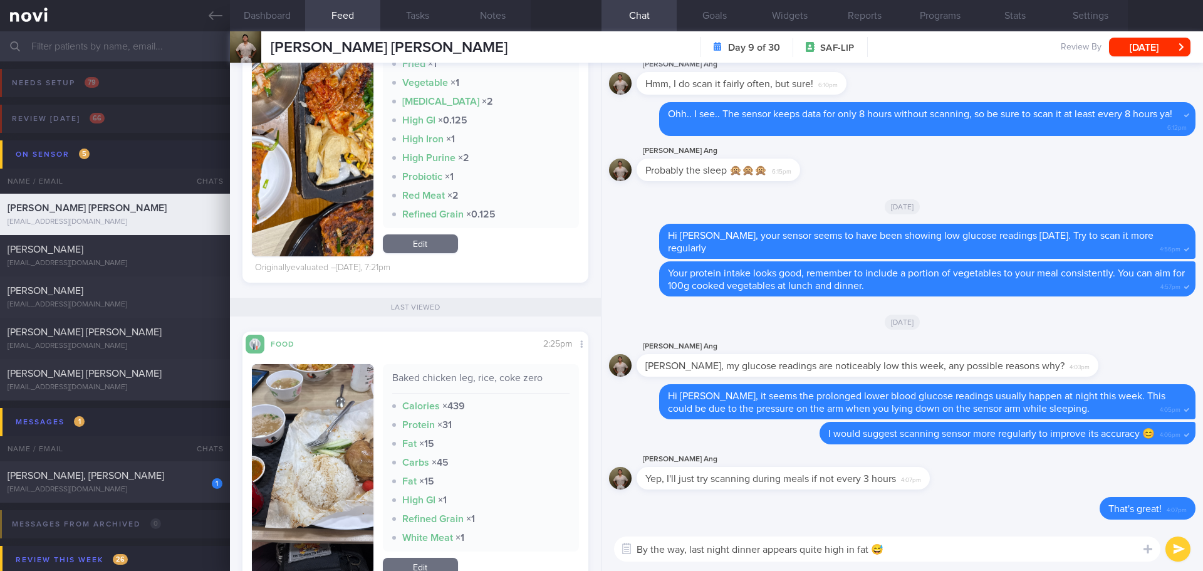
drag, startPoint x: 759, startPoint y: 551, endPoint x: 690, endPoint y: 555, distance: 69.1
click at [690, 555] on textarea "By the way, last night dinner appears quite high in fat 😅" at bounding box center [887, 548] width 546 height 25
click at [327, 172] on img "button" at bounding box center [313, 73] width 122 height 366
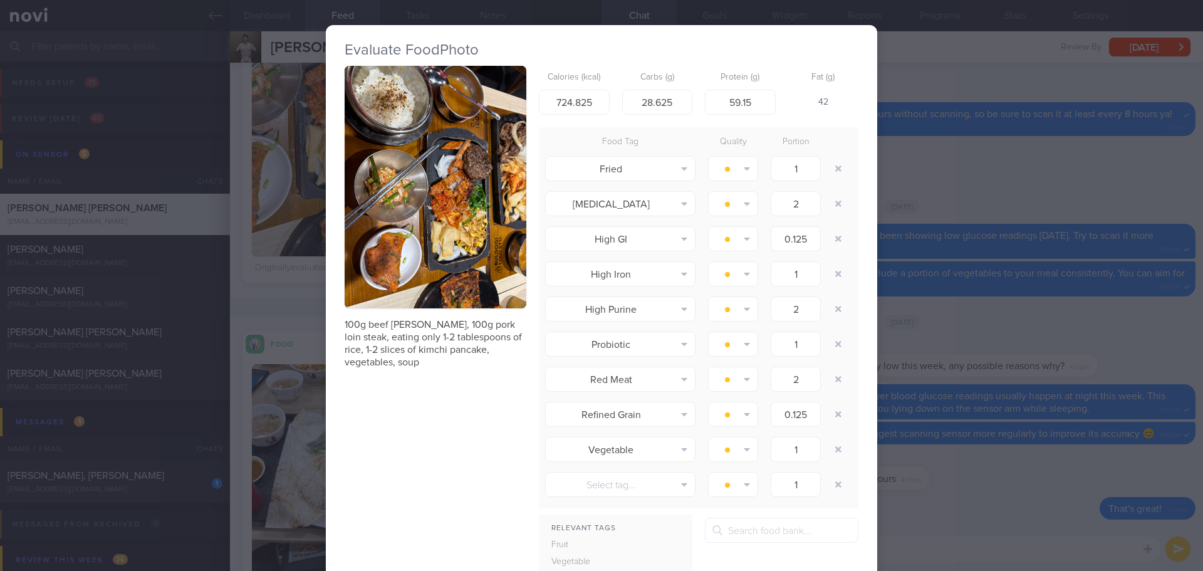
click at [411, 186] on button "button" at bounding box center [436, 187] width 182 height 243
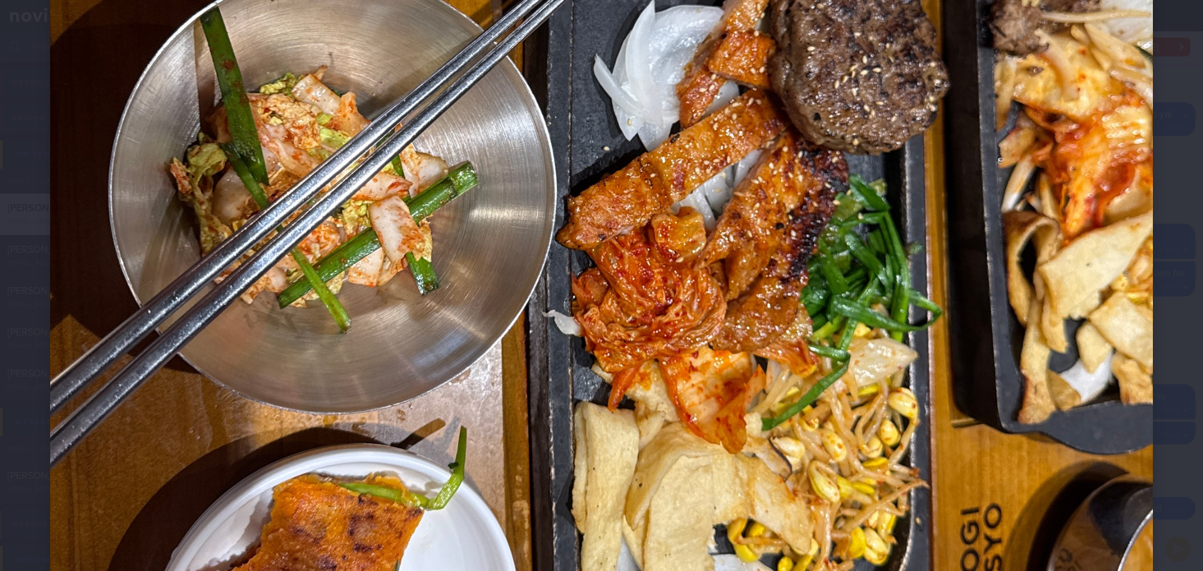
scroll to position [439, 0]
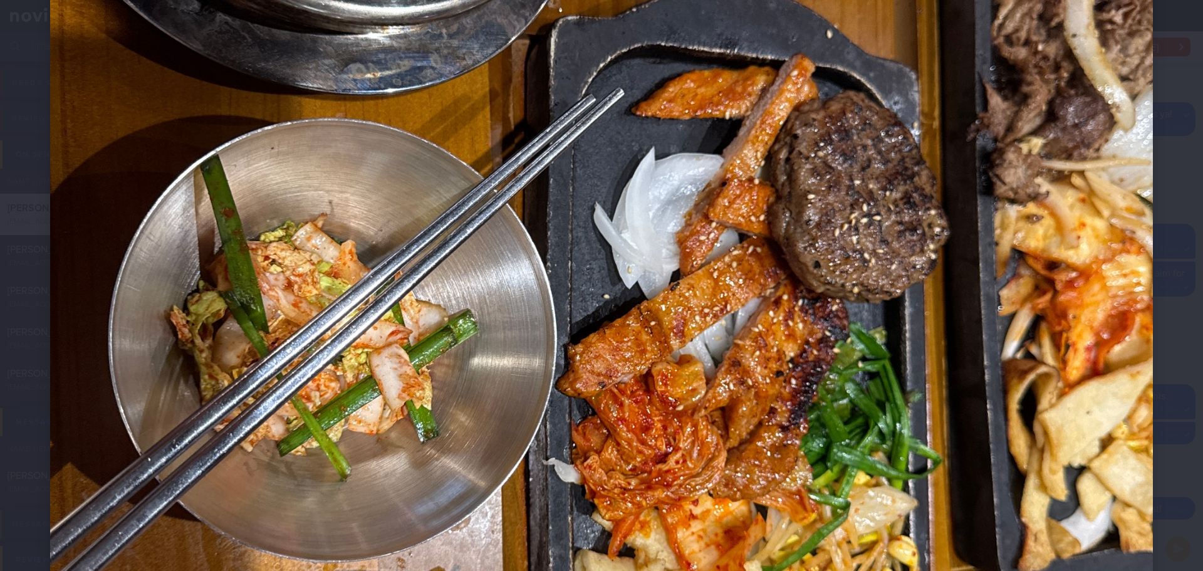
click at [1149, 245] on div at bounding box center [601, 346] width 1203 height 1571
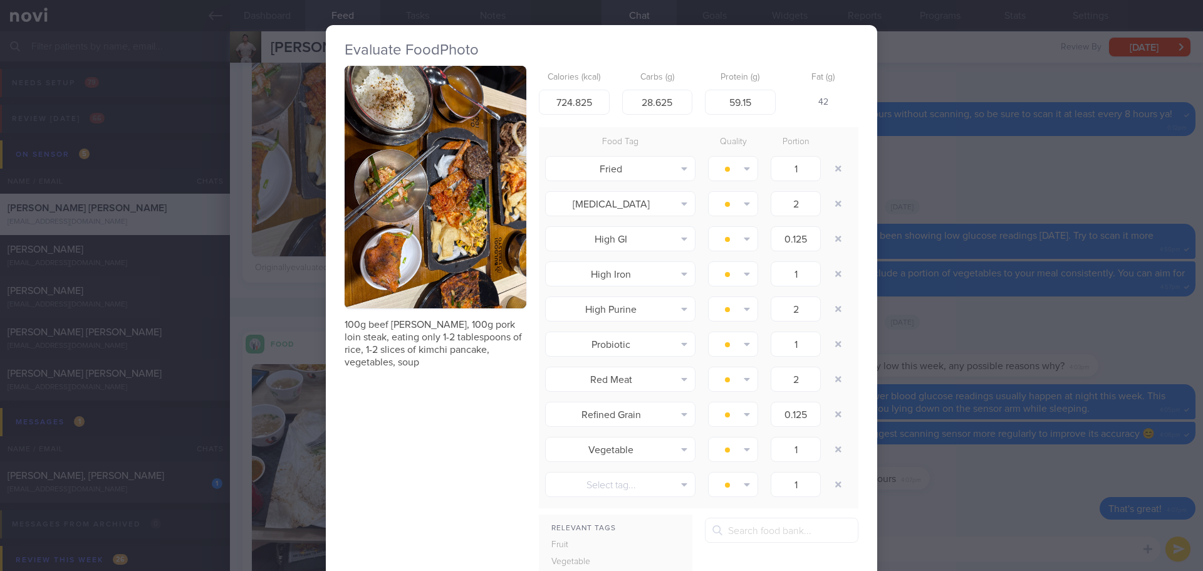
scroll to position [161, 0]
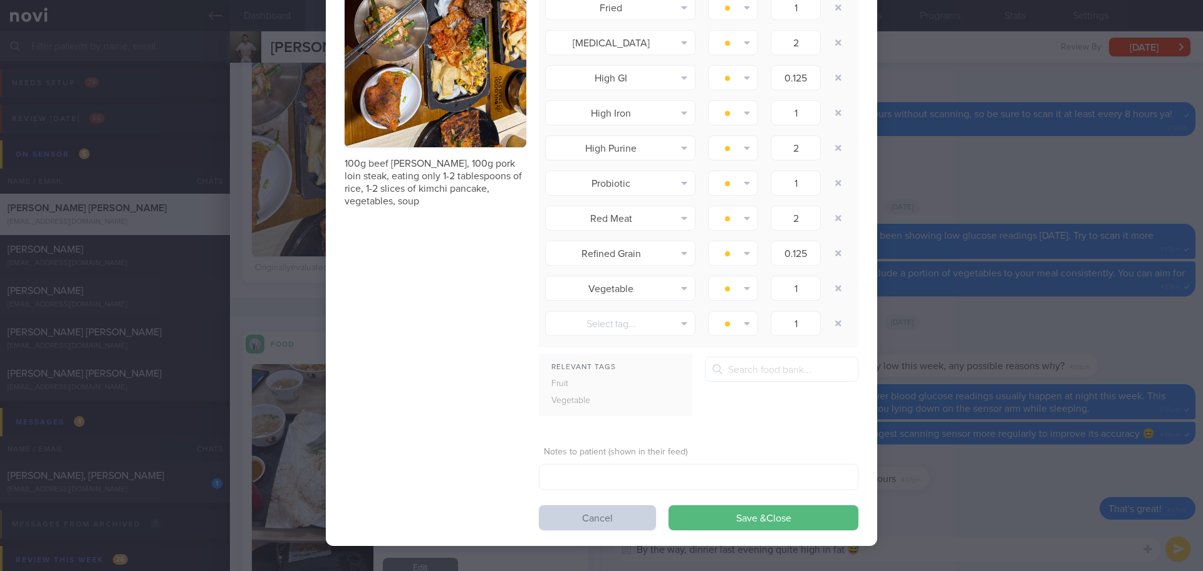
click at [613, 519] on button "Cancel" at bounding box center [597, 517] width 117 height 25
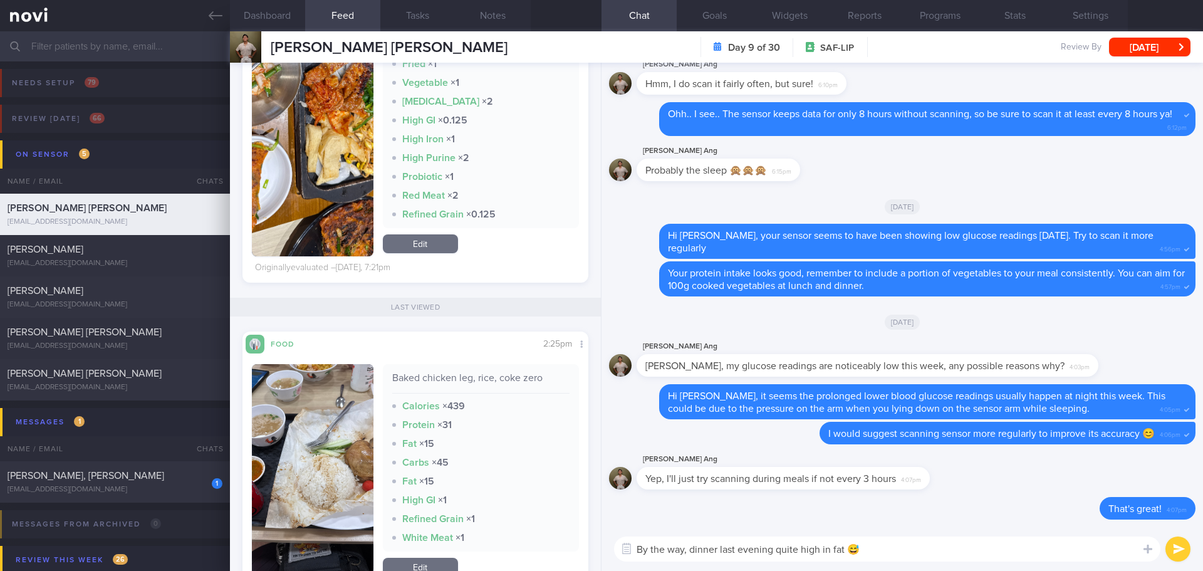
click at [872, 551] on textarea "By the way, dinner last evening quite high in fat 😅" at bounding box center [887, 548] width 546 height 25
type textarea "By the way, dinner last evening quite high in fat 😅 This can be the cheat meal …"
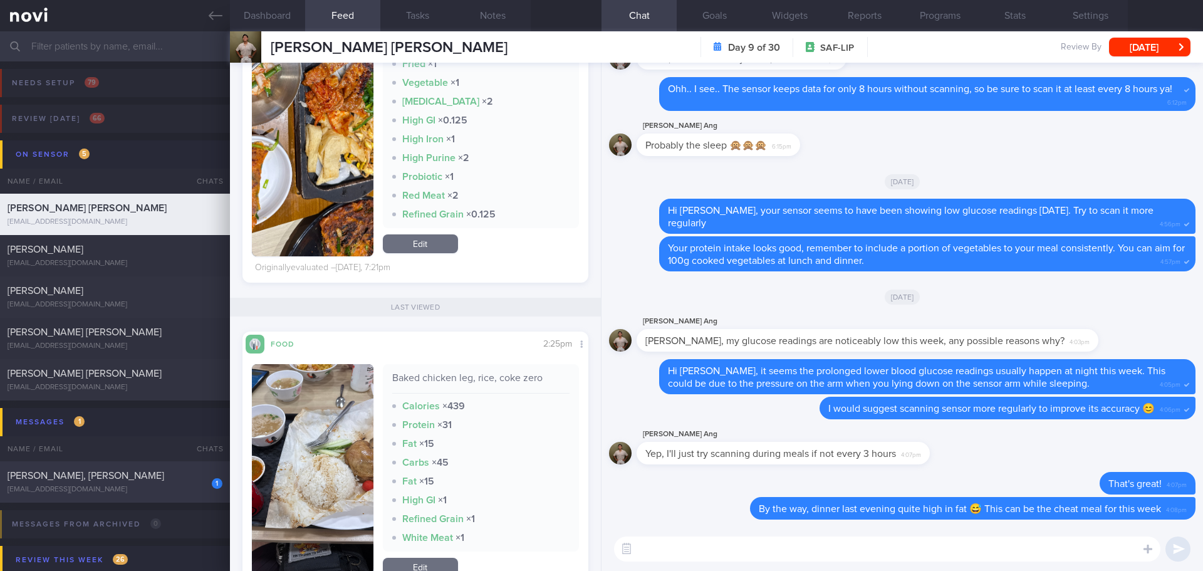
click at [144, 489] on div "[EMAIL_ADDRESS][DOMAIN_NAME]" at bounding box center [115, 489] width 215 height 9
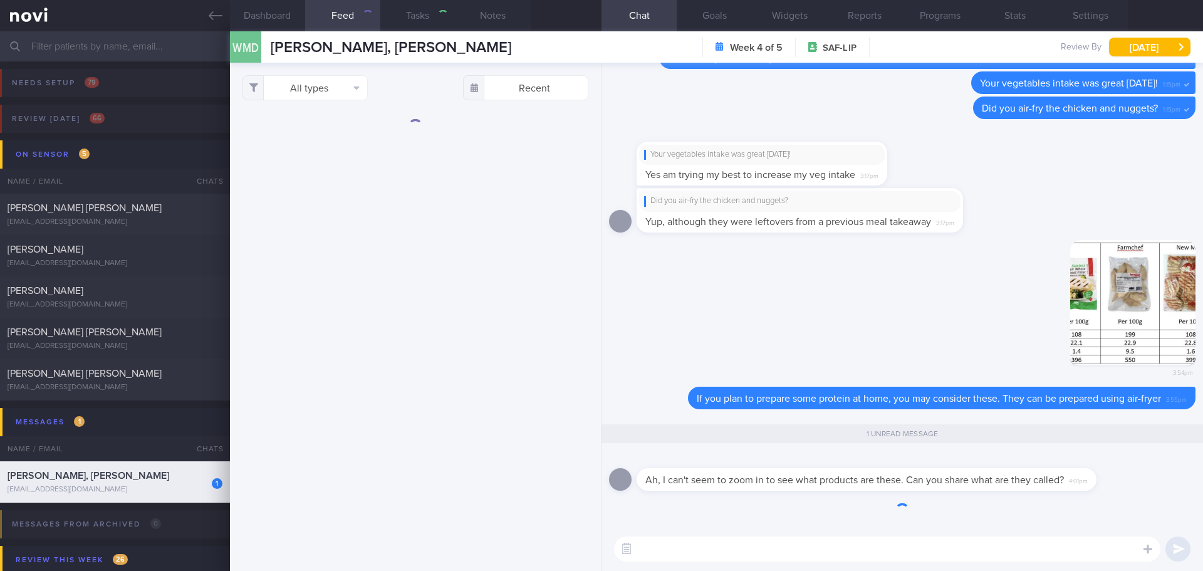
checkbox input "true"
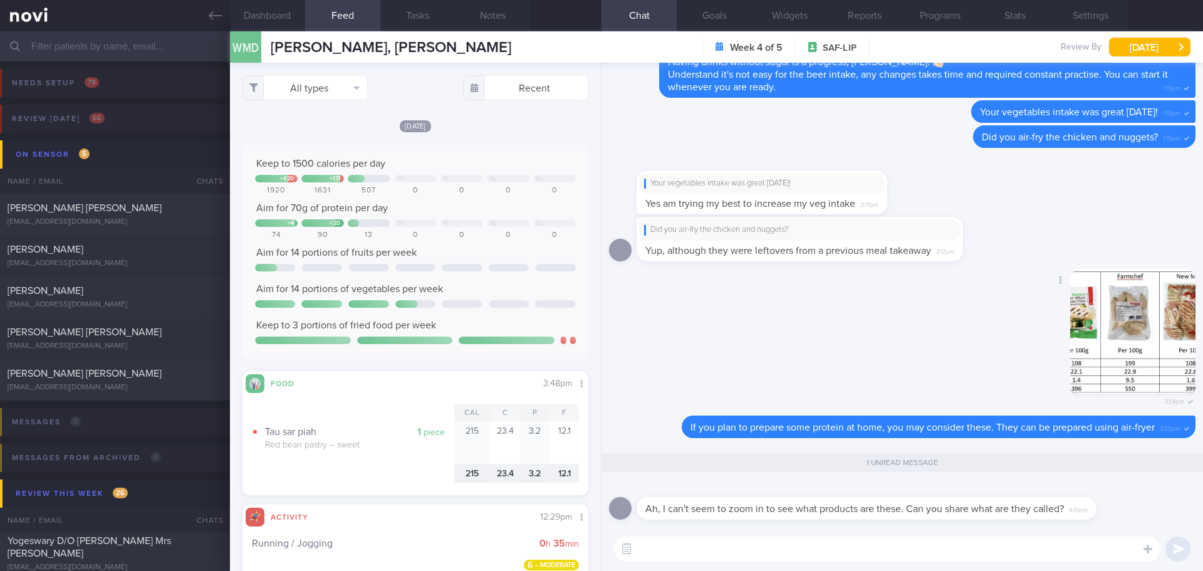
click at [1137, 321] on button "button" at bounding box center [1132, 331] width 125 height 125
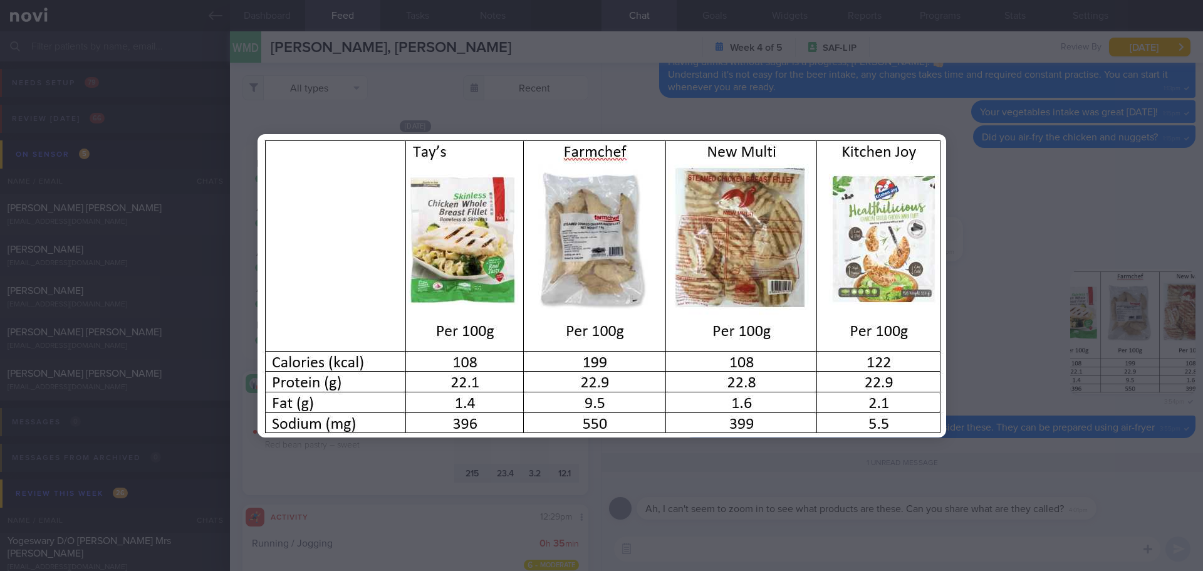
click at [1086, 236] on div at bounding box center [601, 285] width 1203 height 571
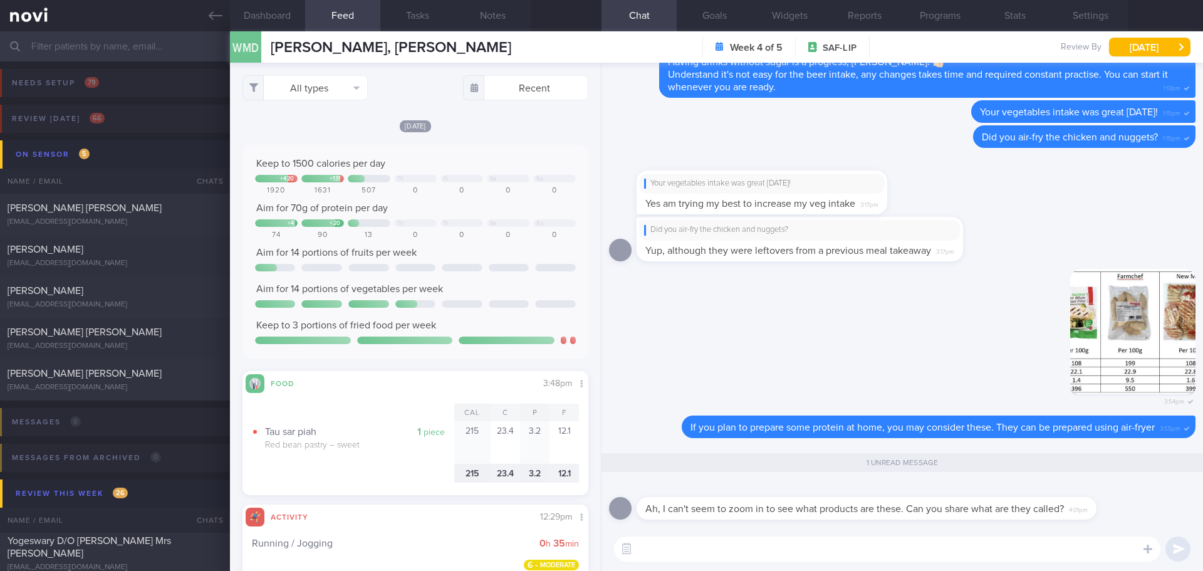
click at [1086, 236] on div "Did you air-fry the chicken and nuggets? Yup, although they were leftovers from…" at bounding box center [902, 242] width 587 height 51
click at [162, 48] on input "text" at bounding box center [601, 46] width 1203 height 30
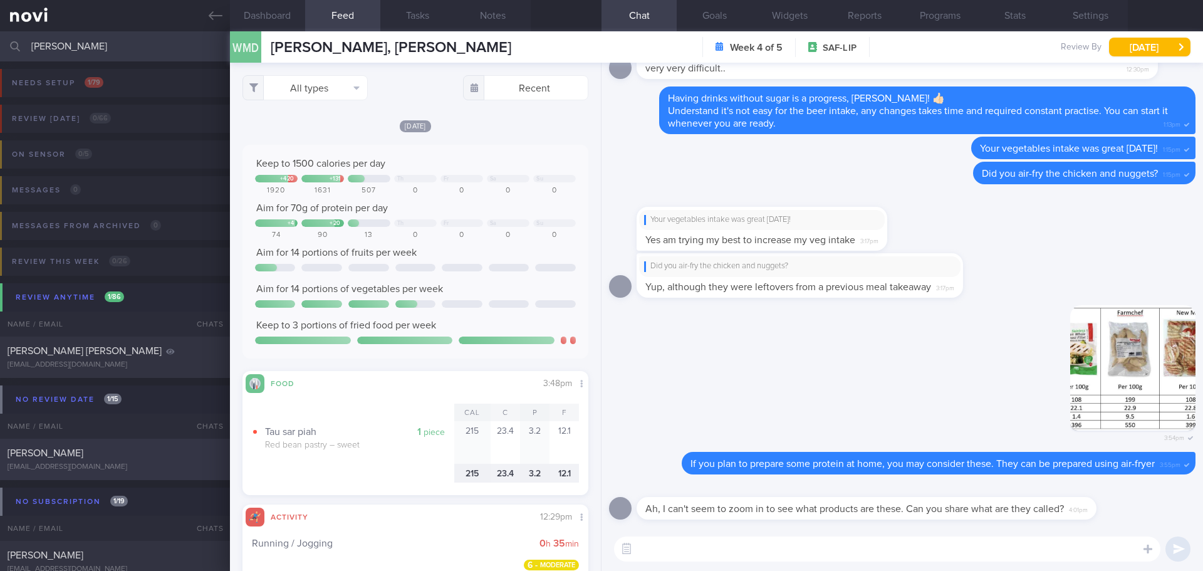
type input "[PERSON_NAME]"
click at [125, 444] on div "[PERSON_NAME] [EMAIL_ADDRESS][DOMAIN_NAME] [DATE]" at bounding box center [601, 459] width 1203 height 41
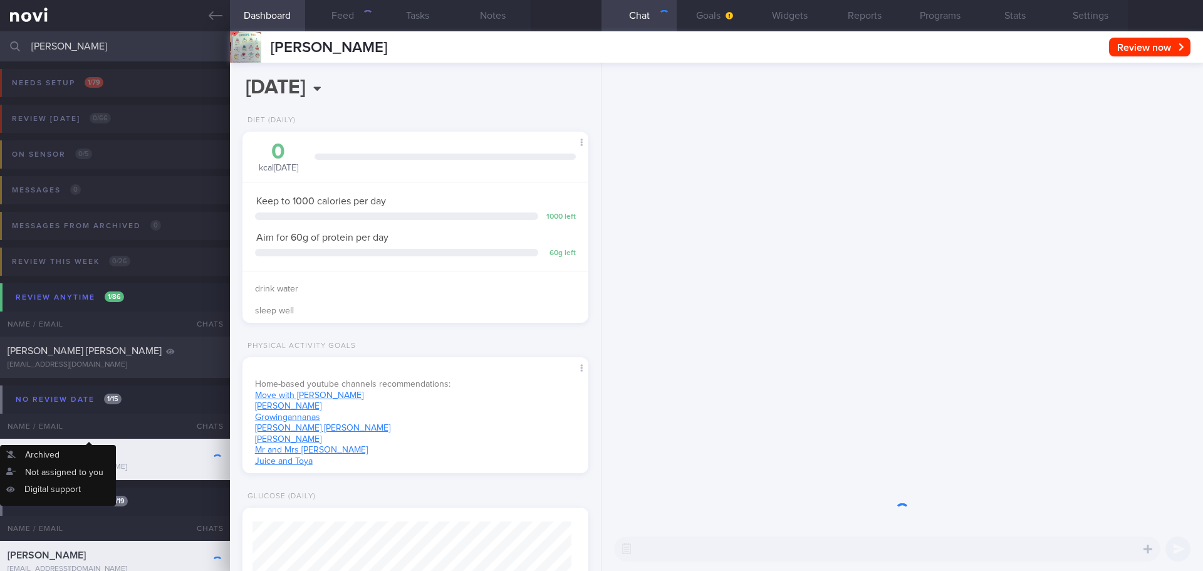
scroll to position [175, 315]
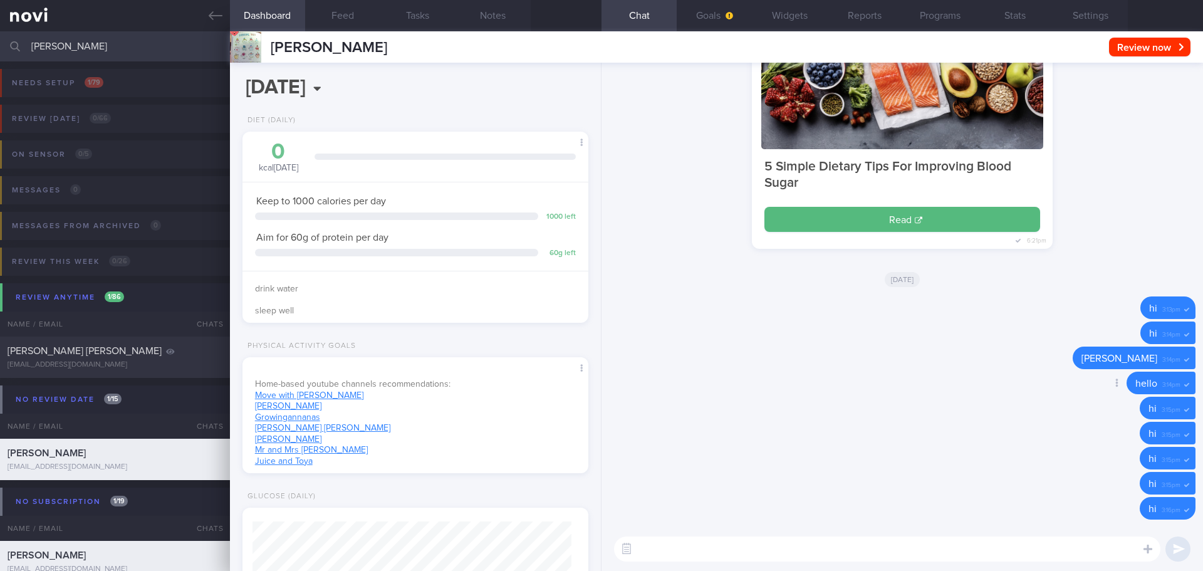
click at [948, 385] on div "Delete hello 3:14pm" at bounding box center [902, 384] width 587 height 25
click at [1137, 514] on label at bounding box center [1131, 511] width 25 height 25
click at [0, 0] on input "file" at bounding box center [0, 0] width 0 height 0
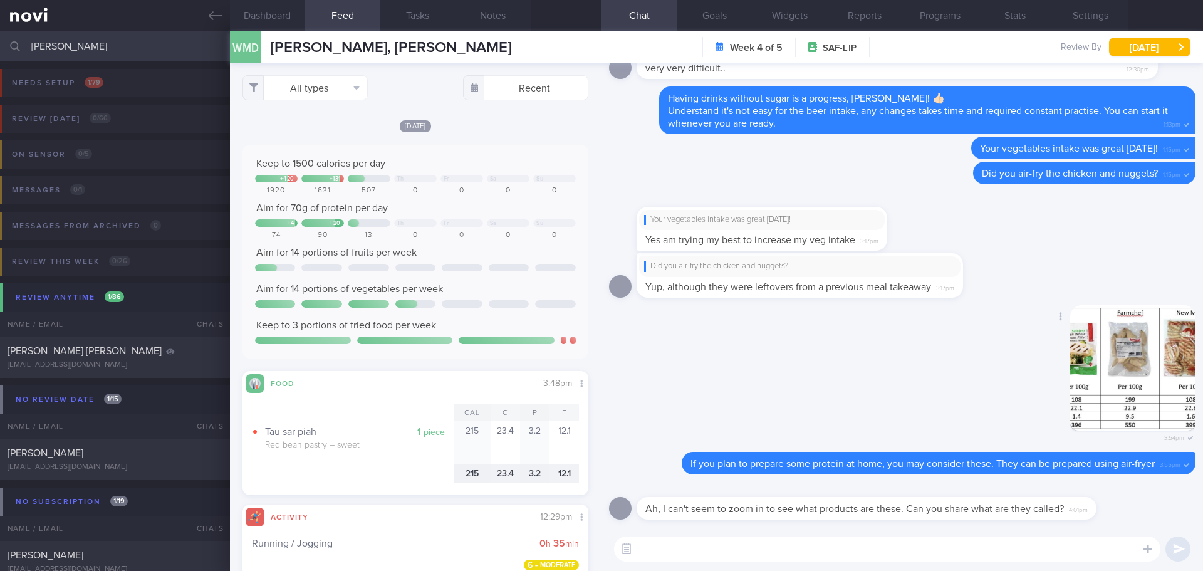
click at [1077, 386] on button "button" at bounding box center [1132, 367] width 125 height 125
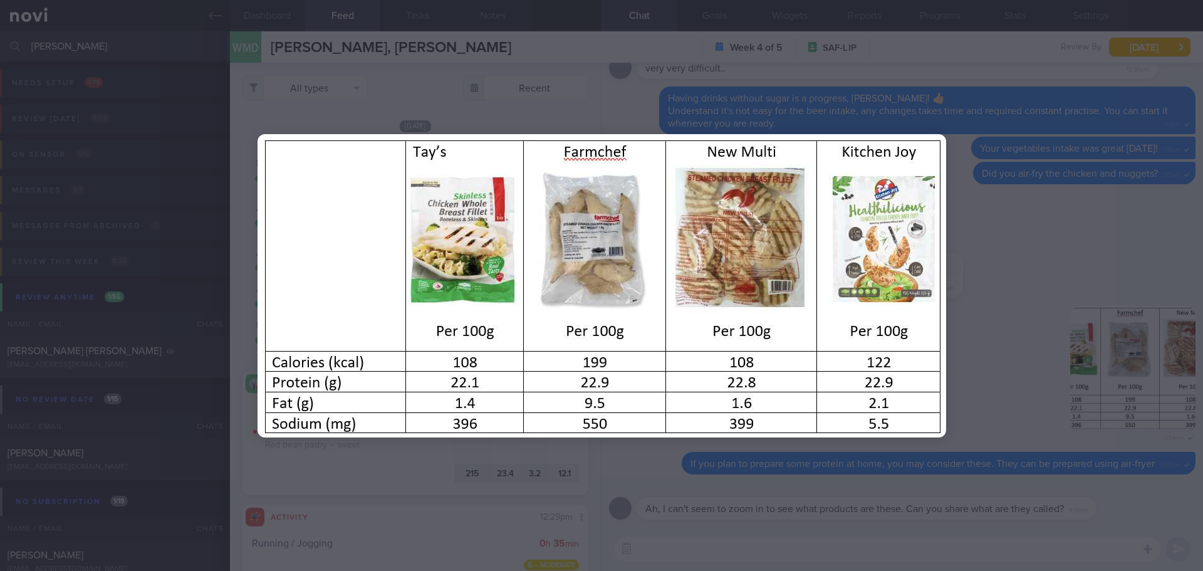
click at [1040, 246] on div at bounding box center [601, 285] width 1203 height 571
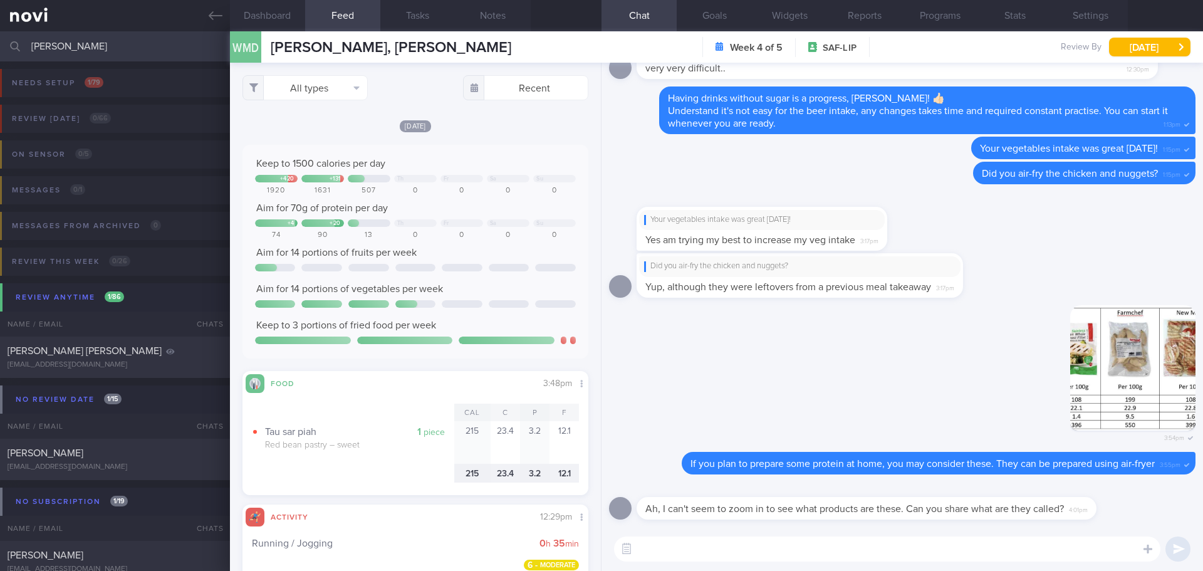
drag, startPoint x: 113, startPoint y: 36, endPoint x: -107, endPoint y: 65, distance: 222.5
click at [0, 65] on html "You are offline! Some functionality will be unavailable Patients New Users Coac…" at bounding box center [601, 285] width 1203 height 571
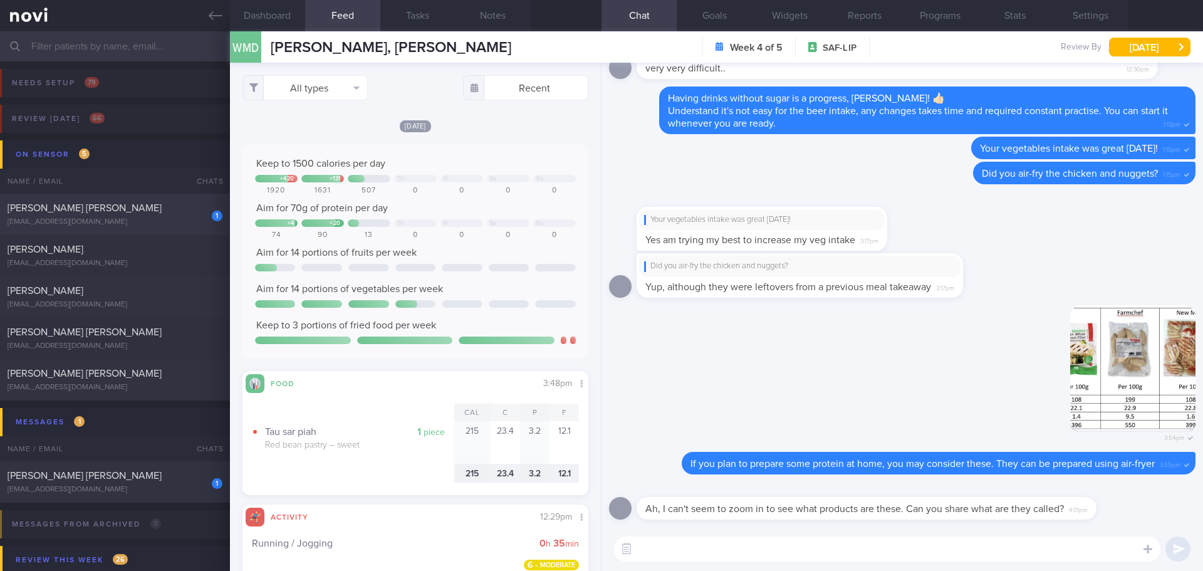
click at [178, 212] on div "[PERSON_NAME] [PERSON_NAME]" at bounding box center [114, 208] width 212 height 13
checkbox input "false"
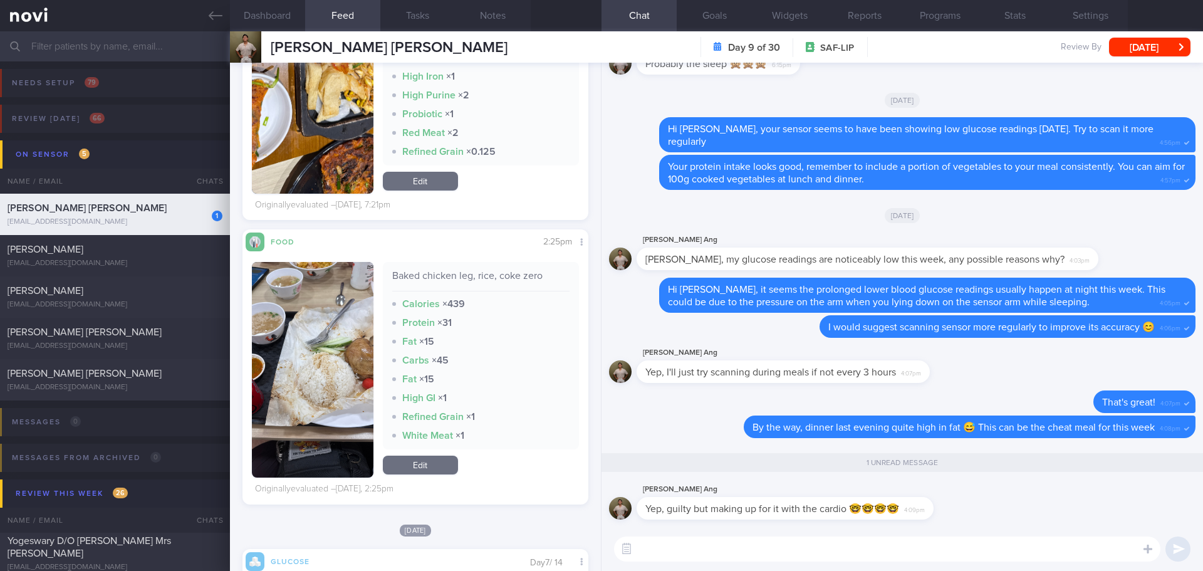
scroll to position [205, 326]
click at [933, 547] on textarea at bounding box center [887, 548] width 546 height 25
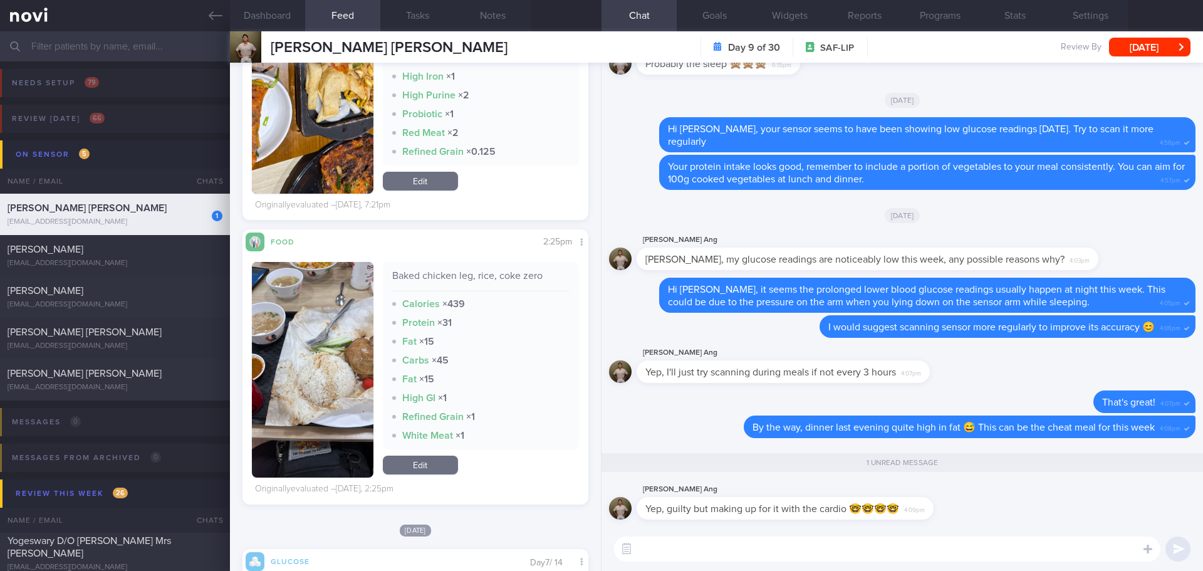
click at [933, 547] on textarea at bounding box center [887, 548] width 546 height 25
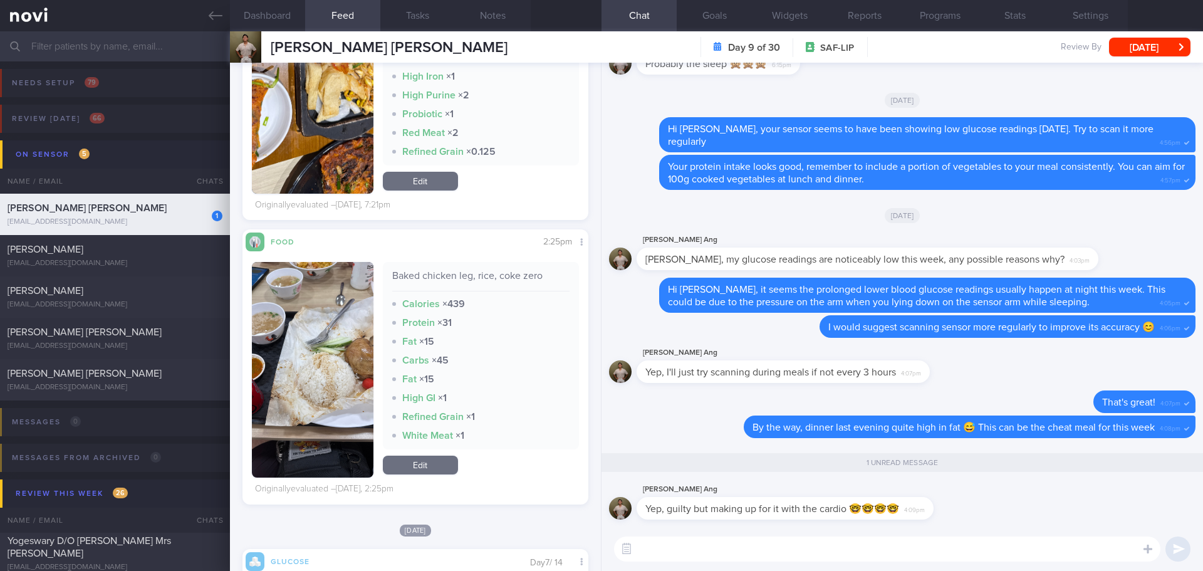
click at [933, 547] on textarea at bounding box center [887, 548] width 546 height 25
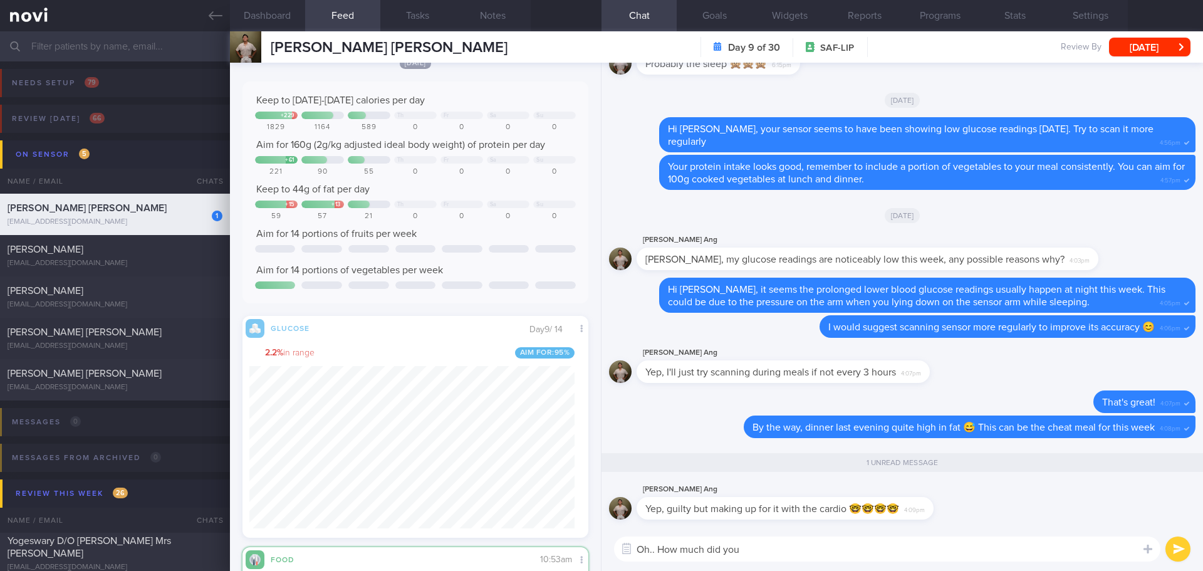
scroll to position [0, 0]
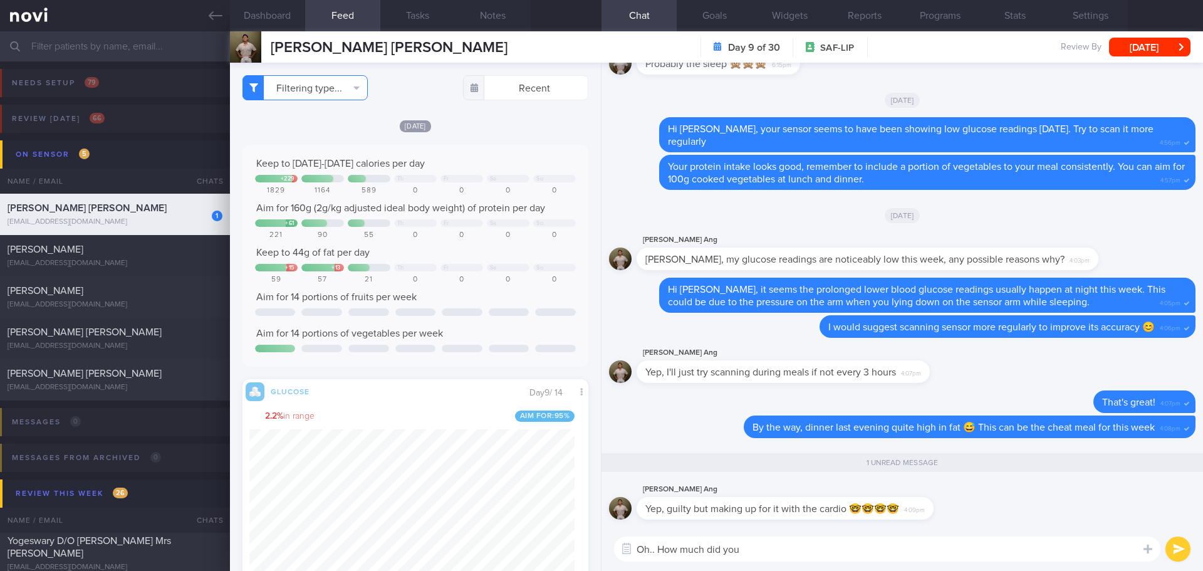
type textarea "Oh.. How much did you"
click at [349, 90] on button "Filtering type..." at bounding box center [305, 87] width 125 height 25
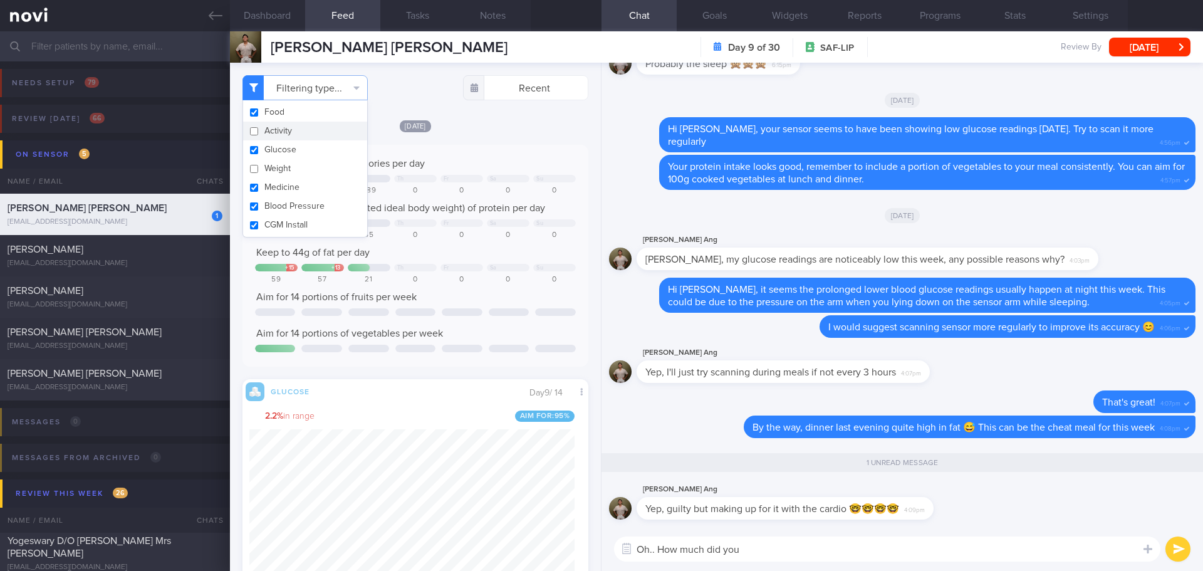
click at [303, 133] on button "Activity" at bounding box center [305, 131] width 124 height 19
checkbox input "true"
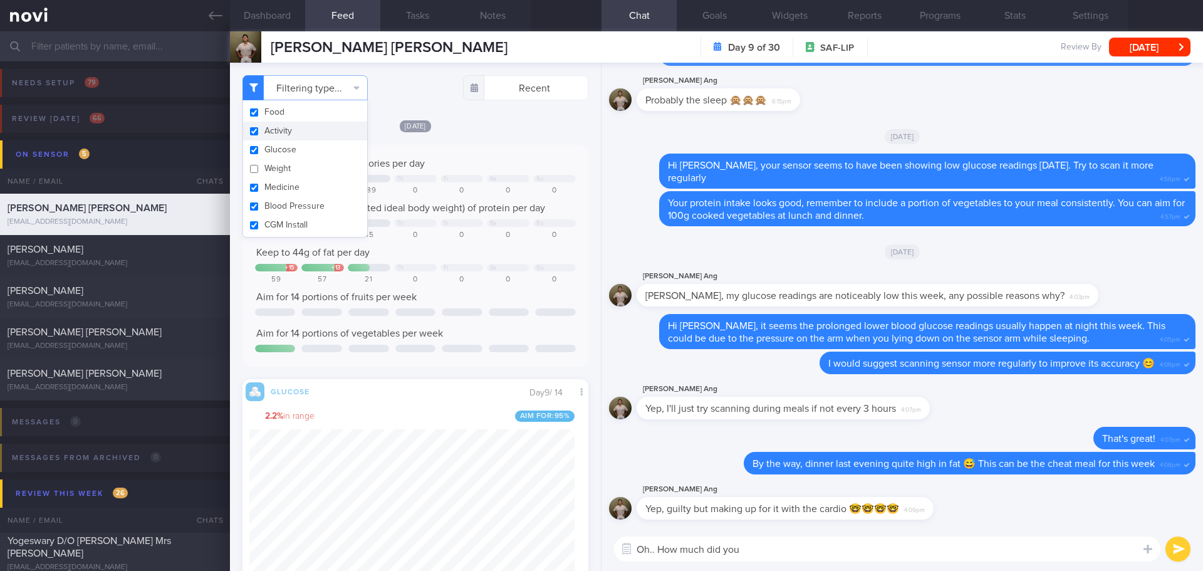
scroll to position [80, 321]
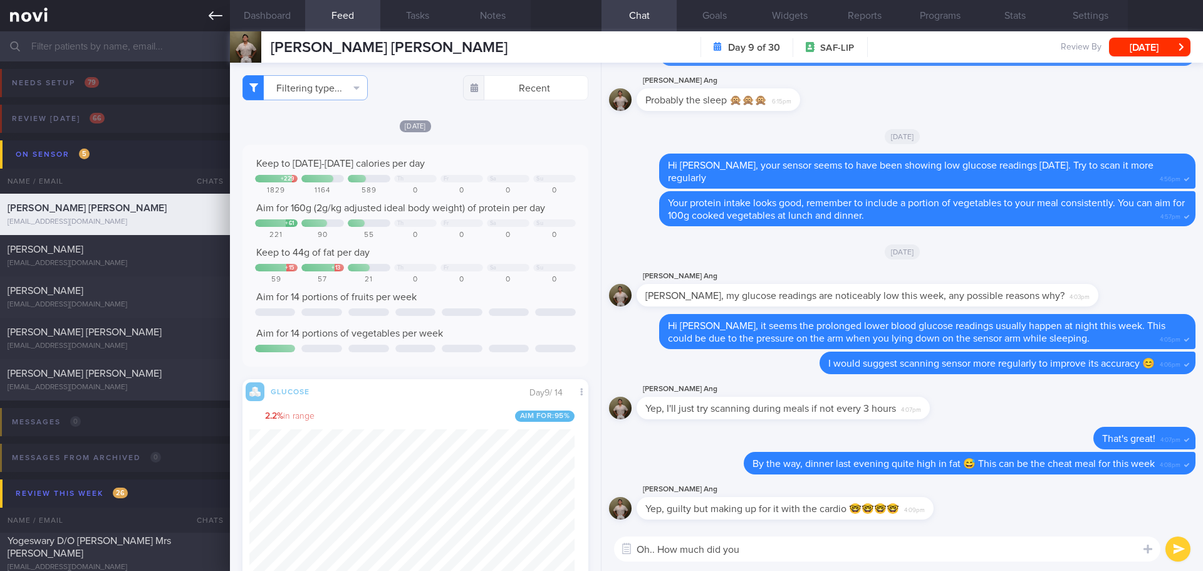
click at [212, 11] on icon at bounding box center [216, 16] width 14 height 14
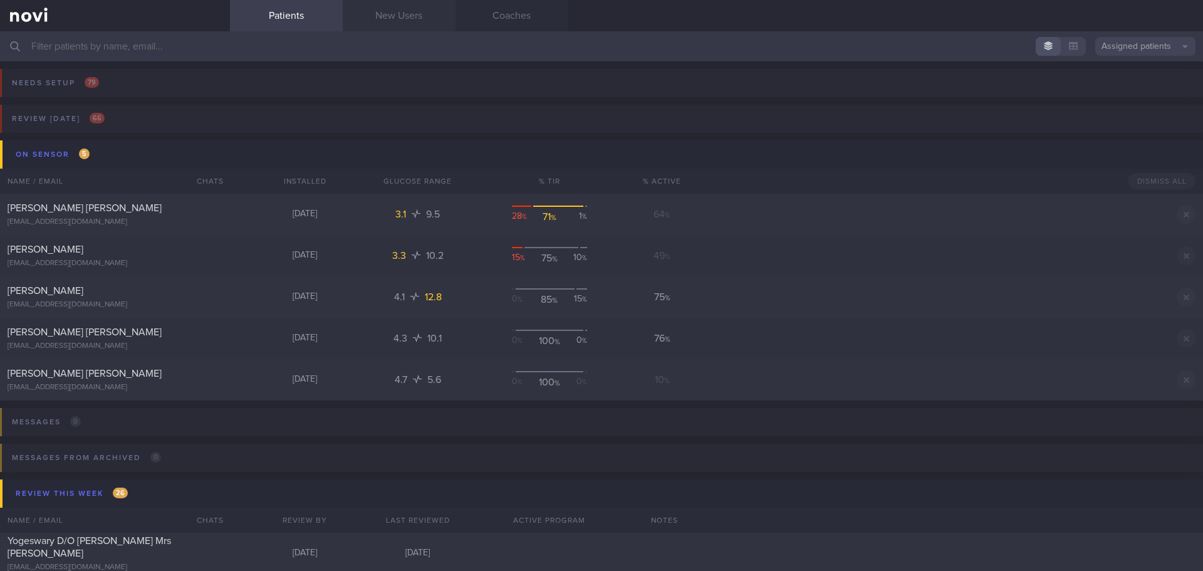
click at [416, 22] on link "New Users" at bounding box center [399, 15] width 113 height 31
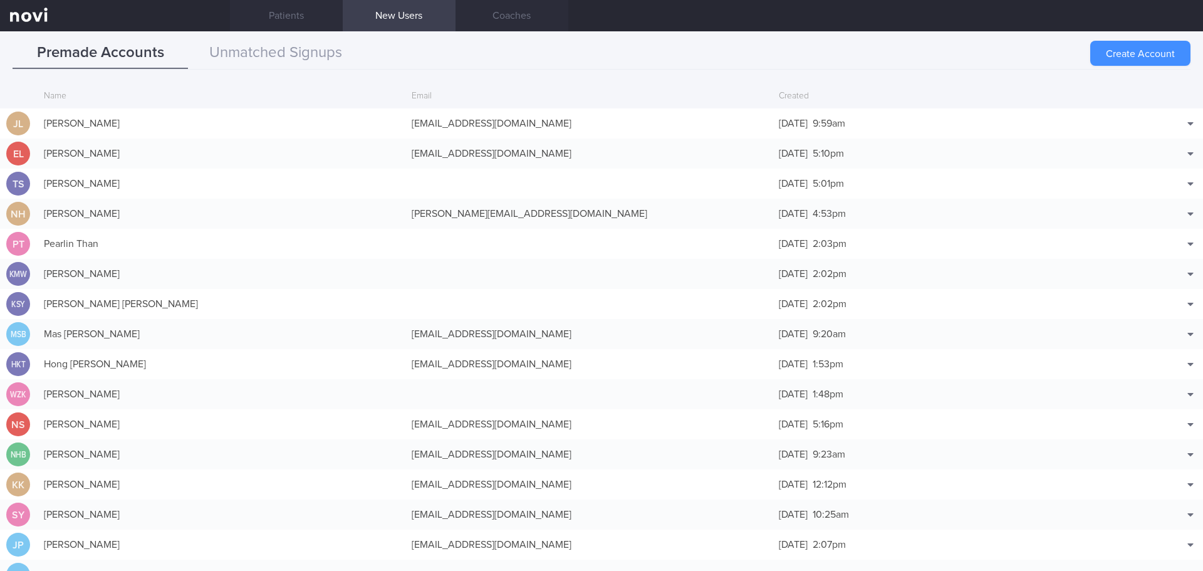
click at [1104, 49] on button "Create Account" at bounding box center [1140, 53] width 100 height 25
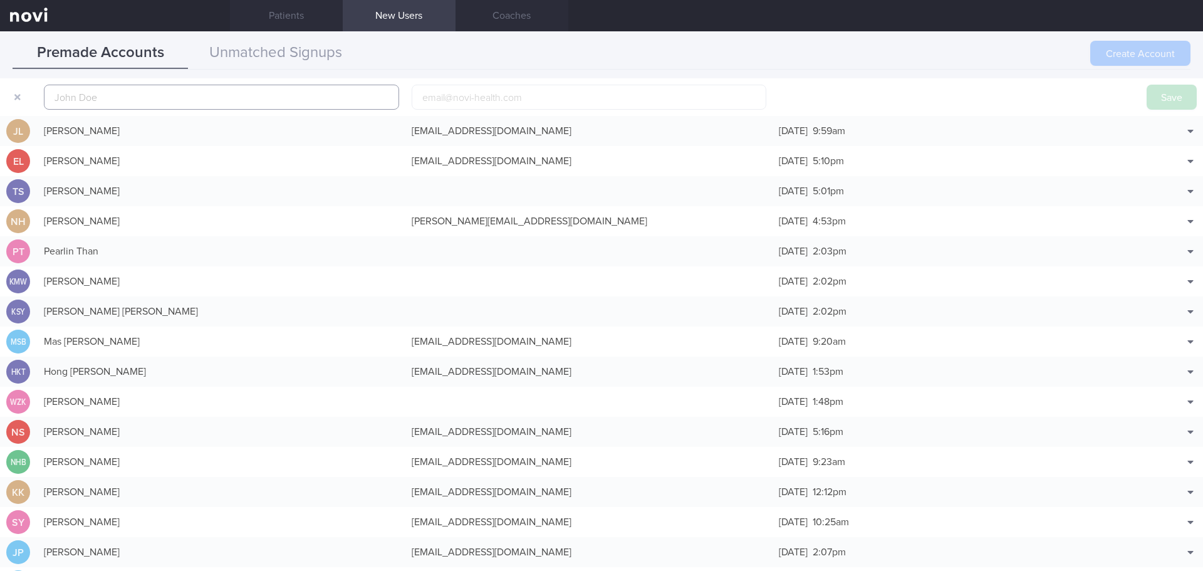
click at [194, 97] on input "text" at bounding box center [221, 97] width 355 height 25
paste input "[PERSON_NAME]"
type input "[PERSON_NAME]"
click at [420, 98] on input "email" at bounding box center [589, 97] width 355 height 25
paste input "[EMAIL_ADDRESS][DOMAIN_NAME]"
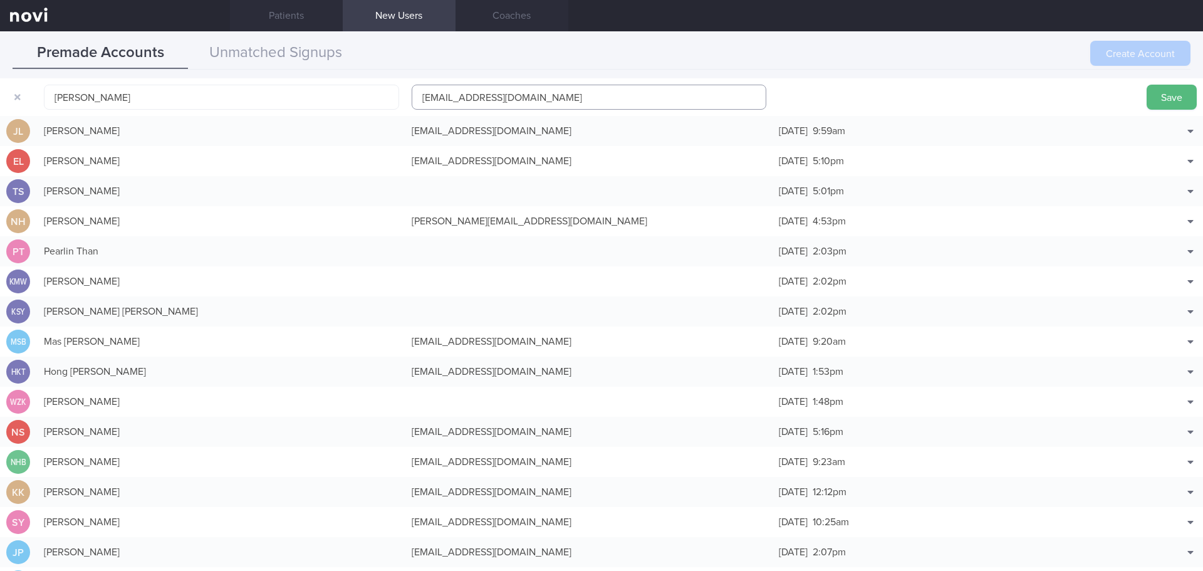
click at [464, 98] on input "[EMAIL_ADDRESS][DOMAIN_NAME]" at bounding box center [589, 97] width 355 height 25
type input "[EMAIL_ADDRESS][DOMAIN_NAME]"
click at [1163, 93] on button "Save" at bounding box center [1172, 97] width 50 height 25
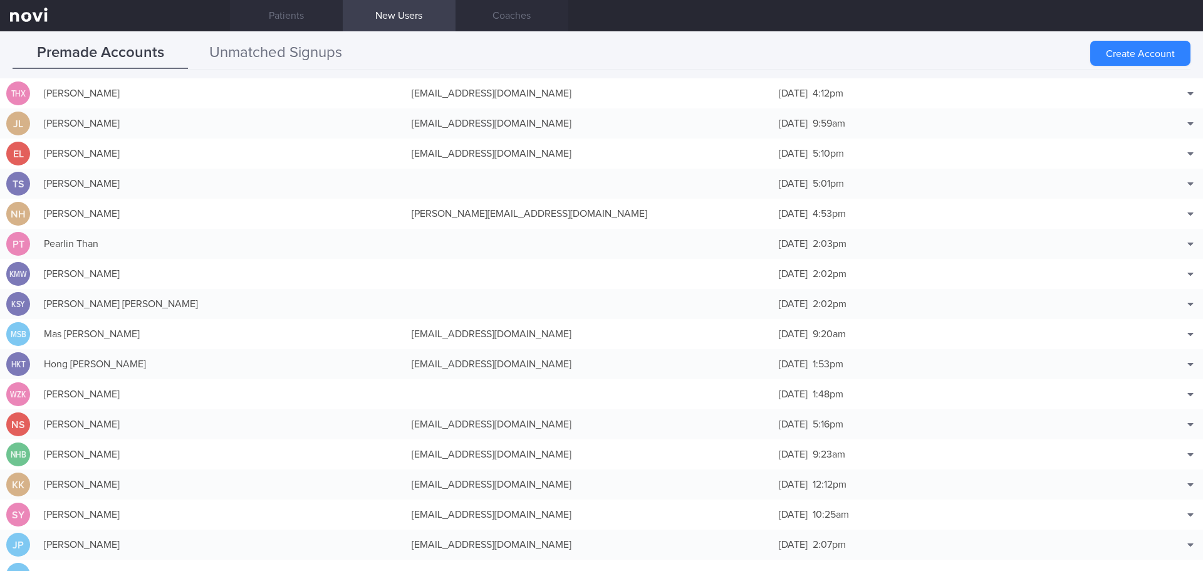
click at [325, 51] on button "Unmatched Signups" at bounding box center [275, 53] width 175 height 31
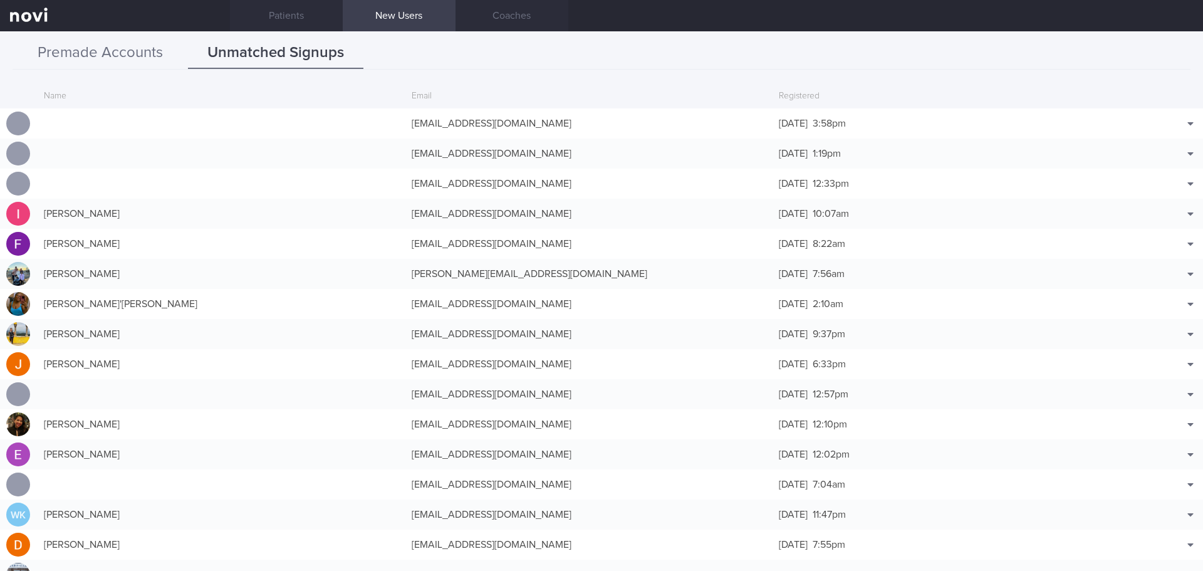
click at [135, 44] on button "Premade Accounts" at bounding box center [100, 53] width 175 height 31
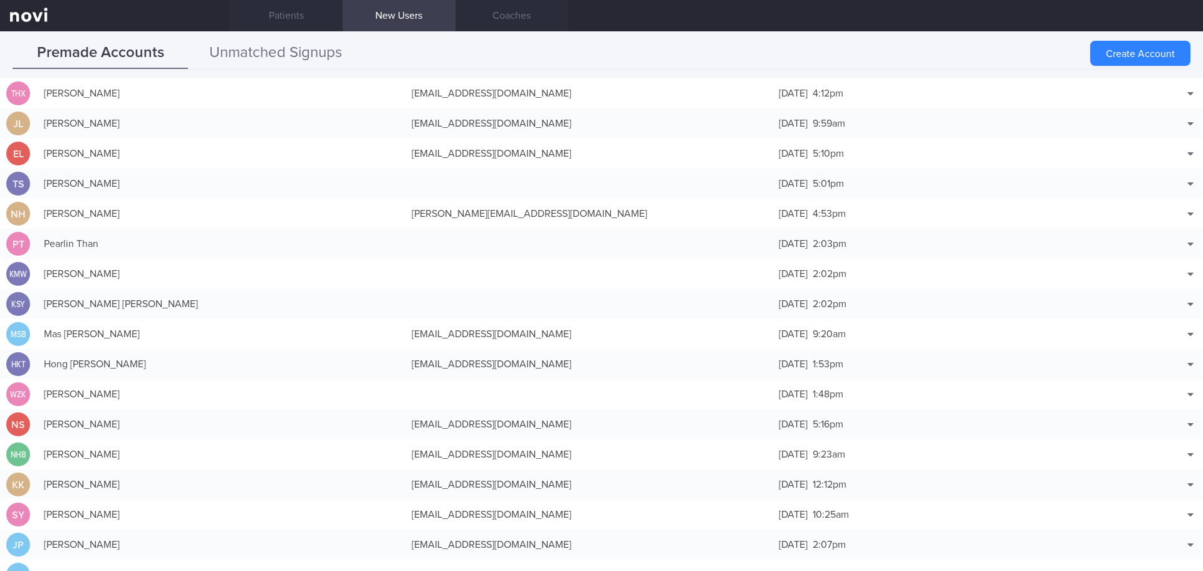
click at [277, 60] on button "Unmatched Signups" at bounding box center [275, 53] width 175 height 31
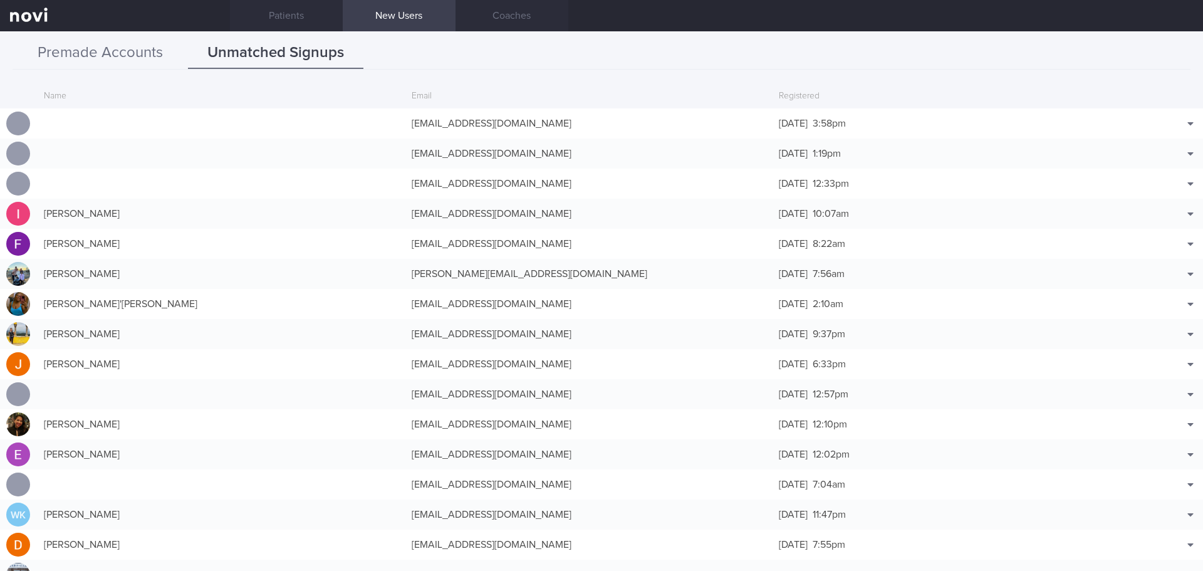
click at [105, 53] on button "Premade Accounts" at bounding box center [100, 53] width 175 height 31
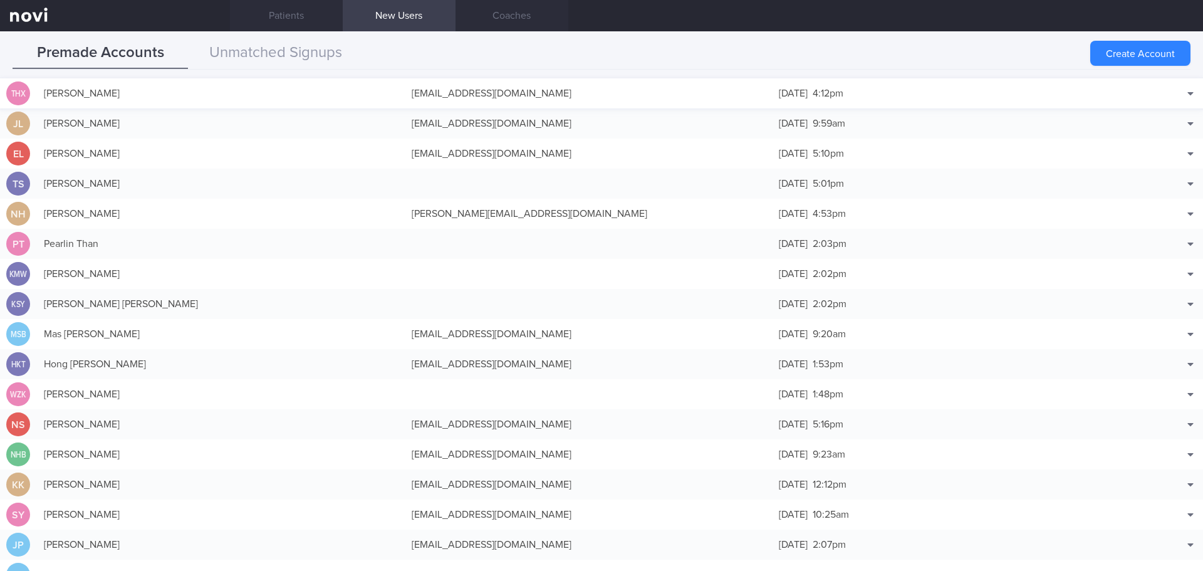
click at [313, 95] on div "[PERSON_NAME]" at bounding box center [222, 93] width 368 height 25
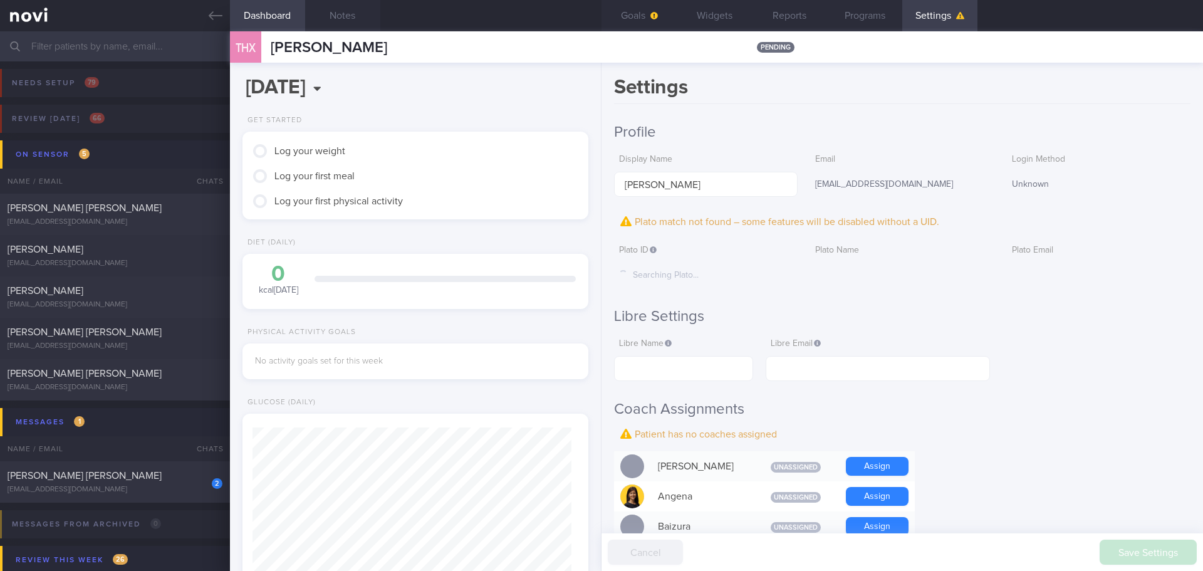
scroll to position [376, 0]
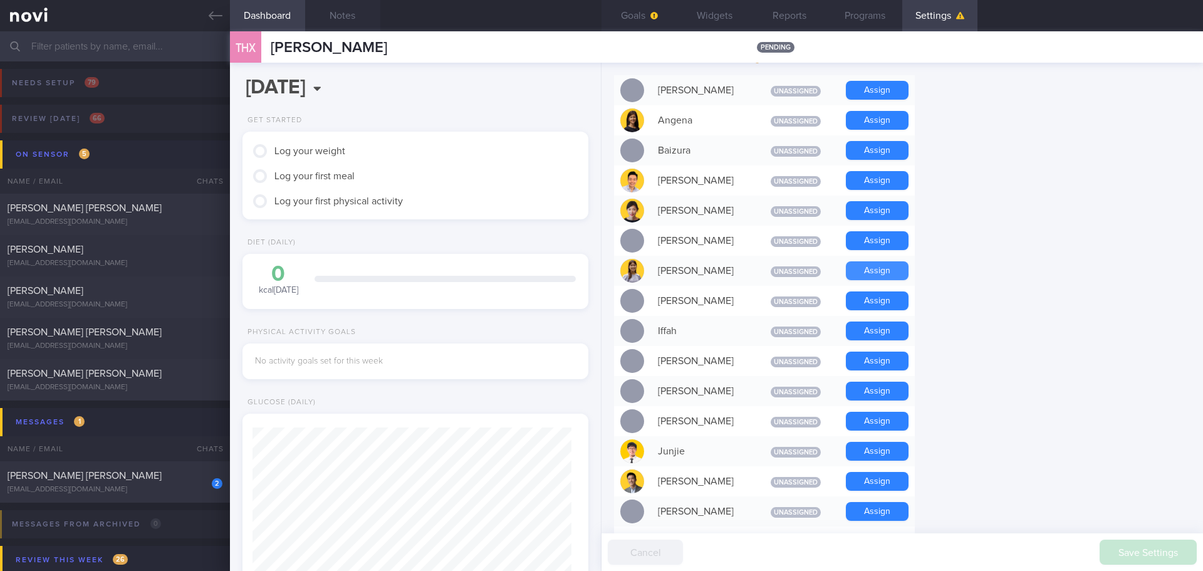
click at [855, 271] on button "Assign" at bounding box center [877, 270] width 63 height 19
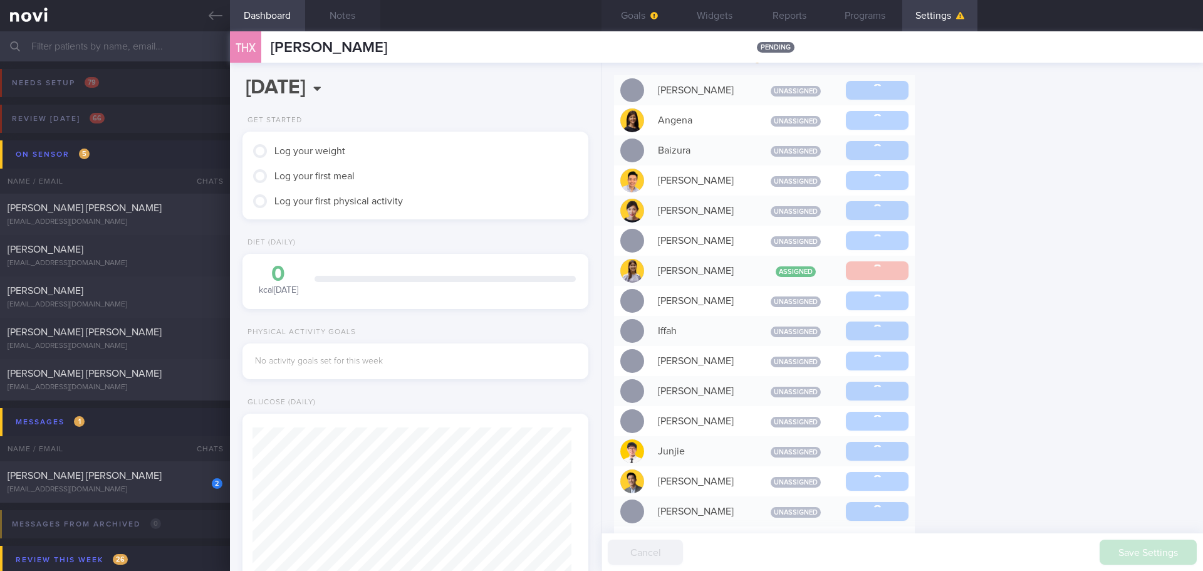
click at [979, 335] on form "Profile Display Name [PERSON_NAME] Email [EMAIL_ADDRESS][DOMAIN_NAME] Login Met…" at bounding box center [902, 411] width 577 height 1329
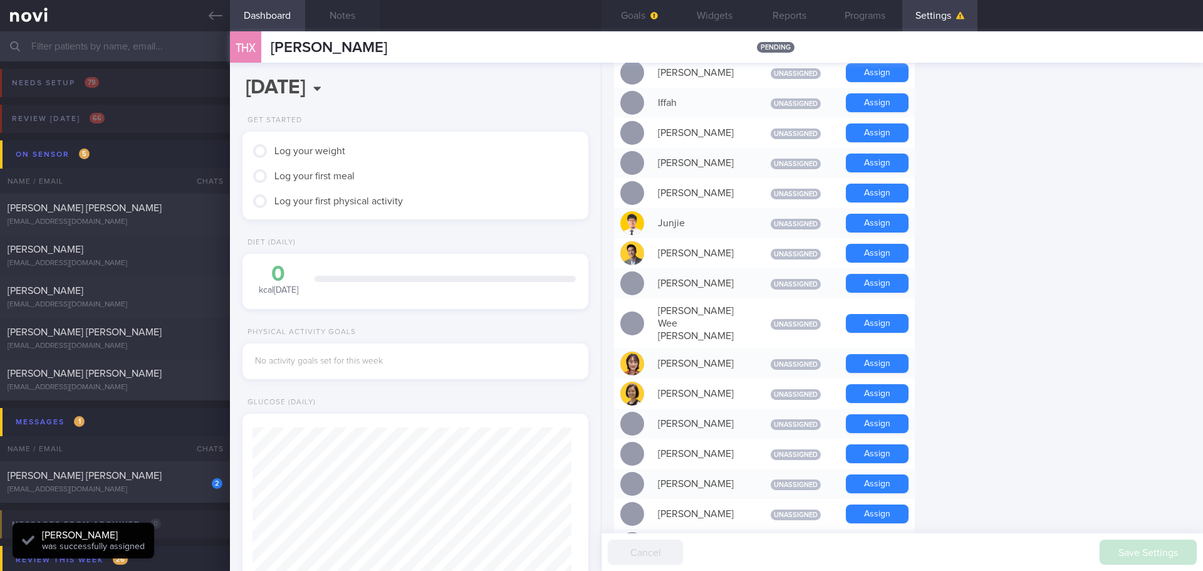
scroll to position [521, 0]
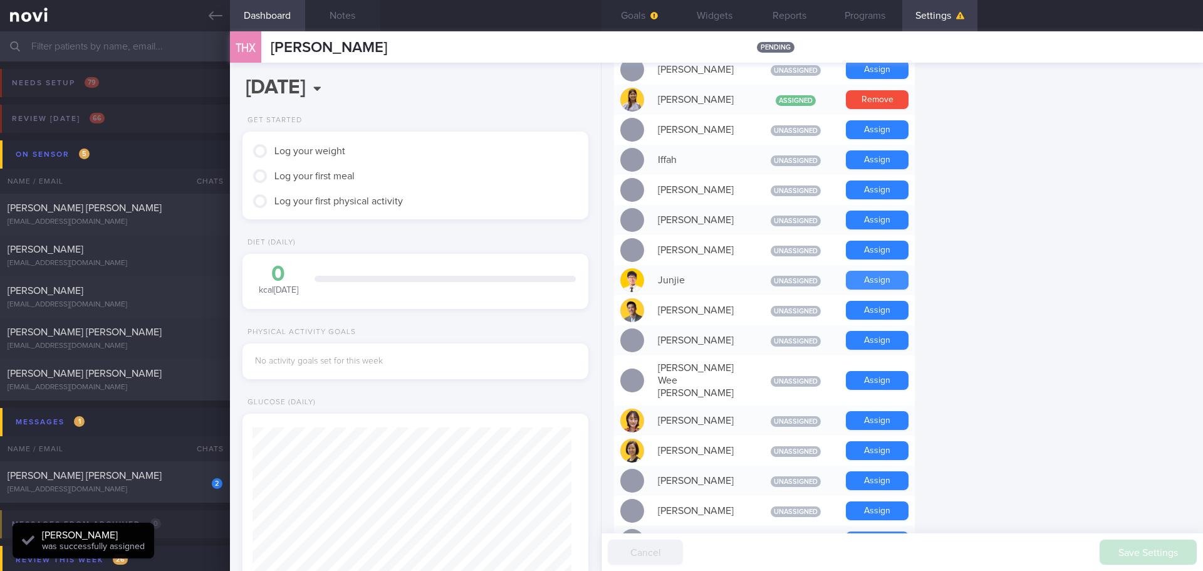
click at [856, 288] on button "Assign" at bounding box center [877, 280] width 63 height 19
click at [1011, 310] on form "Profile Display Name [PERSON_NAME] Email [EMAIL_ADDRESS][DOMAIN_NAME] Login Met…" at bounding box center [902, 253] width 577 height 1302
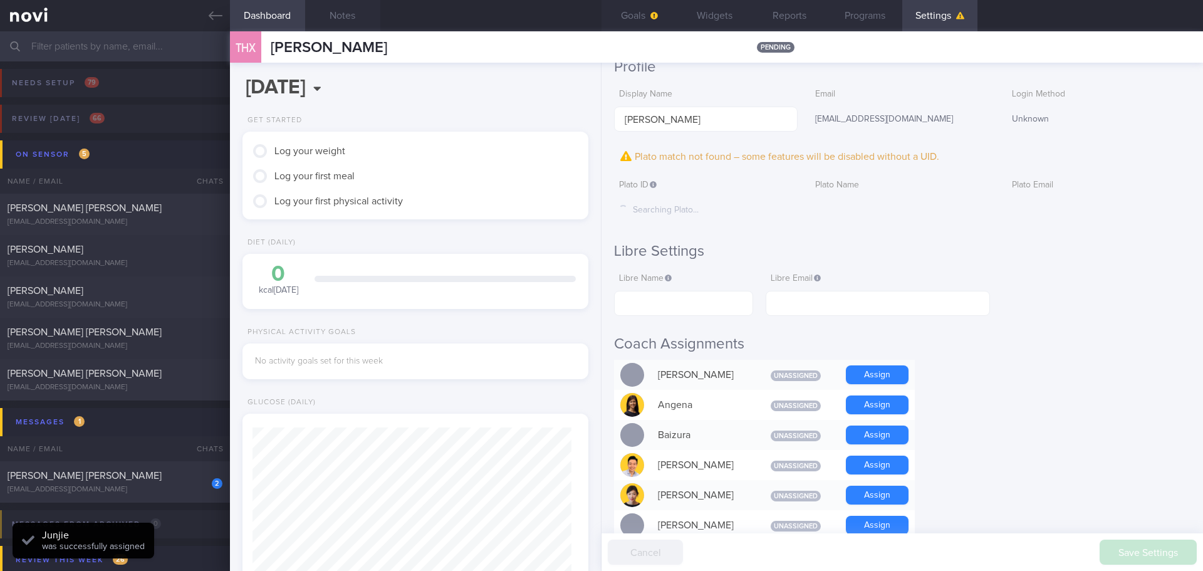
scroll to position [0, 0]
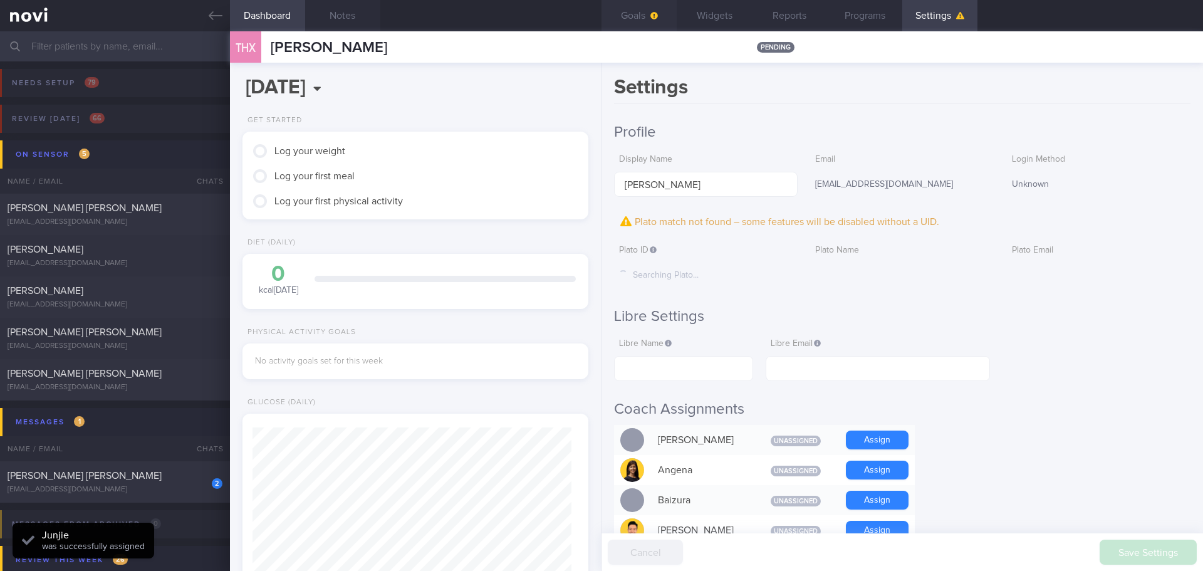
click at [635, 8] on button "Goals" at bounding box center [639, 15] width 75 height 31
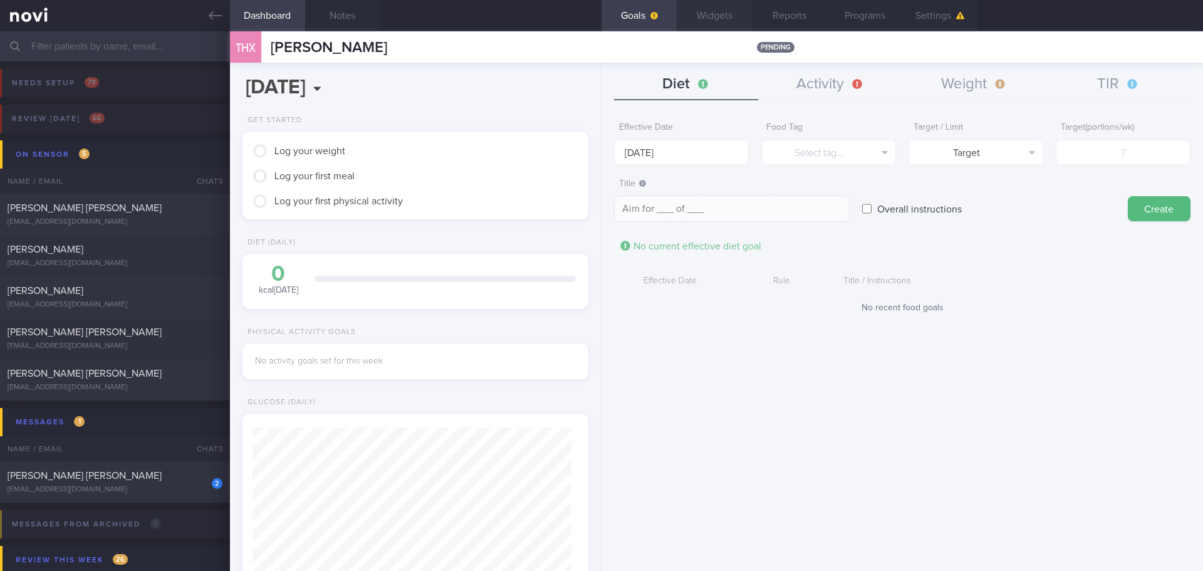
click at [716, 14] on button "Widgets" at bounding box center [714, 15] width 75 height 31
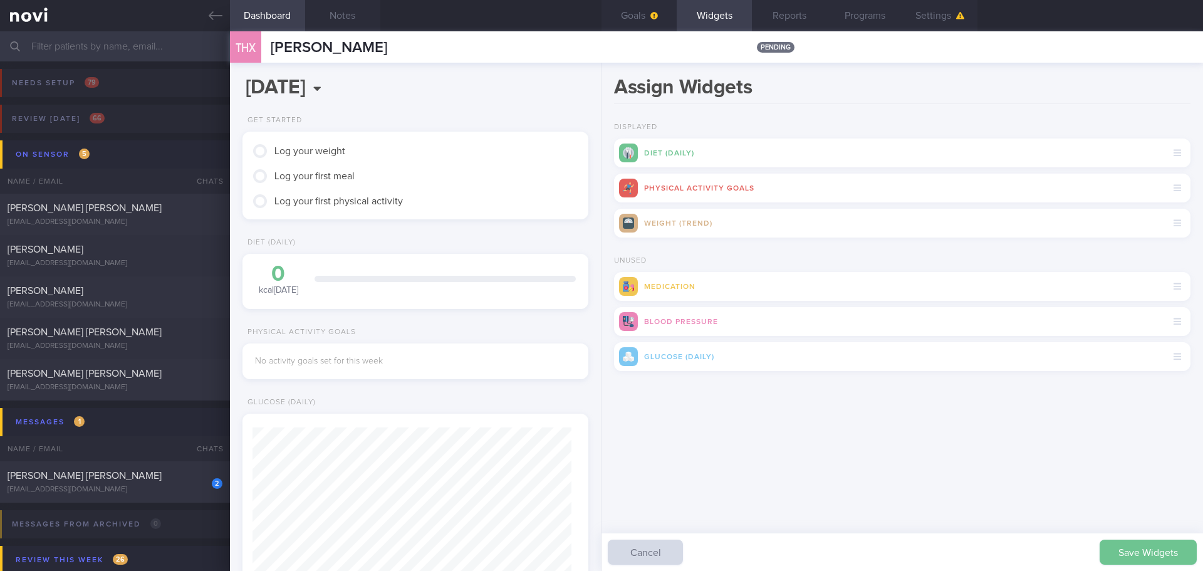
click at [1124, 548] on button "Save Widgets" at bounding box center [1148, 552] width 97 height 25
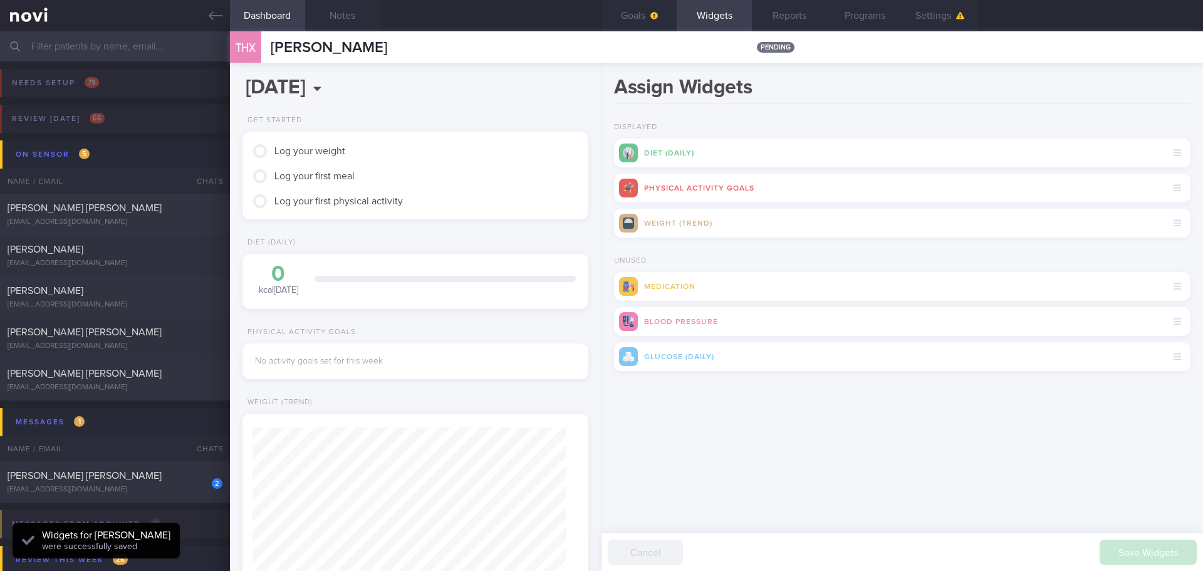
click at [1001, 489] on div "Assign Widgets Displayed Diet (Daily) Physical Activity Goals Weight (Trend) Un…" at bounding box center [903, 317] width 602 height 508
click at [647, 8] on button "Goals" at bounding box center [639, 15] width 75 height 31
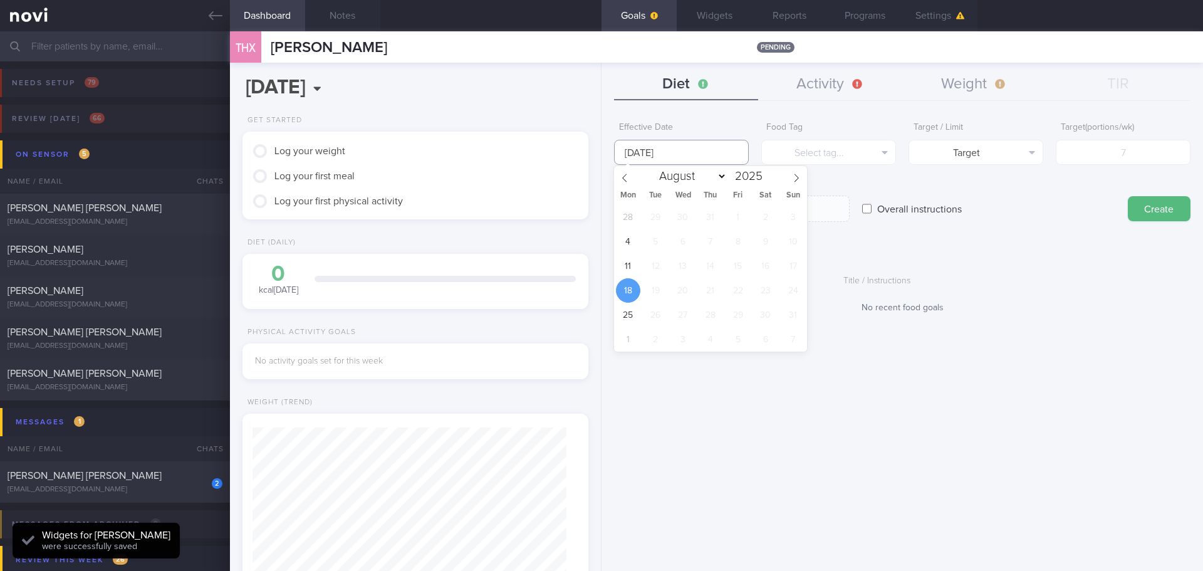
click at [657, 155] on input "[DATE]" at bounding box center [681, 152] width 135 height 25
click at [633, 264] on span "11" at bounding box center [628, 266] width 24 height 24
type input "[DATE]"
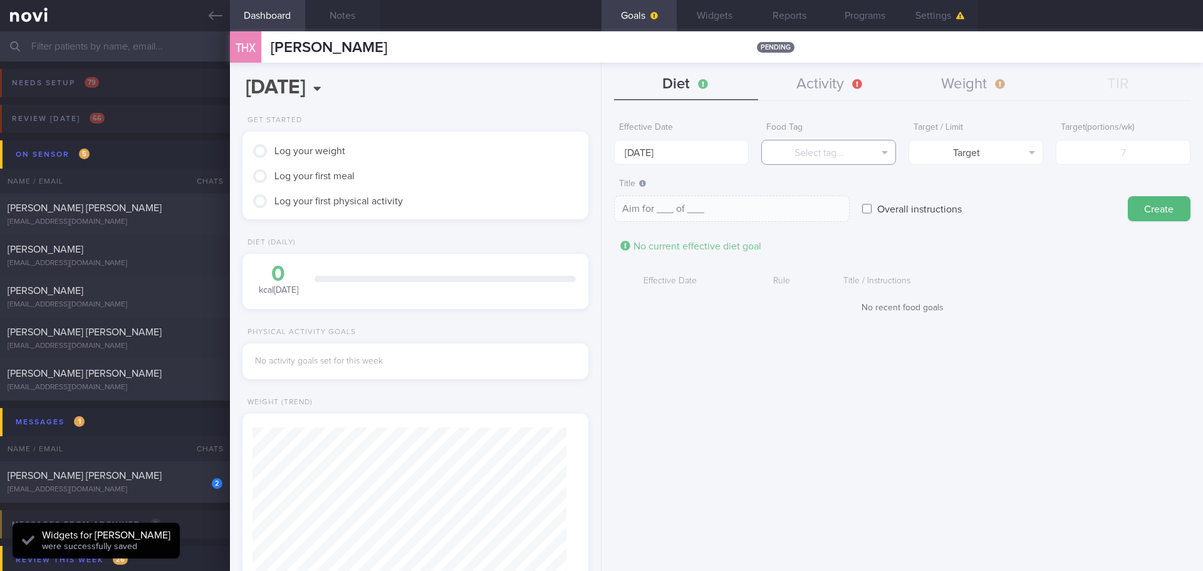
click at [848, 154] on button "Select tag..." at bounding box center [828, 152] width 135 height 25
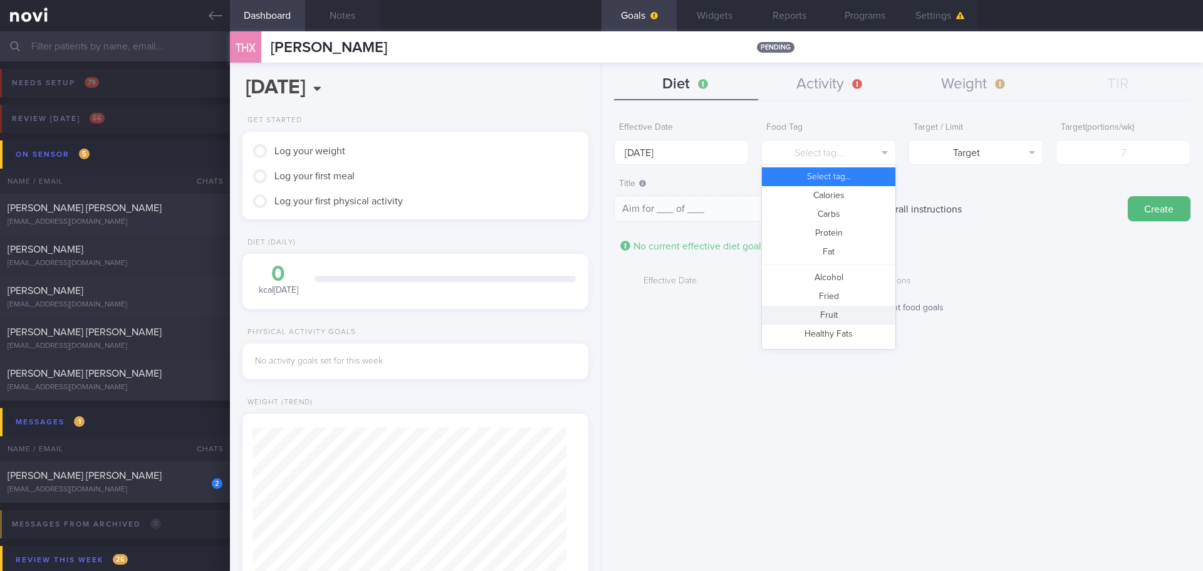
click at [834, 312] on button "Fruit" at bounding box center [828, 315] width 133 height 19
type textarea "Aim for __ portions of fruits per week"
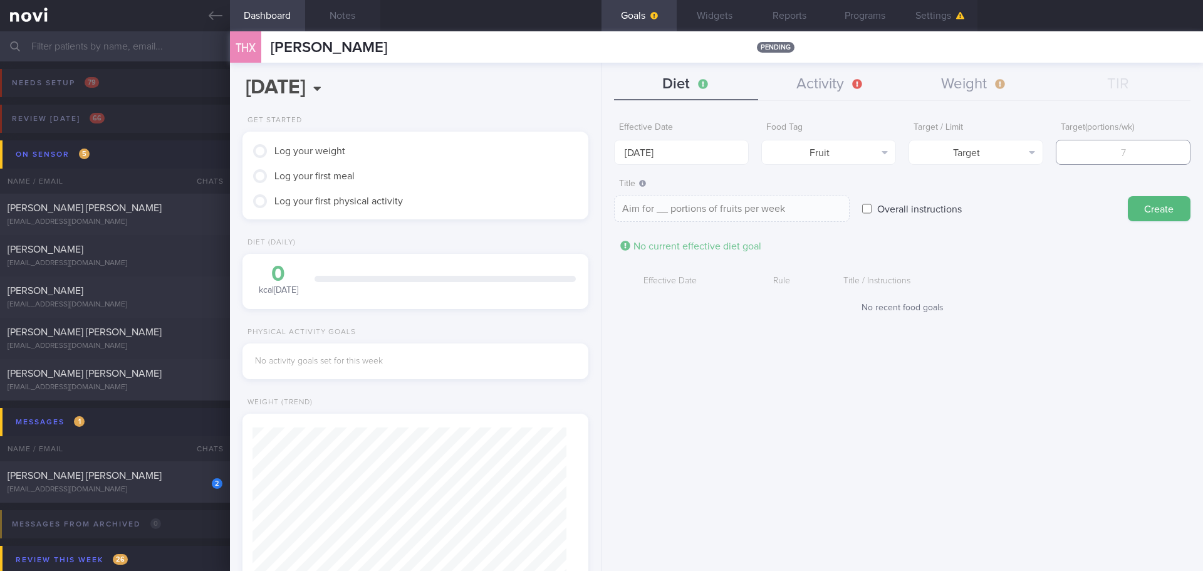
click at [1095, 160] on input "number" at bounding box center [1123, 152] width 135 height 25
type input "1"
type textarea "Aim for 1 portions of fruits per week"
type input "14"
type textarea "Aim for 14 portions of fruits per week"
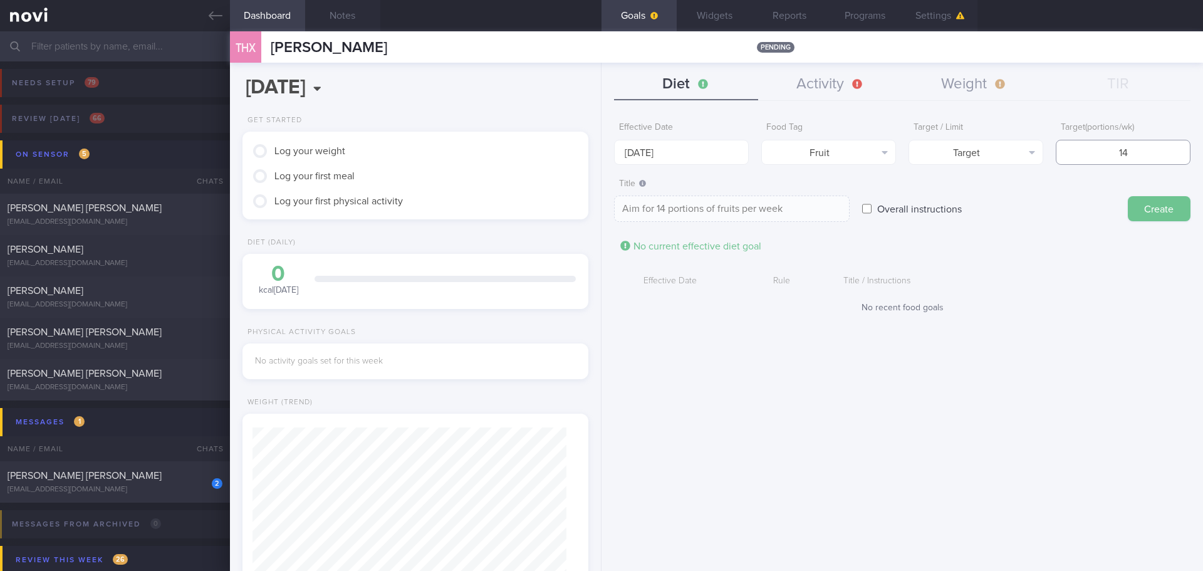
type input "14"
click at [1146, 206] on button "Create" at bounding box center [1159, 208] width 63 height 25
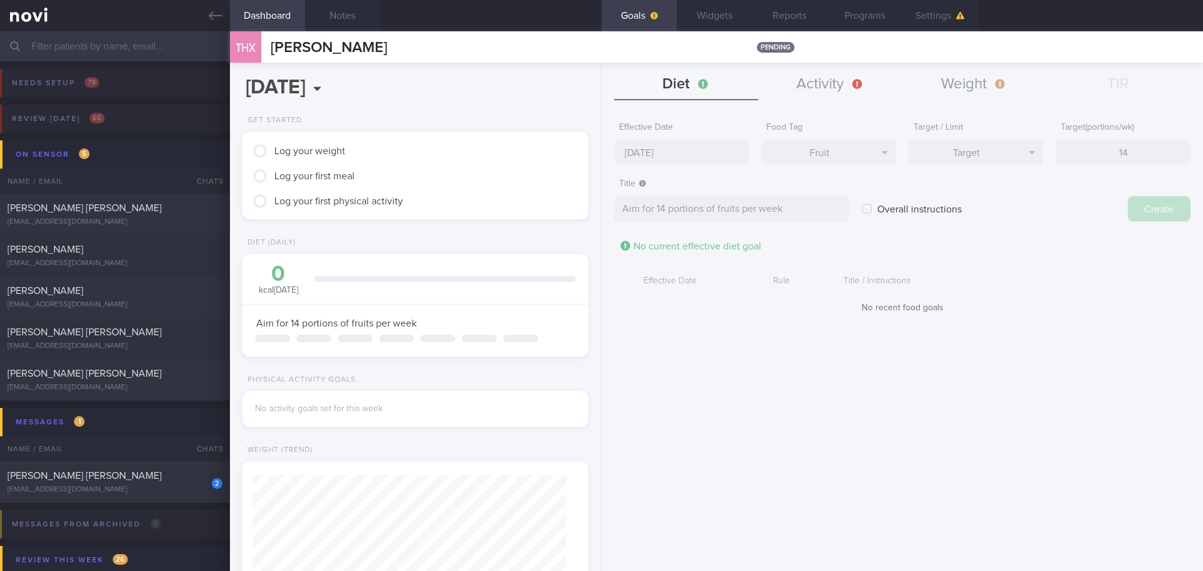
type input "[DATE]"
type textarea "Aim for ___ of ___"
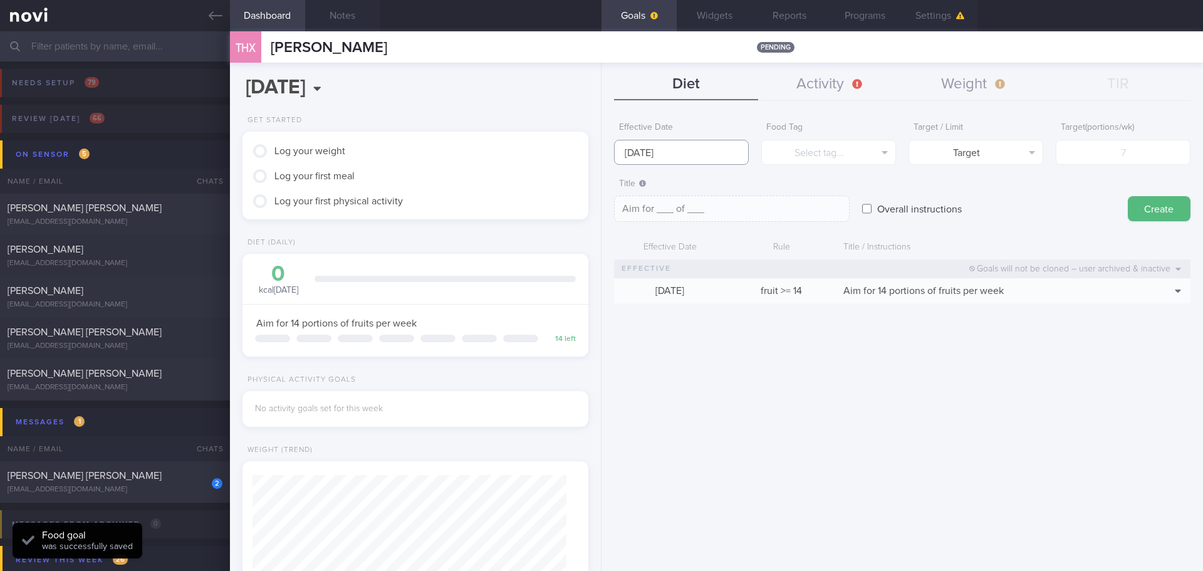
click at [655, 149] on input "[DATE]" at bounding box center [681, 152] width 135 height 25
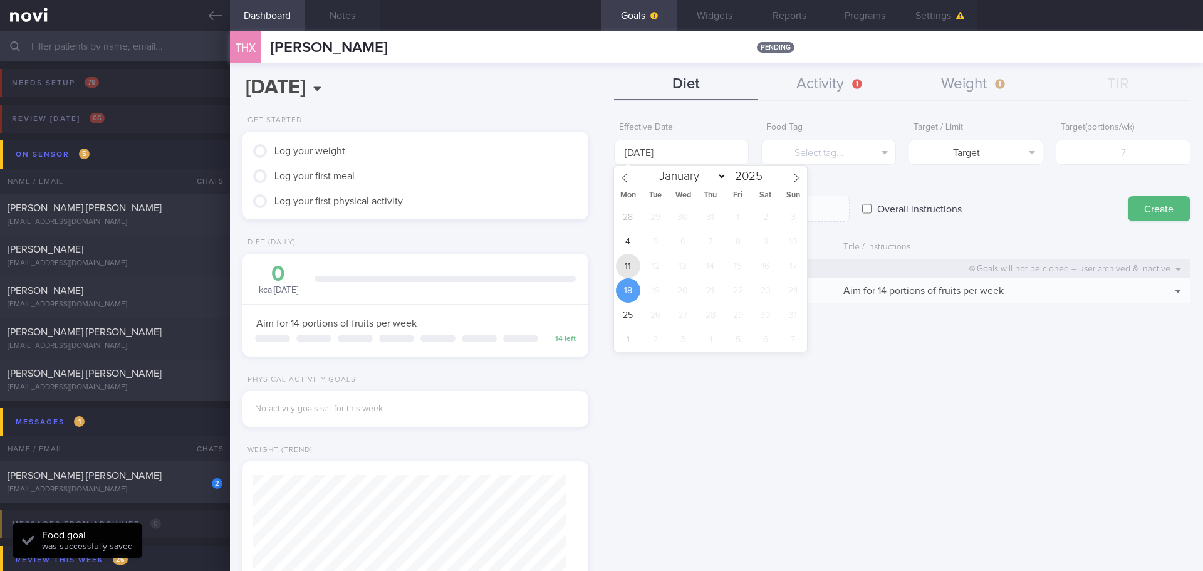
click at [621, 270] on span "11" at bounding box center [628, 266] width 24 height 24
type input "[DATE]"
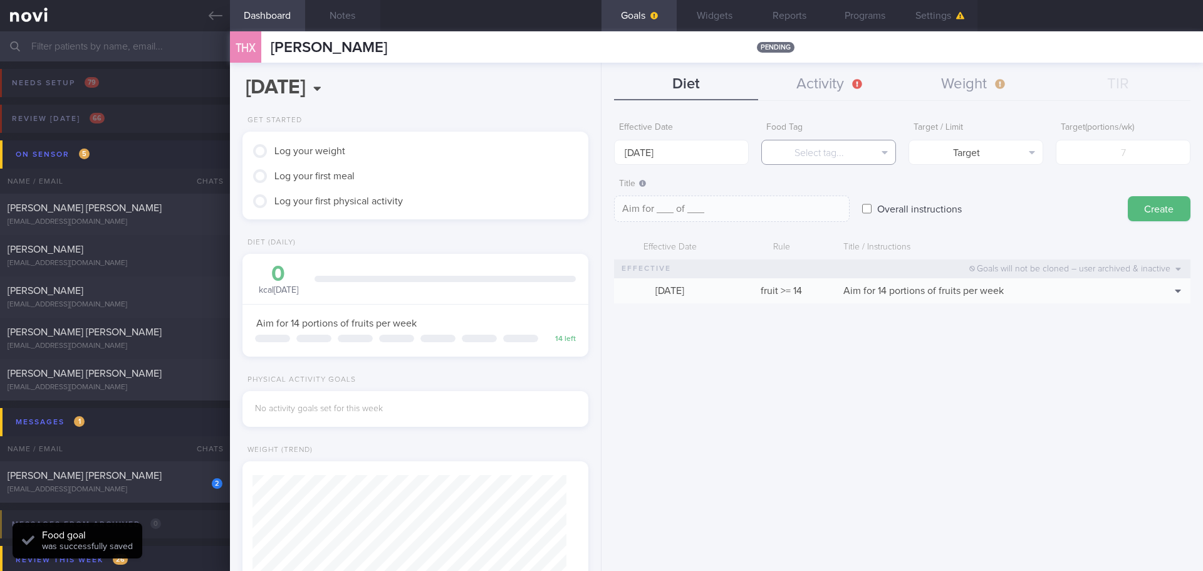
click at [854, 151] on button "Select tag..." at bounding box center [828, 152] width 135 height 25
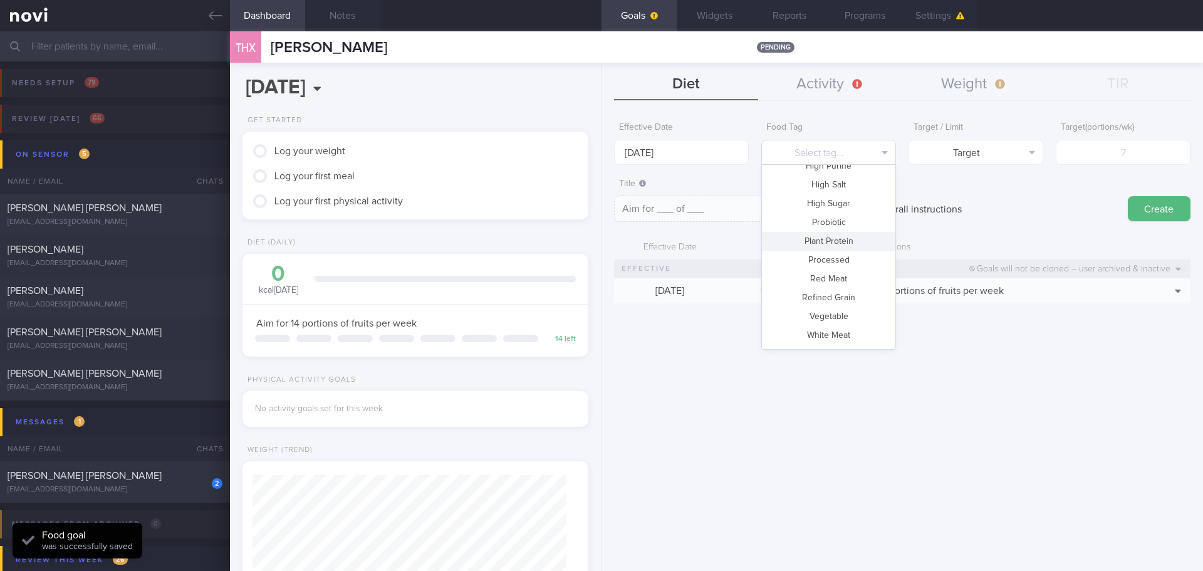
scroll to position [373, 0]
click at [848, 300] on button "Vegetable" at bounding box center [828, 299] width 133 height 19
type textarea "Aim for __ portions of vegetables per week"
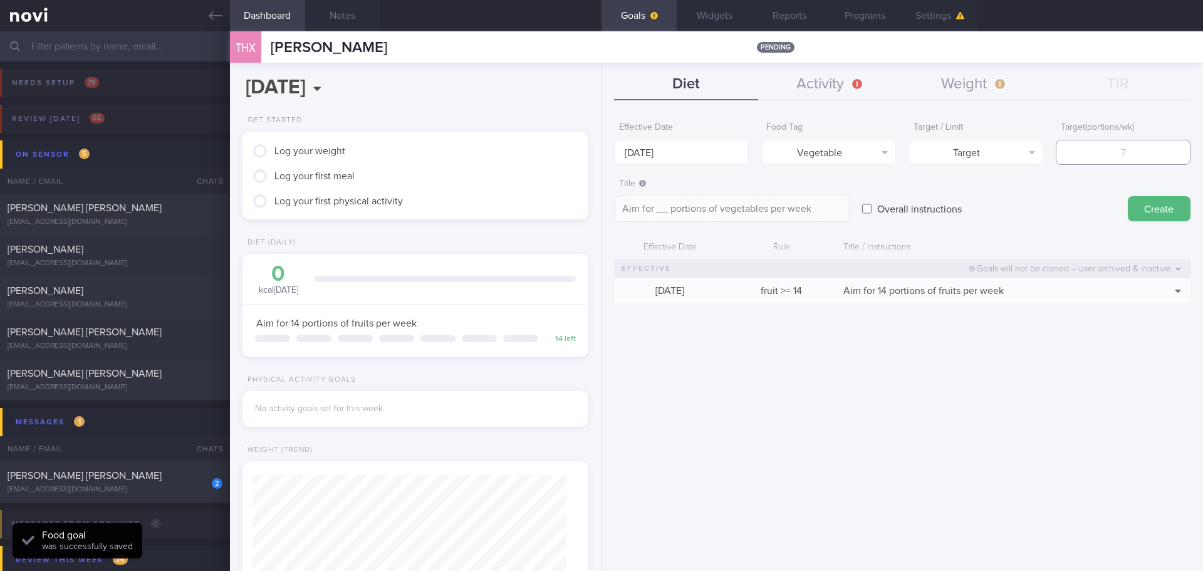
click at [1099, 160] on input "number" at bounding box center [1123, 152] width 135 height 25
type input "1"
type textarea "Aim for 1 portions of vegetables per week"
type input "14"
type textarea "Aim for 14 portions of vegetables per week"
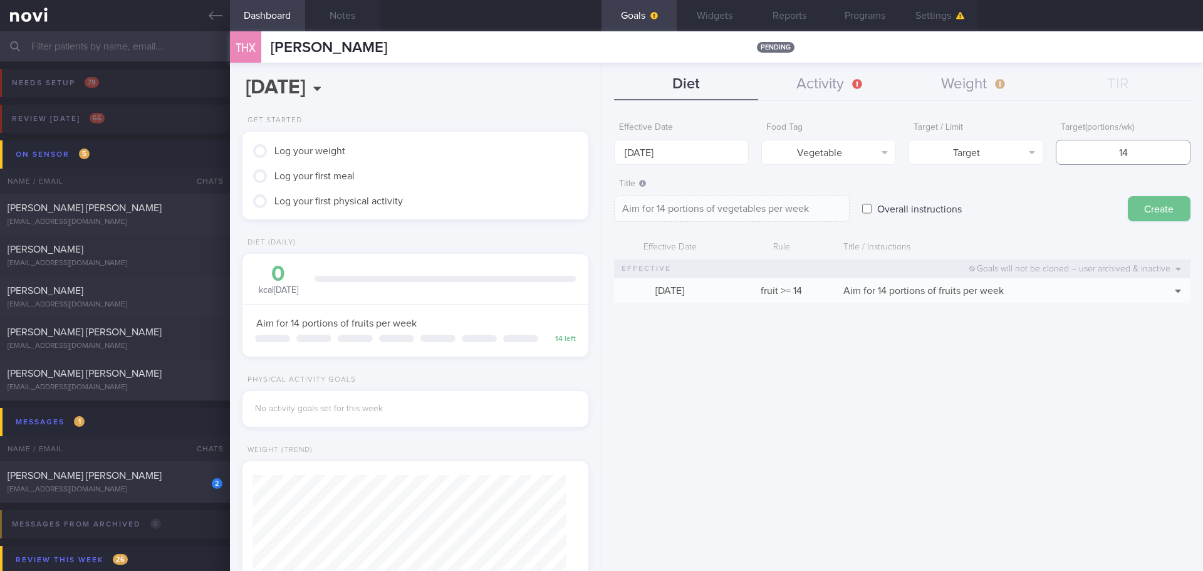
type input "14"
click at [1130, 204] on button "Create" at bounding box center [1159, 208] width 63 height 25
type input "[DATE]"
type textarea "Aim for ___ of ___"
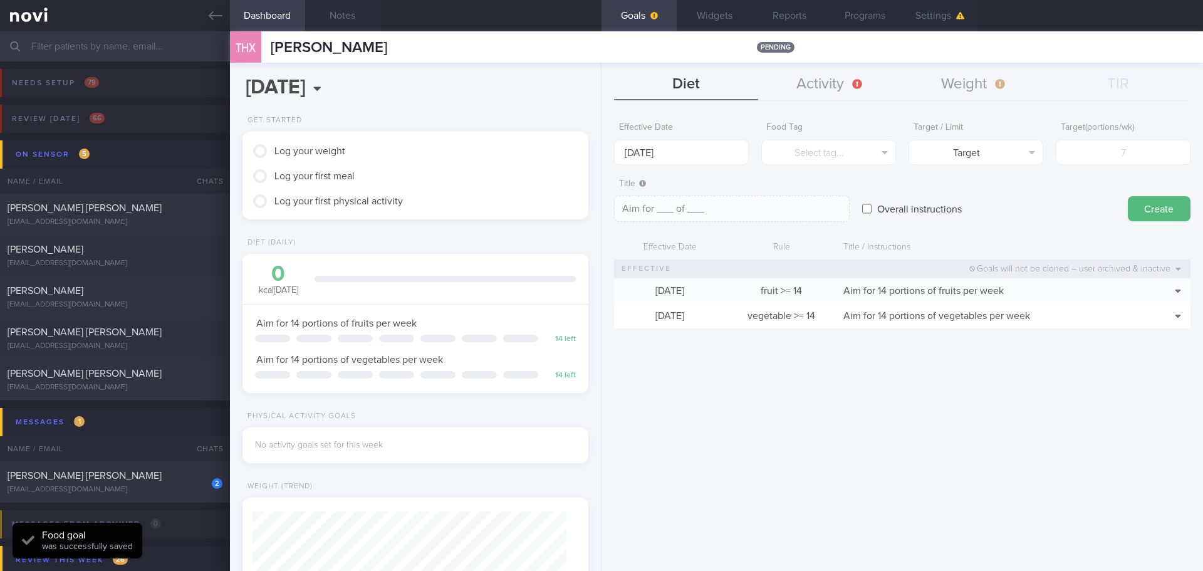
click at [1037, 401] on div "Effective Date [DATE] Food Tag Select tag... Select tag... Calories Carbs Prote…" at bounding box center [903, 339] width 602 height 464
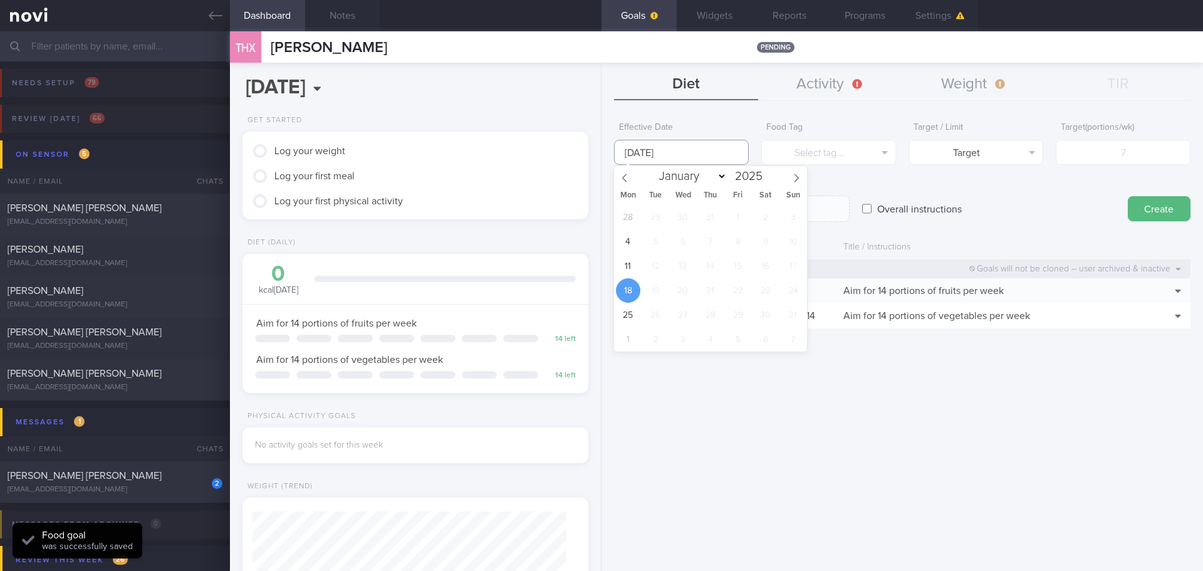
click at [674, 153] on input "[DATE]" at bounding box center [681, 152] width 135 height 25
click at [622, 268] on span "11" at bounding box center [628, 266] width 24 height 24
type input "[DATE]"
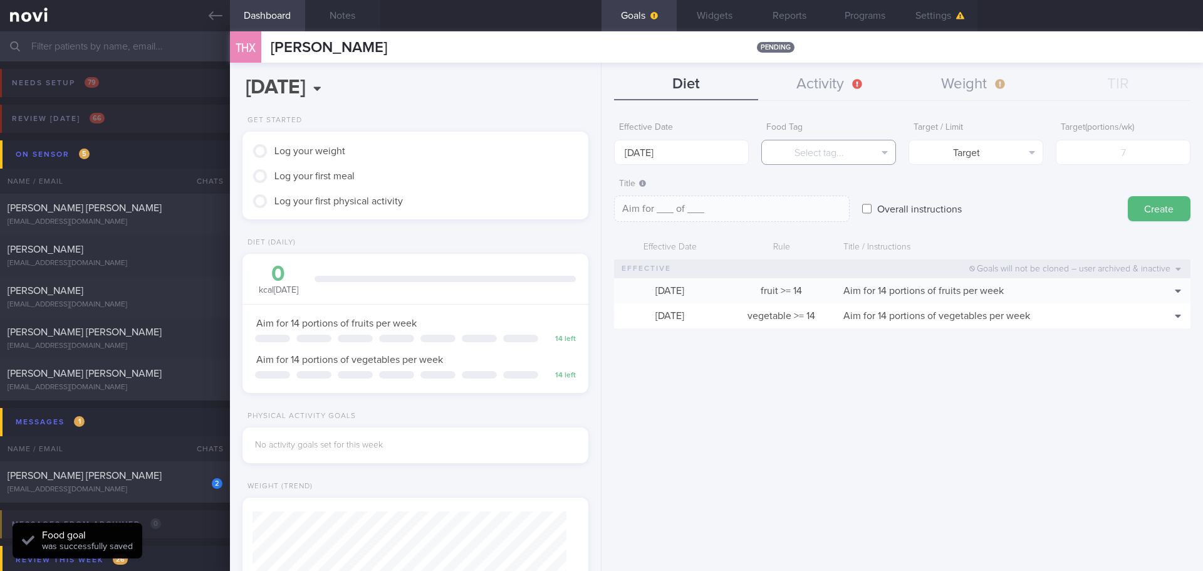
click at [842, 146] on button "Select tag..." at bounding box center [828, 152] width 135 height 25
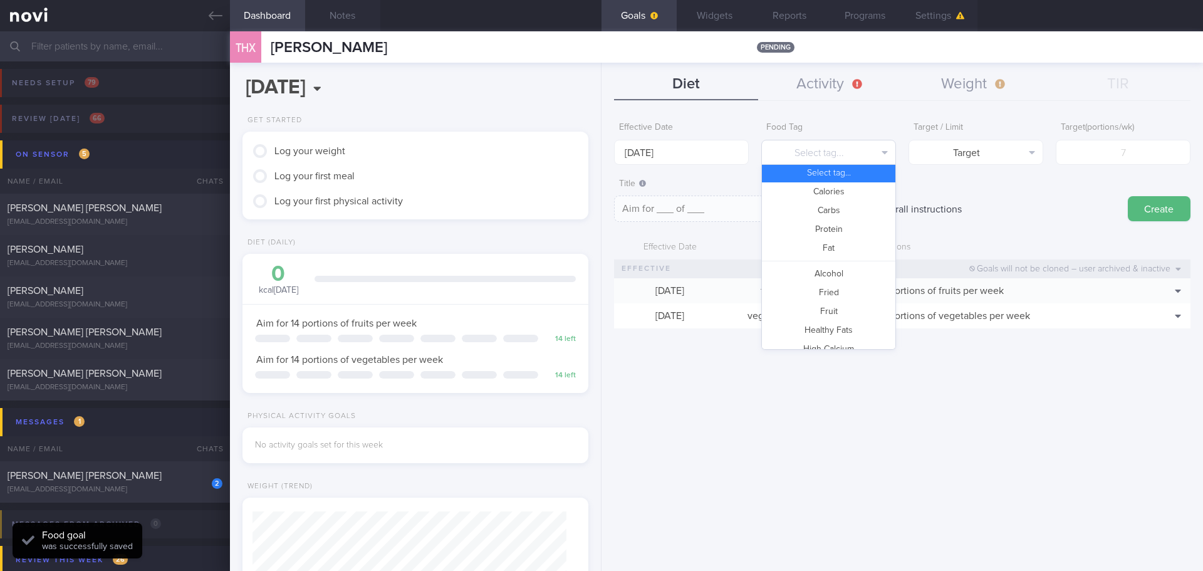
scroll to position [0, 0]
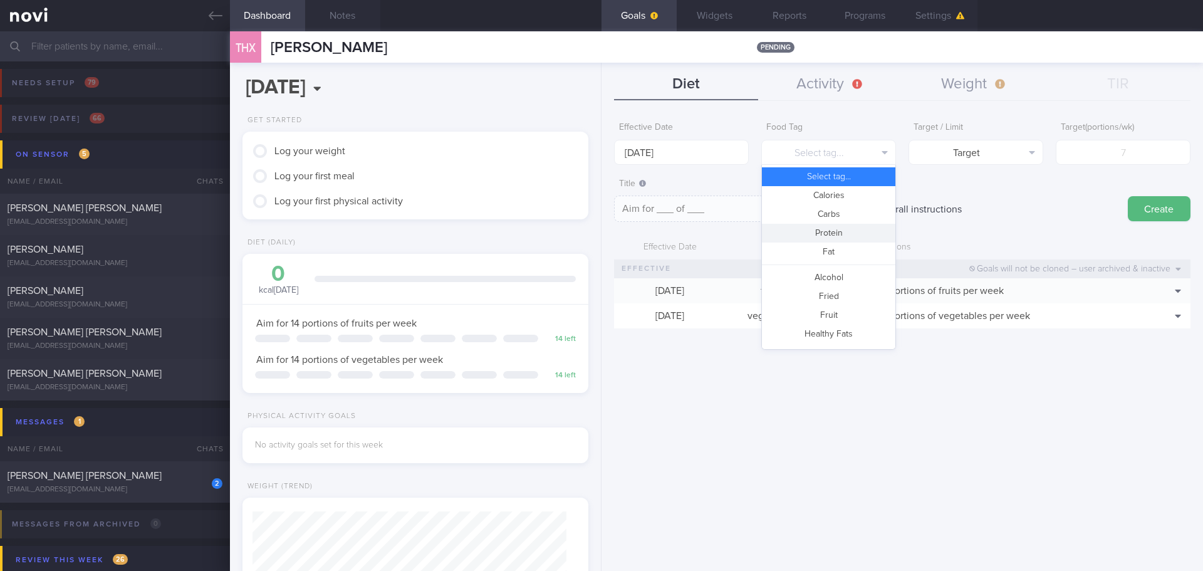
click at [842, 233] on button "Protein" at bounding box center [828, 233] width 133 height 19
type textarea "Aim for __g of protein per day"
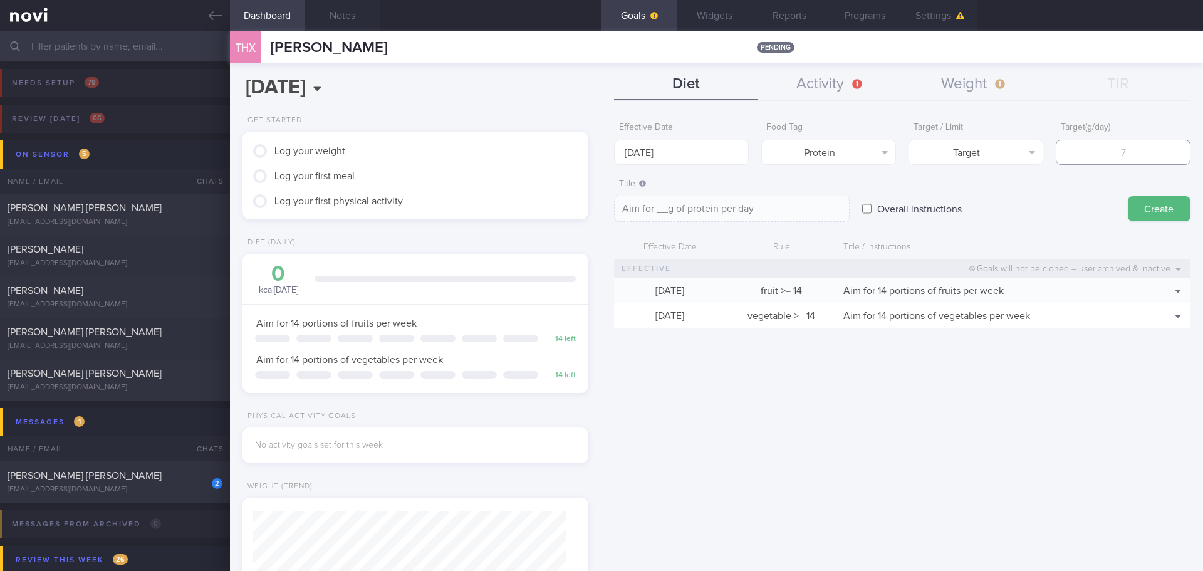
click at [1113, 159] on input "number" at bounding box center [1123, 152] width 135 height 25
type input "7"
type textarea "Aim for 7g of protein per day"
type input "75"
type textarea "Aim for 75g of protein per day"
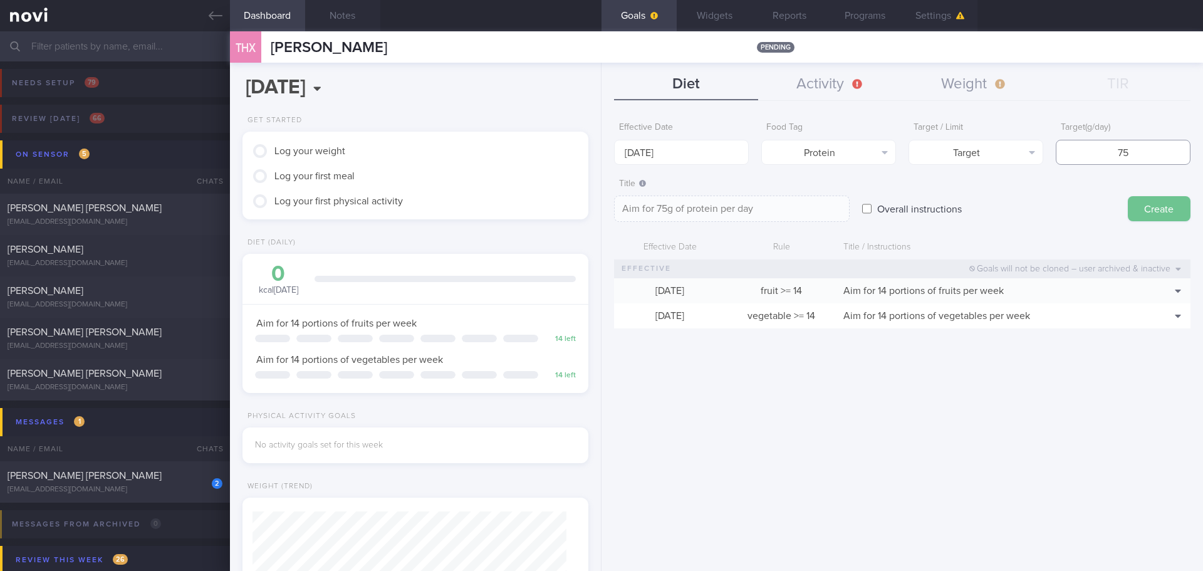
type input "75"
click at [1148, 200] on button "Create" at bounding box center [1159, 208] width 63 height 25
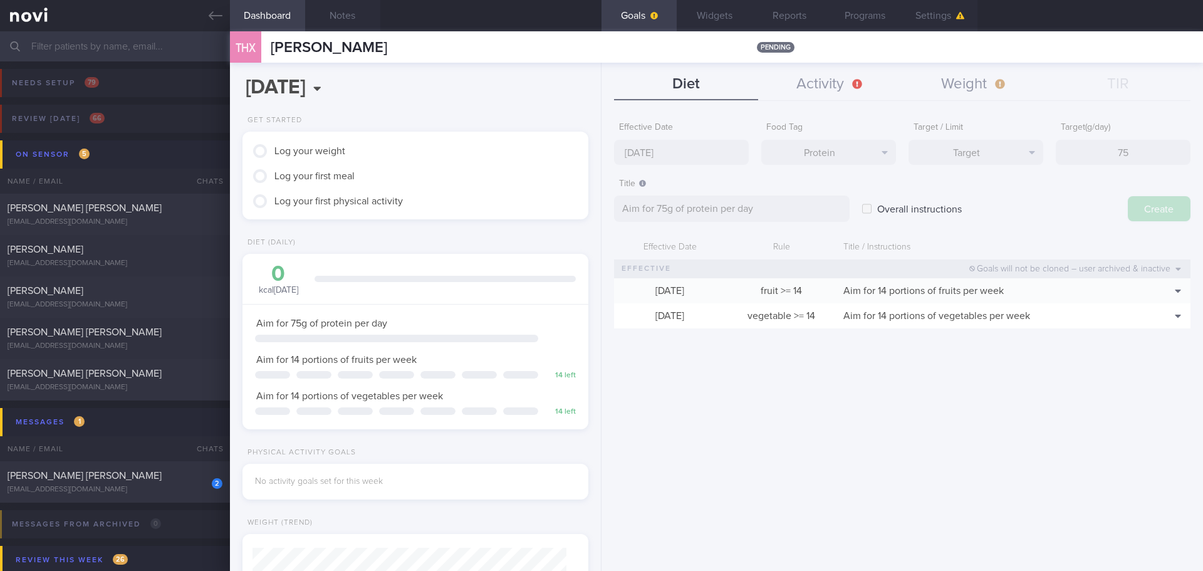
type input "[DATE]"
type textarea "Aim for ___ of ___"
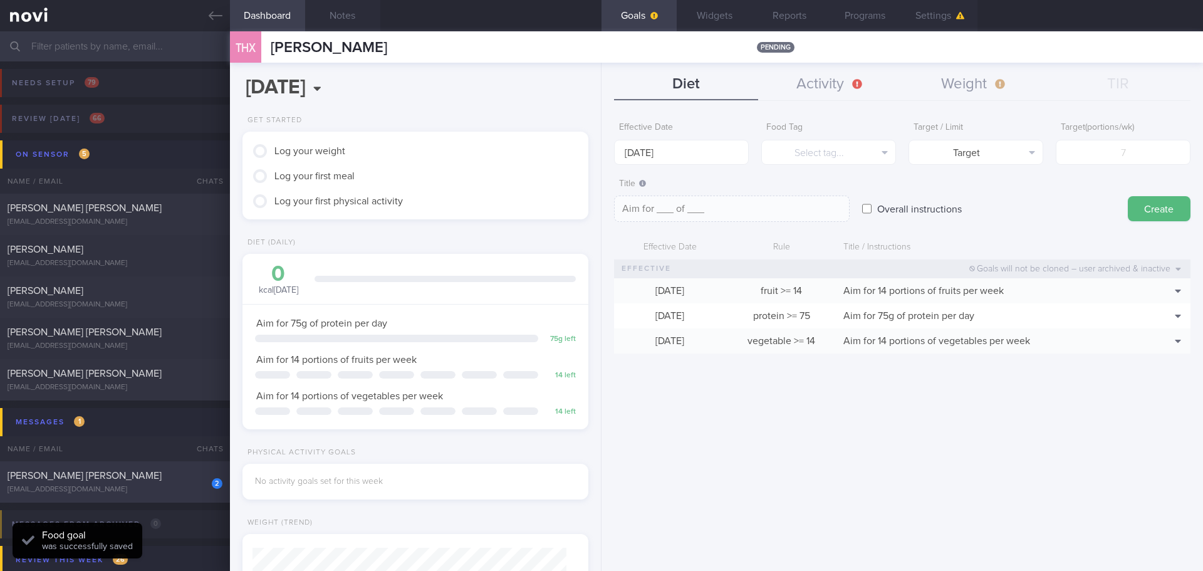
click at [147, 471] on div "[PERSON_NAME] [PERSON_NAME]" at bounding box center [114, 475] width 212 height 13
select select "7"
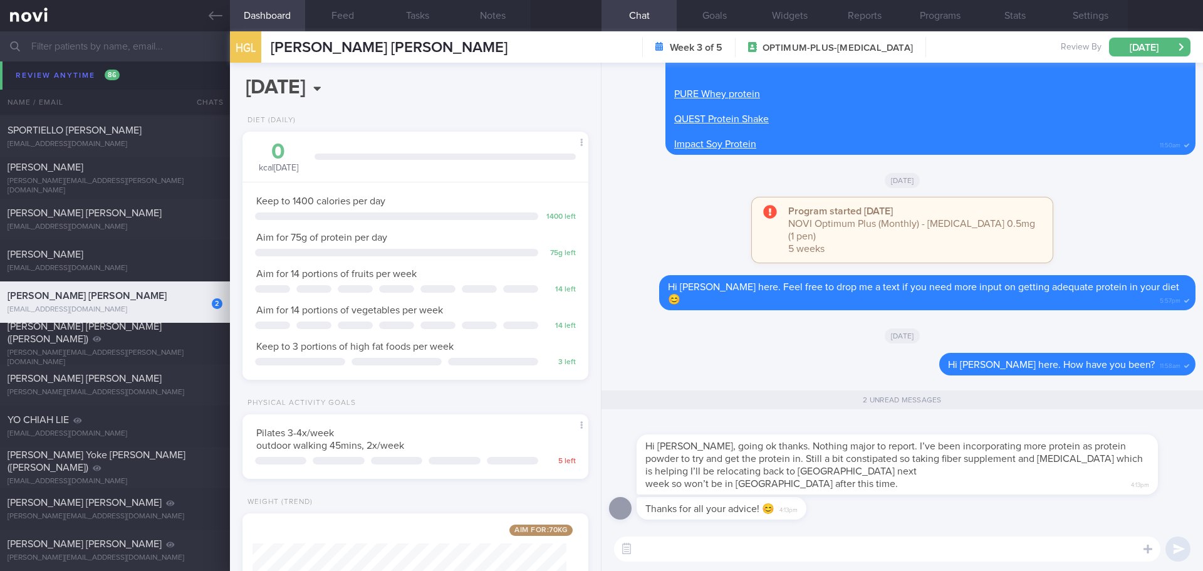
scroll to position [2720, 0]
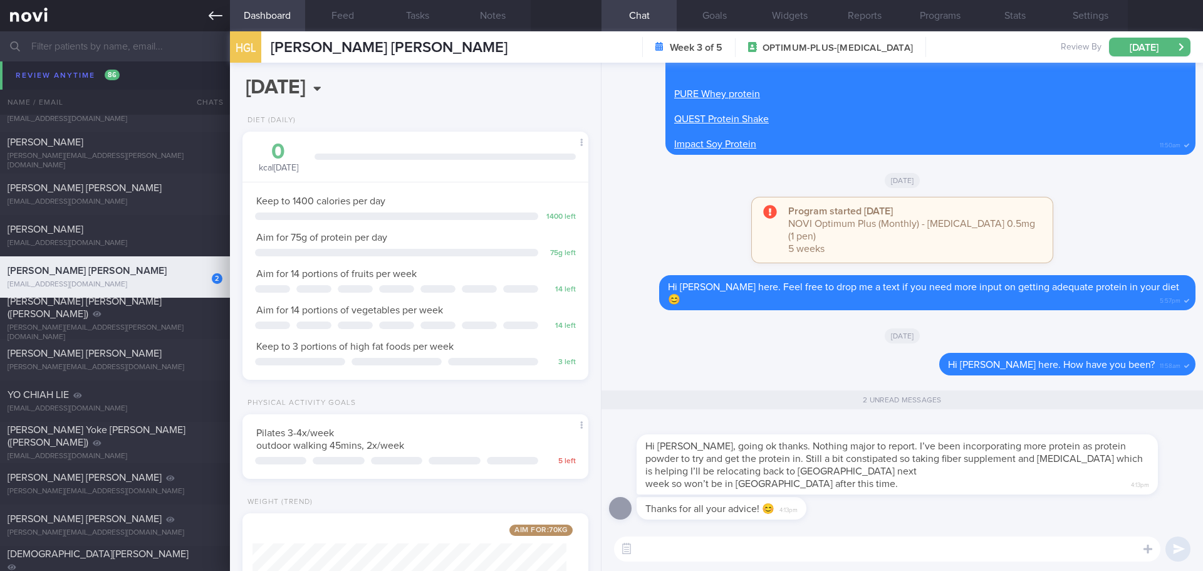
drag, startPoint x: 221, startPoint y: 18, endPoint x: 210, endPoint y: 31, distance: 16.9
click at [221, 18] on icon at bounding box center [216, 16] width 14 height 14
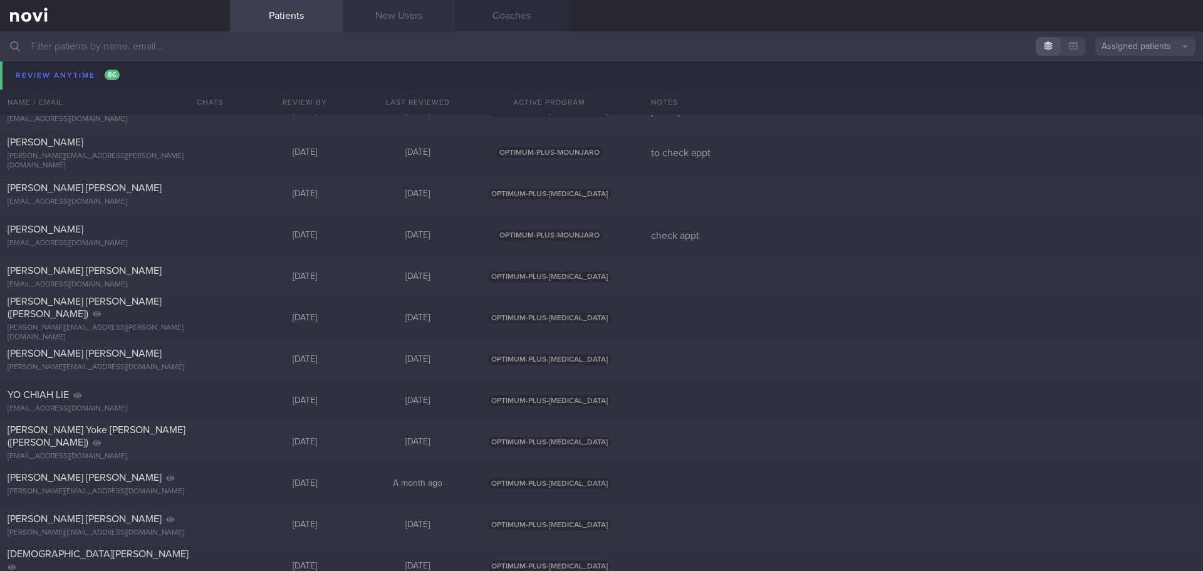
click at [365, 26] on link "New Users" at bounding box center [399, 15] width 113 height 31
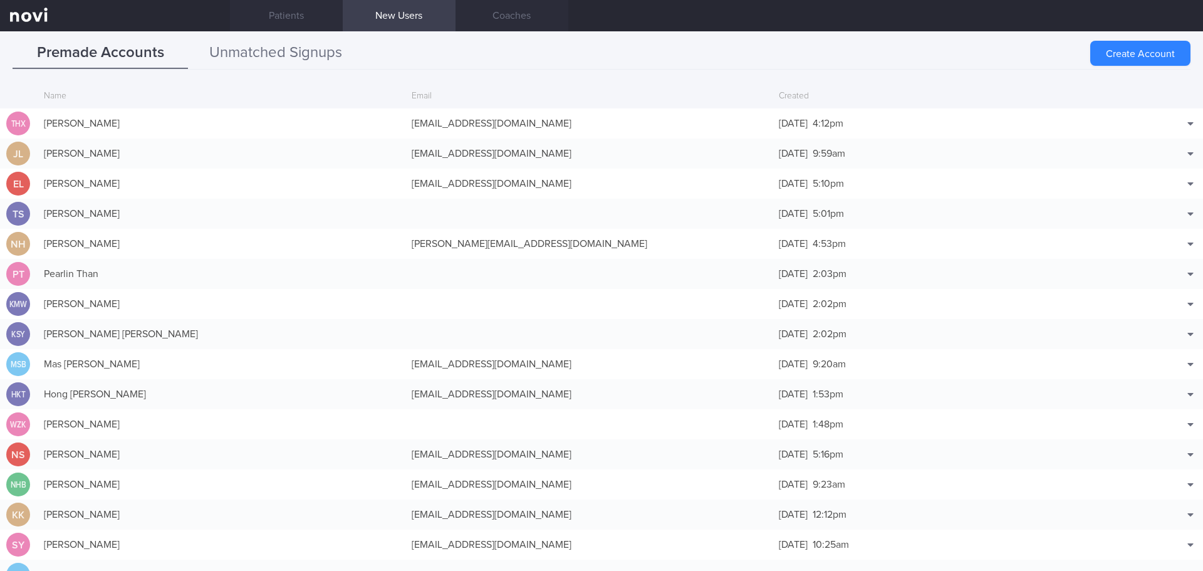
click at [295, 47] on button "Unmatched Signups" at bounding box center [275, 53] width 175 height 31
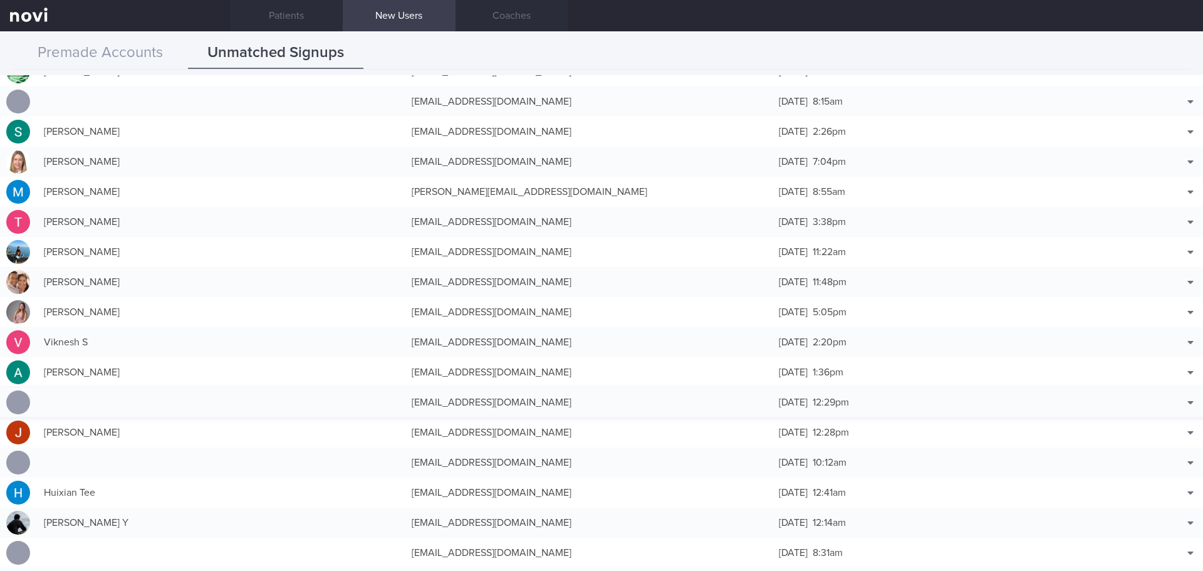
scroll to position [5828, 0]
click at [1163, 511] on button "Match with..." at bounding box center [1158, 510] width 82 height 19
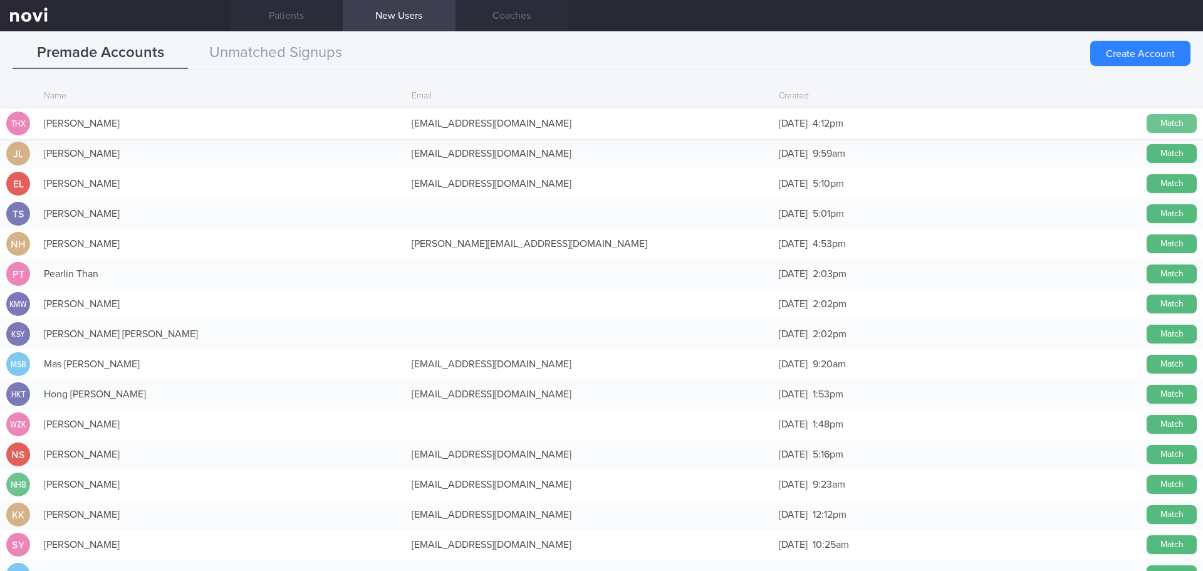
click at [1150, 120] on button "Match" at bounding box center [1172, 123] width 50 height 19
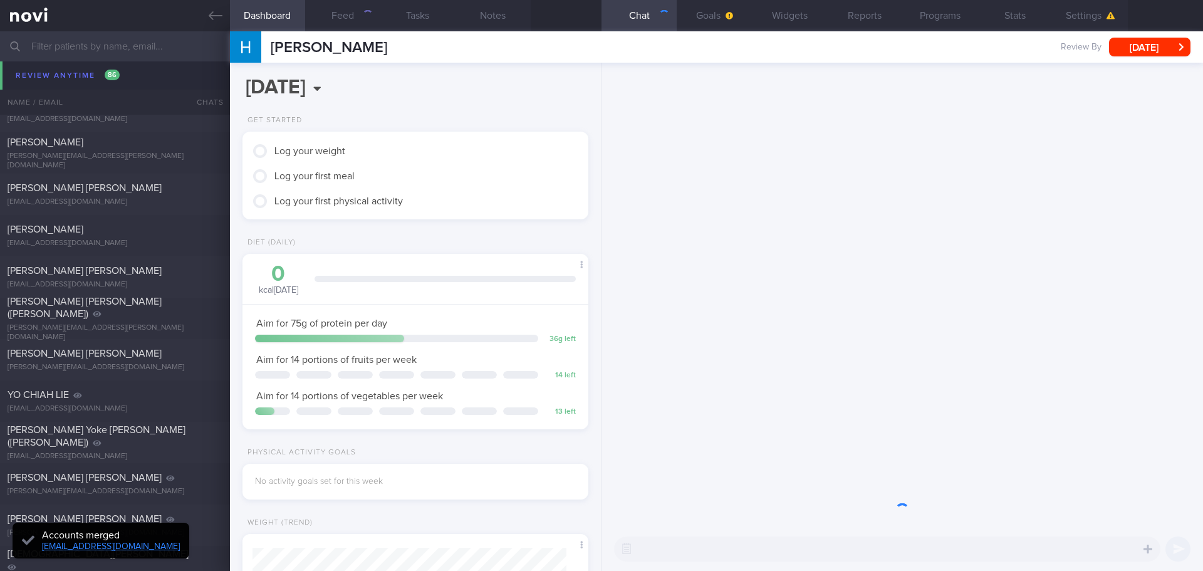
scroll to position [157, 315]
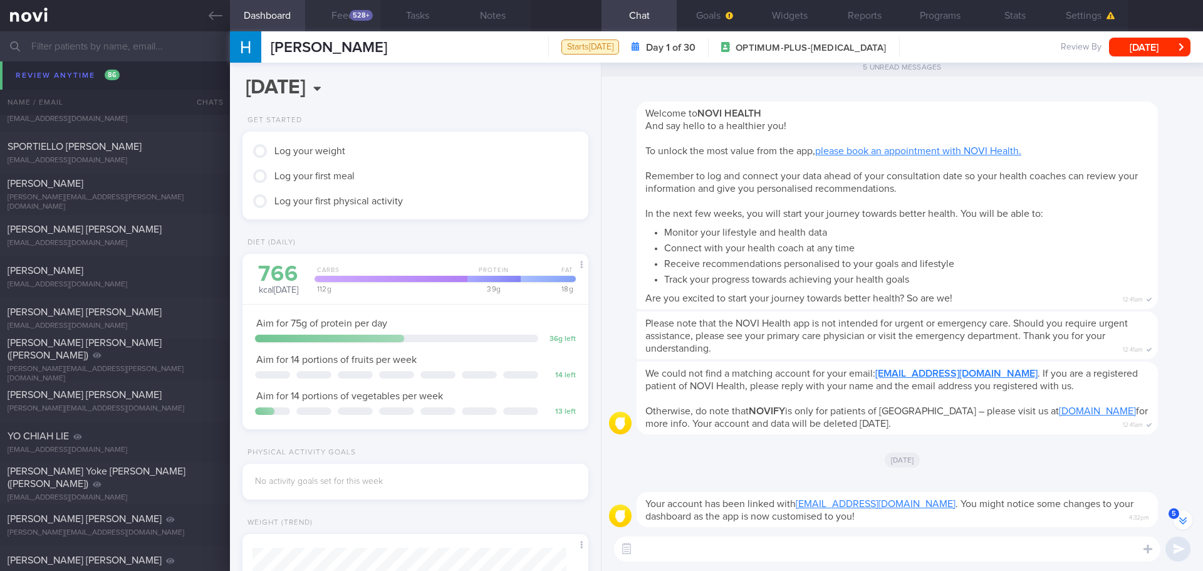
click at [356, 14] on div "528+" at bounding box center [361, 15] width 23 height 11
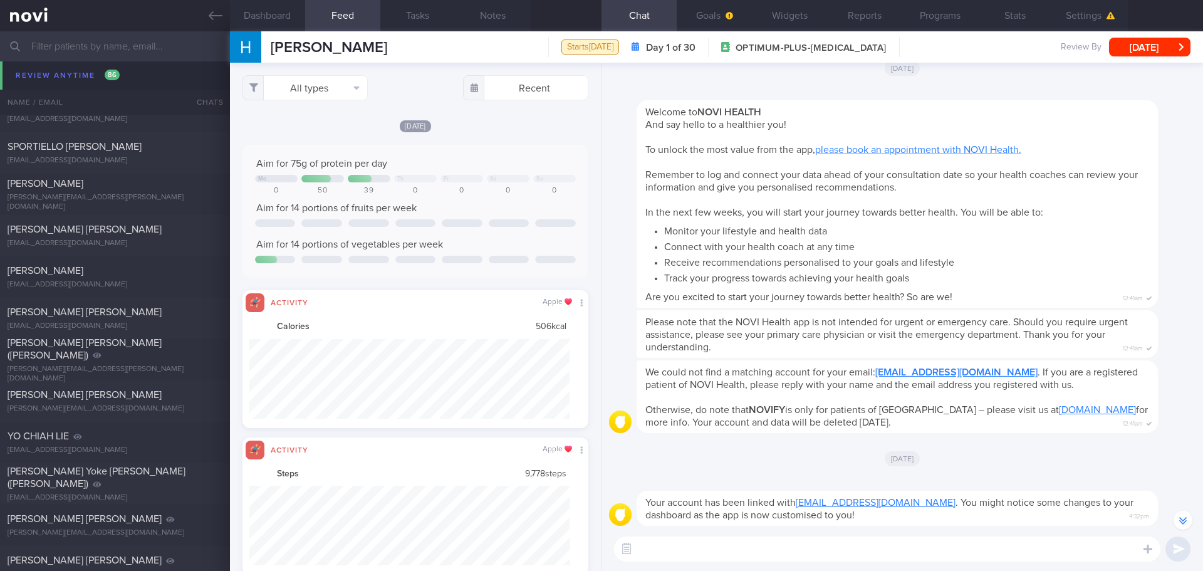
scroll to position [626576, 626335]
click at [343, 88] on button "All types" at bounding box center [305, 87] width 125 height 25
click at [321, 129] on button "Activity" at bounding box center [305, 131] width 124 height 19
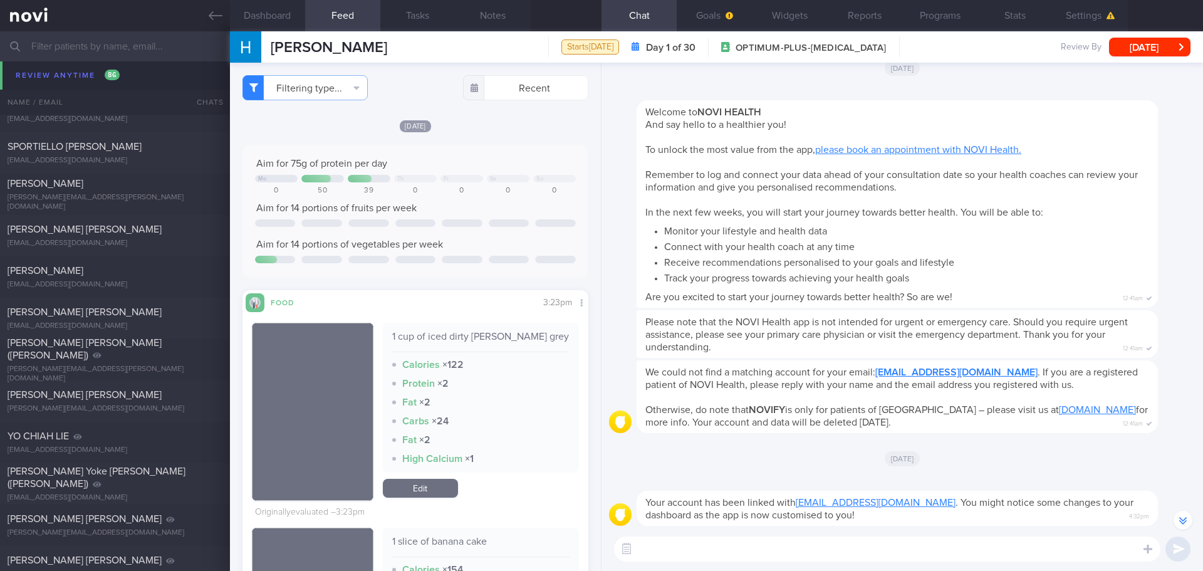
click at [493, 122] on div "[DATE]" at bounding box center [416, 125] width 346 height 13
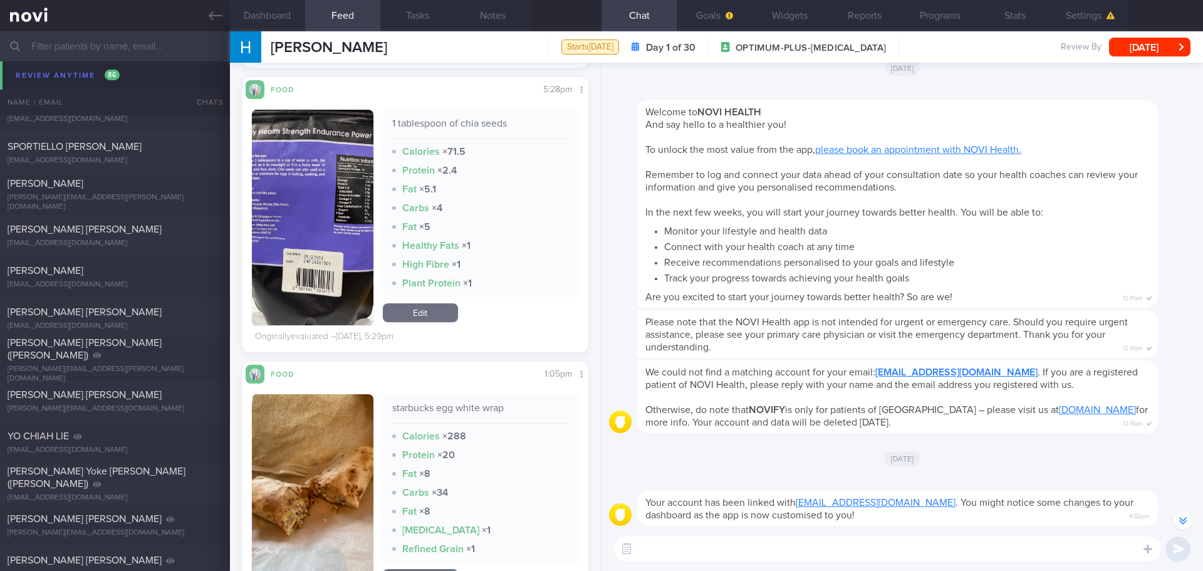
click at [353, 174] on img "button" at bounding box center [313, 218] width 122 height 216
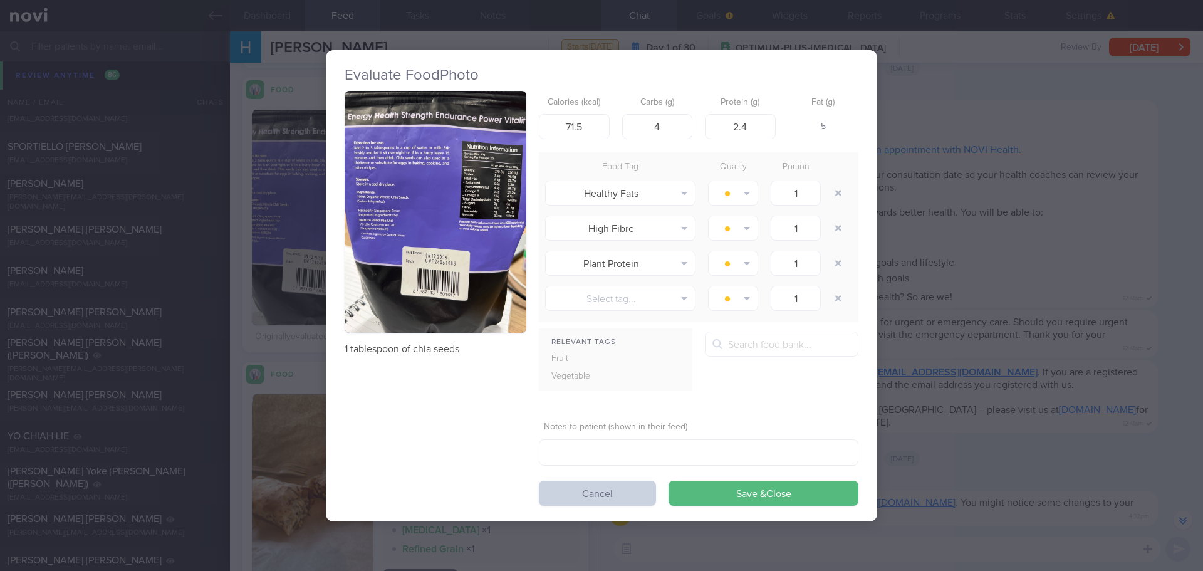
click at [619, 485] on button "Cancel" at bounding box center [597, 493] width 117 height 25
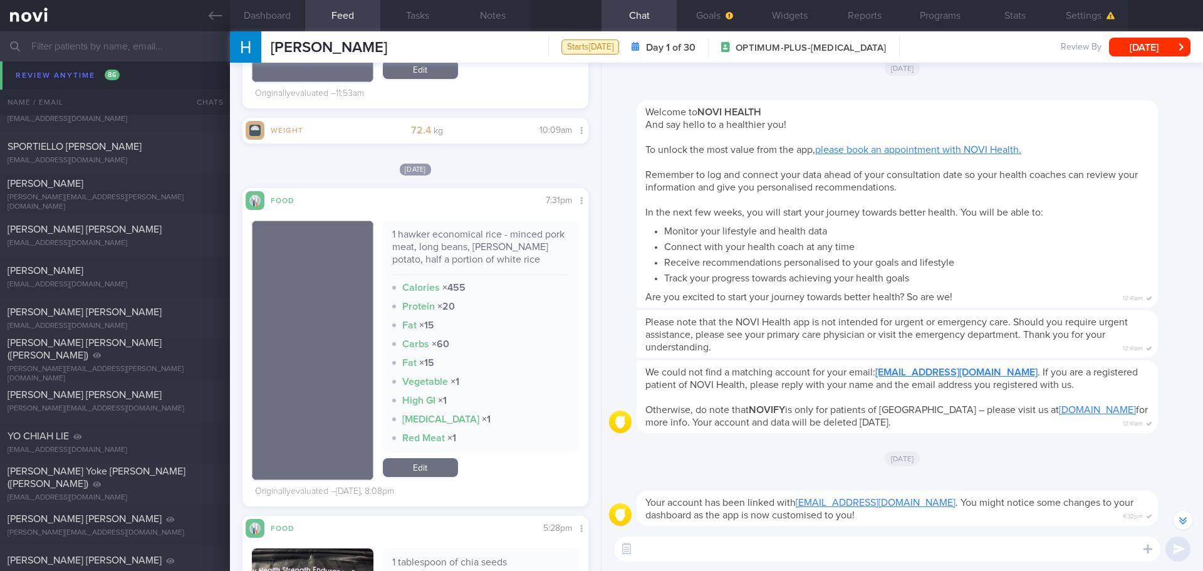
scroll to position [1567, 0]
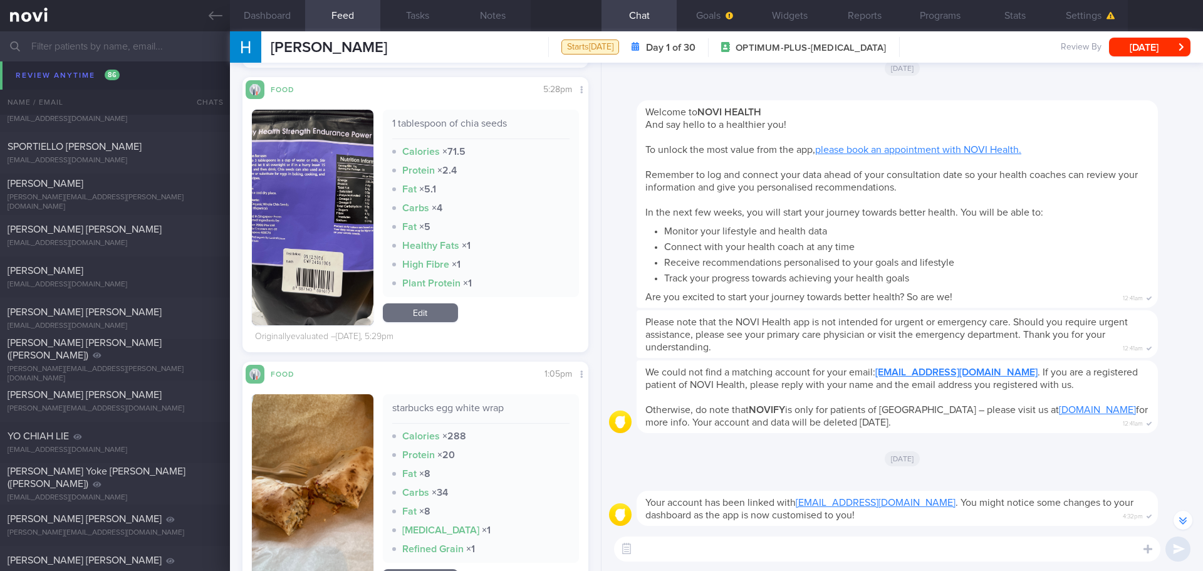
click at [312, 154] on button "button" at bounding box center [313, 218] width 122 height 216
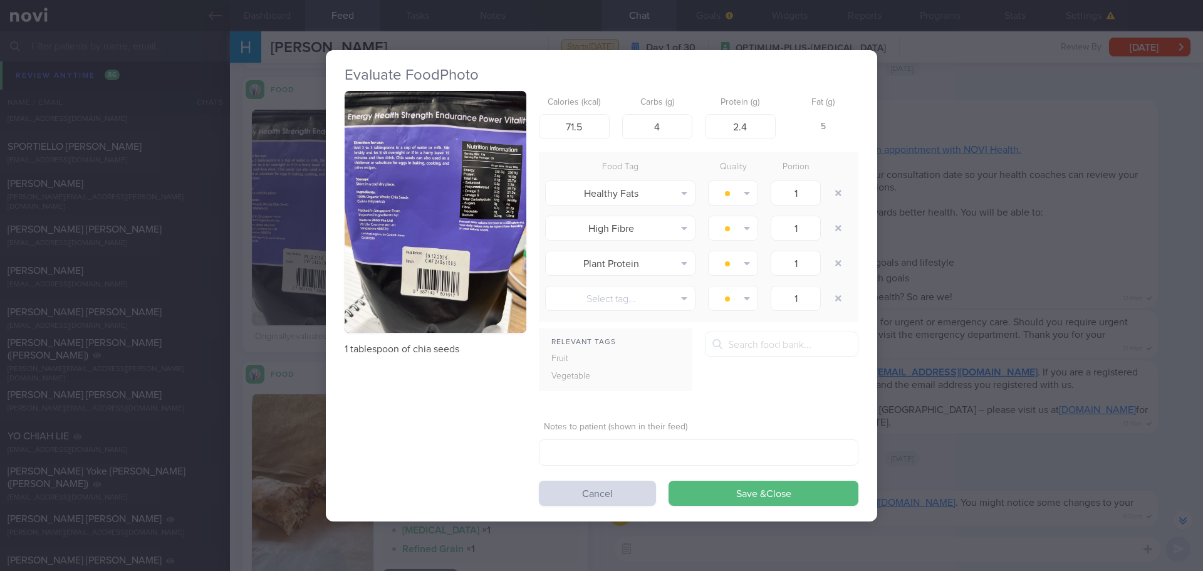
click at [406, 156] on button "button" at bounding box center [436, 212] width 182 height 243
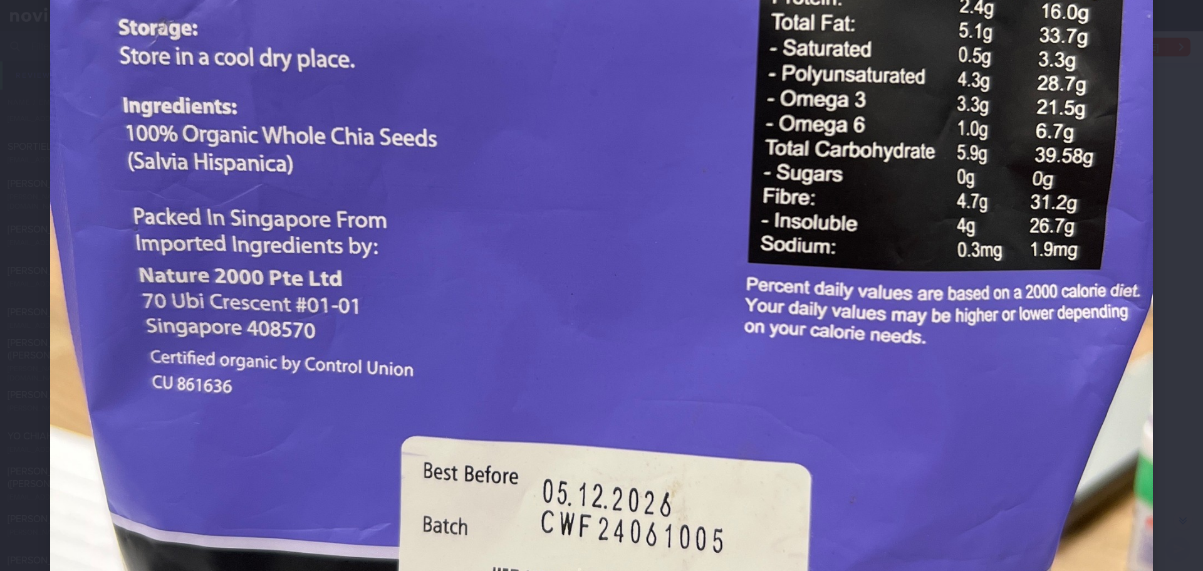
scroll to position [564, 0]
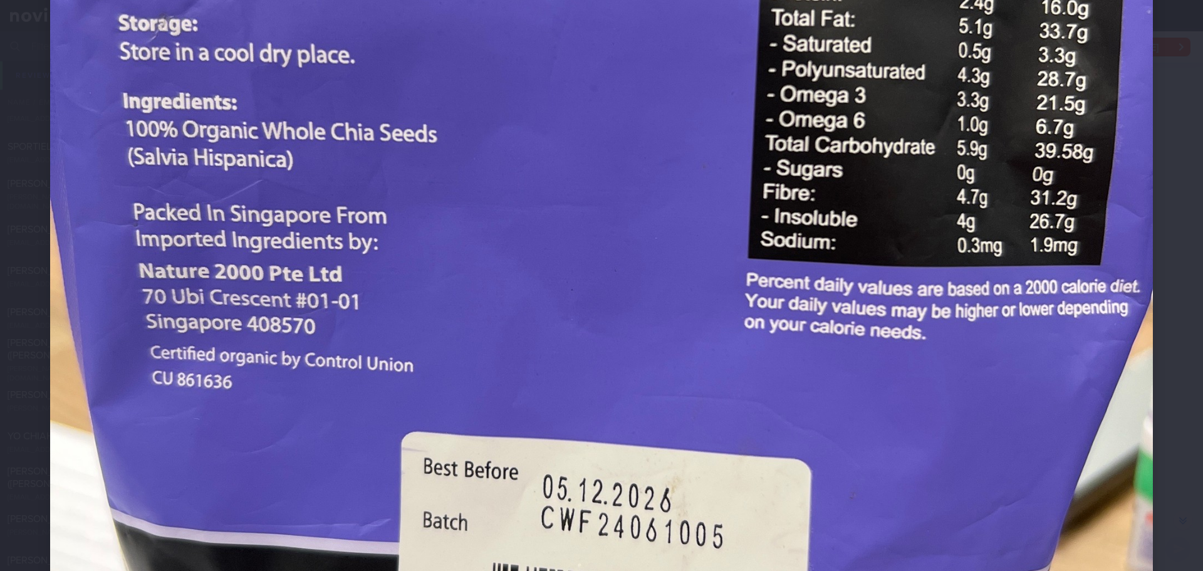
click at [1161, 207] on div at bounding box center [601, 221] width 1203 height 1571
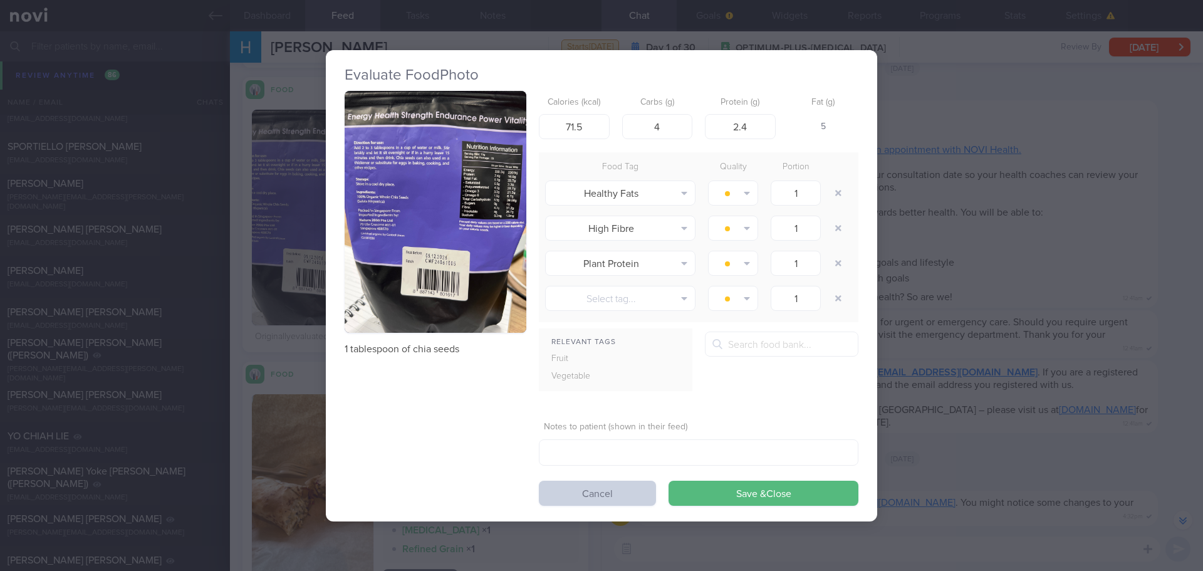
click at [634, 490] on button "Cancel" at bounding box center [597, 493] width 117 height 25
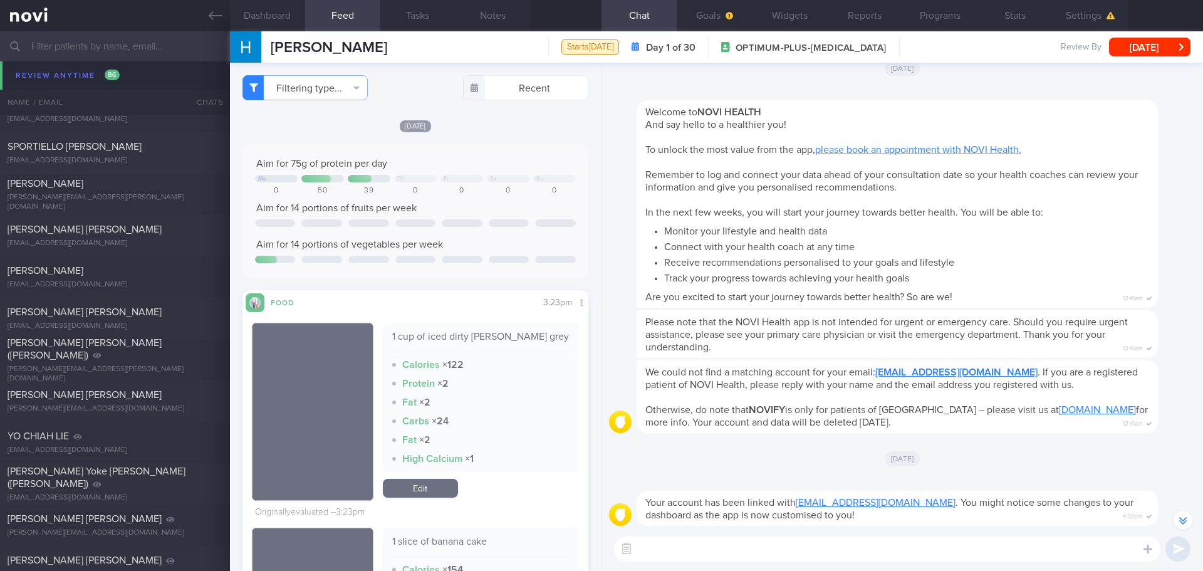
click at [541, 140] on div "[DATE] Aim for 75g of protein per day Mo Th Fr Sa Su 0 50 39 0 0 0 0 Aim for 14…" at bounding box center [416, 444] width 346 height 650
click at [516, 141] on div "[DATE] Aim for 75g of protein per day Mo Th Fr Sa Su 0 50 39 0 0 0 0 Aim for 14…" at bounding box center [416, 444] width 346 height 650
click at [318, 95] on button "Filtering type..." at bounding box center [305, 87] width 125 height 25
click at [298, 130] on button "Activity" at bounding box center [305, 131] width 124 height 19
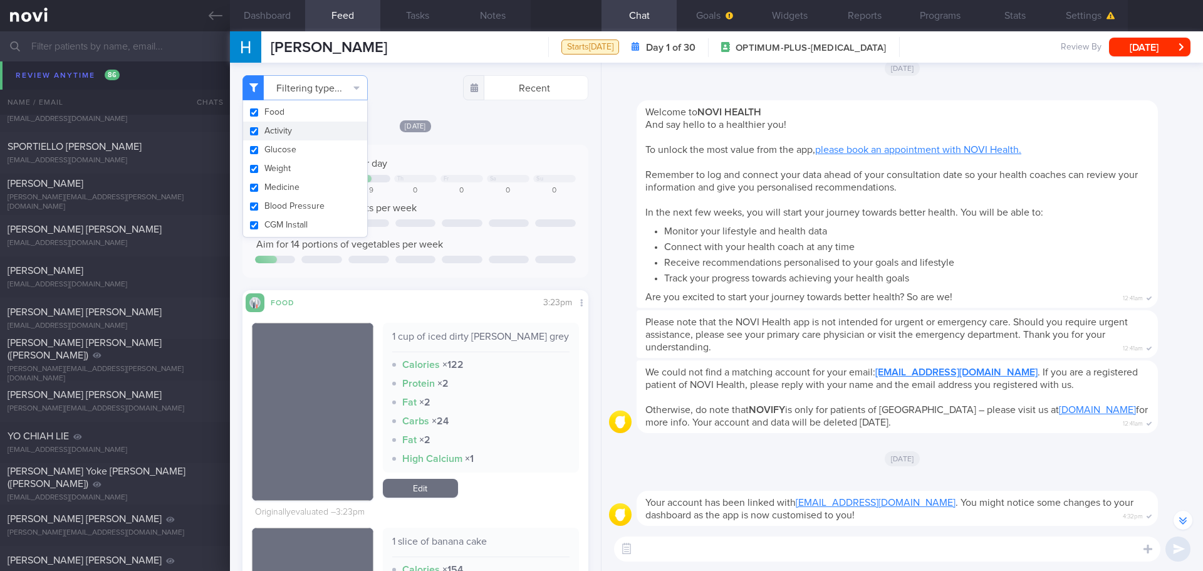
checkbox input "true"
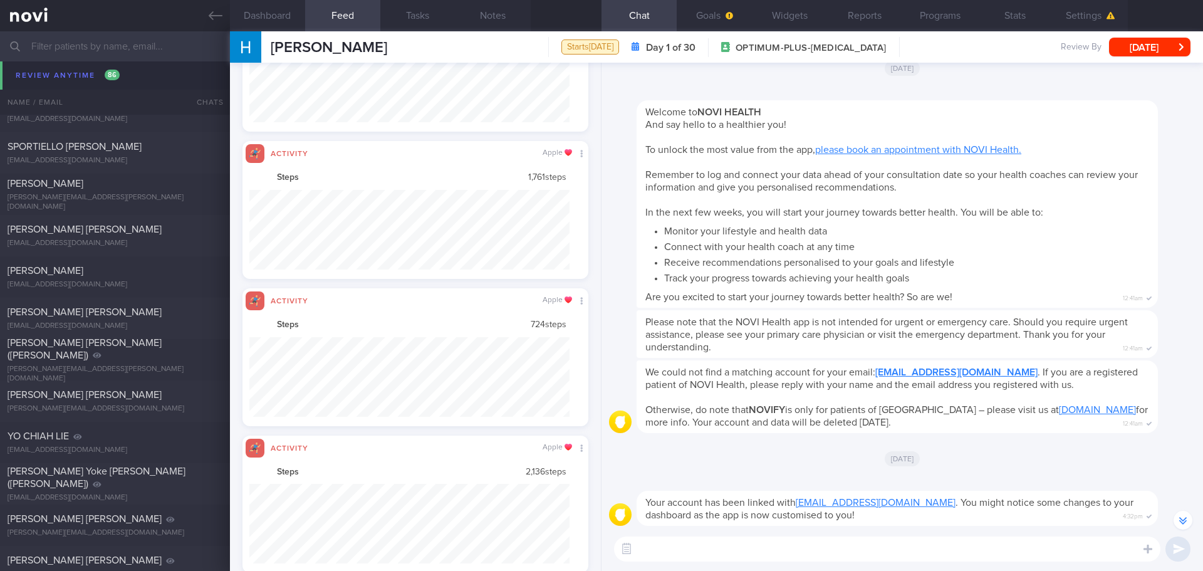
scroll to position [626576, 626335]
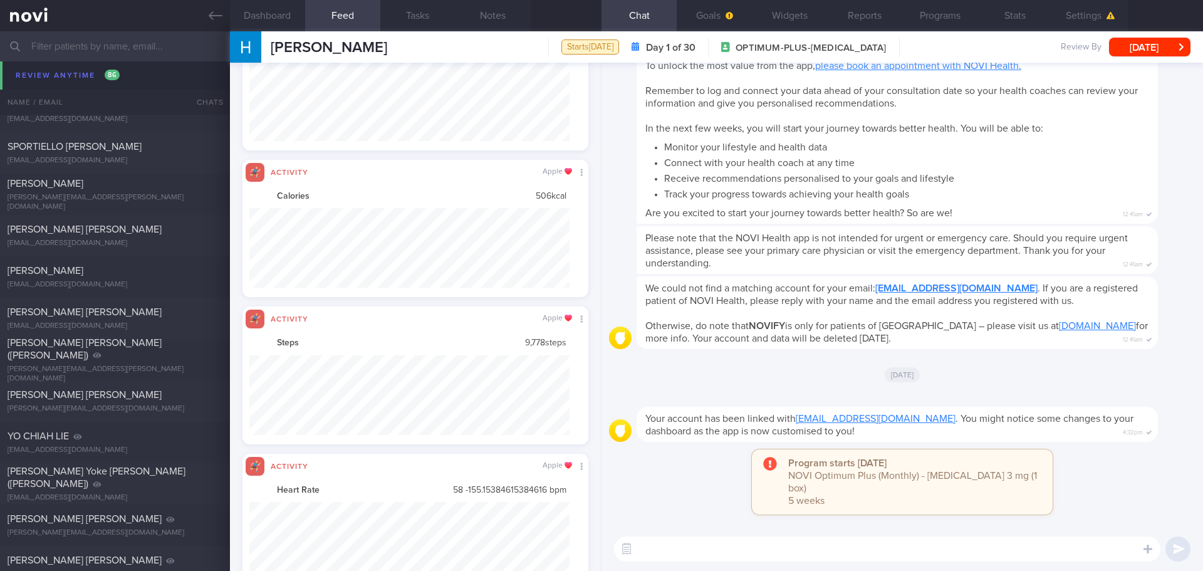
click at [766, 548] on textarea at bounding box center [887, 548] width 546 height 25
type textarea "Hi [PERSON_NAME]"
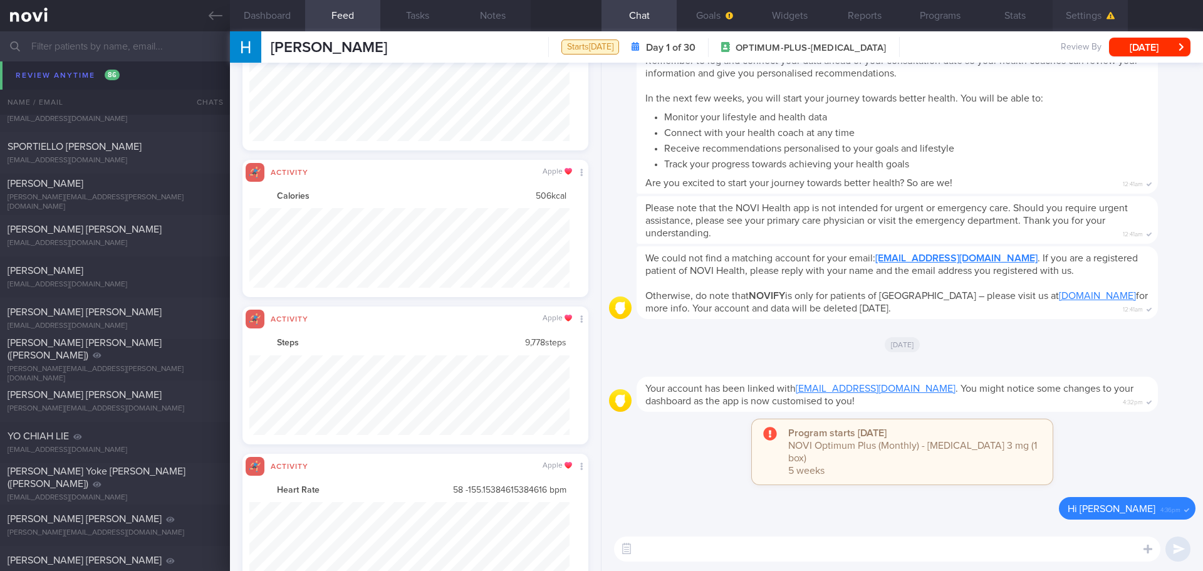
click at [1105, 7] on button "Settings" at bounding box center [1090, 15] width 75 height 31
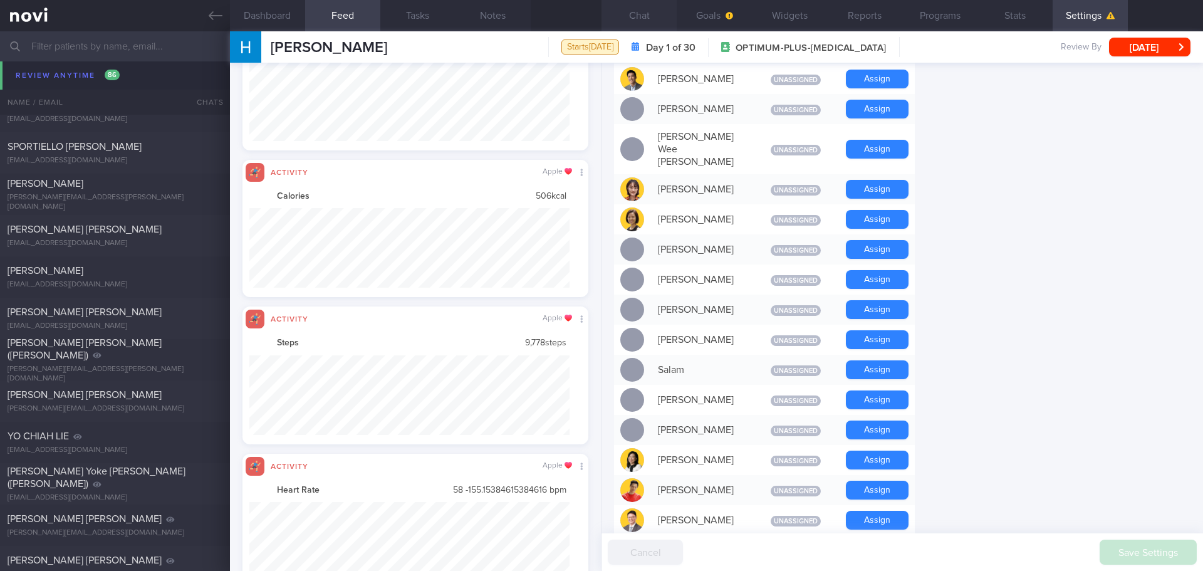
click at [653, 19] on button "Chat" at bounding box center [639, 15] width 75 height 31
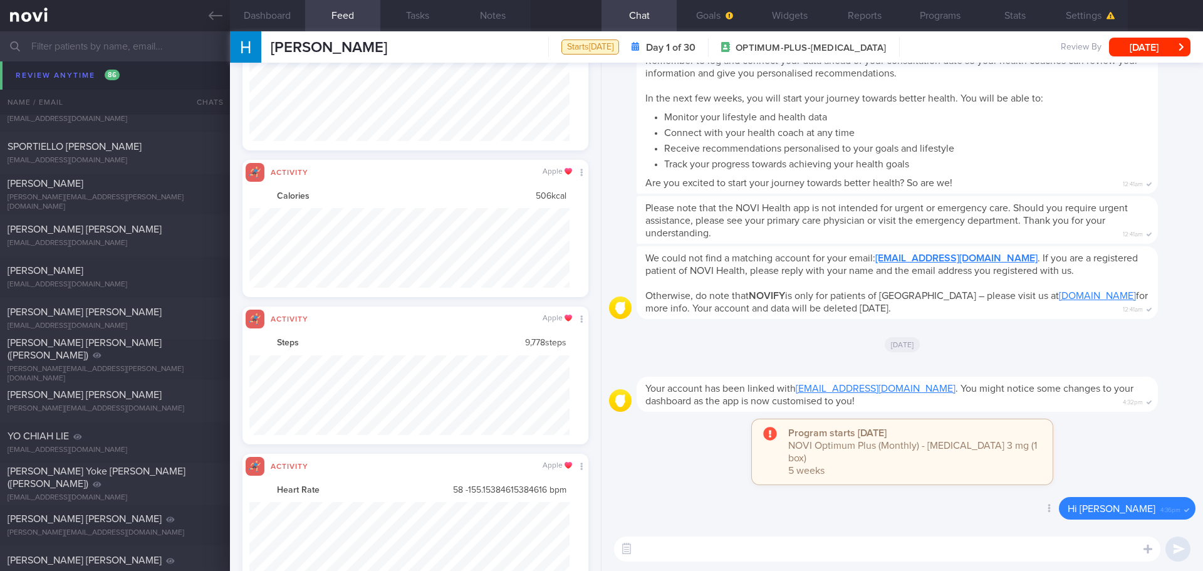
click at [781, 523] on div "Delete Hi [PERSON_NAME] 4:36pm" at bounding box center [902, 512] width 587 height 30
click at [83, 78] on div "[EMAIL_ADDRESS][DOMAIN_NAME]" at bounding box center [115, 77] width 215 height 9
click at [731, 489] on div "Program starts [DATE] NOVI Optimum Plus (Monthly) - [MEDICAL_DATA] 3 mg (1 box)…" at bounding box center [902, 458] width 587 height 78
